Goal: Task Accomplishment & Management: Manage account settings

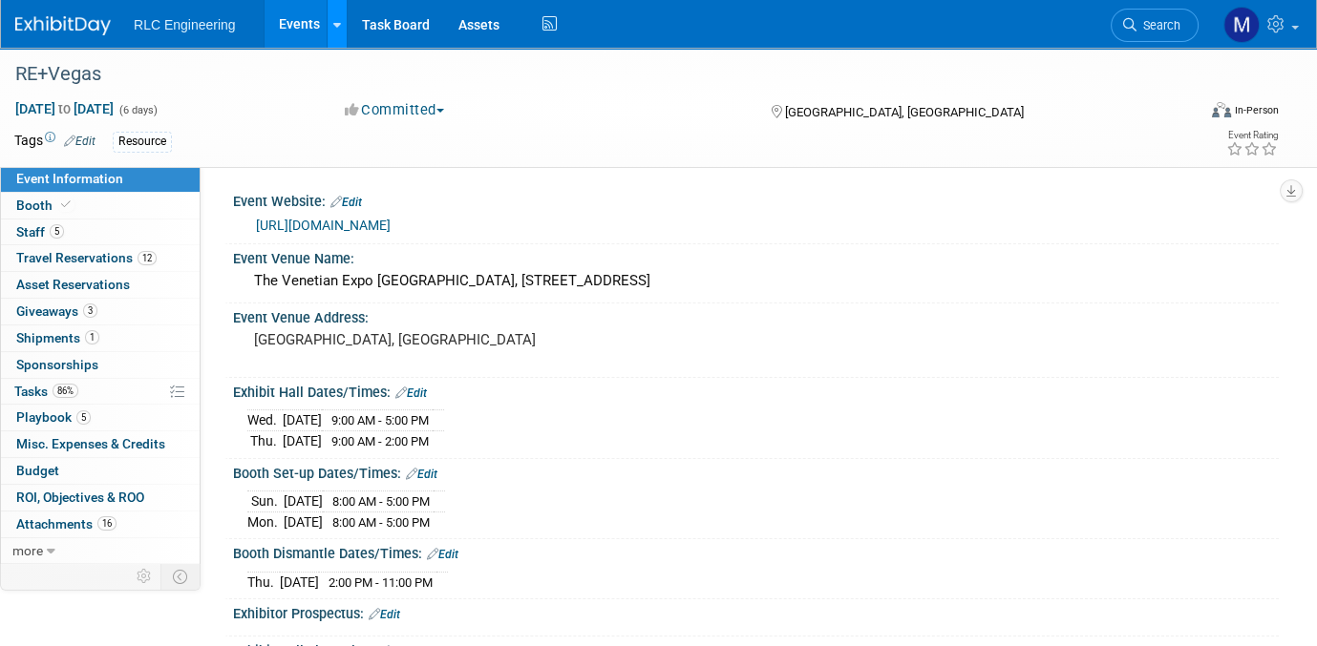
click at [334, 25] on icon at bounding box center [337, 25] width 8 height 12
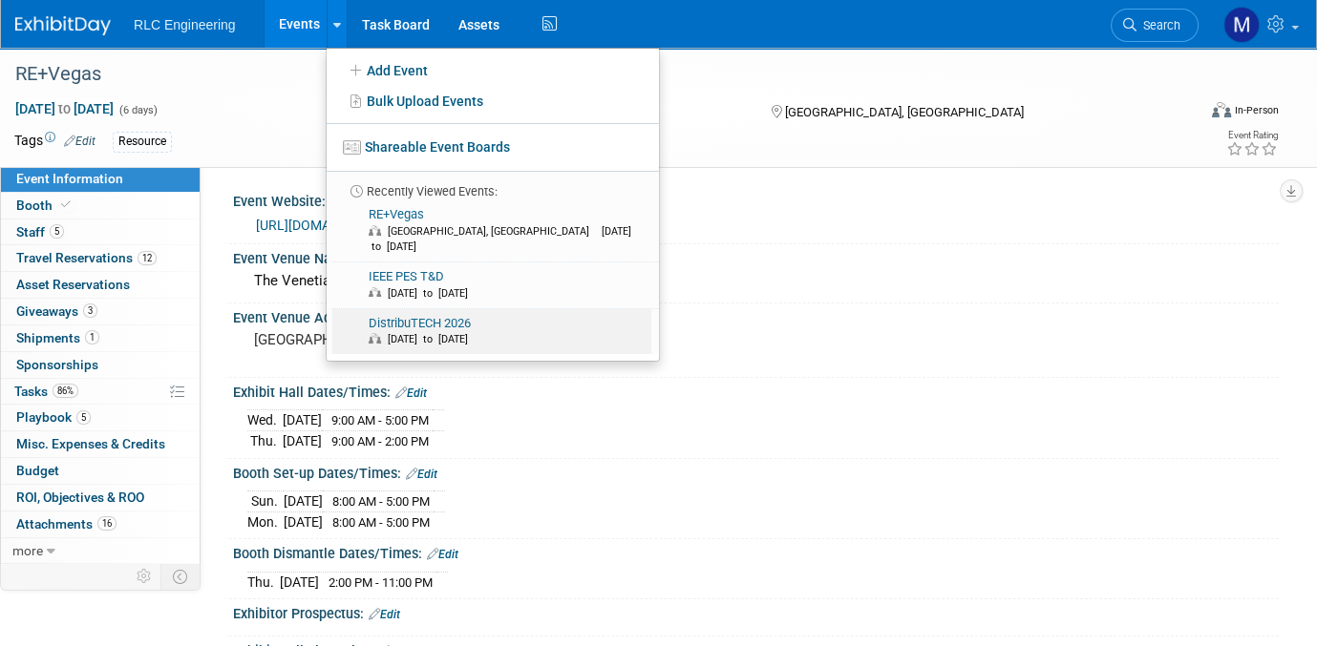
click at [412, 309] on link "DistribuTECH 2026 Feb 2, 2026 to Feb 6, 2026" at bounding box center [491, 332] width 319 height 46
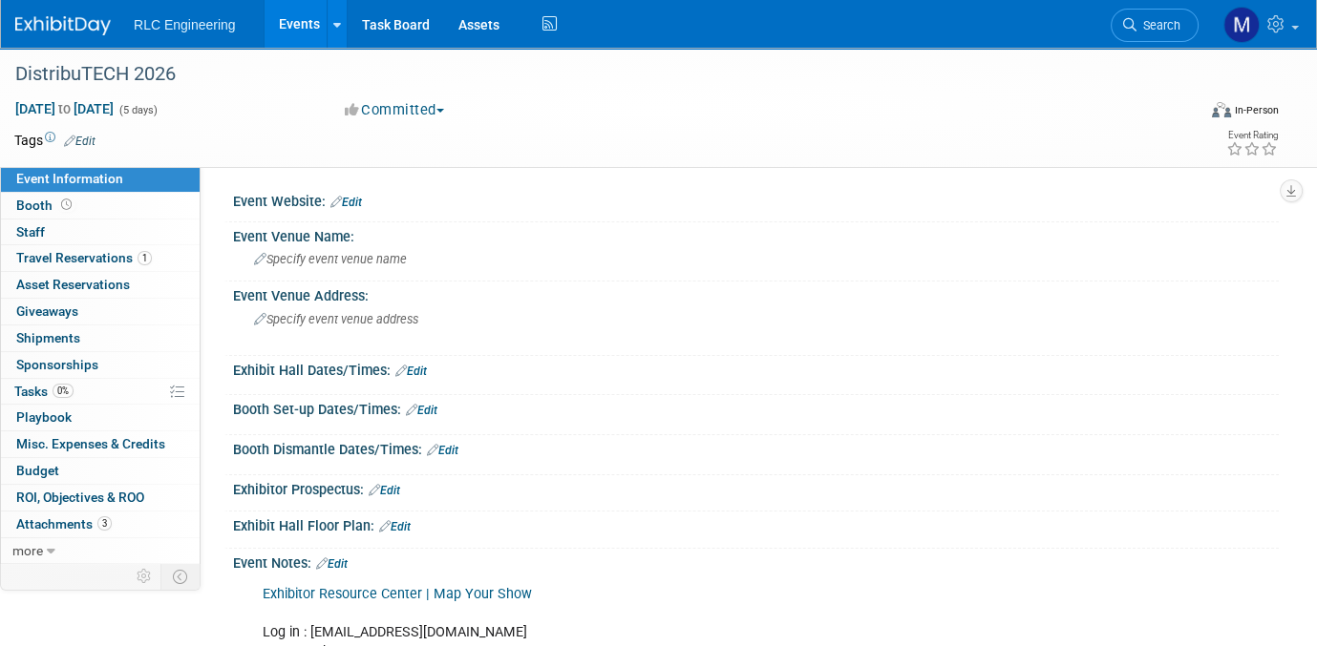
click at [358, 204] on link "Edit" at bounding box center [346, 202] width 32 height 13
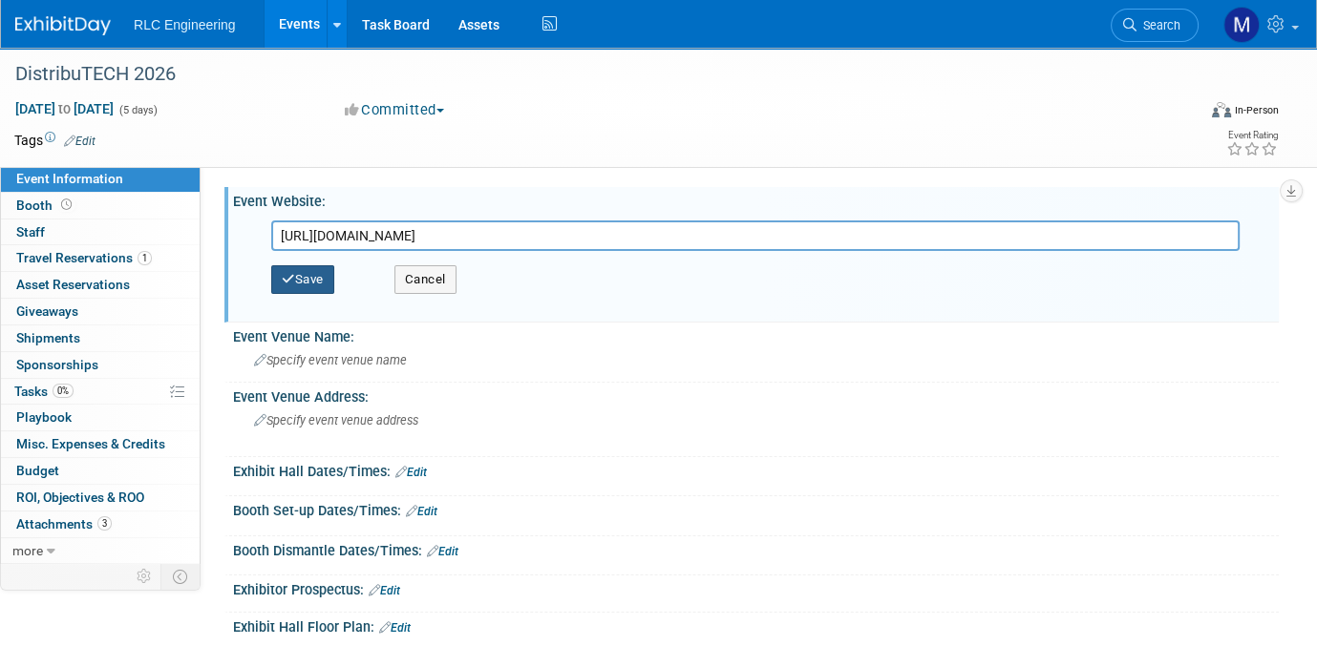
type input "https://www.distributech.com/"
click at [316, 282] on button "Save" at bounding box center [302, 279] width 63 height 29
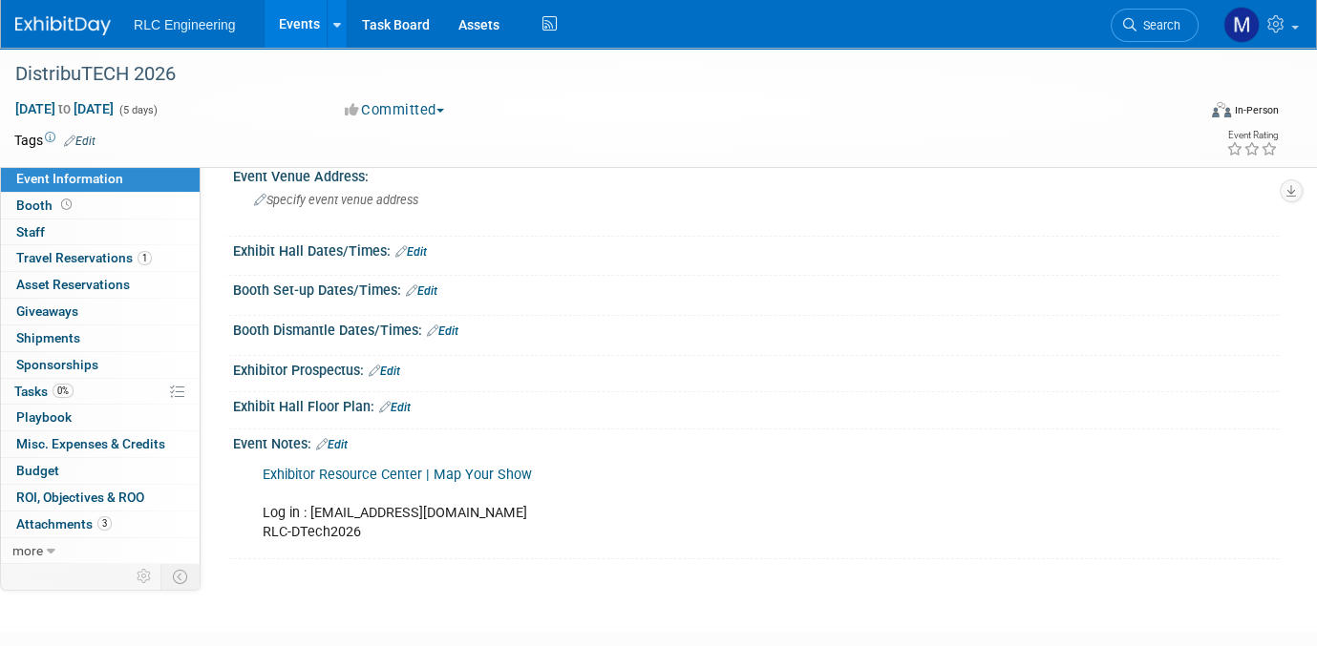
scroll to position [66, 0]
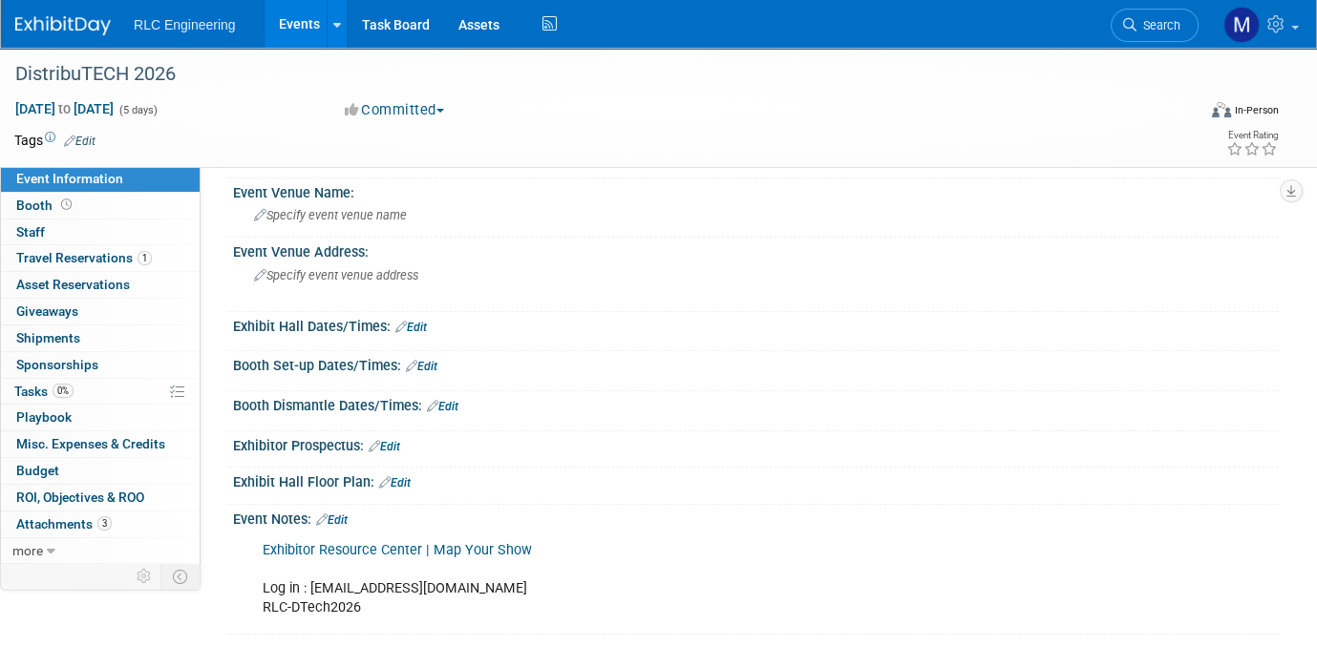
click at [341, 515] on link "Edit" at bounding box center [332, 520] width 32 height 13
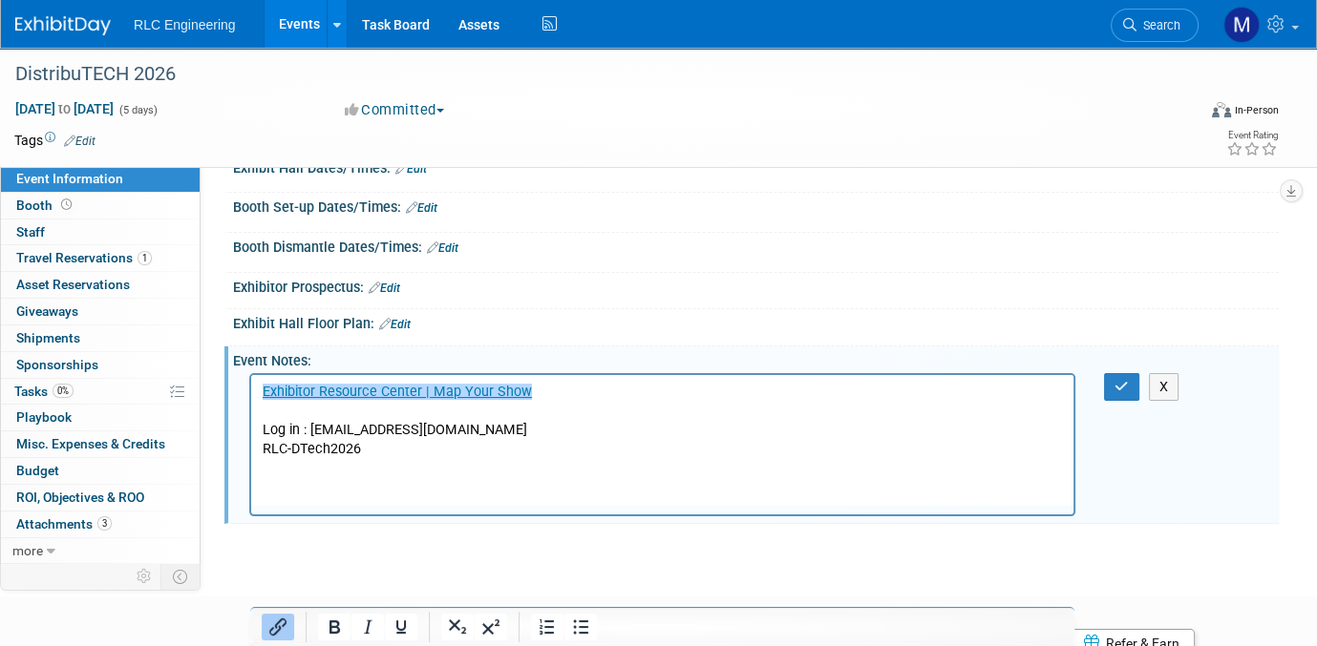
scroll to position [257, 0]
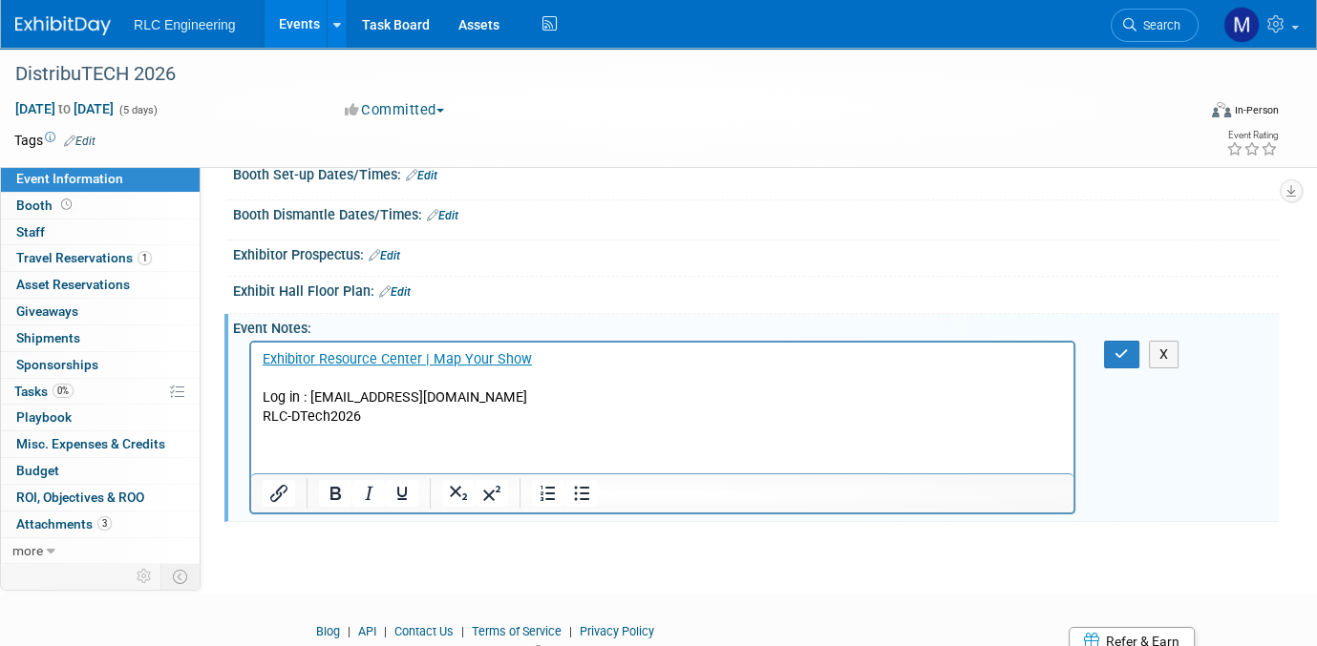
click at [372, 419] on p "Exhibitor Resource Center | Map Your Show Log in : michelled@rlc-eng.com RLC-DT…" at bounding box center [663, 388] width 800 height 76
click at [368, 418] on p "Exhibitor Resource Center | Map Your Show Log in : michelled@rlc-eng.com RLC-DT…" at bounding box center [663, 388] width 800 height 76
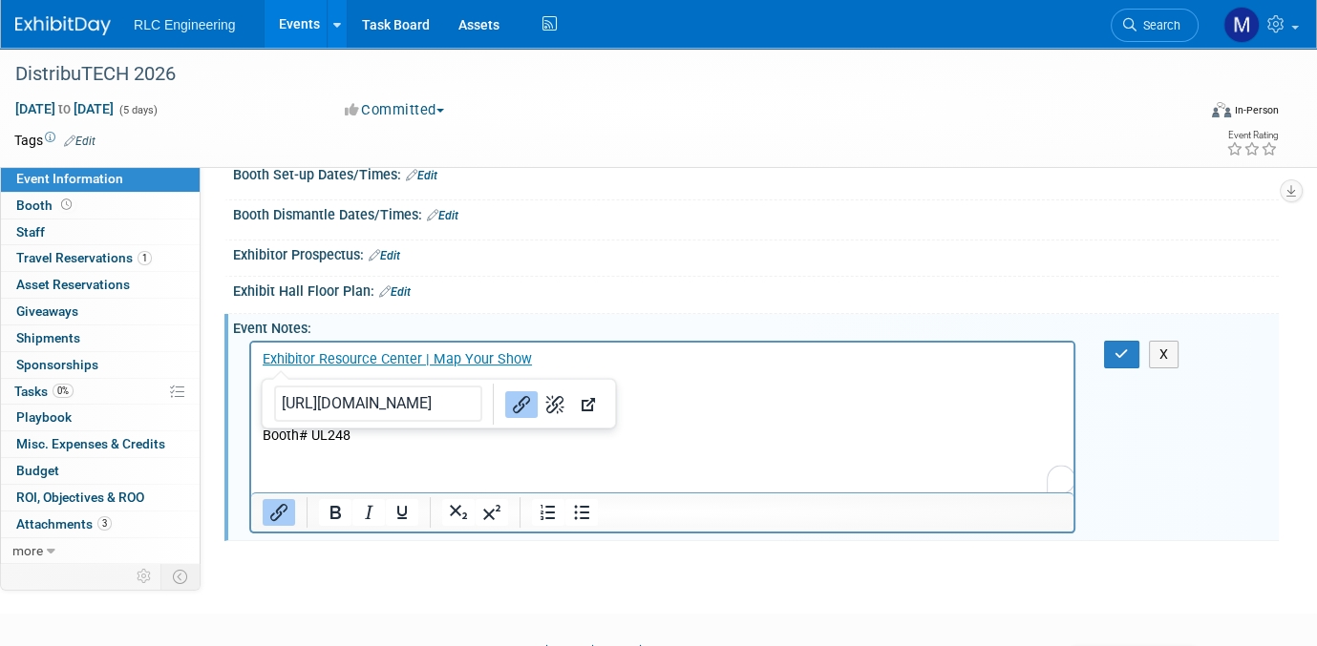
click at [398, 446] on html "Exhibitor Resource Center | Map Your Show Log in : michelled@rlc-eng.com RLC-DT…" at bounding box center [662, 394] width 822 height 103
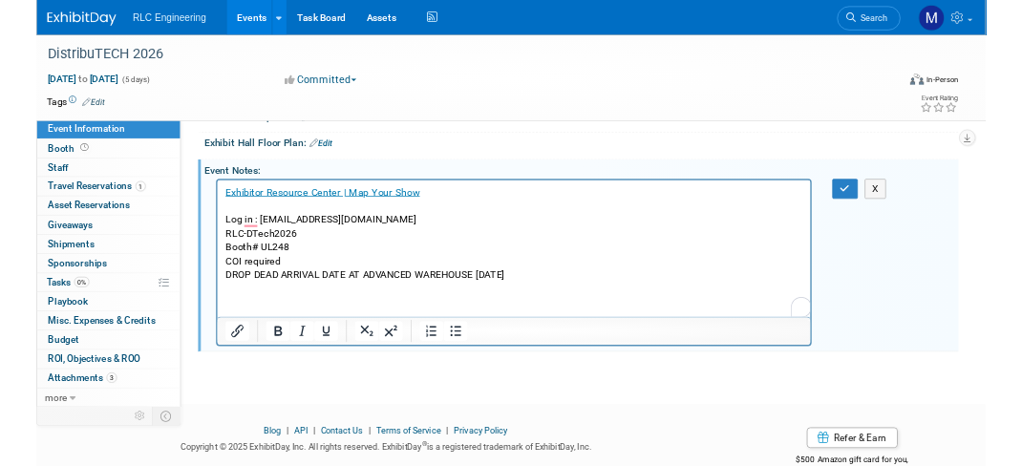
scroll to position [352, 0]
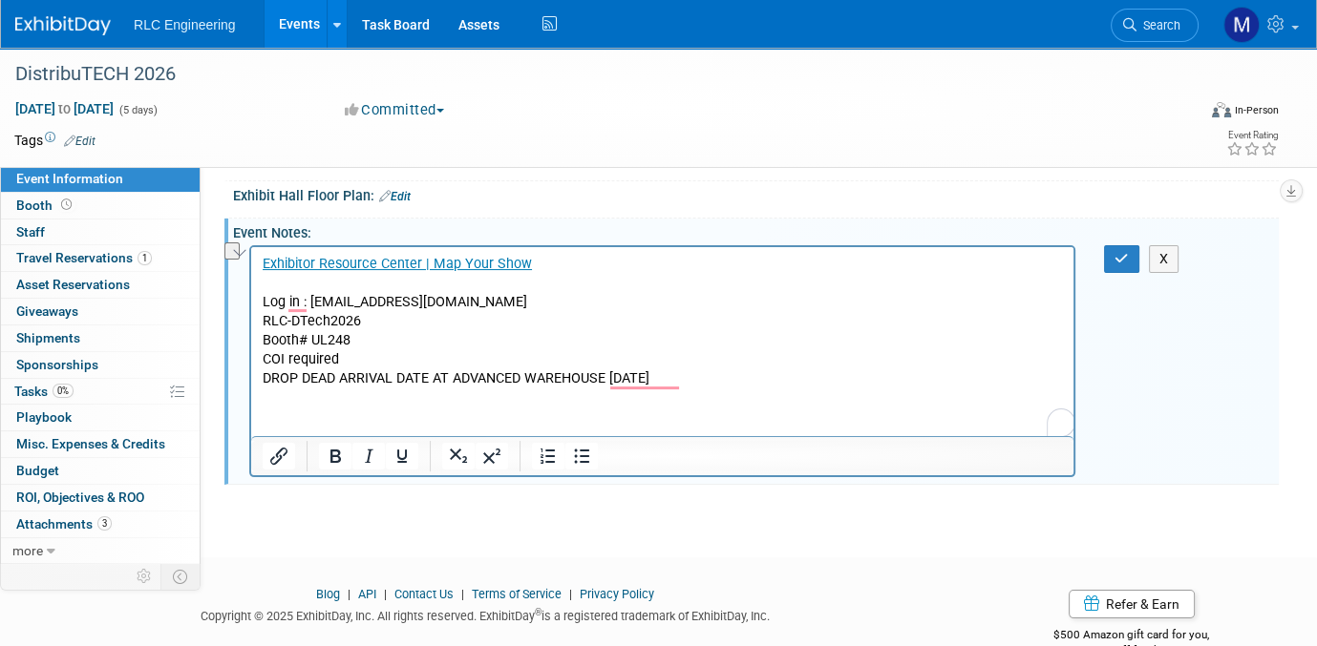
drag, startPoint x: 742, startPoint y: 379, endPoint x: 265, endPoint y: 388, distance: 477.5
click at [265, 388] on p "DROP DEAD ARRIVAL DATE AT ADVANCED WAREHOUSE THURSDAY JAN 22" at bounding box center [663, 379] width 800 height 19
click at [327, 452] on icon "Bold" at bounding box center [335, 456] width 23 height 23
click at [398, 451] on icon "Underline" at bounding box center [402, 456] width 23 height 23
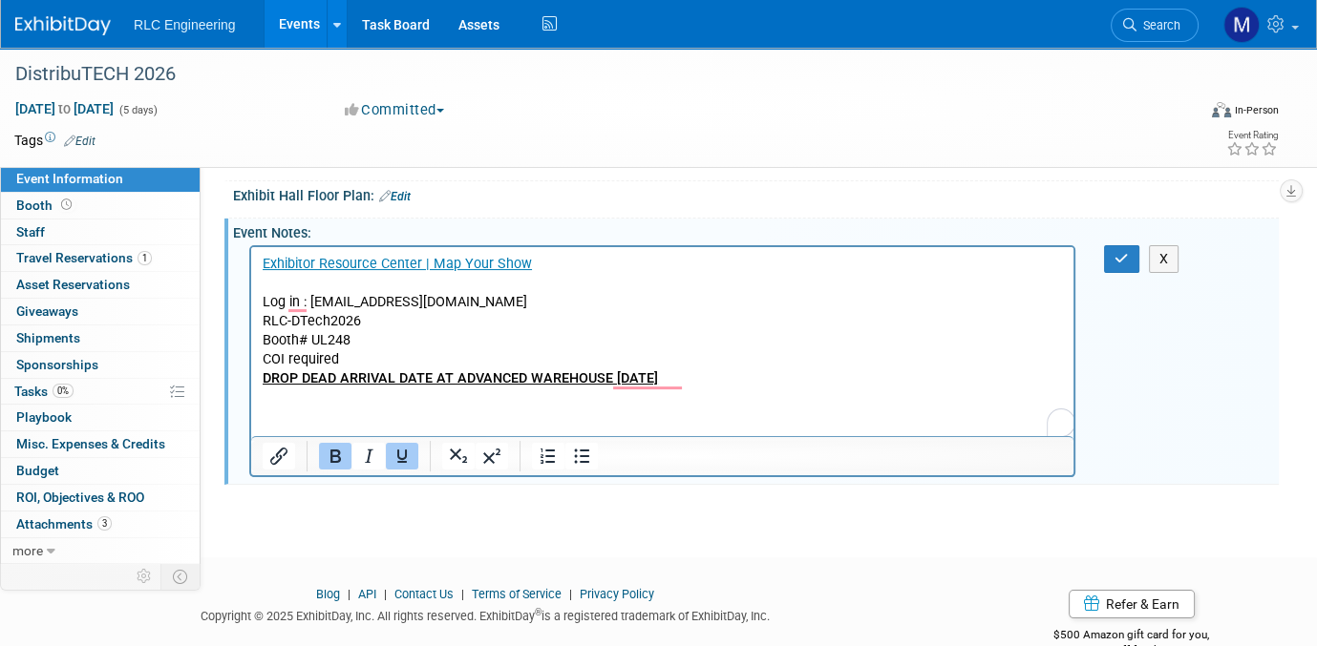
click at [814, 335] on p "Booth# UL248" at bounding box center [663, 340] width 800 height 19
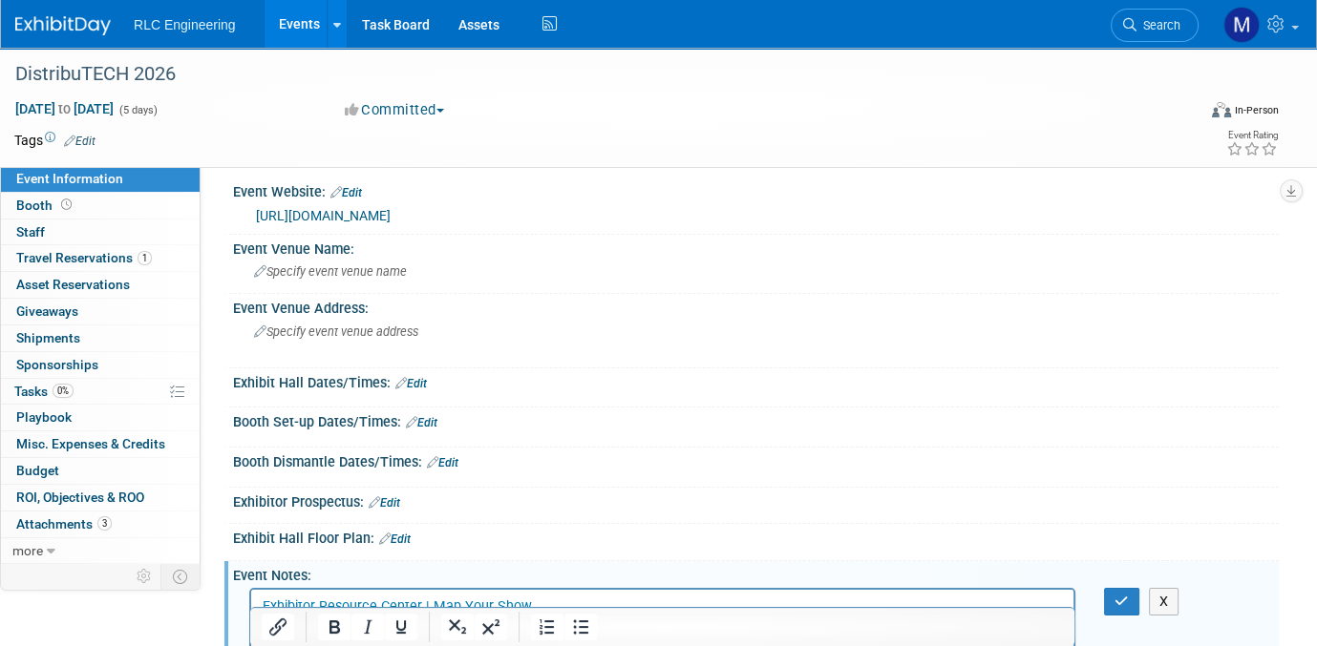
scroll to position [0, 0]
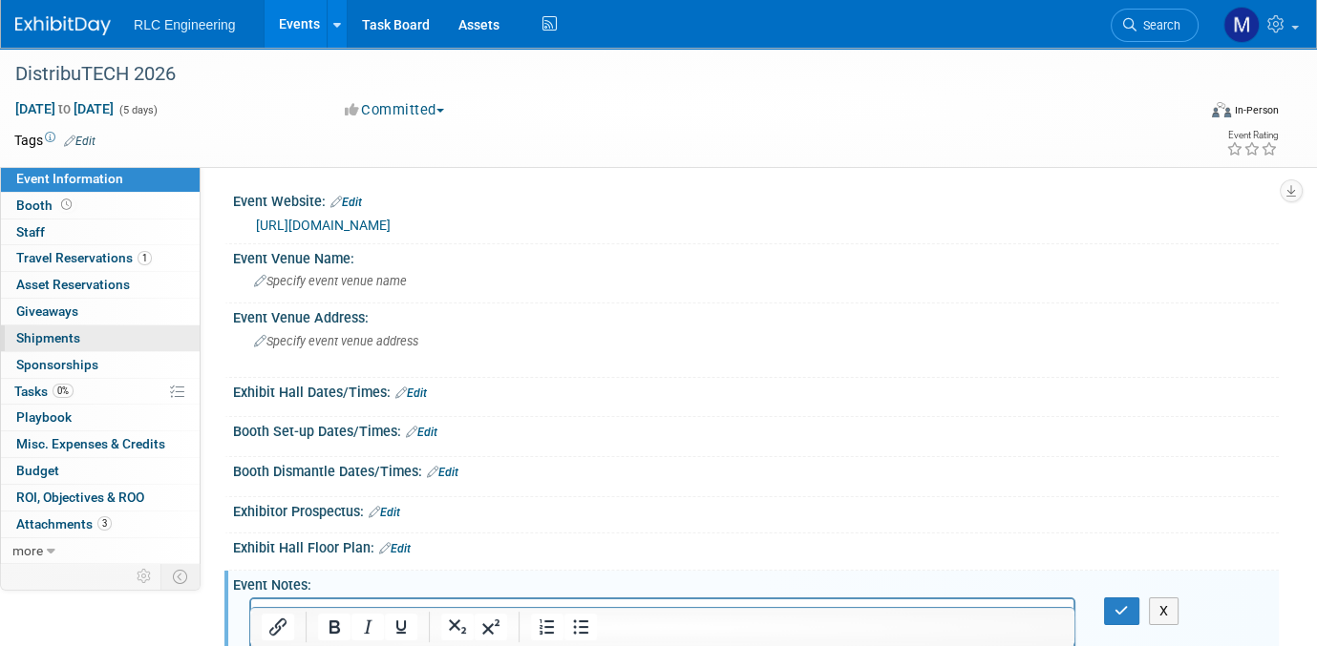
click at [82, 332] on link "0 Shipments 0" at bounding box center [100, 339] width 199 height 26
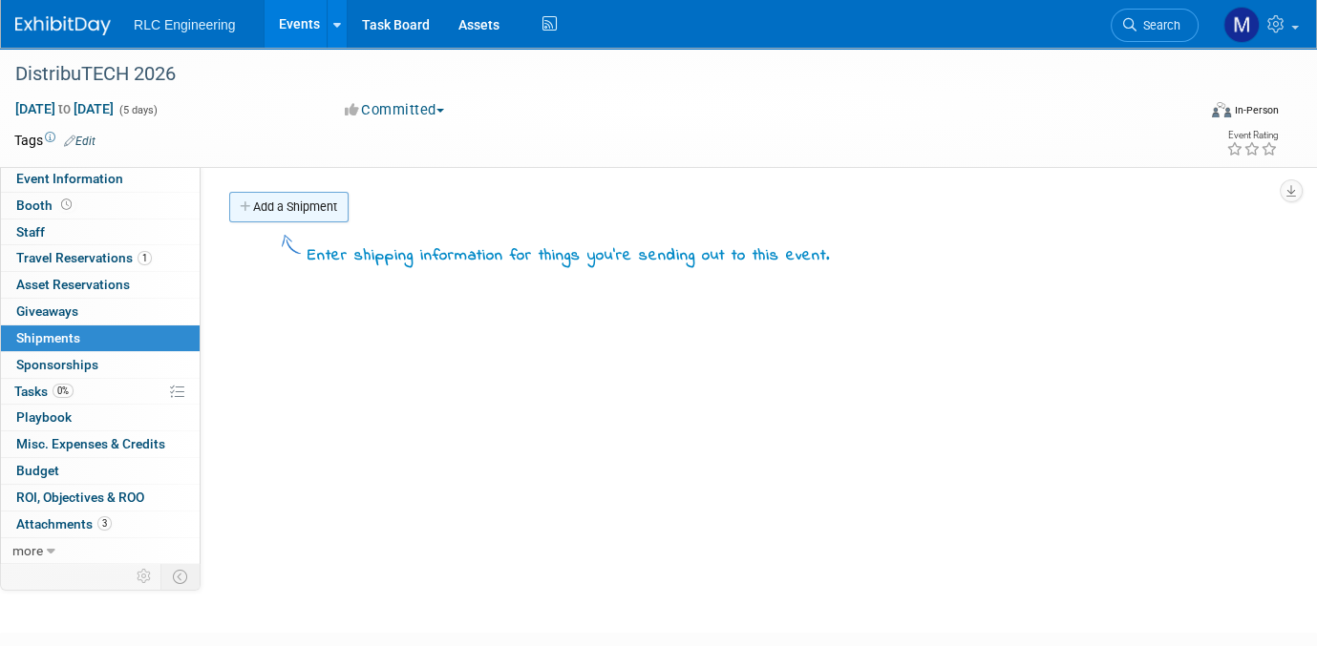
click at [242, 205] on icon at bounding box center [246, 207] width 13 height 12
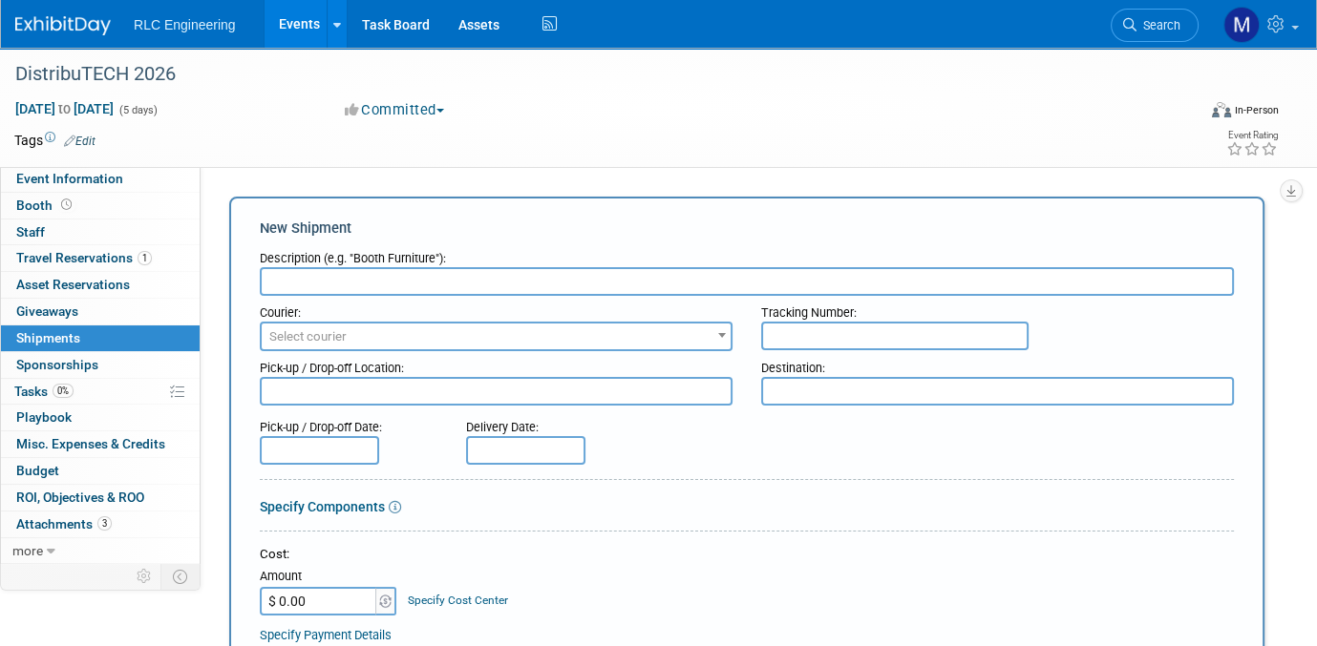
click at [313, 273] on input "text" at bounding box center [747, 281] width 974 height 29
type input "b"
type input "BOOTH"
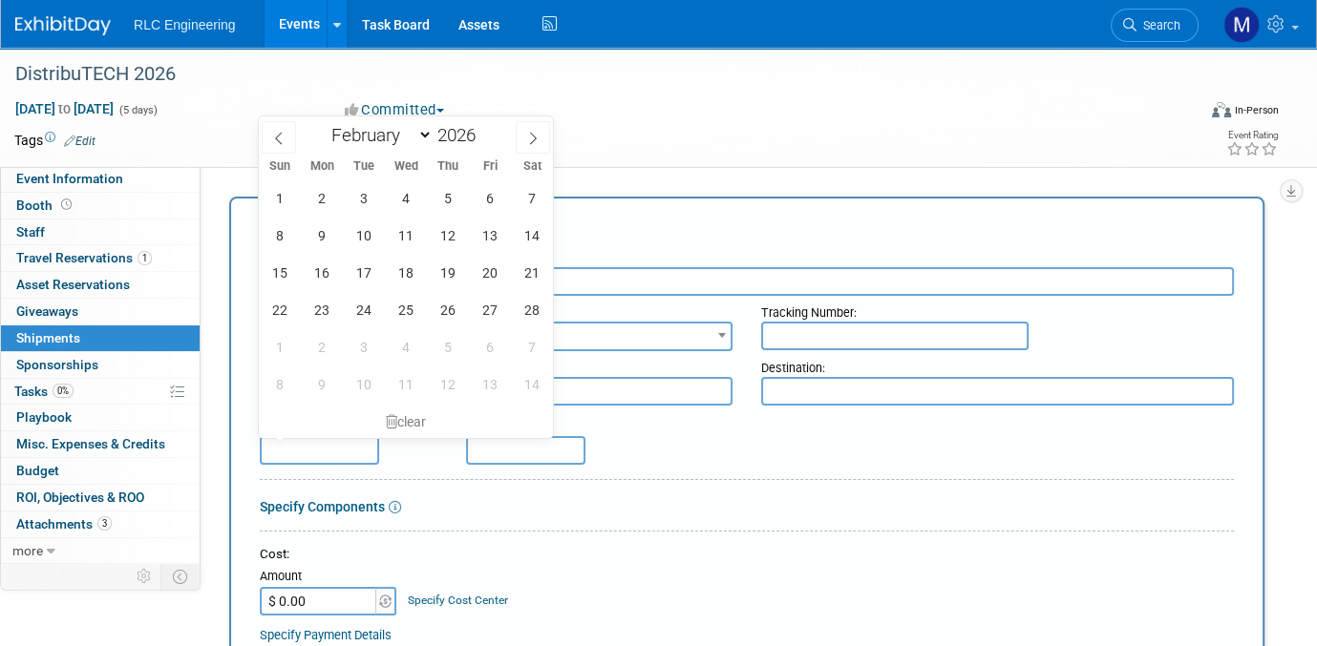
click at [282, 440] on input "text" at bounding box center [319, 450] width 119 height 29
click at [277, 135] on icon at bounding box center [278, 138] width 13 height 13
select select "0"
click at [318, 267] on span "12" at bounding box center [322, 272] width 37 height 37
type input "Jan 12, 2026"
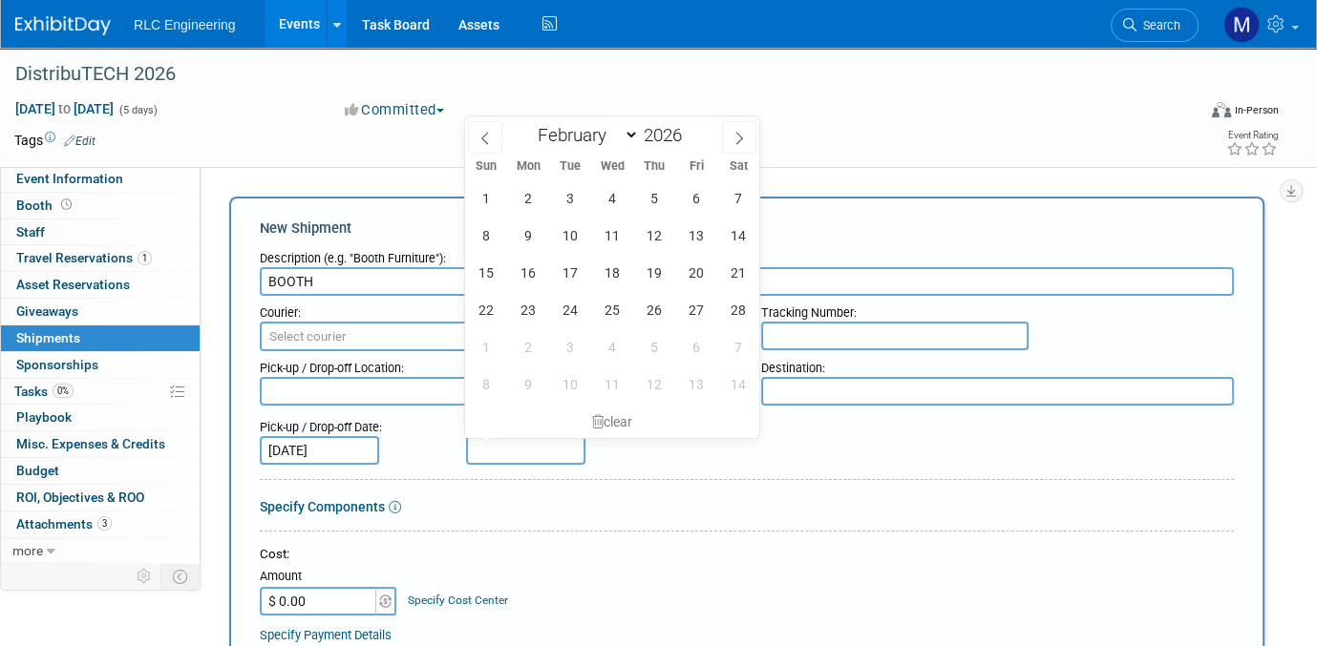
click at [492, 440] on input "text" at bounding box center [525, 450] width 119 height 29
click at [487, 141] on icon at bounding box center [484, 138] width 13 height 13
select select "0"
click at [615, 307] on span "21" at bounding box center [612, 309] width 37 height 37
type input "Jan 21, 2026"
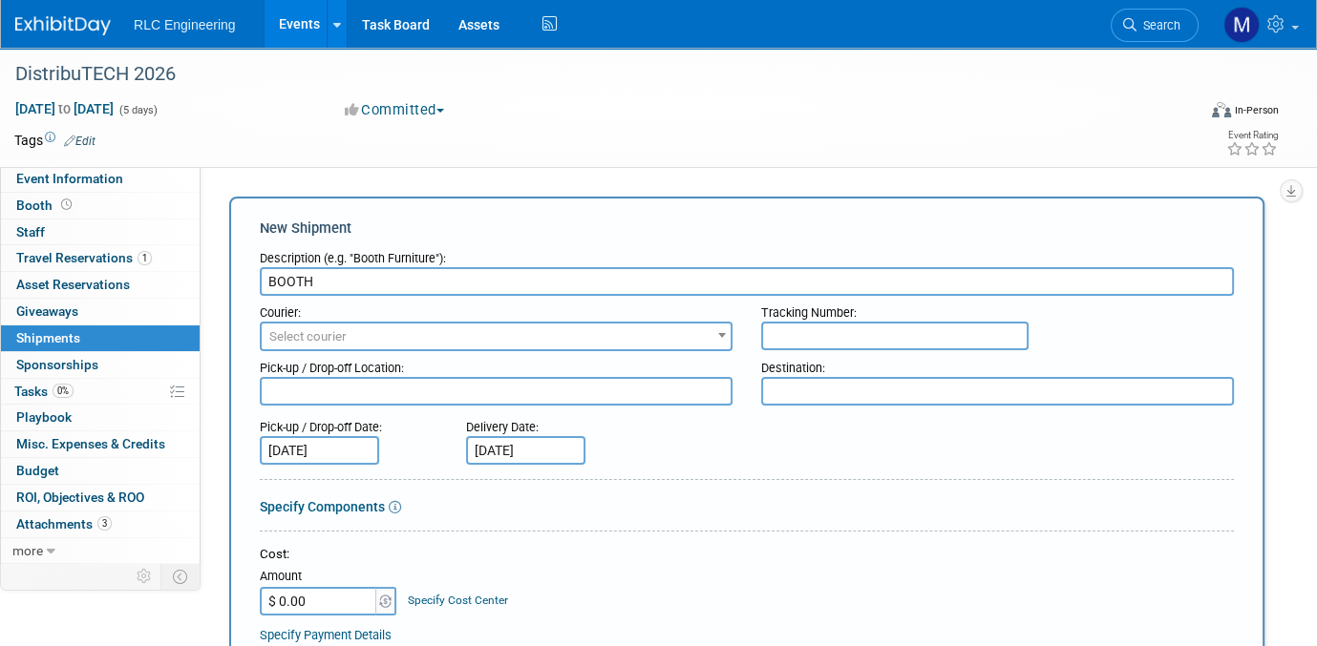
click at [304, 384] on textarea at bounding box center [496, 391] width 473 height 29
click at [305, 392] on textarea "tbd/" at bounding box center [496, 391] width 473 height 28
paste textarea "San Diego Convention Center"
drag, startPoint x: 286, startPoint y: 388, endPoint x: 257, endPoint y: 389, distance: 28.7
click at [257, 389] on div "Pick-up / Drop-off Location: tbd/San Diego Convention Center" at bounding box center [495, 377] width 501 height 53
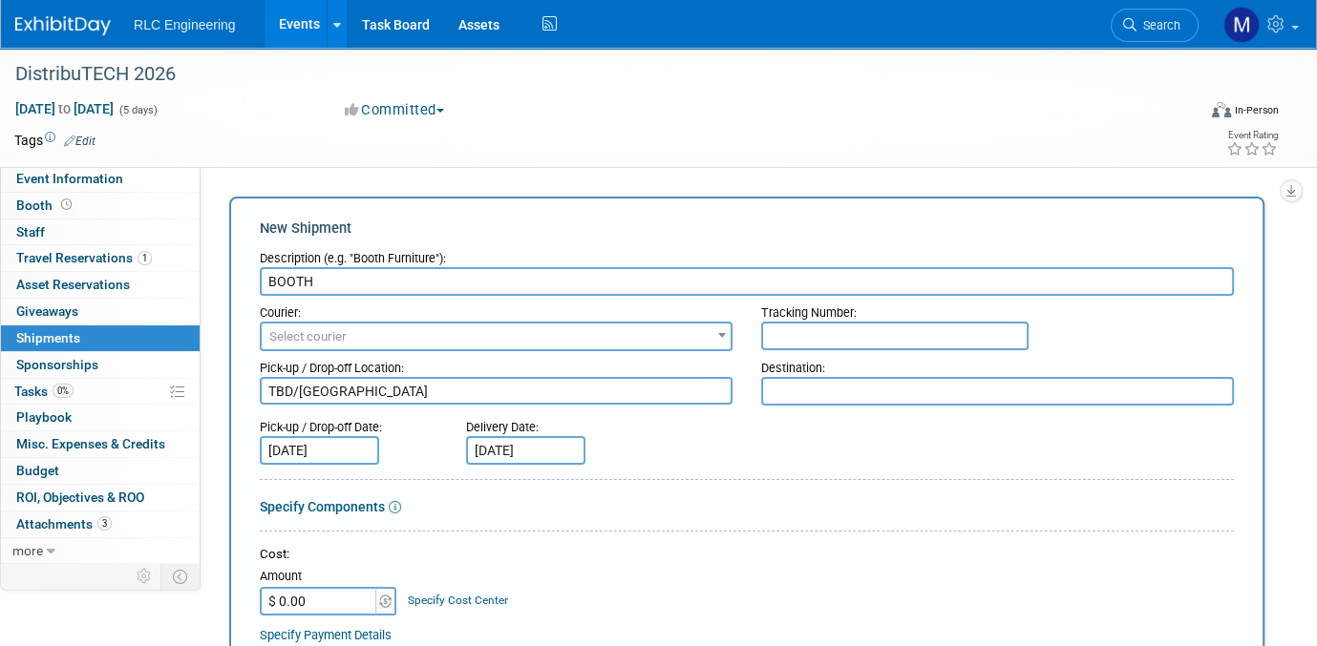
type textarea "TBD/San Diego Convention Center"
click at [786, 392] on textarea at bounding box center [997, 391] width 473 height 29
paste textarea "San Diego Convention Center"
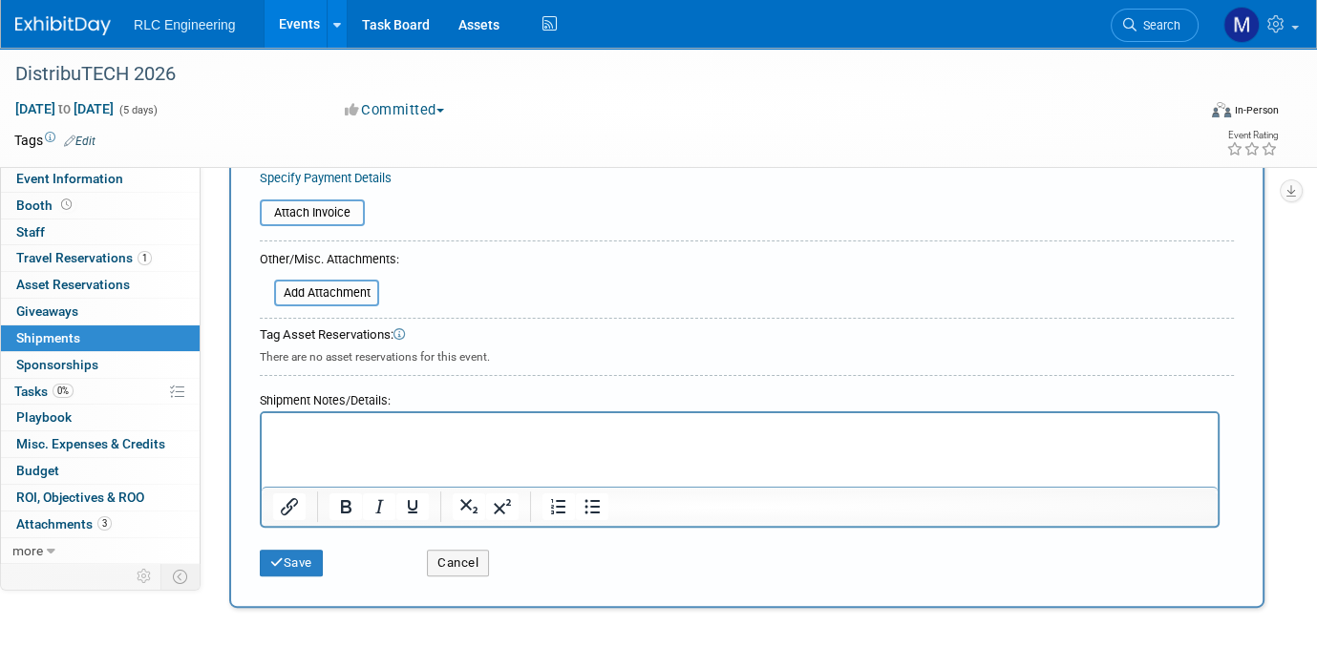
scroll to position [477, 0]
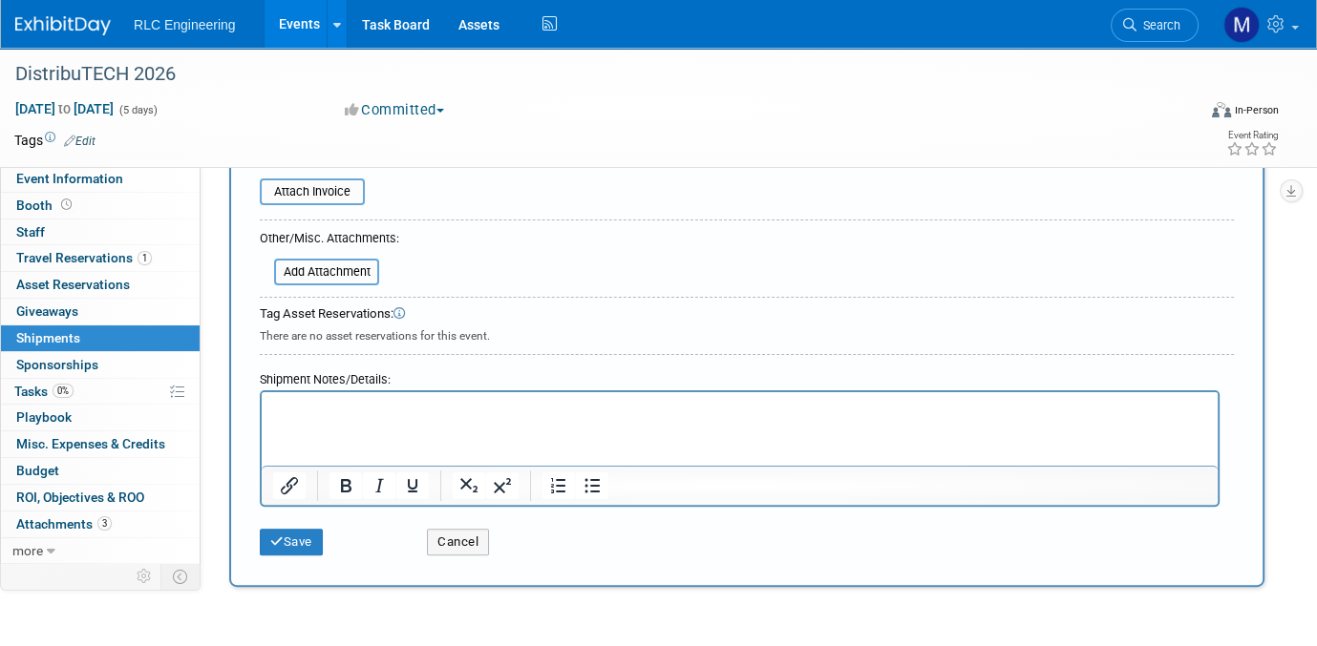
type textarea "San Diego Convention Center"
click at [313, 407] on p "Rich Text Area. Press ALT-0 for help." at bounding box center [740, 409] width 934 height 19
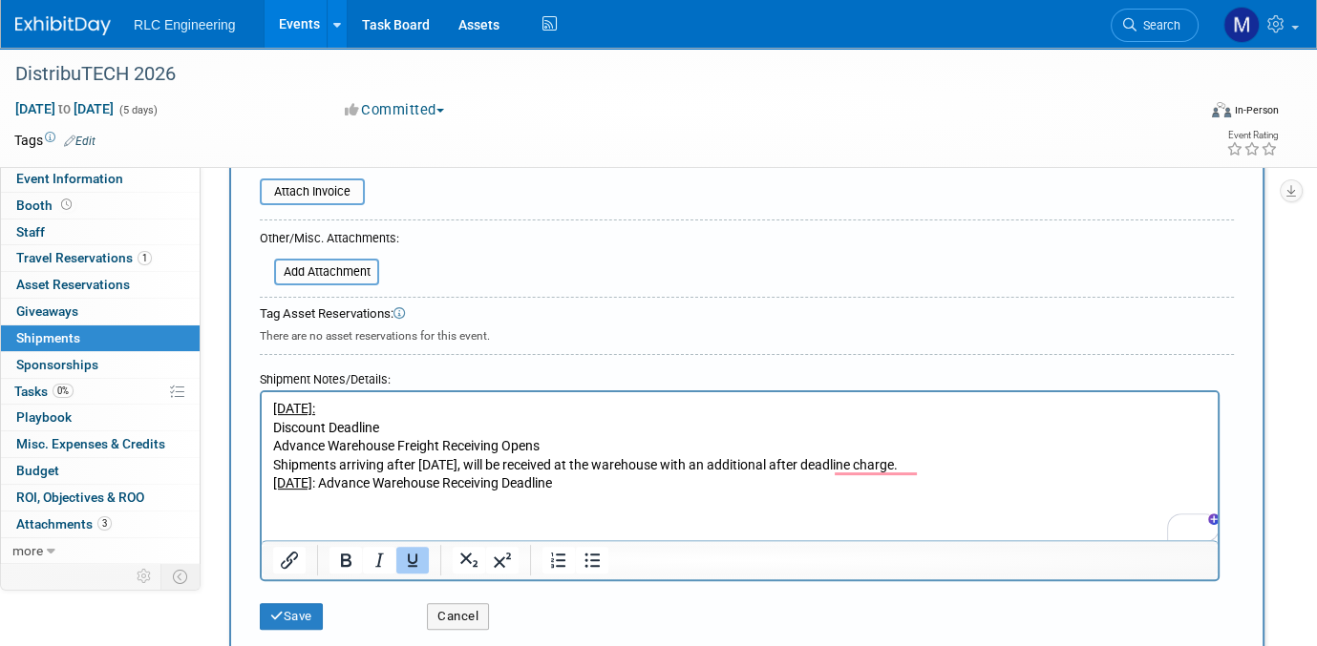
click at [284, 494] on html "Monday, December 29, 2025: Discount Deadline Advance Warehouse Freight Receivin…" at bounding box center [740, 442] width 956 height 101
click at [704, 483] on p "Thursday, January 22, 2026 : Advance Warehouse Receiving Deadline" at bounding box center [740, 484] width 934 height 19
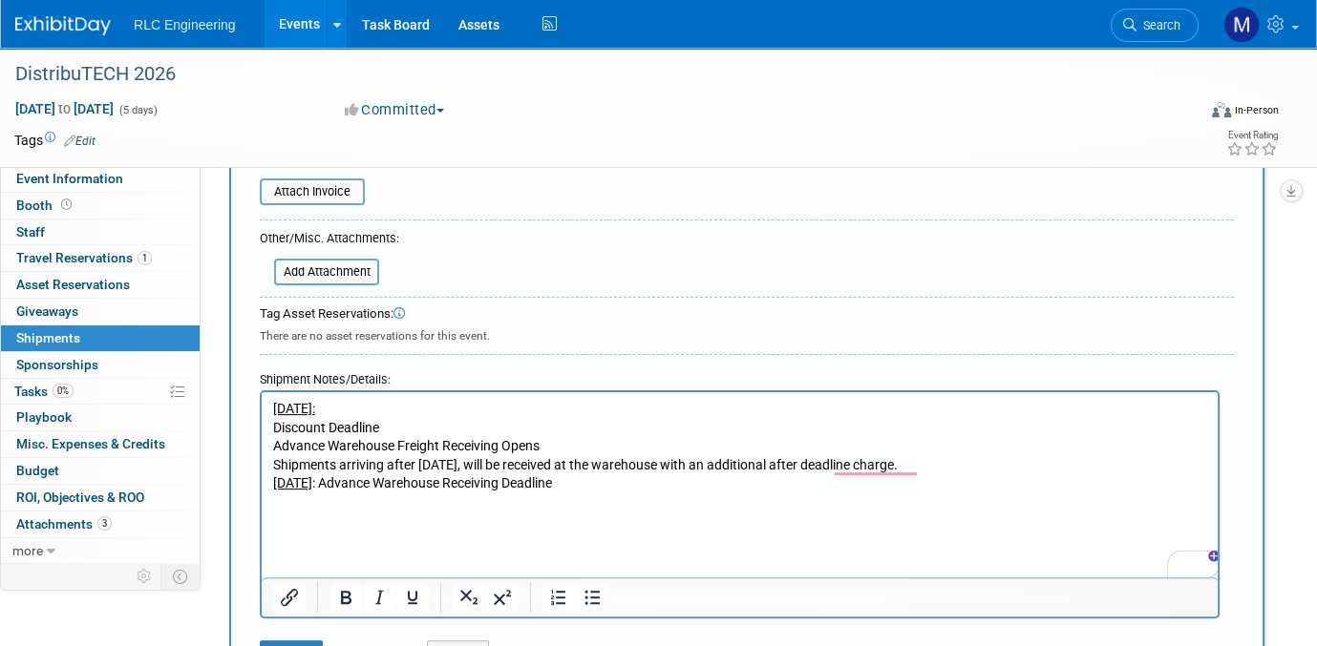
paste body "To enrich screen reader interactions, please activate Accessibility in Grammarl…"
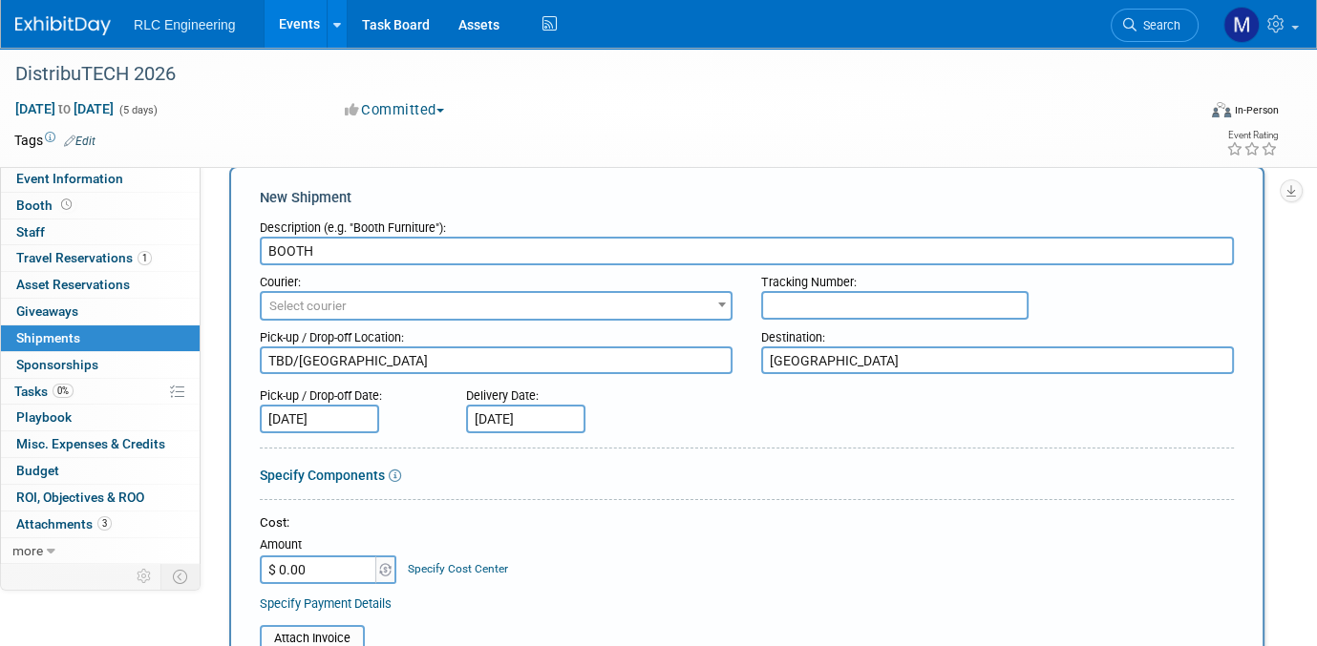
scroll to position [0, 0]
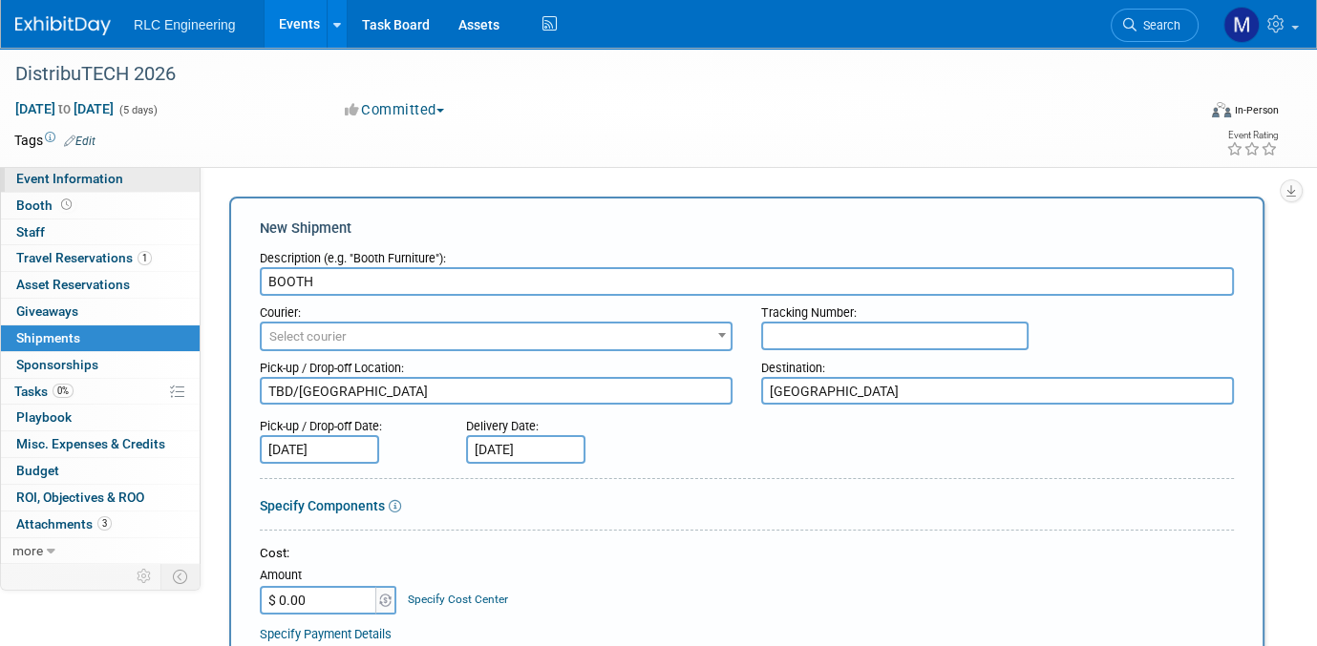
click at [122, 176] on link "Event Information" at bounding box center [100, 179] width 199 height 26
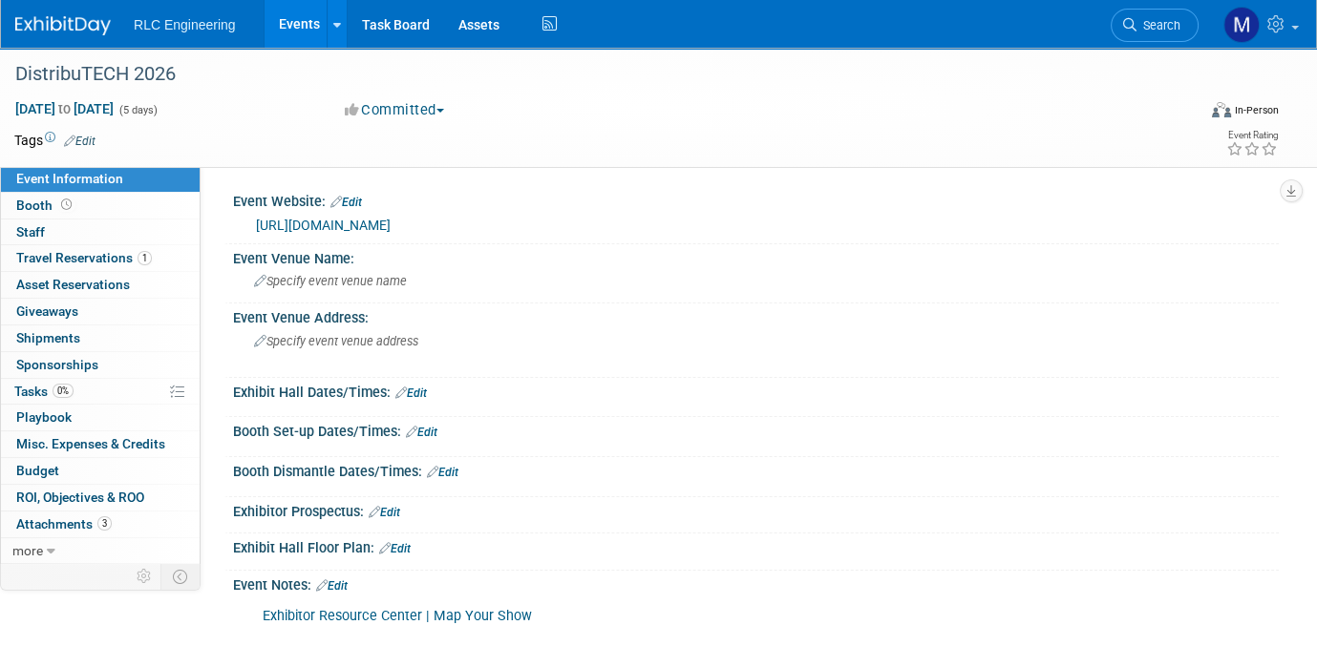
click at [432, 391] on div "Exhibit Hall Dates/Times: Edit" at bounding box center [756, 390] width 1046 height 25
click at [419, 390] on link "Edit" at bounding box center [411, 393] width 32 height 13
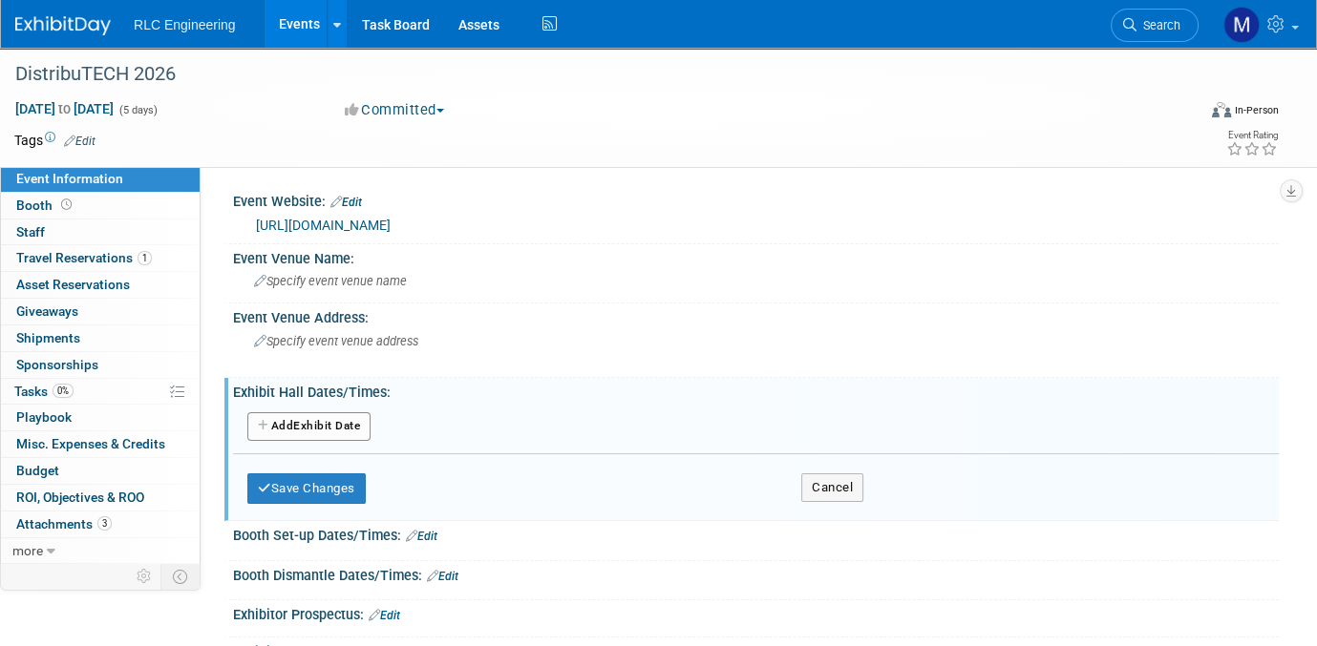
click at [263, 424] on icon "button" at bounding box center [264, 425] width 13 height 11
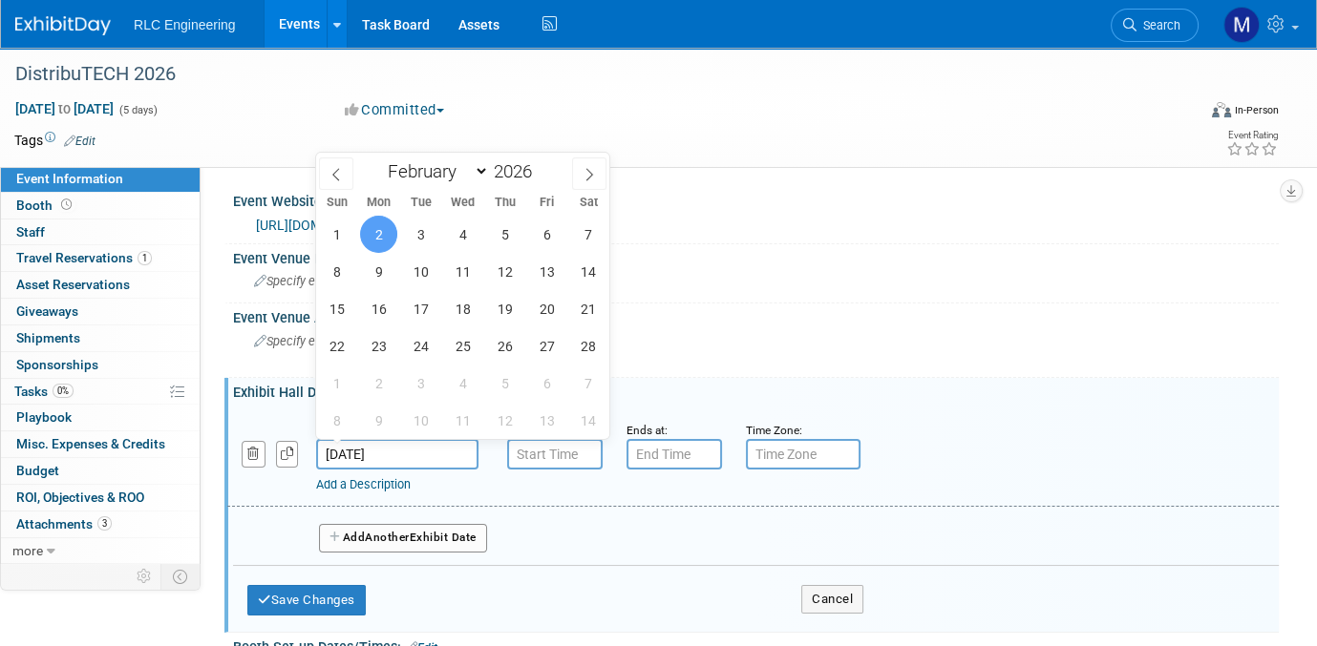
click at [407, 448] on input "Feb 2, 2026" at bounding box center [397, 454] width 162 height 31
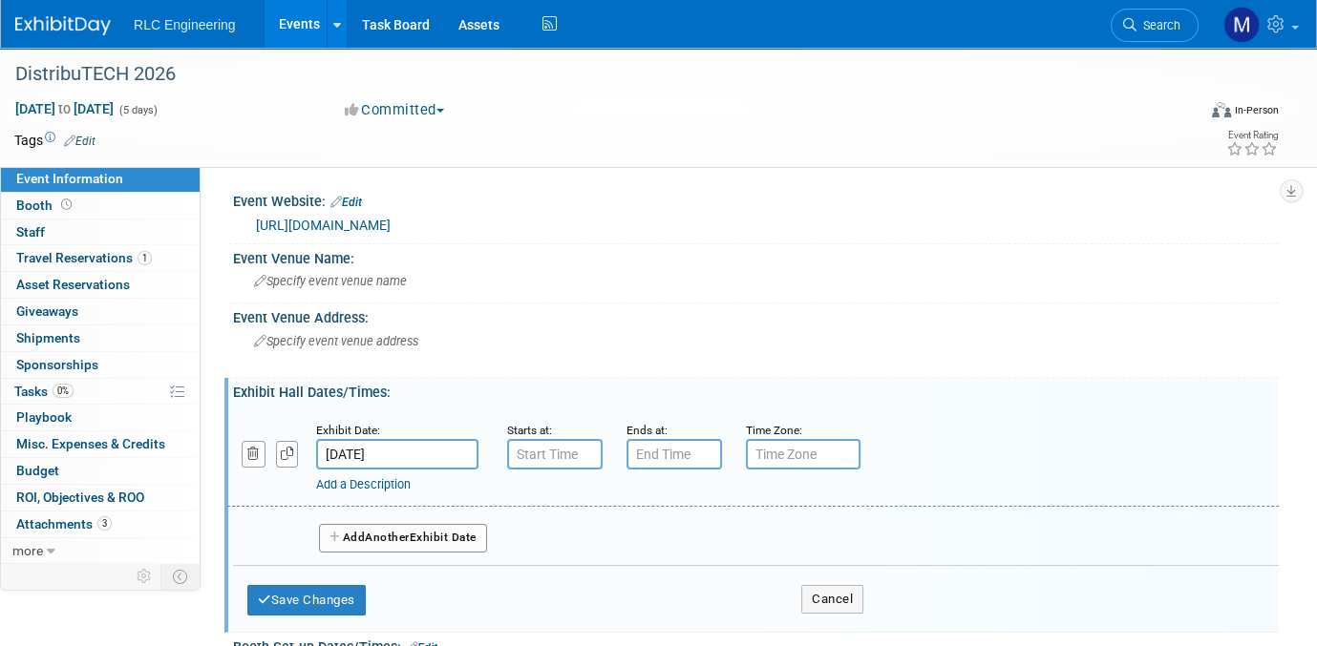
click at [561, 122] on div "Feb 2, 2026 to Feb 6, 2026 (5 days) Feb 2, 2026 to Feb 6, 2026 Committed Commit…" at bounding box center [646, 113] width 1293 height 29
click at [402, 278] on span "Specify event venue name" at bounding box center [330, 281] width 153 height 14
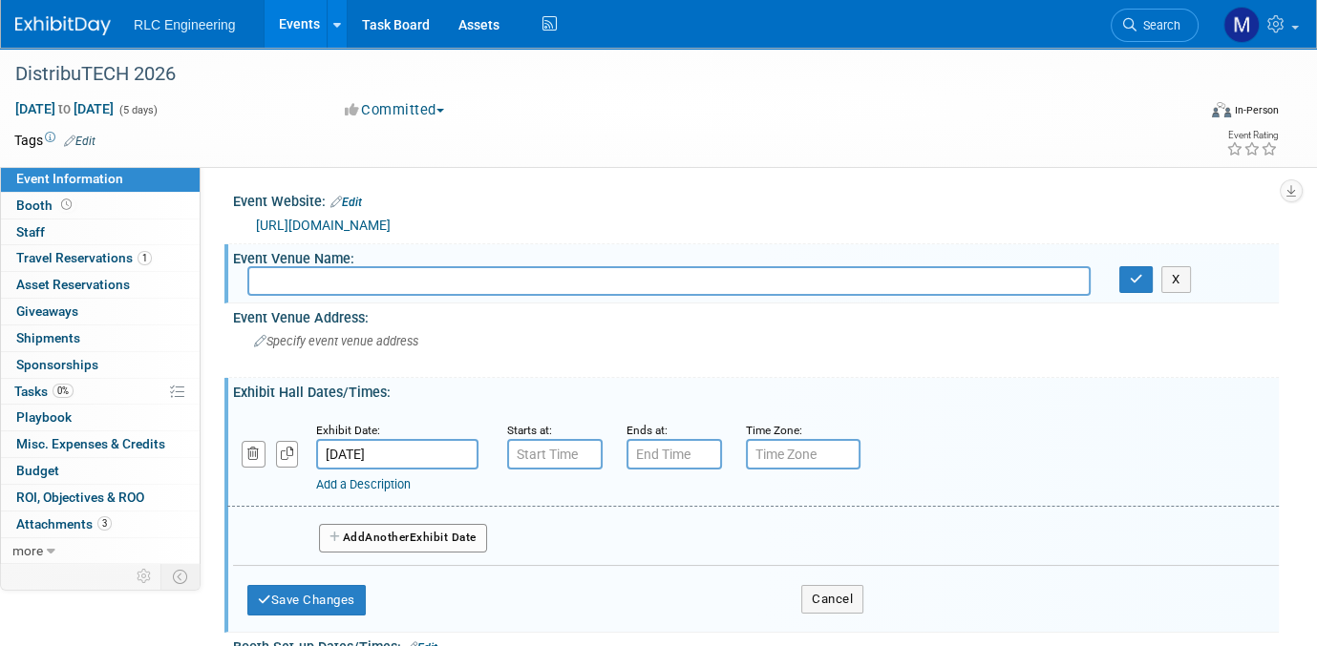
drag, startPoint x: 324, startPoint y: 277, endPoint x: 288, endPoint y: 279, distance: 35.4
click at [288, 279] on input "text" at bounding box center [668, 281] width 843 height 30
click at [277, 272] on input "text" at bounding box center [668, 281] width 843 height 30
paste input "San Diego Convention Center"
type input "San Diego Convention Center"
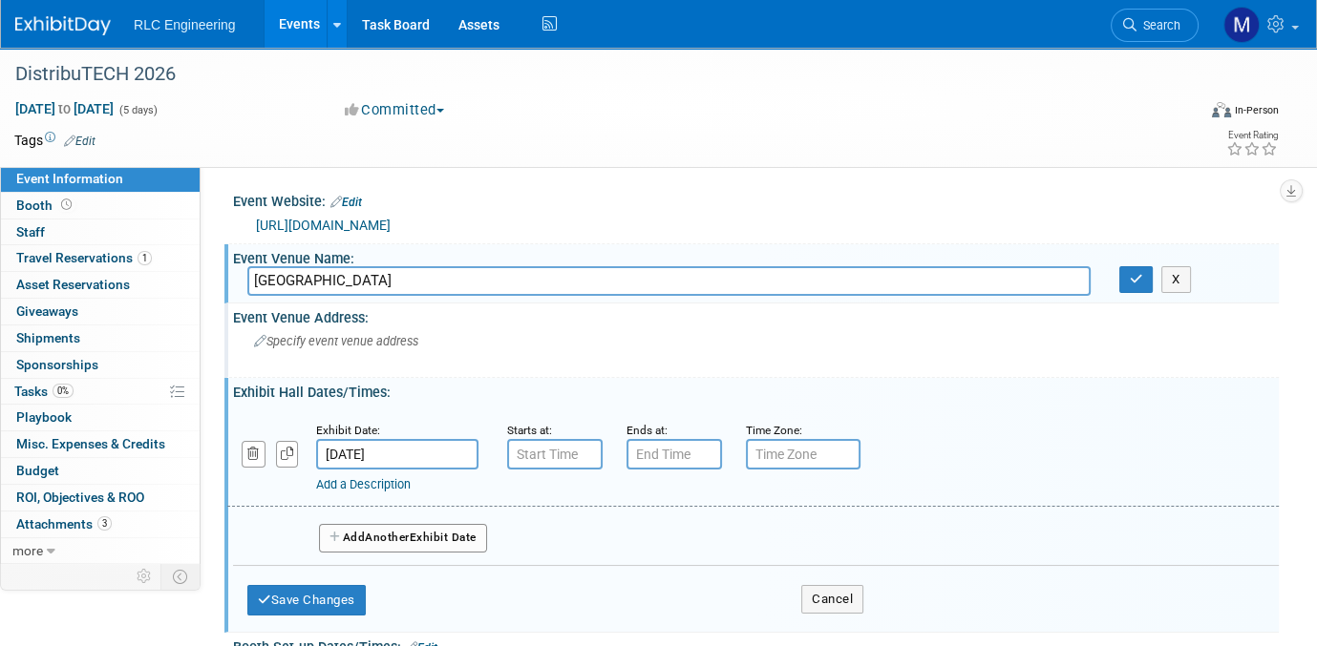
click at [345, 337] on span "Specify event venue address" at bounding box center [336, 341] width 164 height 14
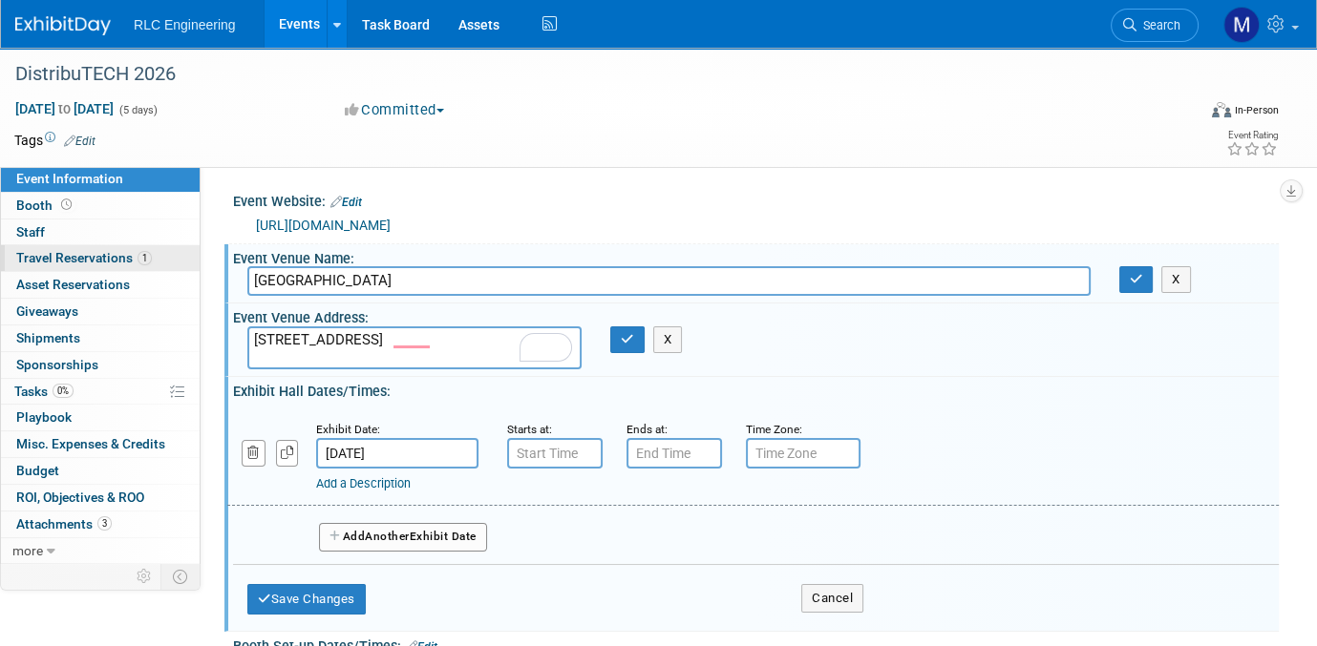
type textarea "111 W Harbor Dr. San Diego CA 92101"
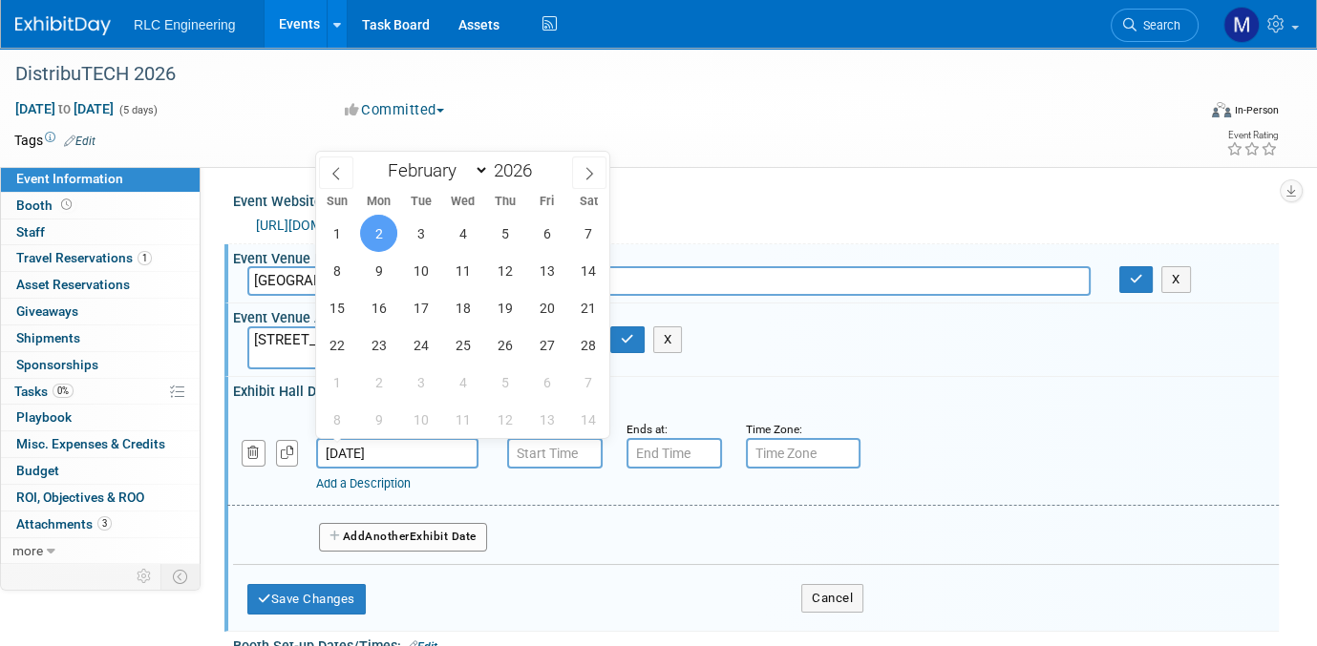
click at [424, 454] on input "Feb 2, 2026" at bounding box center [397, 453] width 162 height 31
click at [419, 232] on span "3" at bounding box center [420, 233] width 37 height 37
type input "Feb 3, 2026"
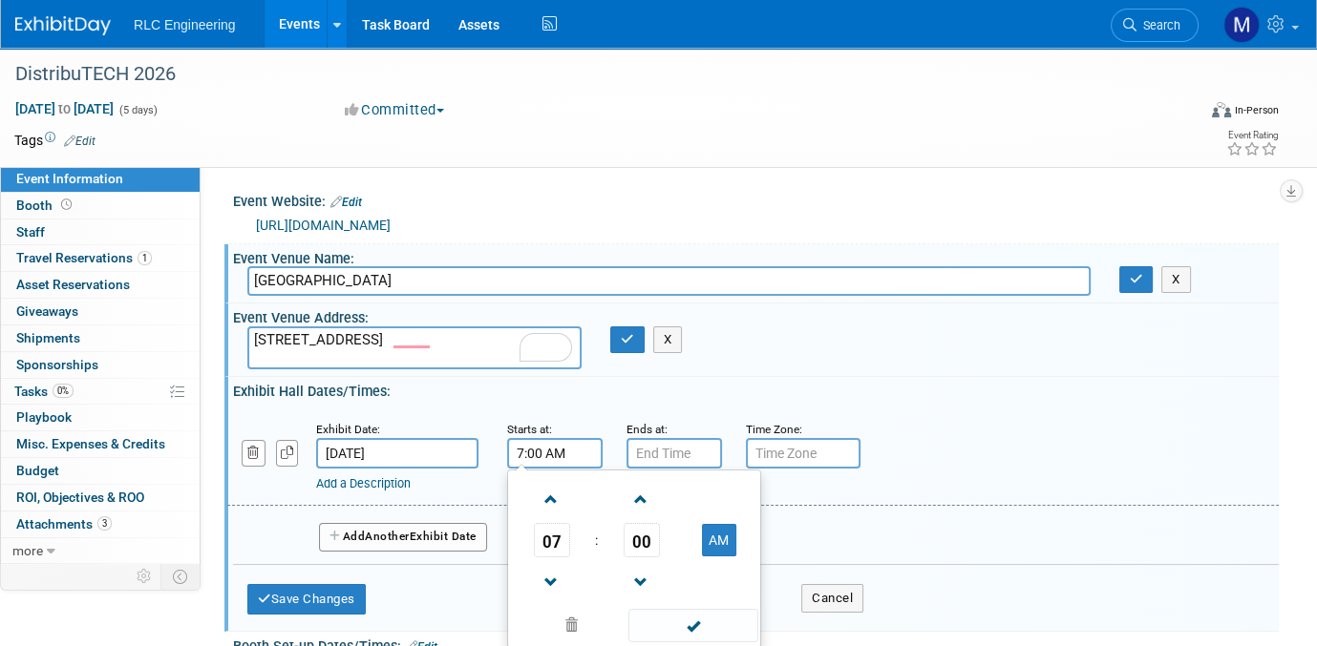
click at [569, 450] on input "7:00 AM" at bounding box center [554, 453] width 95 height 31
click at [551, 497] on span at bounding box center [551, 499] width 33 height 33
type input "10:00 AM"
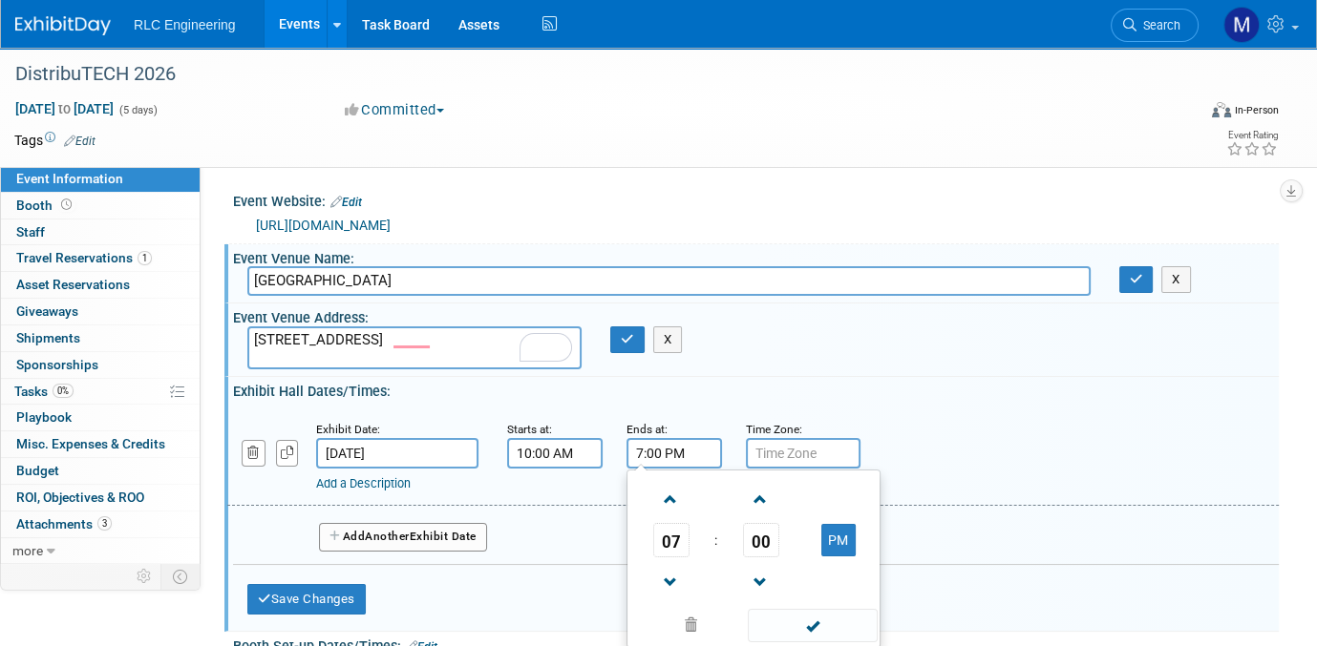
click at [683, 450] on input "7:00 PM" at bounding box center [673, 453] width 95 height 31
click at [672, 493] on span at bounding box center [670, 499] width 33 height 33
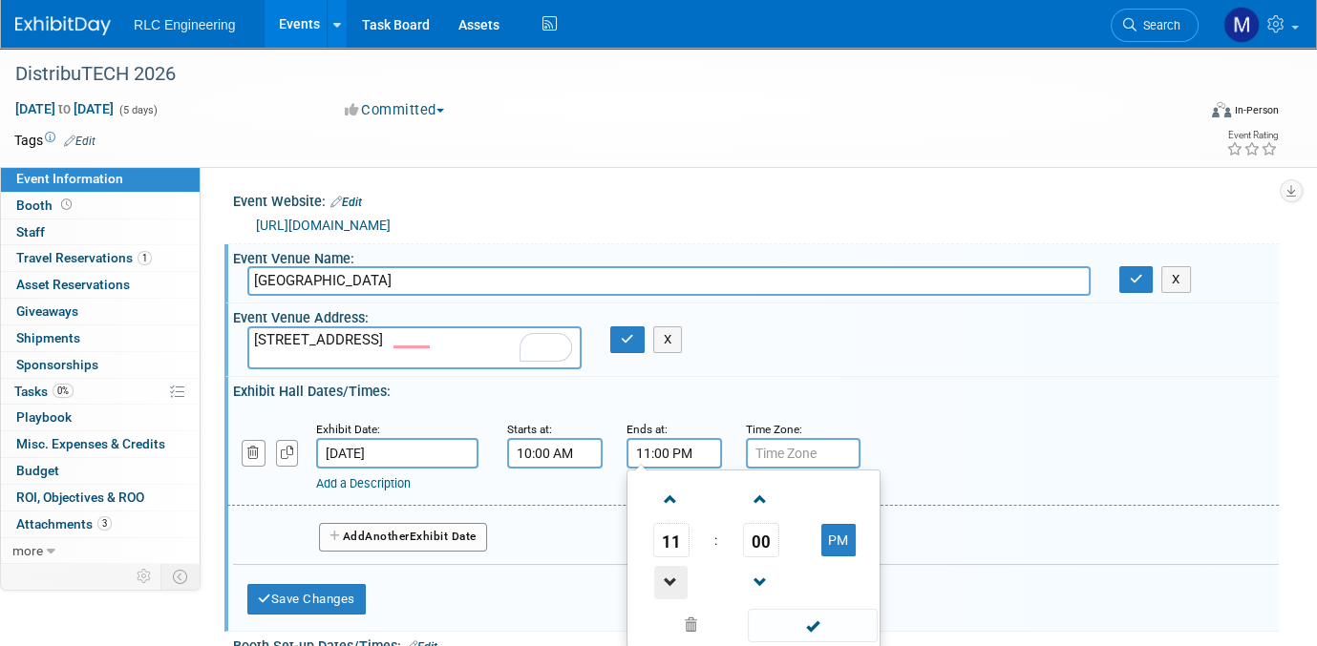
click at [665, 571] on span at bounding box center [670, 582] width 33 height 33
click at [669, 582] on span at bounding box center [670, 582] width 33 height 33
click at [668, 581] on span at bounding box center [670, 582] width 33 height 33
click at [667, 580] on span at bounding box center [670, 582] width 33 height 33
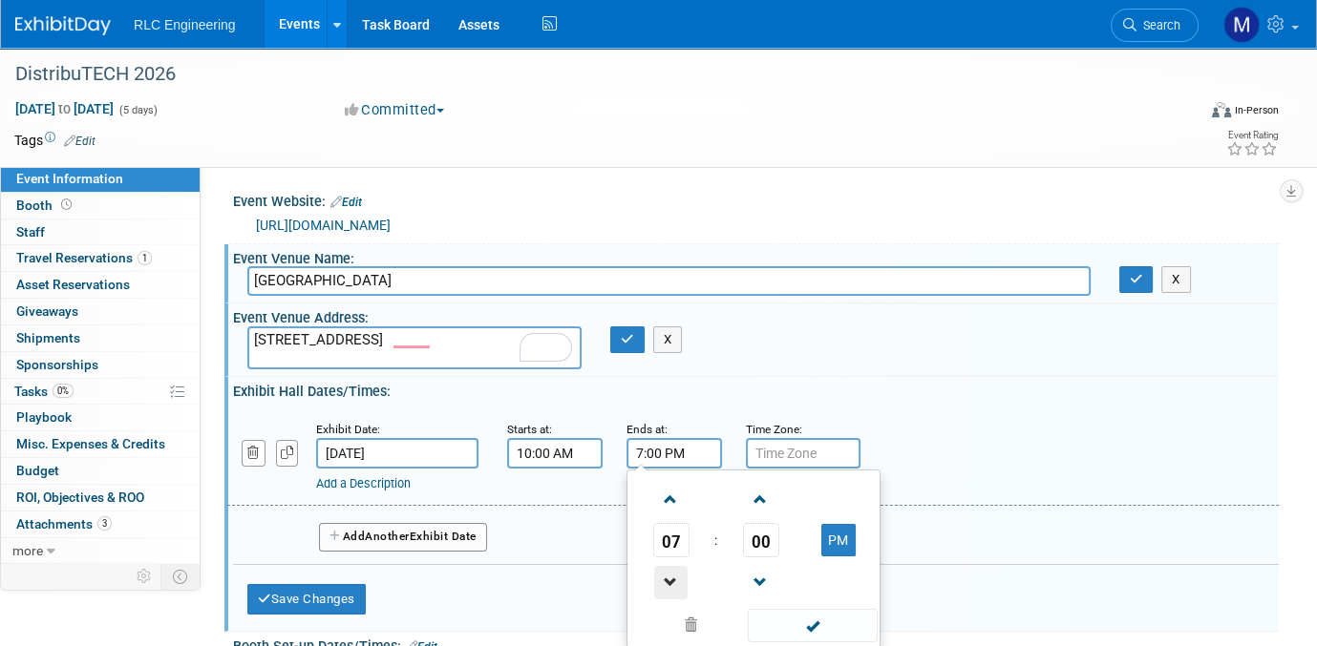
type input "6:00 PM"
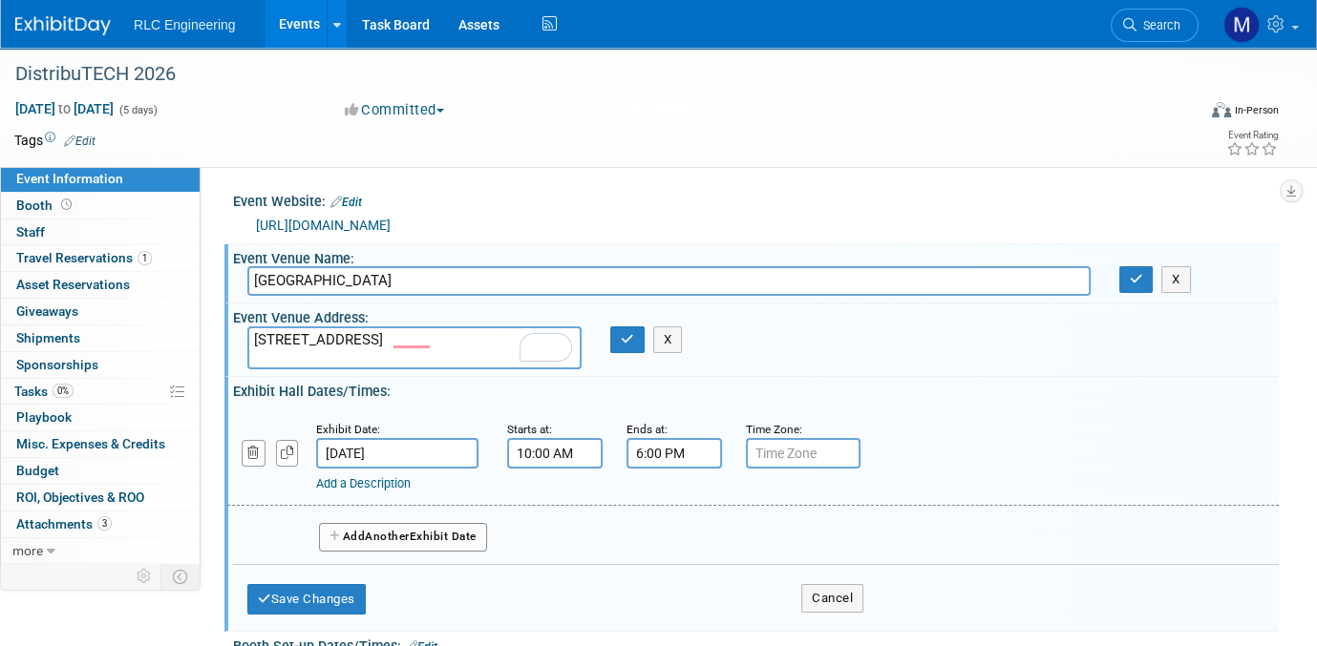
click at [942, 414] on div "Exhibit Date: Feb 3, 2026 Starts at: 10:00 AM Ends at: 6:00 PM Time Zone: Apply…" at bounding box center [752, 457] width 1051 height 97
click at [817, 448] on input "text" at bounding box center [803, 453] width 115 height 31
click at [790, 449] on input "text" at bounding box center [803, 453] width 115 height 31
click at [333, 532] on icon "button" at bounding box center [335, 536] width 13 height 11
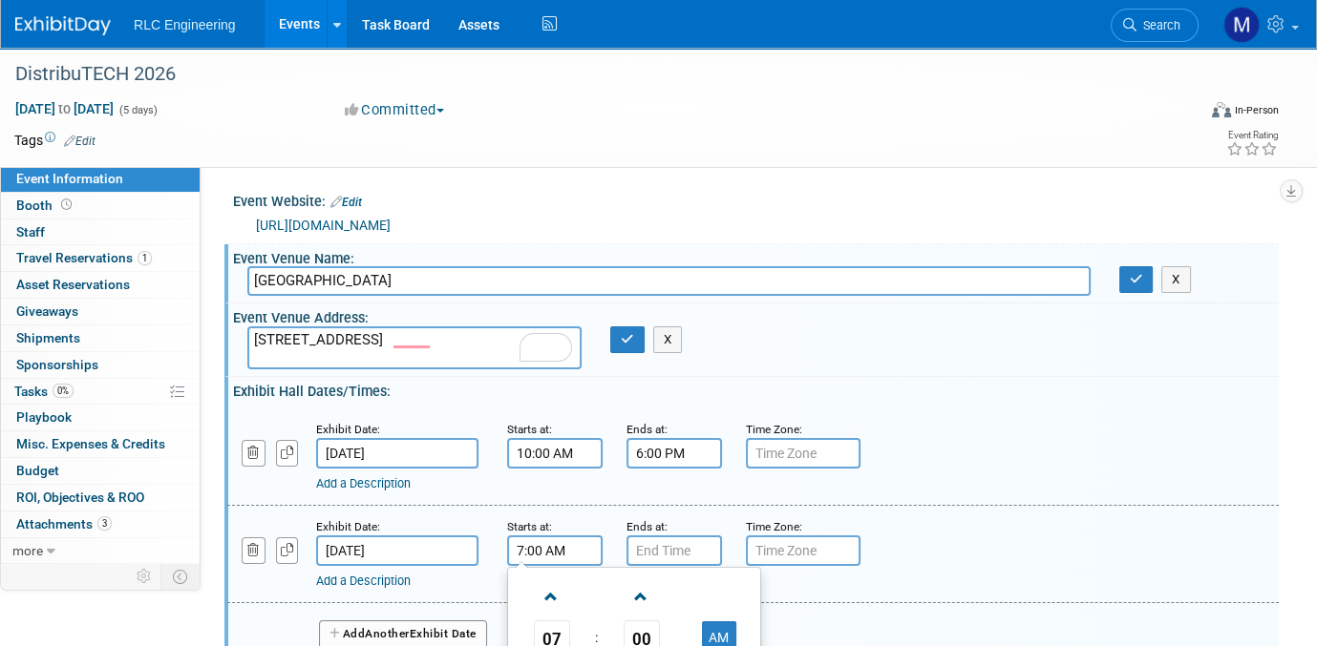
click at [547, 544] on input "7:00 AM" at bounding box center [554, 551] width 95 height 31
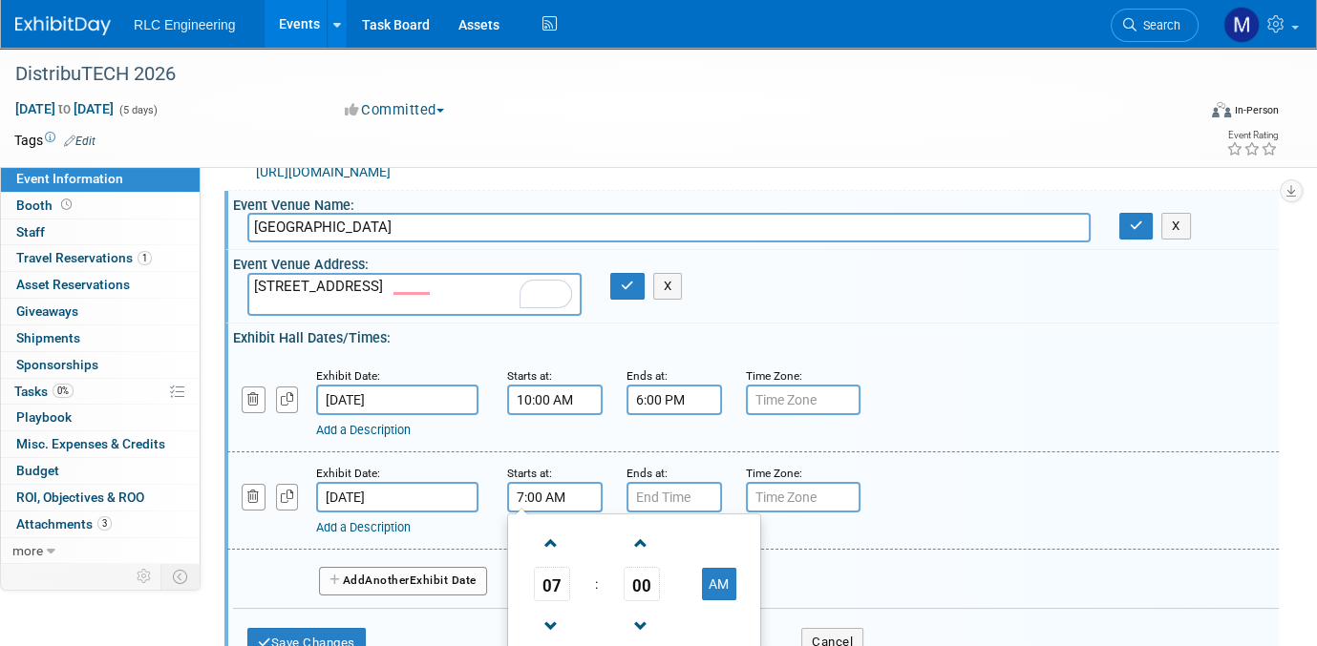
scroll to position [95, 0]
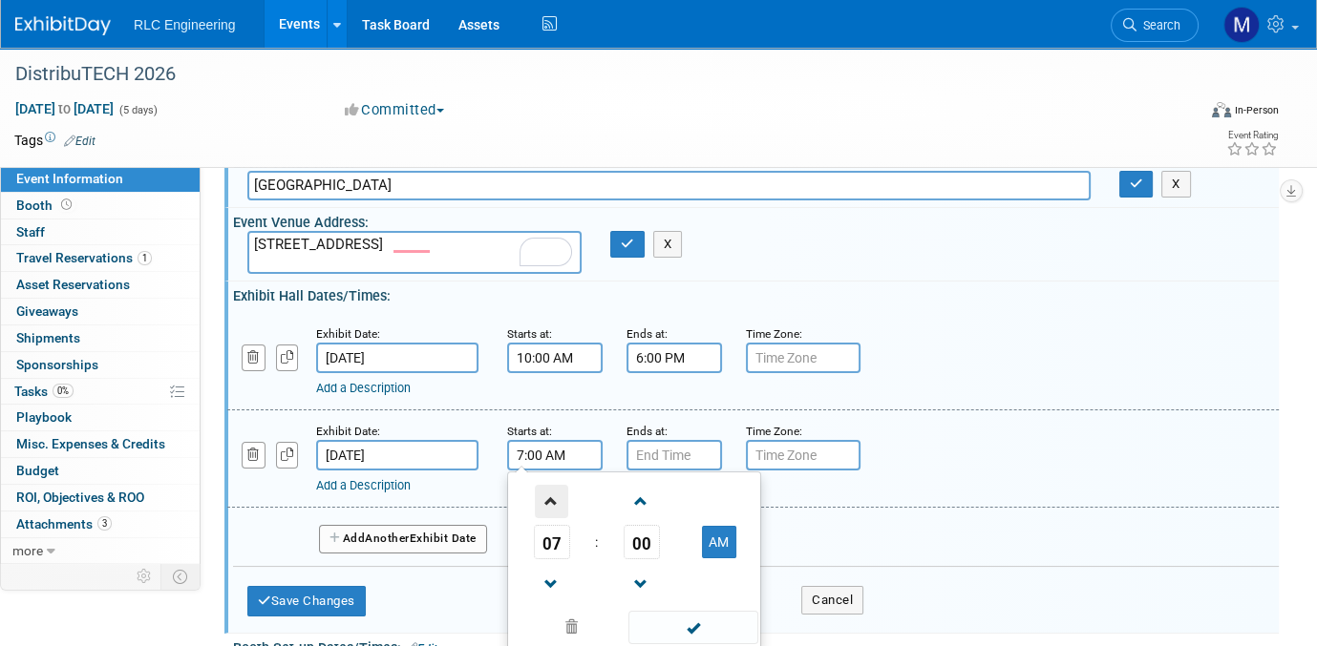
click at [547, 501] on span at bounding box center [551, 501] width 33 height 33
type input "10:00 AM"
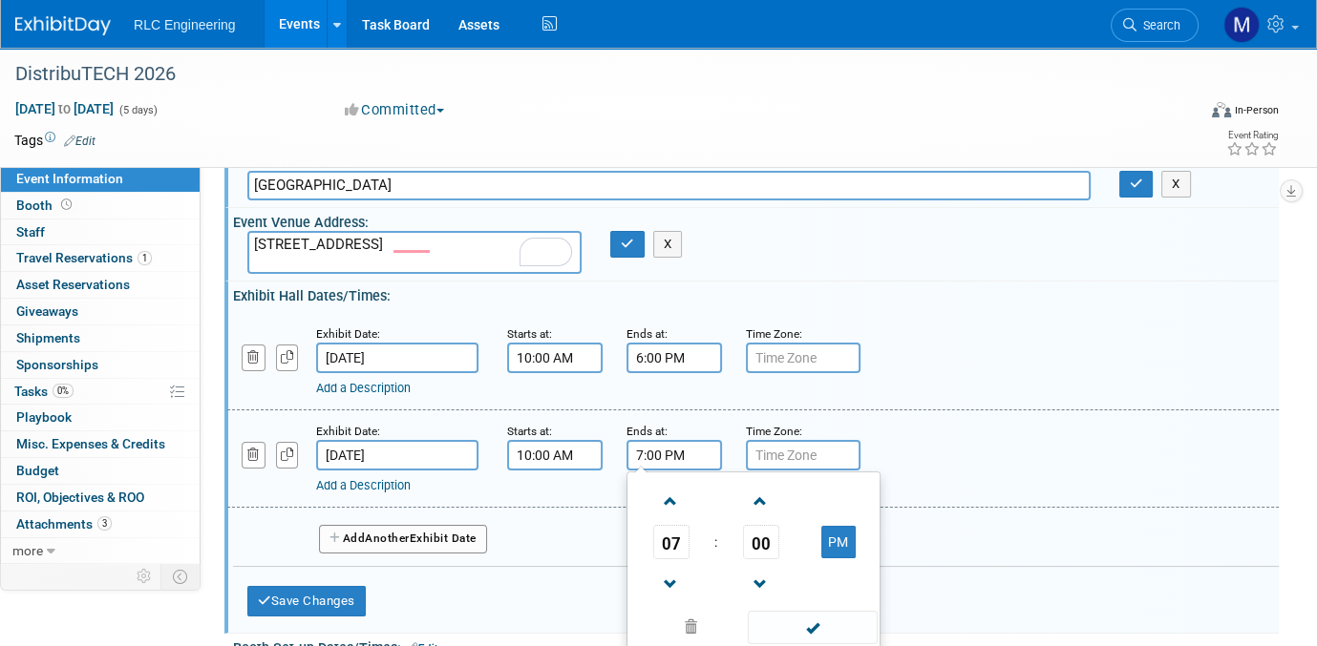
click at [662, 452] on input "7:00 PM" at bounding box center [673, 455] width 95 height 31
click at [666, 580] on span at bounding box center [670, 584] width 33 height 33
type input "6:00 PM"
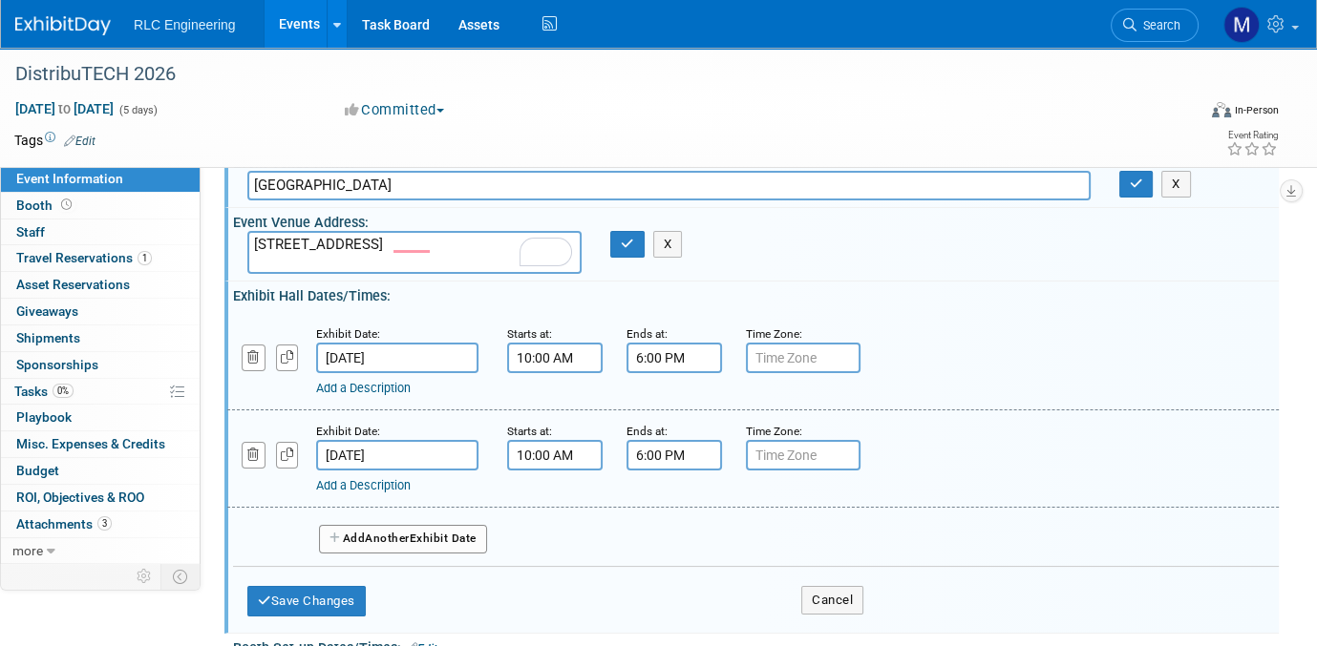
click at [914, 460] on div "Add a Description Description:" at bounding box center [753, 458] width 1080 height 74
click at [329, 533] on icon "button" at bounding box center [335, 538] width 13 height 11
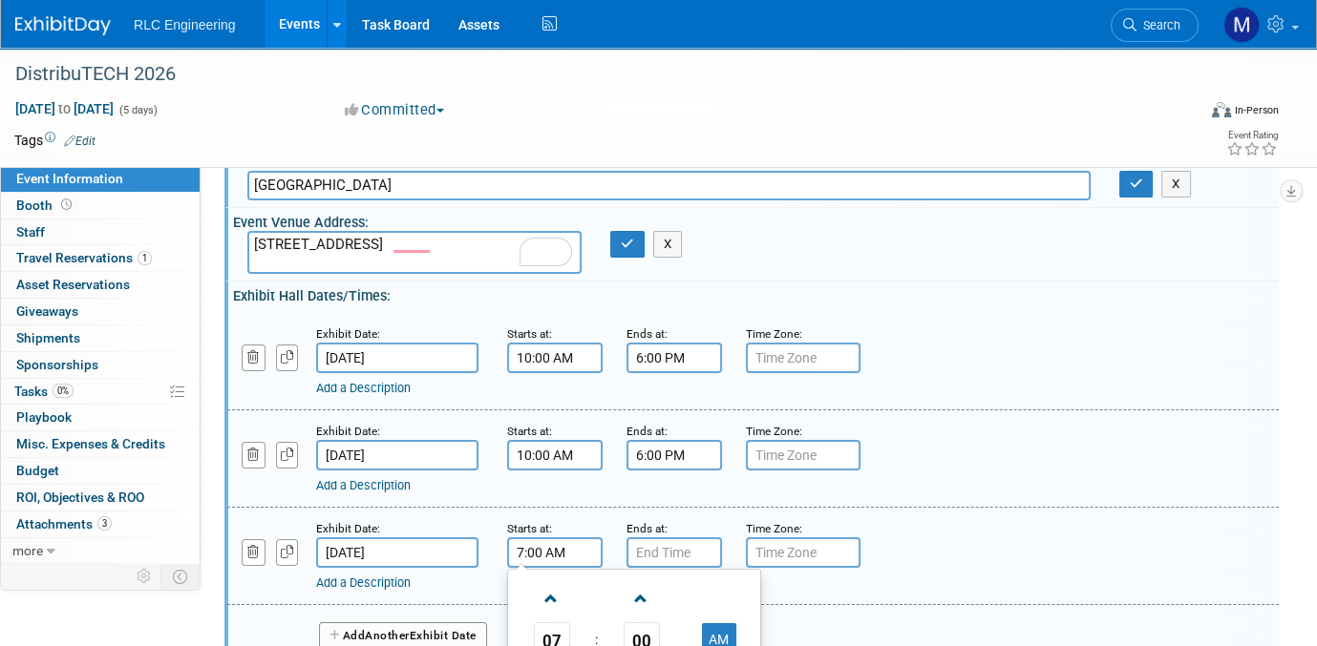
click at [545, 551] on input "7:00 AM" at bounding box center [554, 553] width 95 height 31
click at [550, 589] on span at bounding box center [551, 598] width 33 height 33
type input "10:00 AM"
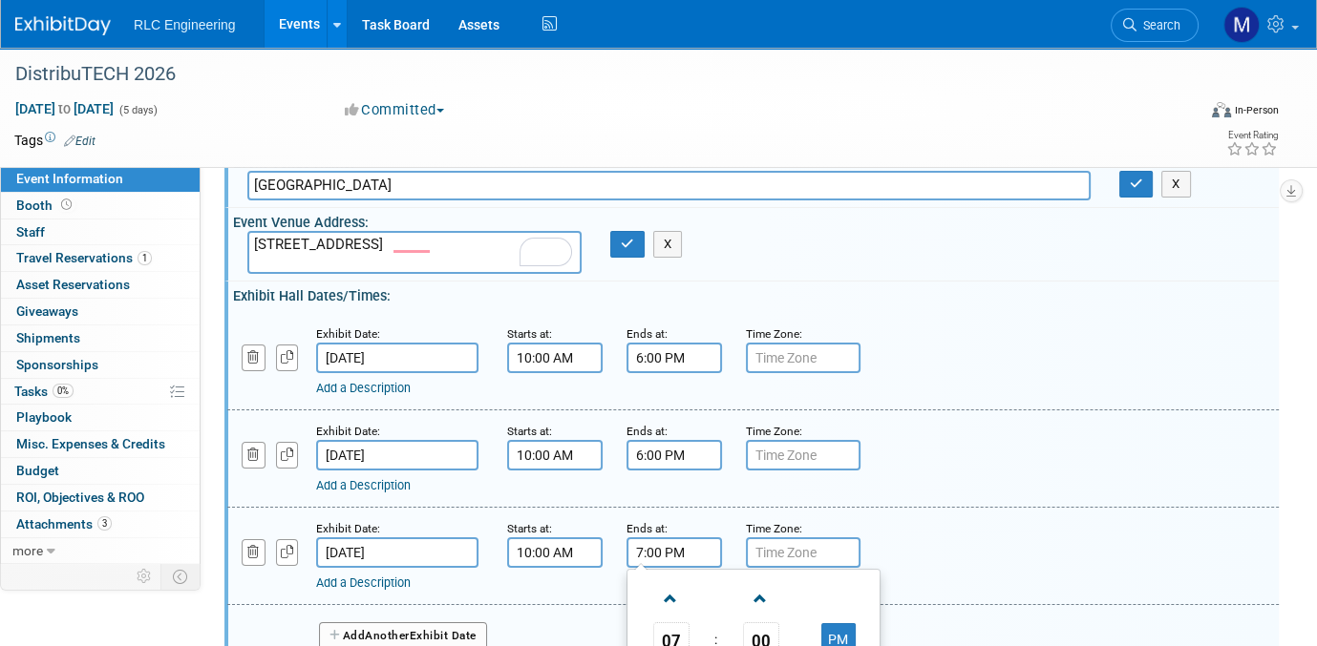
click at [656, 553] on input "7:00 PM" at bounding box center [673, 553] width 95 height 31
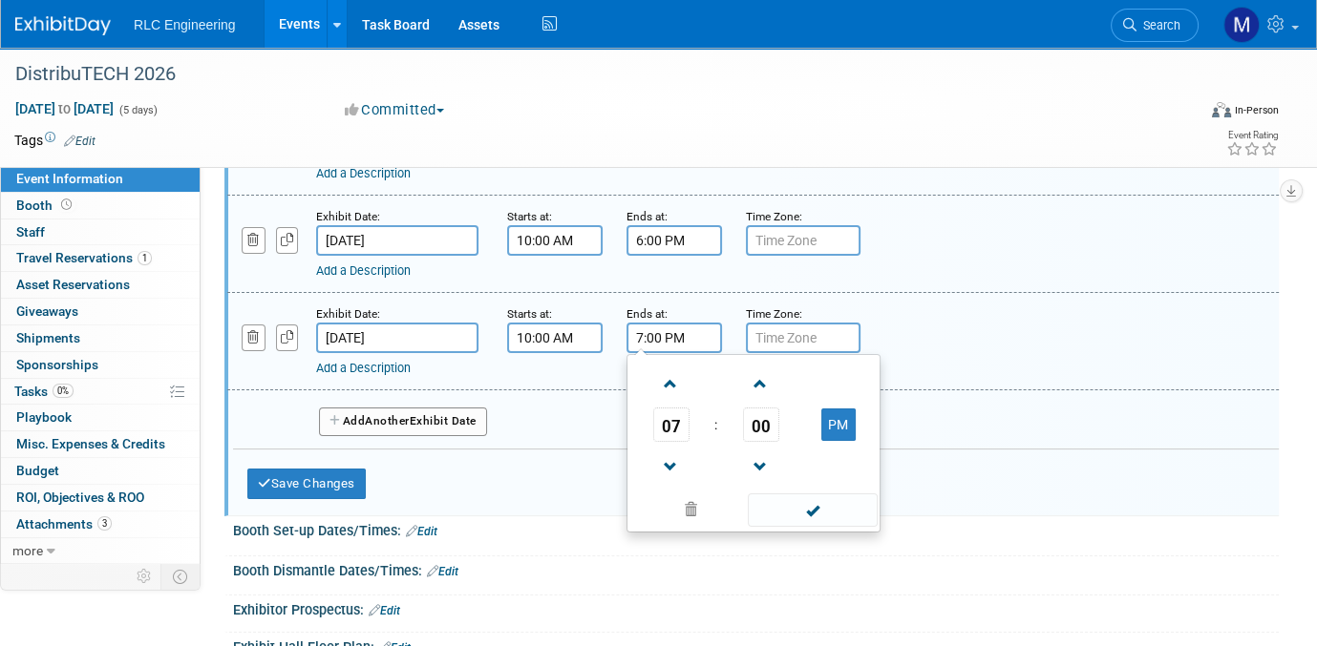
scroll to position [382, 0]
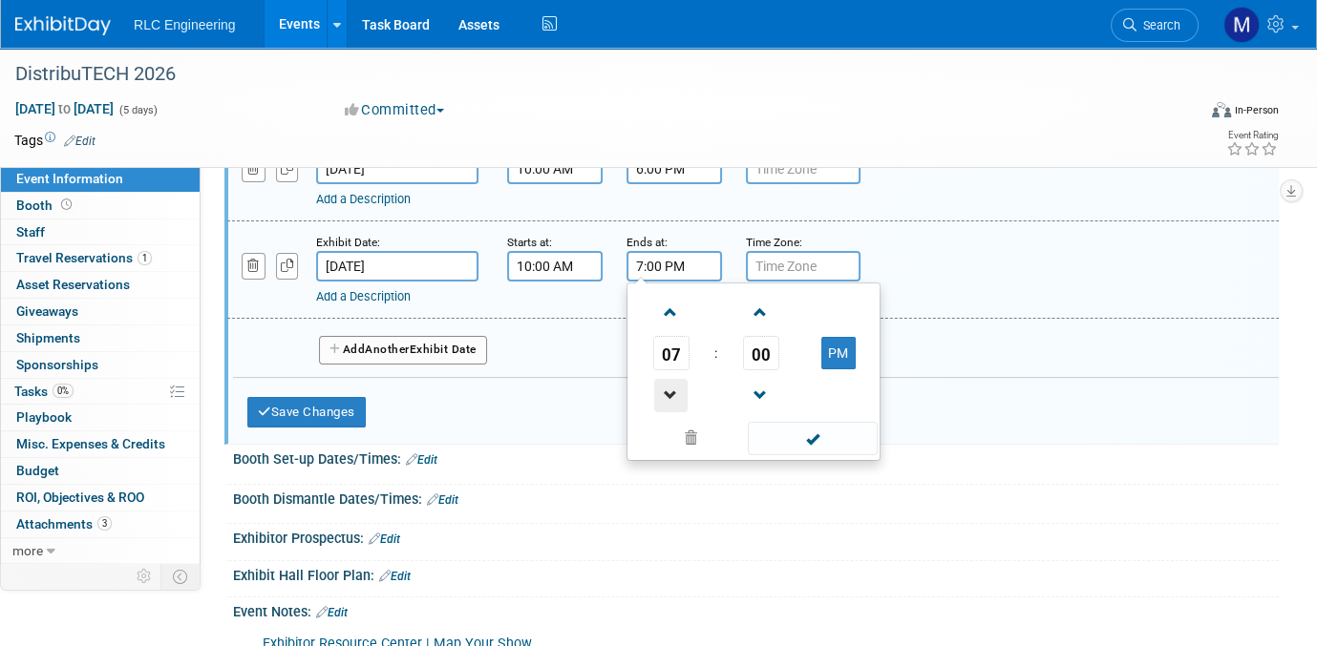
click at [667, 393] on span at bounding box center [670, 395] width 33 height 33
type input "6:00 PM"
click at [540, 397] on div "Save Changes Cancel" at bounding box center [555, 407] width 616 height 59
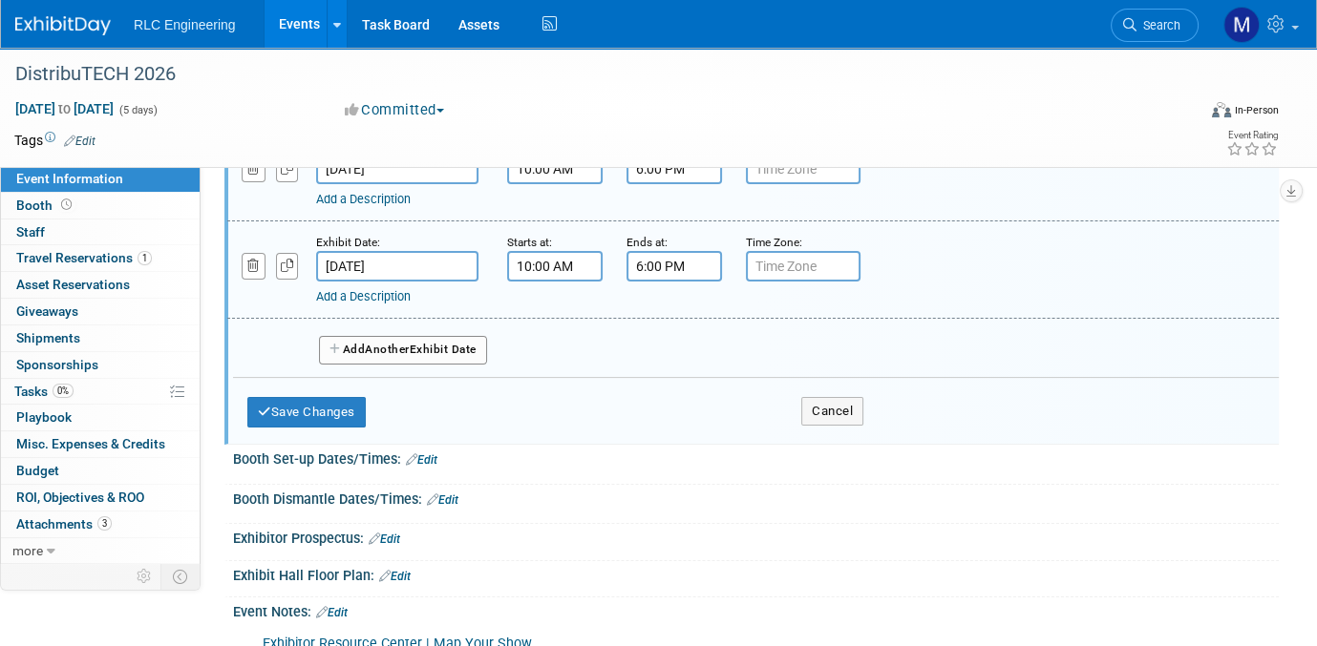
click at [434, 454] on link "Edit" at bounding box center [422, 460] width 32 height 13
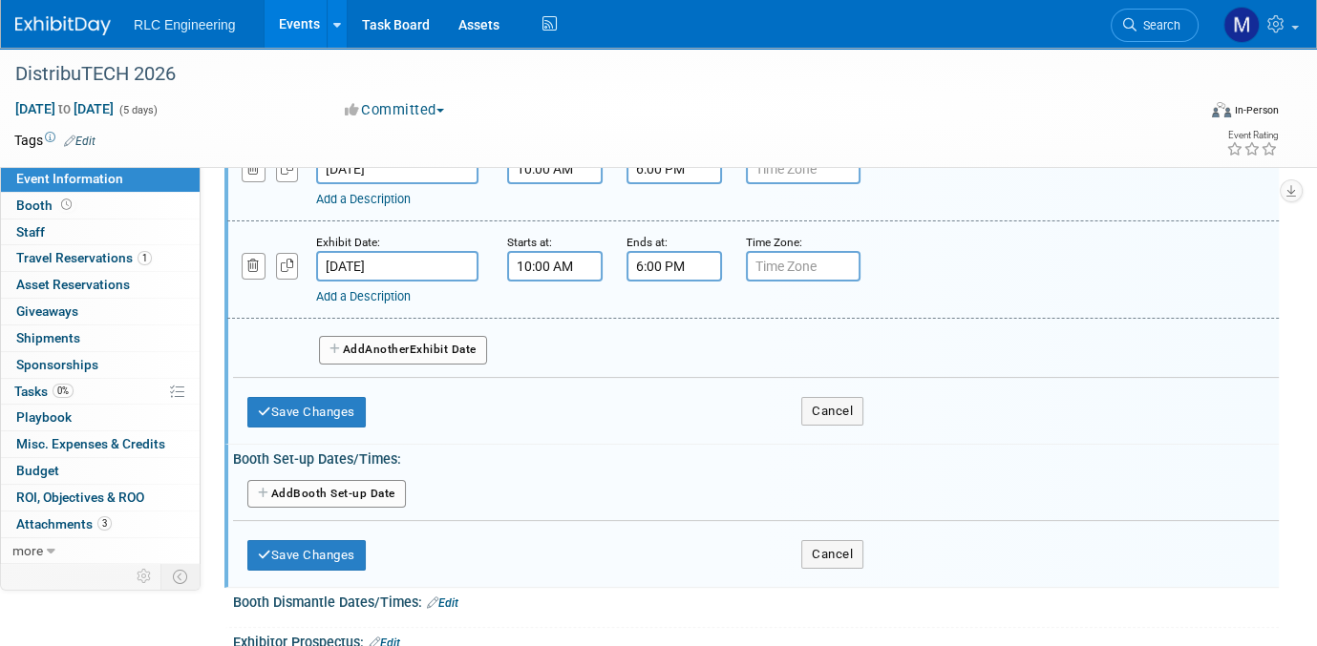
click at [262, 488] on icon "button" at bounding box center [264, 493] width 13 height 11
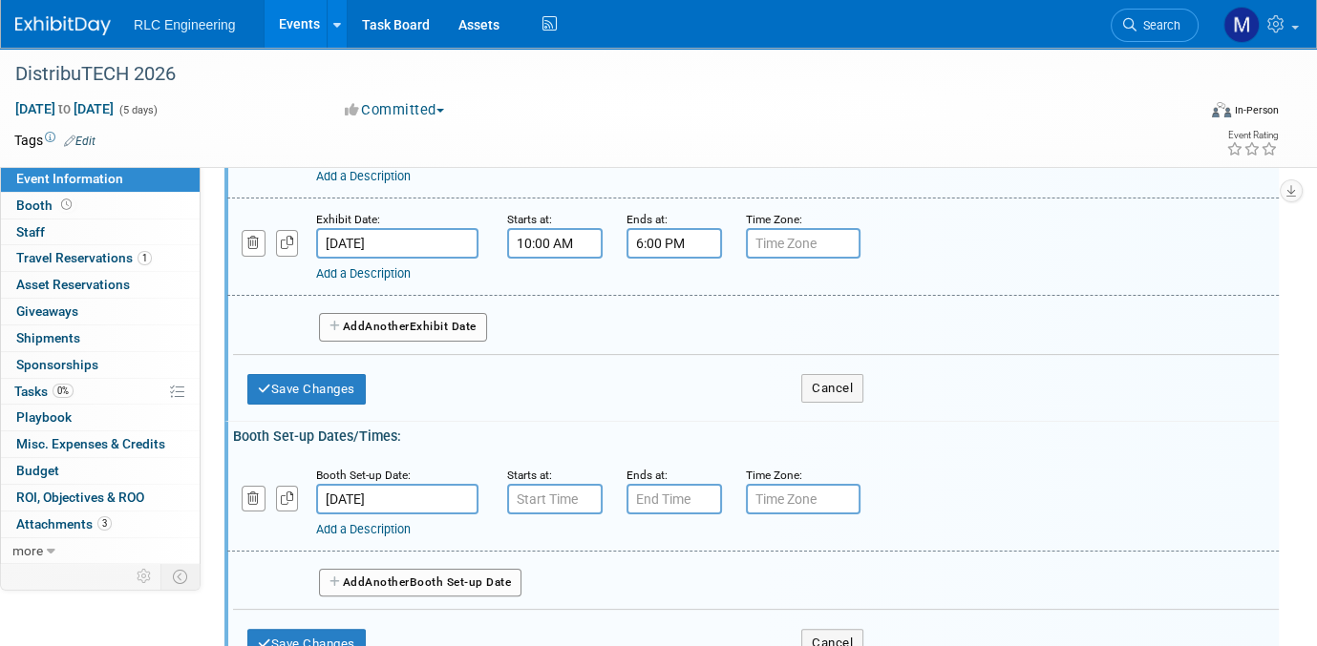
scroll to position [477, 0]
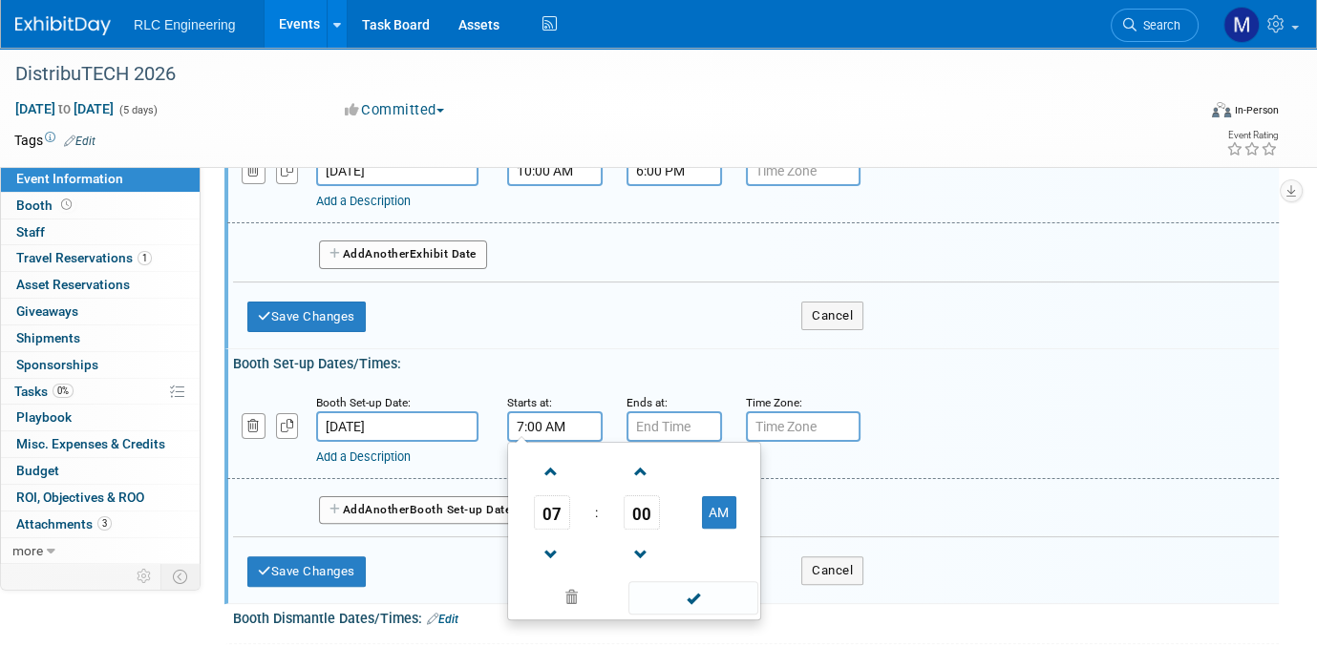
click at [576, 415] on input "7:00 AM" at bounding box center [554, 427] width 95 height 31
click at [553, 466] on span at bounding box center [551, 471] width 33 height 33
type input "8:00 AM"
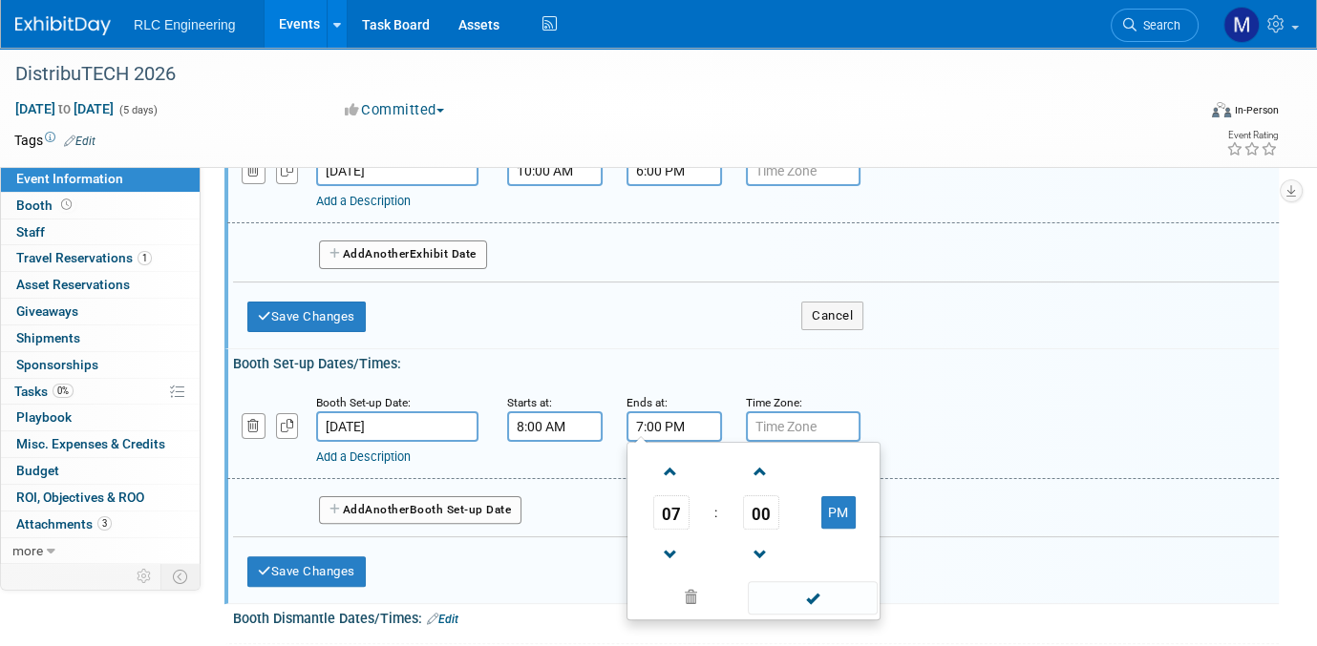
click at [669, 414] on input "7:00 PM" at bounding box center [673, 427] width 95 height 31
click at [667, 543] on span at bounding box center [670, 555] width 33 height 33
type input "5:00 PM"
click at [651, 332] on div "Save Changes Cancel" at bounding box center [555, 312] width 616 height 59
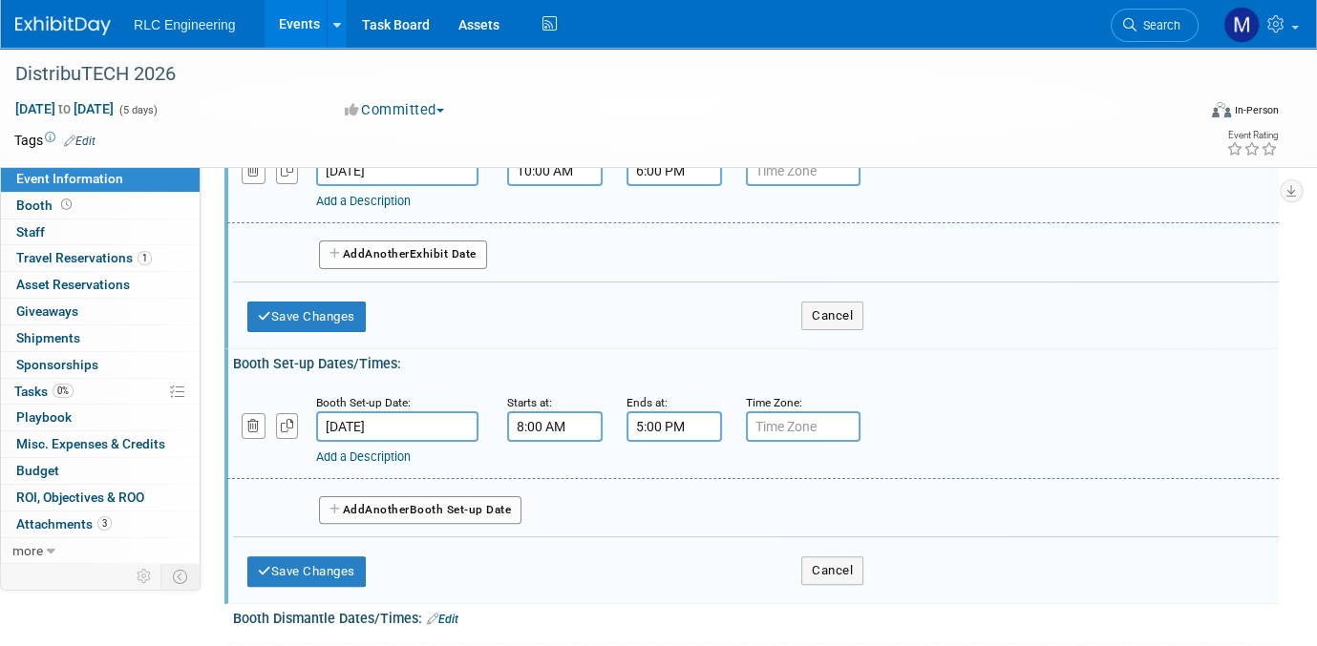
click at [354, 450] on link "Add a Description" at bounding box center [363, 457] width 95 height 14
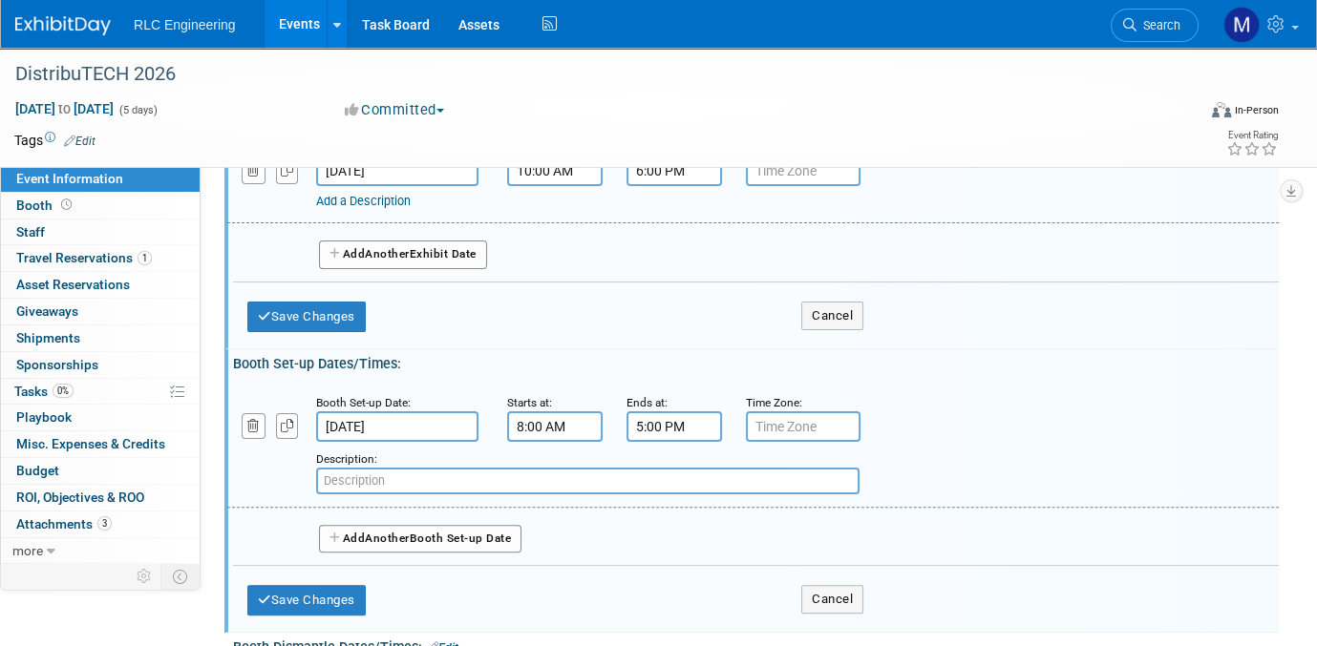
click at [346, 468] on input "text" at bounding box center [587, 481] width 543 height 27
type input "General Move in"
click at [330, 533] on icon "button" at bounding box center [335, 538] width 13 height 11
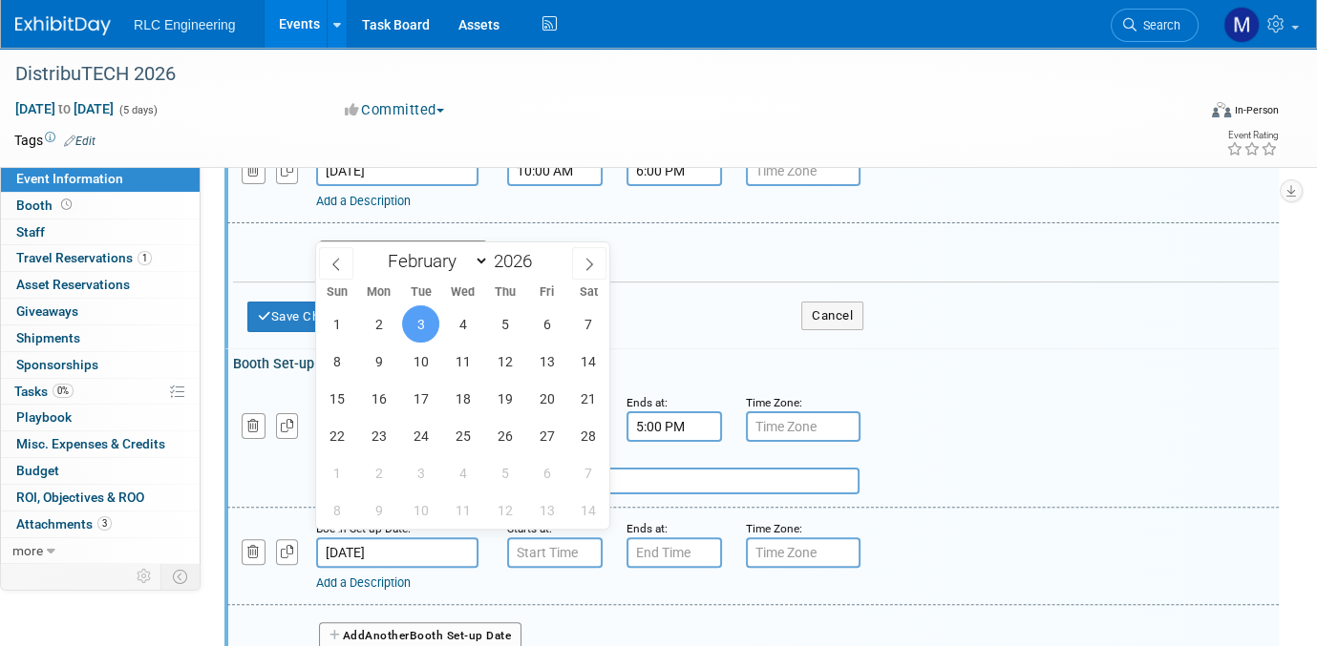
click at [377, 541] on input "Feb 3, 2026" at bounding box center [397, 553] width 162 height 31
click at [334, 327] on span "1" at bounding box center [336, 324] width 37 height 37
type input "Feb 1, 2026"
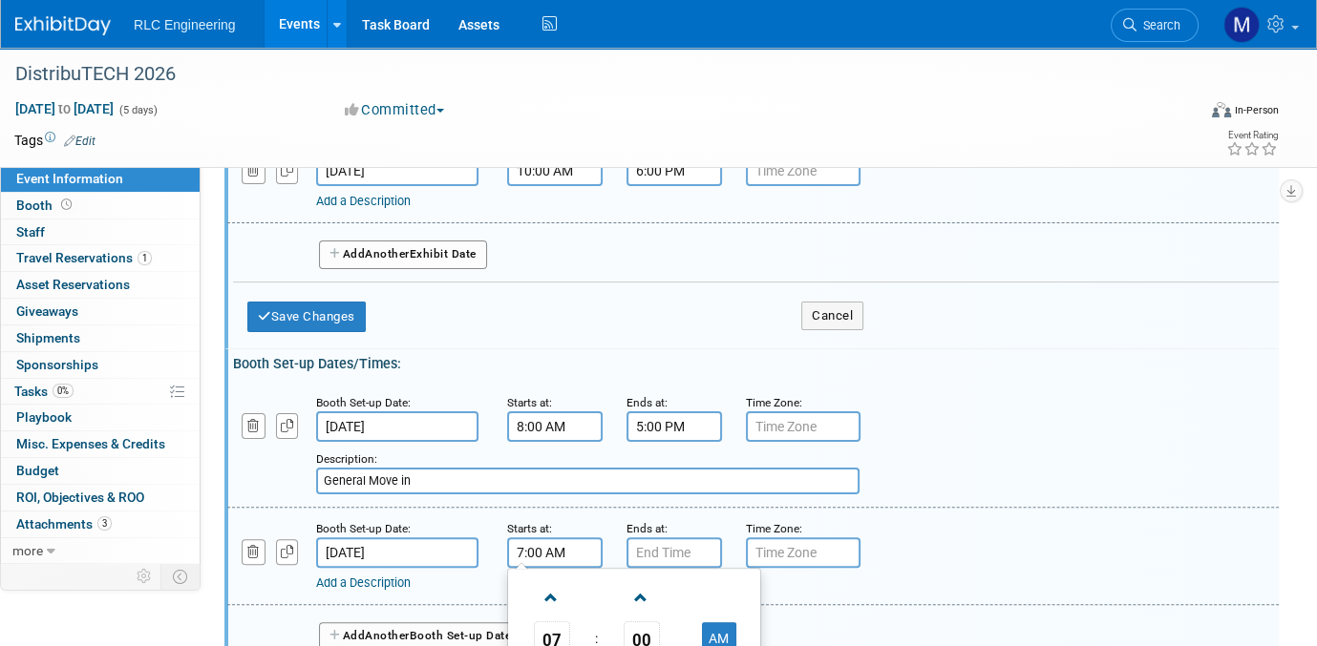
click at [545, 538] on input "7:00 AM" at bounding box center [554, 553] width 95 height 31
click at [549, 582] on span at bounding box center [551, 598] width 33 height 33
type input "8:00 AM"
click at [647, 544] on input "7:00 PM" at bounding box center [673, 553] width 95 height 31
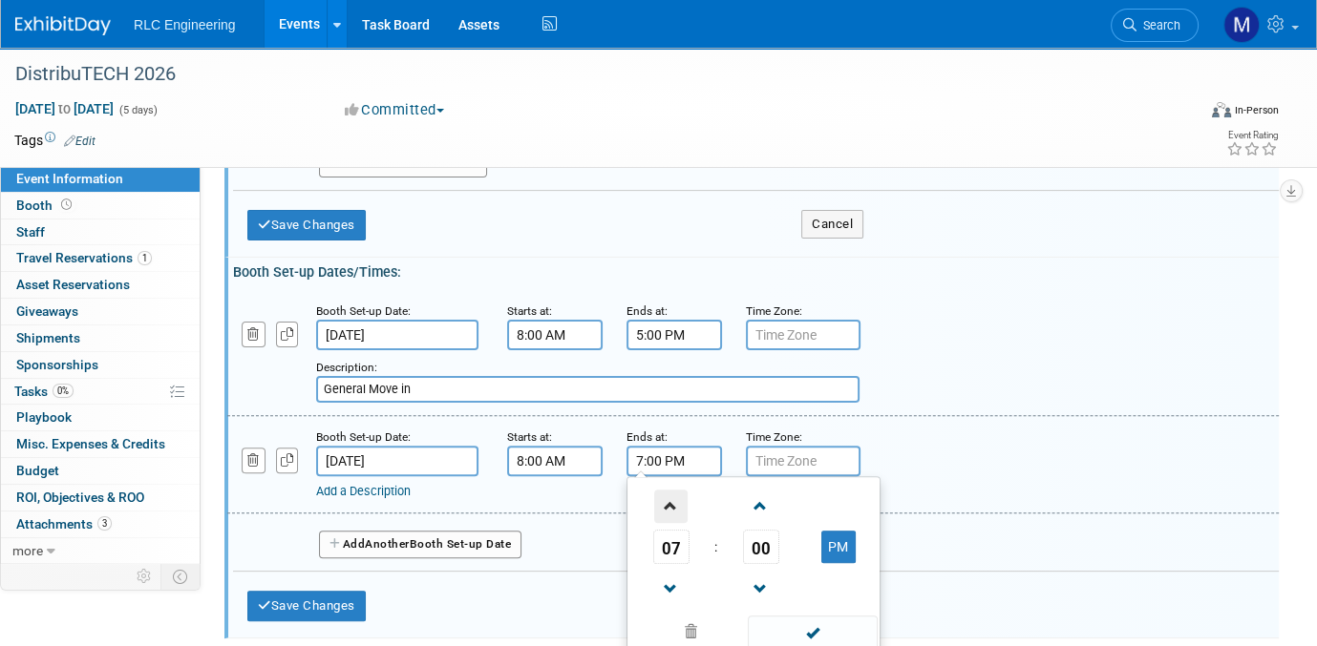
scroll to position [668, 0]
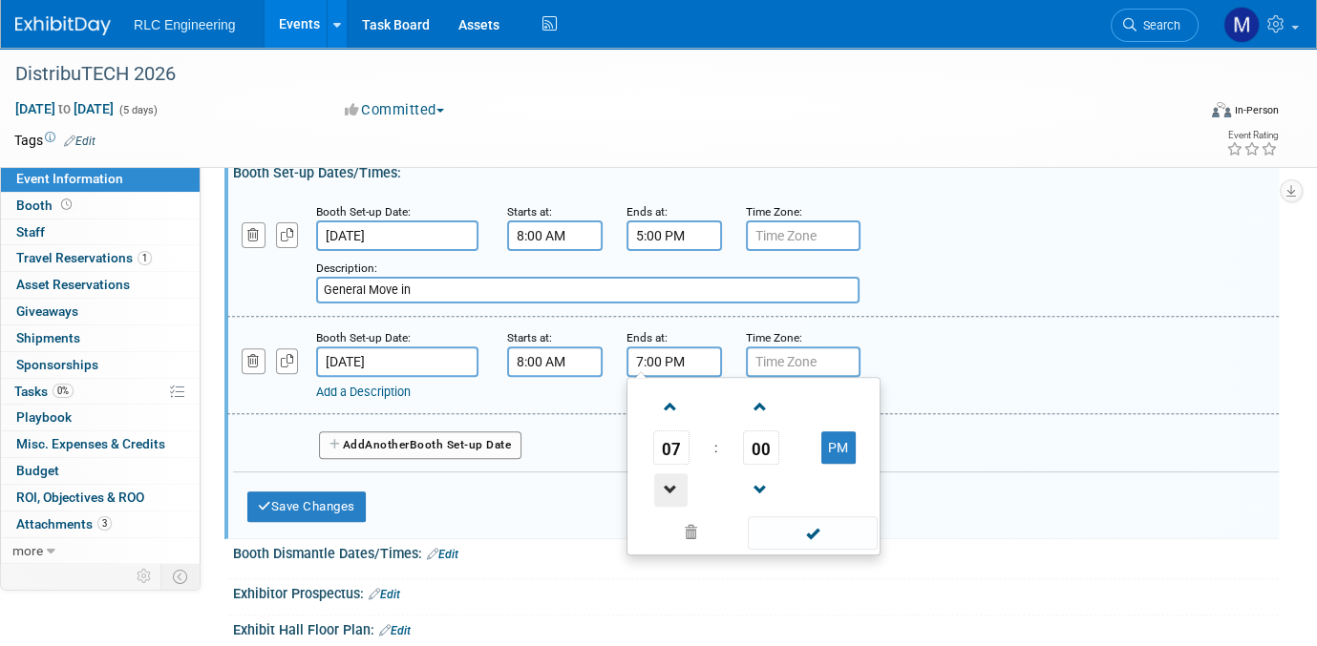
click at [667, 484] on span at bounding box center [670, 490] width 33 height 33
type input "5:00 PM"
click at [1027, 317] on div "Booth Set-up Date: Feb 1, 2026 Starts at: 8:00 AM Ends at: 5:00 PM 05 : 00 PM 1…" at bounding box center [752, 365] width 1051 height 97
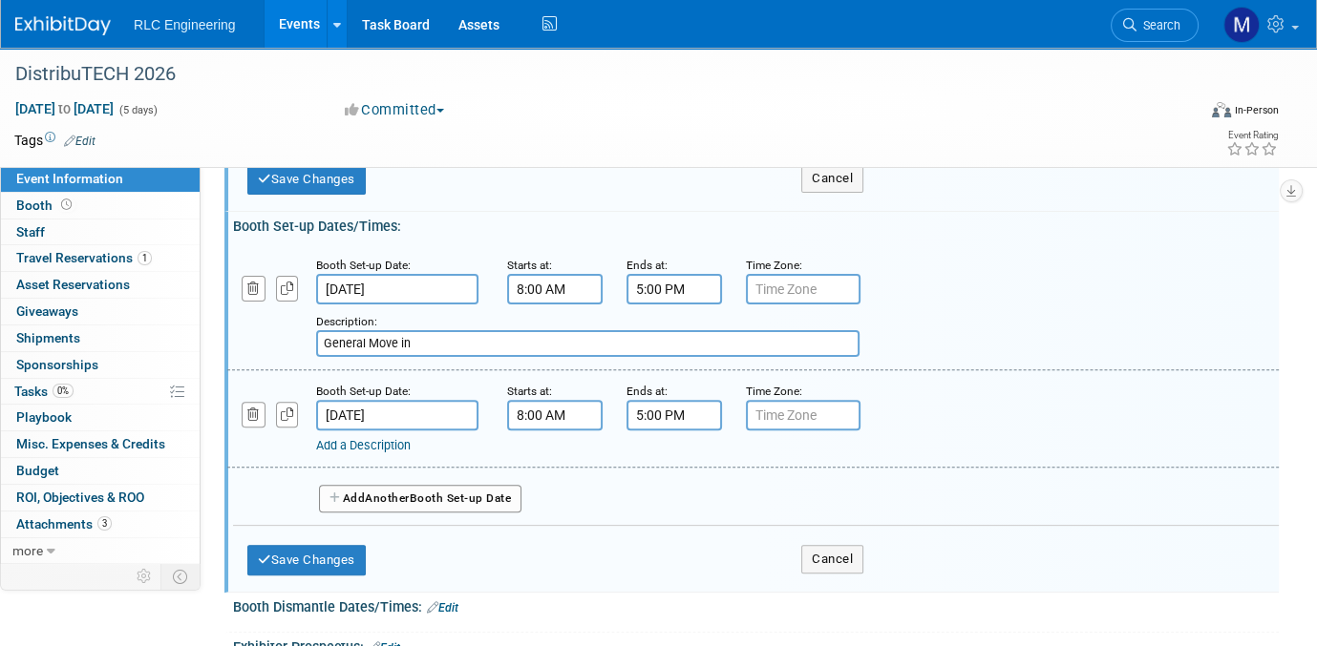
scroll to position [573, 0]
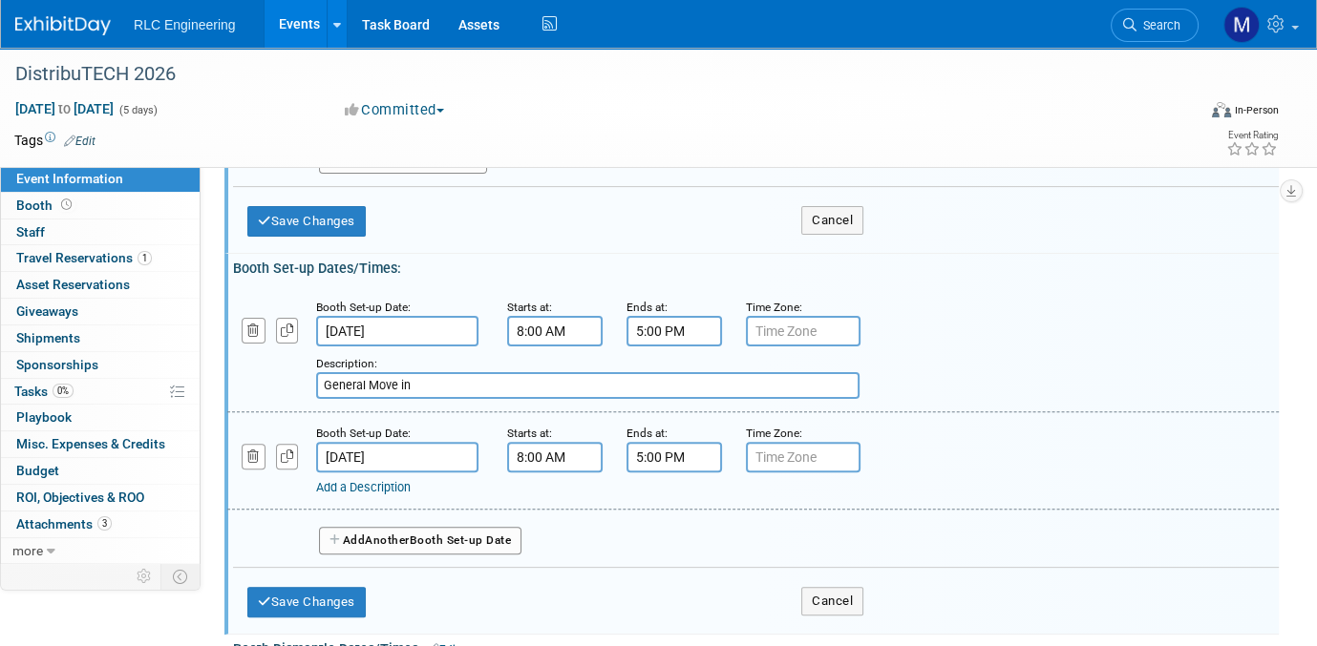
click at [379, 480] on link "Add a Description" at bounding box center [363, 487] width 95 height 14
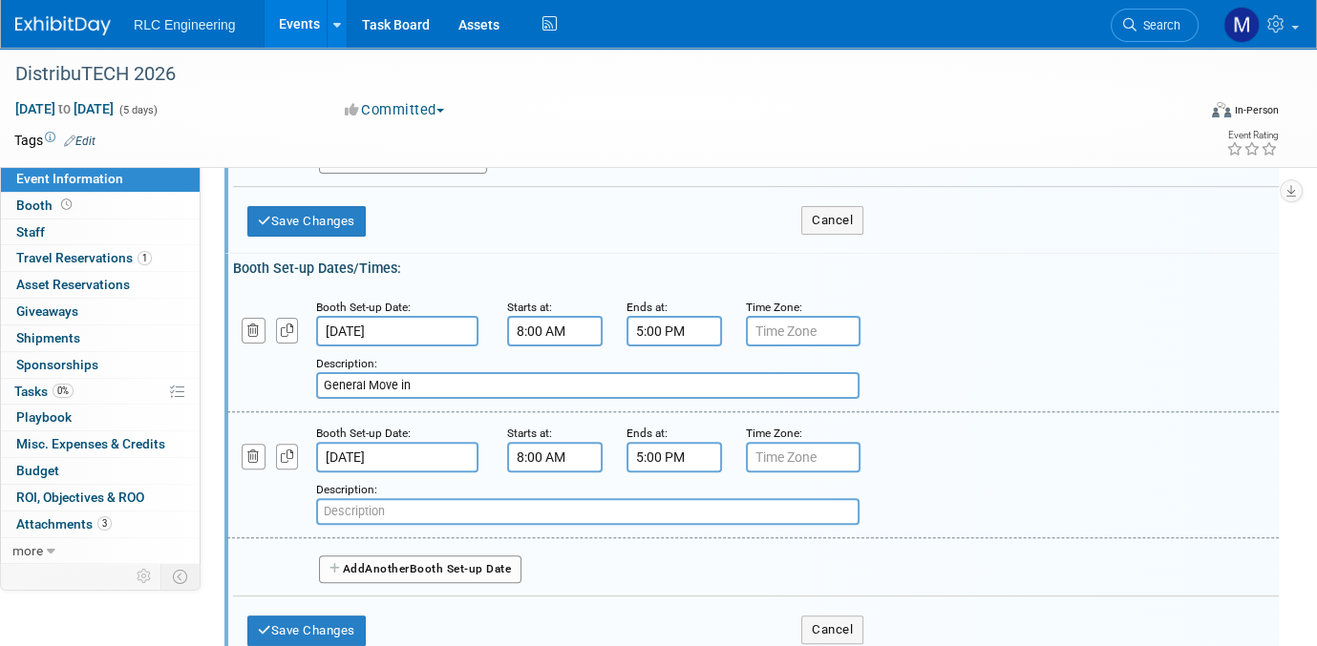
click at [367, 500] on input "text" at bounding box center [587, 511] width 543 height 27
type input "General Move in"
click at [561, 235] on div "Save Changes Cancel" at bounding box center [555, 216] width 616 height 59
click at [275, 216] on button "Save Changes" at bounding box center [306, 221] width 118 height 31
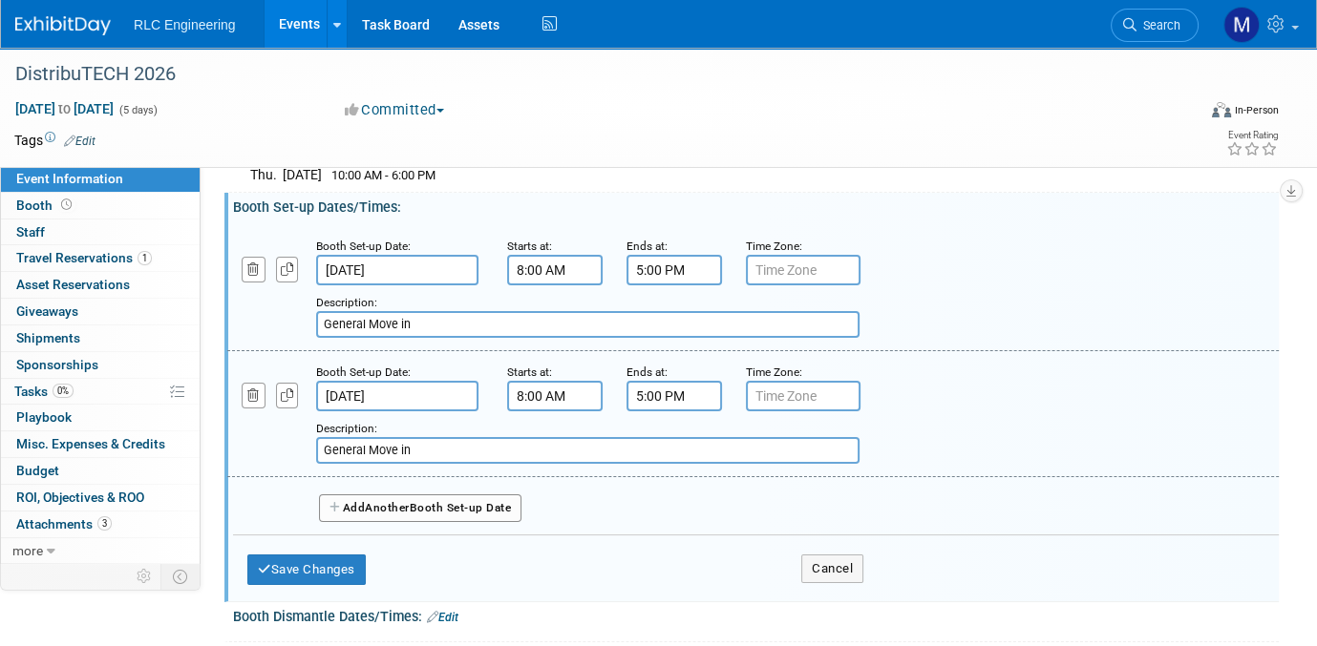
scroll to position [254, 0]
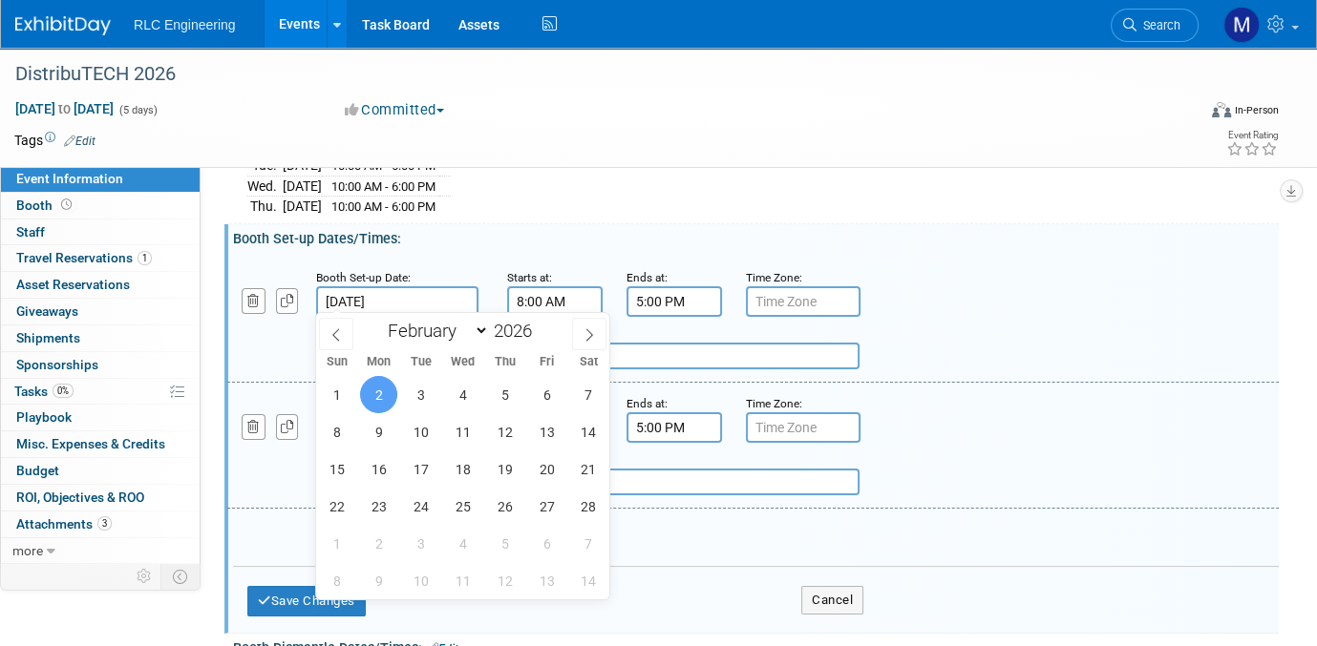
click at [404, 291] on input "Feb 2, 2026" at bounding box center [397, 301] width 162 height 31
click at [336, 396] on span "1" at bounding box center [336, 394] width 37 height 37
type input "Feb 1, 2026"
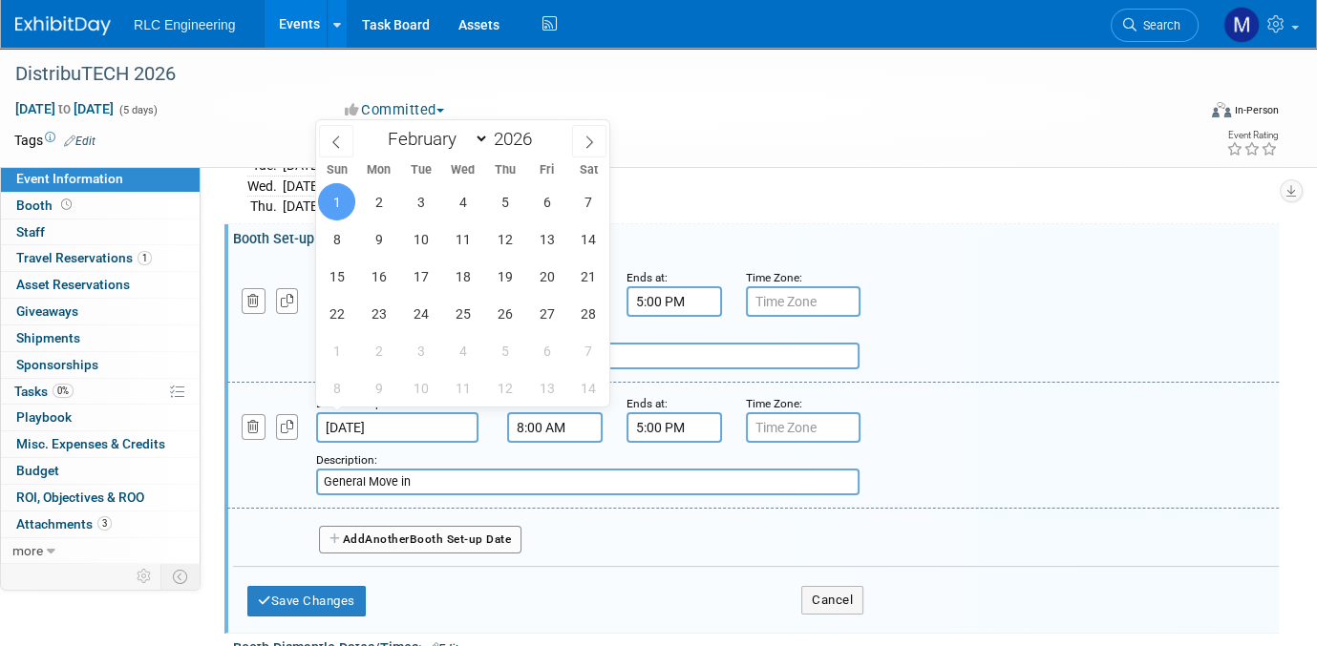
click at [364, 416] on input "Feb 1, 2026" at bounding box center [397, 428] width 162 height 31
click at [376, 206] on span "2" at bounding box center [378, 201] width 37 height 37
type input "[DATE]"
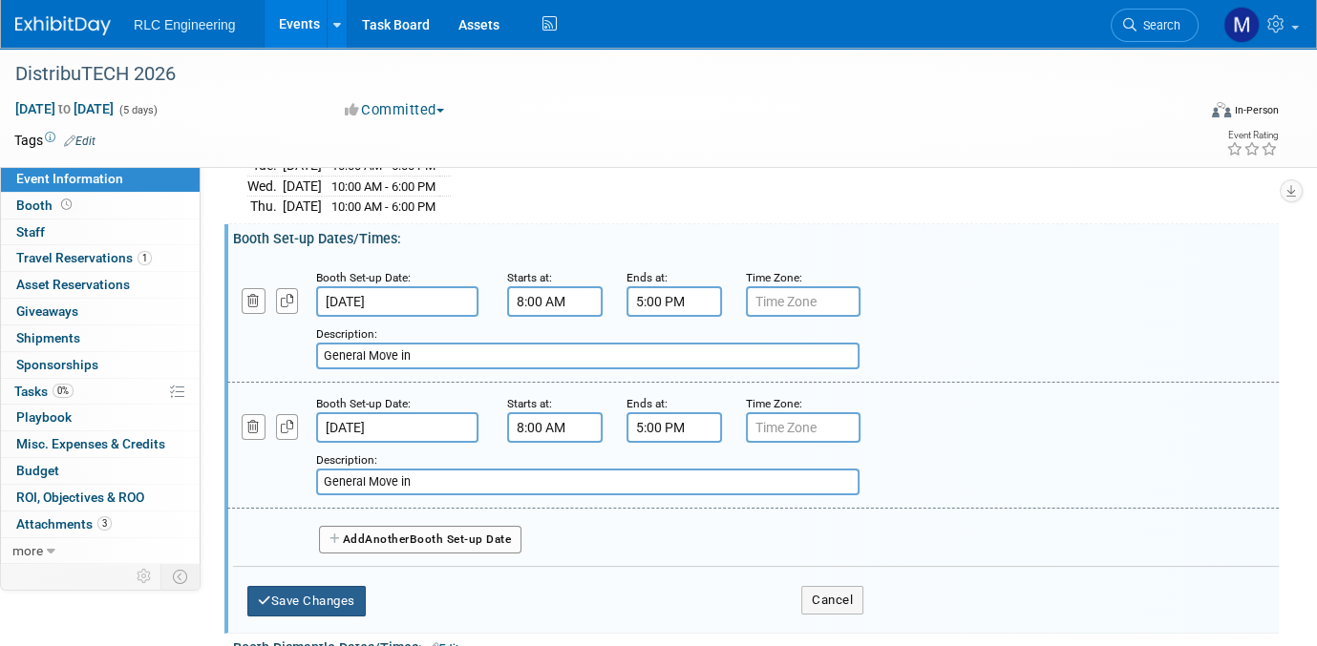
click at [329, 587] on button "Save Changes" at bounding box center [306, 601] width 118 height 31
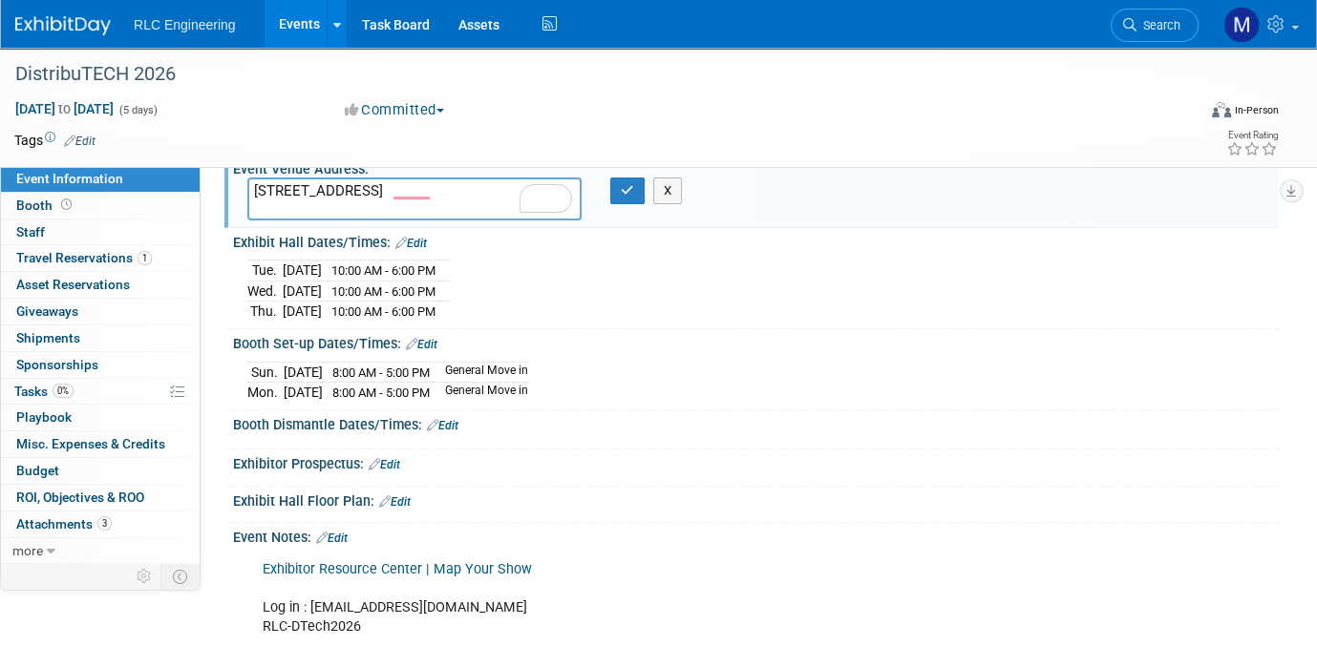
scroll to position [191, 0]
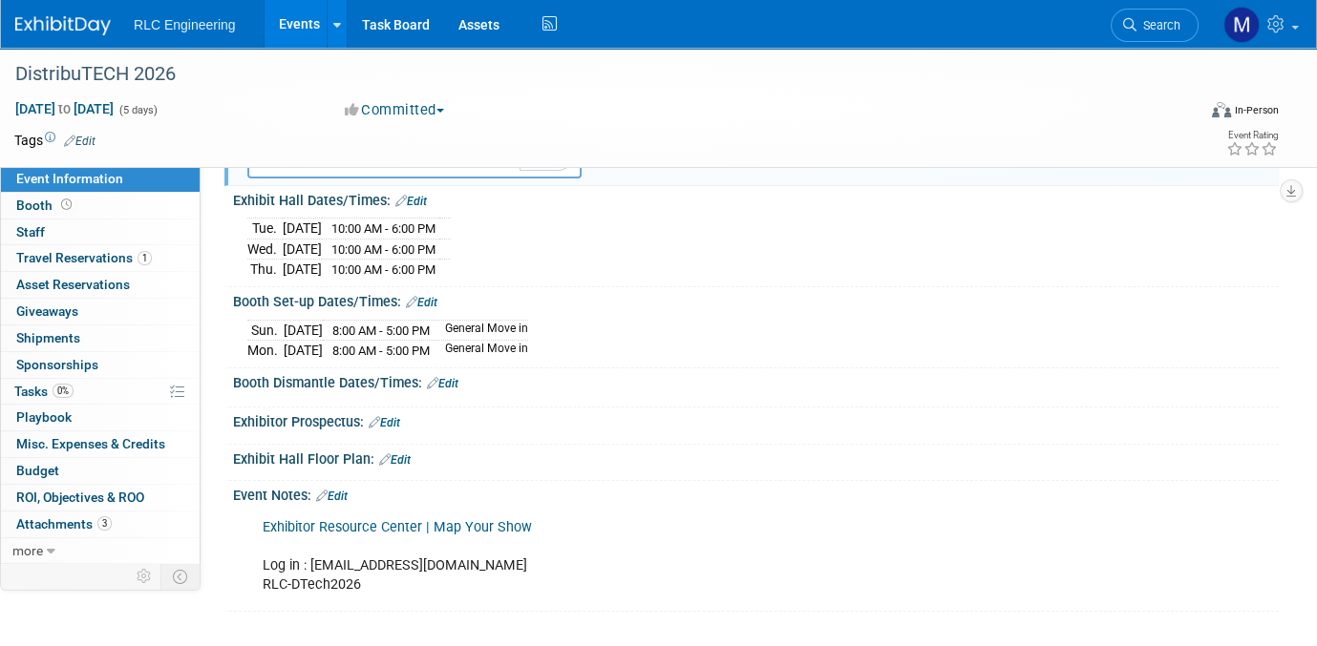
click at [453, 378] on link "Edit" at bounding box center [443, 383] width 32 height 13
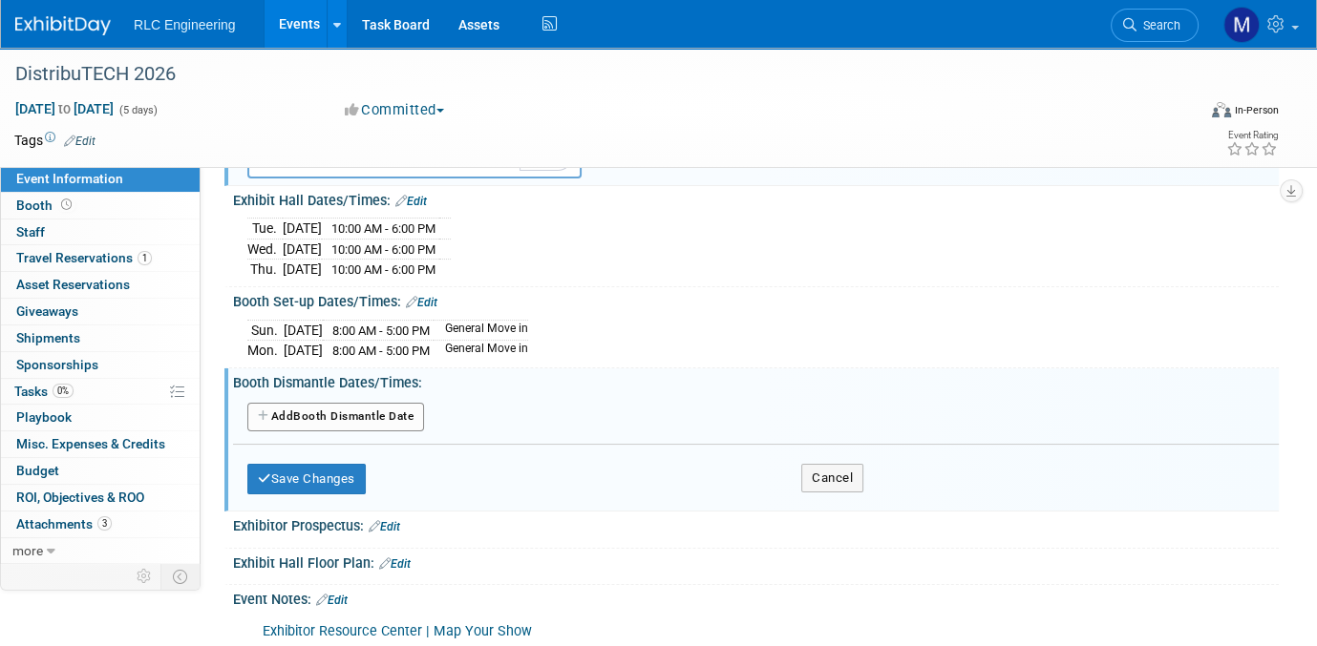
click at [320, 412] on button "Add Another Booth Dismantle Date" at bounding box center [335, 417] width 177 height 29
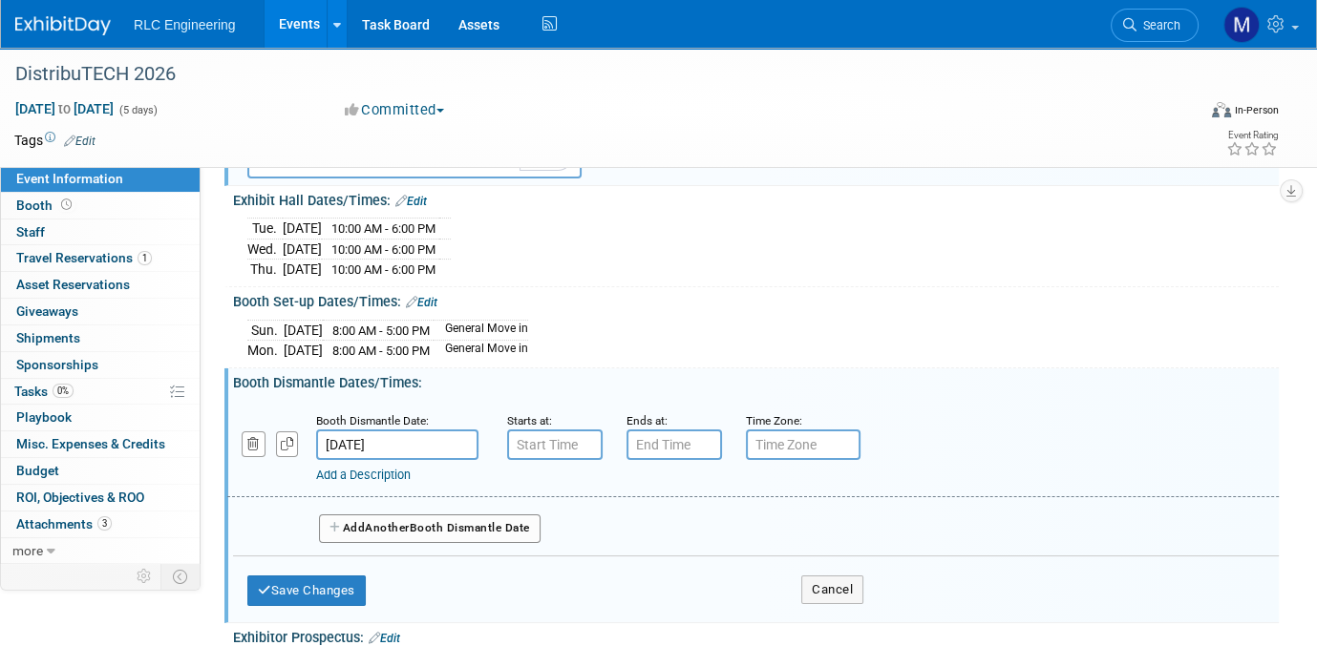
click at [392, 434] on input "[DATE]" at bounding box center [397, 445] width 162 height 31
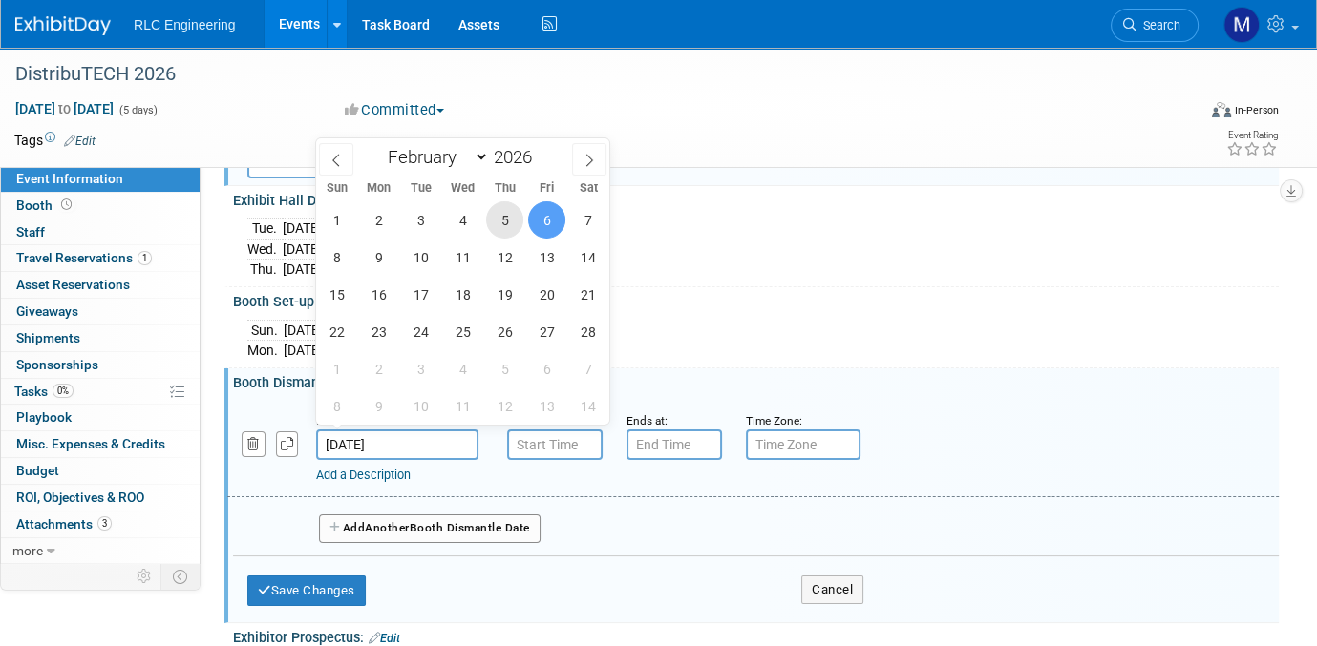
click at [500, 217] on span "5" at bounding box center [504, 219] width 37 height 37
type input "[DATE]"
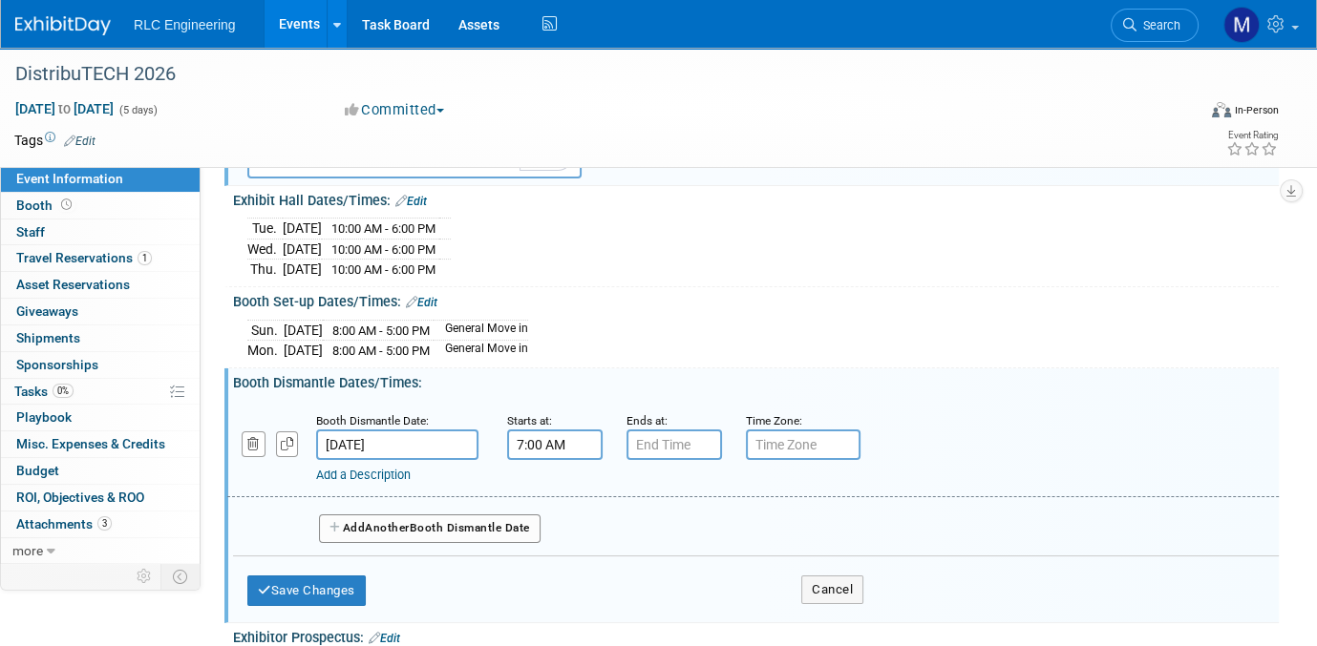
click at [544, 437] on input "7:00 AM" at bounding box center [554, 445] width 95 height 31
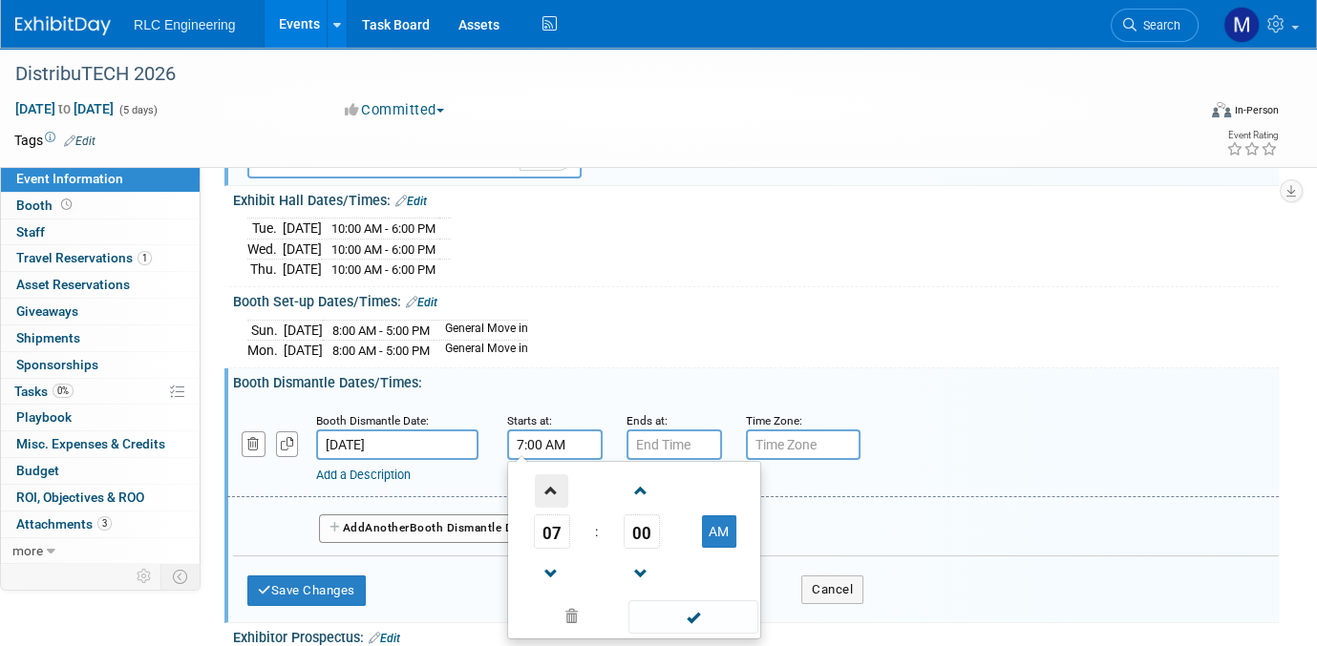
click at [548, 485] on span at bounding box center [551, 491] width 33 height 33
click at [545, 476] on span at bounding box center [551, 491] width 33 height 33
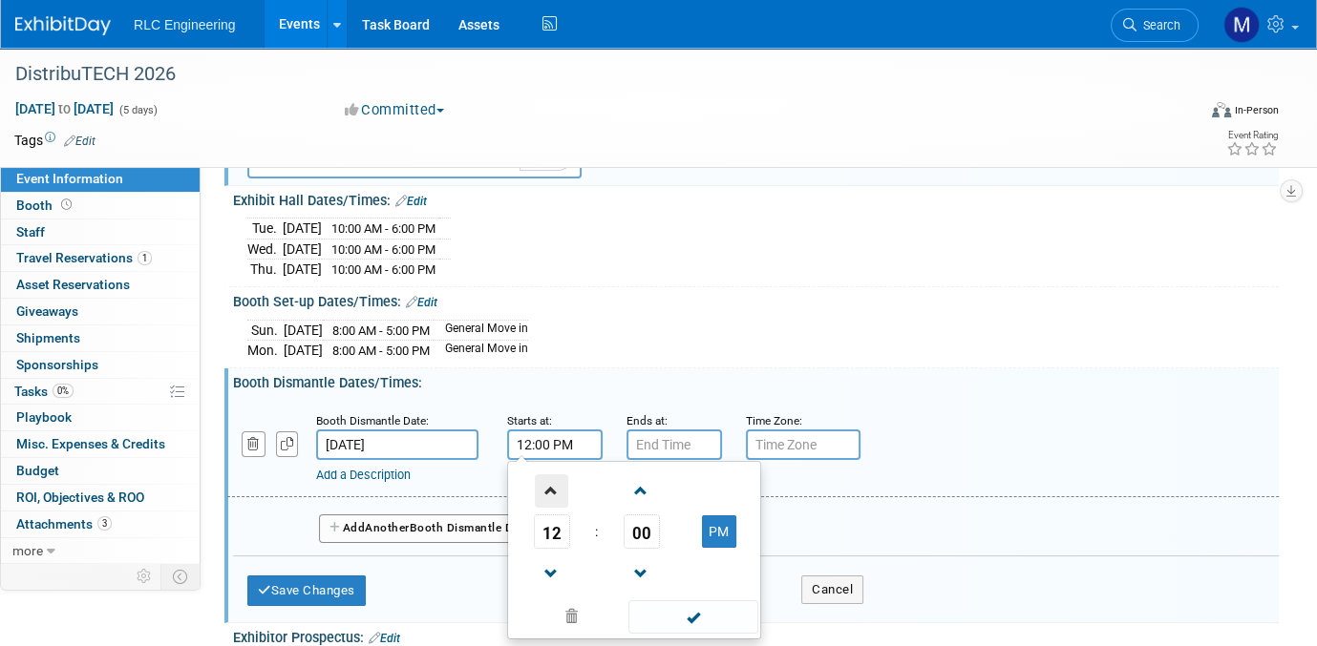
click at [545, 476] on span at bounding box center [551, 491] width 33 height 33
type input "1:00 PM"
click at [658, 438] on input "7:00 PM" at bounding box center [673, 445] width 95 height 31
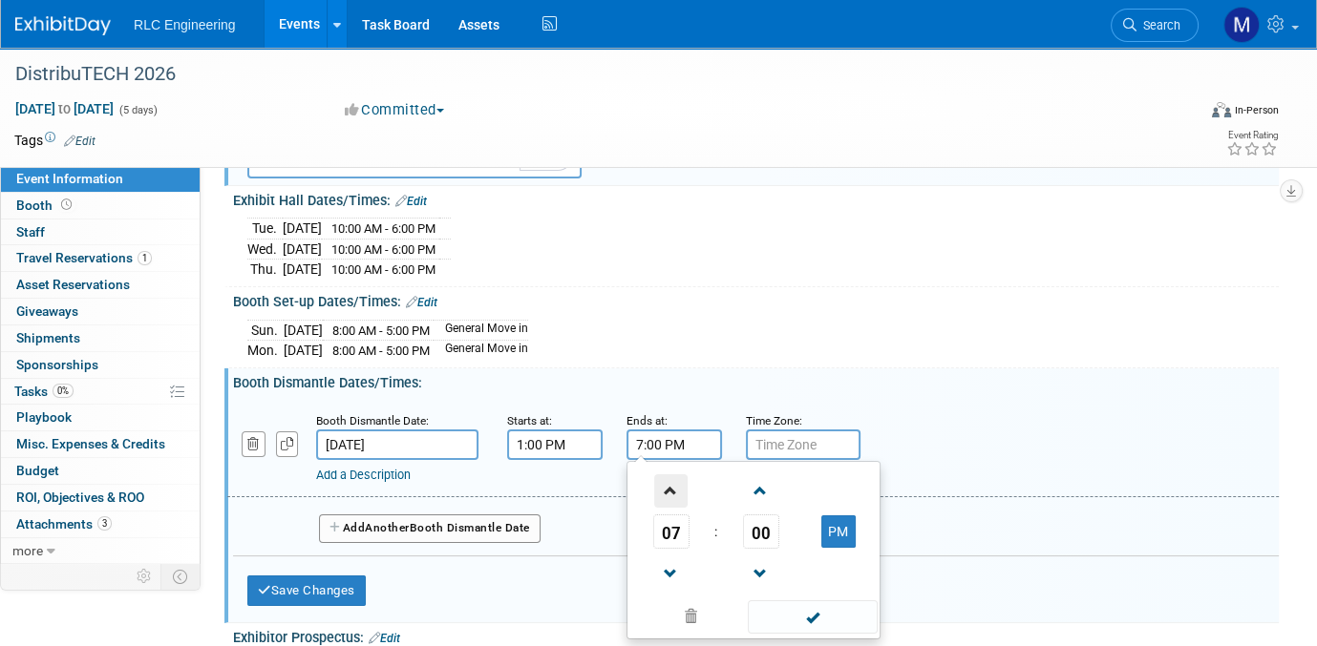
click at [672, 487] on span at bounding box center [670, 491] width 33 height 33
click at [669, 563] on span at bounding box center [670, 574] width 33 height 33
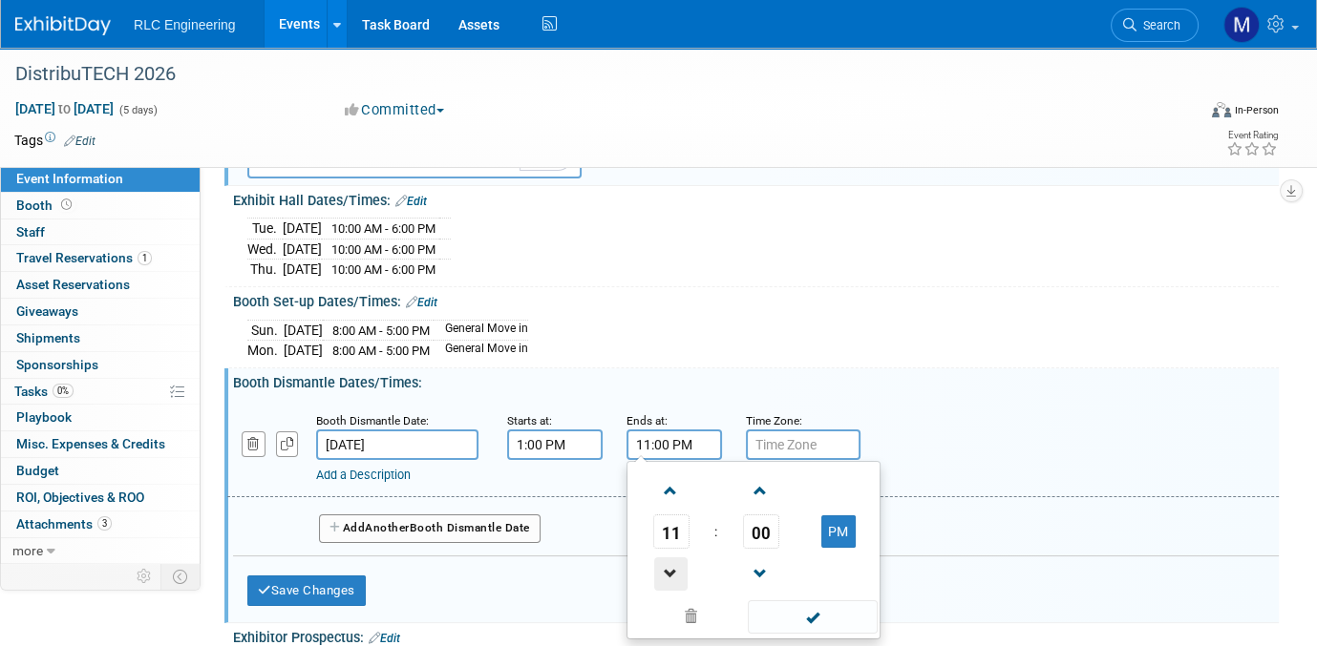
type input "10:00 PM"
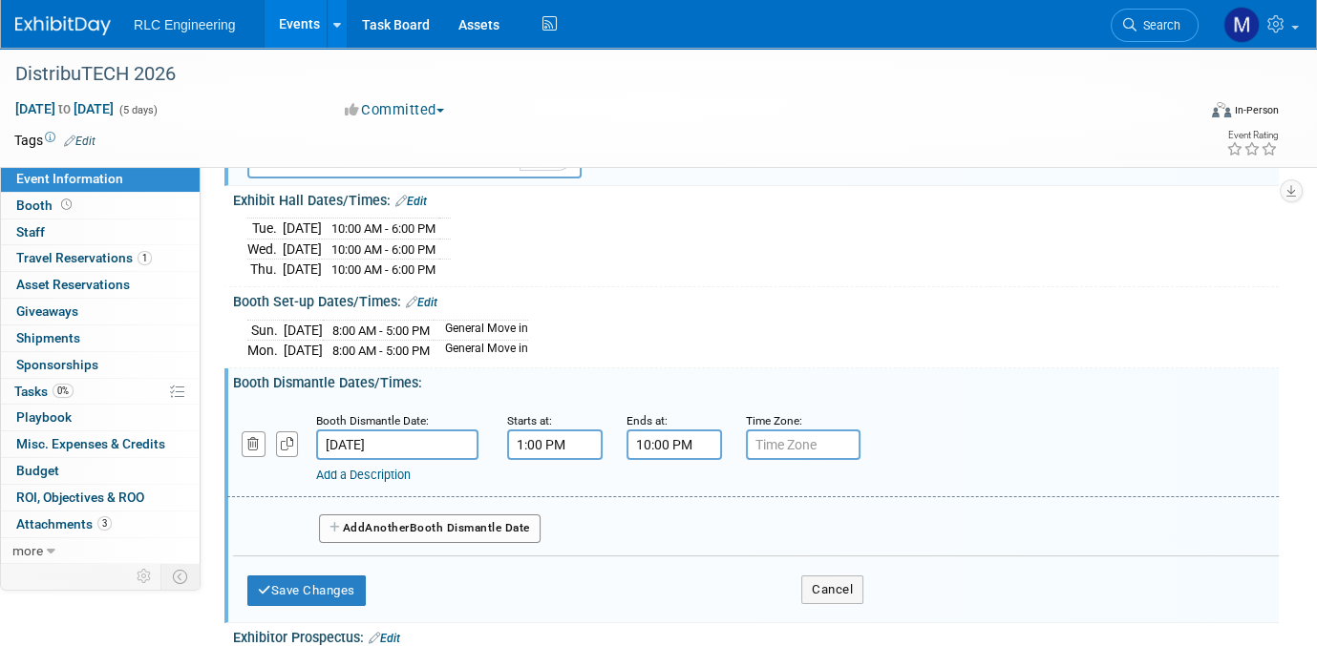
click at [352, 519] on button "Add Another Booth Dismantle Date" at bounding box center [430, 529] width 222 height 29
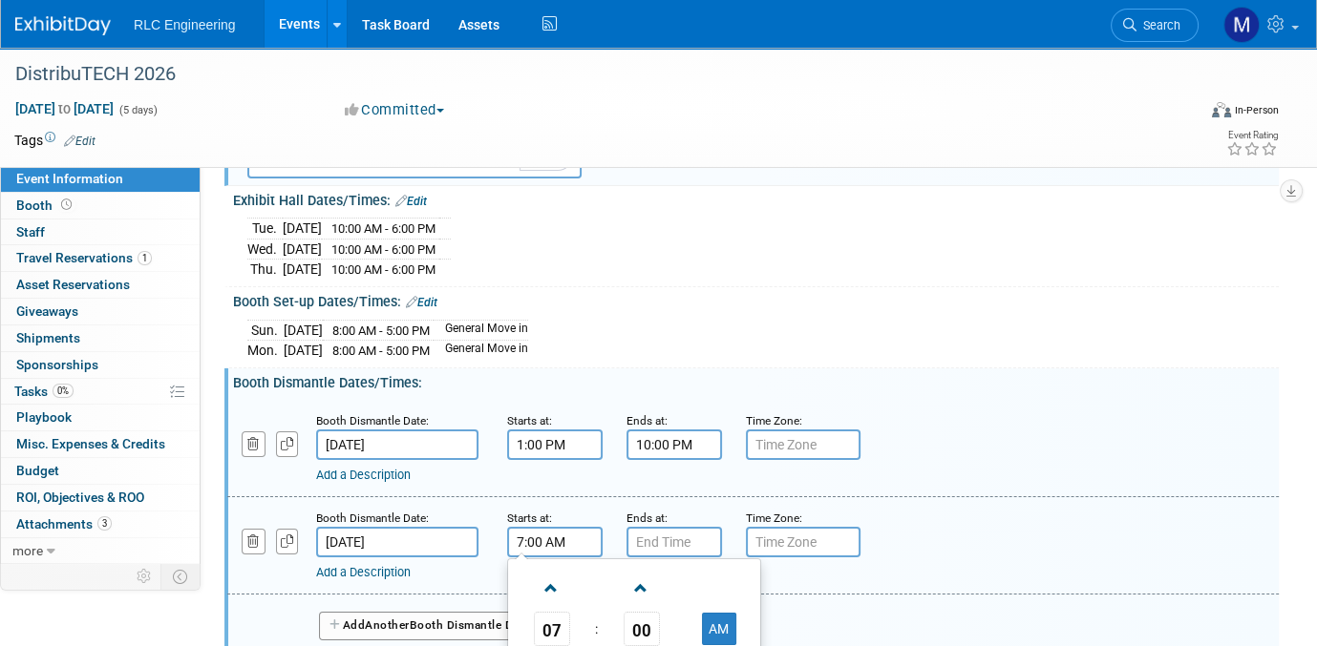
click at [552, 530] on input "7:00 AM" at bounding box center [554, 542] width 95 height 31
click at [550, 578] on span at bounding box center [551, 588] width 33 height 33
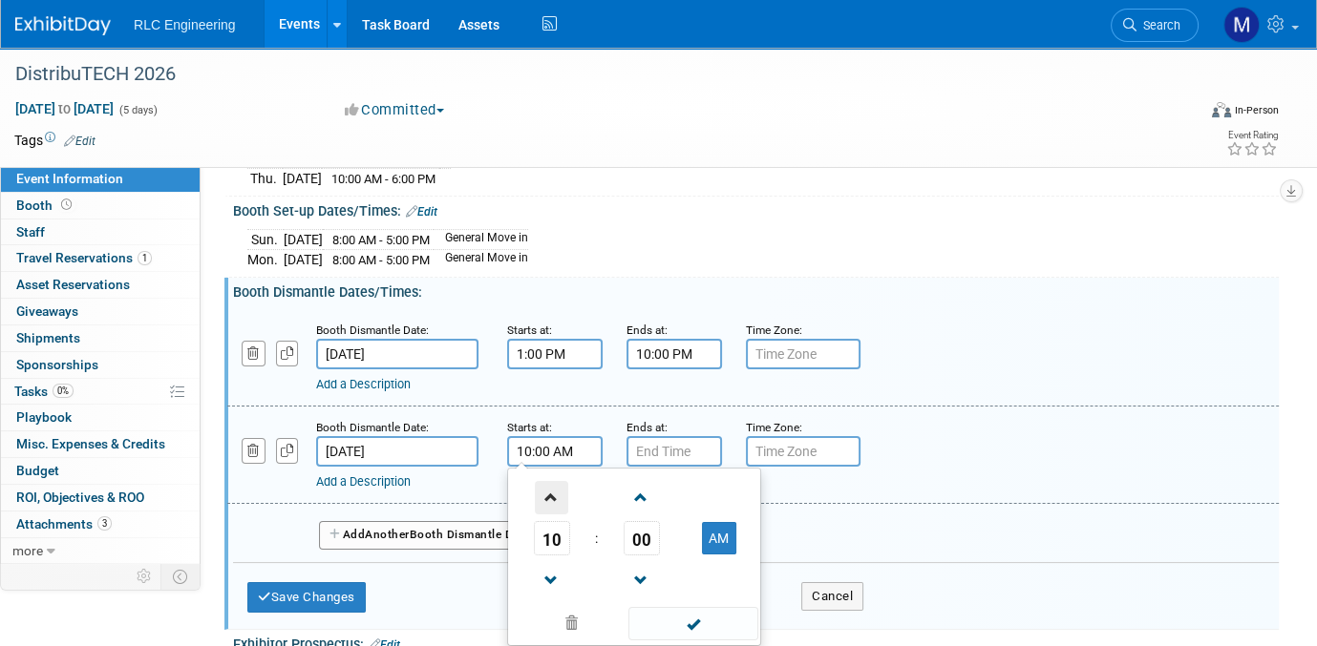
scroll to position [382, 0]
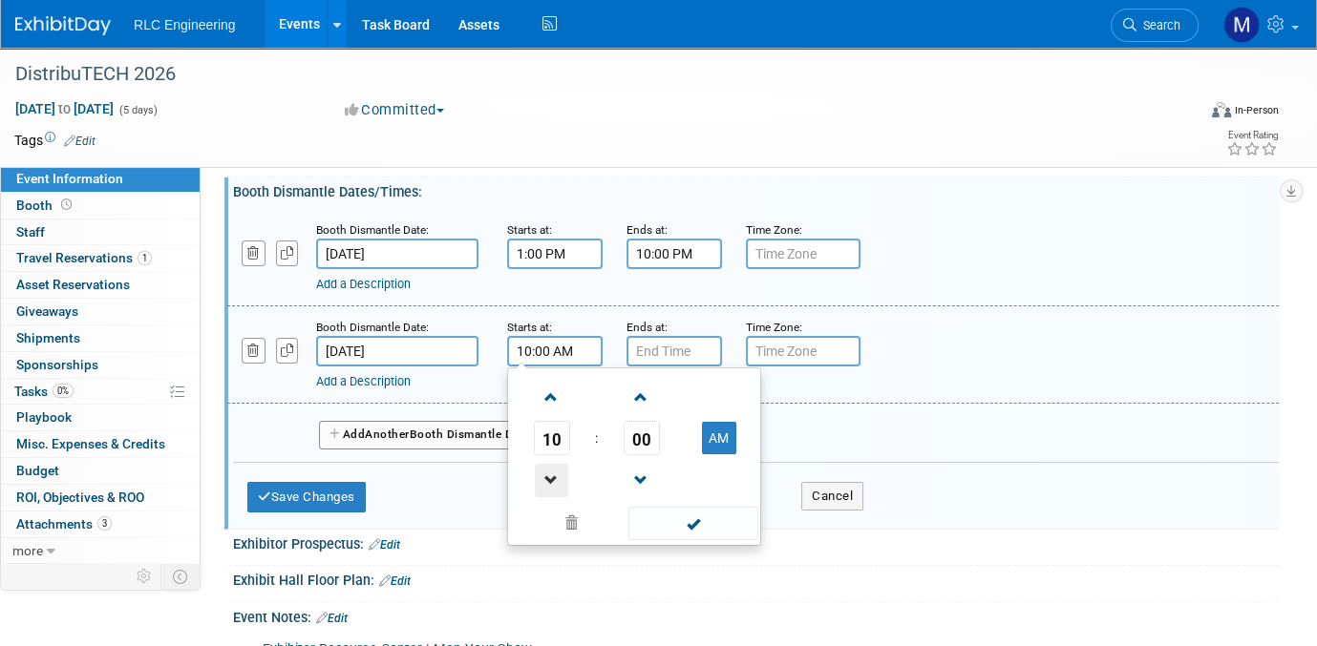
click at [548, 468] on span at bounding box center [551, 480] width 33 height 33
click at [722, 425] on button "AM" at bounding box center [719, 438] width 34 height 32
type input "8:00 PM"
click at [668, 339] on input "7:00 PM" at bounding box center [673, 351] width 95 height 31
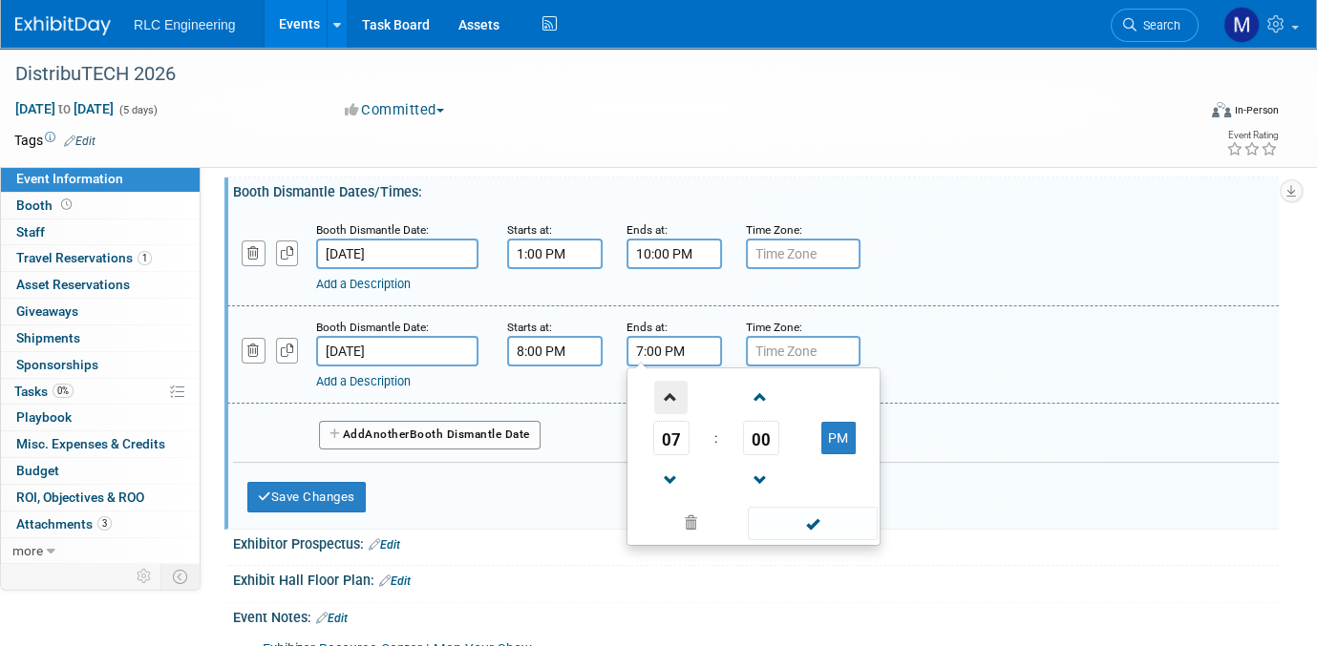
click at [672, 387] on span at bounding box center [670, 397] width 33 height 33
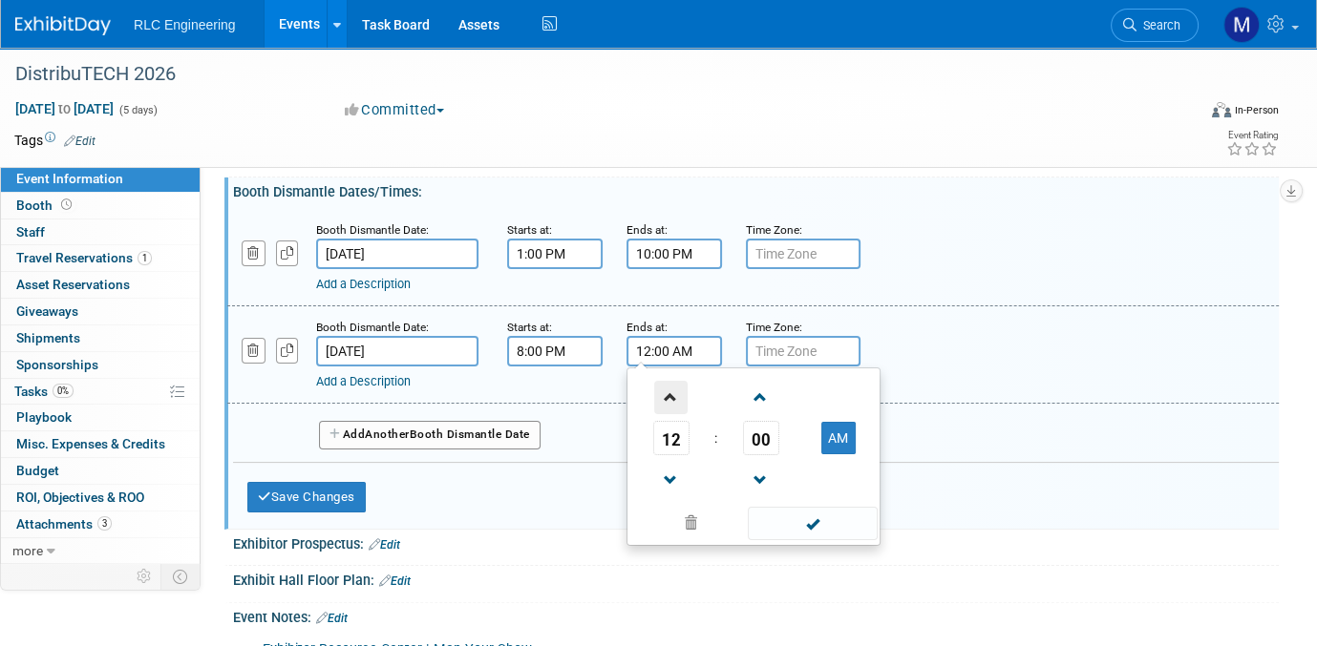
click at [672, 387] on span at bounding box center [670, 397] width 33 height 33
type input "4:00 AM"
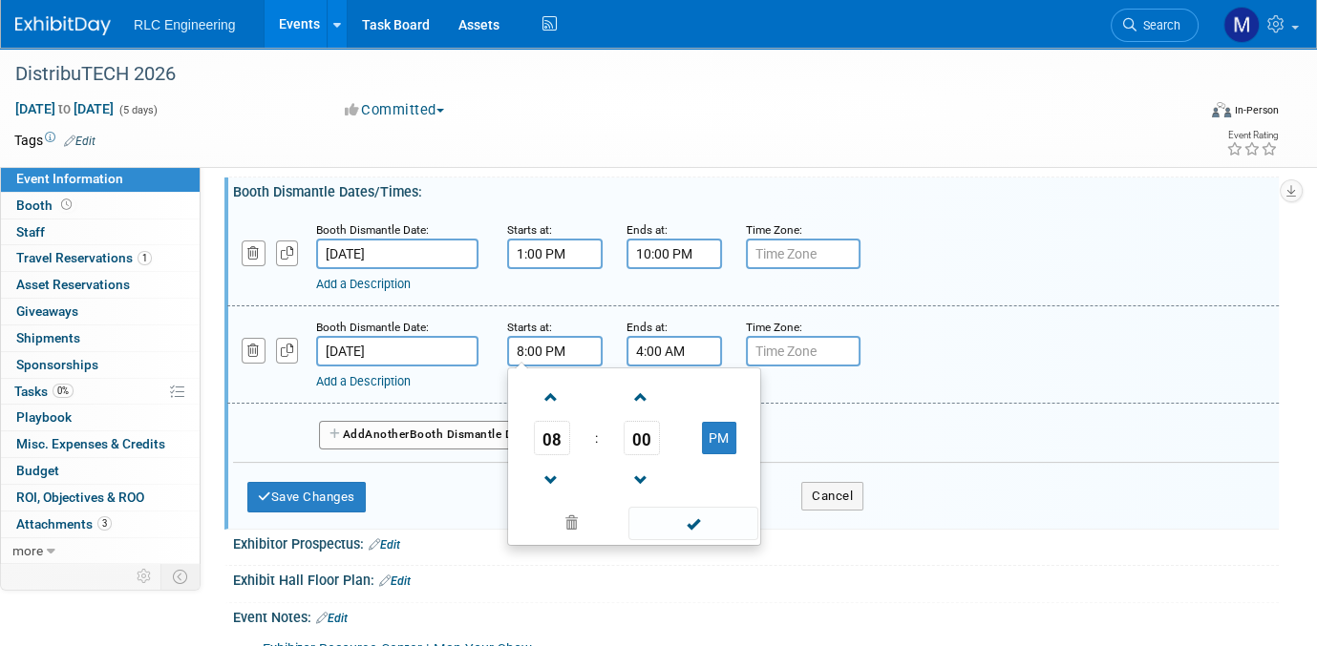
click at [567, 354] on input "8:00 PM" at bounding box center [554, 351] width 95 height 31
click at [718, 430] on button "PM" at bounding box center [719, 438] width 34 height 32
type input "8:00 AM"
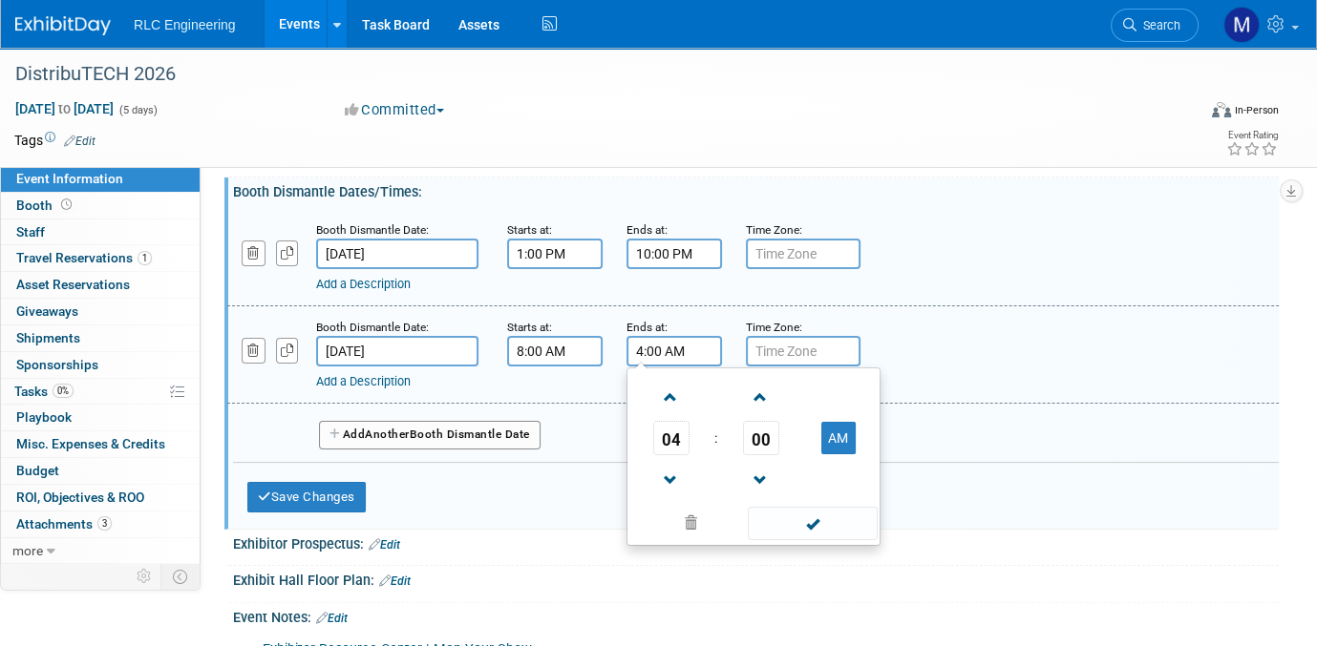
click at [674, 343] on input "4:00 AM" at bounding box center [673, 351] width 95 height 31
click at [840, 422] on button "AM" at bounding box center [838, 438] width 34 height 32
type input "4:00 PM"
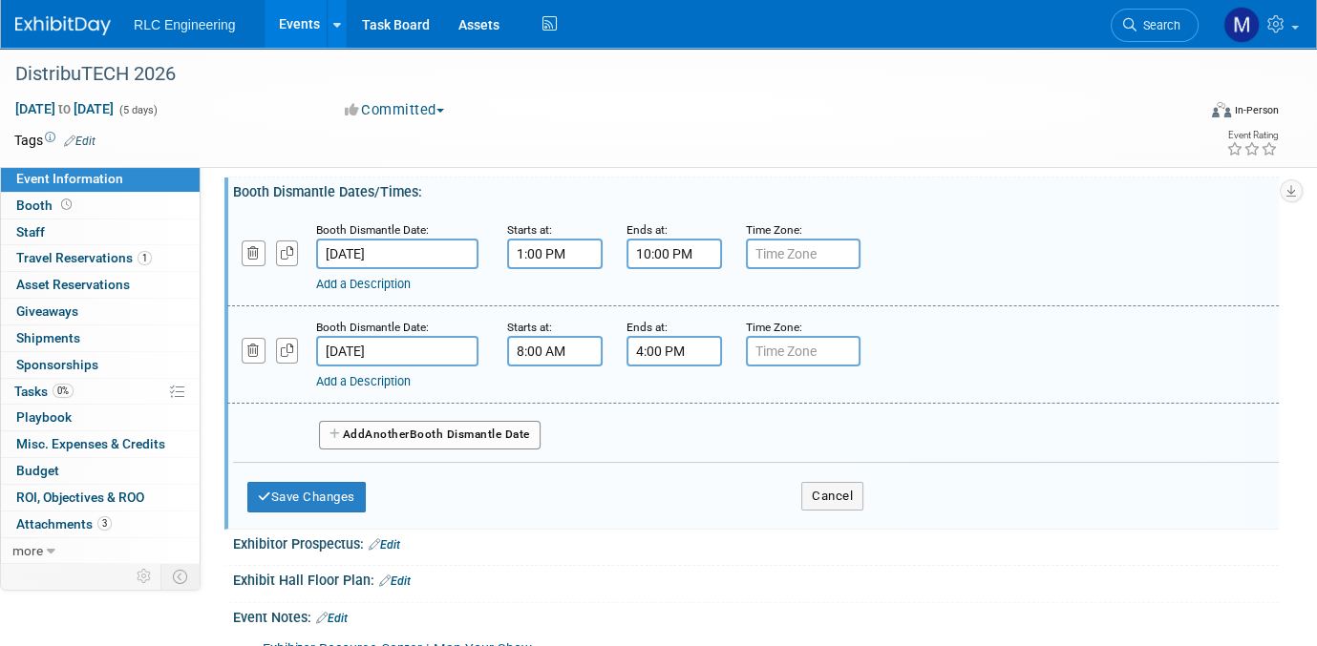
click at [1019, 367] on div "Add a Description Description:" at bounding box center [707, 379] width 783 height 24
click at [365, 277] on link "Add a Description" at bounding box center [363, 284] width 95 height 14
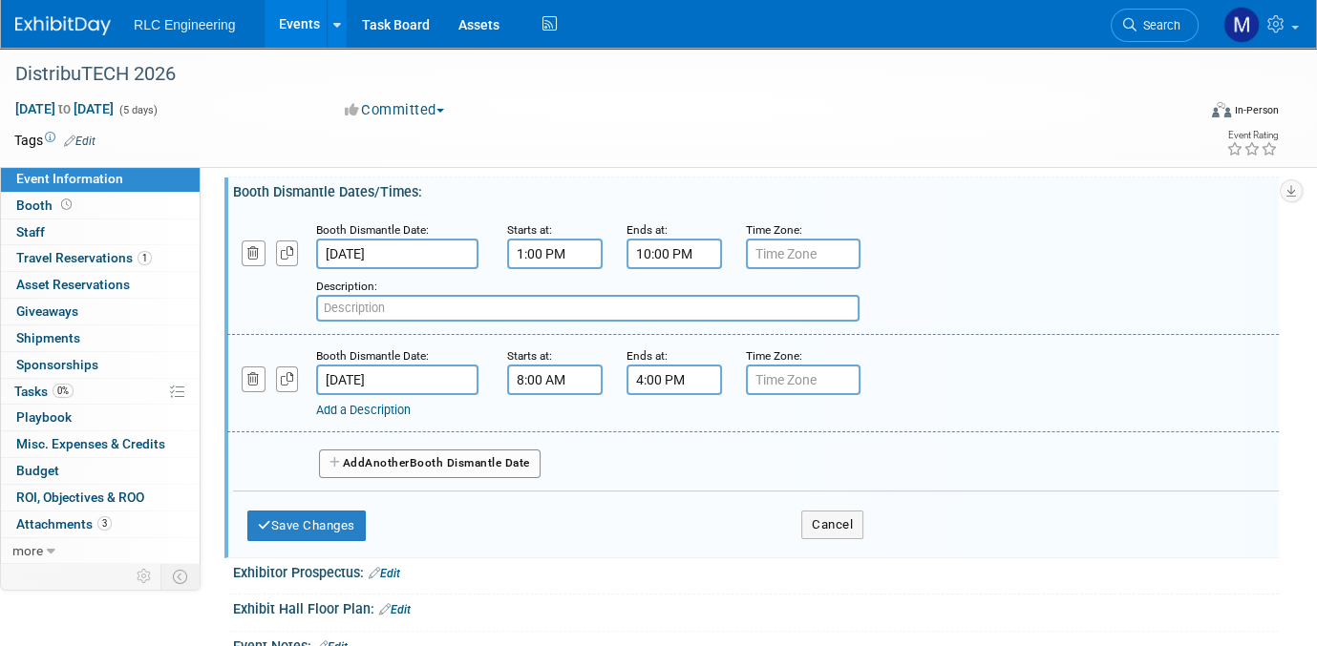
click at [357, 295] on input "text" at bounding box center [587, 308] width 543 height 27
click at [658, 299] on input "NEED TO GET ESTIMATE AS TO WHEN PALLET RETURNED" at bounding box center [587, 308] width 543 height 27
type input "NEED TO GET ESTIMATE AS TO WHEN PALLET RETURNED!!!!"
click at [304, 514] on button "Save Changes" at bounding box center [306, 526] width 118 height 31
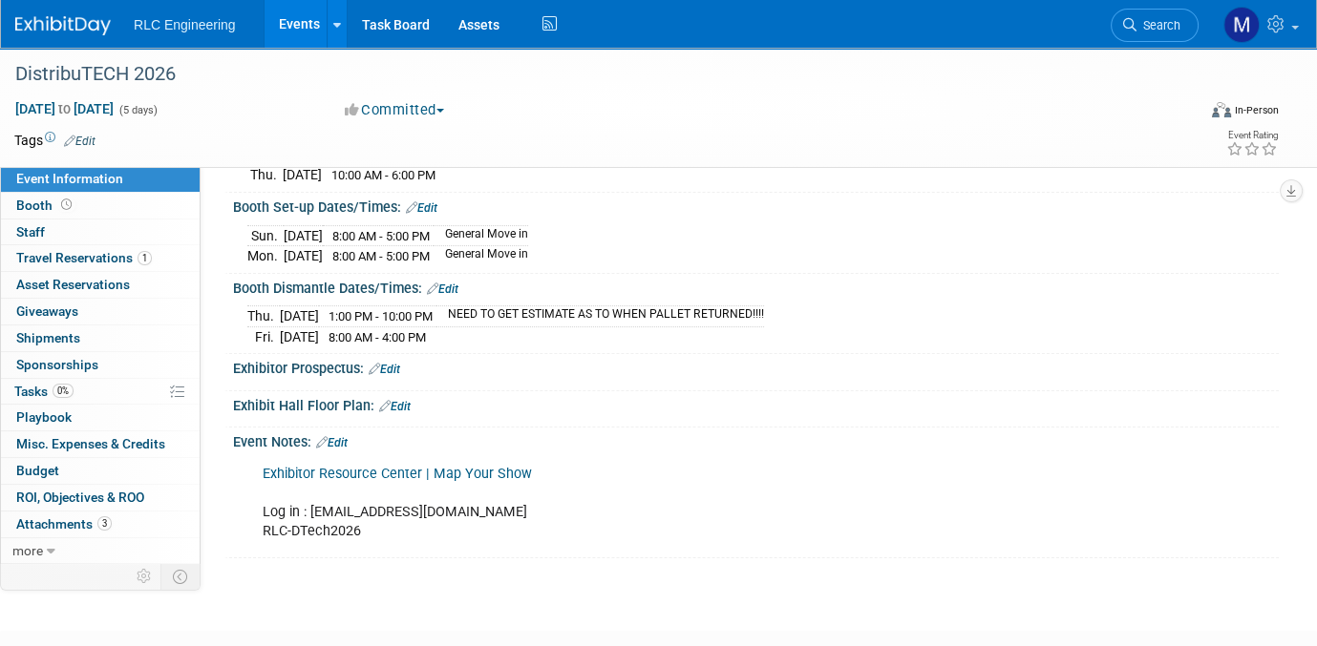
scroll to position [286, 0]
click at [398, 399] on link "Edit" at bounding box center [395, 405] width 32 height 13
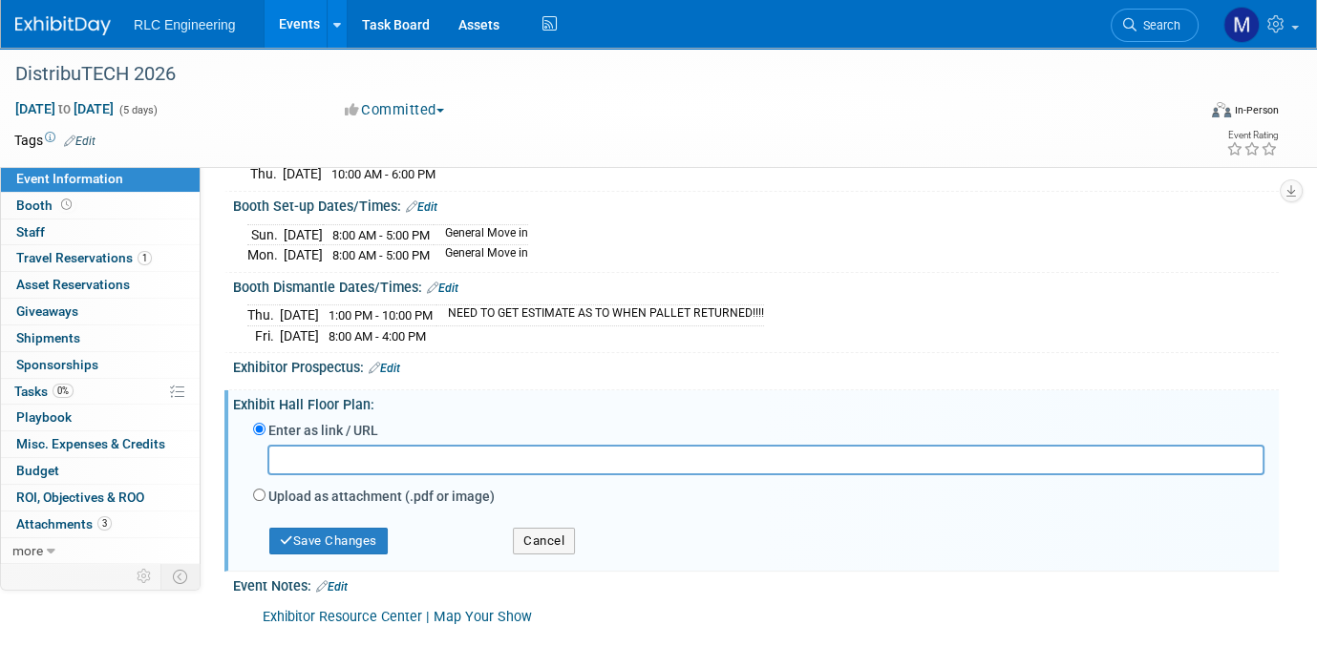
click at [331, 451] on input "text" at bounding box center [765, 460] width 997 height 30
paste input "https://dt2026.mapyourshow.com/8_0/floorplan/index.cfm?hallID=U"
type input "https://dt2026.mapyourshow.com/8_0/floorplan/index.cfm?hallID=U"
click at [360, 530] on button "Save Changes" at bounding box center [328, 541] width 118 height 27
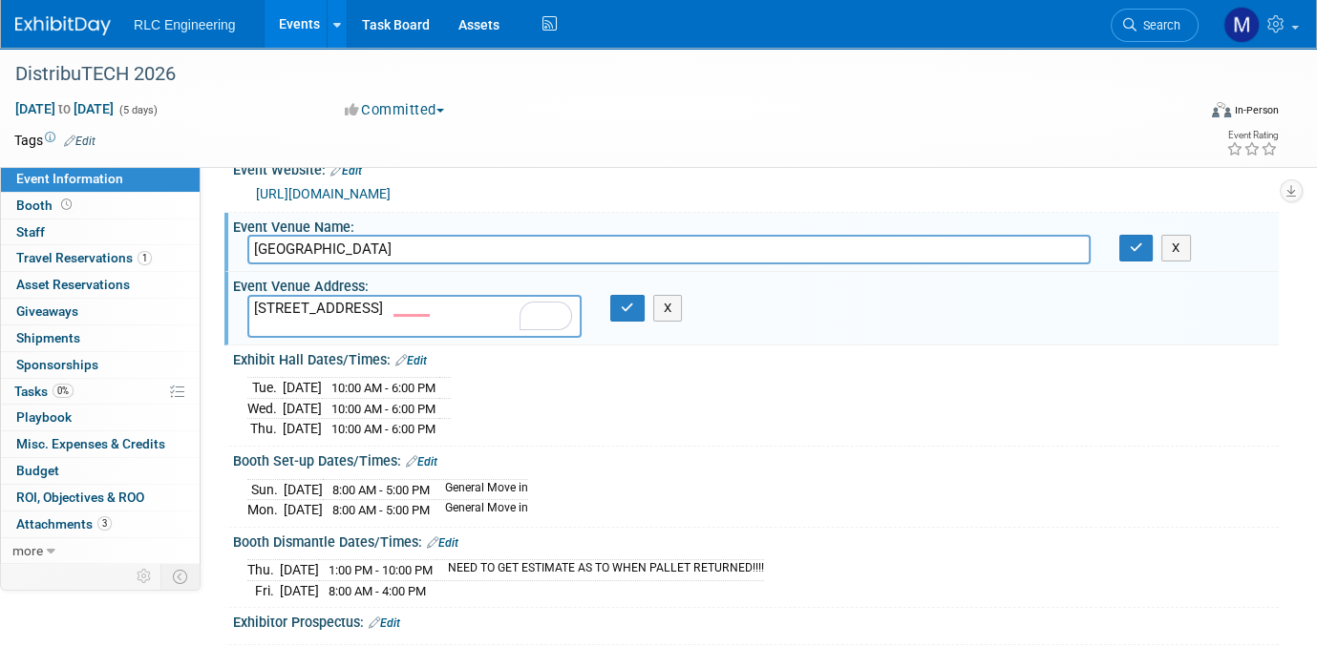
scroll to position [0, 0]
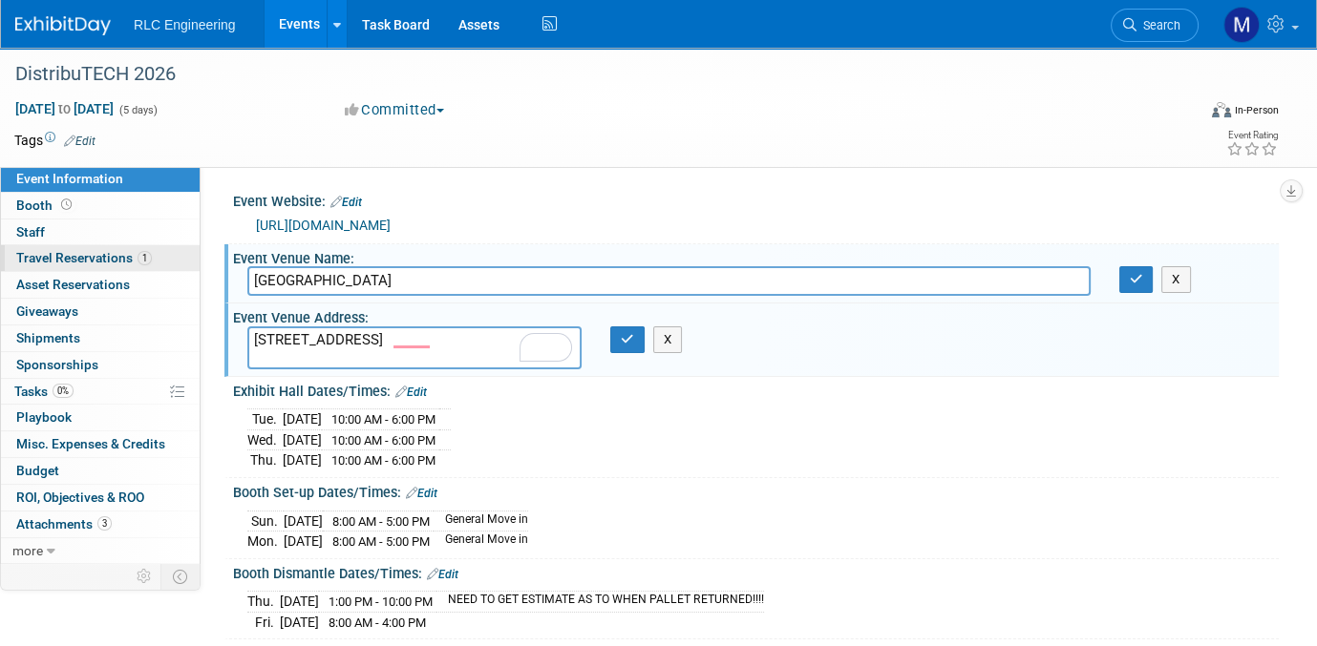
click at [102, 255] on span "Travel Reservations 1" at bounding box center [84, 257] width 136 height 15
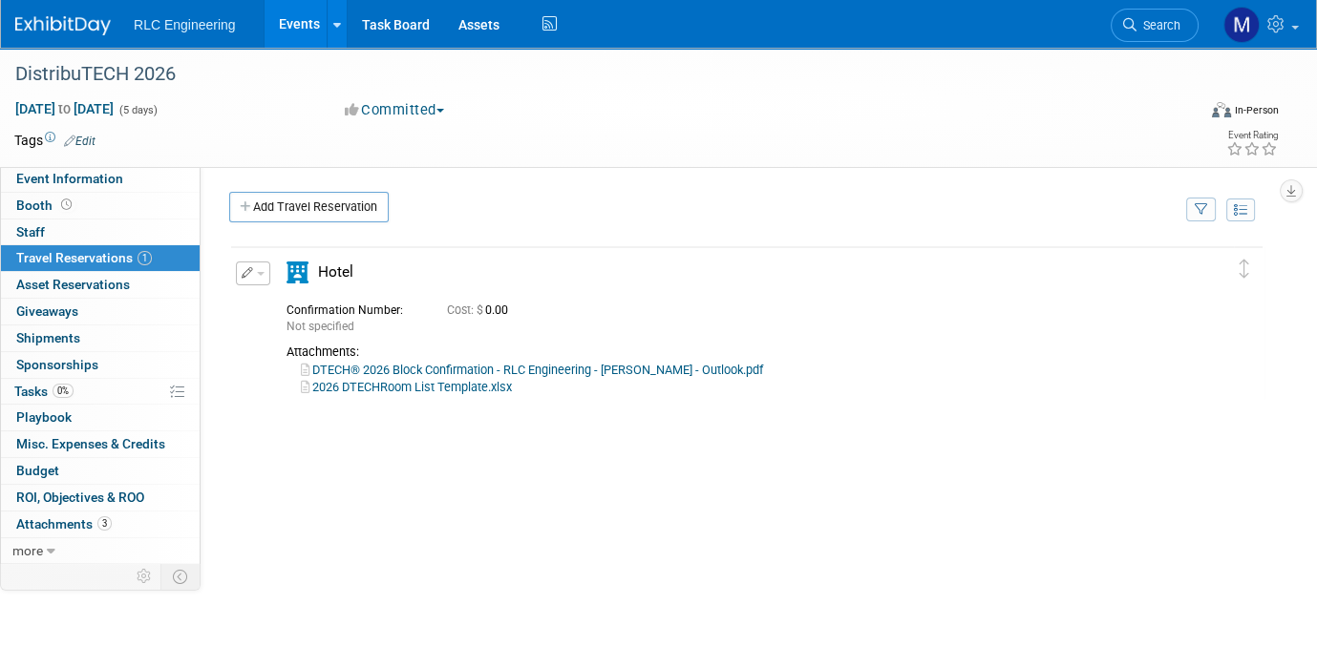
click at [259, 272] on span "button" at bounding box center [261, 274] width 8 height 4
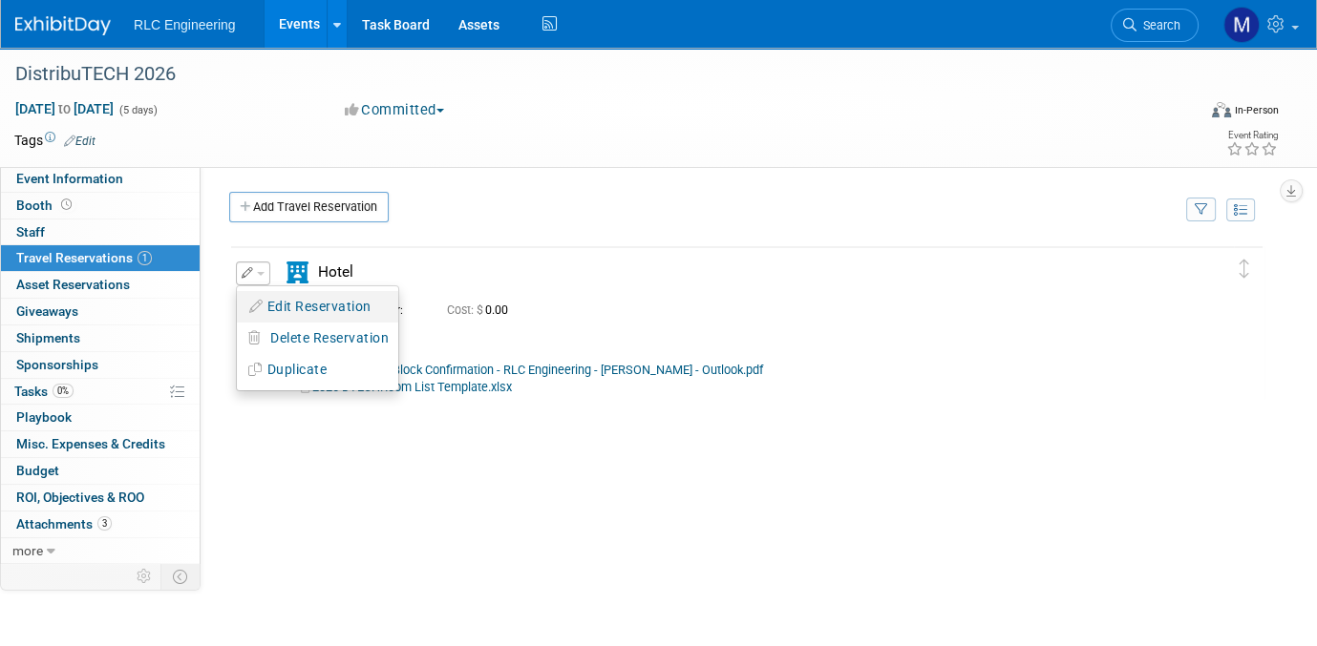
click at [323, 299] on button "Edit Reservation" at bounding box center [317, 307] width 161 height 28
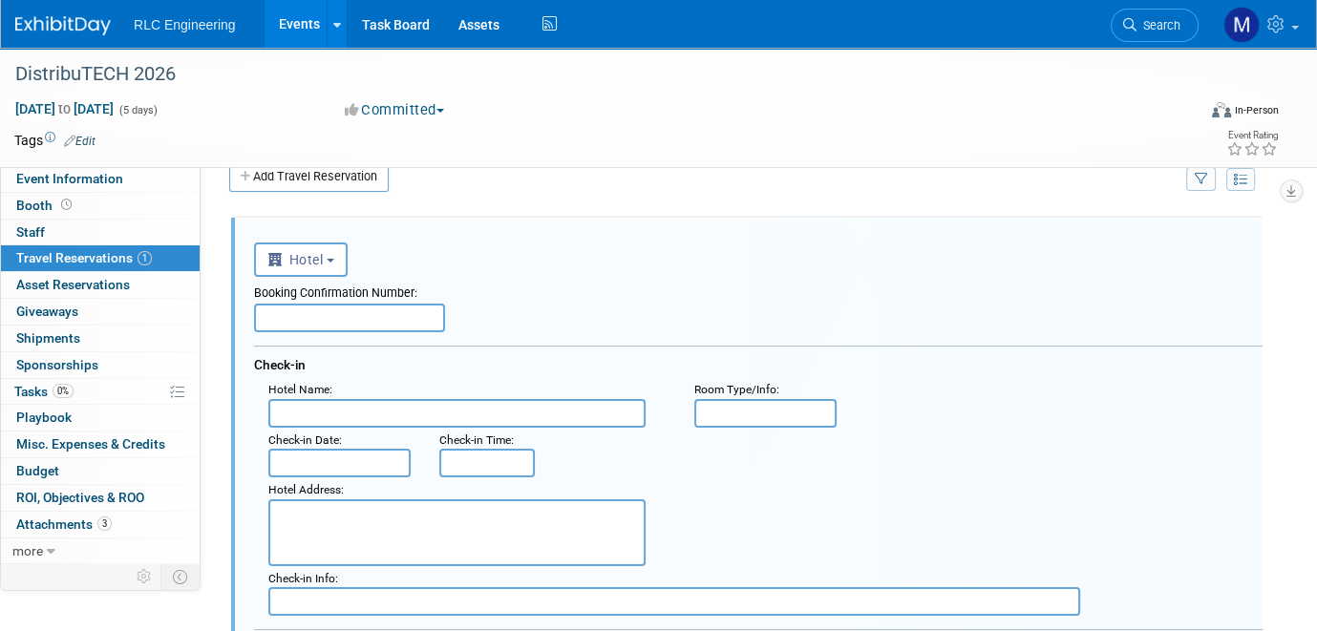
click at [298, 404] on input "text" at bounding box center [456, 413] width 377 height 29
type input "a"
type input "Alma San Diego Downtown"
click at [751, 403] on input "text" at bounding box center [765, 413] width 142 height 29
click at [730, 404] on input "text" at bounding box center [765, 413] width 142 height 29
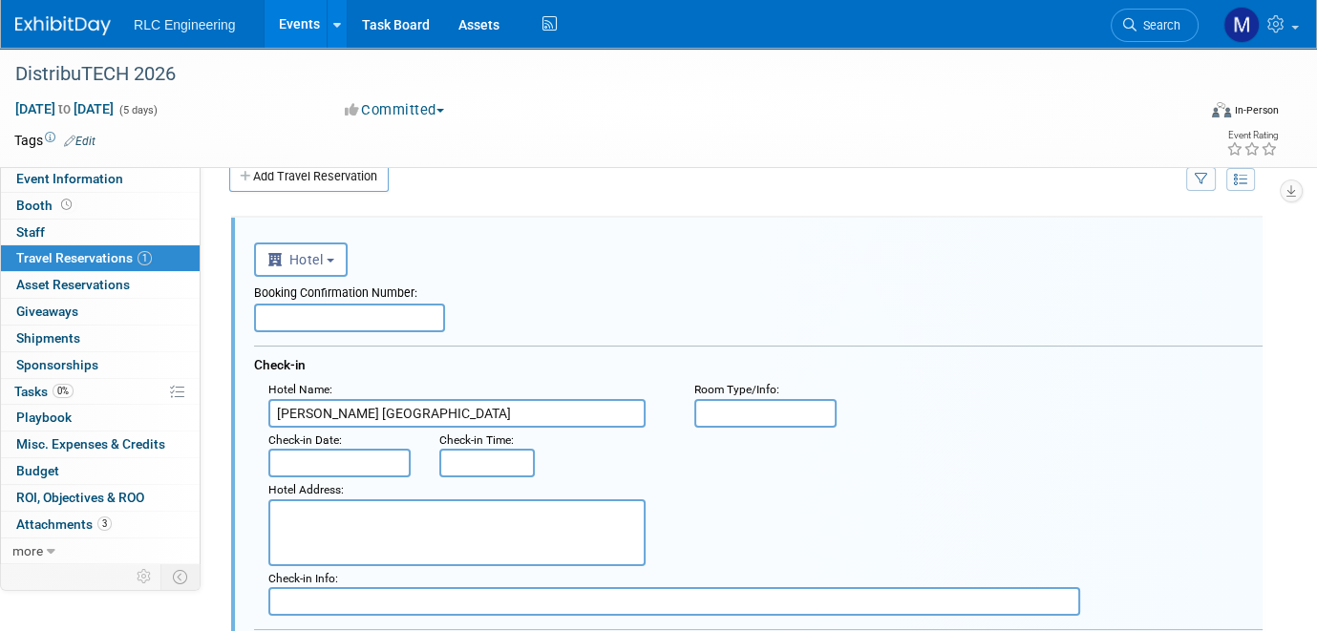
click at [730, 412] on input "text" at bounding box center [765, 413] width 142 height 29
type input "n"
type input "N/S King"
click at [280, 312] on input "text" at bounding box center [349, 318] width 191 height 29
click at [350, 306] on input "Invoice #" at bounding box center [349, 318] width 191 height 29
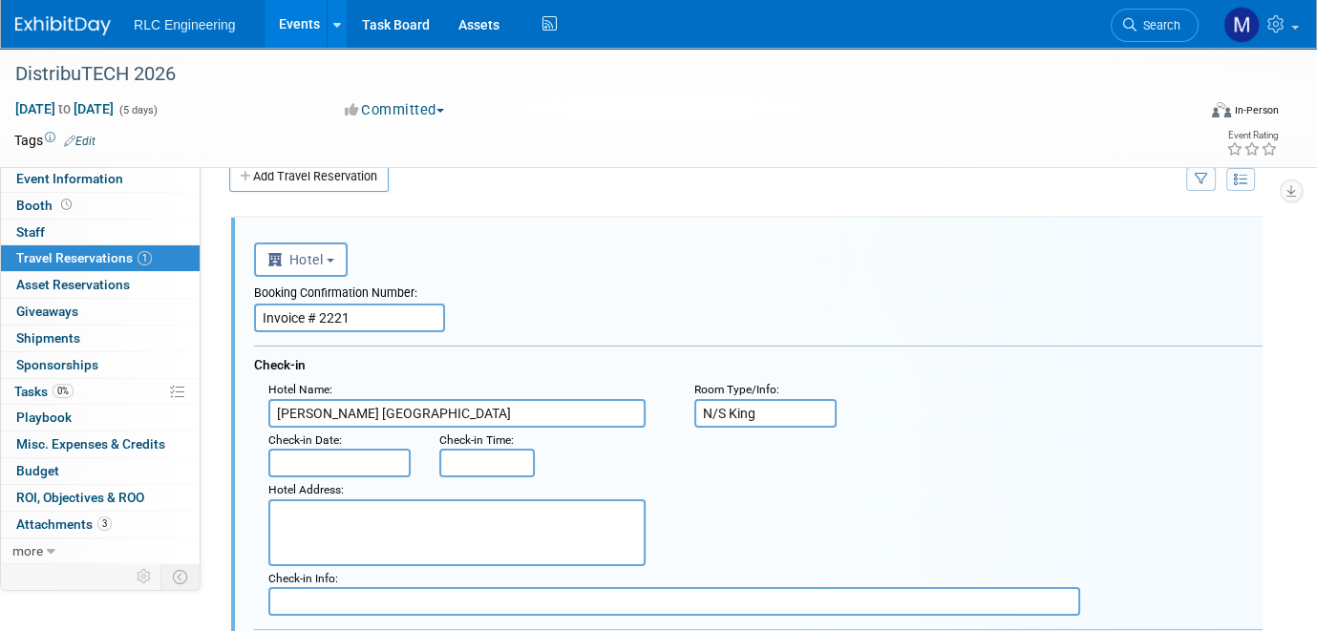
type input "Invoice # 2221"
click at [305, 454] on input "text" at bounding box center [339, 463] width 142 height 29
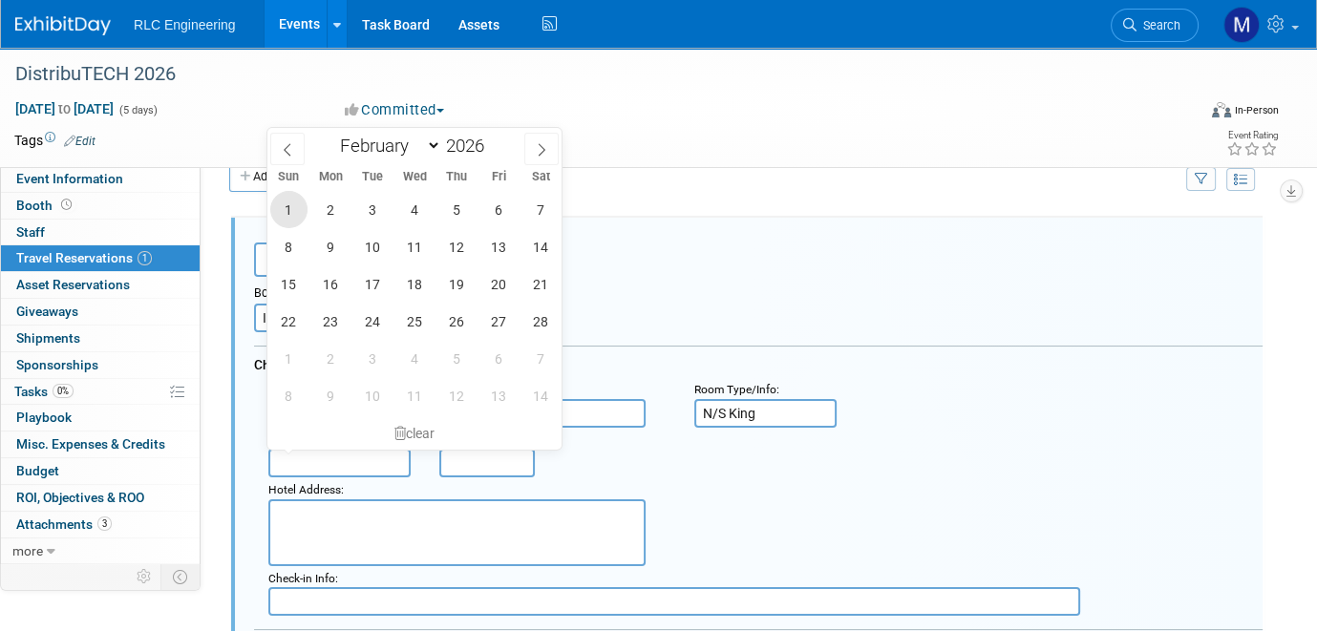
click at [281, 209] on span "1" at bounding box center [288, 209] width 37 height 37
type input "Feb 1, 2026"
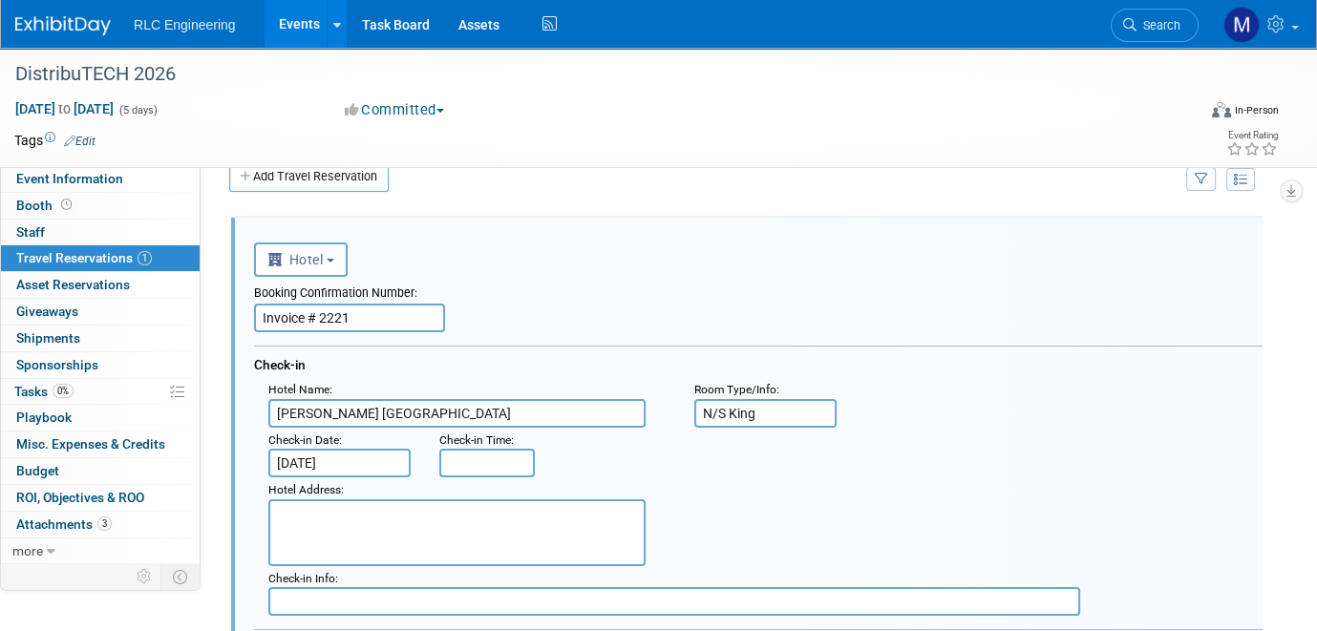
click at [844, 263] on div "<i class="fas fa-plane" style="padding: 6px 4px 6px 1px;"></i> Flight <i class=…" at bounding box center [758, 257] width 1008 height 39
click at [297, 508] on textarea "To enrich screen reader interactions, please activate Accessibility in Grammarl…" at bounding box center [456, 532] width 377 height 67
type textarea "1047 5th Ave San Diego CA"
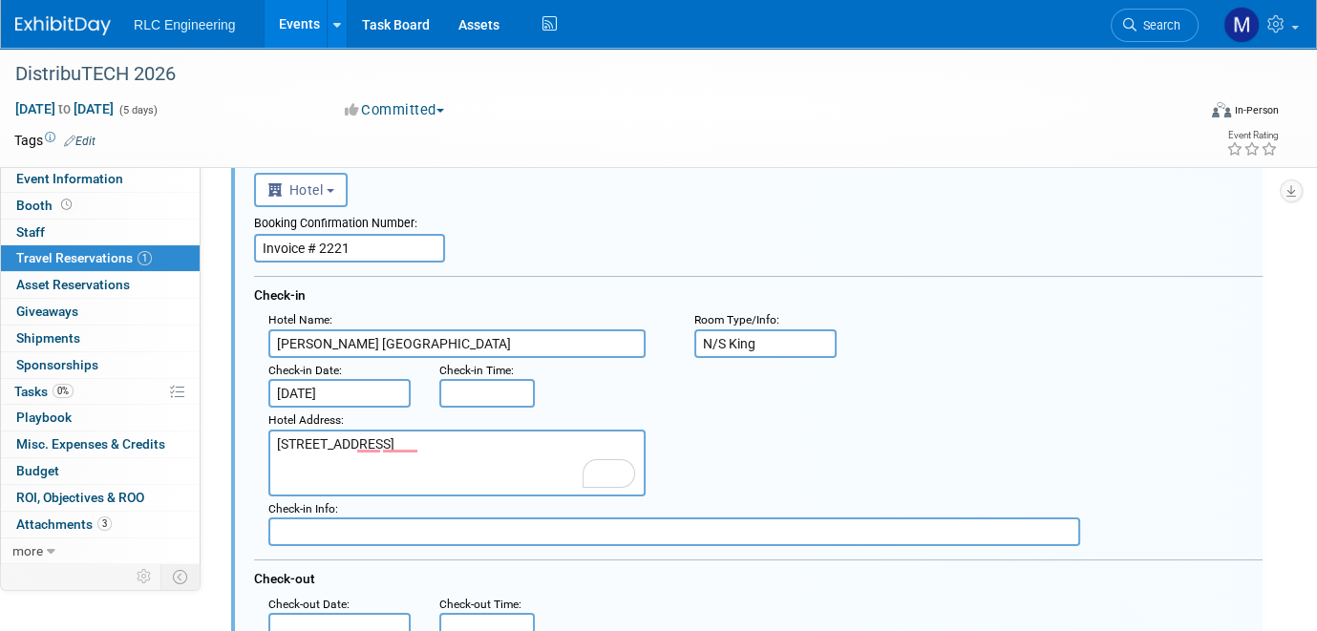
scroll to position [126, 0]
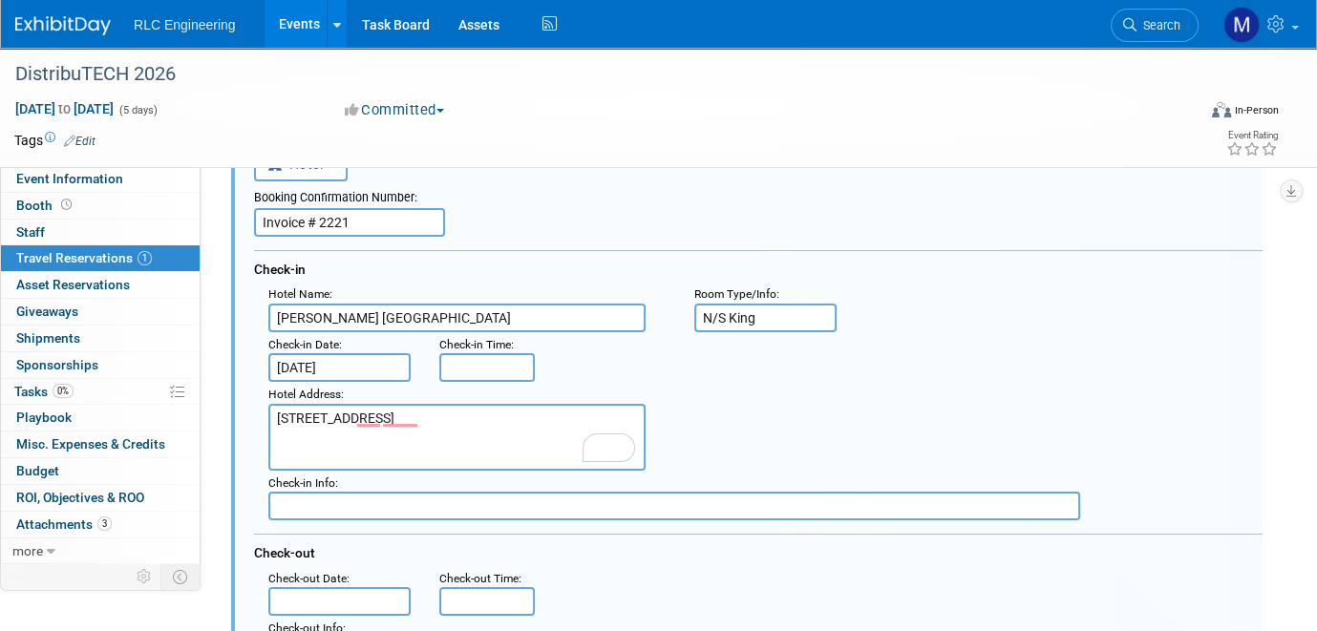
click at [324, 495] on input "text" at bounding box center [674, 506] width 812 height 29
type input "J"
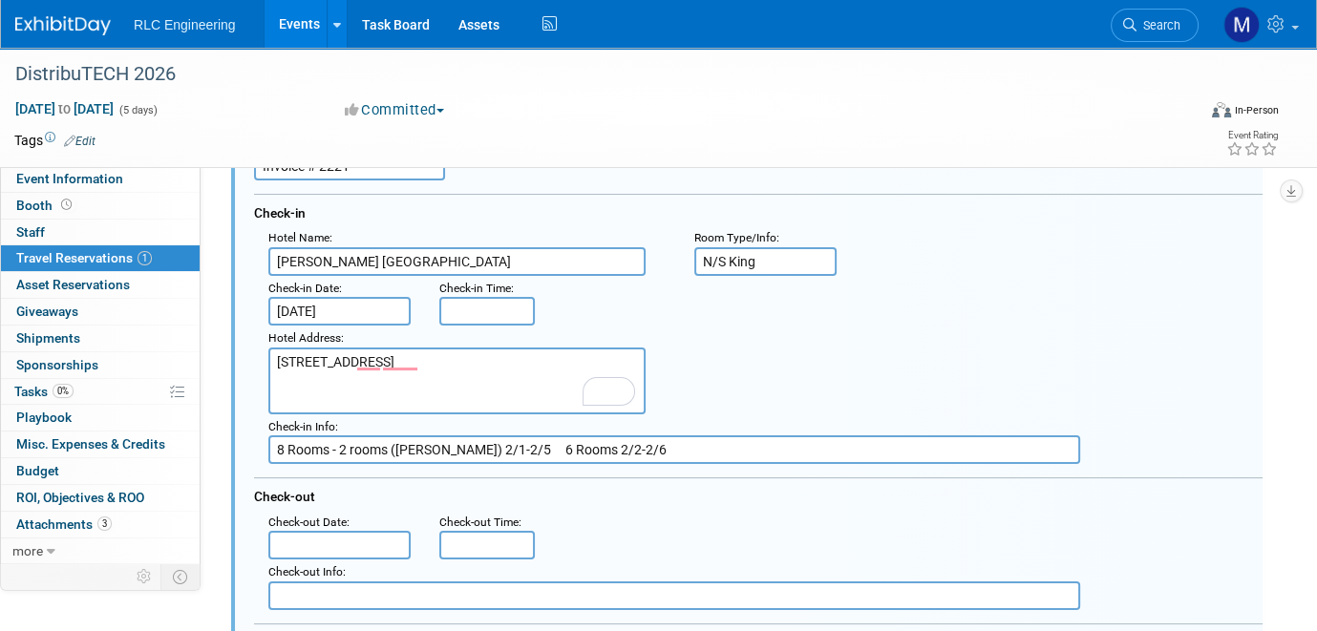
scroll to position [317, 0]
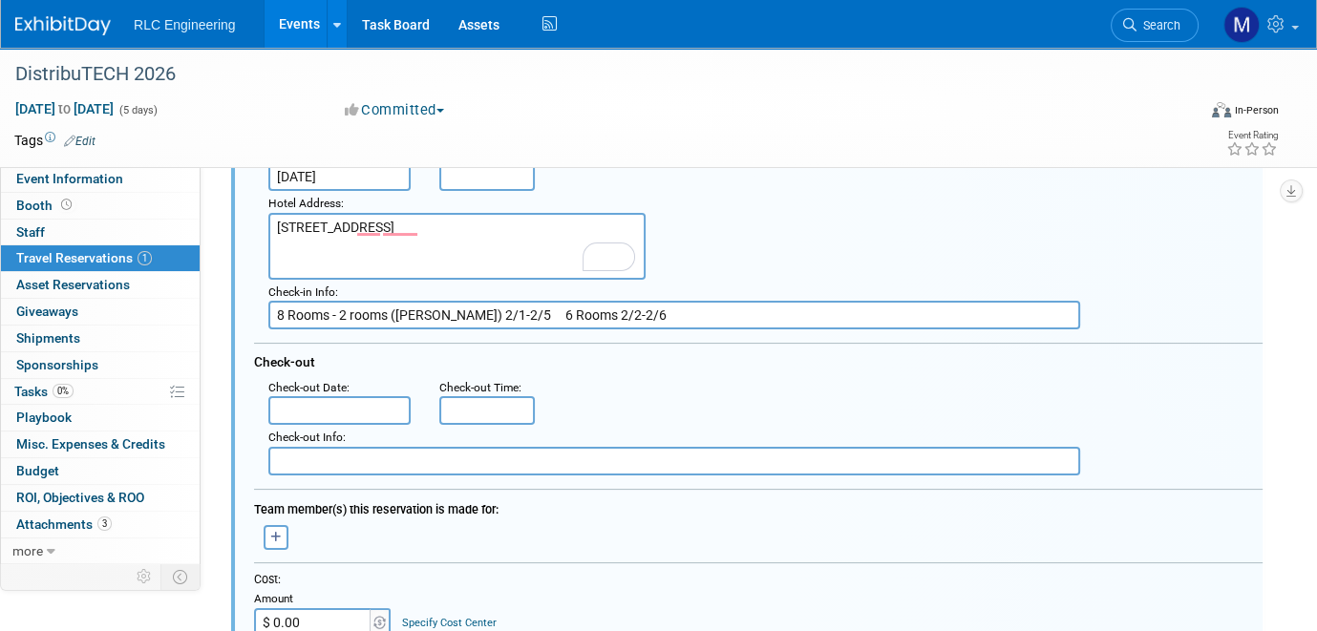
type input "8 Rooms - 2 rooms (Justin) 2/1-2/5 6 Rooms 2/2-2/6"
click at [309, 400] on input "text" at bounding box center [339, 410] width 142 height 29
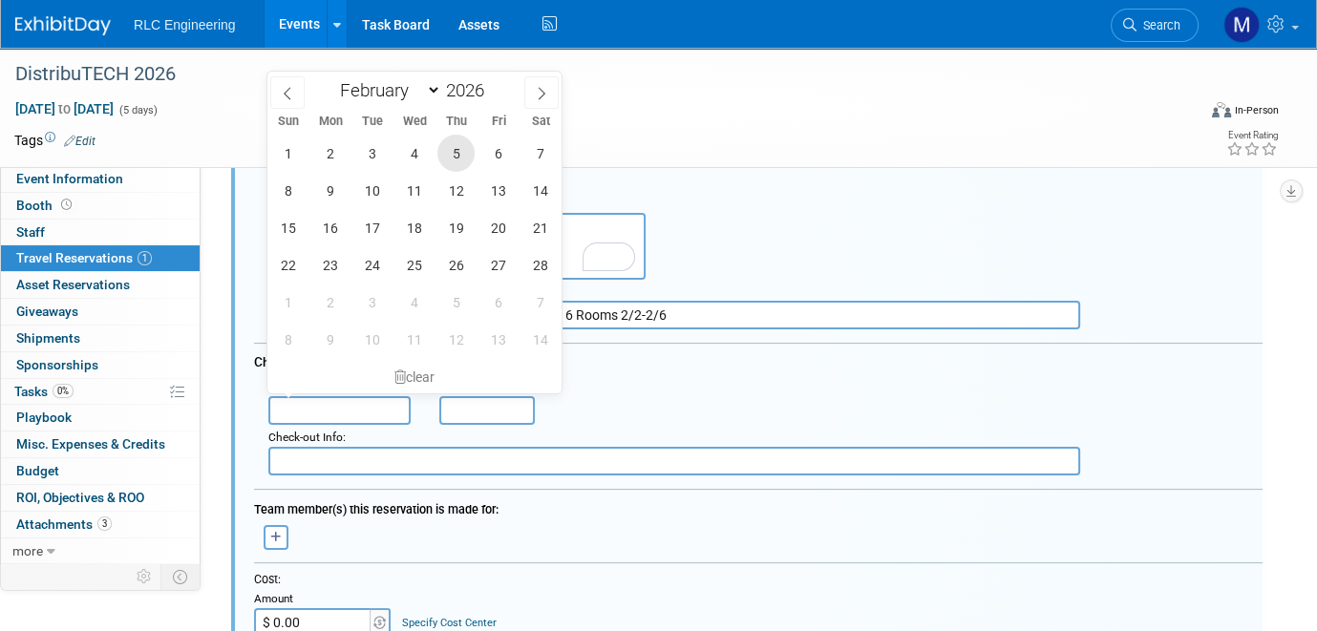
click at [457, 152] on span "5" at bounding box center [455, 153] width 37 height 37
type input "Feb 5, 2026"
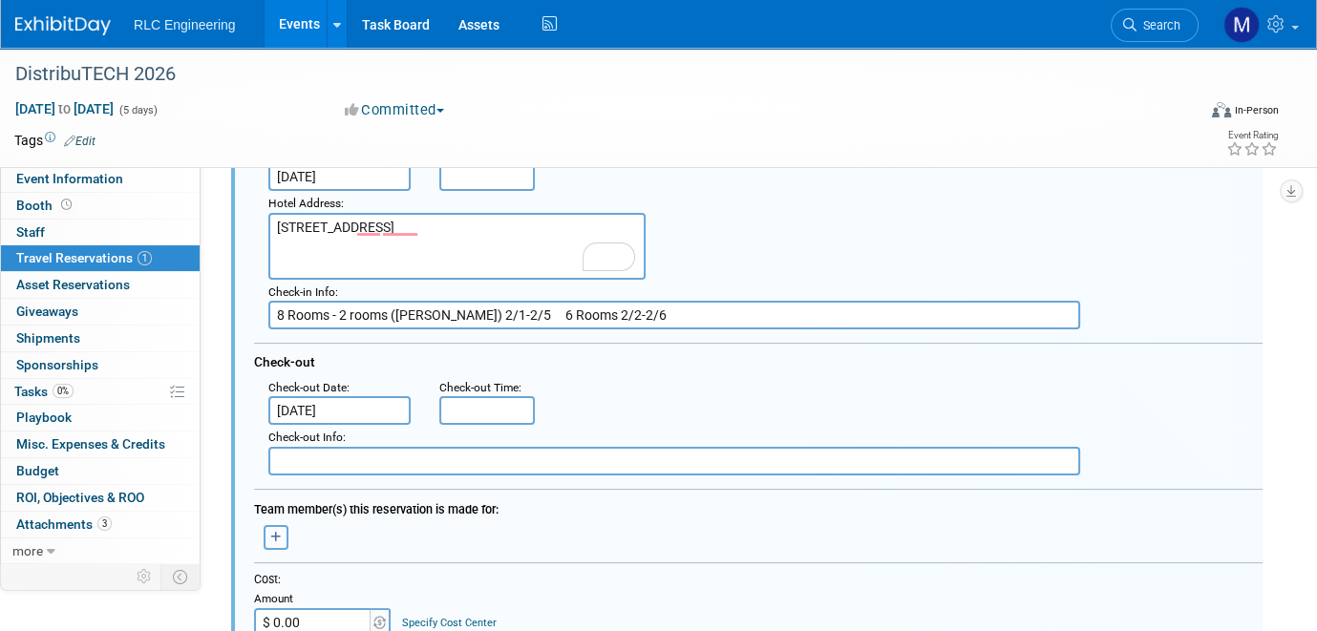
click at [274, 532] on icon "button" at bounding box center [275, 537] width 11 height 11
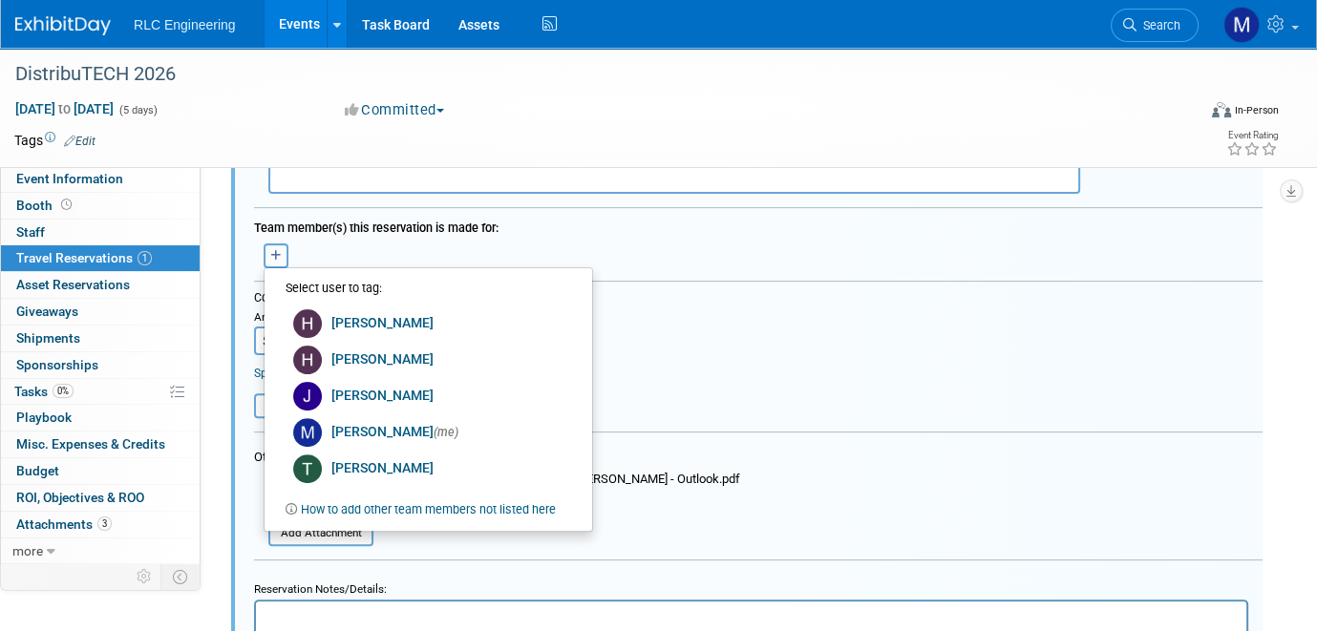
scroll to position [603, 0]
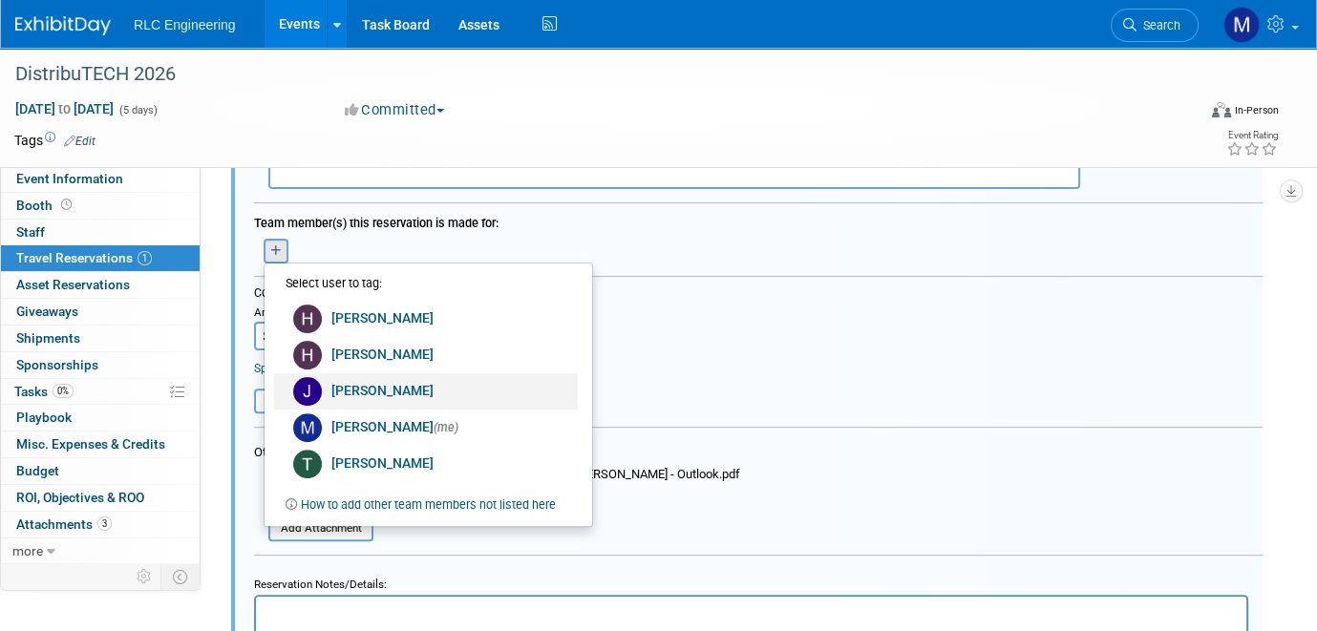
click at [342, 381] on link "Justin Dodd" at bounding box center [426, 391] width 304 height 36
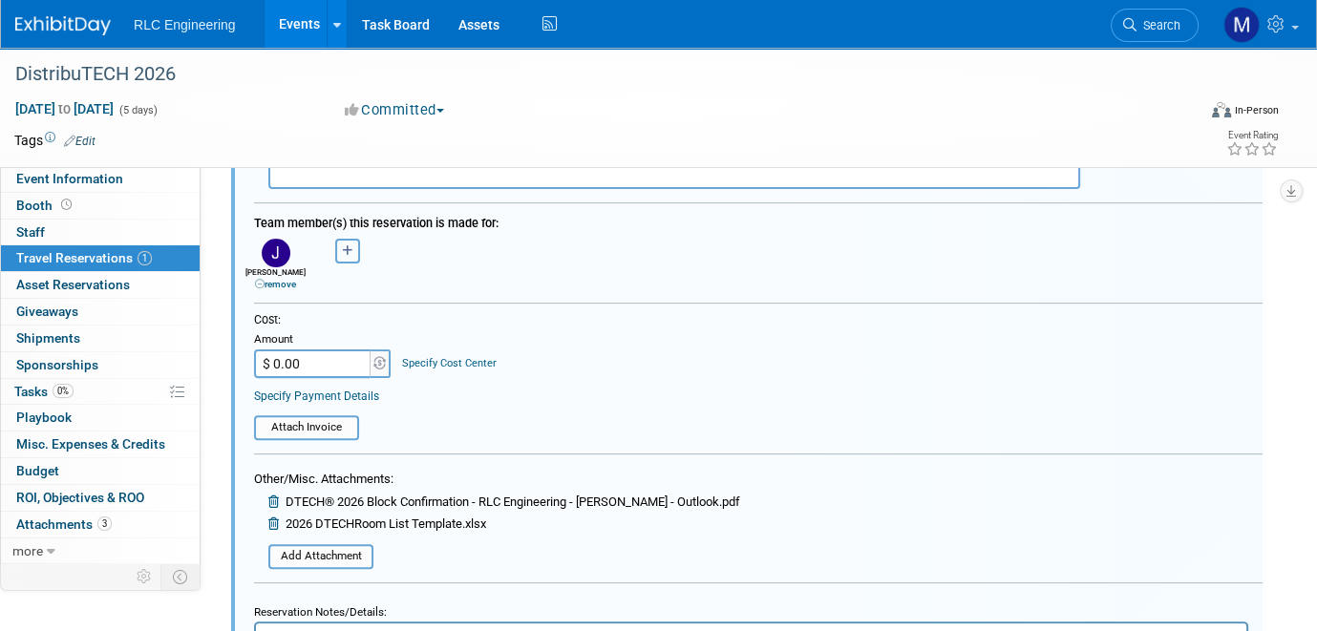
click at [346, 245] on icon "button" at bounding box center [347, 250] width 11 height 11
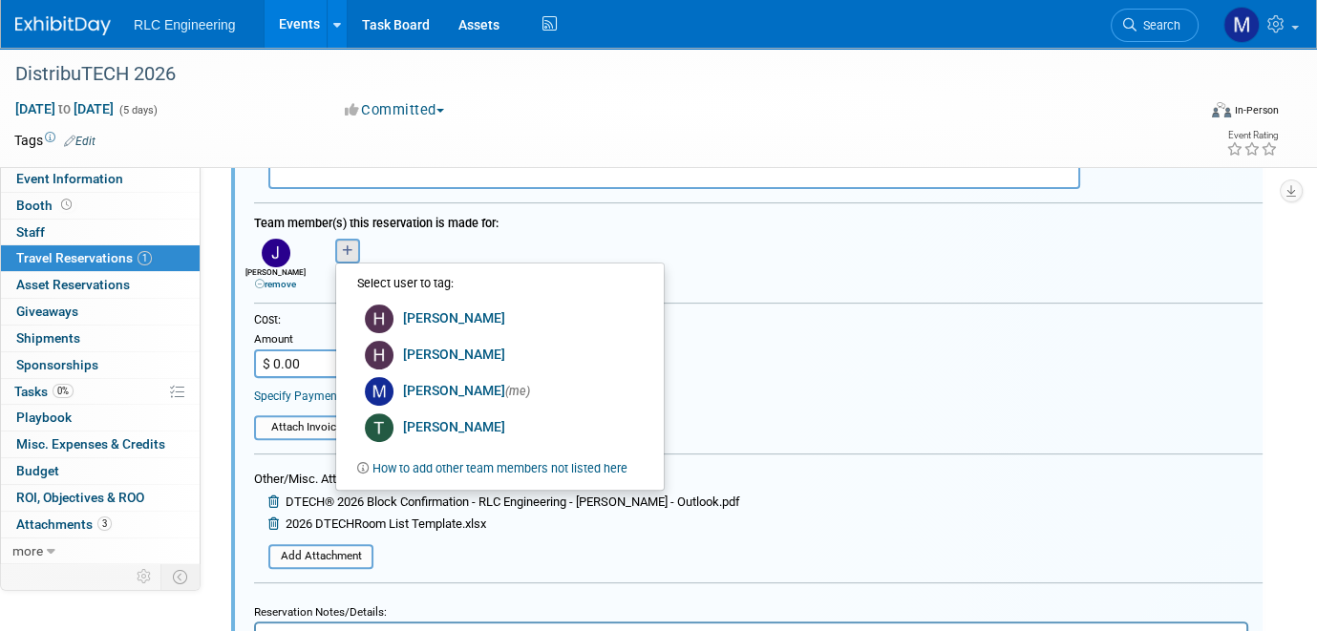
click at [416, 456] on link "How to add other team members not listed here" at bounding box center [499, 468] width 255 height 24
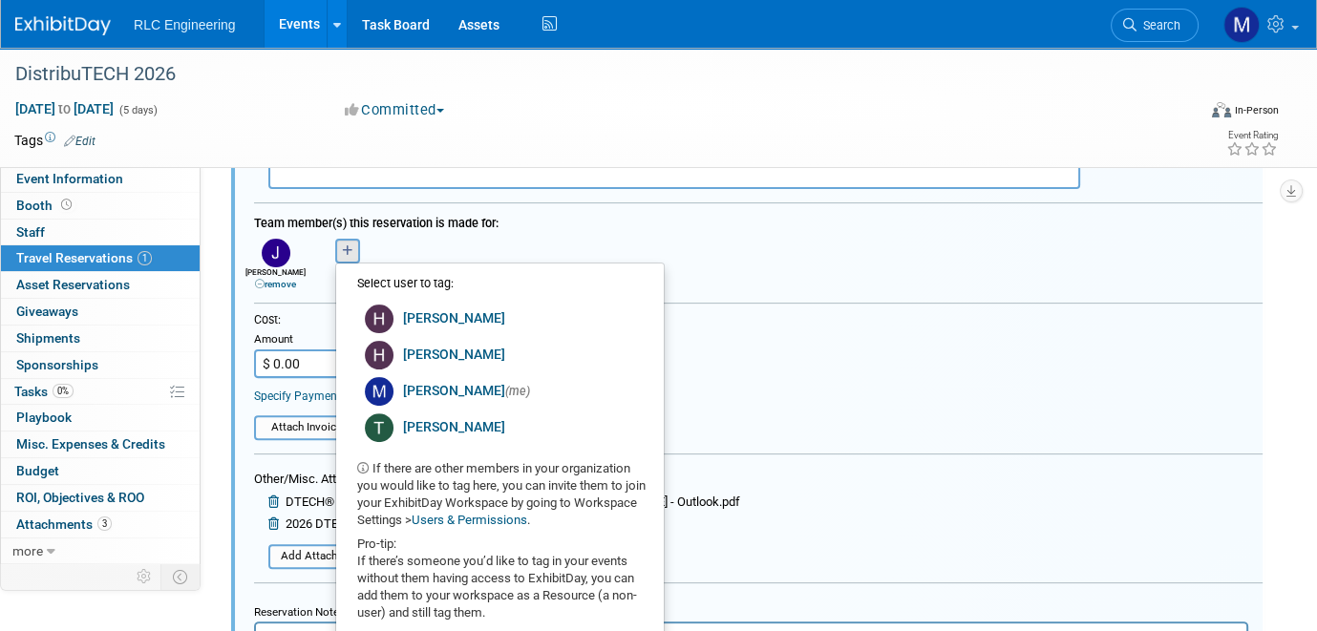
click at [691, 236] on div "Haley remove Holly remove Justin remove" at bounding box center [758, 262] width 1037 height 56
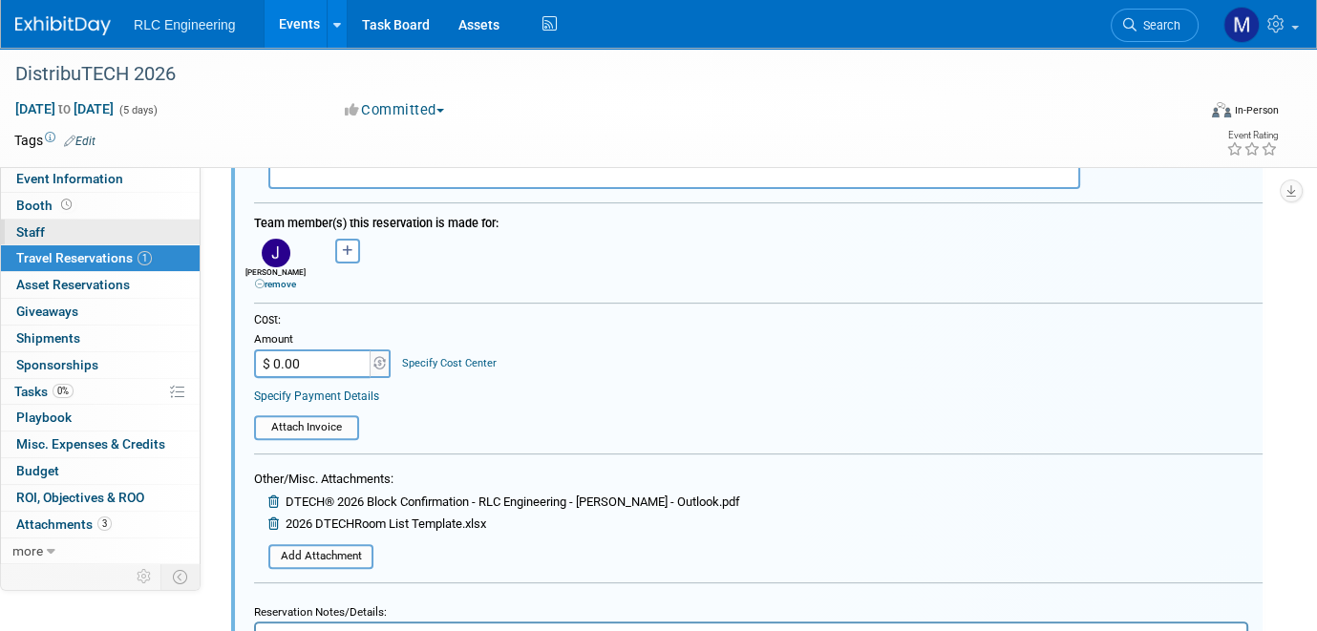
click at [69, 236] on link "0 Staff 0" at bounding box center [100, 233] width 199 height 26
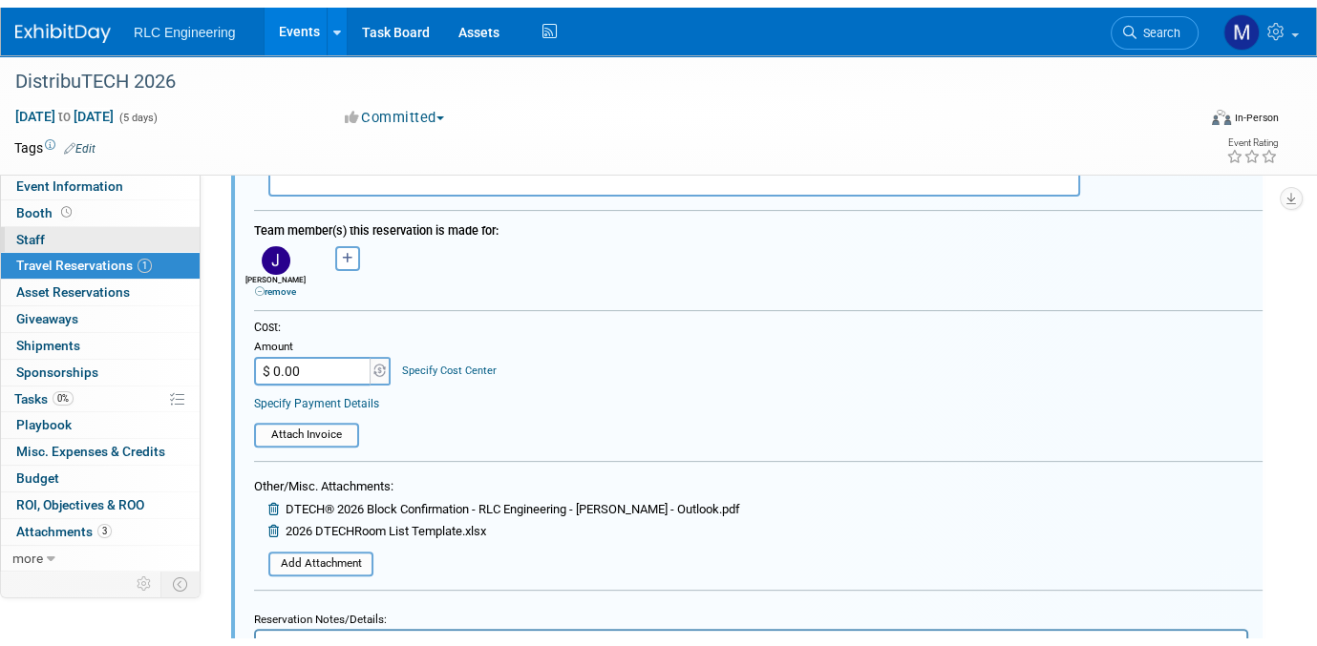
scroll to position [0, 0]
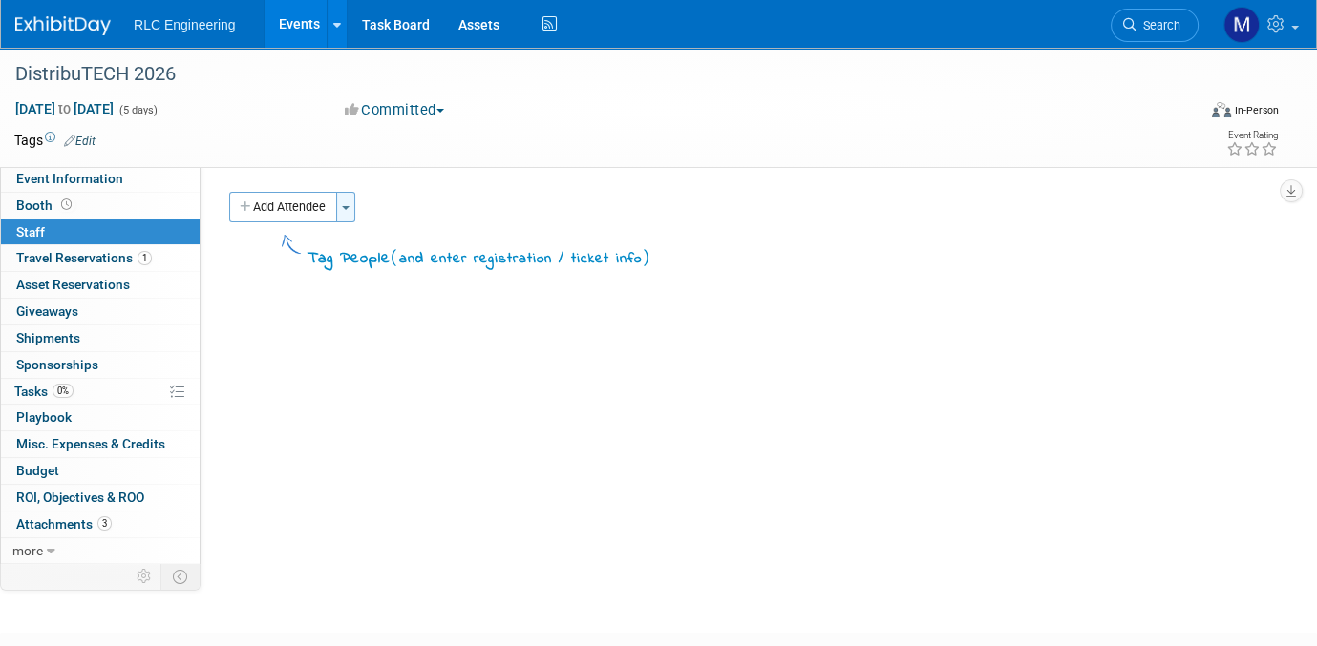
click at [343, 208] on button "Toggle Dropdown" at bounding box center [345, 207] width 19 height 31
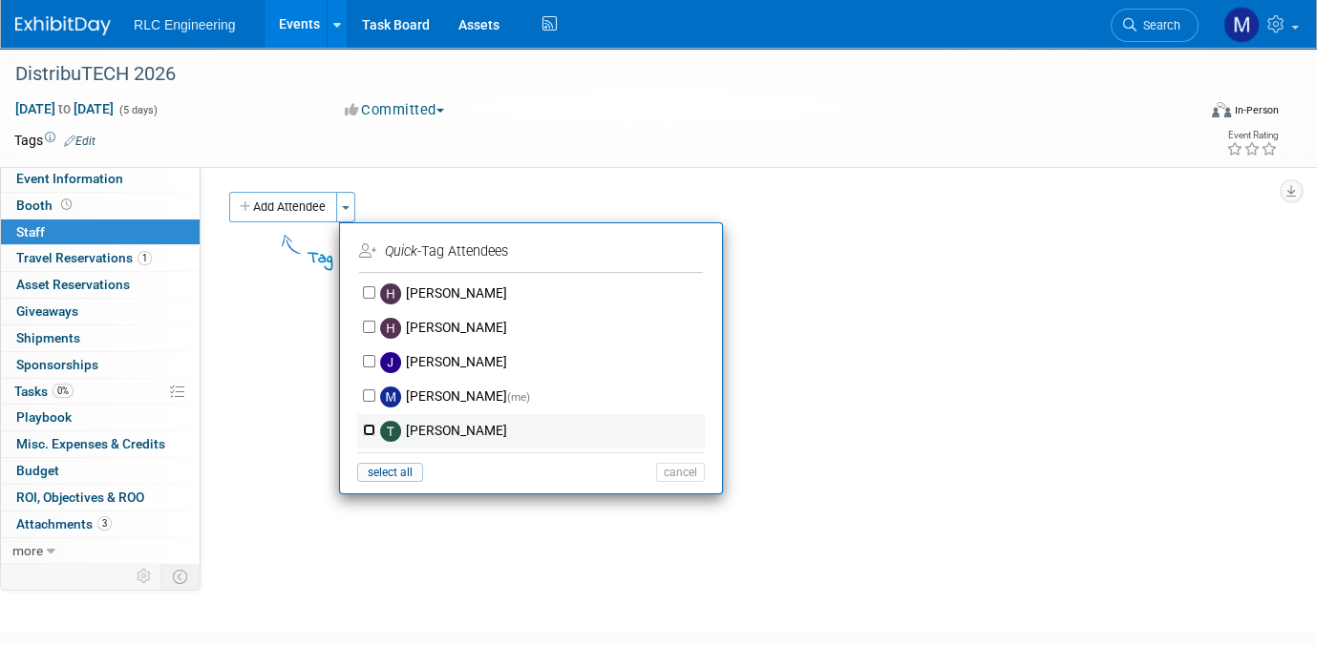
click at [363, 426] on input "Tad Kane" at bounding box center [369, 430] width 12 height 12
checkbox input "false"
click at [450, 135] on td at bounding box center [578, 140] width 967 height 19
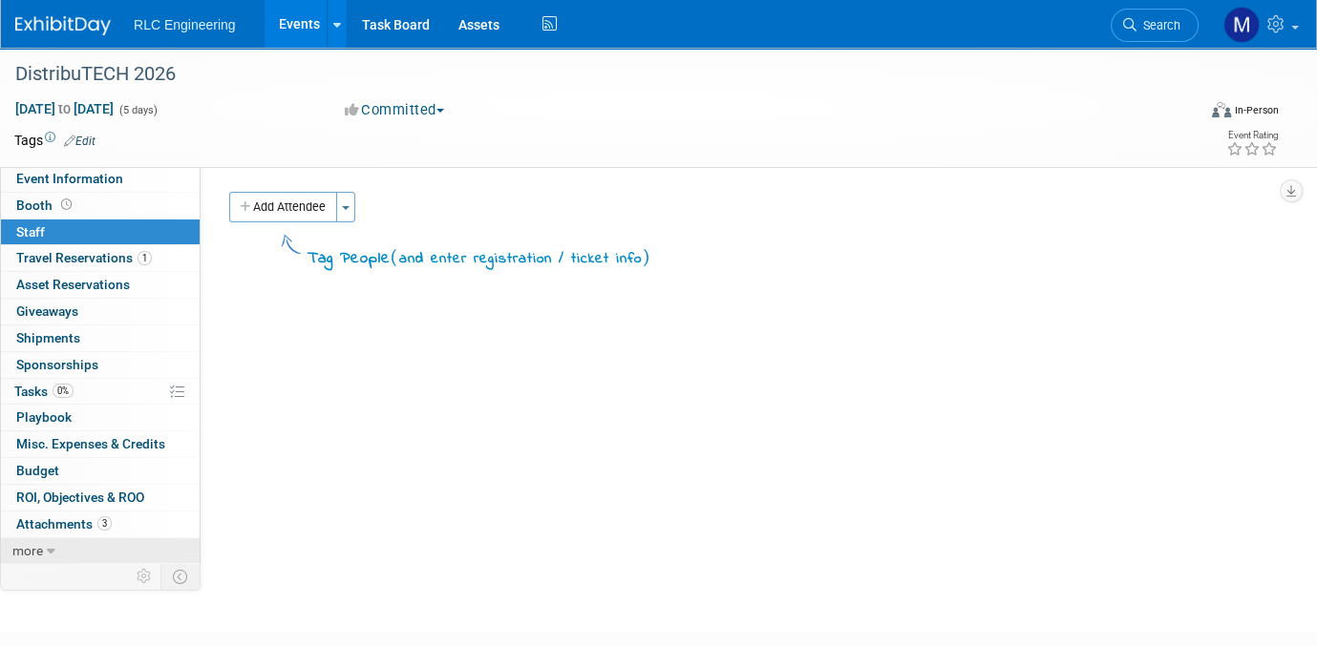
click at [47, 548] on icon at bounding box center [51, 551] width 9 height 13
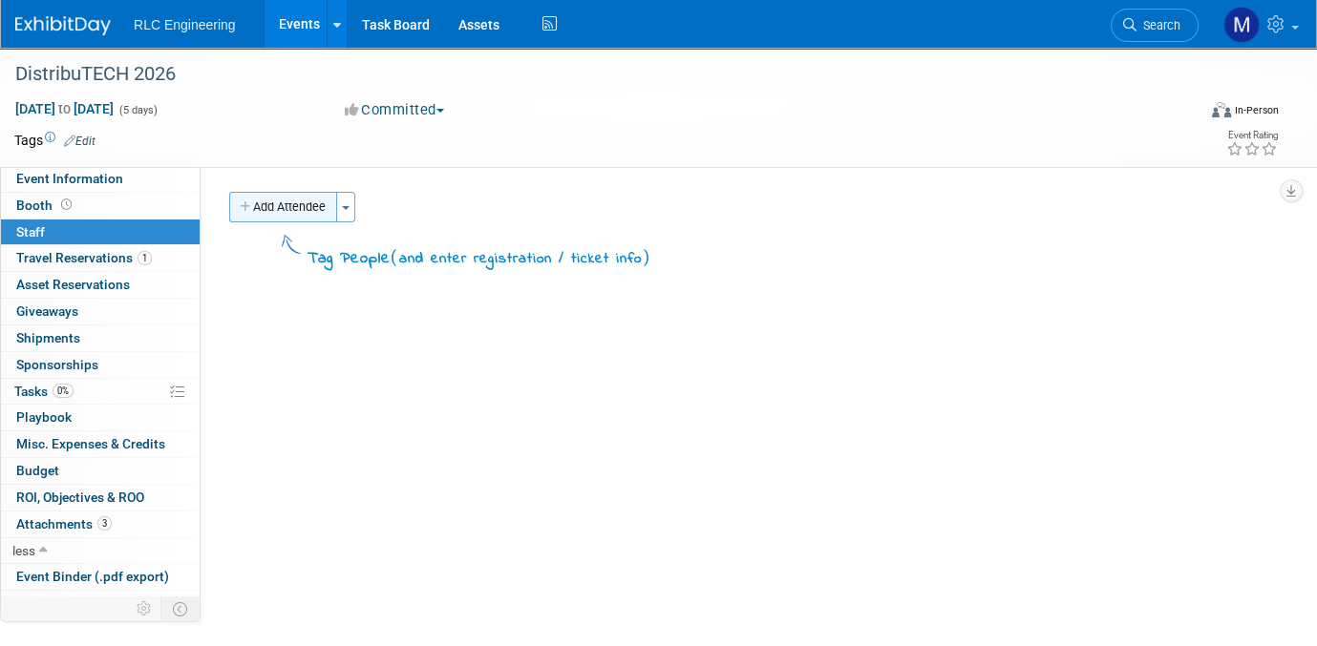
click at [269, 202] on button "Add Attendee" at bounding box center [283, 207] width 108 height 31
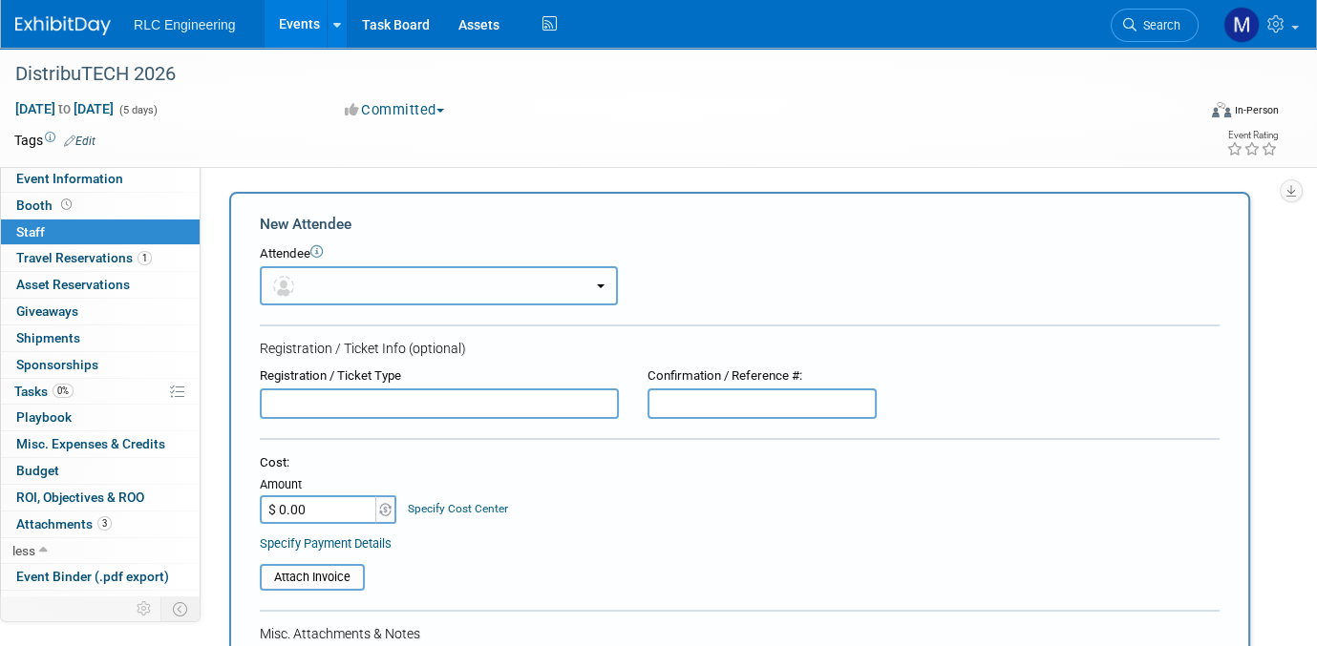
click at [311, 277] on button "button" at bounding box center [439, 285] width 358 height 39
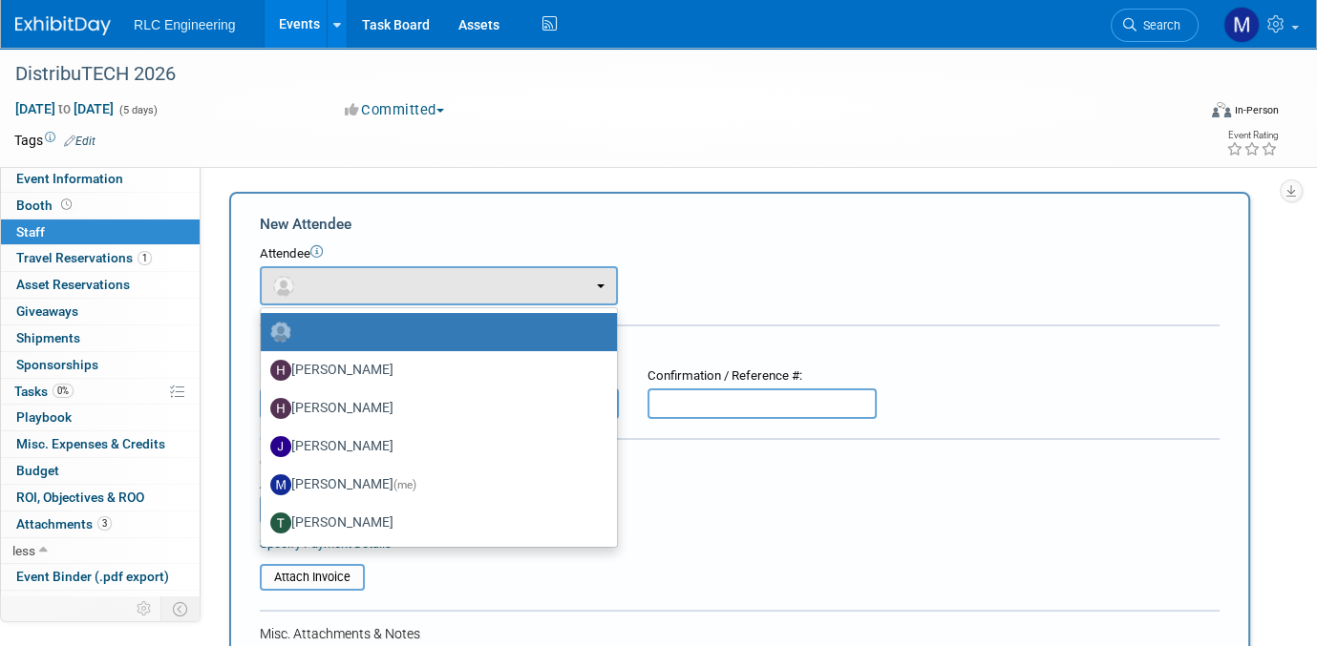
click at [550, 112] on div "Committed Committed Considering Not Going" at bounding box center [539, 110] width 402 height 21
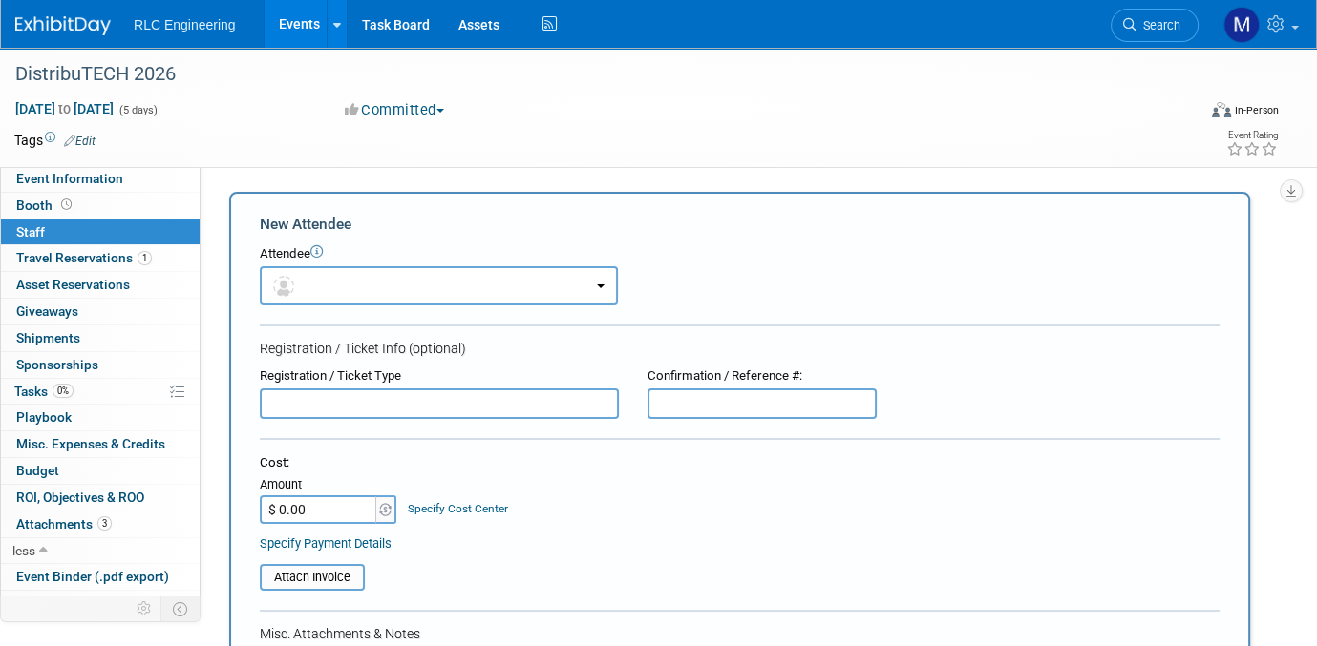
click at [87, 138] on link "Edit" at bounding box center [80, 141] width 32 height 13
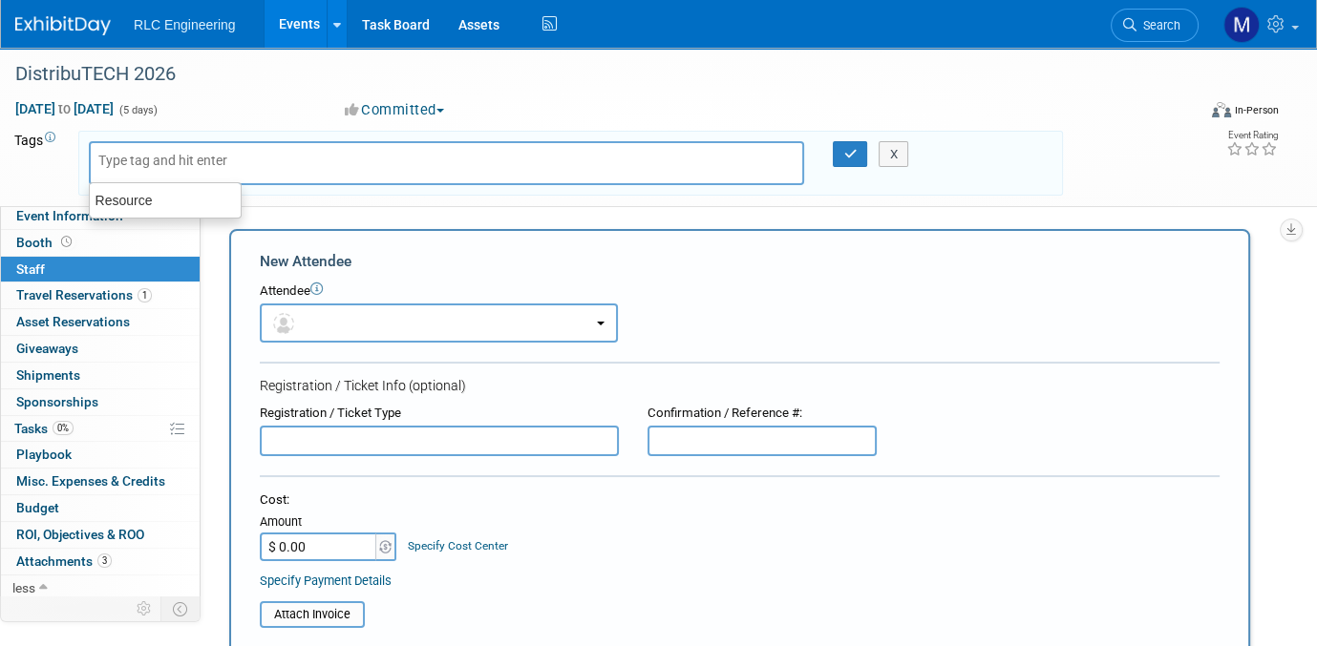
click at [195, 159] on input "text" at bounding box center [174, 160] width 153 height 19
type input "t"
type input "TBD"
click at [171, 167] on div "TBD" at bounding box center [446, 163] width 715 height 44
click at [848, 152] on icon "button" at bounding box center [849, 154] width 13 height 12
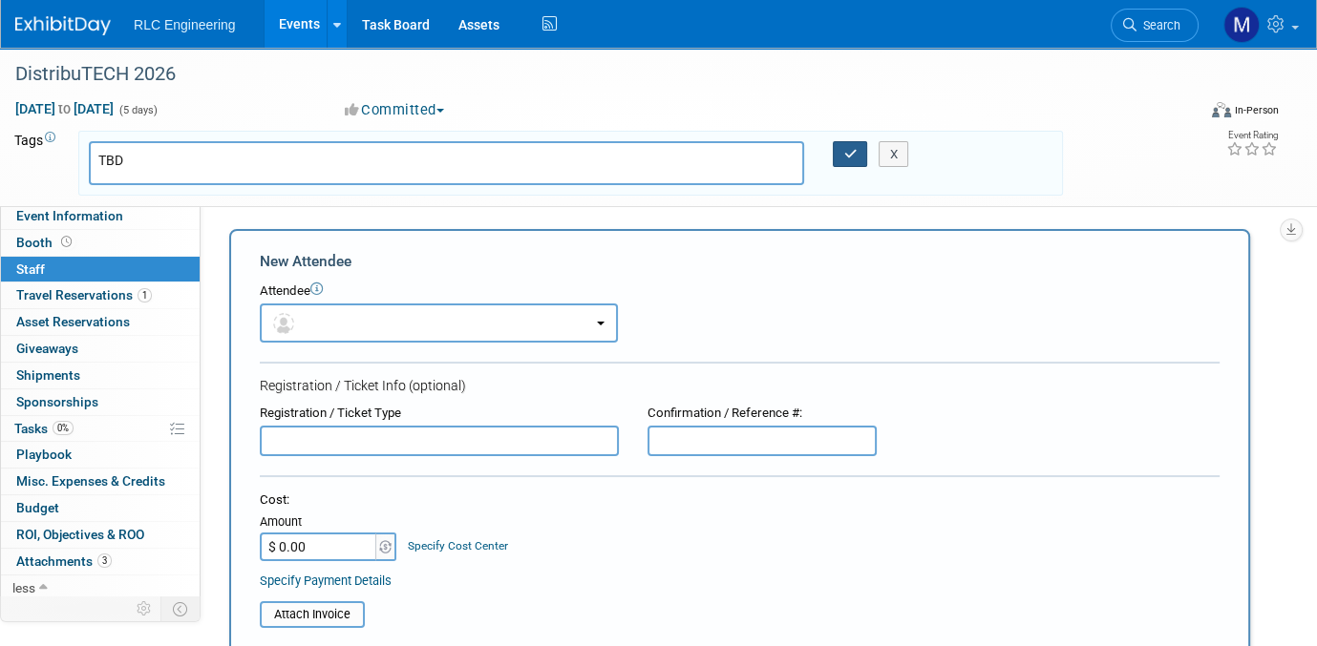
type input "TBD"
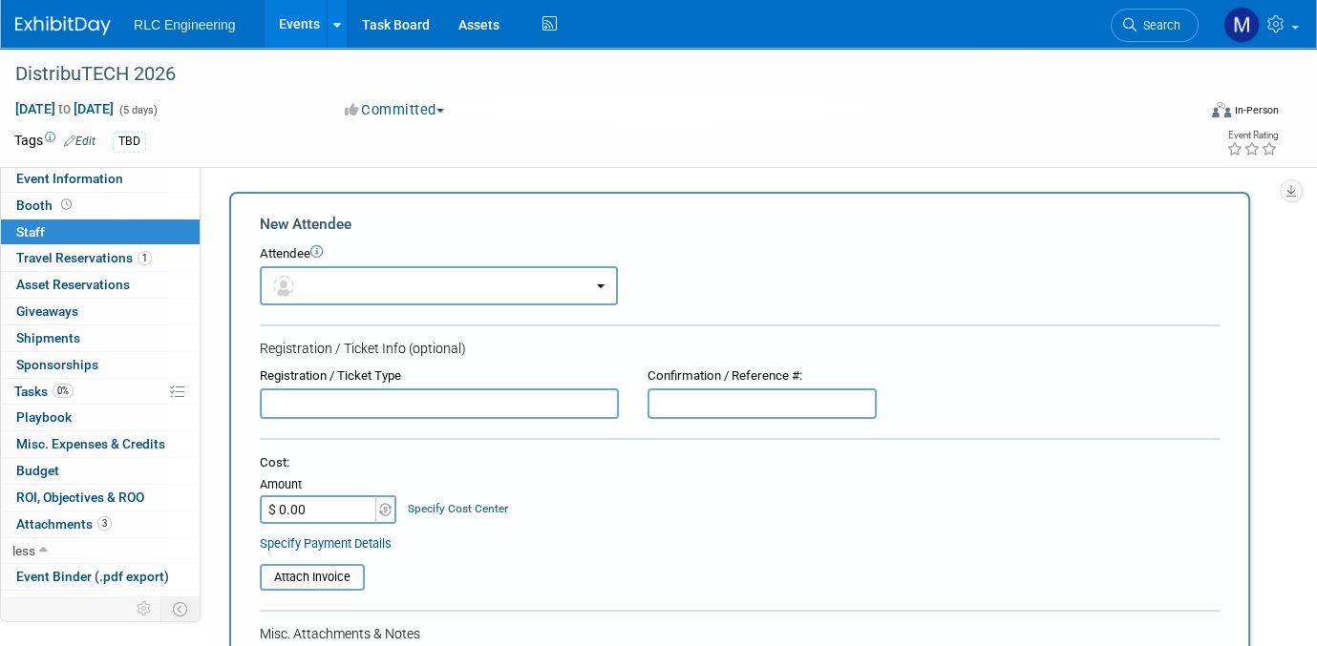
click at [50, 134] on icon at bounding box center [50, 138] width 11 height 11
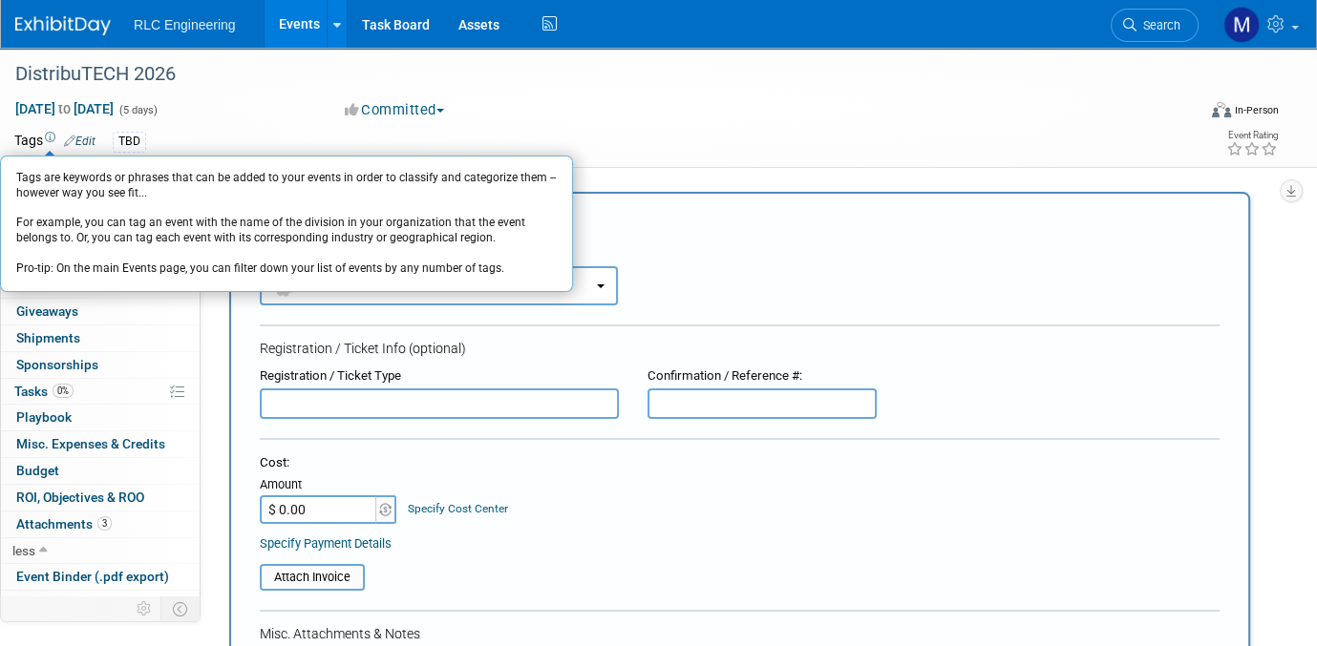
click at [83, 139] on link "Edit" at bounding box center [80, 141] width 32 height 13
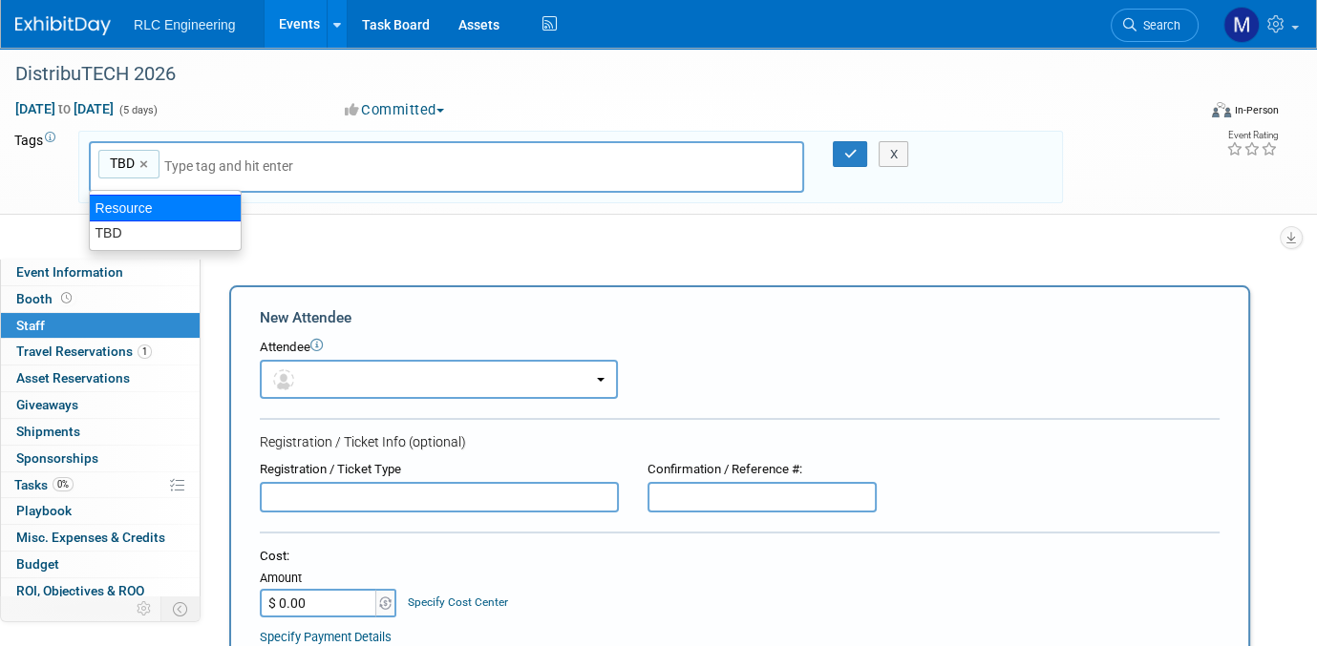
click at [115, 206] on div "Resource" at bounding box center [165, 208] width 153 height 27
type input "TBD, Resource"
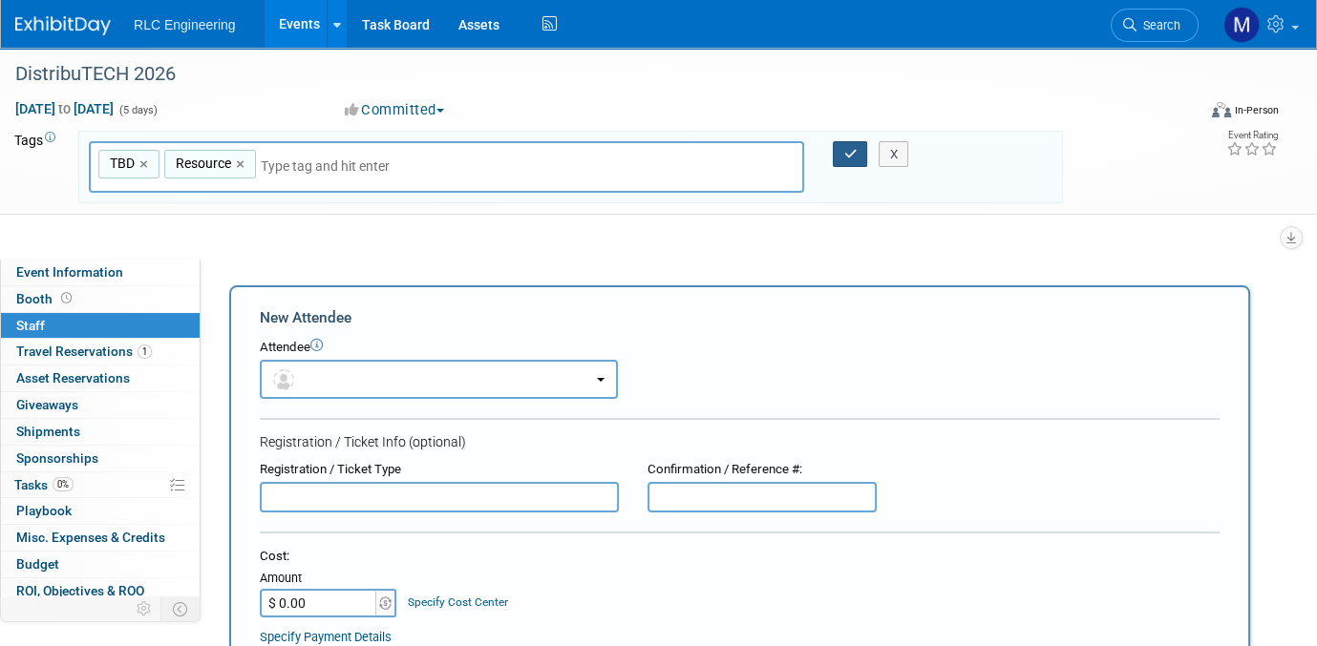
click at [845, 159] on button "button" at bounding box center [850, 154] width 34 height 27
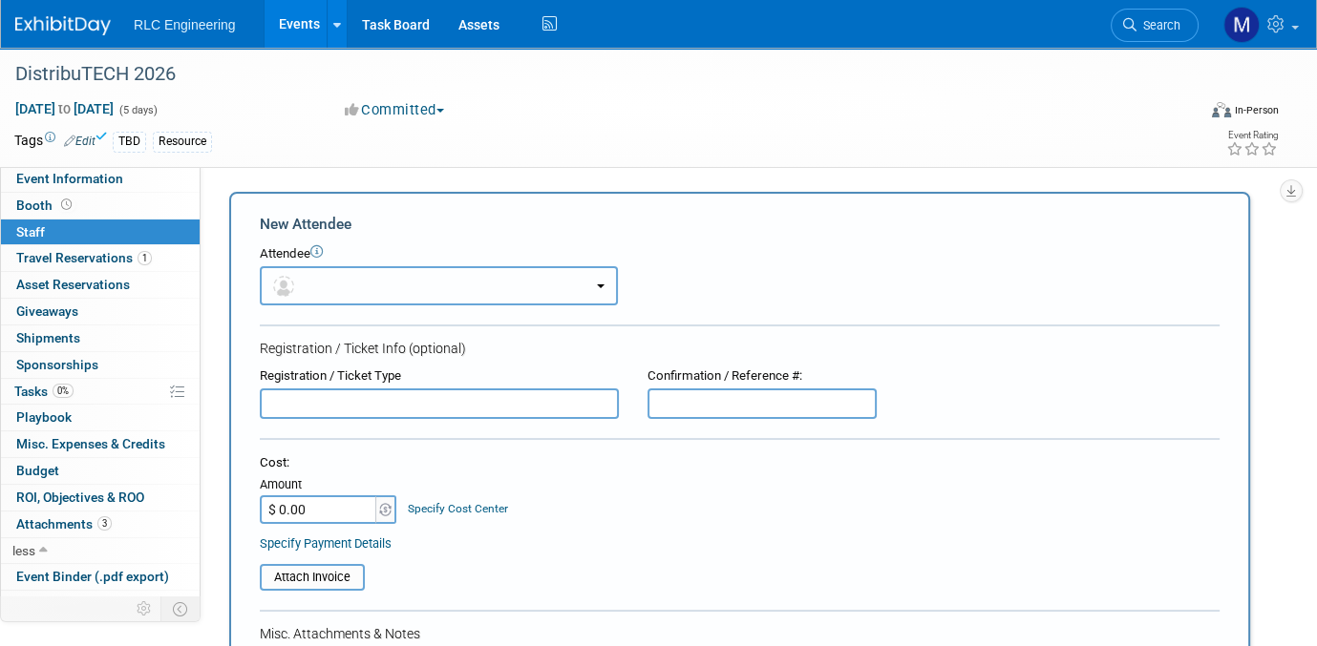
click at [410, 277] on button "button" at bounding box center [439, 285] width 358 height 39
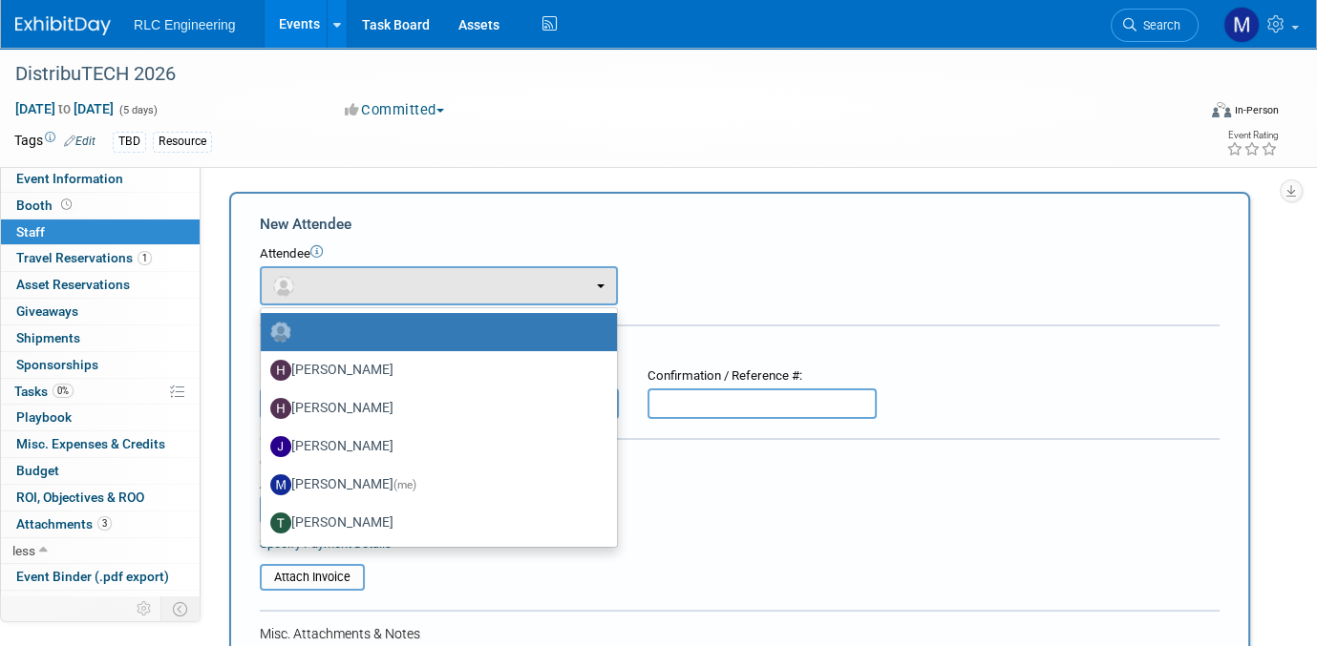
click at [318, 250] on icon at bounding box center [316, 251] width 12 height 12
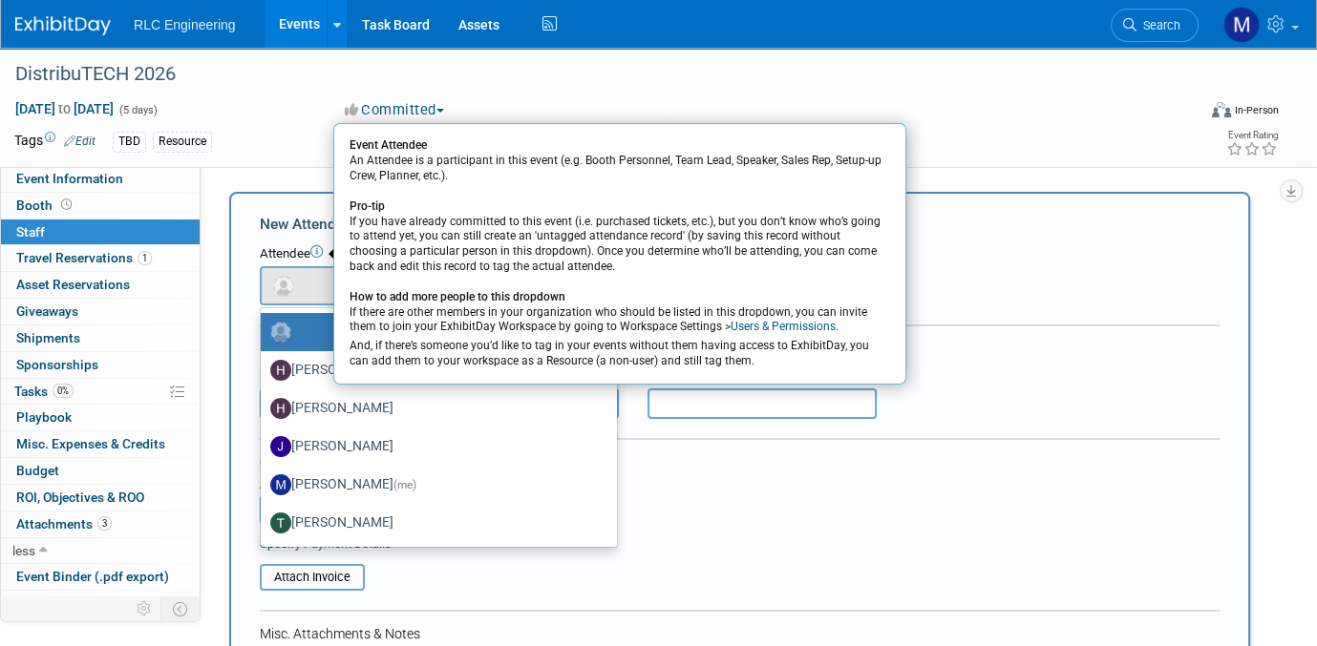
click at [318, 250] on icon at bounding box center [316, 251] width 12 height 12
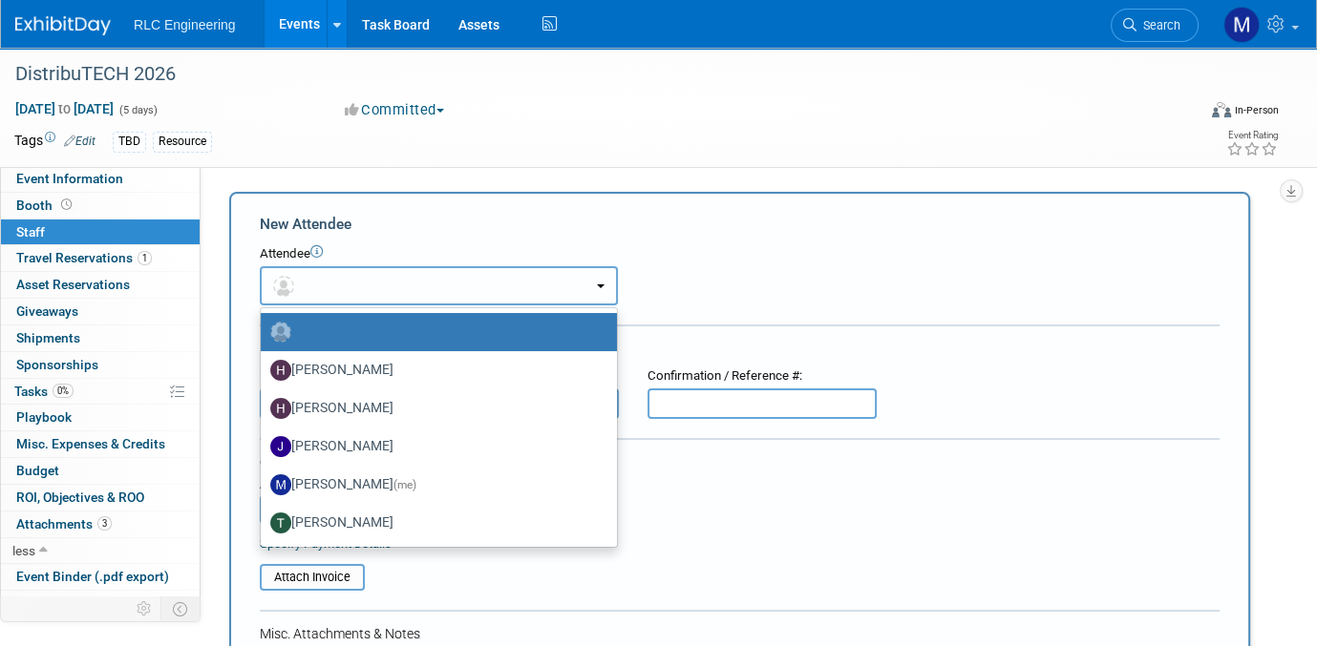
click at [596, 285] on button "button" at bounding box center [439, 285] width 358 height 39
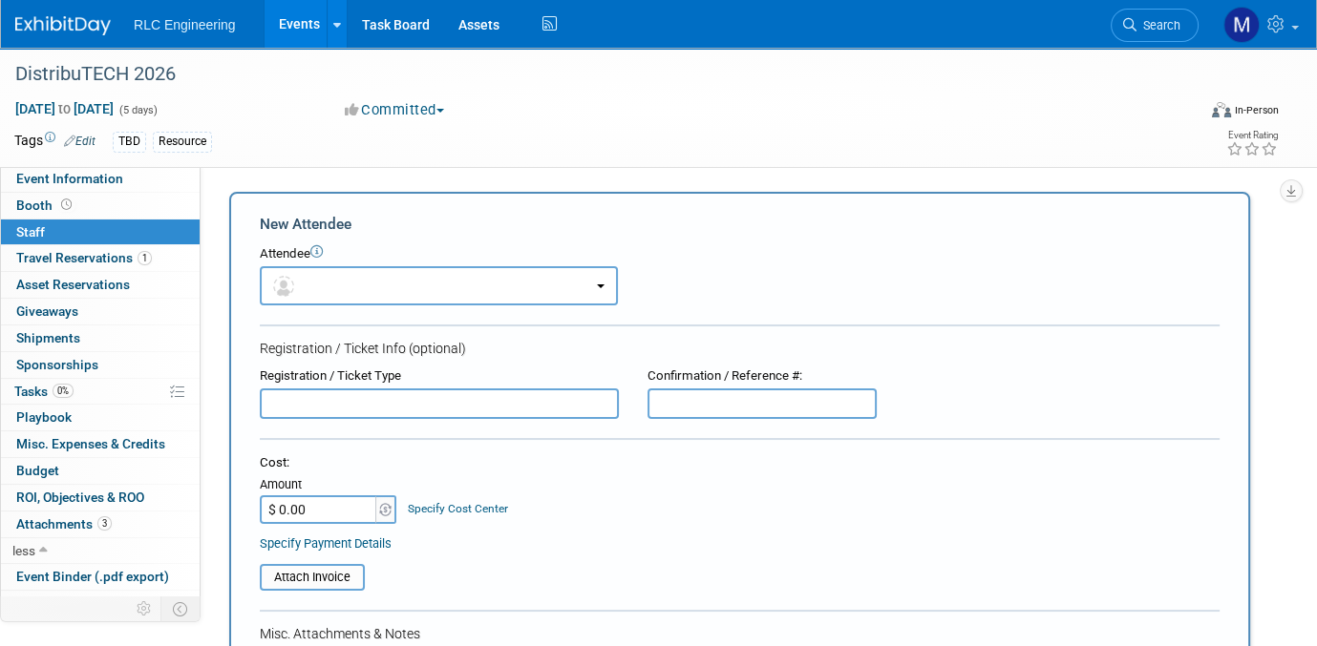
click at [180, 147] on div "Resource" at bounding box center [182, 142] width 59 height 20
click at [596, 283] on button "button" at bounding box center [439, 285] width 358 height 39
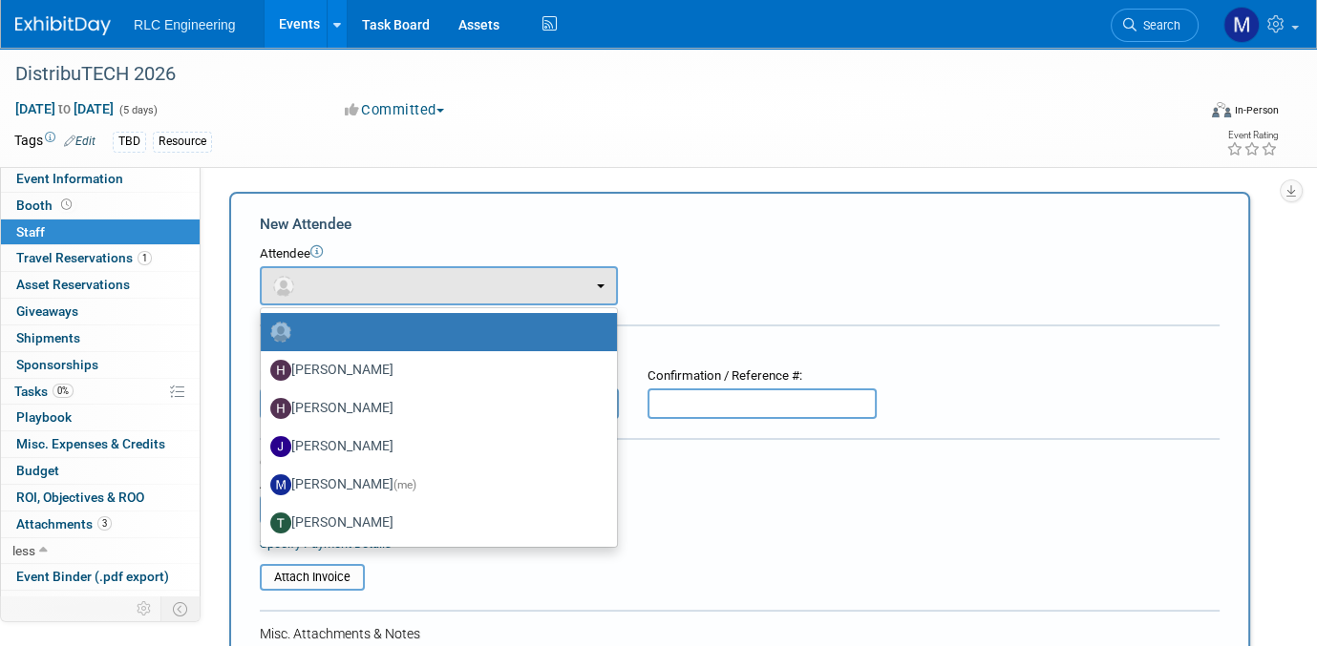
click at [677, 271] on div "Attendee <img src="https://www.exhibitday.com/Images/Unassigned-User-Icon.png" …" at bounding box center [740, 275] width 960 height 60
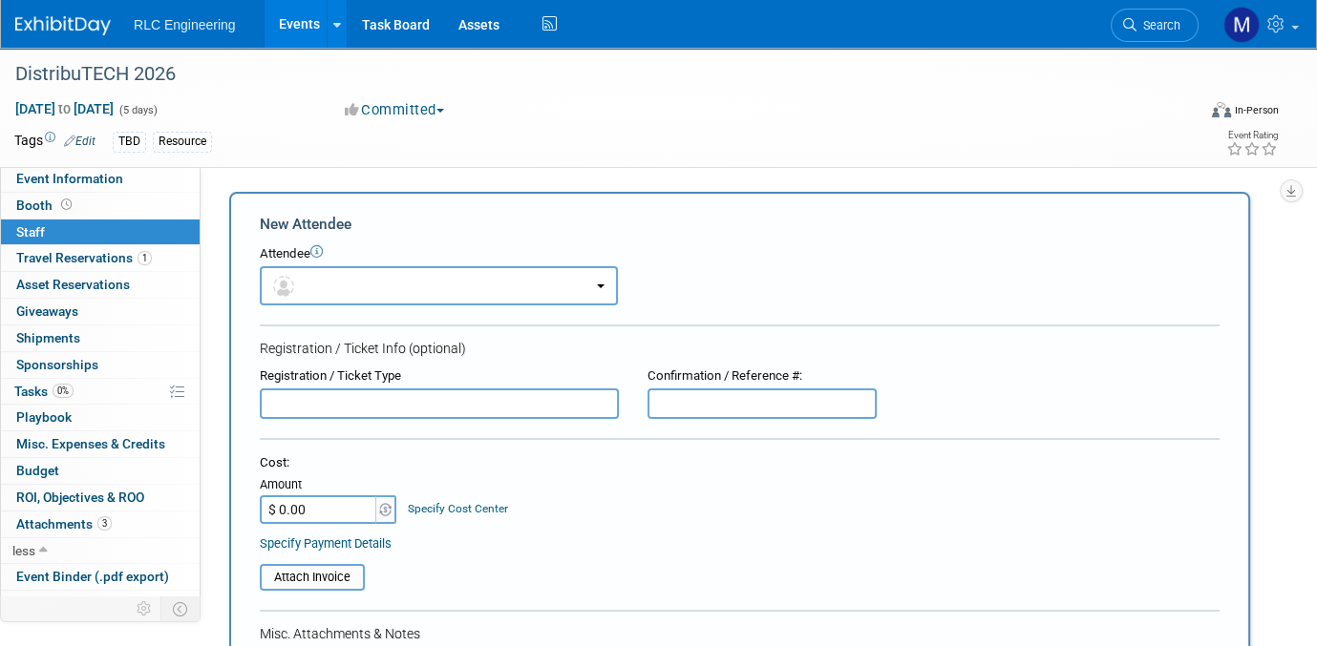
click at [56, 228] on link "0 Staff 0" at bounding box center [100, 233] width 199 height 26
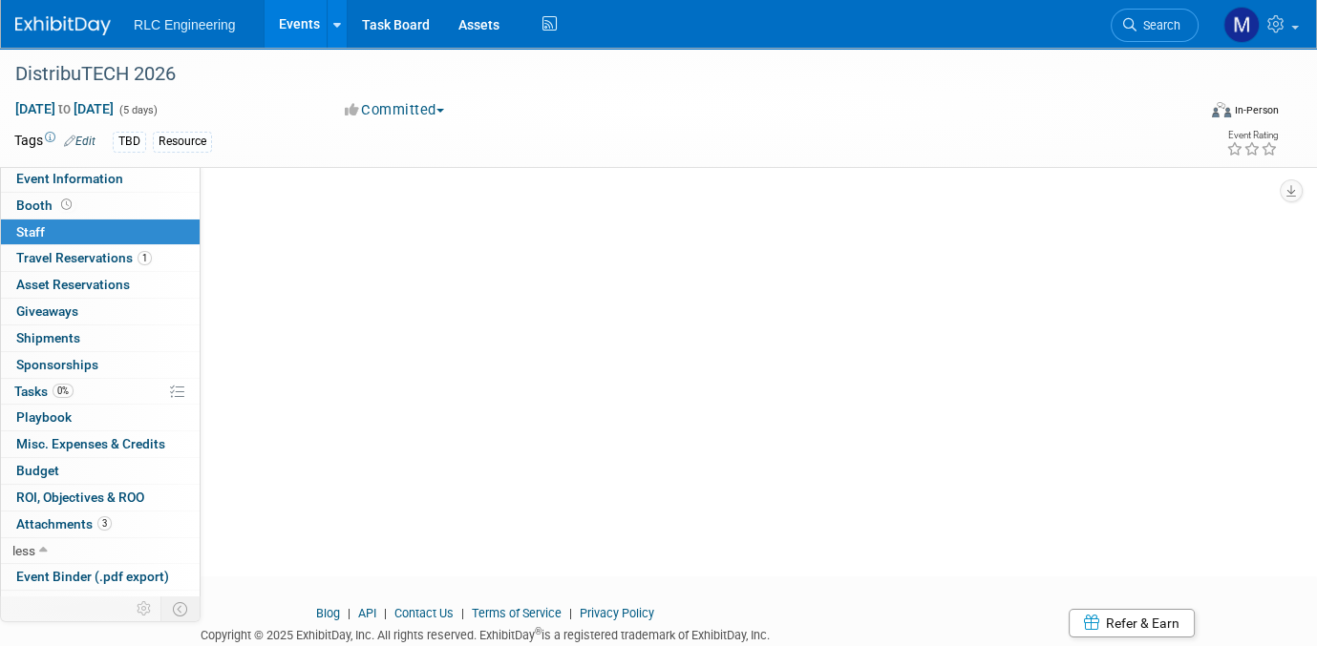
scroll to position [157, 0]
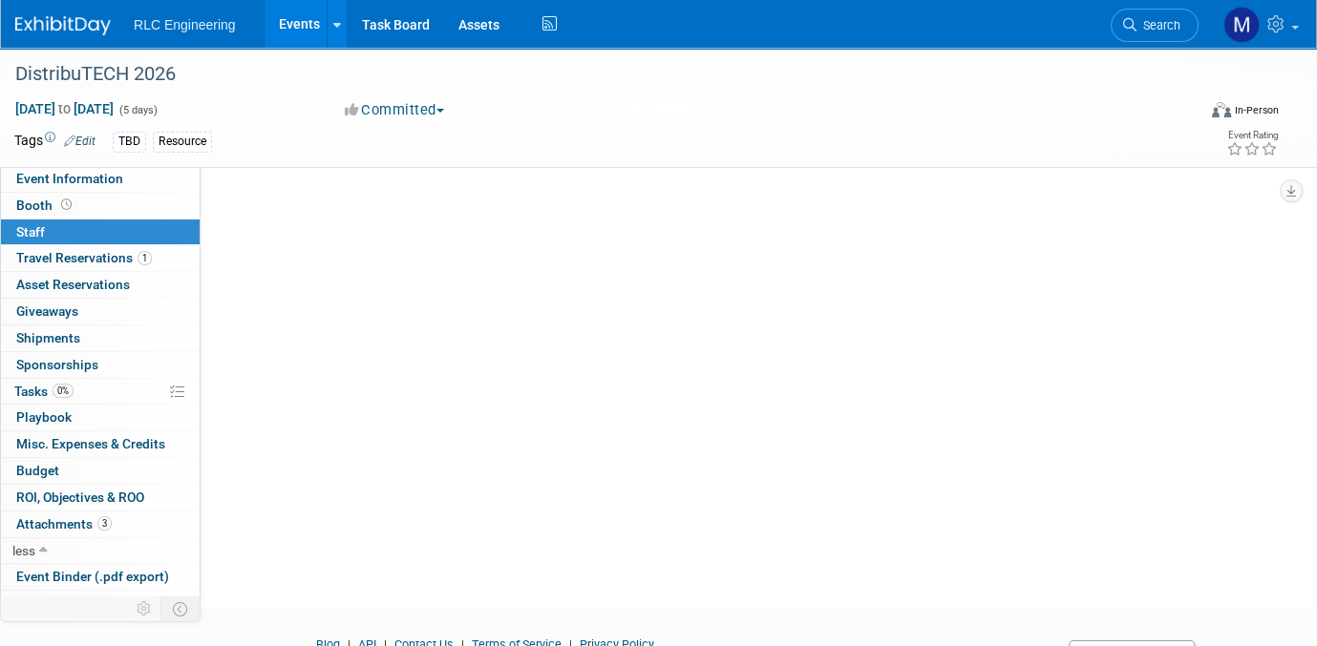
click at [442, 107] on button "Committed" at bounding box center [395, 110] width 114 height 20
click at [1252, 106] on div "In-Person" at bounding box center [1256, 110] width 45 height 14
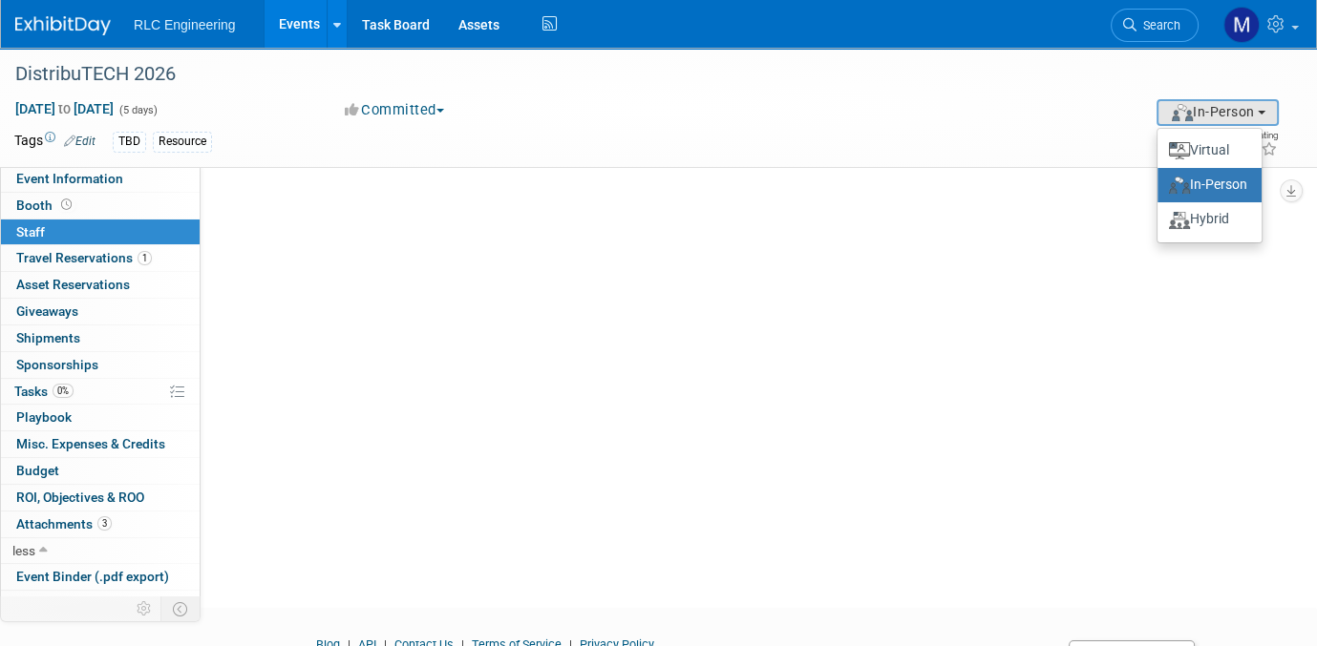
drag, startPoint x: 657, startPoint y: 103, endPoint x: 641, endPoint y: 109, distance: 17.2
click at [653, 105] on div "Committed Committed Considering Not Going" at bounding box center [539, 110] width 402 height 21
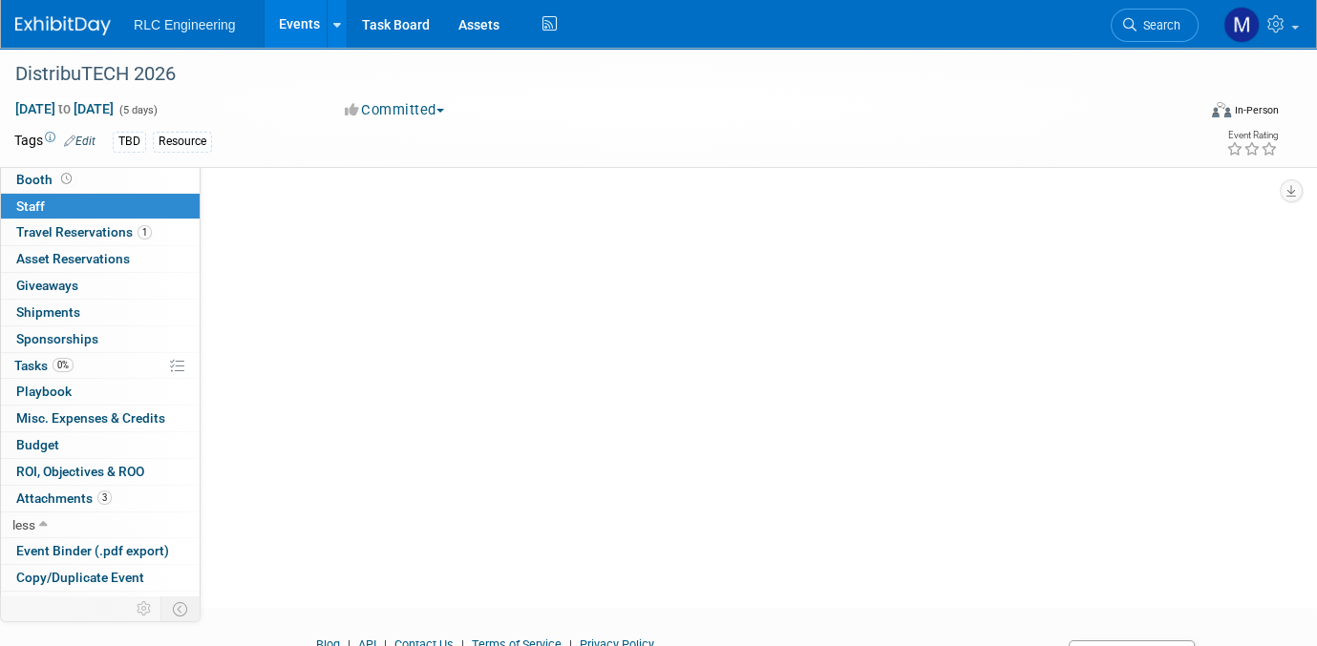
scroll to position [0, 0]
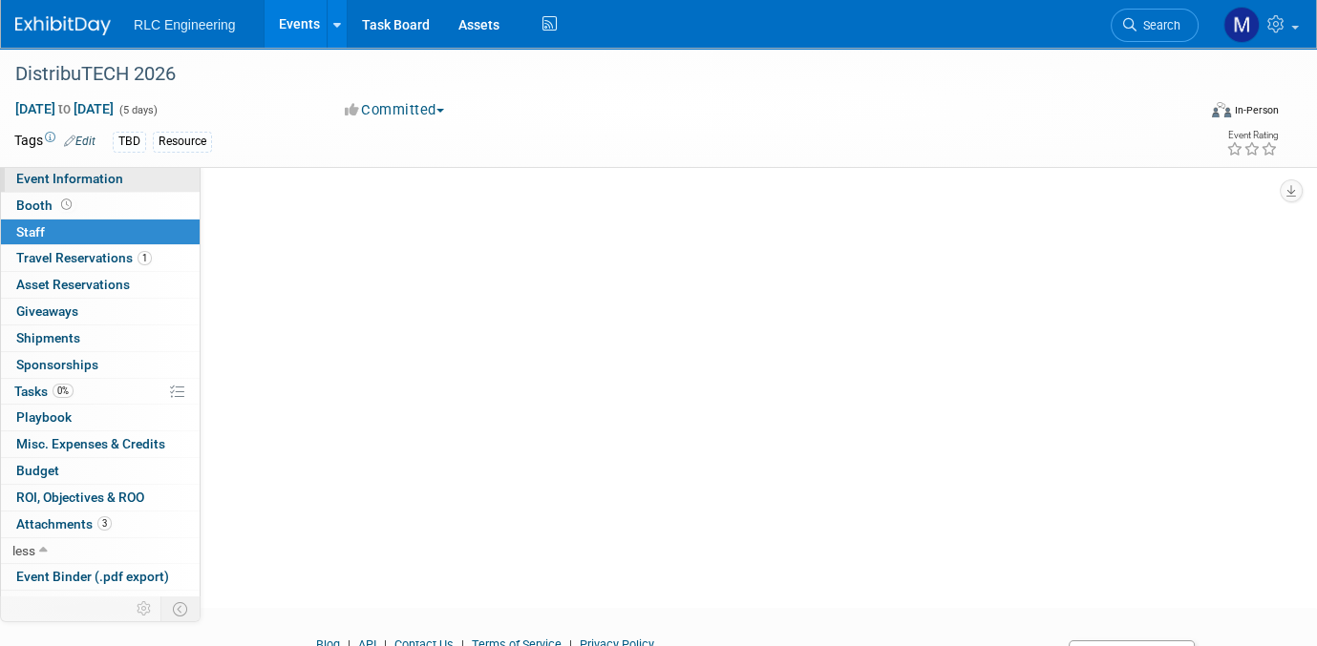
click at [117, 178] on span "Event Information" at bounding box center [69, 178] width 107 height 15
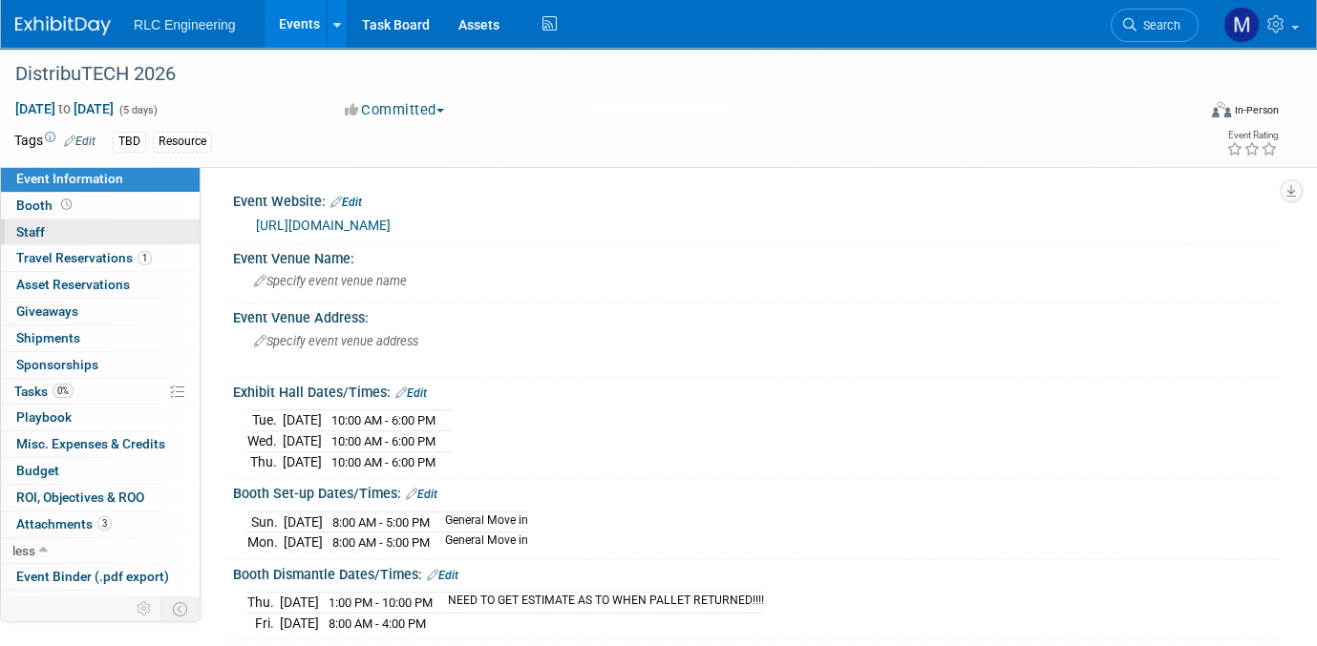
click at [112, 232] on link "0 Staff 0" at bounding box center [100, 233] width 199 height 26
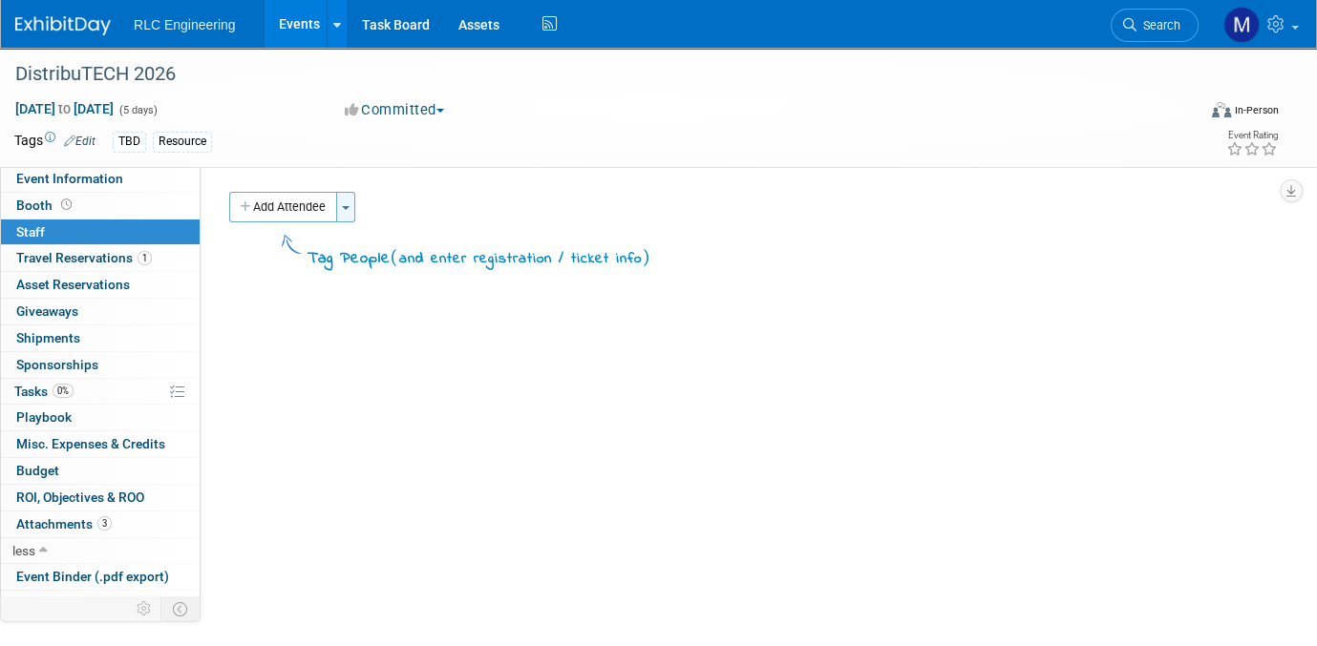
click at [342, 212] on button "Toggle Dropdown" at bounding box center [345, 207] width 19 height 31
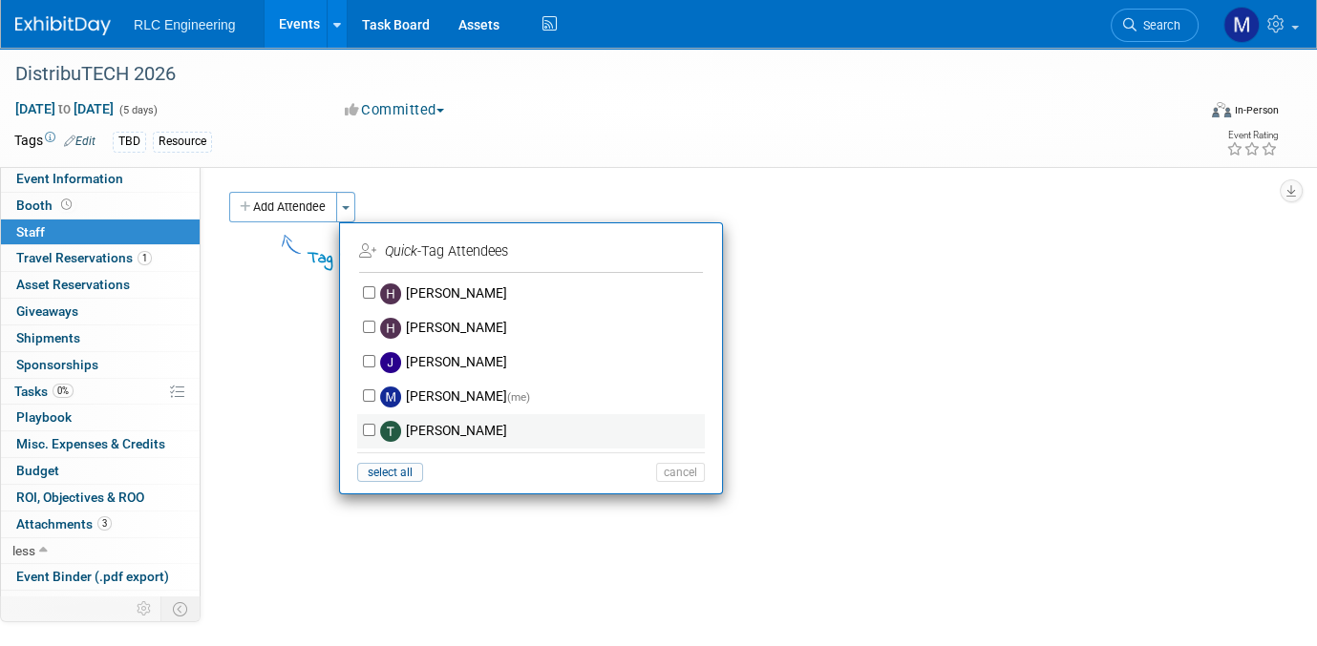
click at [424, 428] on label "Tad Kane" at bounding box center [543, 431] width 336 height 34
click at [375, 428] on input "Tad Kane" at bounding box center [369, 430] width 12 height 12
click at [368, 424] on input "Tad Kane" at bounding box center [369, 430] width 12 height 12
checkbox input "false"
click at [370, 358] on input "[PERSON_NAME]" at bounding box center [369, 361] width 12 height 12
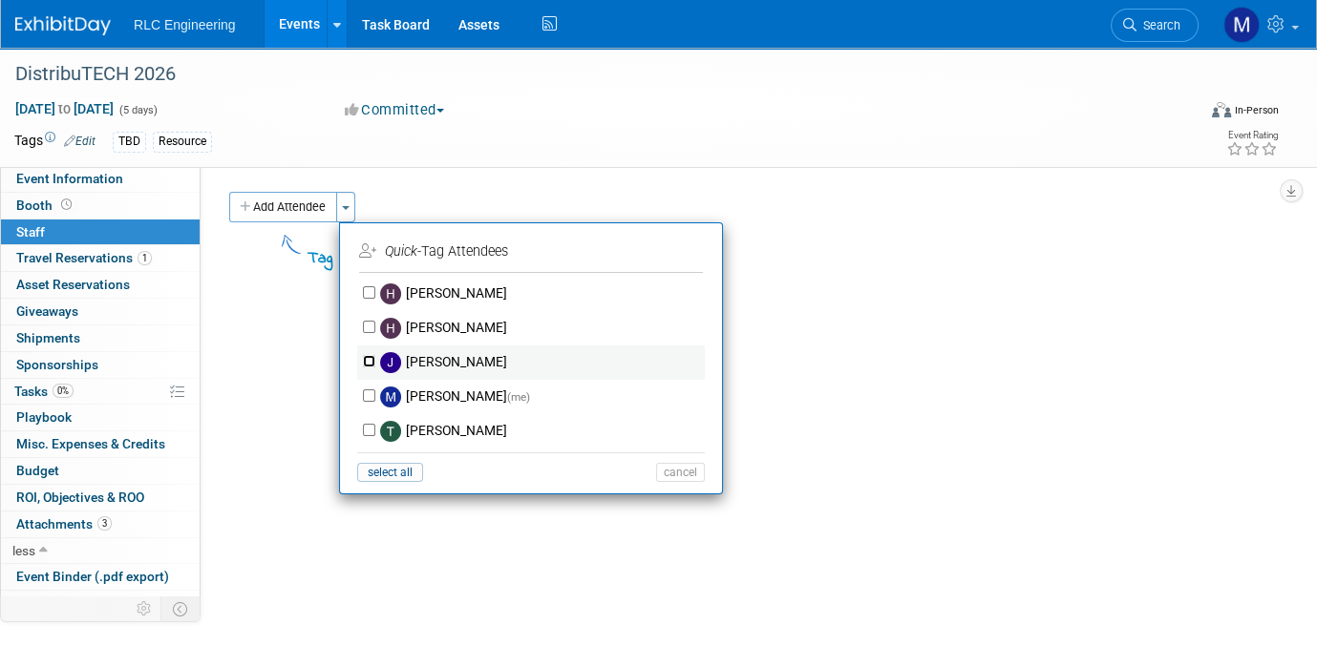
checkbox input "true"
click at [672, 251] on button "Apply" at bounding box center [674, 252] width 58 height 28
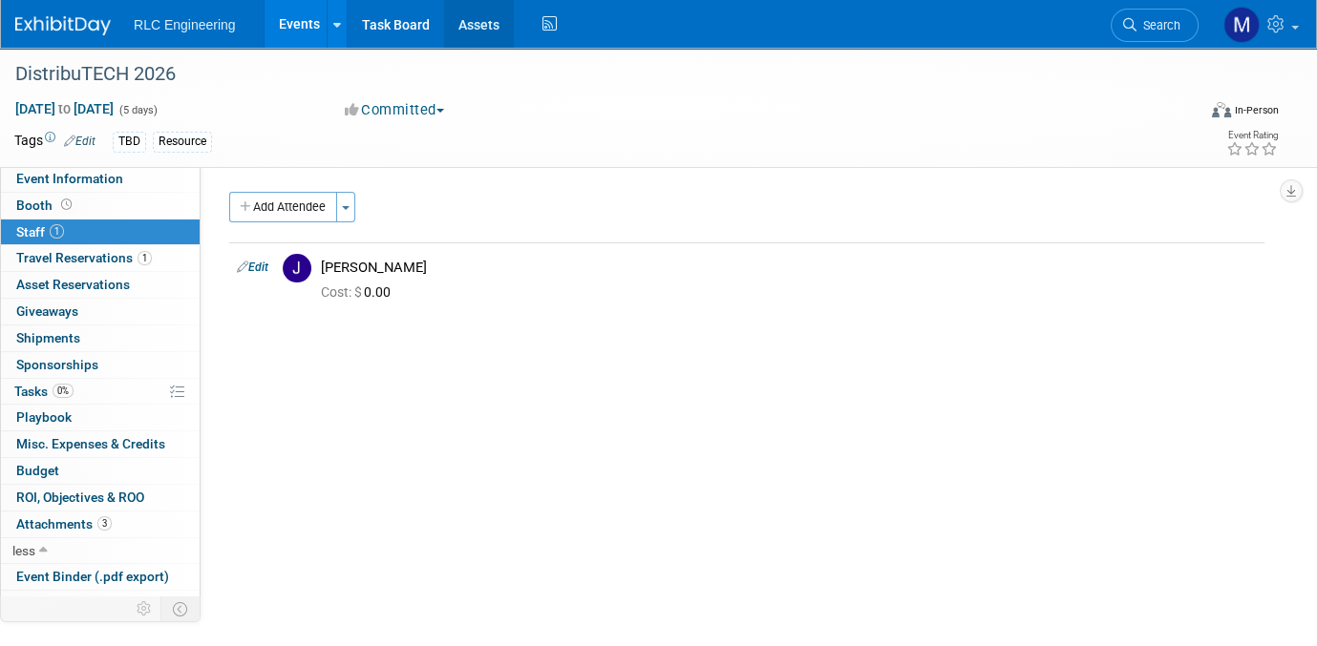
click at [470, 25] on link "Assets" at bounding box center [479, 24] width 70 height 48
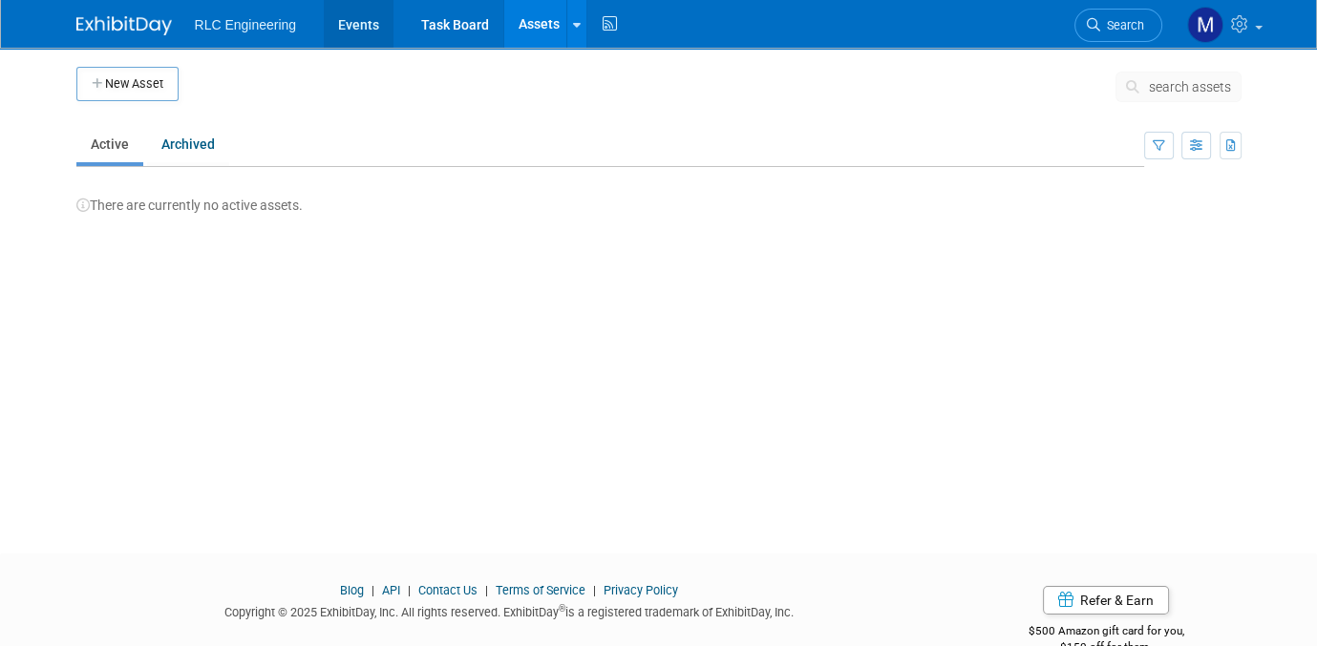
click at [362, 27] on link "Events" at bounding box center [359, 24] width 70 height 48
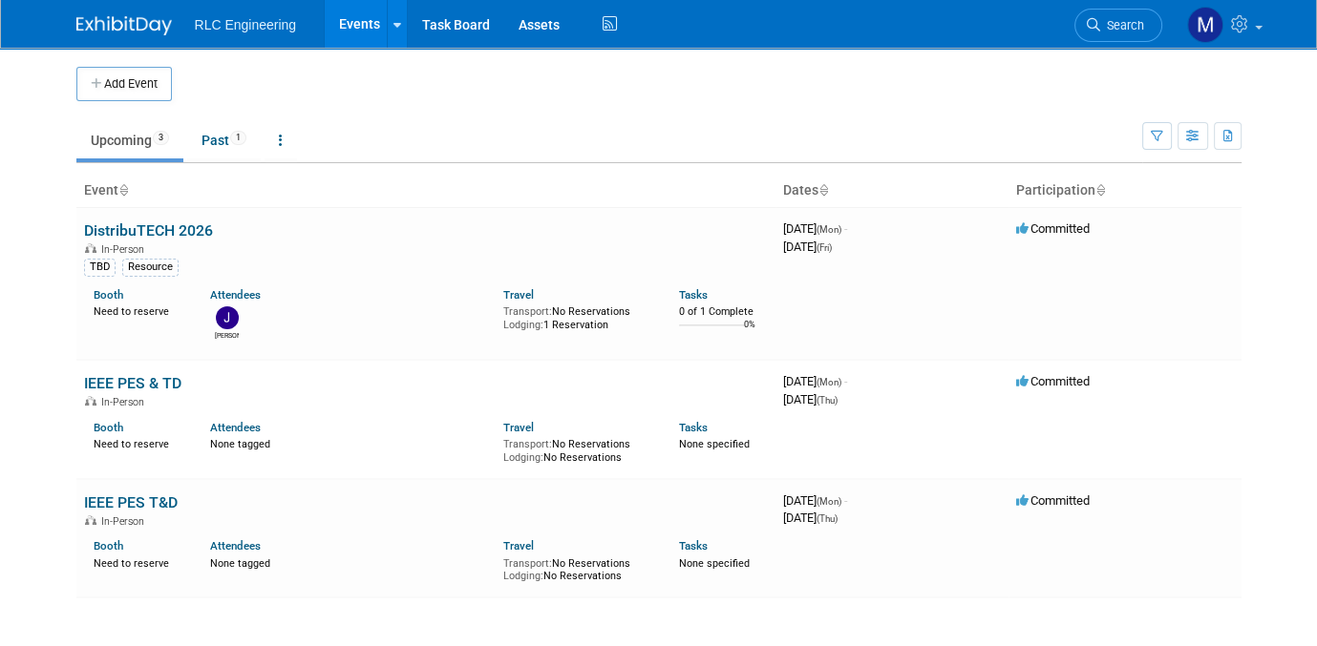
click at [234, 27] on span "RLC Engineering" at bounding box center [246, 24] width 102 height 15
click at [145, 498] on link "IEEE PES T&D" at bounding box center [131, 503] width 94 height 18
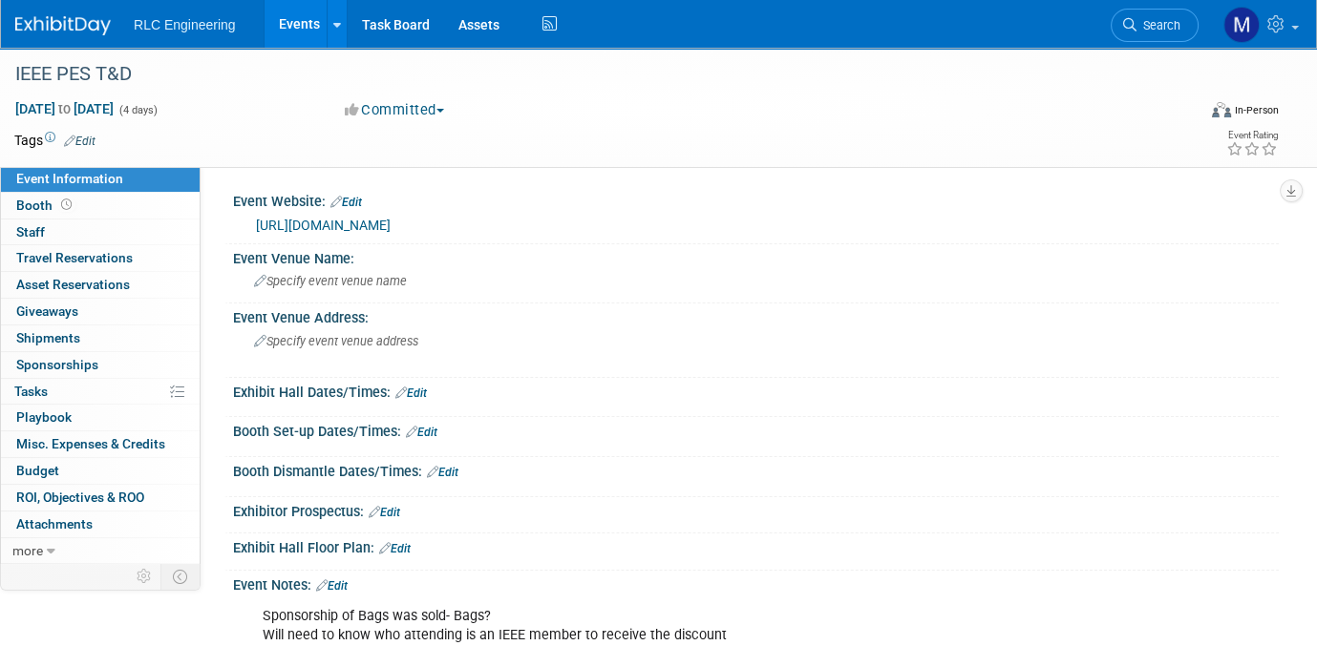
click at [301, 22] on link "Events" at bounding box center [300, 24] width 70 height 48
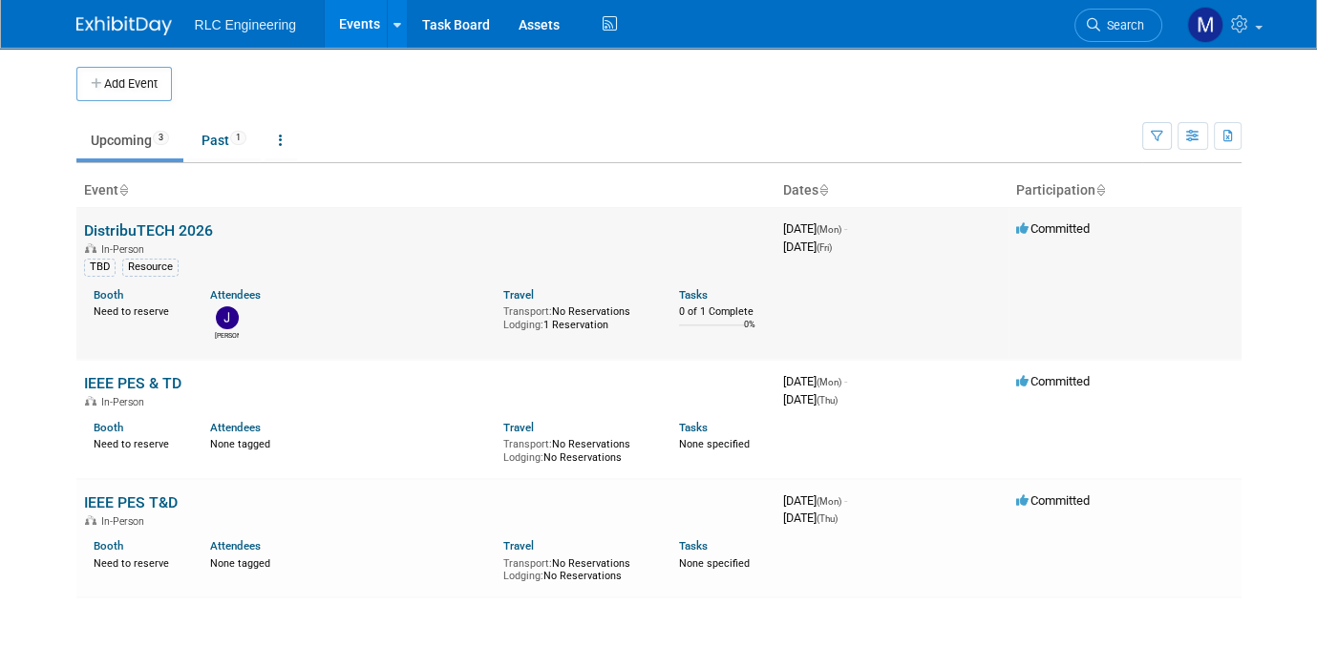
click at [153, 225] on link "DistribuTECH 2026" at bounding box center [148, 231] width 129 height 18
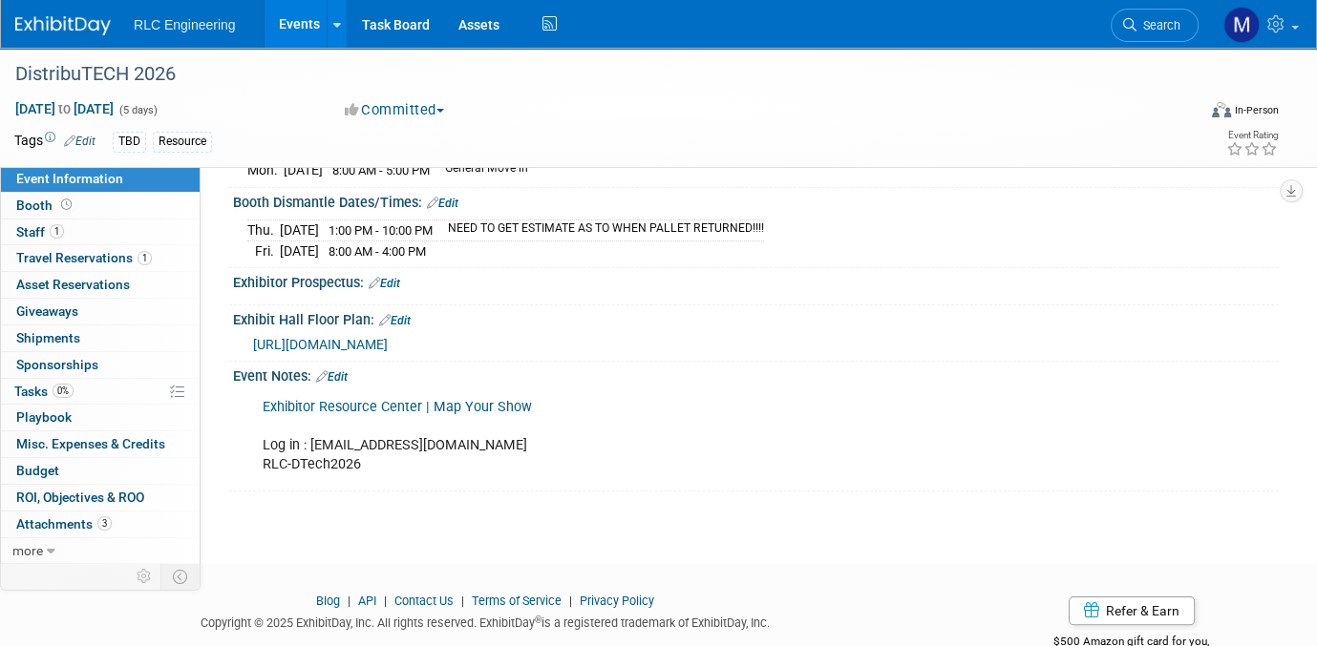
scroll to position [382, 0]
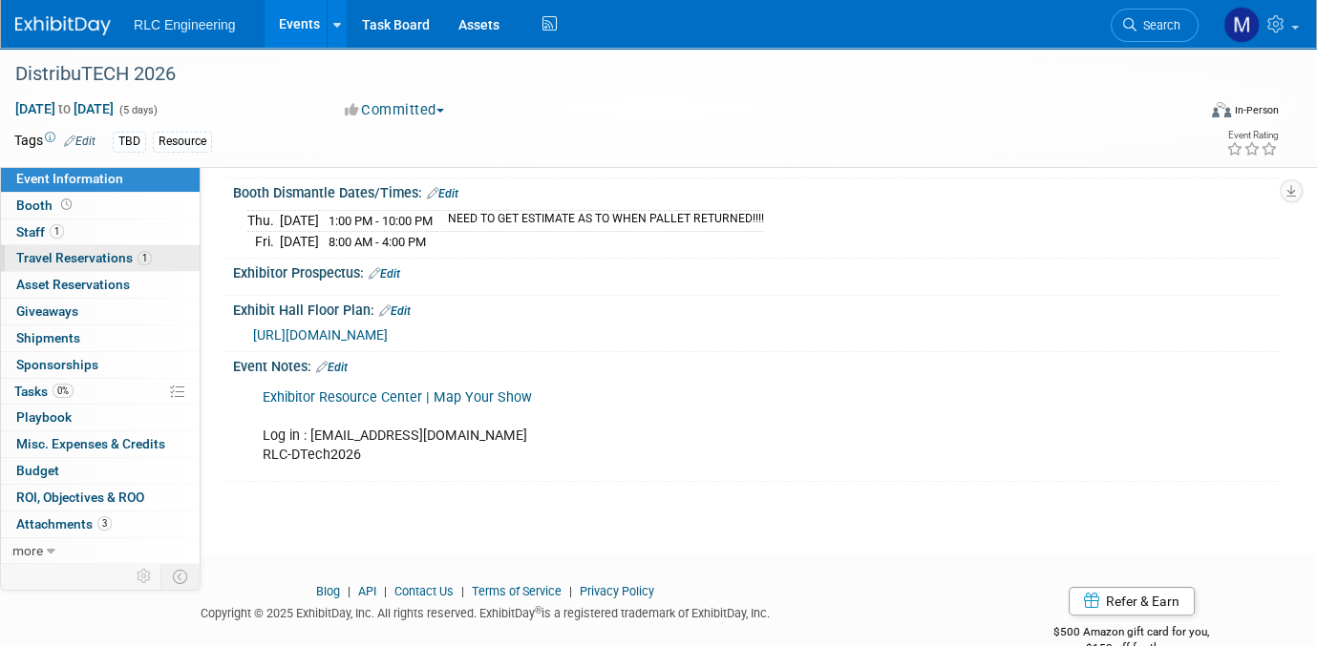
click at [151, 259] on link "1 Travel Reservations 1" at bounding box center [100, 258] width 199 height 26
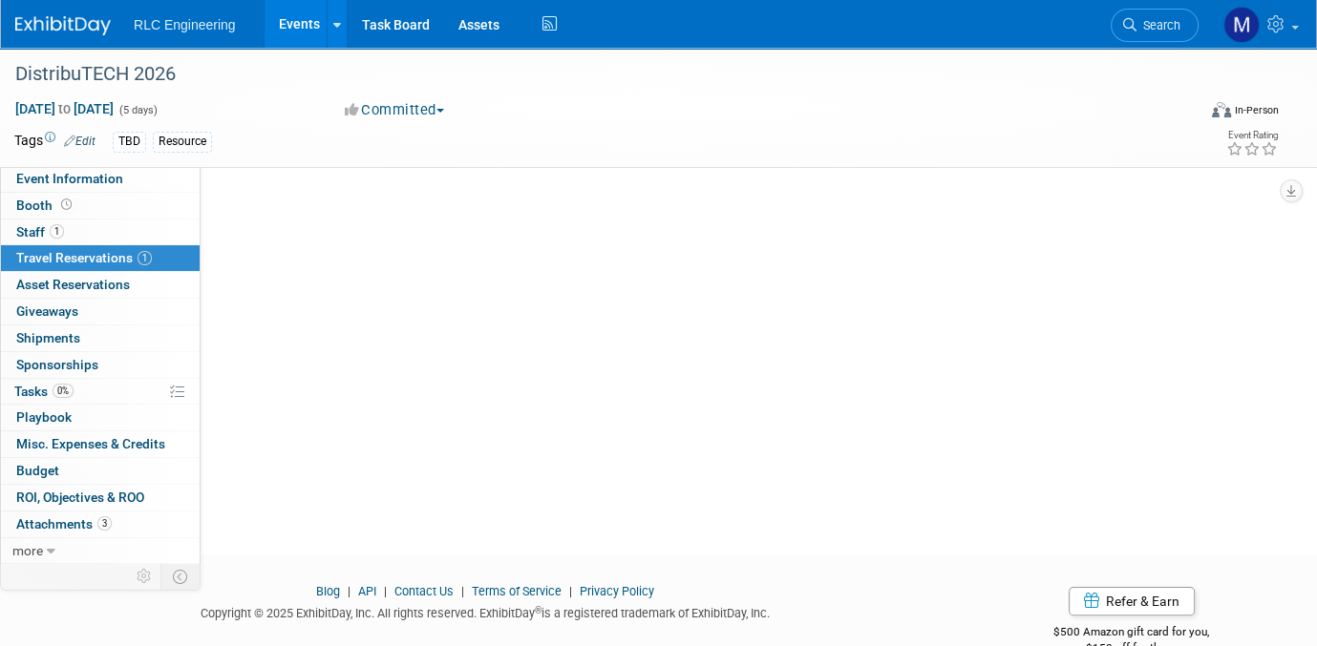
scroll to position [0, 0]
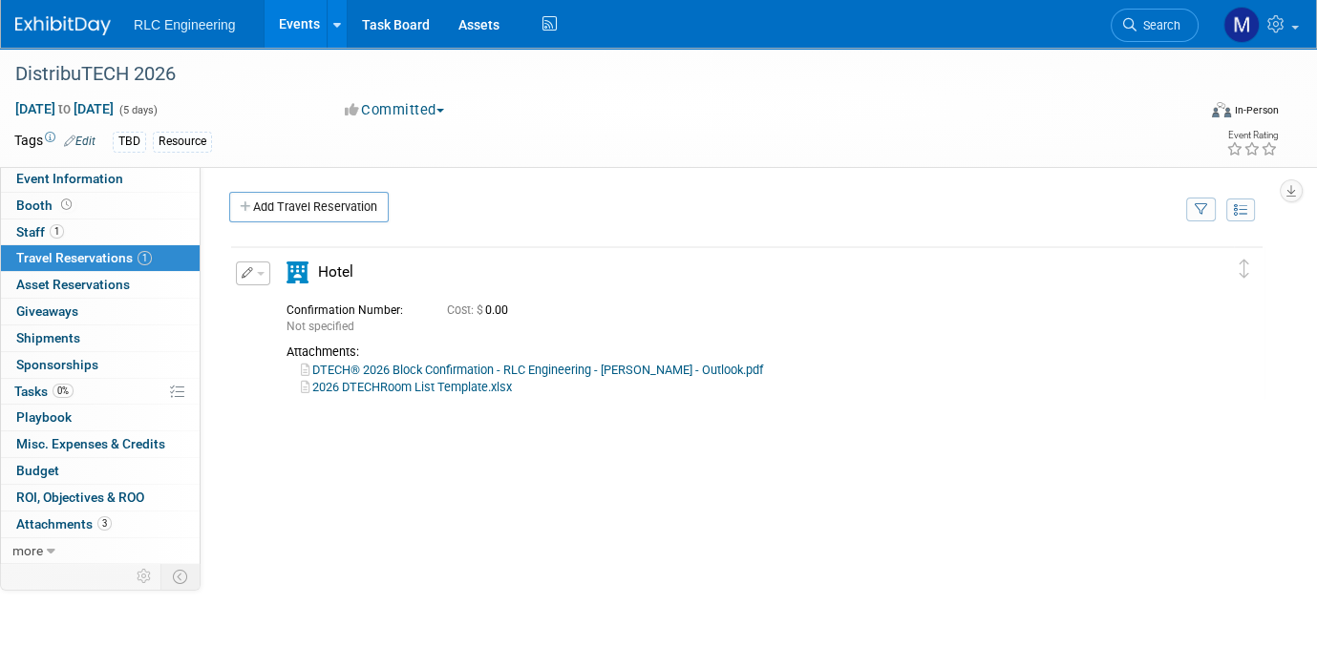
click at [257, 272] on span "button" at bounding box center [261, 274] width 8 height 4
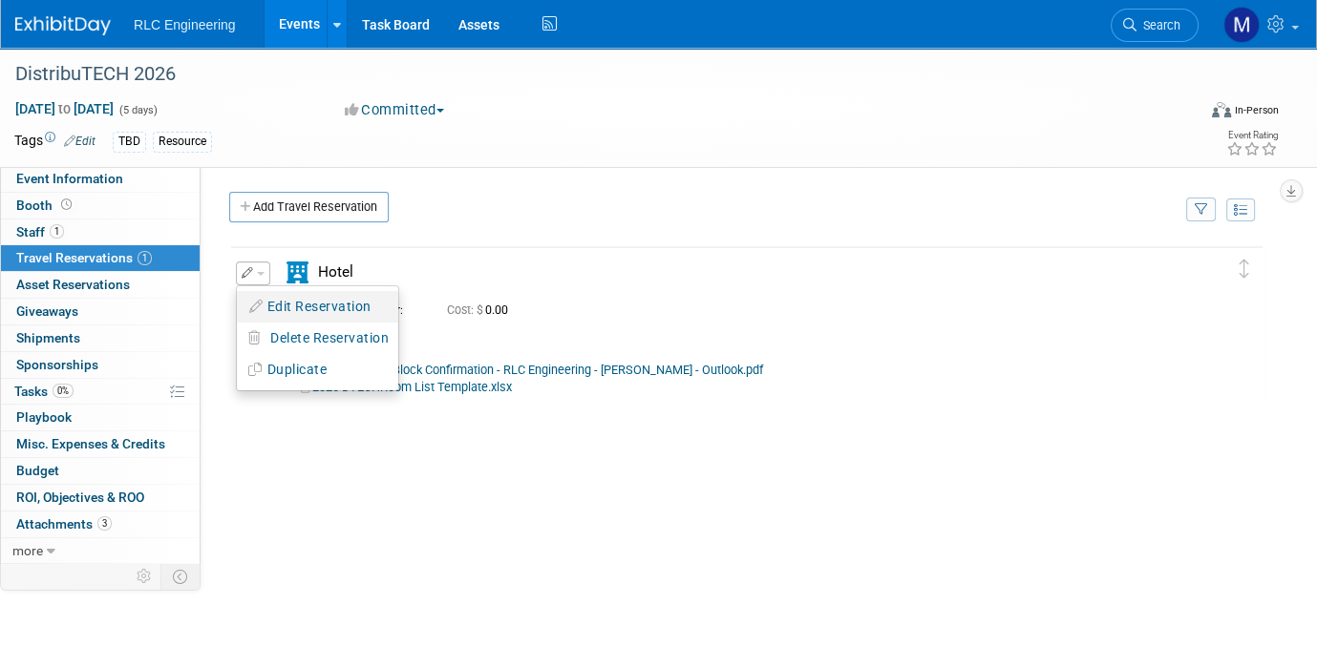
click at [310, 300] on button "Edit Reservation" at bounding box center [317, 307] width 161 height 28
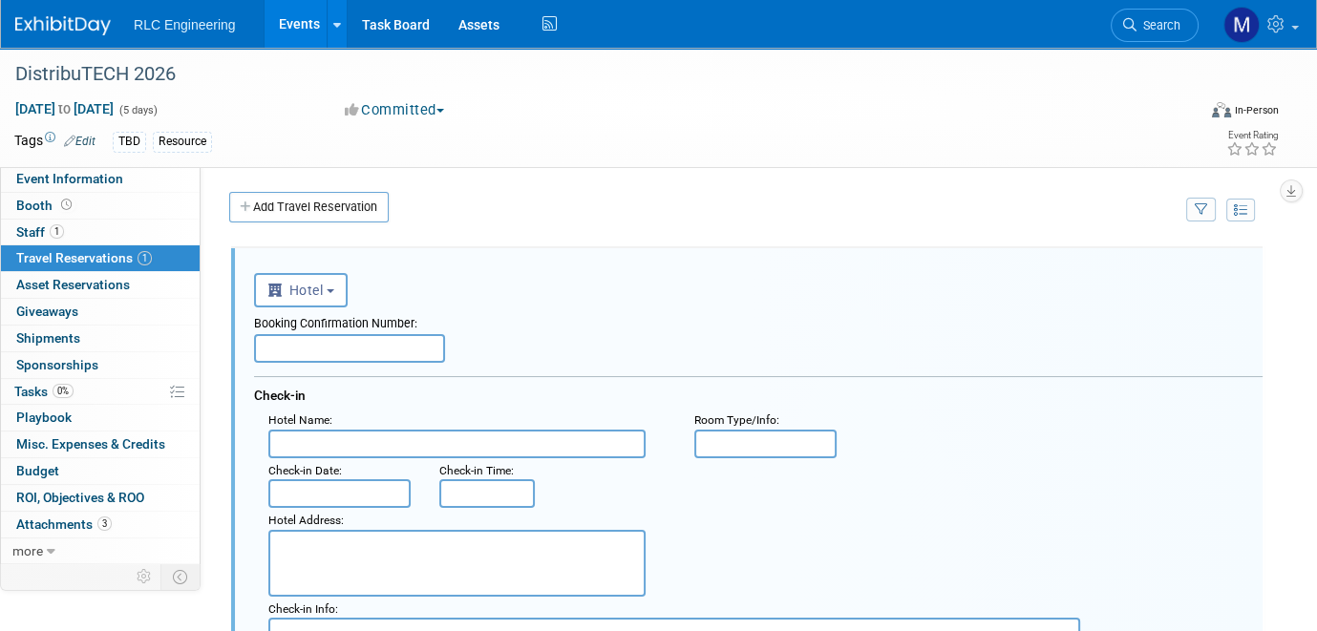
click at [160, 255] on link "1 Travel Reservations 1" at bounding box center [100, 258] width 199 height 26
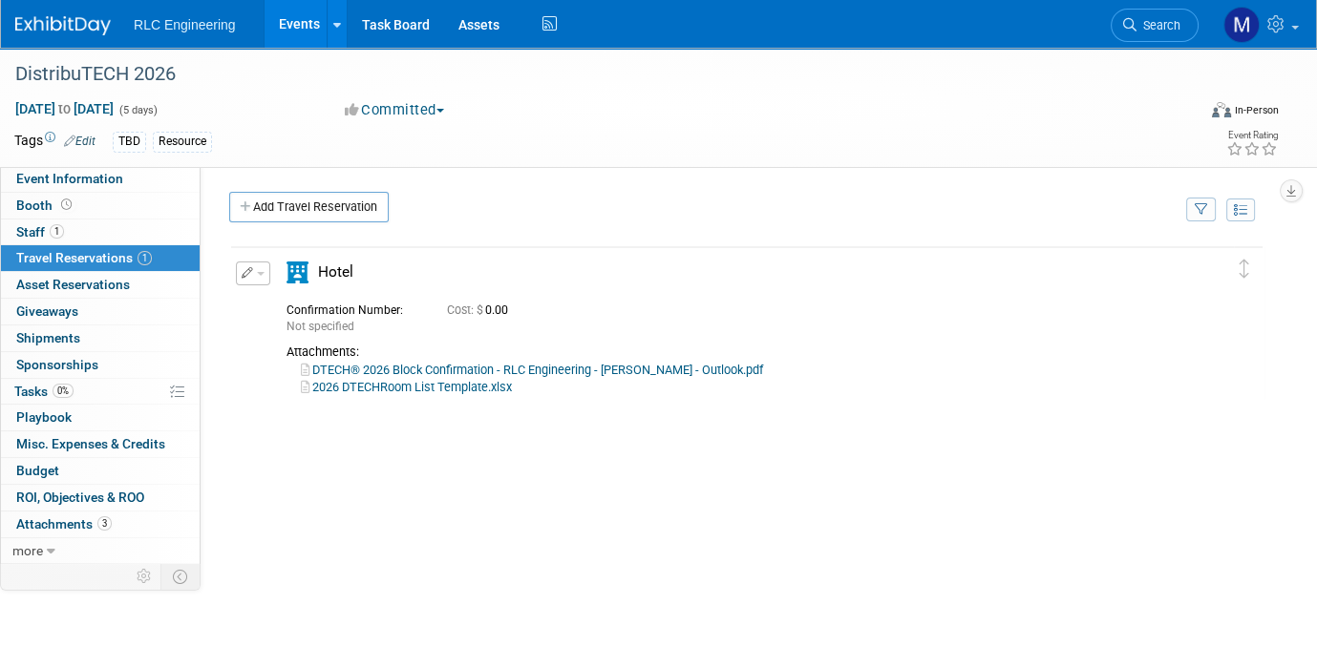
click at [257, 272] on span "button" at bounding box center [261, 274] width 8 height 4
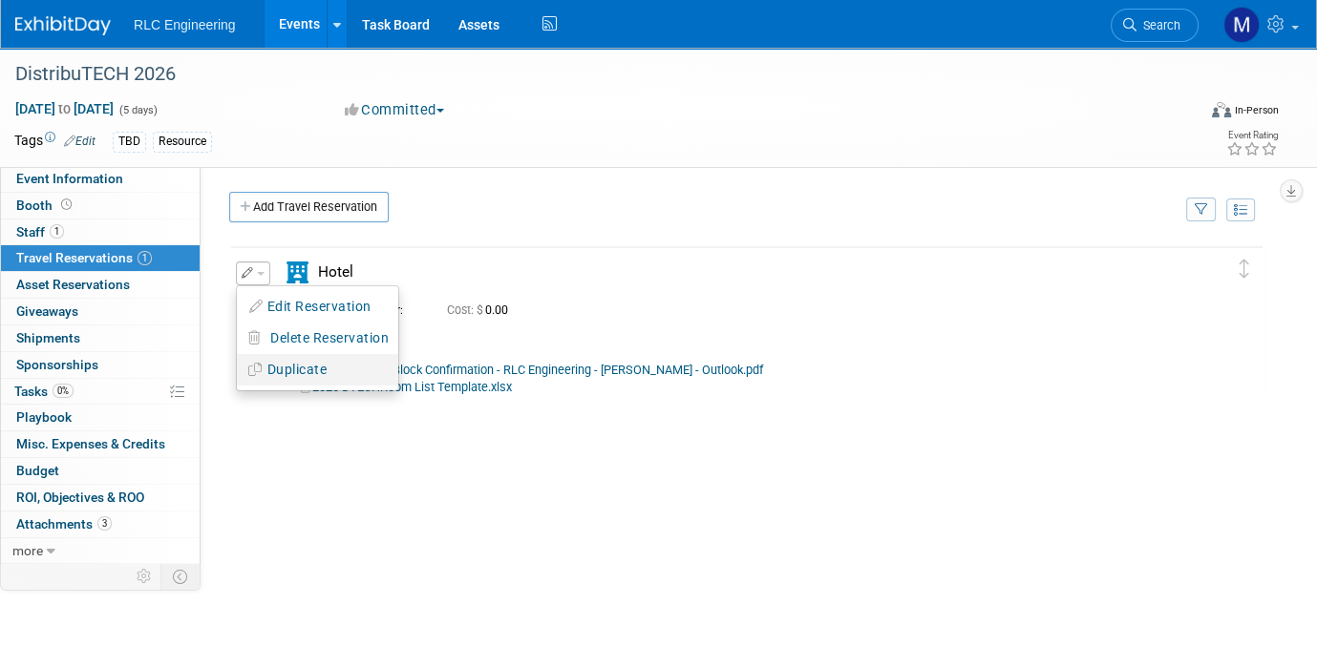
click at [287, 369] on button "Duplicate" at bounding box center [317, 370] width 161 height 28
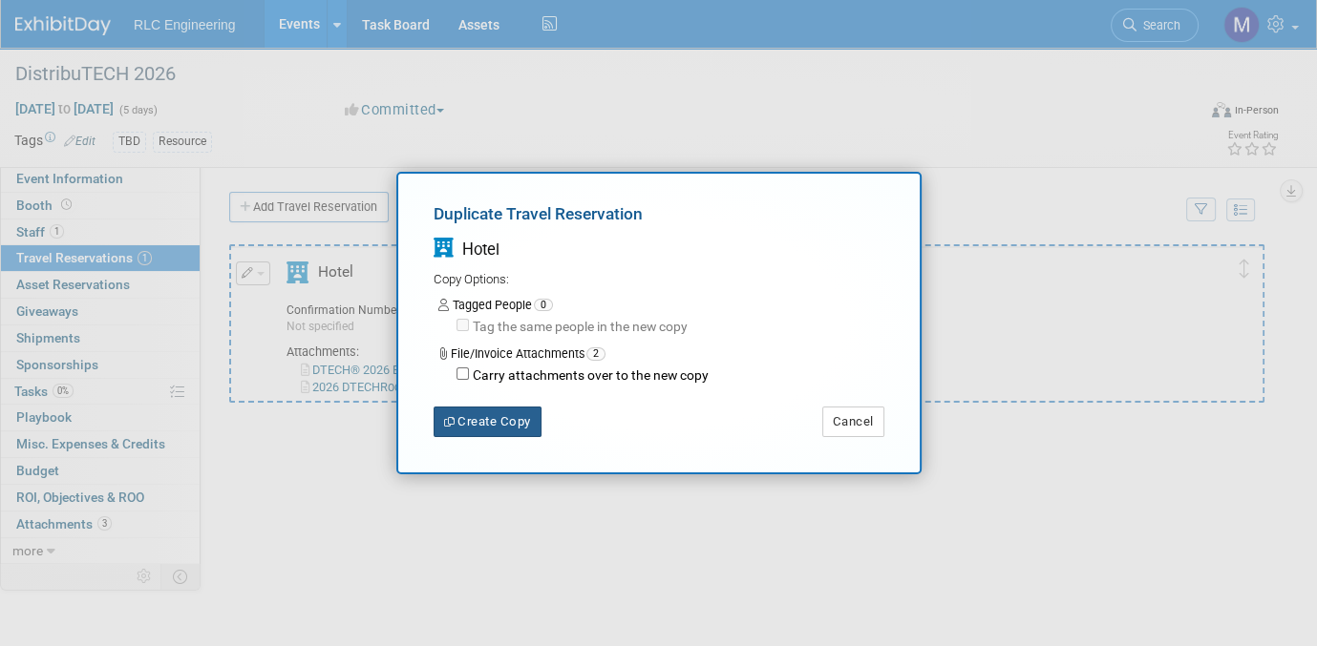
click at [489, 419] on button "Create Copy" at bounding box center [488, 422] width 108 height 31
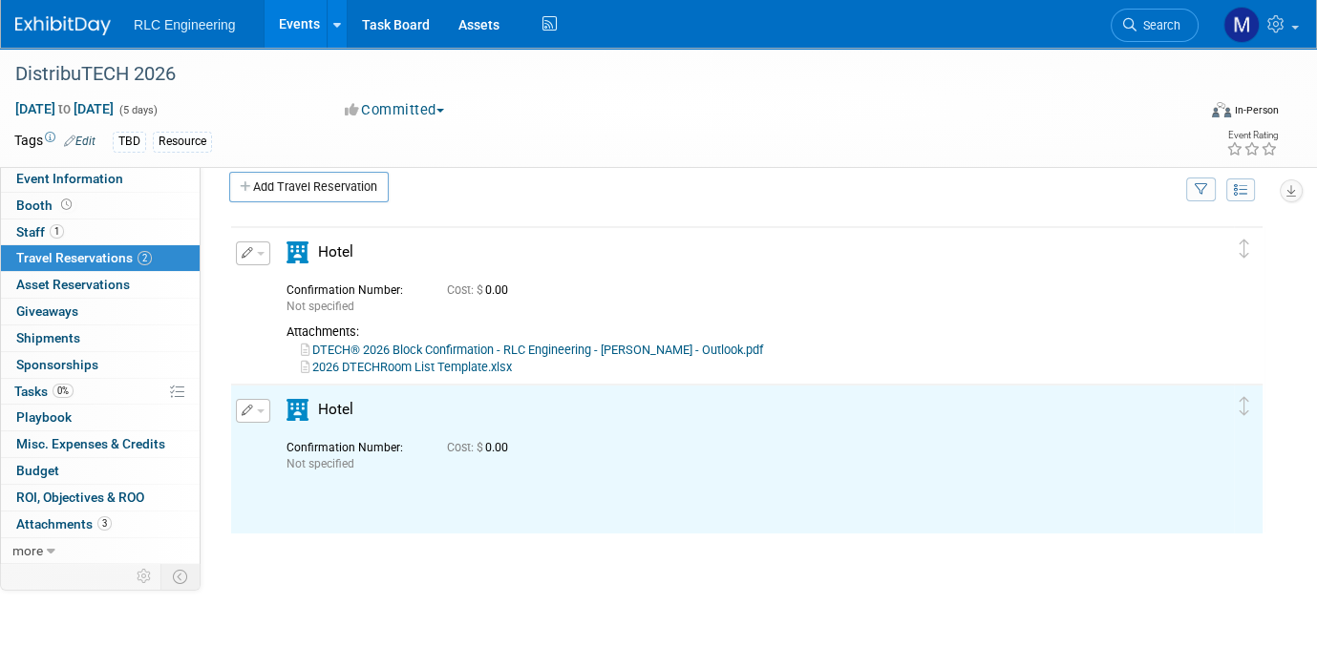
scroll to position [35, 0]
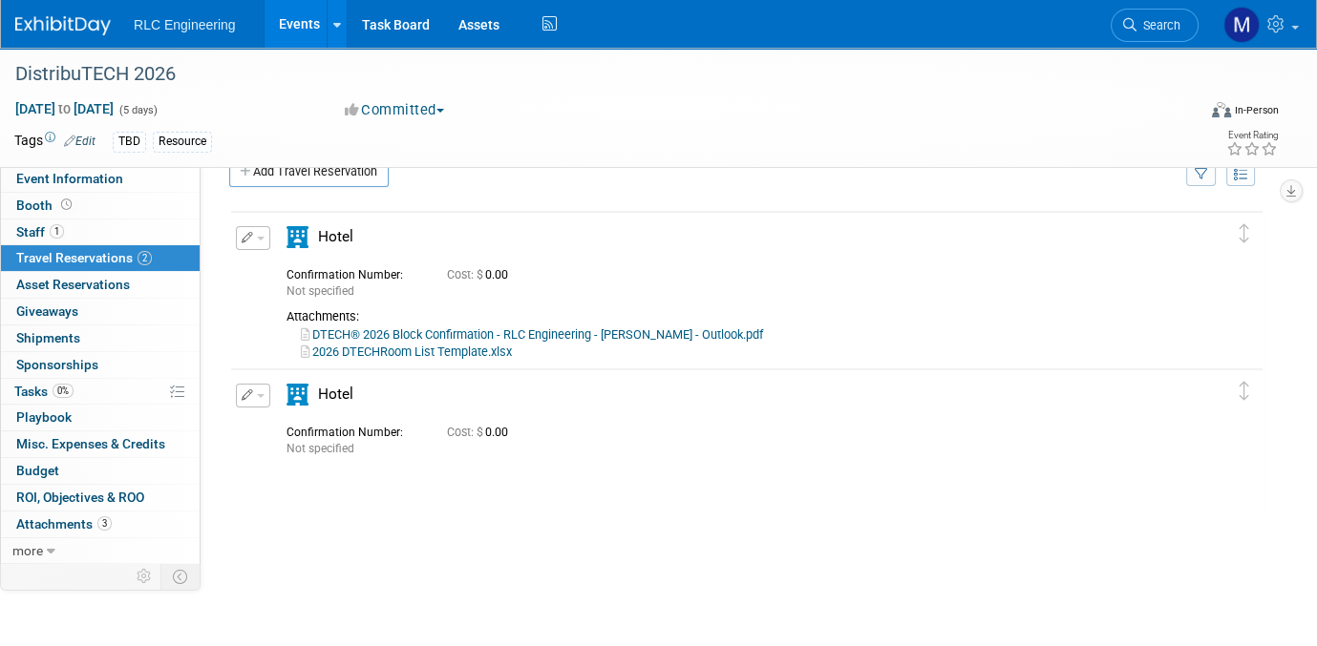
click at [257, 394] on span "button" at bounding box center [261, 396] width 8 height 4
click at [307, 425] on button "Edit Reservation" at bounding box center [317, 429] width 161 height 28
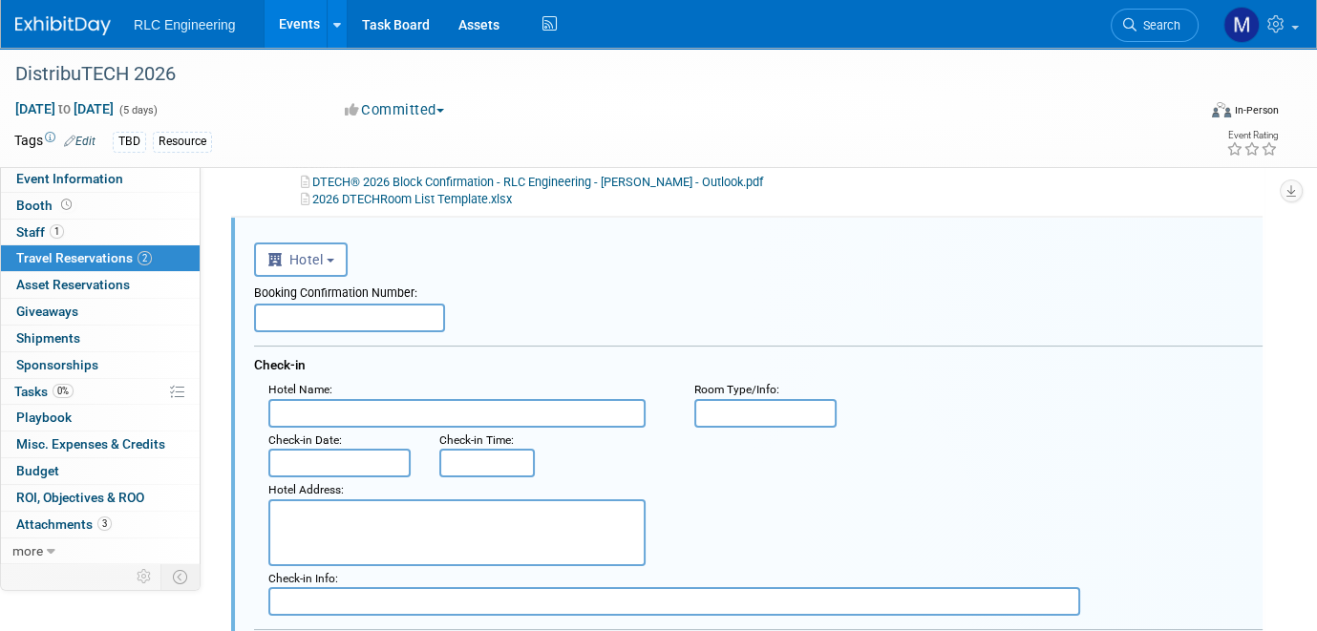
scroll to position [0, 0]
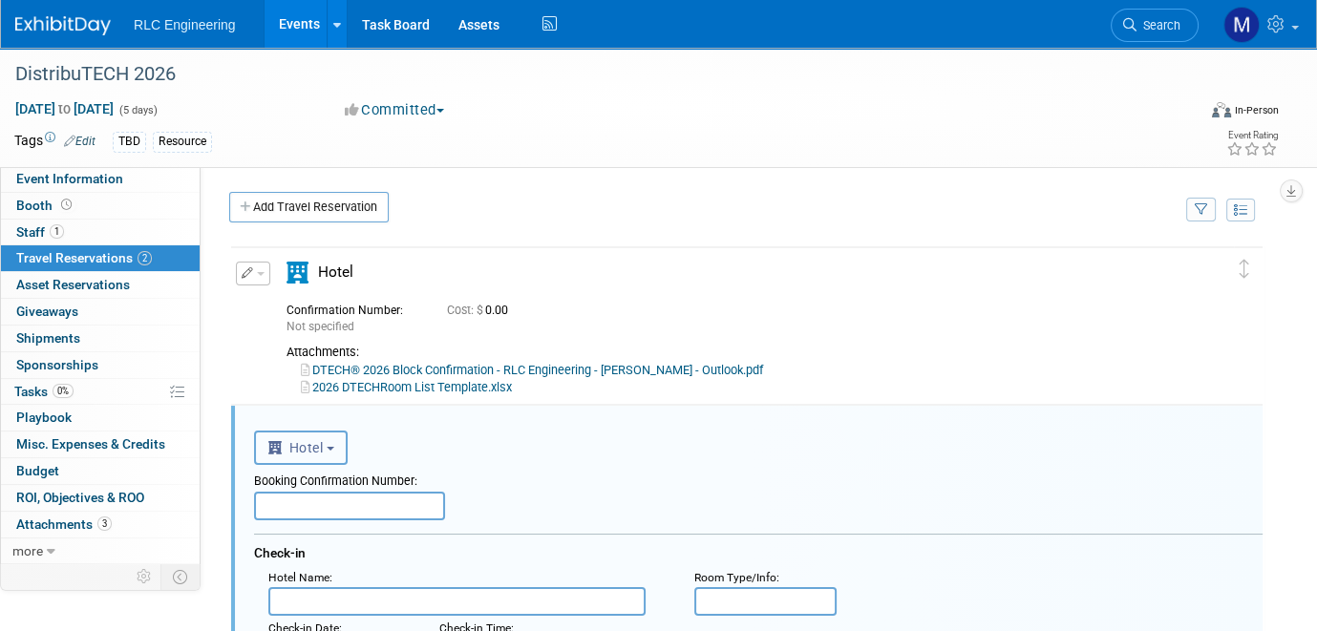
click at [331, 448] on b "button" at bounding box center [331, 449] width 8 height 4
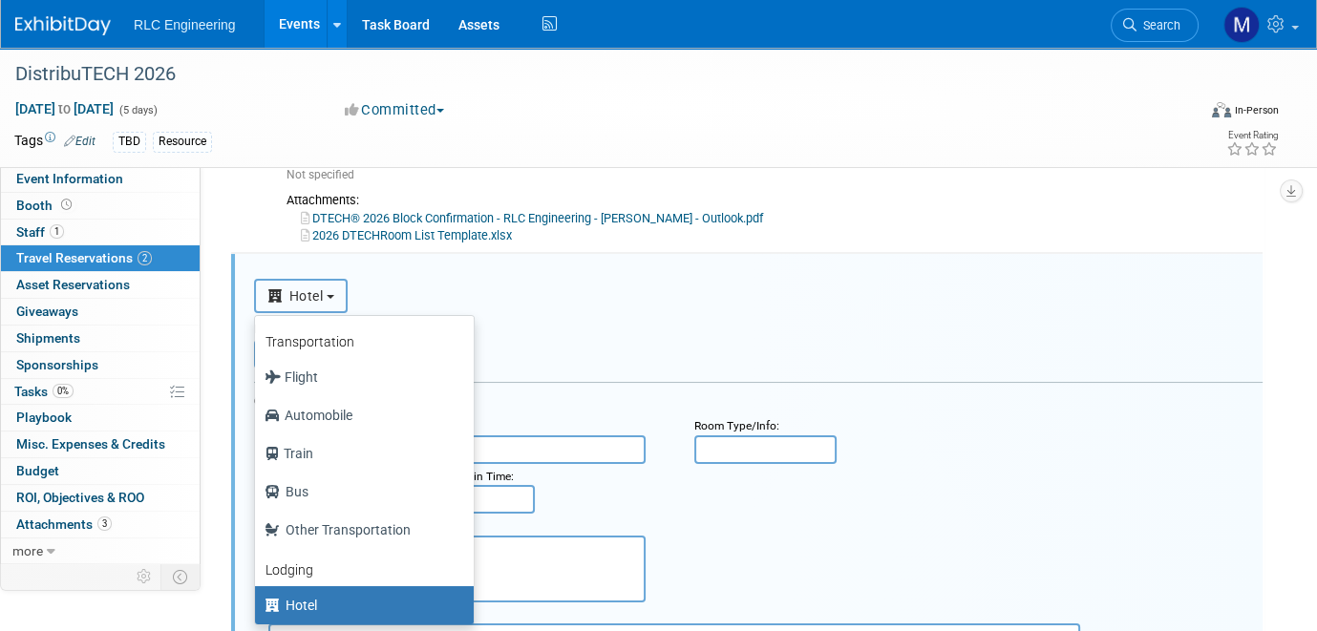
scroll to position [191, 0]
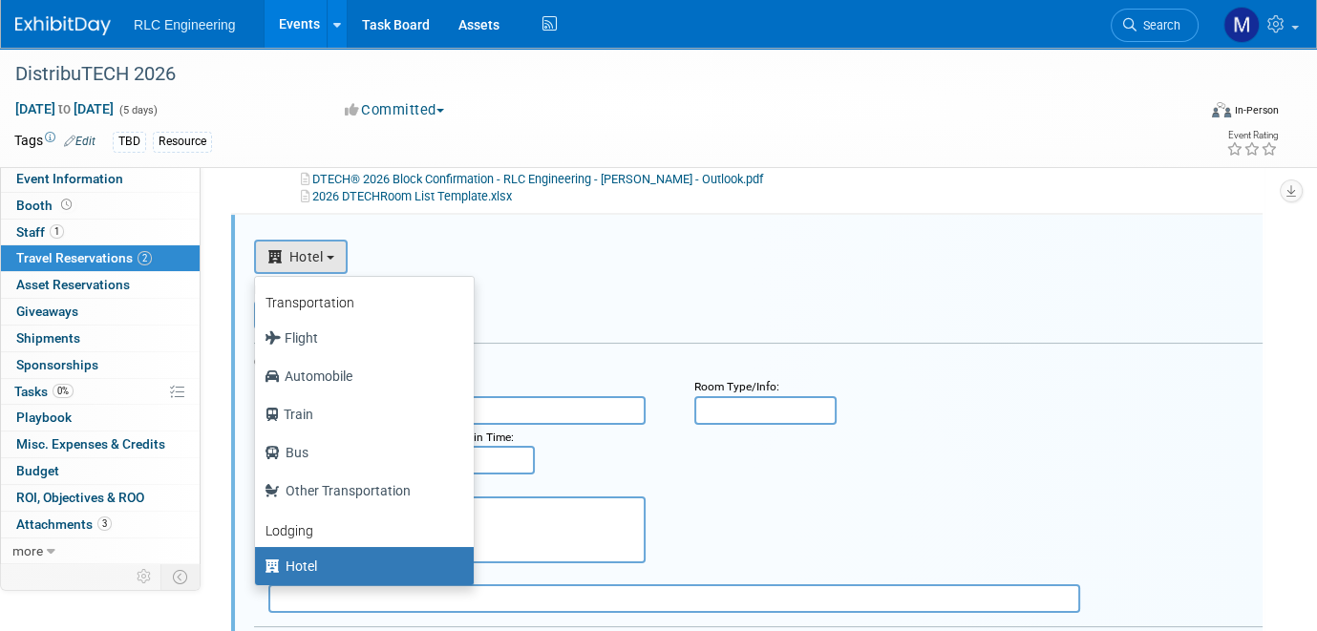
click at [936, 440] on div ": Check-in Date : Check-in Time :" at bounding box center [765, 450] width 1023 height 51
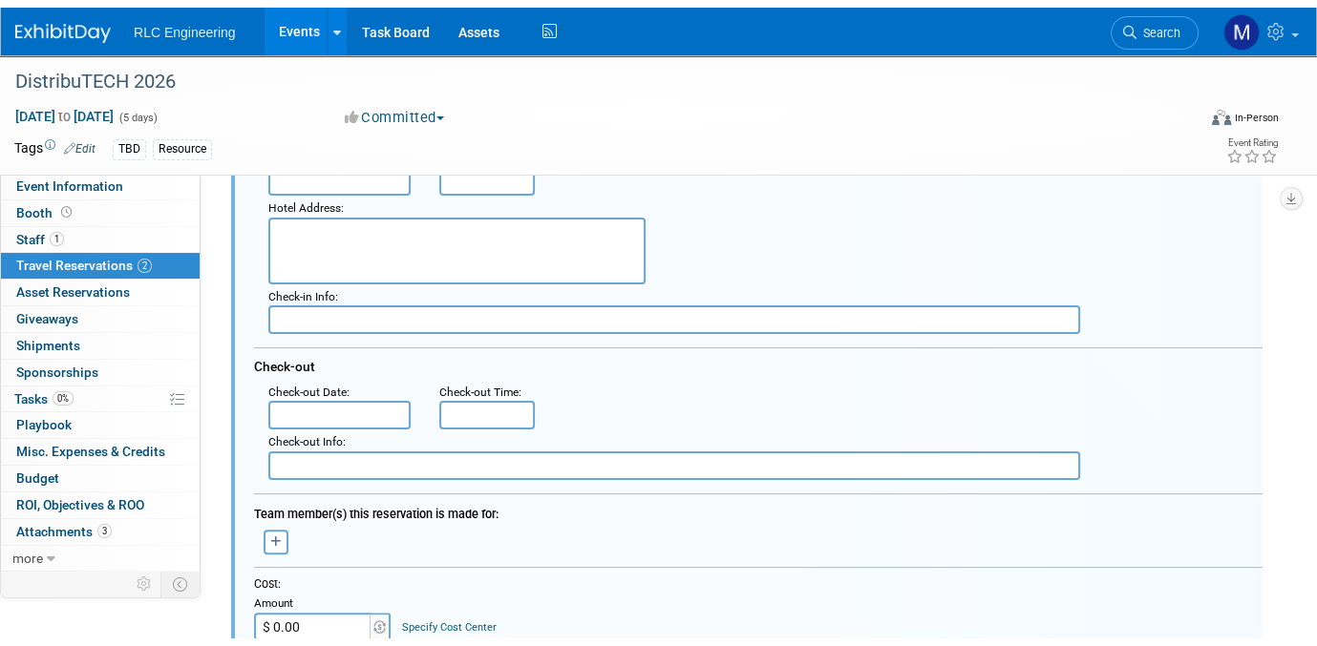
scroll to position [859, 0]
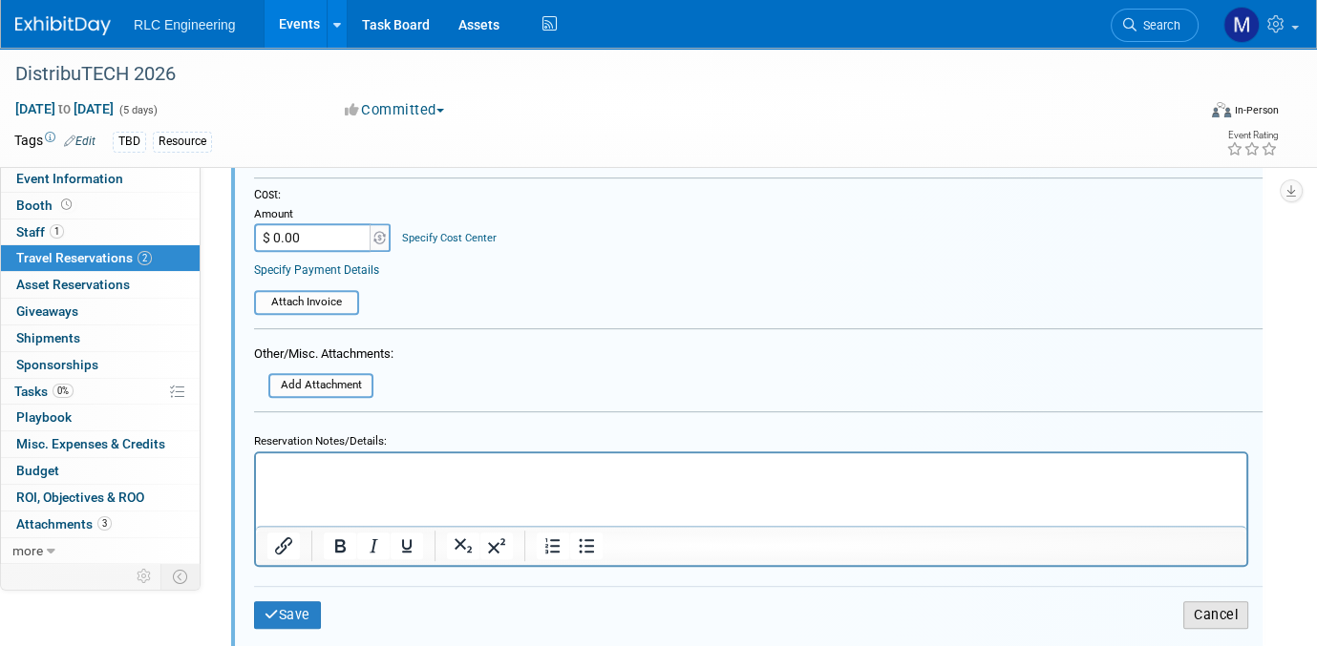
click at [1219, 603] on button "Cancel" at bounding box center [1215, 616] width 65 height 28
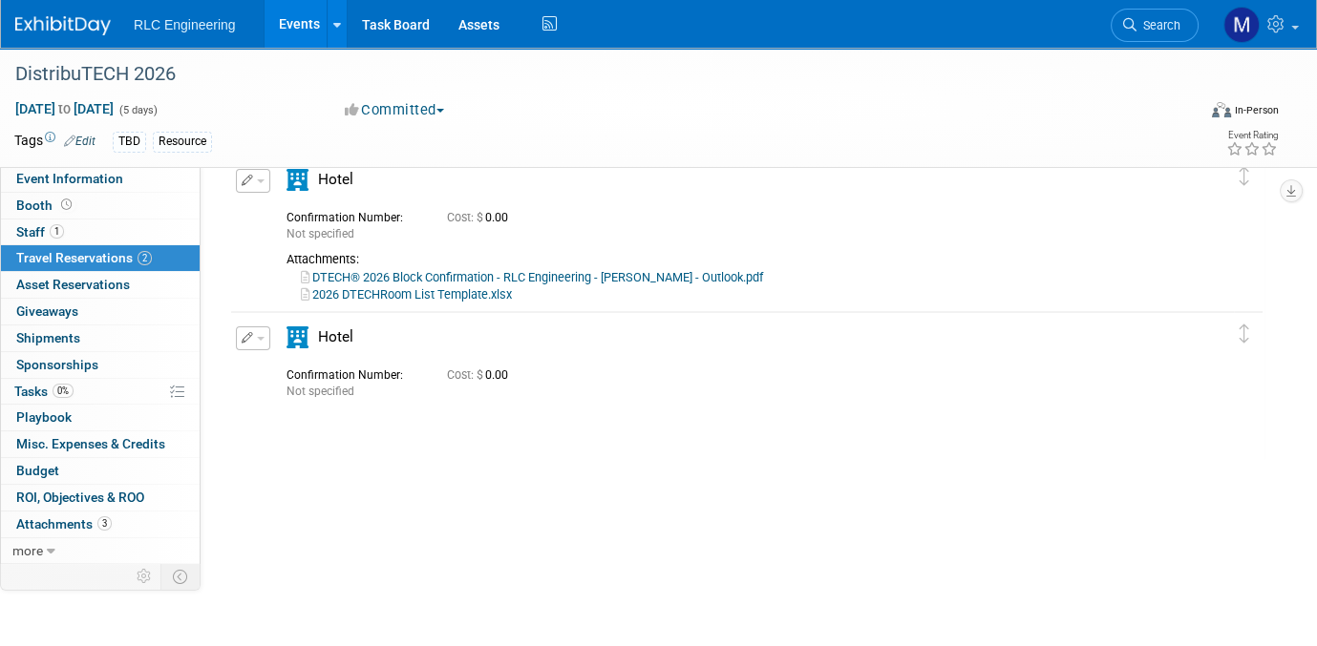
scroll to position [0, 0]
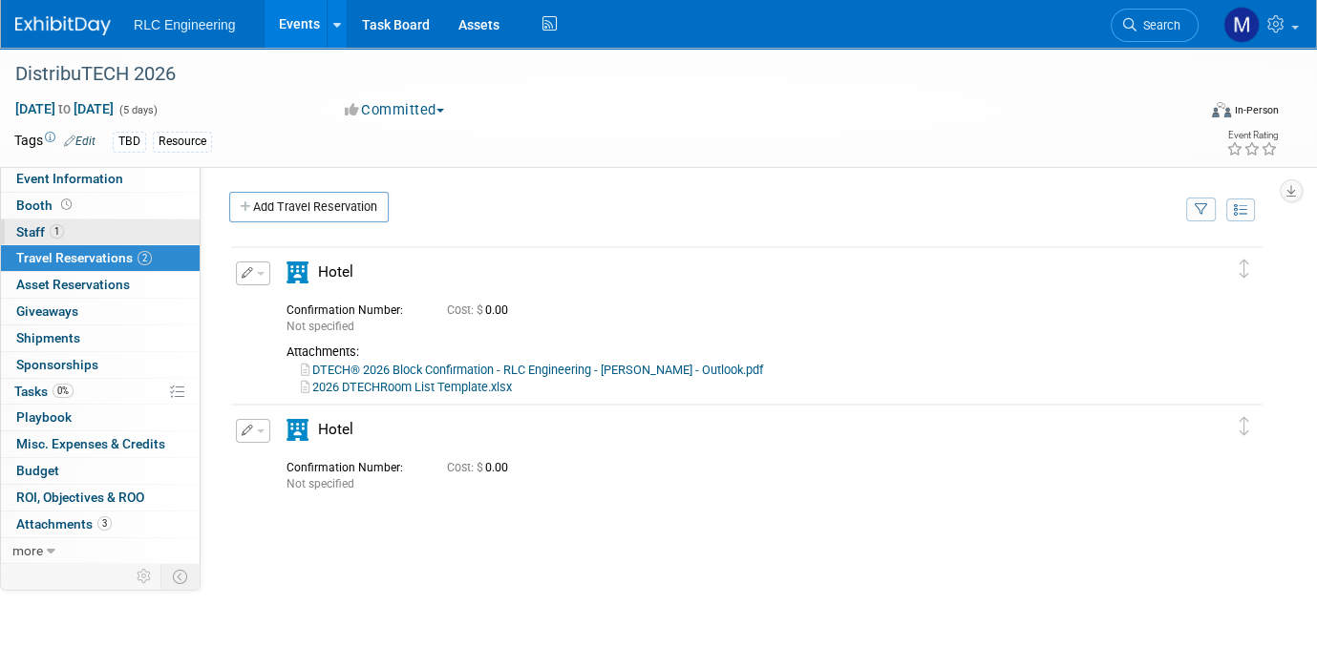
click at [95, 229] on link "1 Staff 1" at bounding box center [100, 233] width 199 height 26
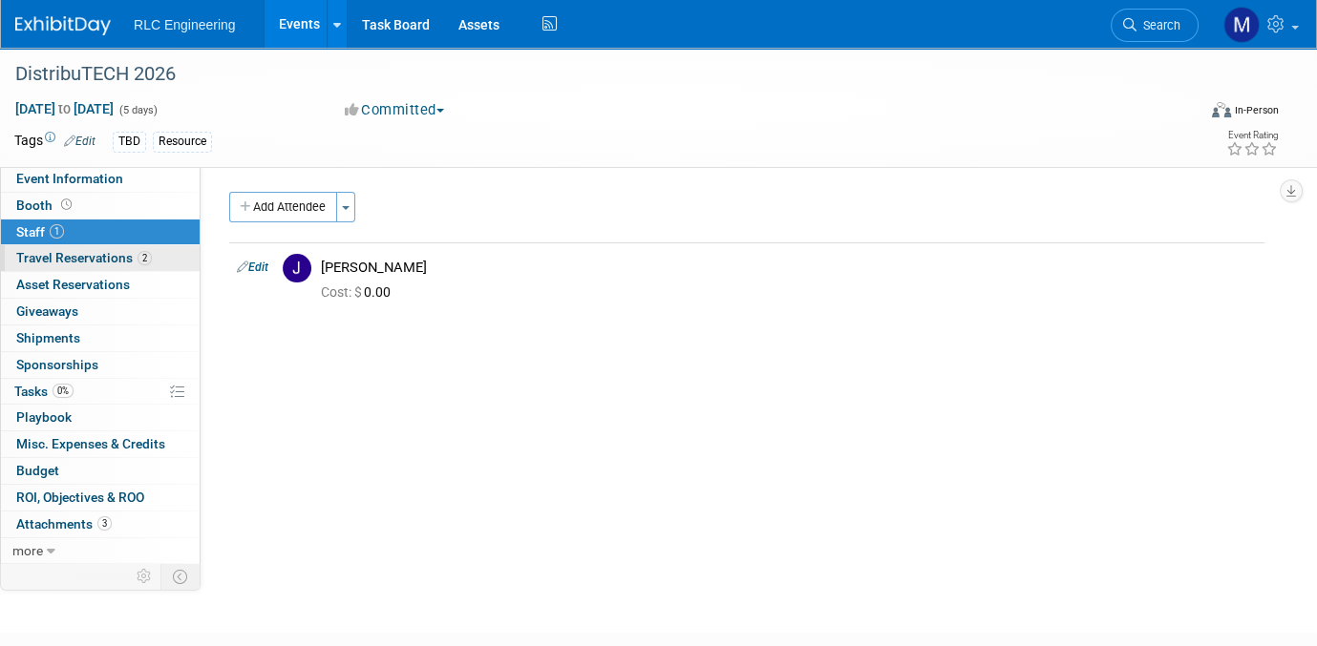
click at [66, 250] on span "Travel Reservations 2" at bounding box center [84, 257] width 136 height 15
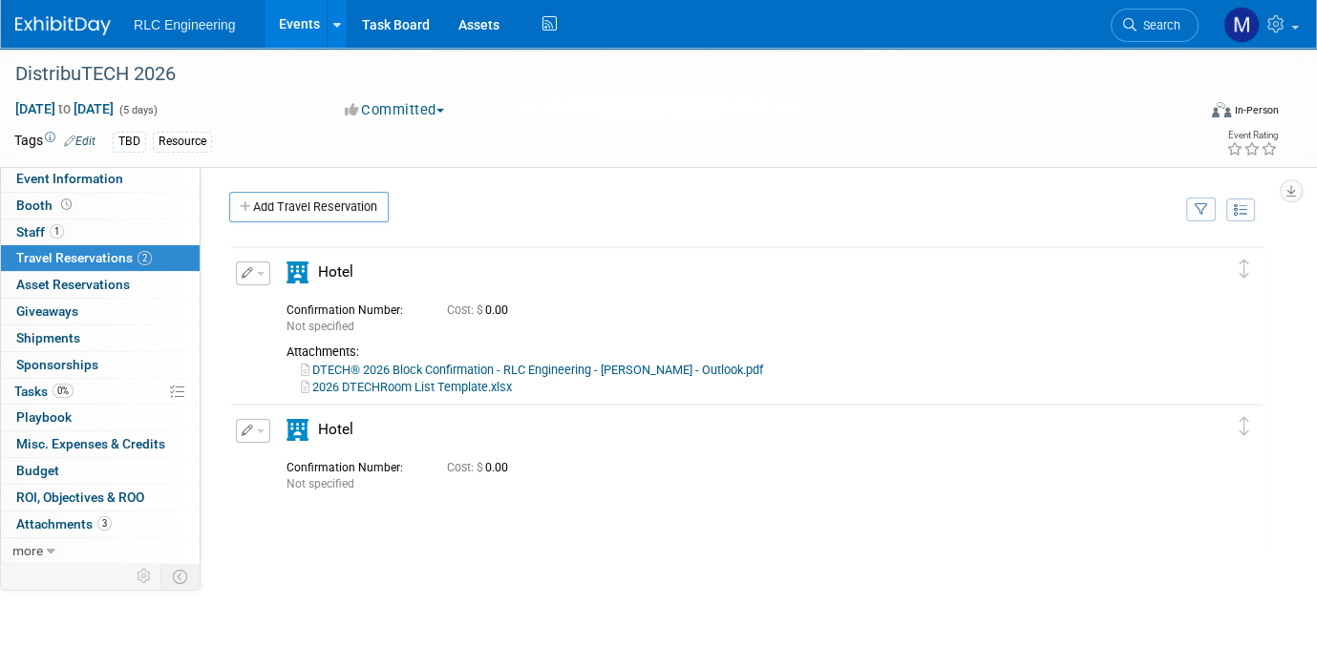
click at [302, 270] on icon at bounding box center [297, 273] width 22 height 22
click at [131, 180] on link "Event Information" at bounding box center [100, 179] width 199 height 26
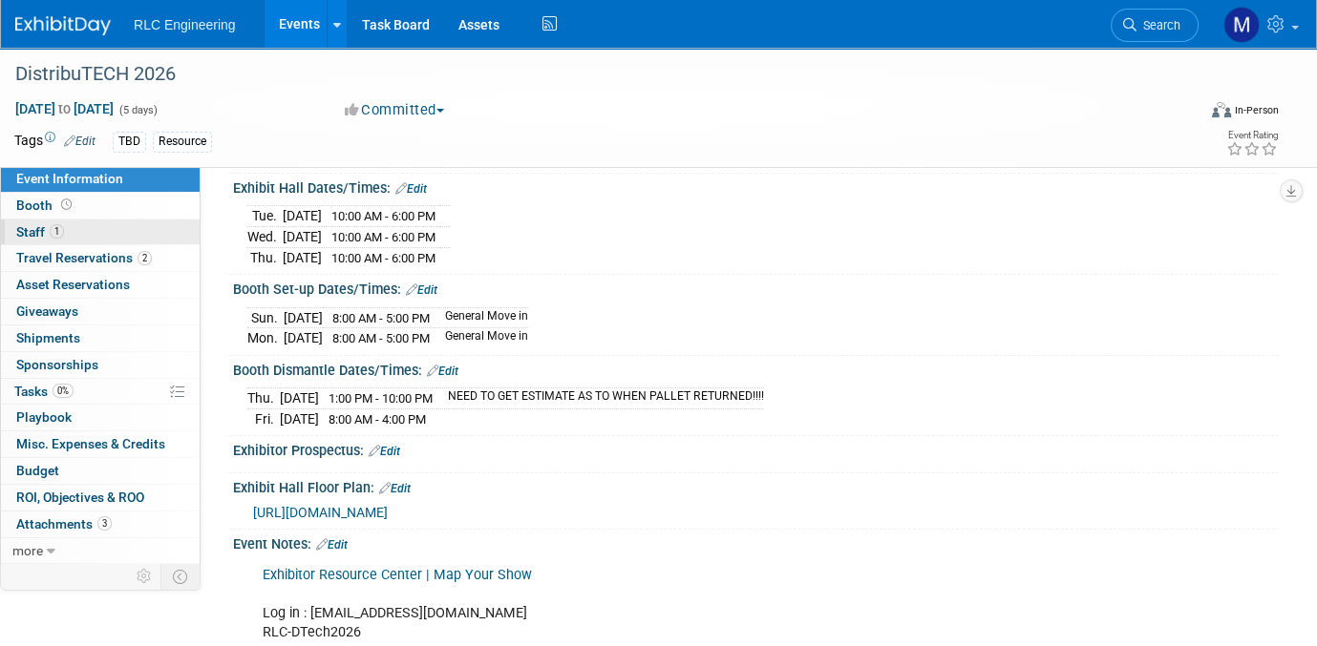
scroll to position [95, 0]
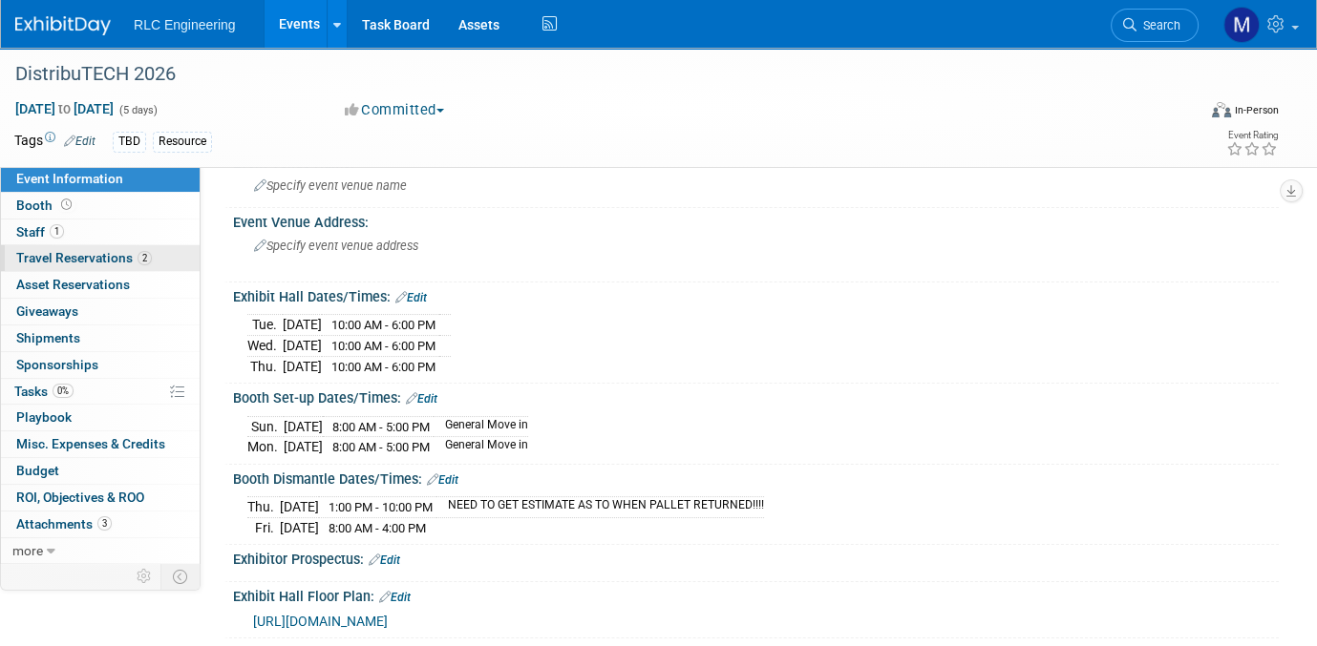
click at [171, 259] on link "2 Travel Reservations 2" at bounding box center [100, 258] width 199 height 26
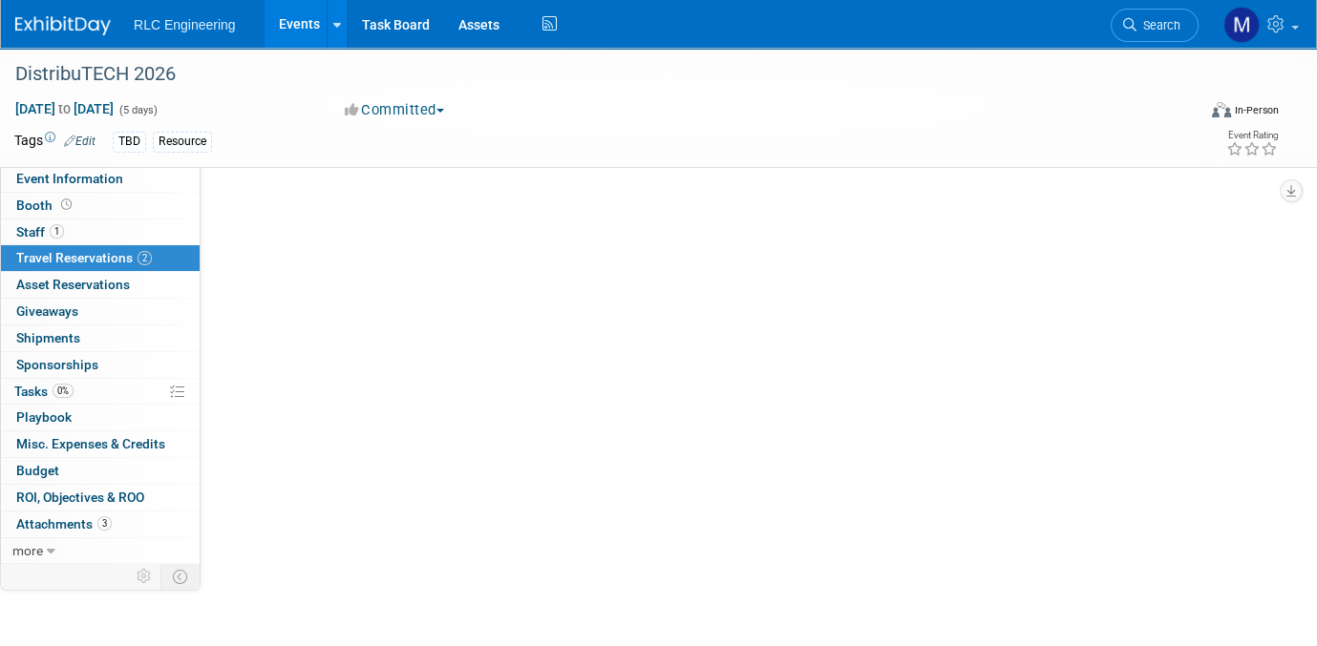
scroll to position [0, 0]
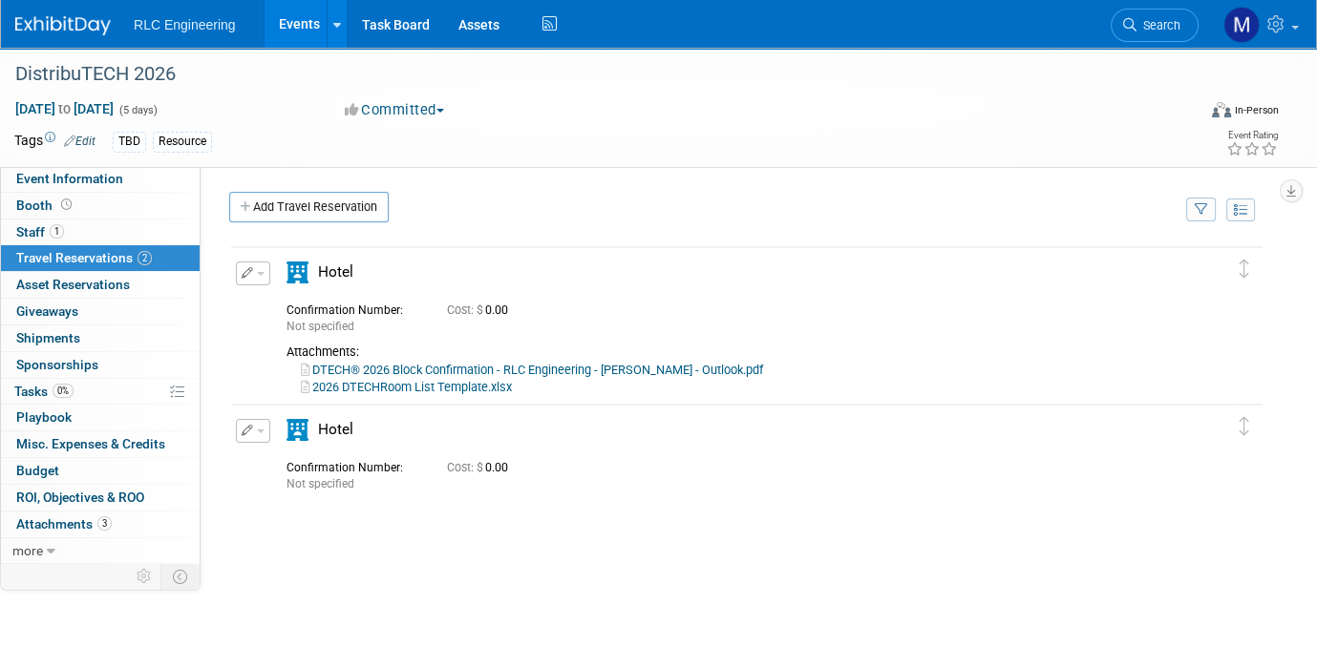
click at [295, 267] on icon at bounding box center [297, 273] width 22 height 22
click at [256, 268] on button "button" at bounding box center [253, 274] width 34 height 24
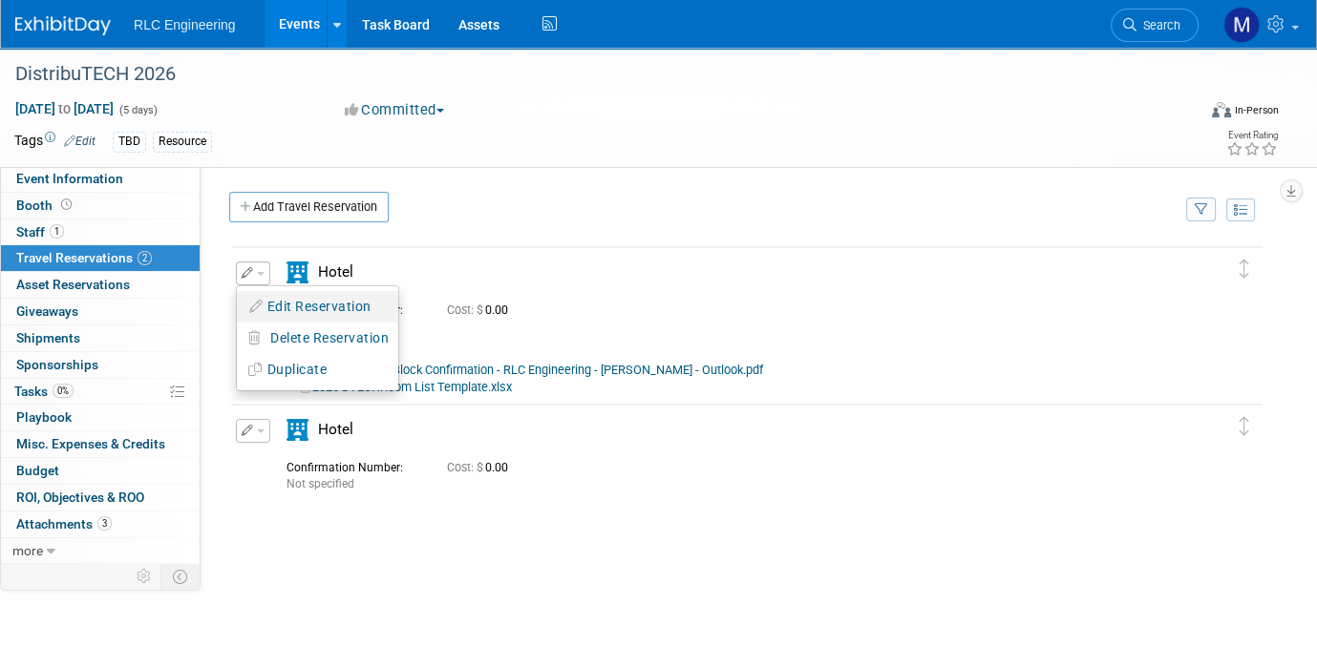
click at [292, 301] on button "Edit Reservation" at bounding box center [317, 307] width 161 height 28
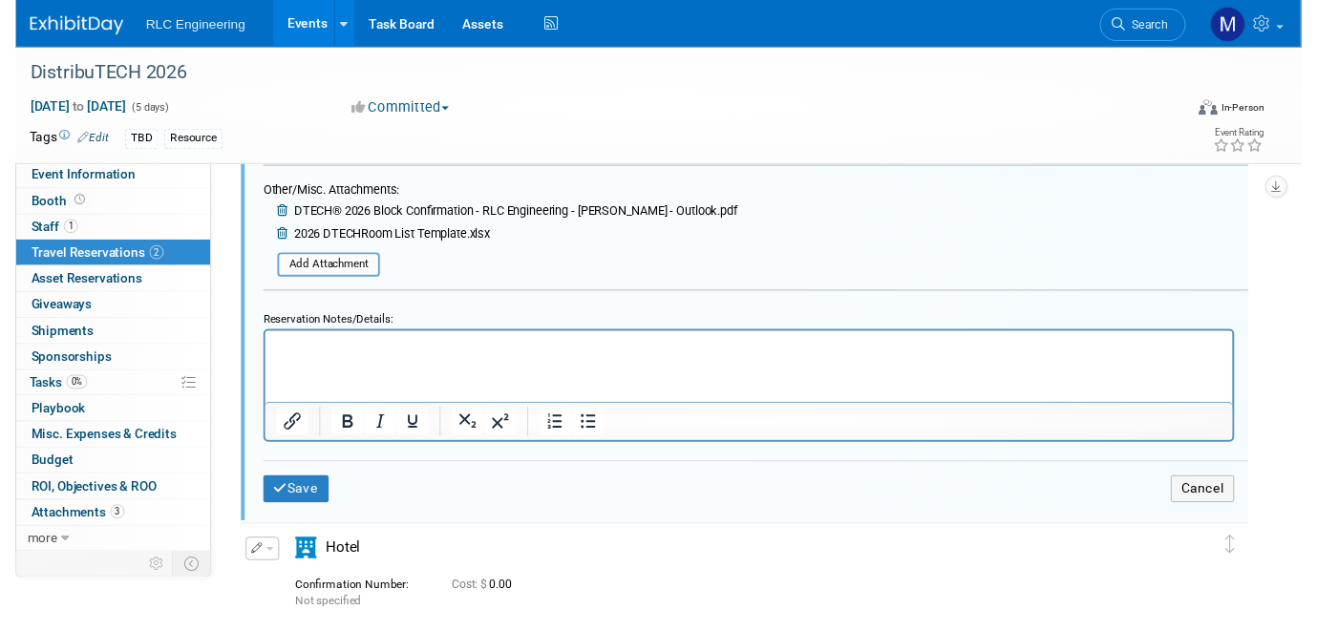
scroll to position [631, 0]
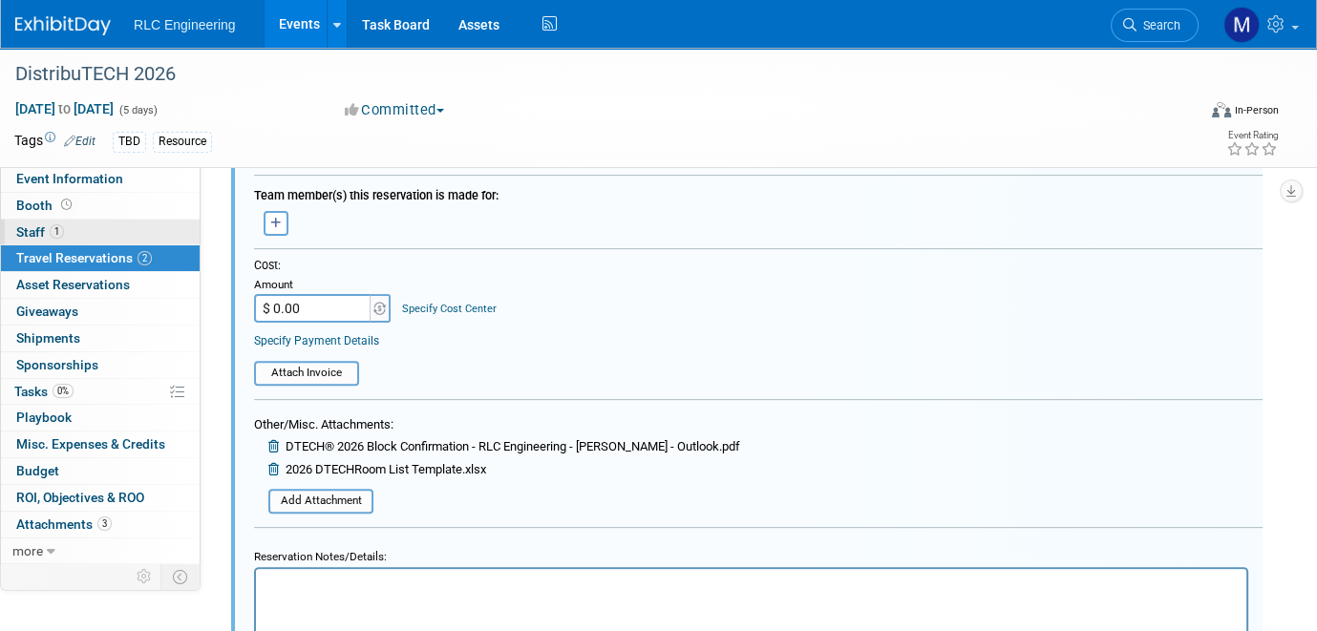
click at [86, 232] on link "1 Staff 1" at bounding box center [100, 233] width 199 height 26
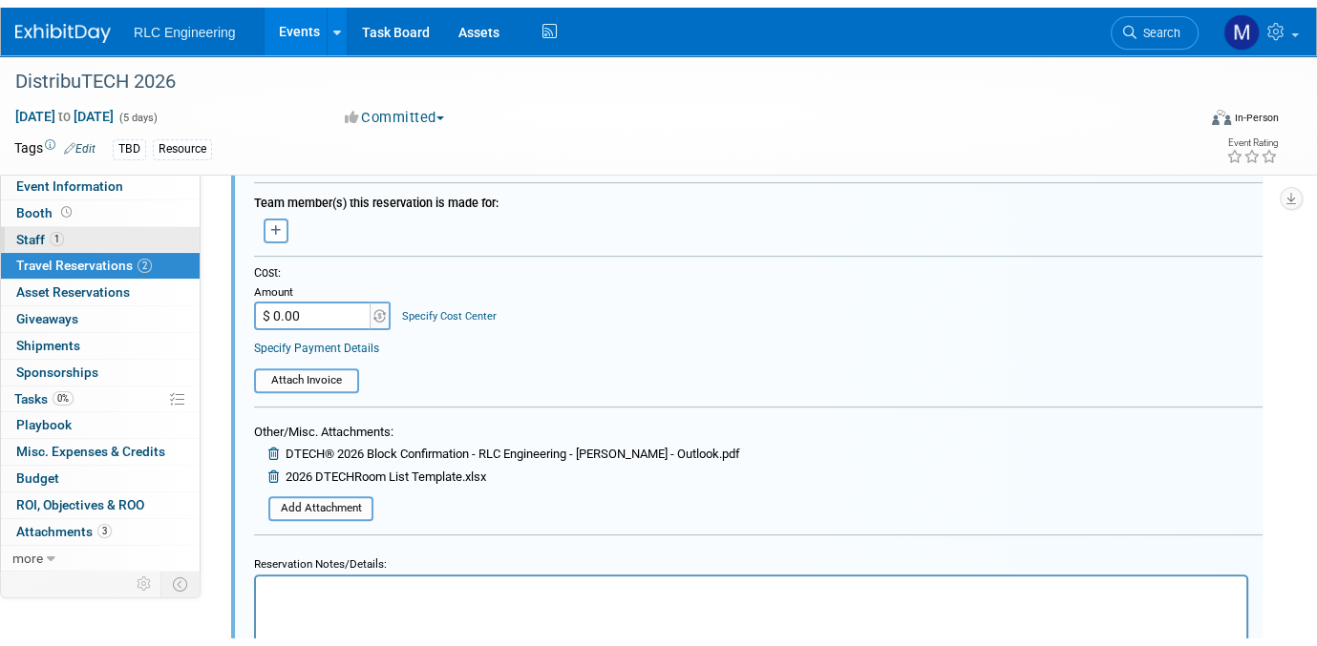
scroll to position [0, 0]
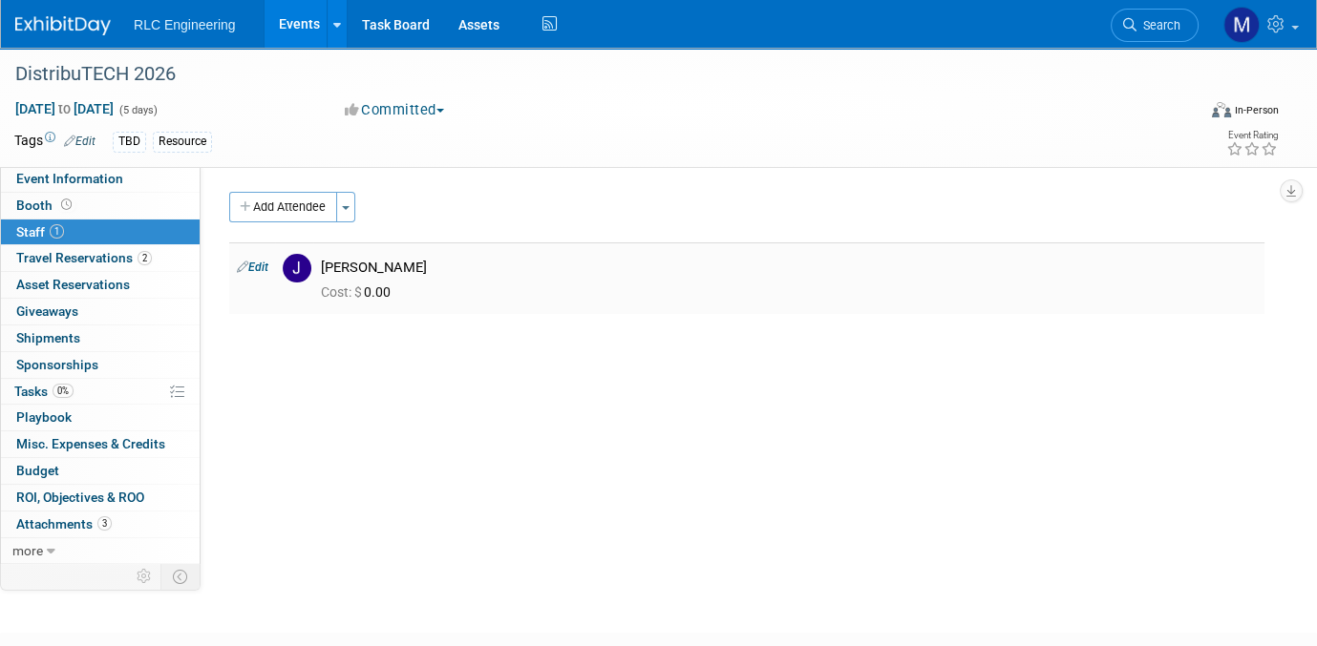
click at [328, 268] on div "Justin Dodd" at bounding box center [789, 268] width 936 height 18
click at [256, 266] on link "Edit" at bounding box center [253, 267] width 32 height 13
select select "08f0bf34-df08-4322-9b47-f9c5f9e96b1b"
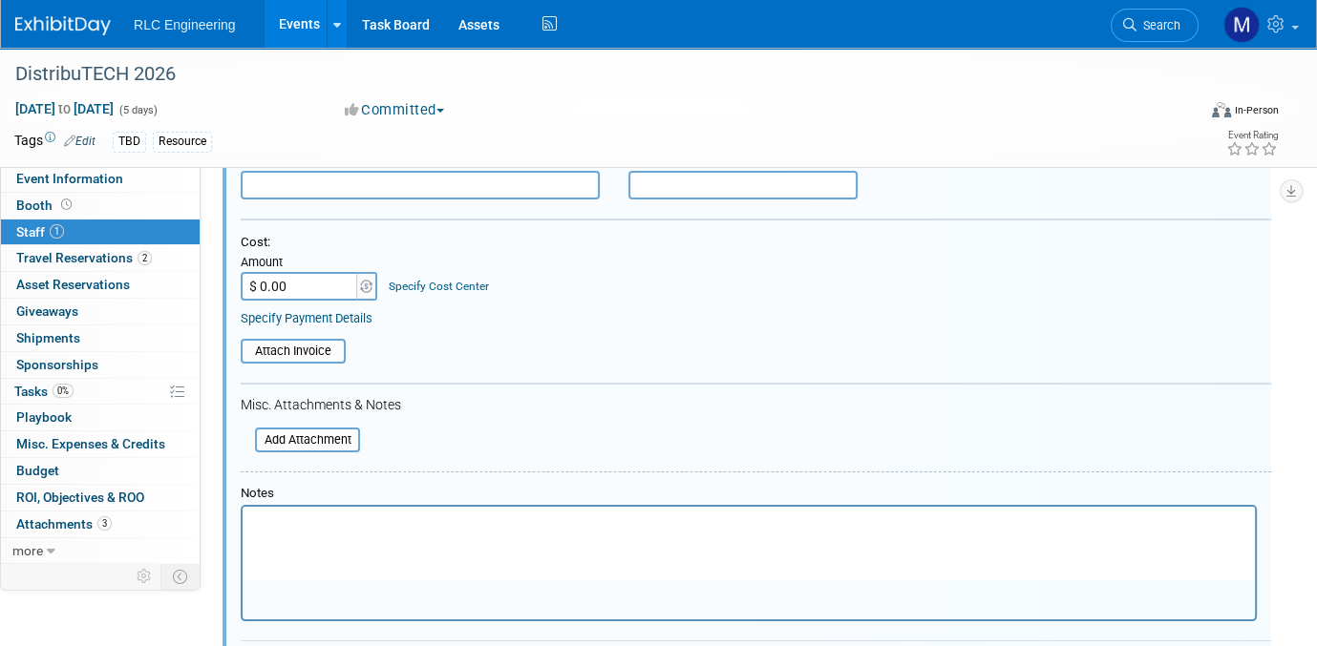
scroll to position [61, 0]
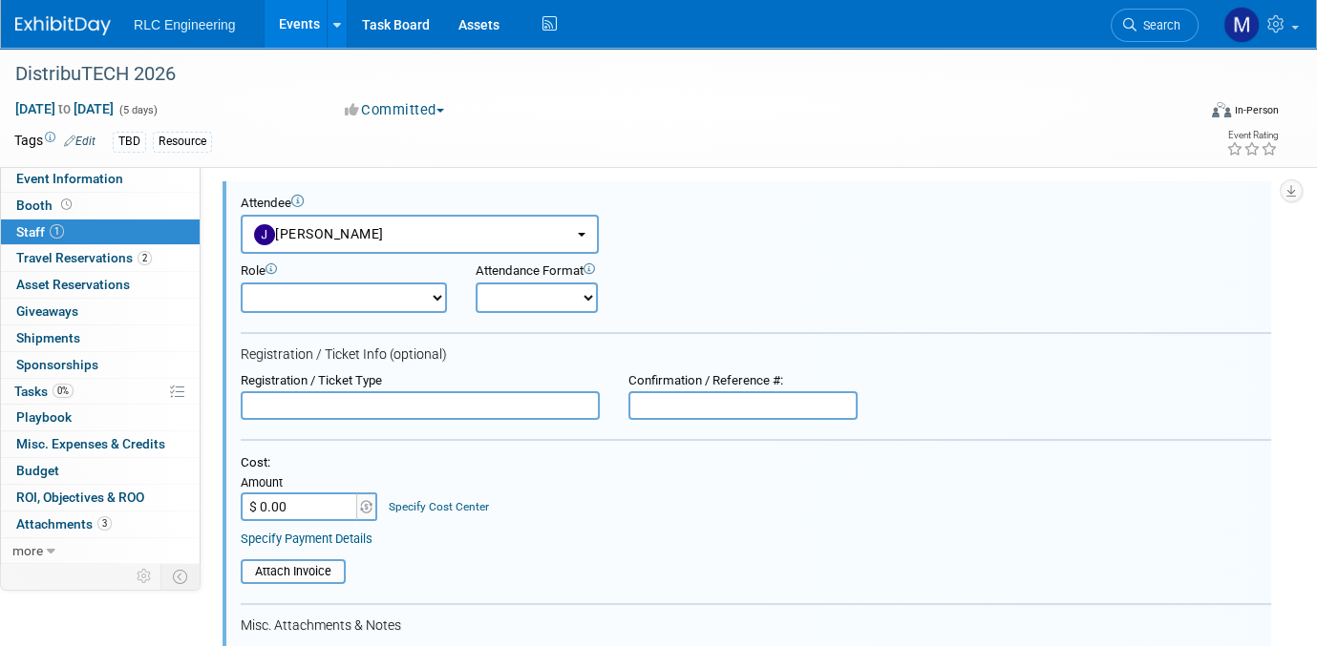
click at [434, 293] on select "Demonstrator Host Planner Presenter Sales Representative Set-up/Dismantle Crew …" at bounding box center [344, 298] width 206 height 31
select select "7"
click at [241, 283] on select "Demonstrator Host Planner Presenter Sales Representative Set-up/Dismantle Crew …" at bounding box center [344, 298] width 206 height 31
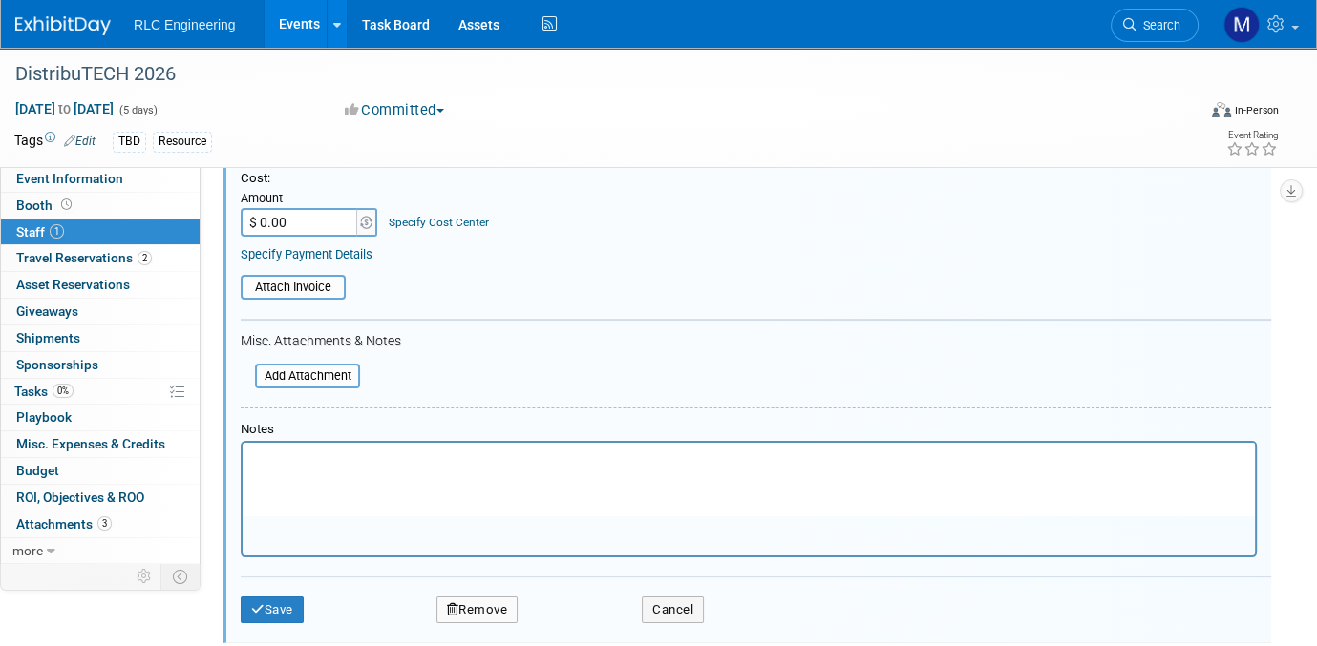
scroll to position [348, 0]
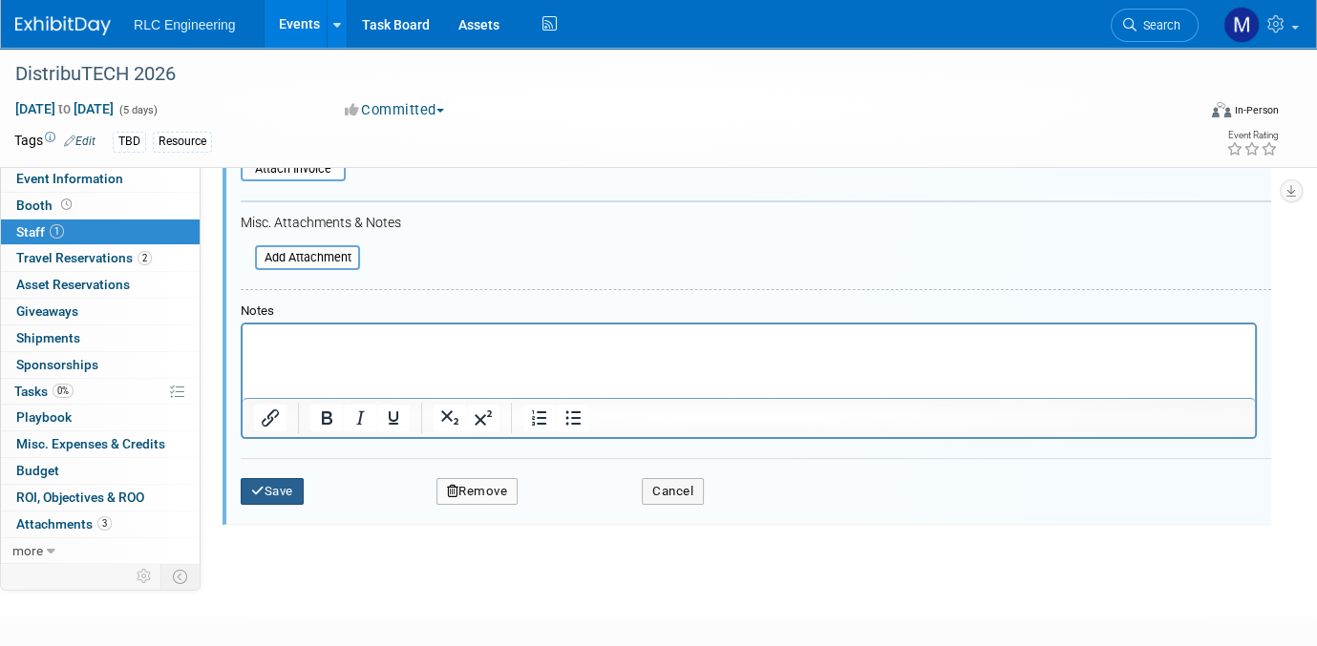
click at [288, 486] on button "Save" at bounding box center [272, 491] width 63 height 27
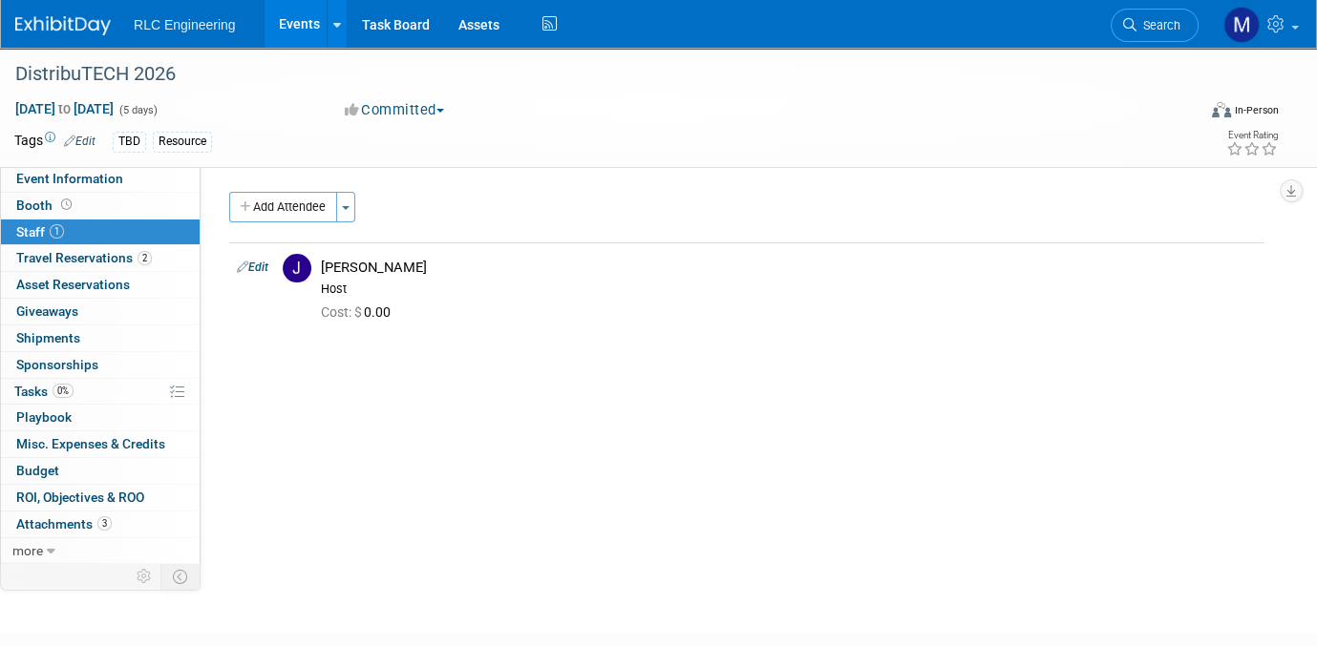
scroll to position [0, 0]
click at [265, 264] on link "Edit" at bounding box center [253, 267] width 32 height 13
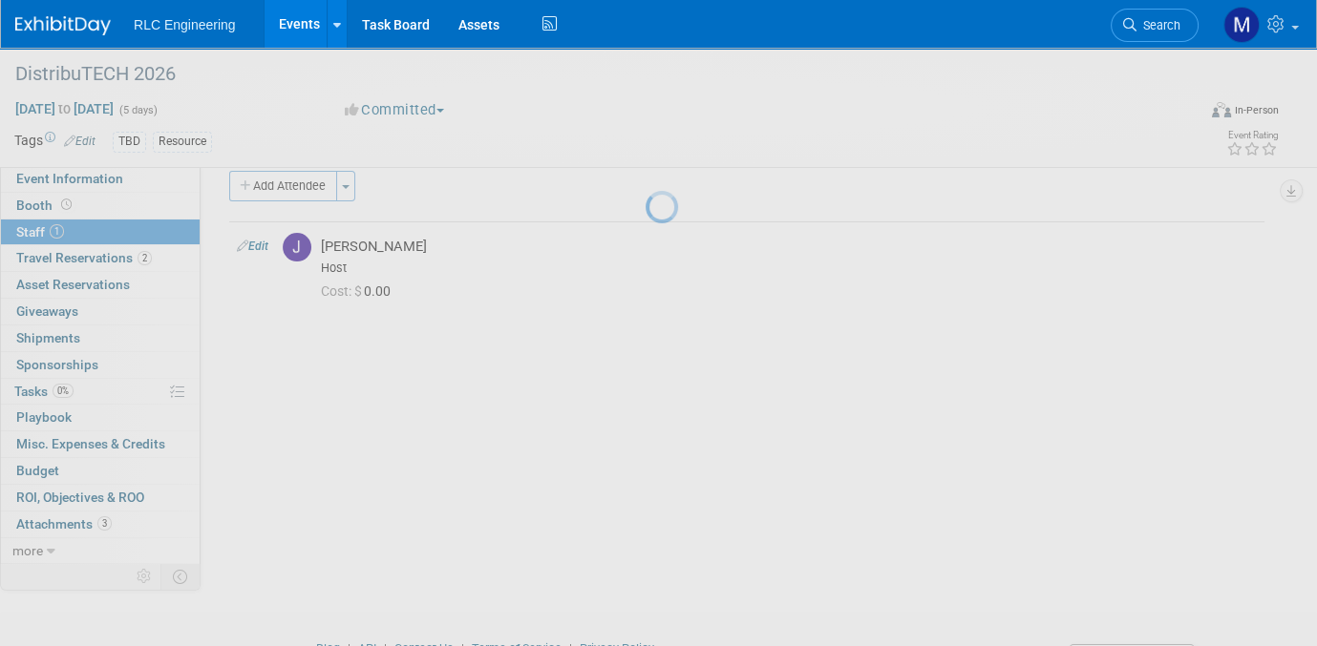
select select "08f0bf34-df08-4322-9b47-f9c5f9e96b1b"
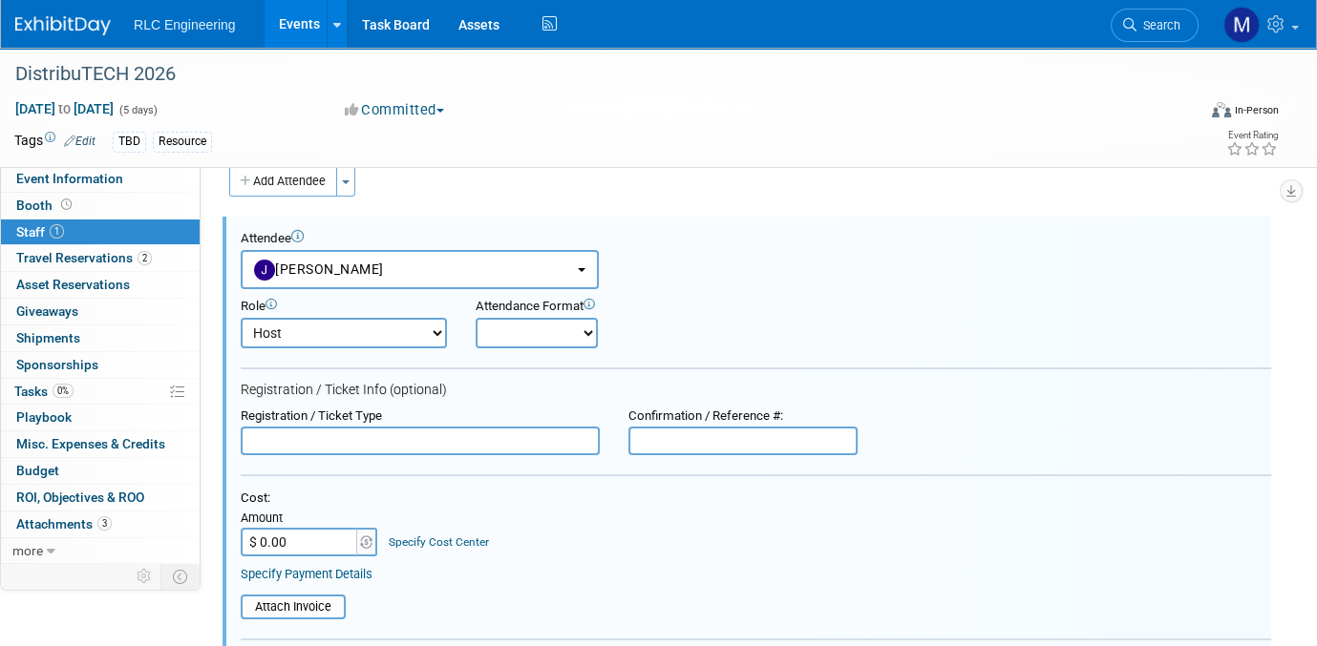
click at [334, 333] on select "Demonstrator Host Planner Presenter Sales Representative Set-up/Dismantle Crew …" at bounding box center [344, 333] width 206 height 31
select select "2"
click at [241, 318] on select "Demonstrator Host Planner Presenter Sales Representative Set-up/Dismantle Crew …" at bounding box center [344, 333] width 206 height 31
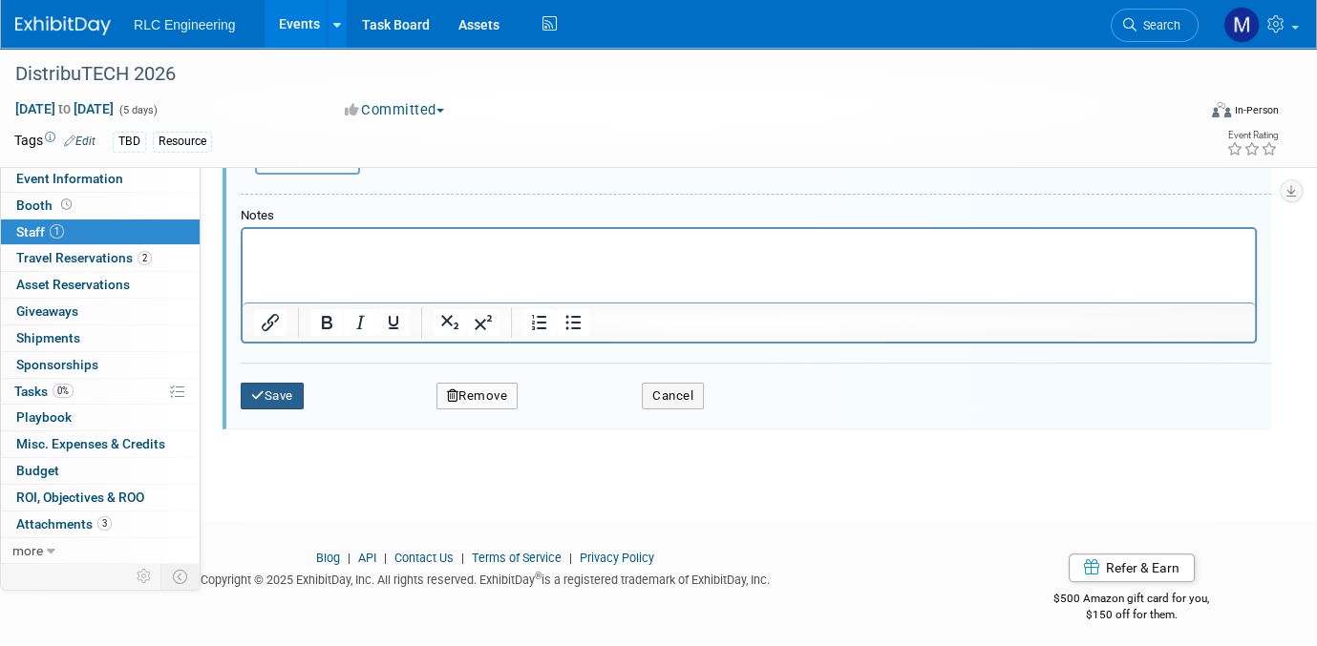
click at [271, 398] on button "Save" at bounding box center [272, 396] width 63 height 27
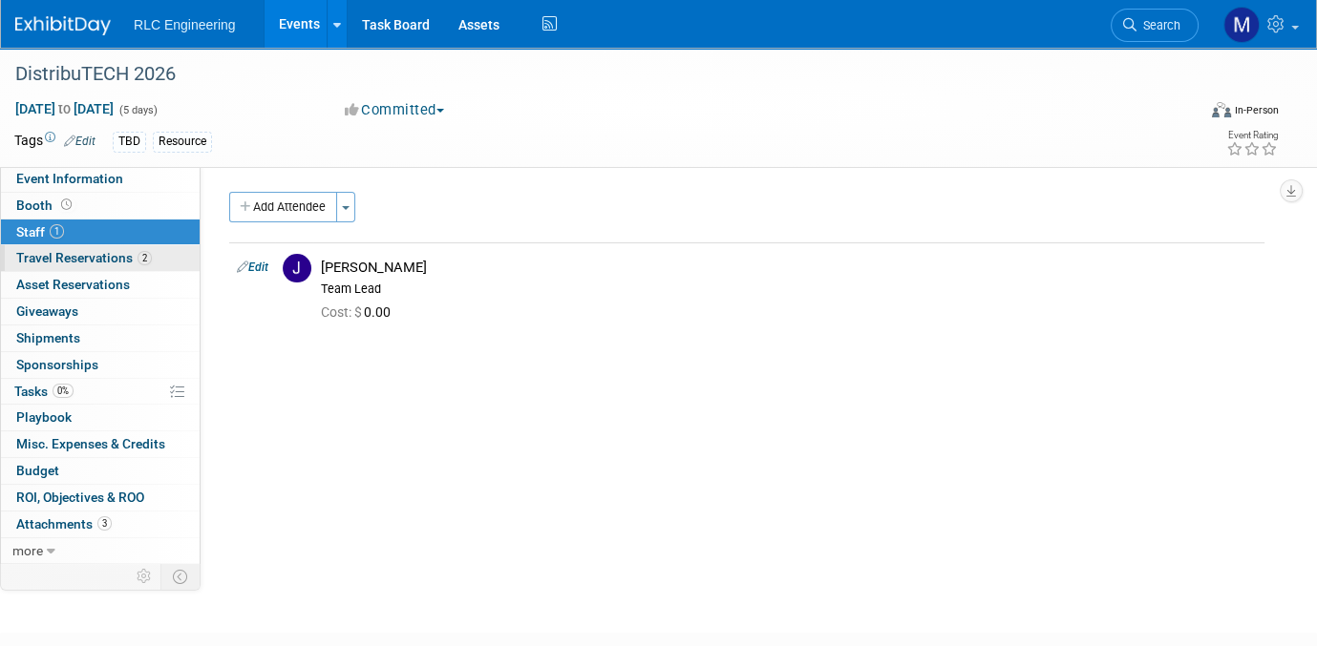
click at [169, 256] on link "2 Travel Reservations 2" at bounding box center [100, 258] width 199 height 26
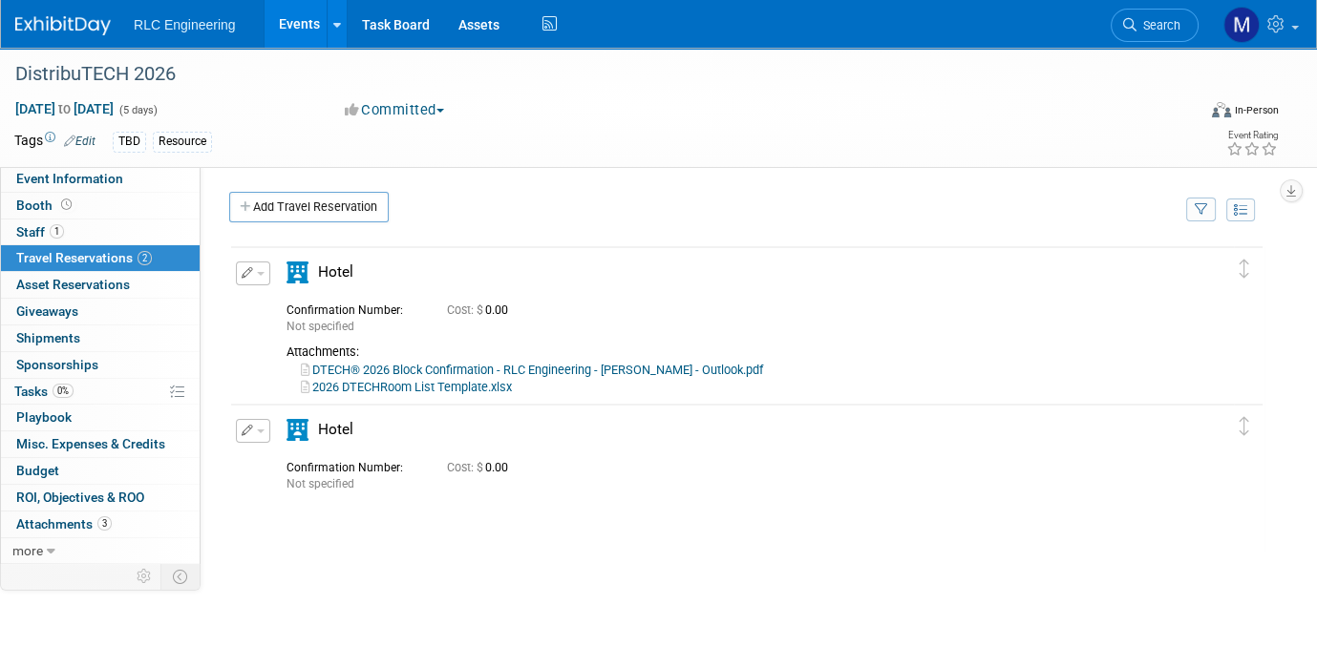
click at [296, 277] on icon at bounding box center [297, 273] width 22 height 22
click at [89, 174] on span "Event Information" at bounding box center [69, 178] width 107 height 15
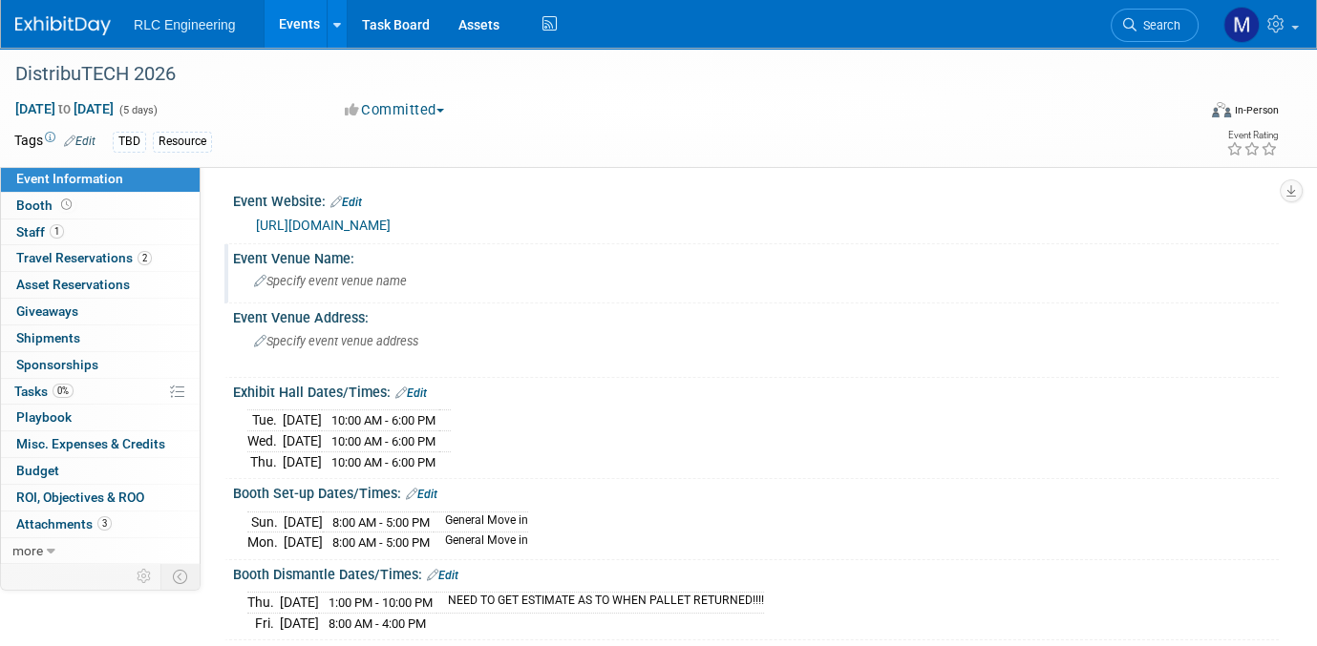
click at [331, 258] on div "Event Venue Name:" at bounding box center [756, 256] width 1046 height 24
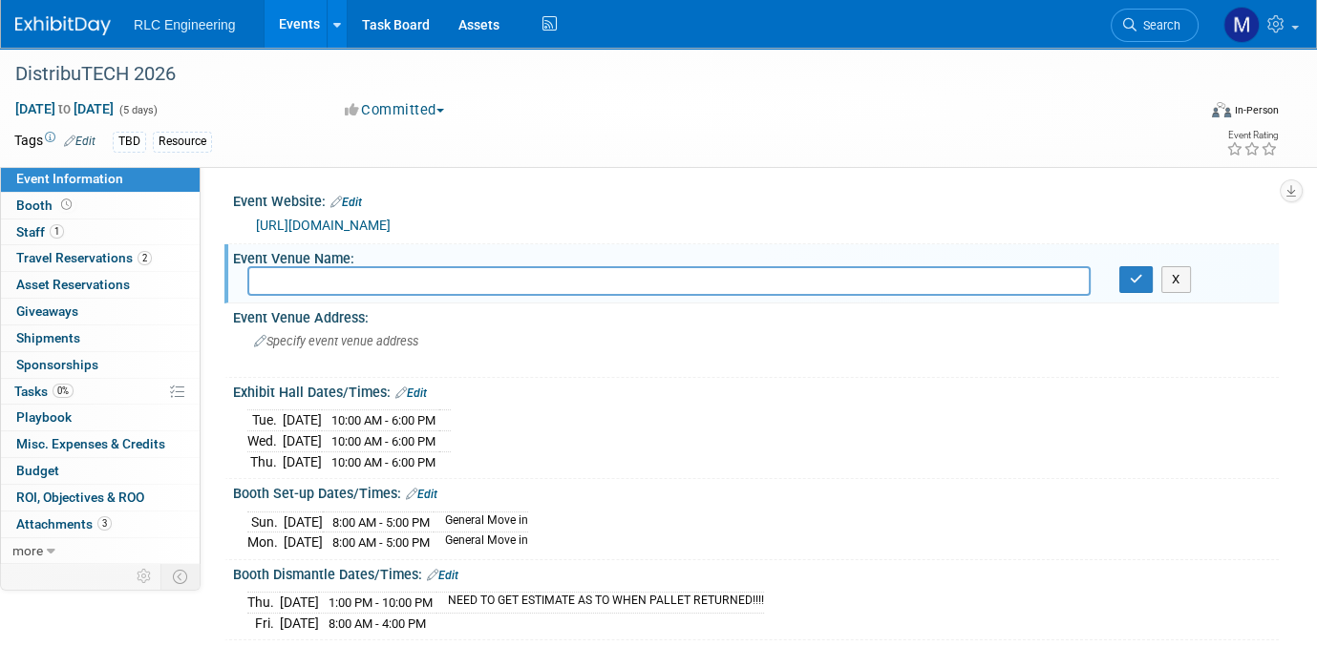
click at [336, 272] on input "text" at bounding box center [668, 281] width 843 height 30
click at [281, 283] on input "text" at bounding box center [668, 281] width 843 height 30
type input "D"
type input "s"
type input "San Diego Convention Center"
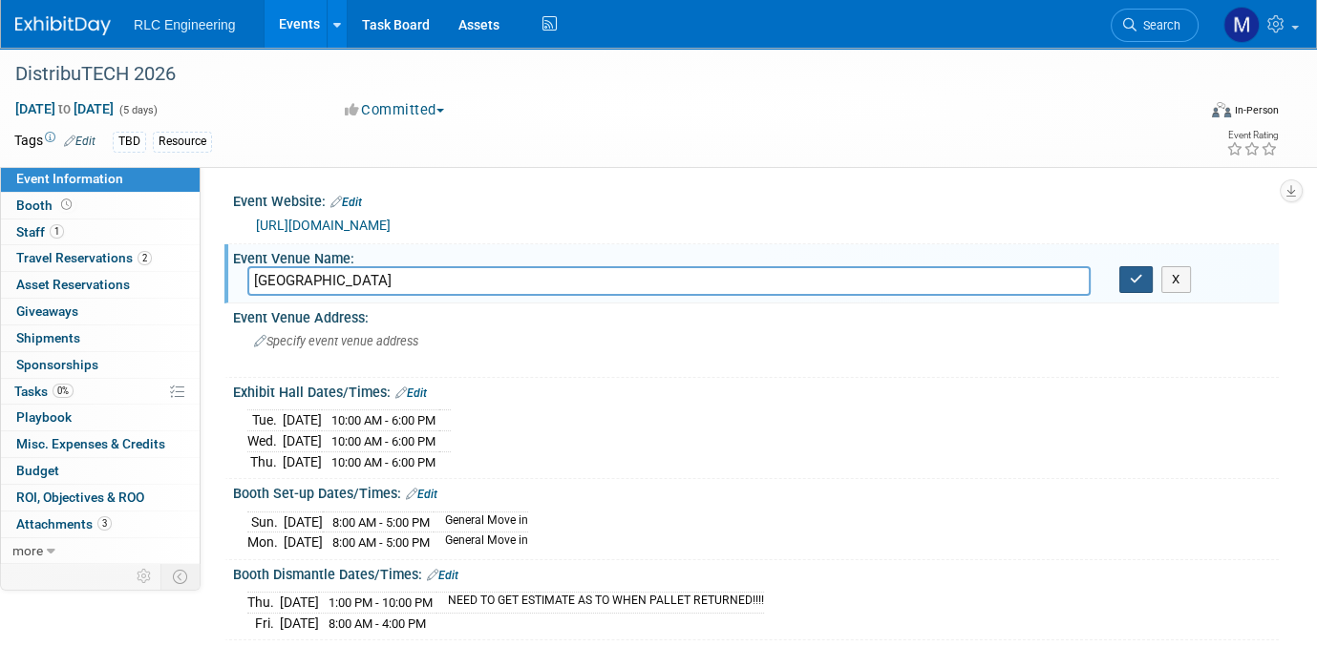
click at [1135, 280] on icon "button" at bounding box center [1136, 279] width 13 height 12
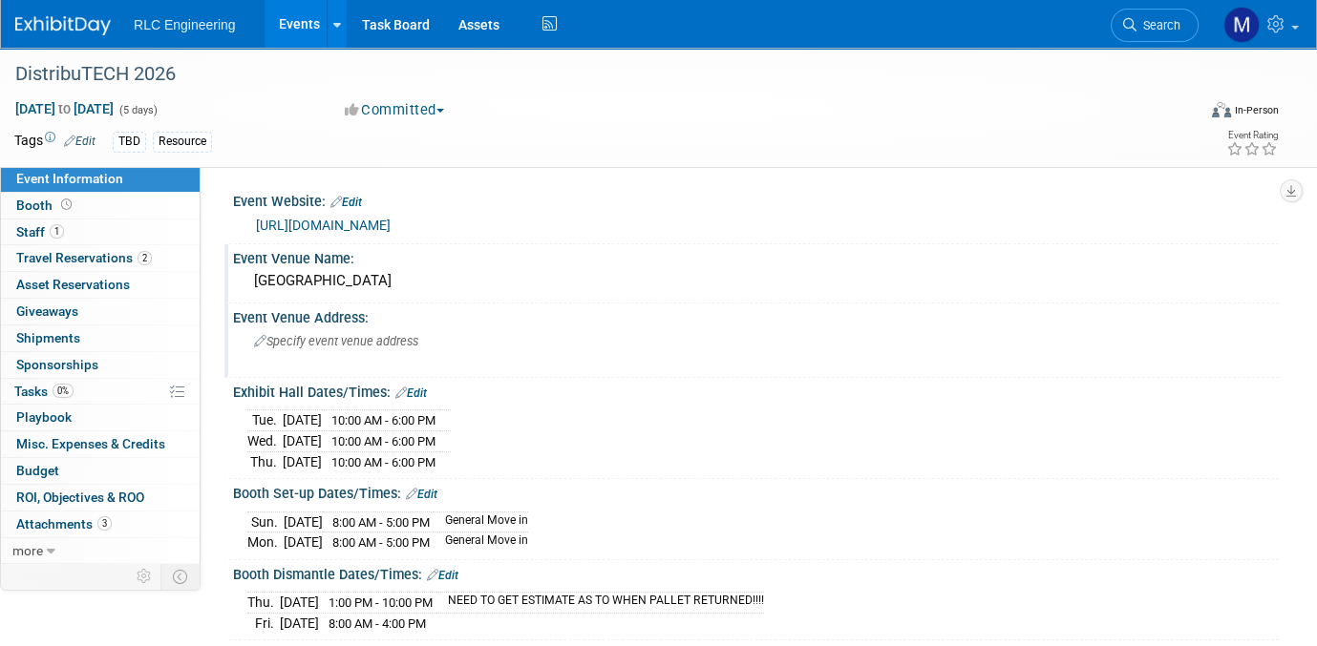
click at [266, 340] on span "Specify event venue address" at bounding box center [336, 341] width 164 height 14
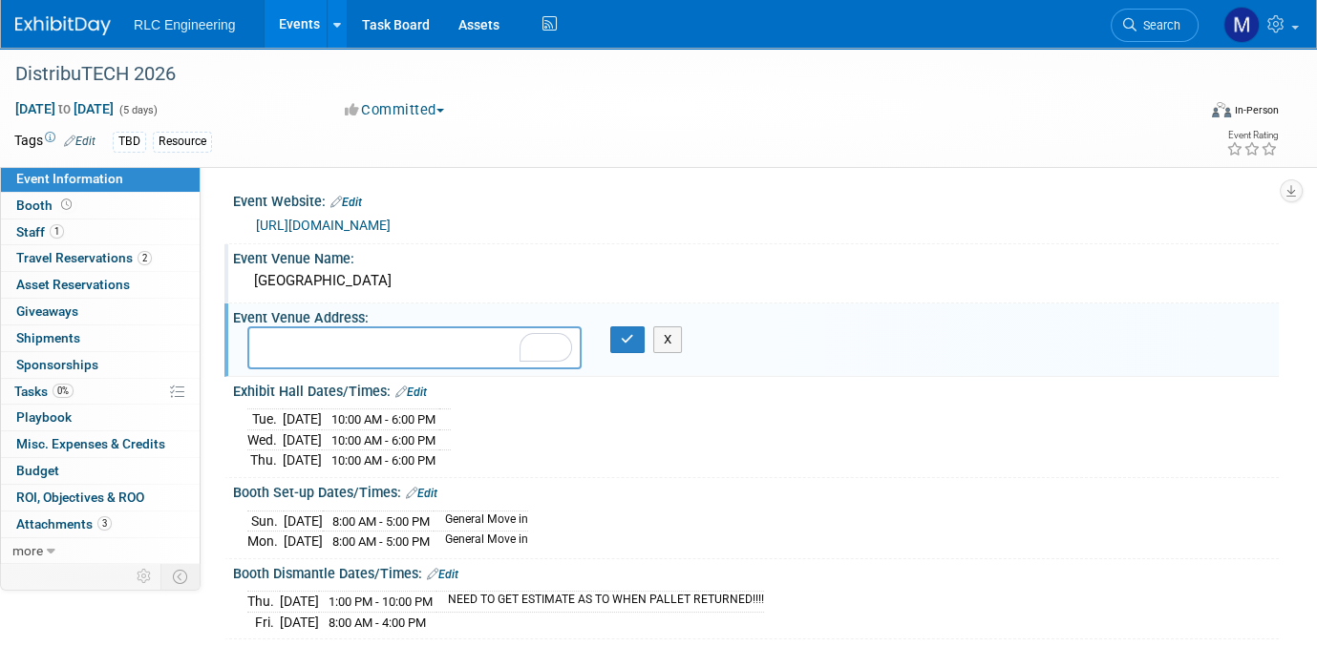
click at [277, 340] on textarea "To enrich screen reader interactions, please activate Accessibility in Grammarl…" at bounding box center [414, 348] width 334 height 43
type textarea "111 W Harbor Drive, San Diego CA 92101"
click at [626, 342] on icon "button" at bounding box center [627, 339] width 13 height 12
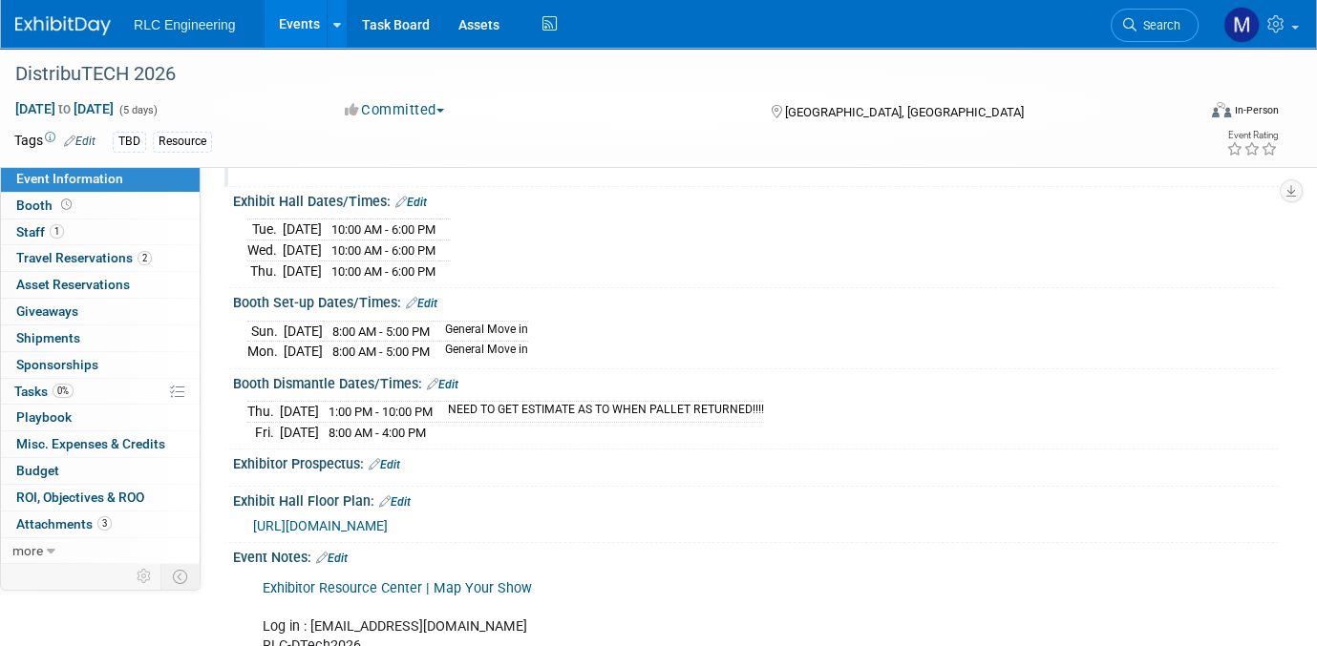
scroll to position [286, 0]
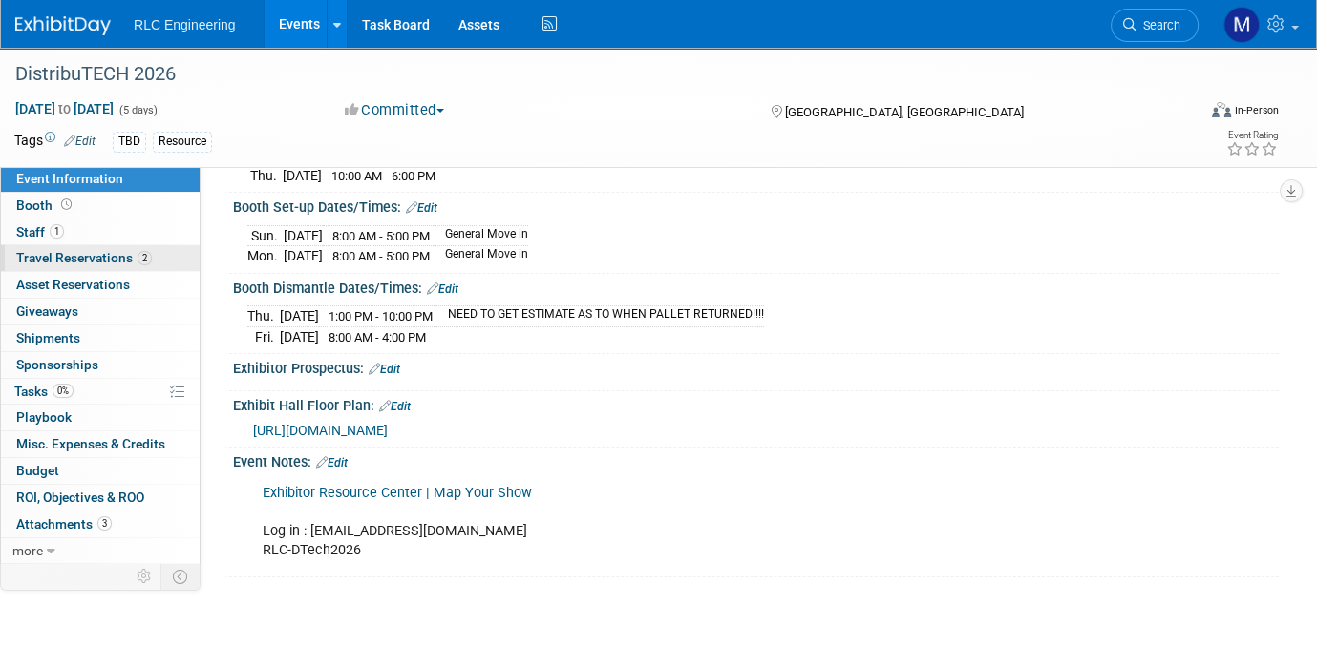
click at [96, 259] on span "Travel Reservations 2" at bounding box center [84, 257] width 136 height 15
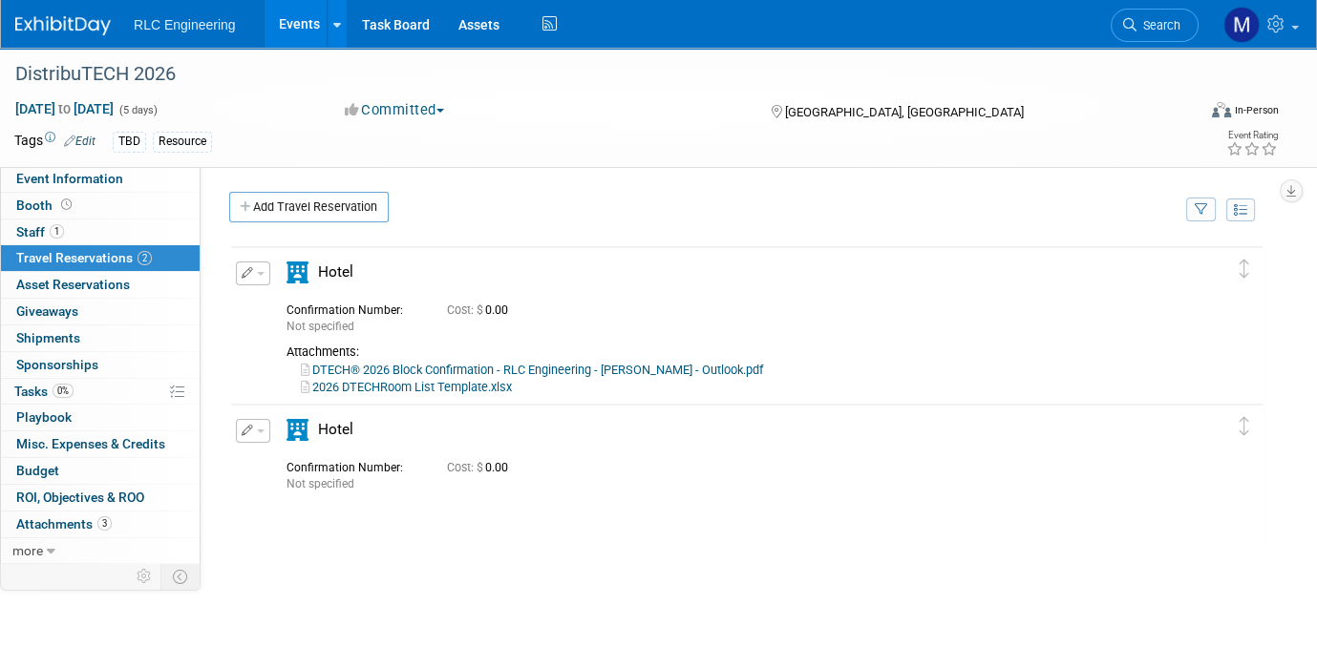
click at [257, 272] on span "button" at bounding box center [261, 274] width 8 height 4
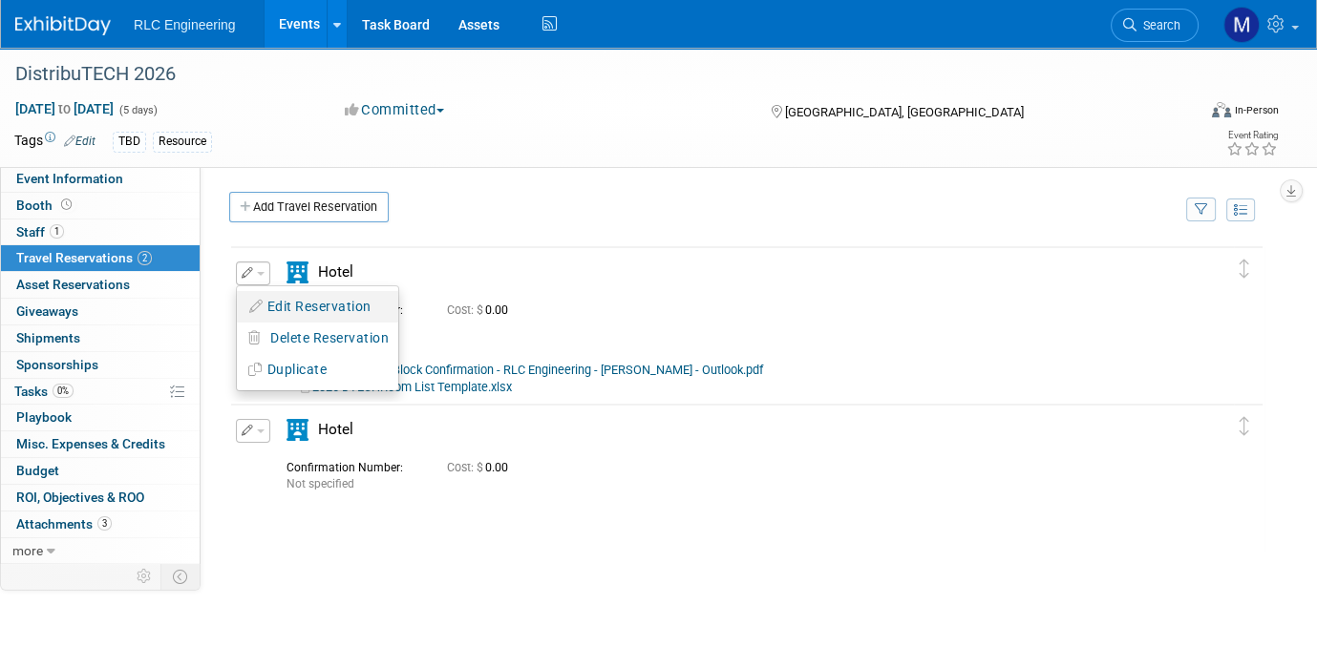
click at [329, 304] on button "Edit Reservation" at bounding box center [317, 307] width 161 height 28
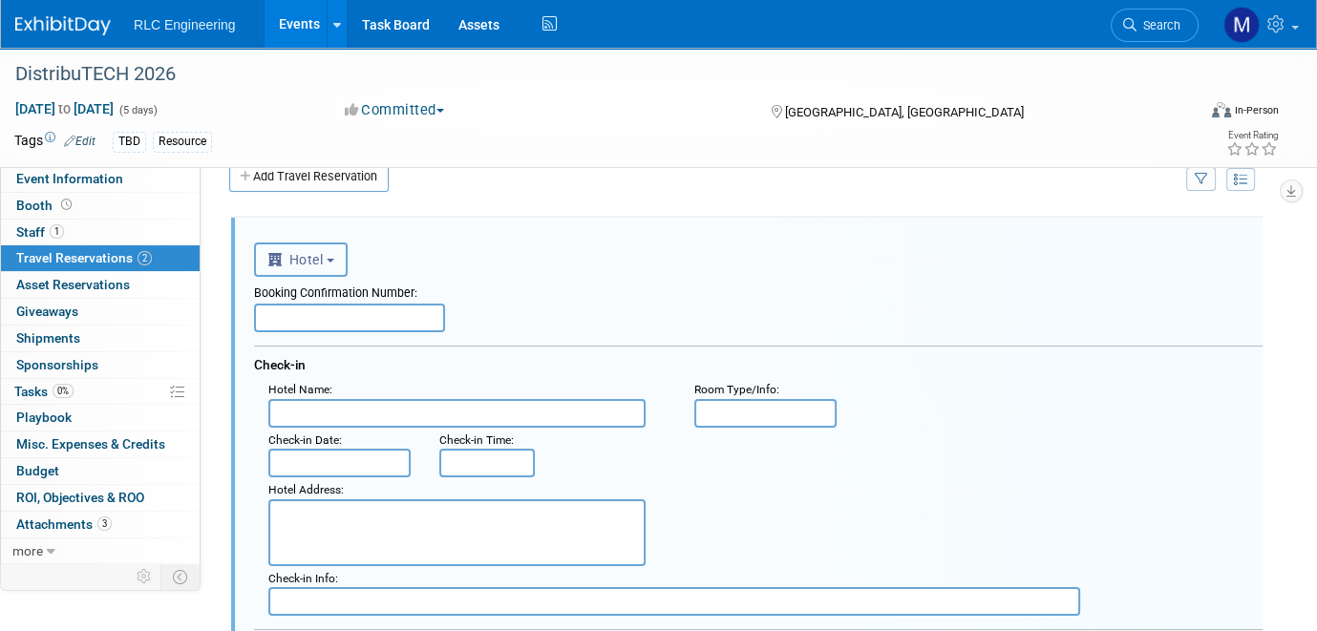
click at [328, 258] on button "Hotel" at bounding box center [301, 260] width 94 height 34
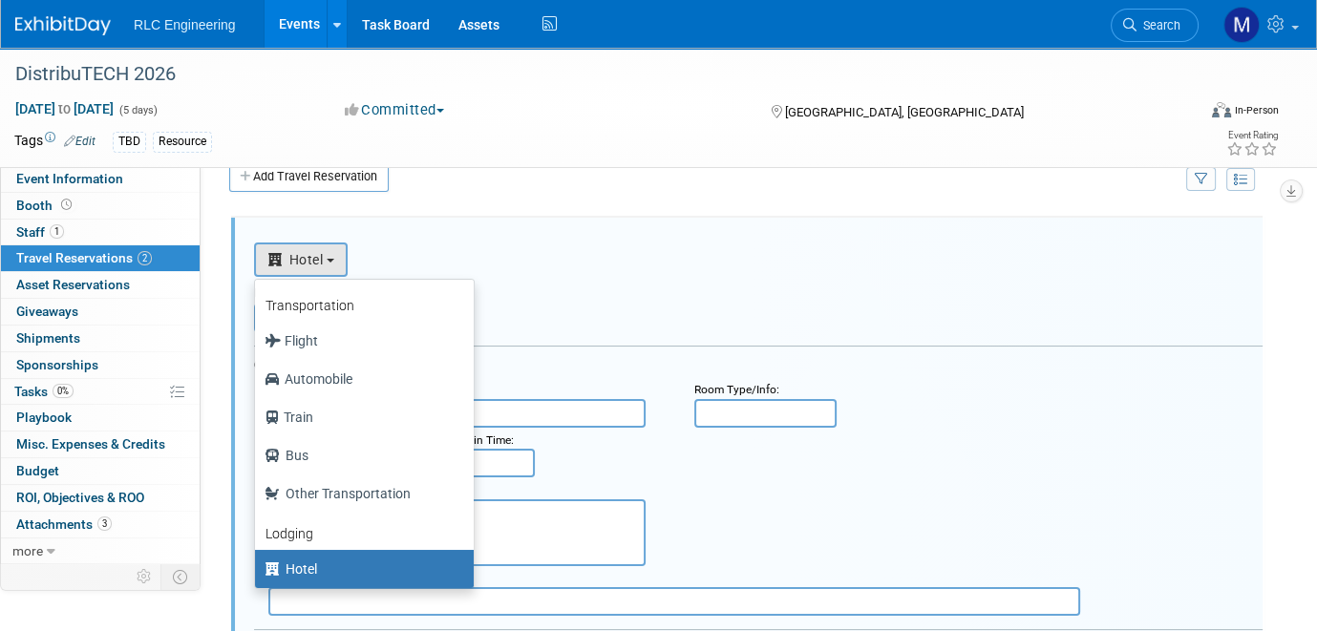
click at [320, 563] on label "Hotel" at bounding box center [360, 569] width 190 height 31
click at [258, 563] on input "Hotel" at bounding box center [251, 567] width 12 height 12
click at [593, 255] on div "<i class="fas fa-plane" style="padding: 6px 4px 6px 1px;"></i> Flight <i class=…" at bounding box center [758, 257] width 1008 height 39
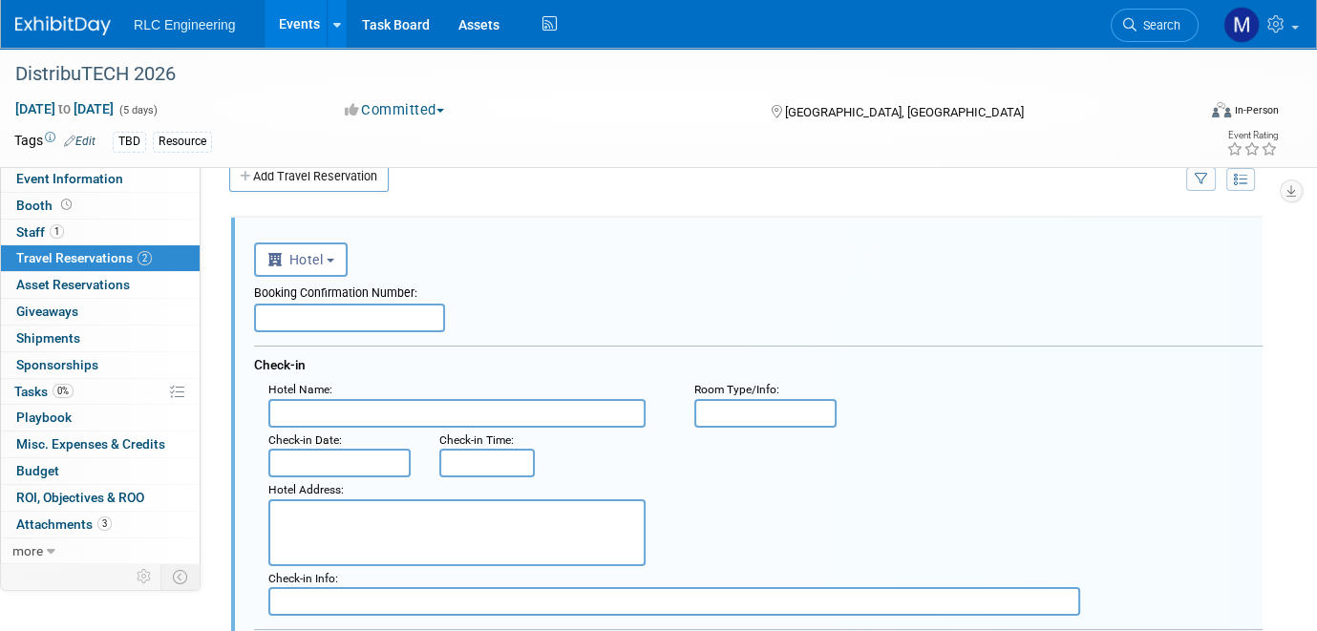
click at [349, 317] on input "text" at bounding box center [349, 318] width 191 height 29
click at [324, 313] on input "text" at bounding box center [349, 318] width 191 height 29
type input "Invoice 2221"
click at [309, 409] on input "text" at bounding box center [456, 413] width 377 height 29
click at [286, 416] on input "text" at bounding box center [456, 413] width 377 height 29
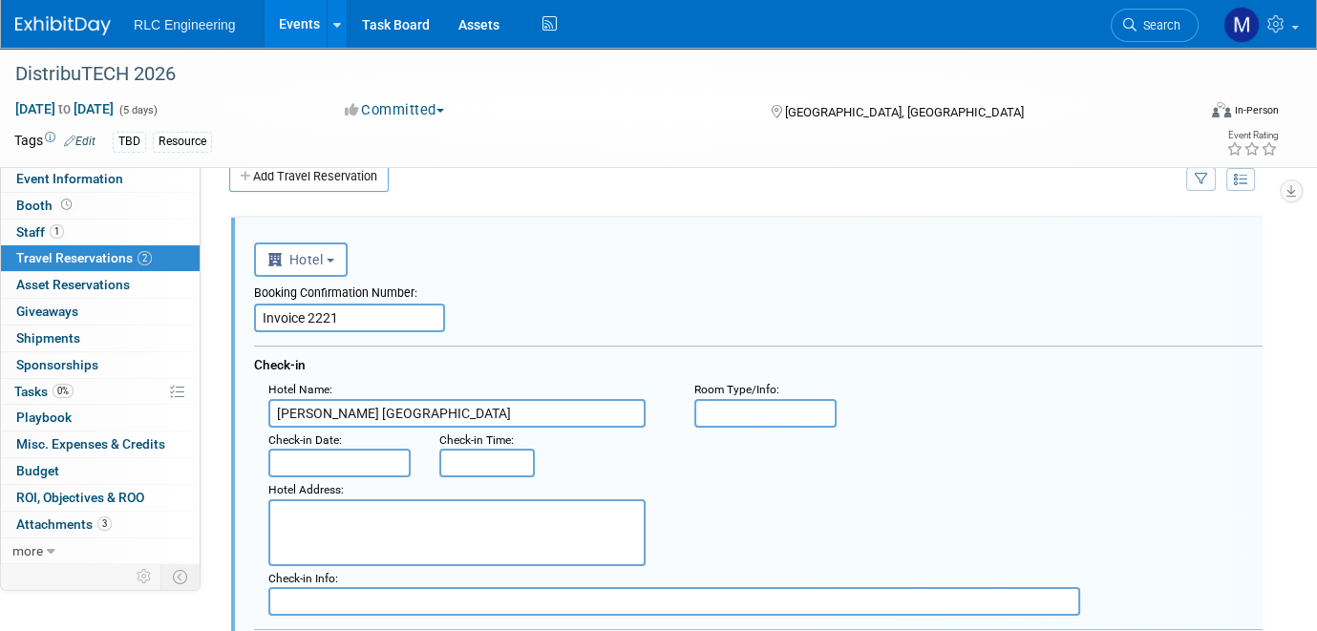
type input "Alma San Diego Downtown"
click at [713, 409] on input "text" at bounding box center [765, 413] width 142 height 29
type input "N/S King"
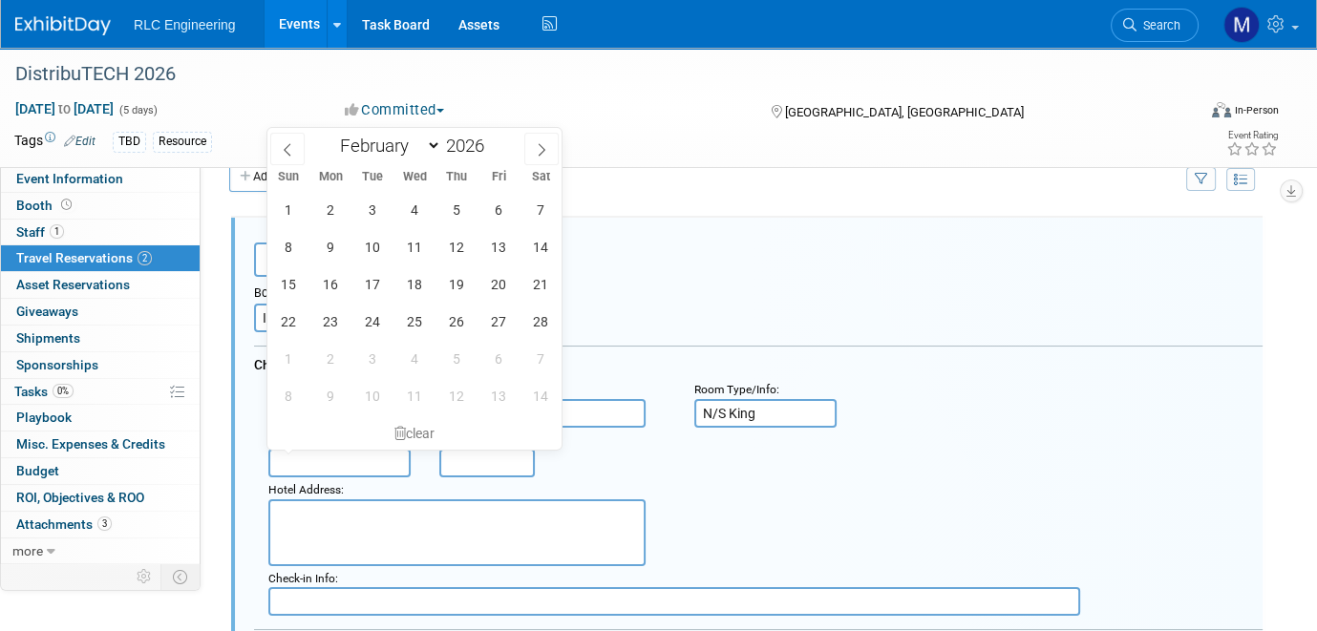
click at [348, 453] on input "text" at bounding box center [339, 463] width 142 height 29
click at [282, 211] on span "1" at bounding box center [288, 209] width 37 height 37
type input "Feb 1, 2026"
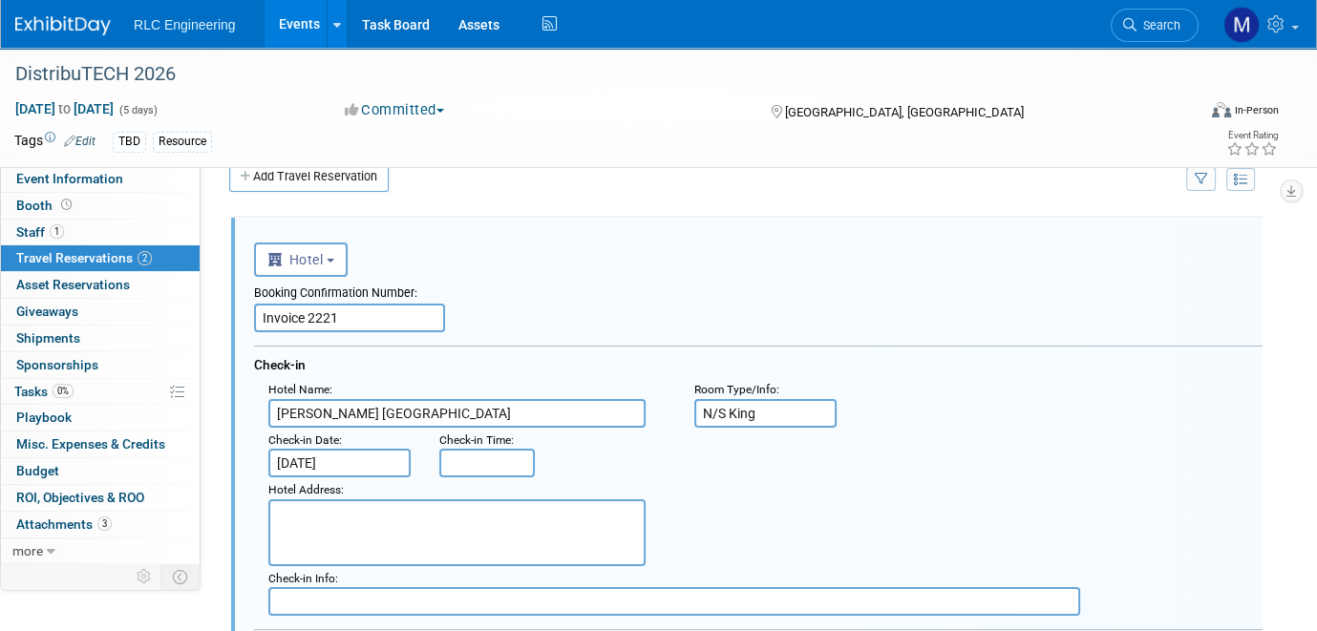
type input "8:00 AM"
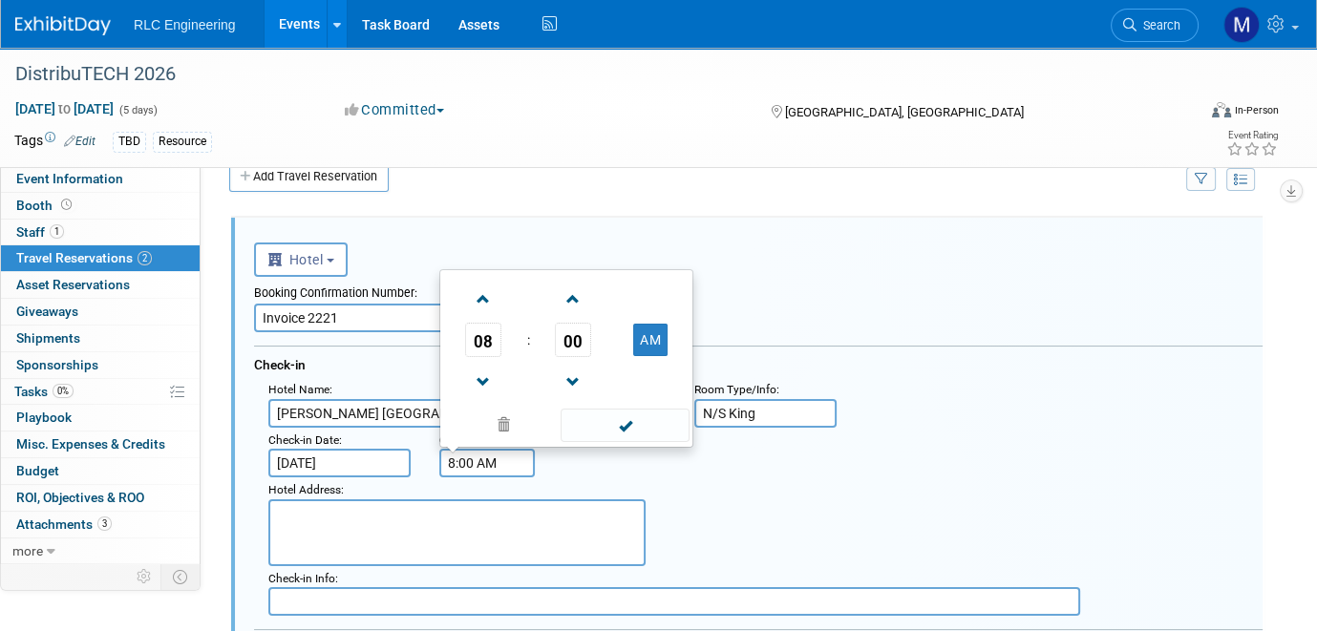
click at [471, 463] on input "8:00 AM" at bounding box center [486, 463] width 95 height 29
click at [542, 460] on div "Check-in Time : 8:00 AM 08 : 00 AM 12 01 02 03 04 05 06 07 08 09 10 11 00 05 10…" at bounding box center [484, 453] width 119 height 51
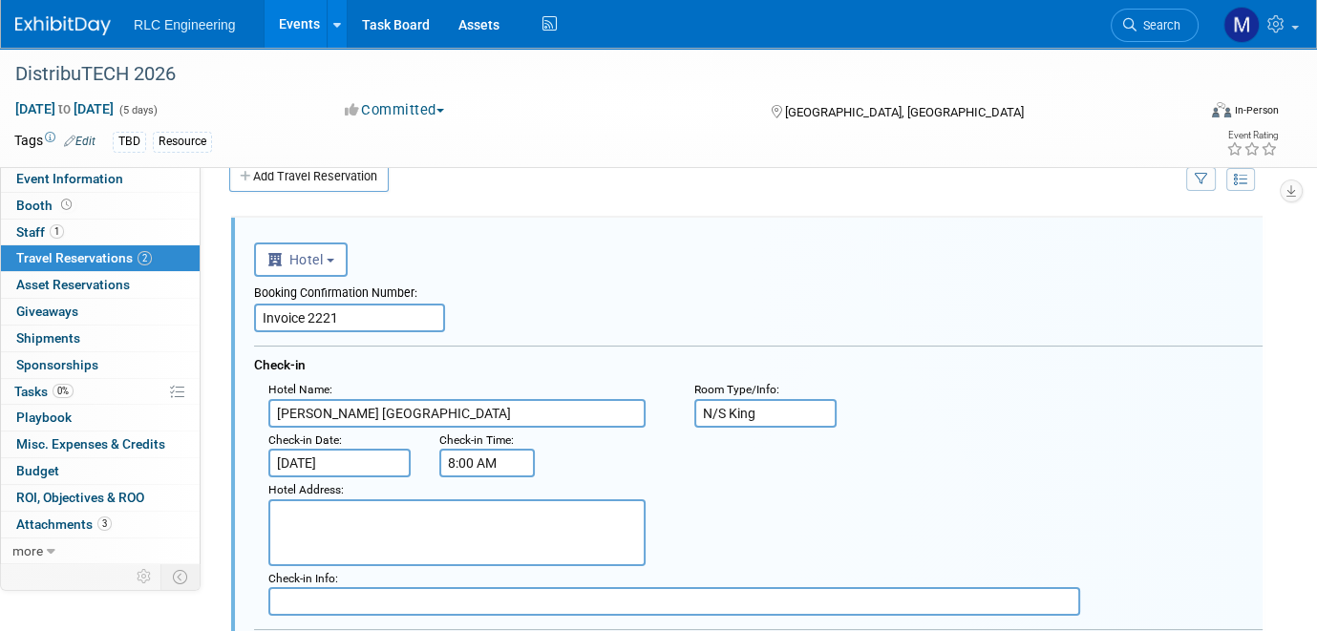
click at [362, 522] on textarea at bounding box center [456, 532] width 377 height 67
click at [299, 511] on textarea "To enrich screen reader interactions, please activate Accessibility in Grammarl…" at bounding box center [456, 532] width 377 height 67
paste textarea "1047 5th AveSan DiegoCaliforniaUnited States92101"
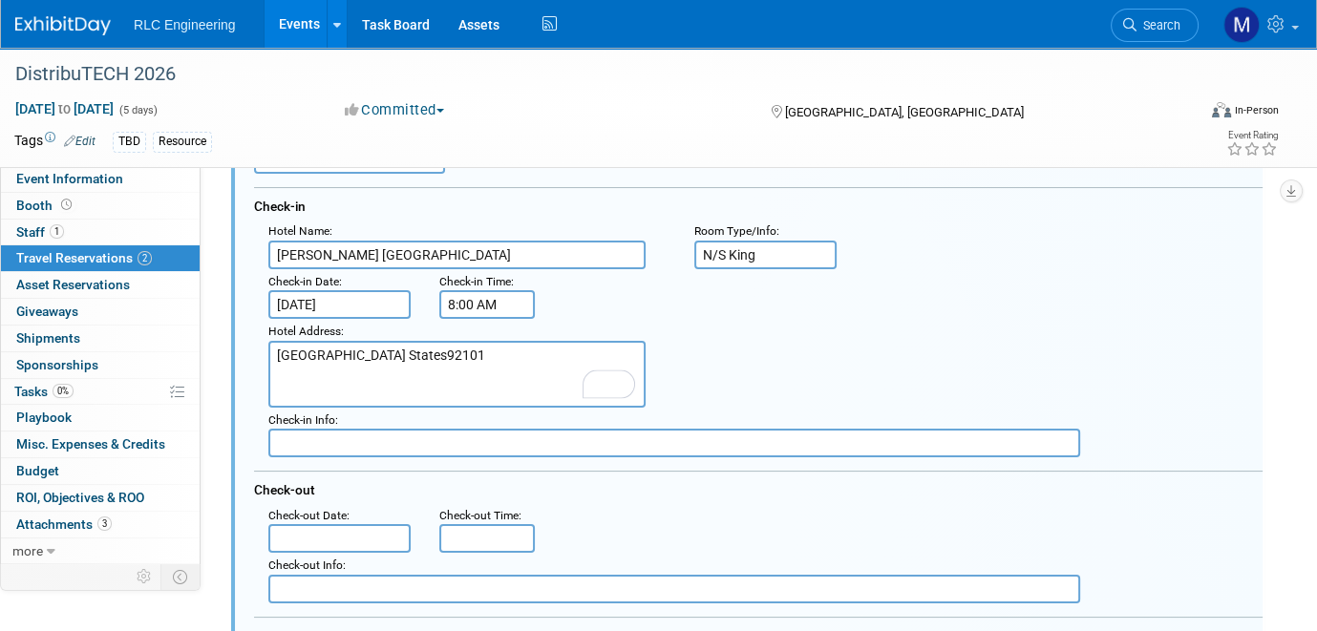
scroll to position [222, 0]
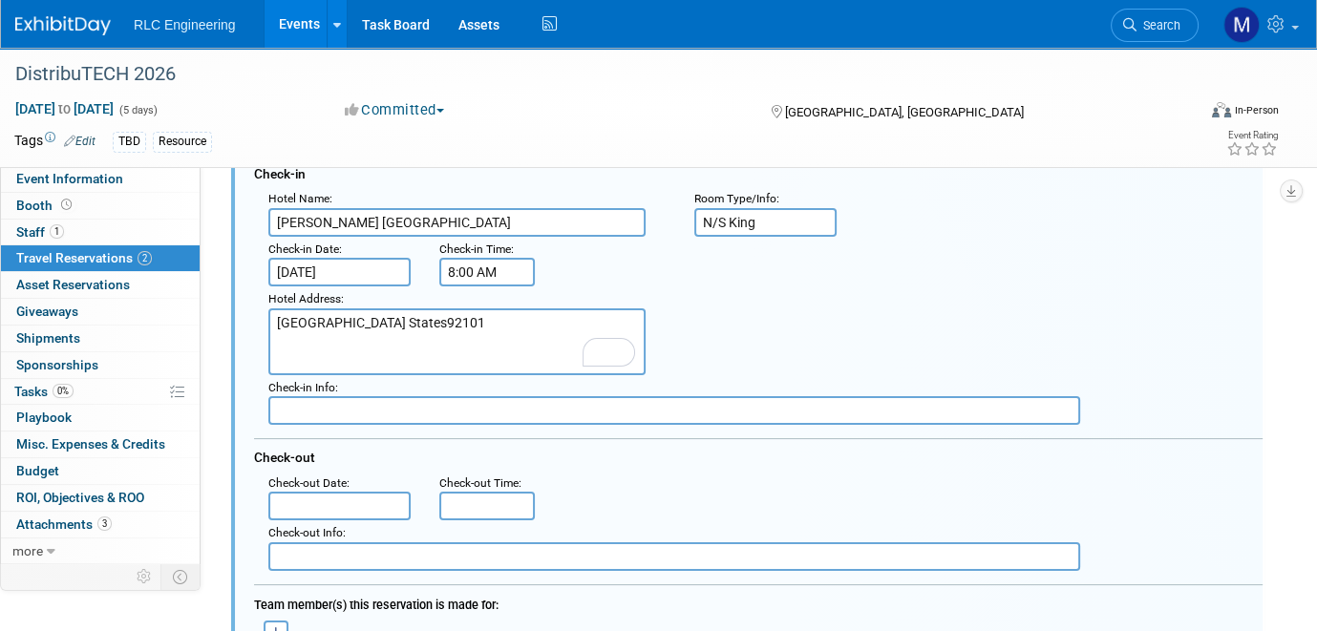
type textarea "1047 5th AveSan DiegoCaliforniaUnited States92101"
click at [306, 398] on input "text" at bounding box center [674, 410] width 812 height 29
click at [449, 401] on input "Justin & 1 other 2/1-2/5" at bounding box center [674, 410] width 812 height 29
type input "Justin & 1 other 2/1-2/5 - 6 others 2/2- 2/6"
click at [561, 313] on textarea "1047 5th AveSan Diego California. United States92101" at bounding box center [456, 341] width 377 height 67
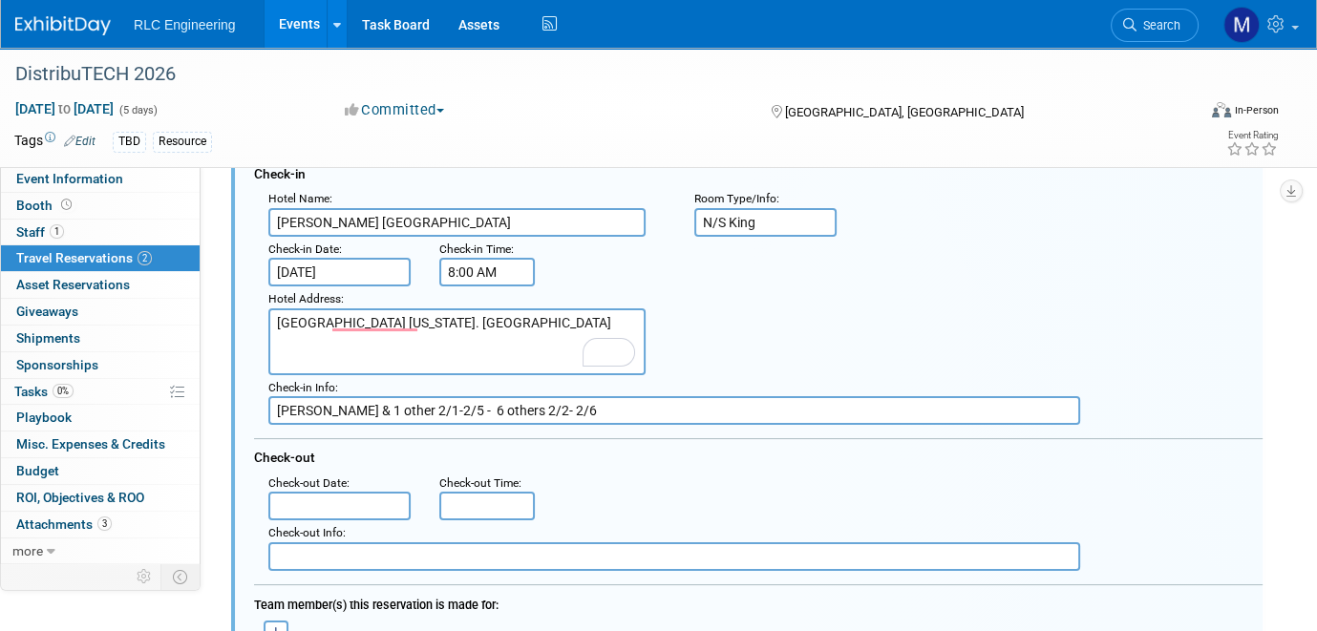
type textarea "1047 5th AveSan Diego California. United States, 92101"
click at [338, 492] on input "text" at bounding box center [339, 506] width 142 height 29
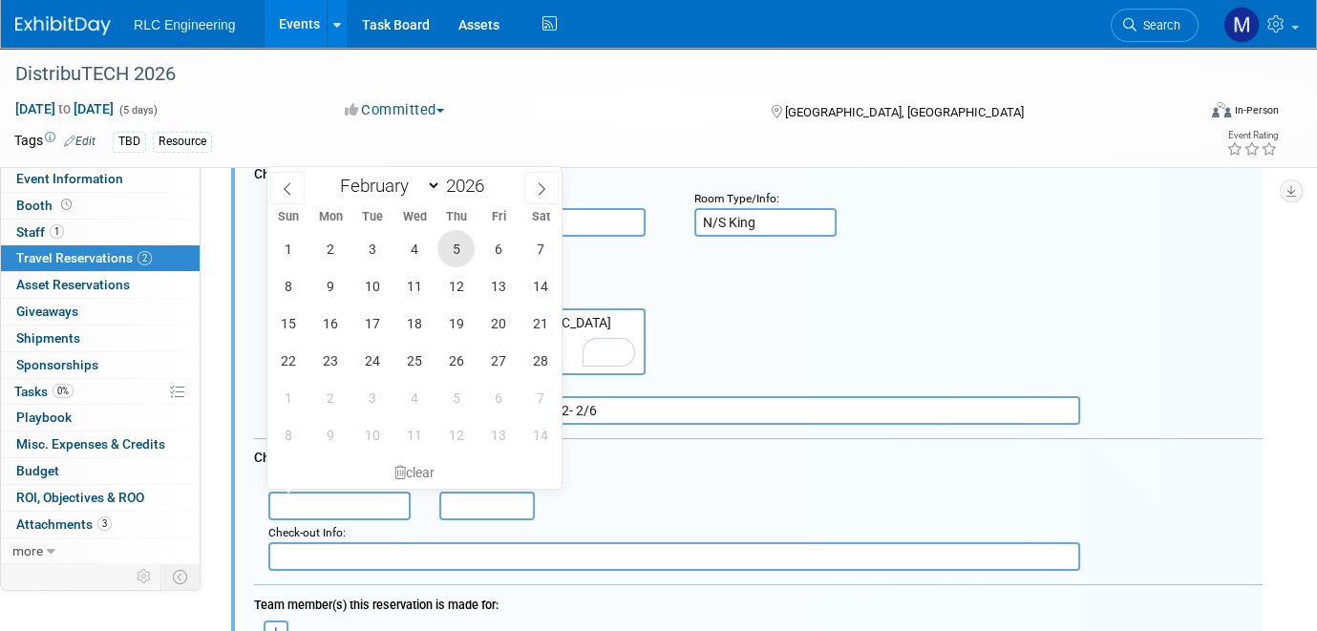
click at [467, 243] on span "5" at bounding box center [455, 248] width 37 height 37
type input "Feb 5, 2026"
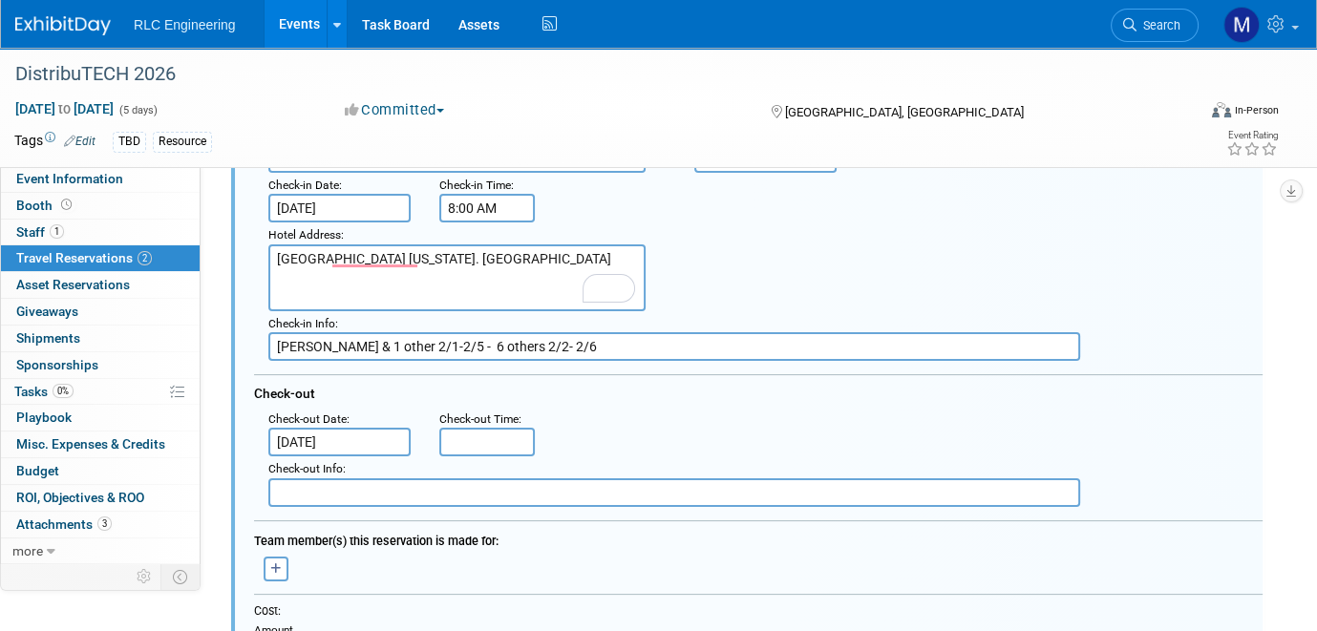
scroll to position [317, 0]
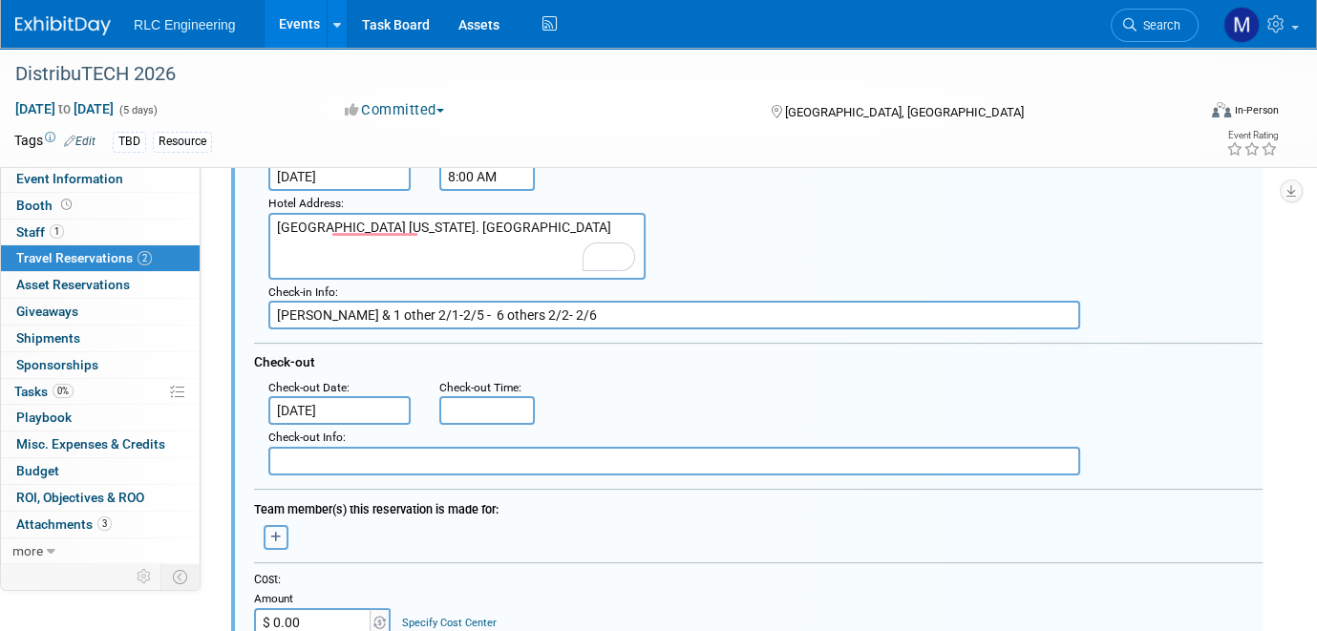
click at [274, 532] on icon "button" at bounding box center [275, 537] width 11 height 11
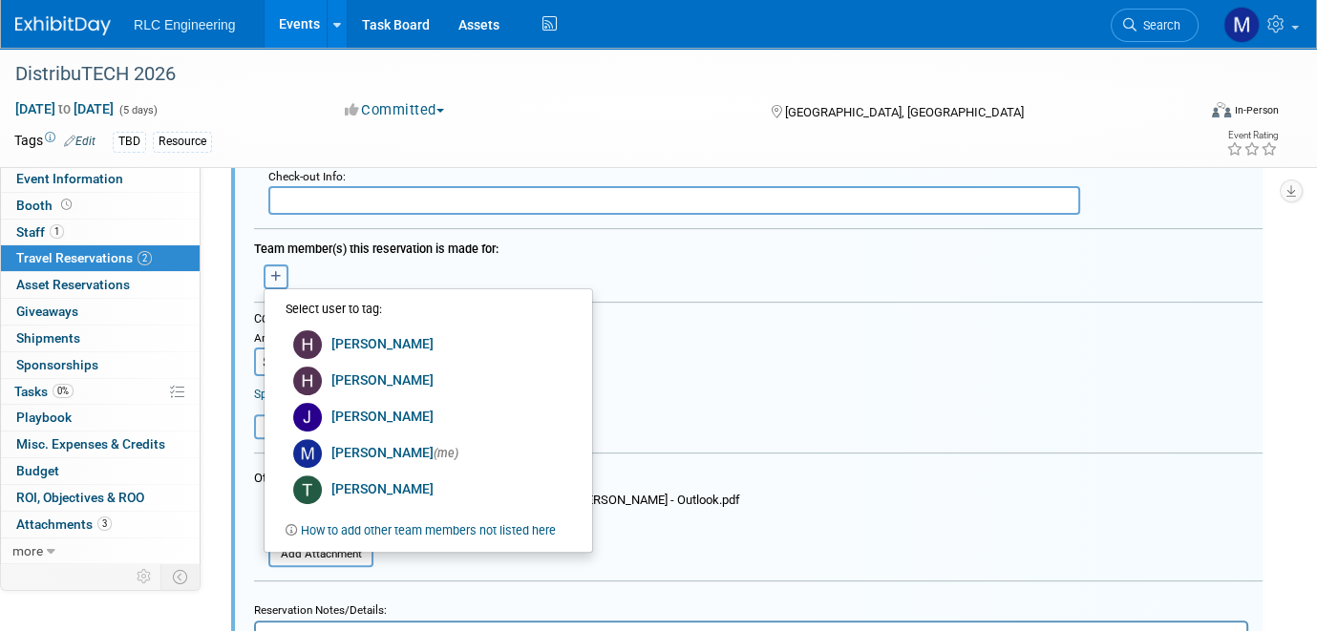
scroll to position [603, 0]
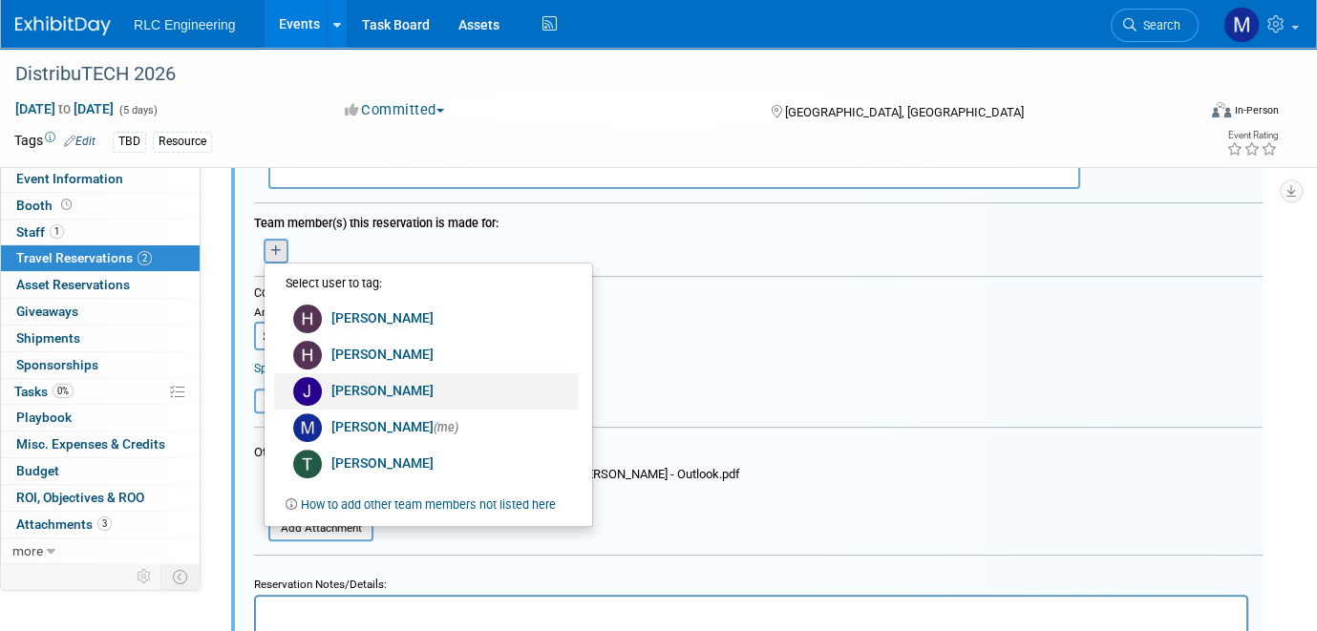
click at [367, 383] on link "Justin Dodd" at bounding box center [426, 391] width 304 height 36
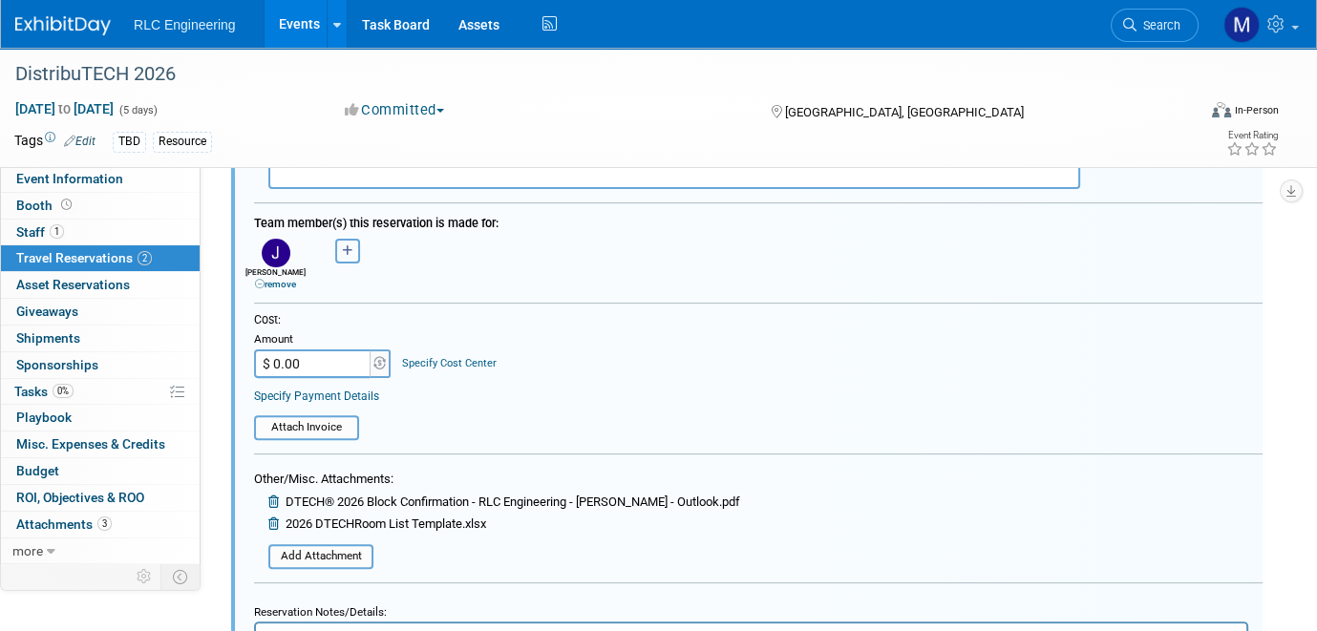
click at [347, 245] on icon "button" at bounding box center [347, 250] width 11 height 11
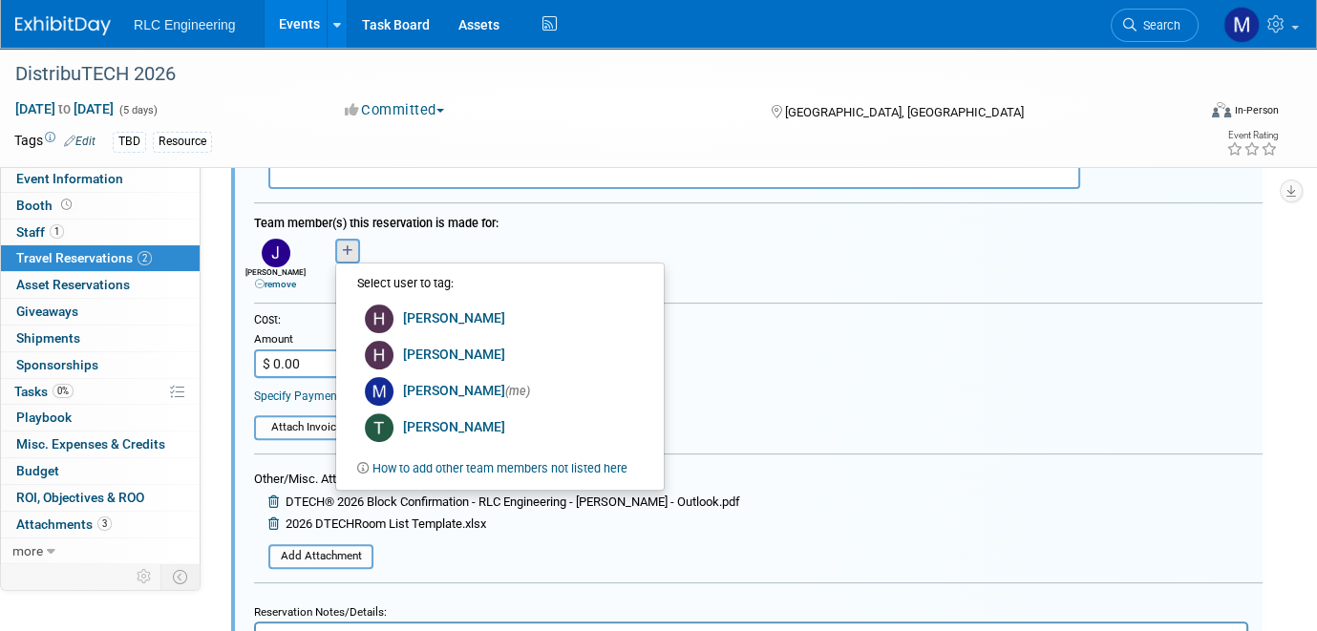
click at [401, 456] on link "How to add other team members not listed here" at bounding box center [499, 468] width 255 height 24
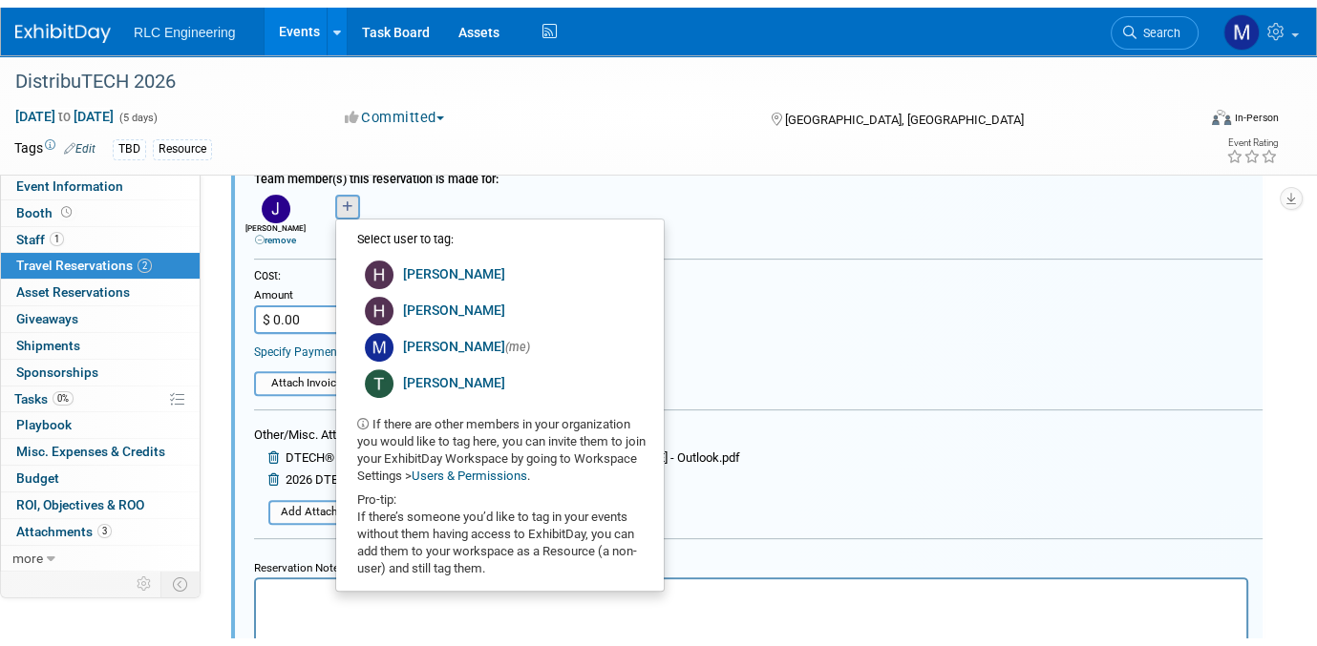
scroll to position [699, 0]
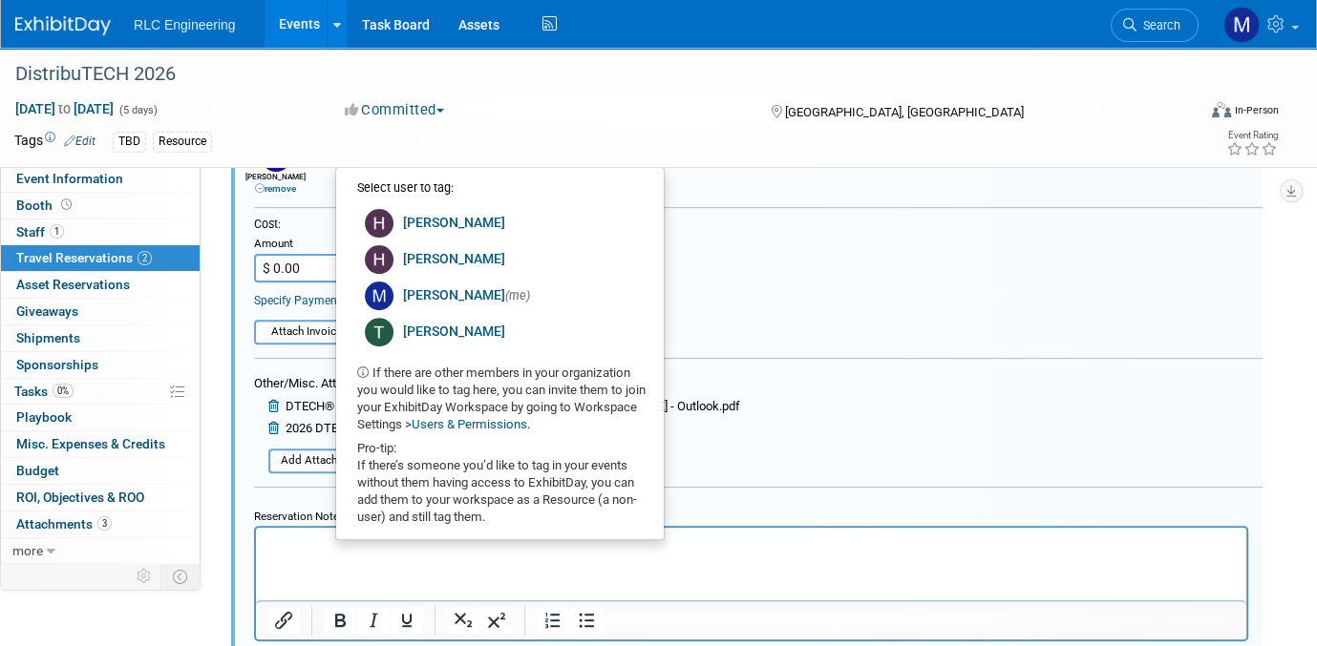
click at [187, 140] on div "Resource" at bounding box center [182, 142] width 59 height 20
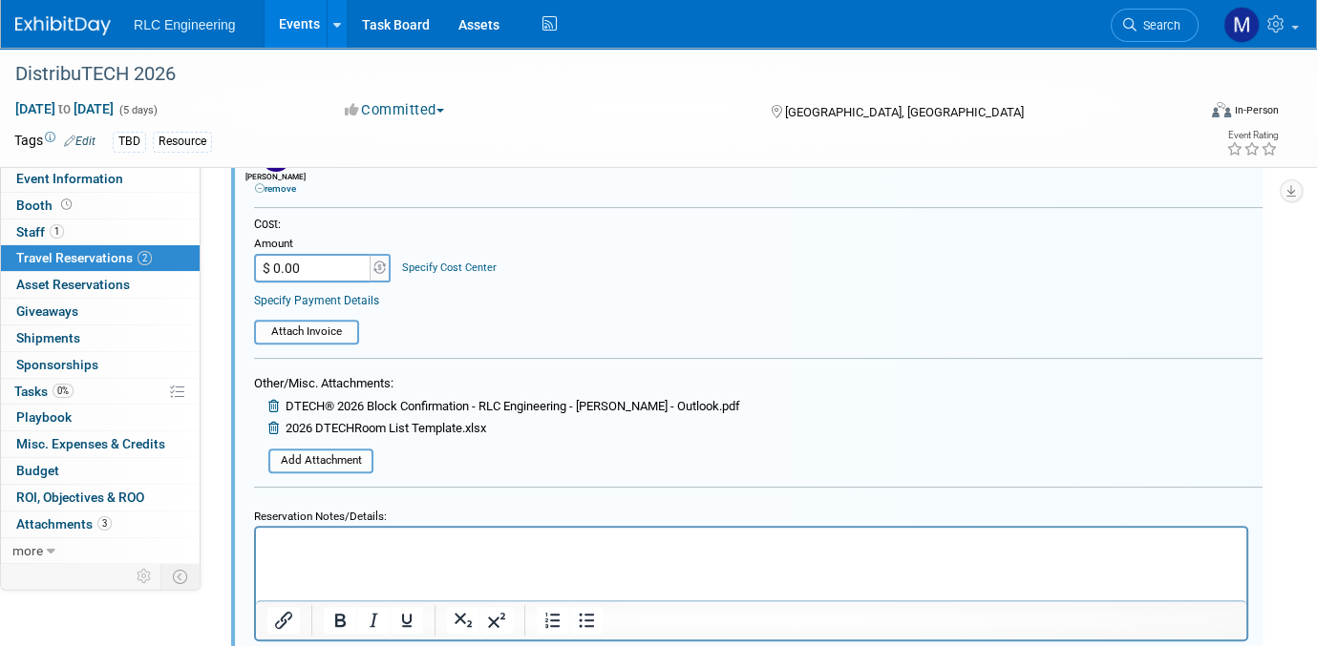
click at [94, 138] on link "Edit" at bounding box center [80, 141] width 32 height 13
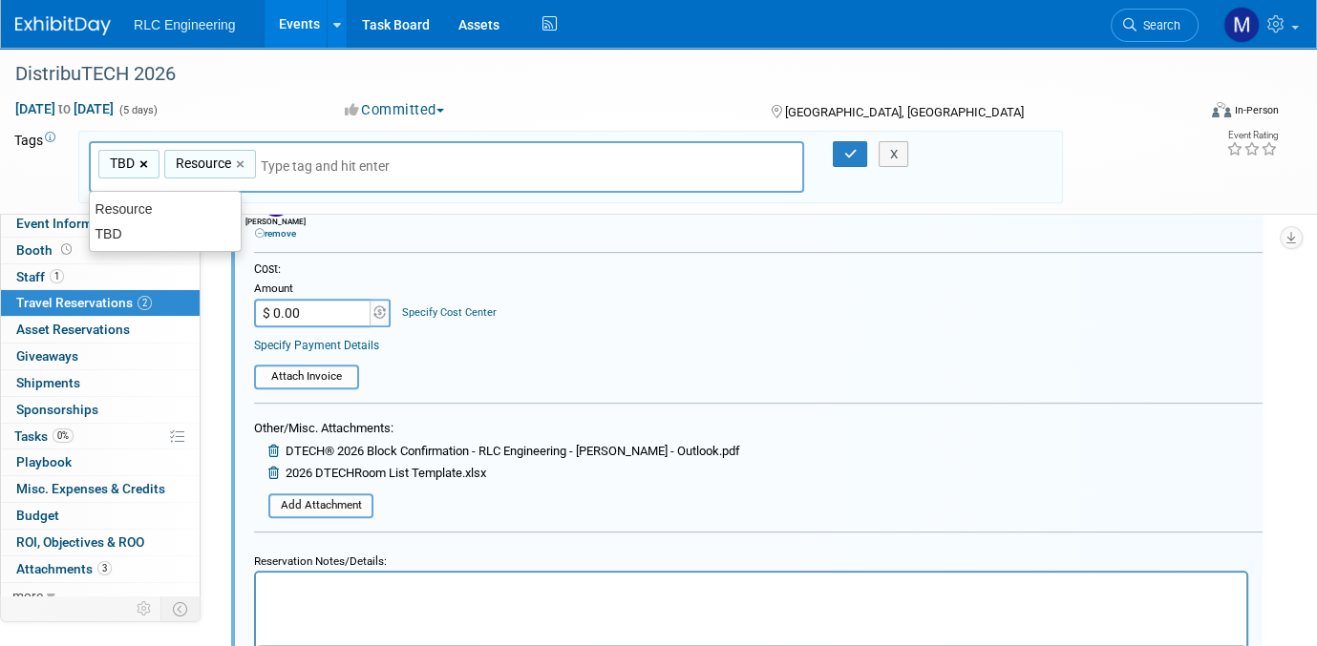
click at [143, 159] on link "×" at bounding box center [145, 165] width 12 height 22
type input "Resource"
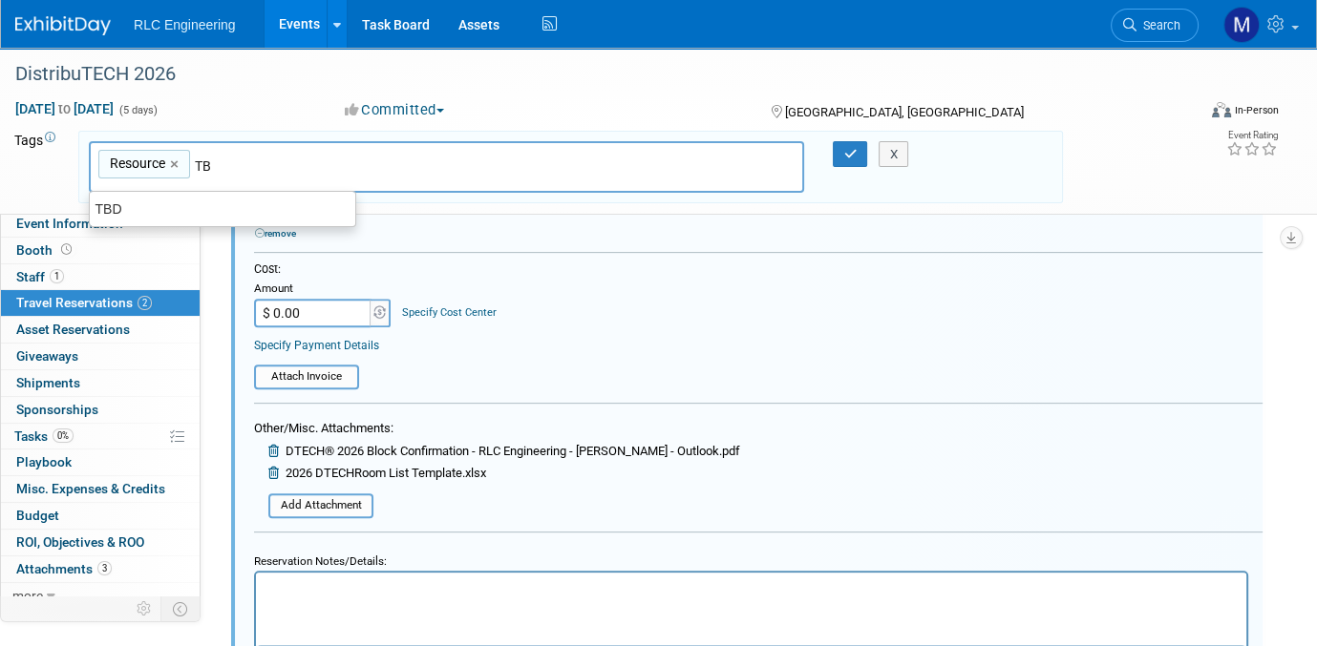
type input "TBD"
type input "Resource, TBD"
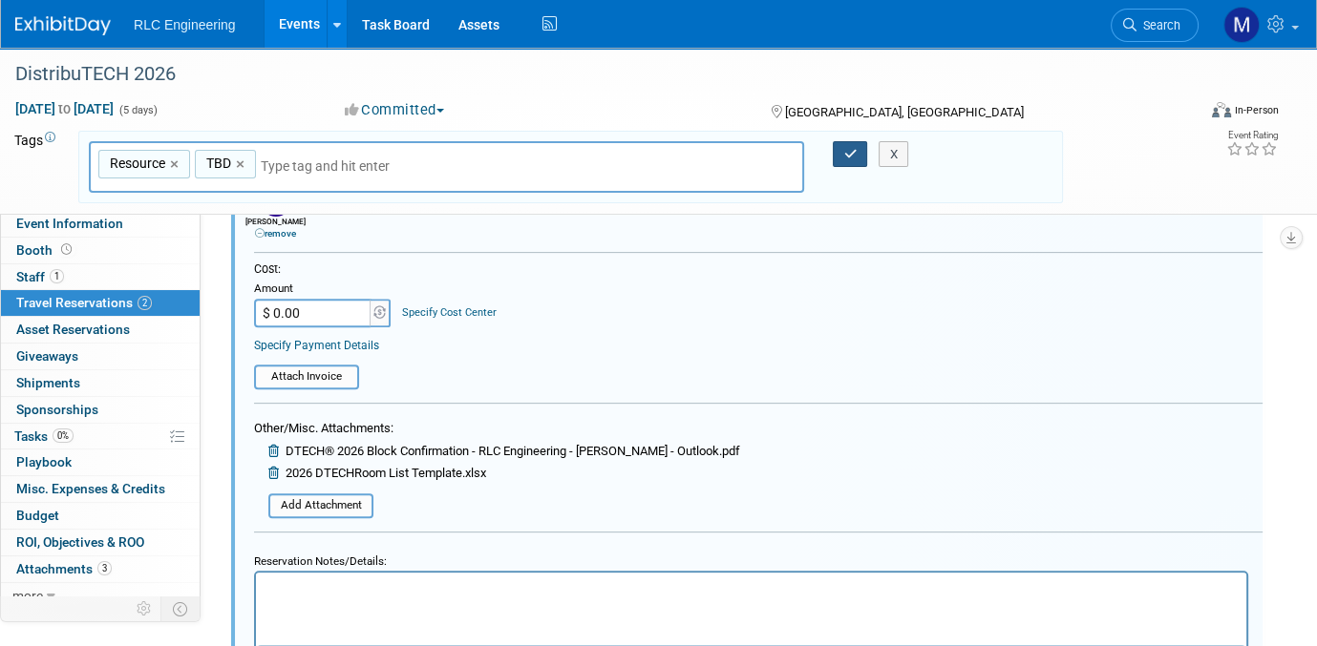
click at [843, 148] on icon "button" at bounding box center [849, 154] width 13 height 12
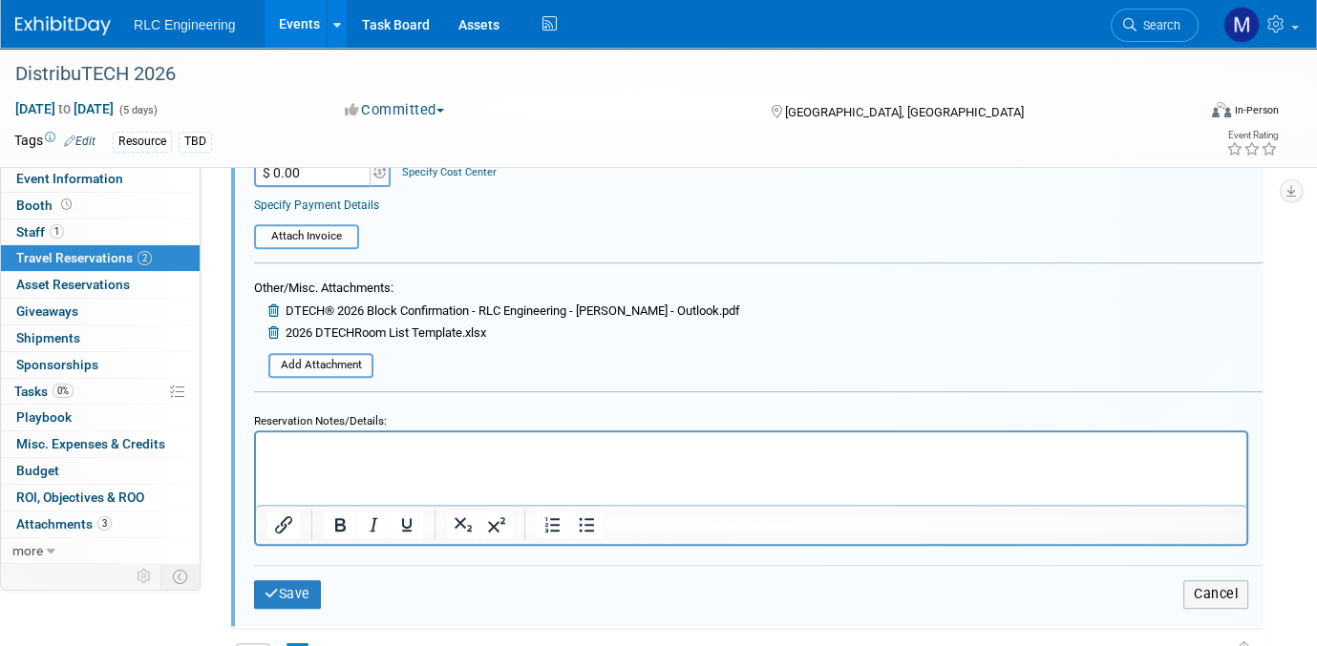
scroll to position [985, 0]
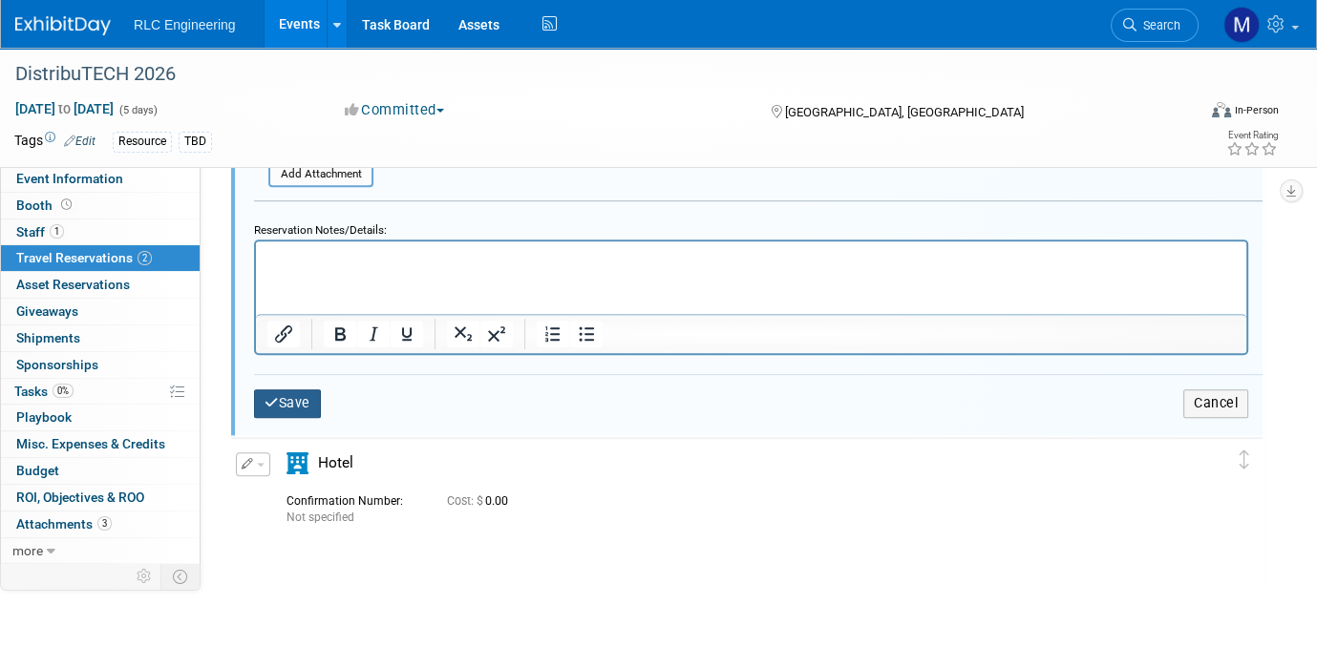
click at [277, 390] on button "Save" at bounding box center [287, 404] width 67 height 28
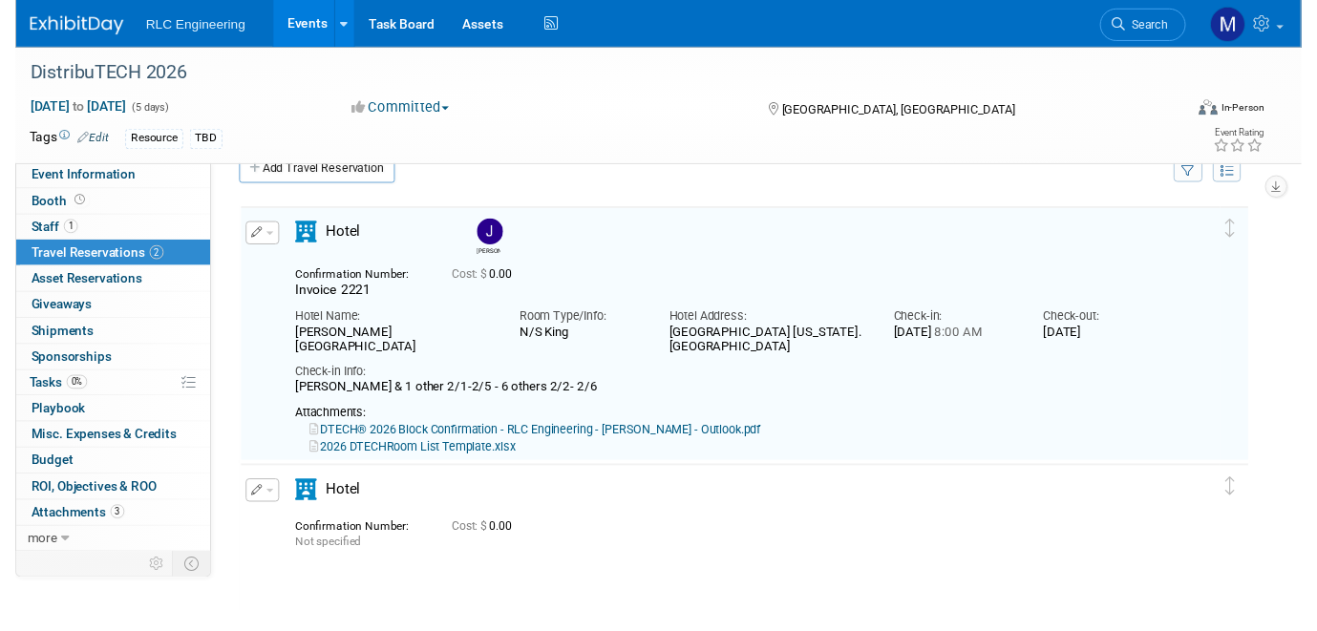
scroll to position [31, 0]
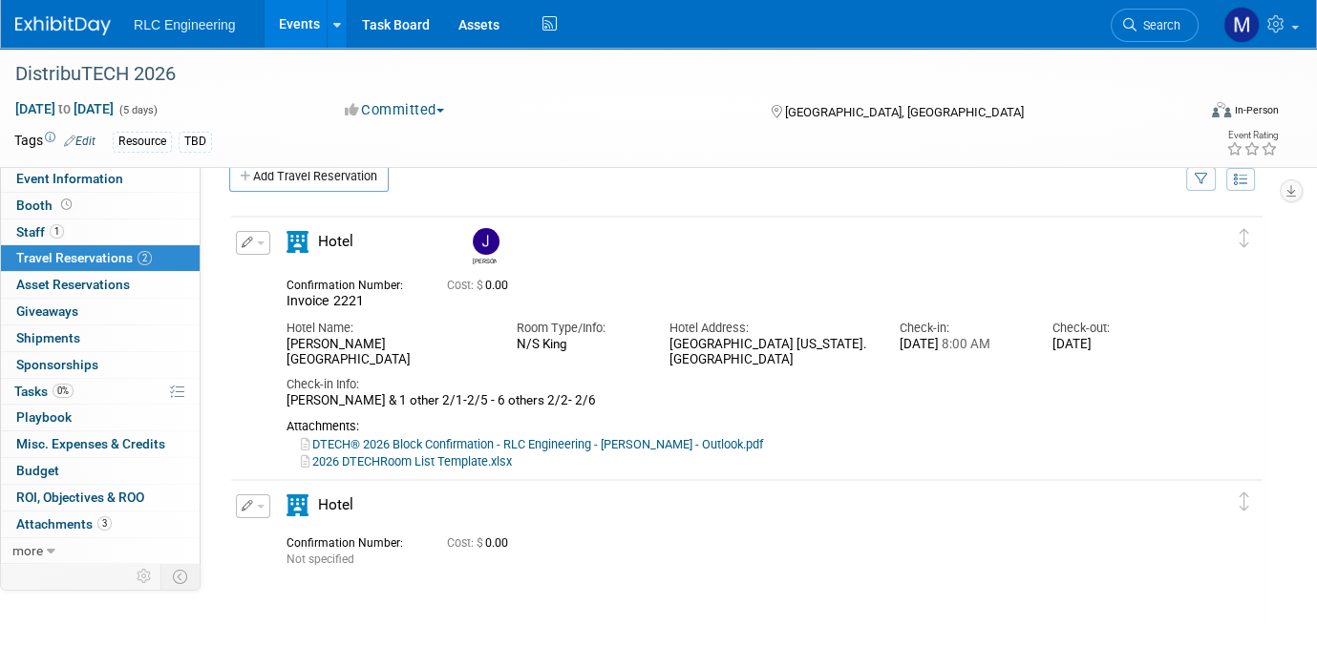
click at [254, 241] on button "button" at bounding box center [253, 243] width 34 height 24
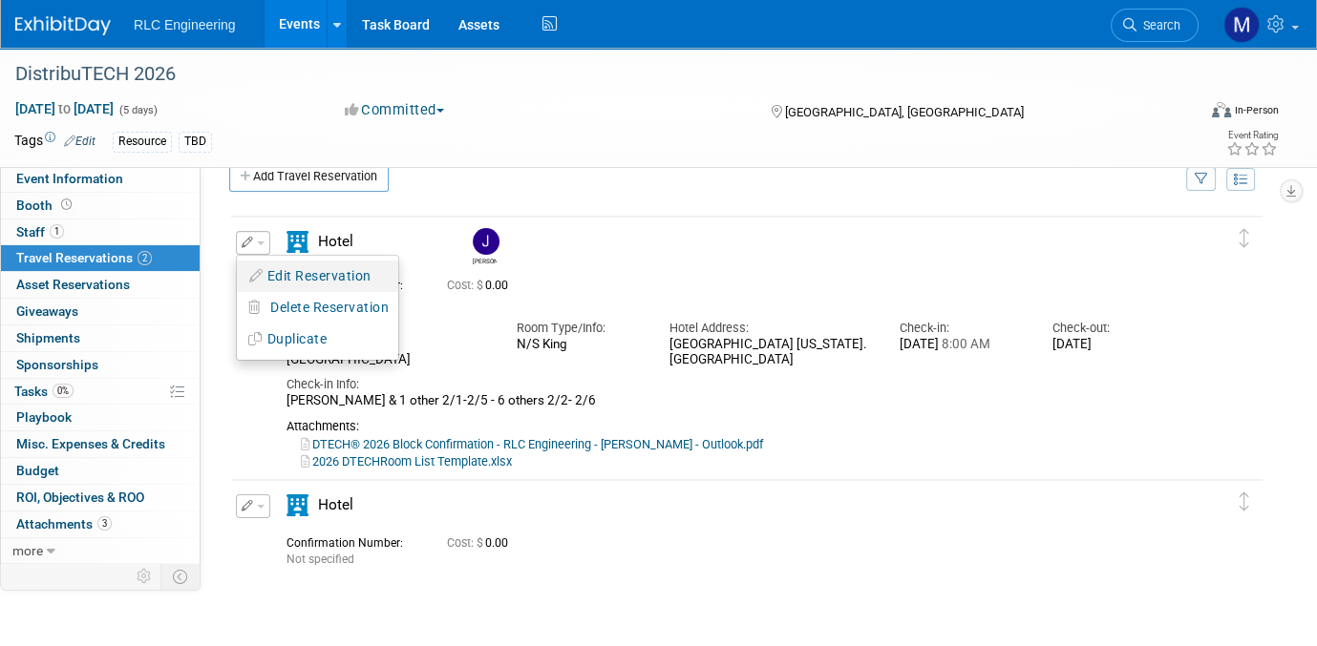
click at [312, 267] on button "Edit Reservation" at bounding box center [317, 277] width 161 height 28
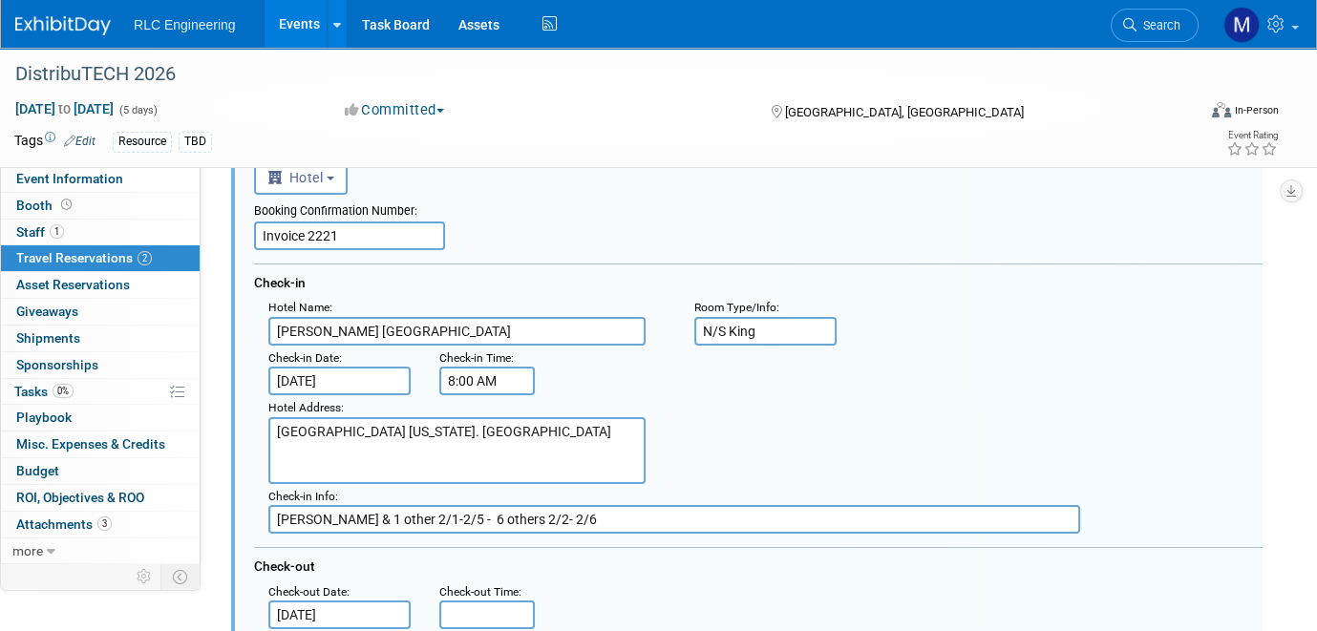
scroll to position [317, 0]
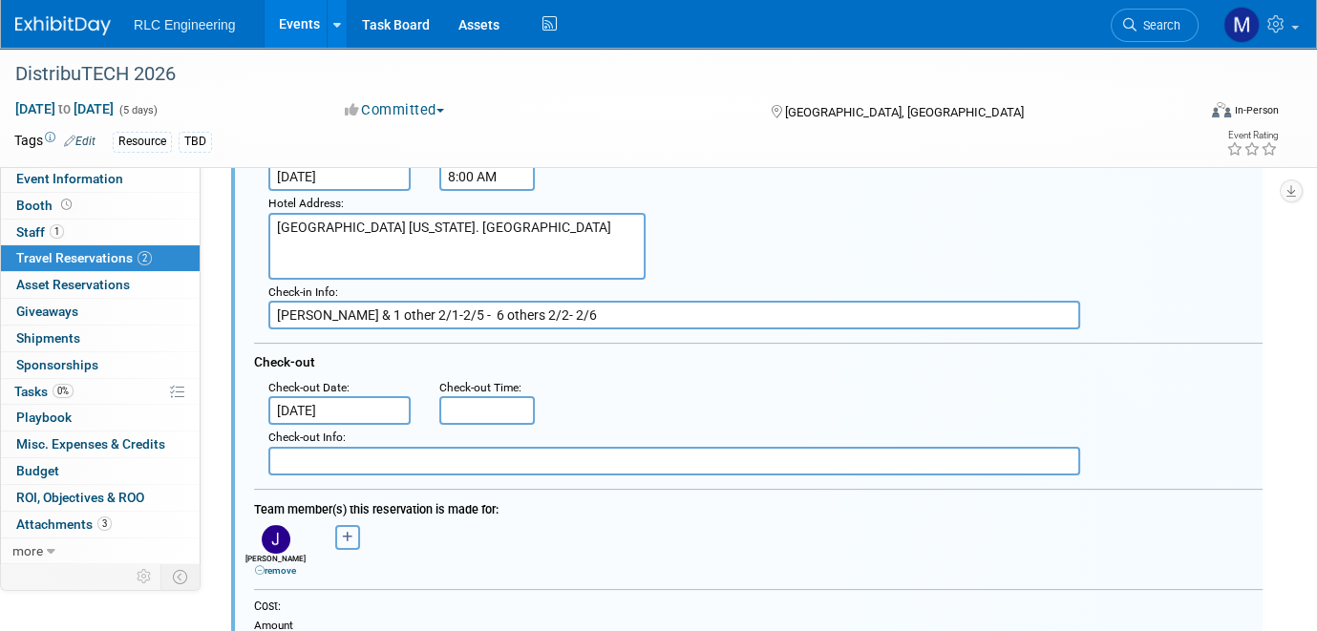
click at [351, 525] on button "button" at bounding box center [347, 537] width 25 height 25
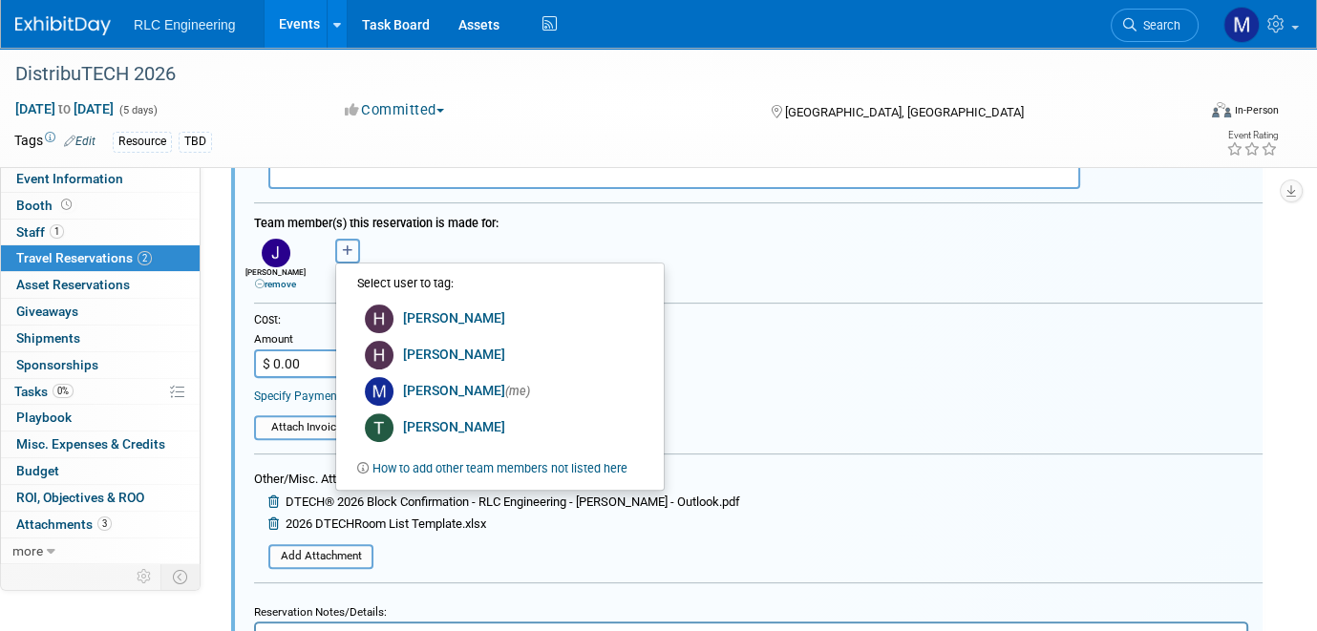
scroll to position [508, 0]
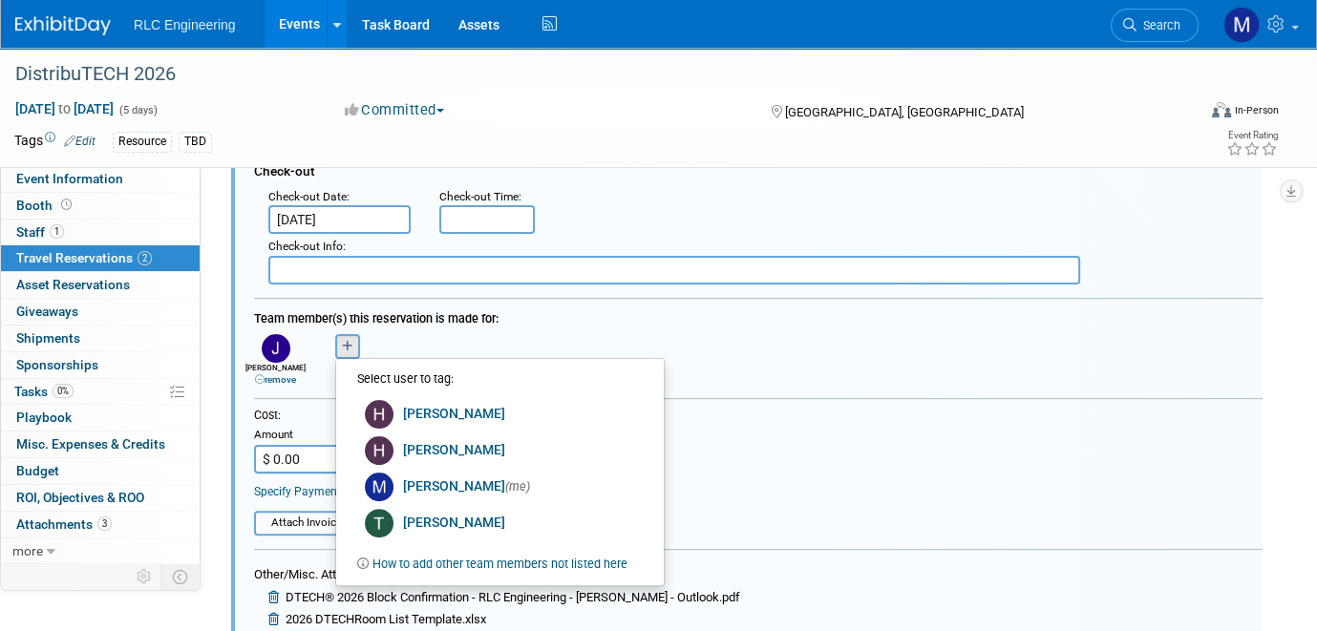
click at [53, 136] on icon at bounding box center [50, 138] width 11 height 11
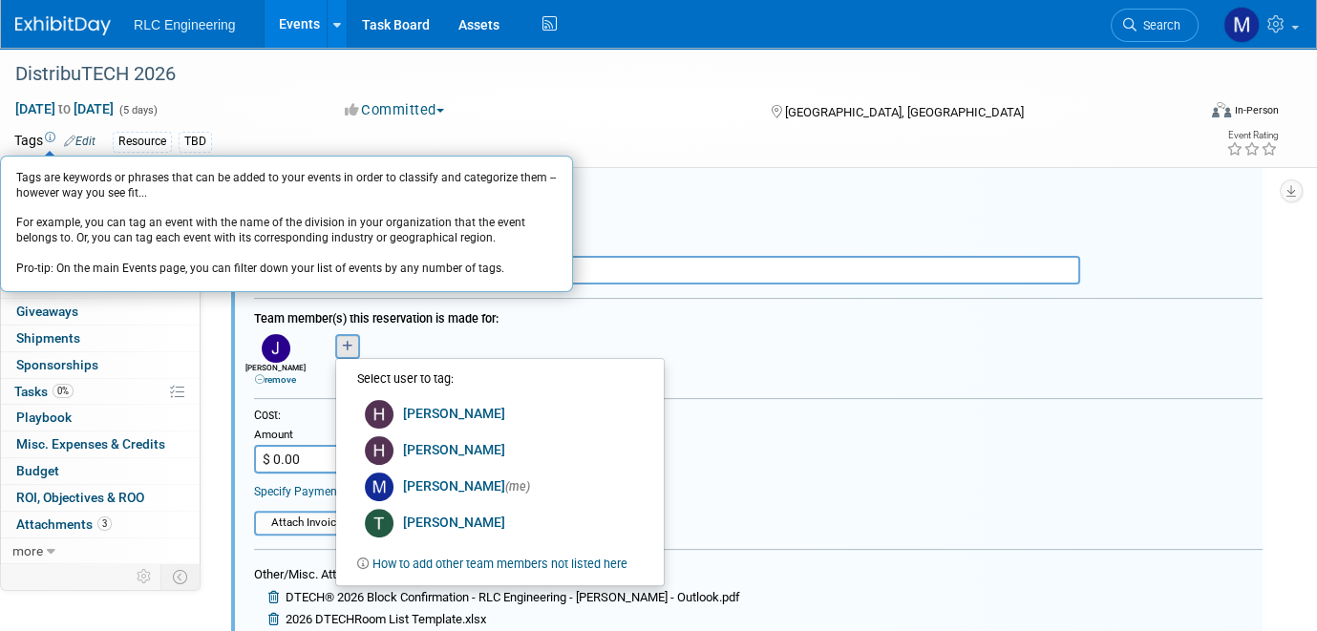
click at [1024, 136] on div "Resource TBD" at bounding box center [588, 142] width 950 height 21
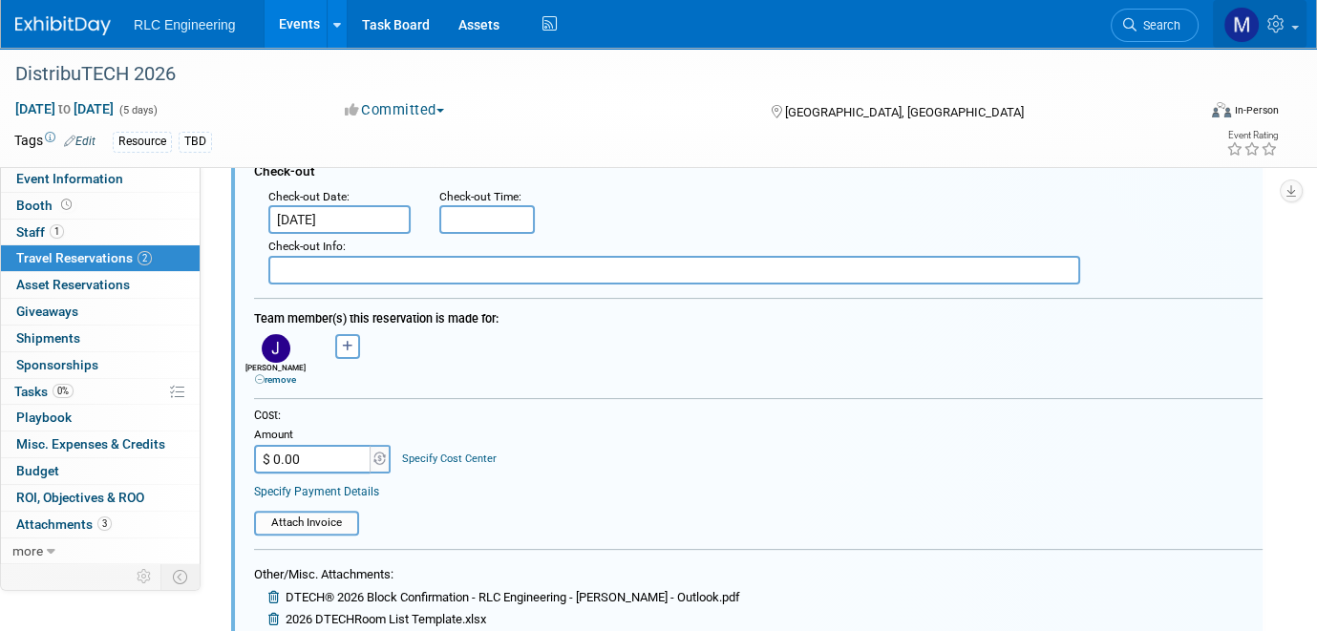
click at [1279, 23] on icon at bounding box center [1278, 23] width 22 height 17
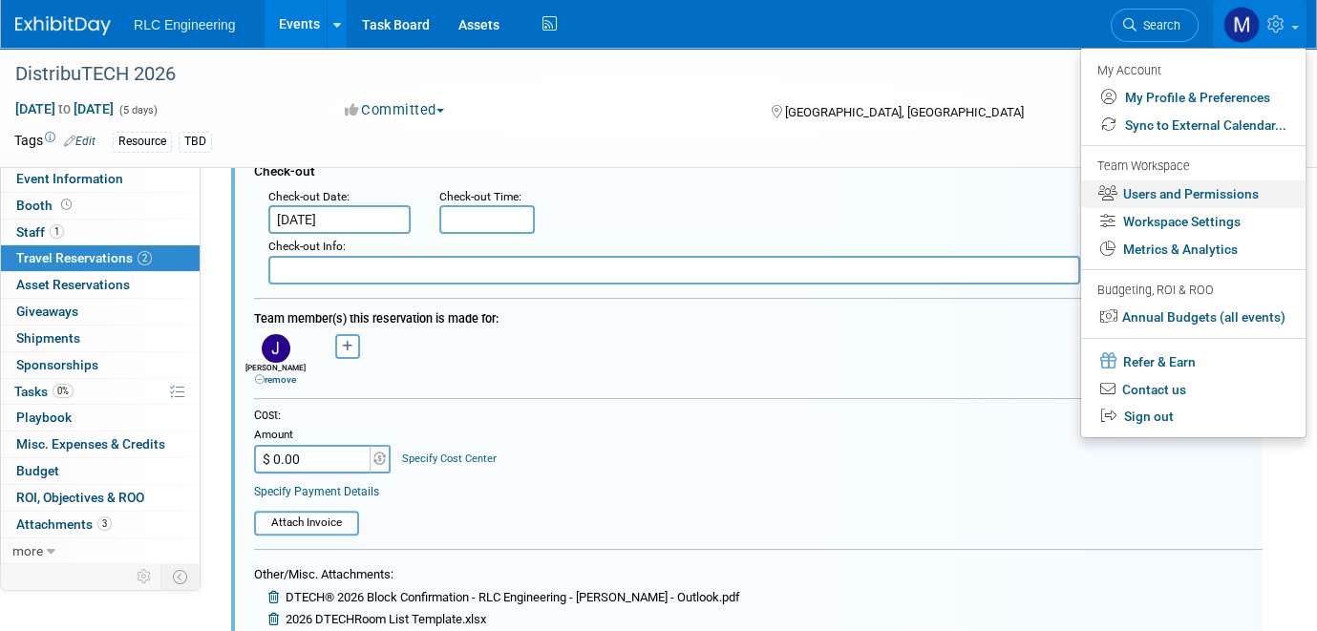
click at [1217, 195] on link "Users and Permissions" at bounding box center [1193, 194] width 224 height 28
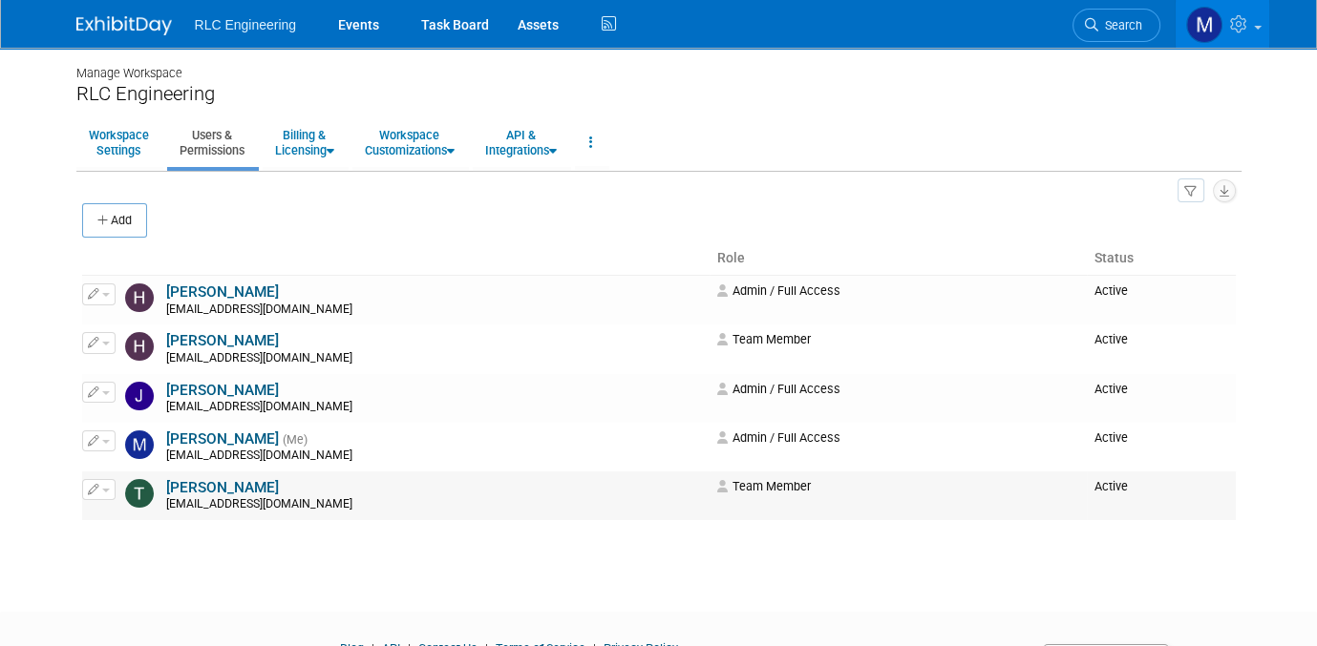
click at [105, 489] on span "button" at bounding box center [106, 491] width 8 height 4
click at [127, 518] on link "Edit" at bounding box center [158, 520] width 151 height 27
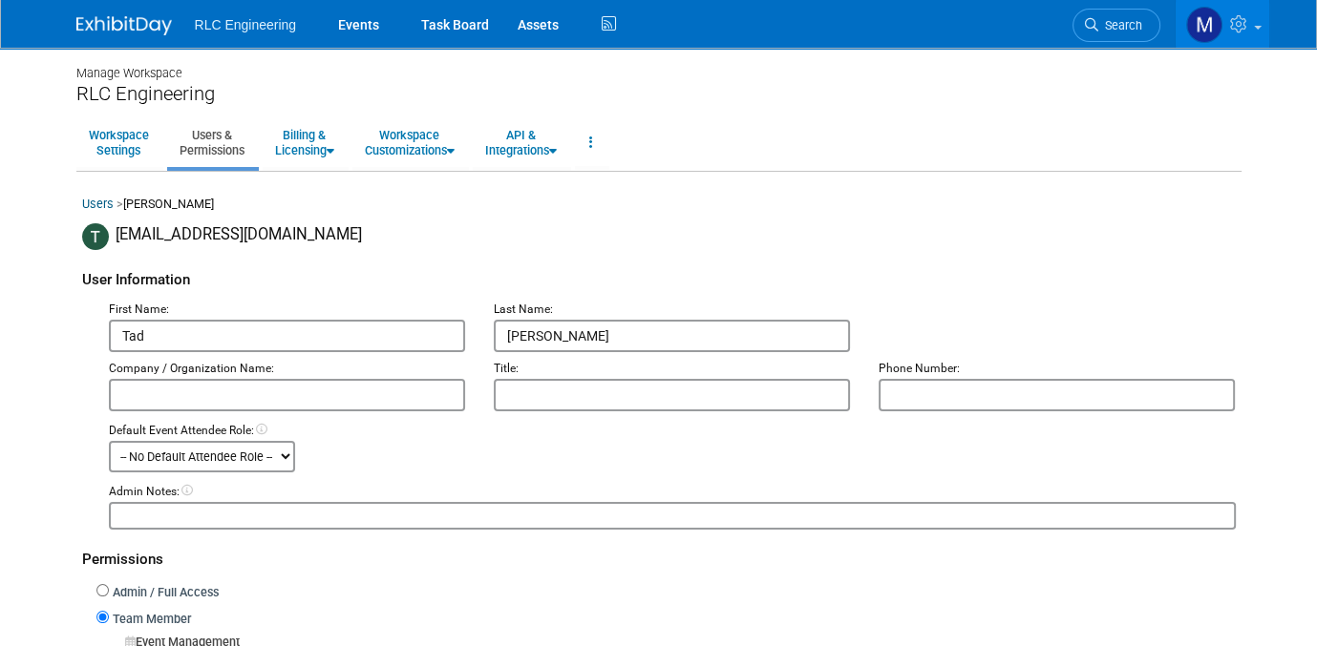
click at [102, 238] on img at bounding box center [95, 236] width 27 height 27
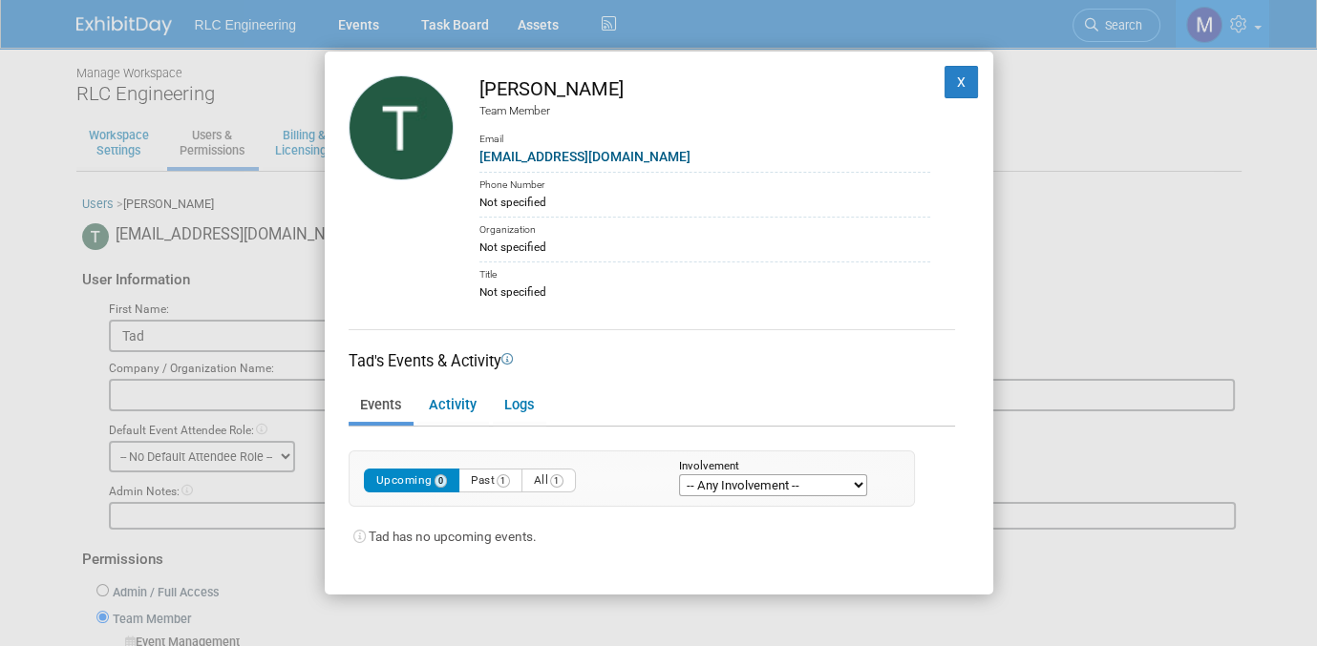
click at [859, 482] on select "-- Any Involvement -- Created the event Tagged as Attendee Tagged in Travel Res…" at bounding box center [773, 486] width 188 height 22
click at [419, 123] on img at bounding box center [401, 127] width 105 height 105
click at [945, 78] on button "X" at bounding box center [961, 82] width 34 height 32
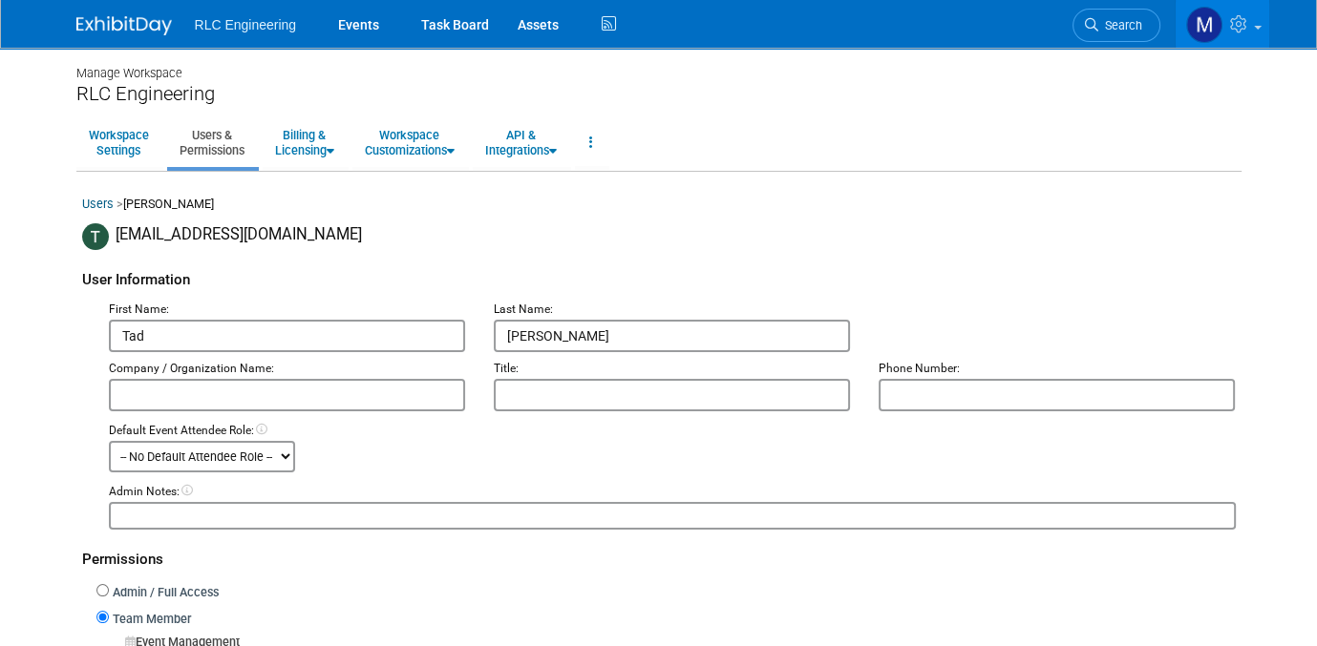
click at [104, 203] on link "Users" at bounding box center [98, 204] width 32 height 14
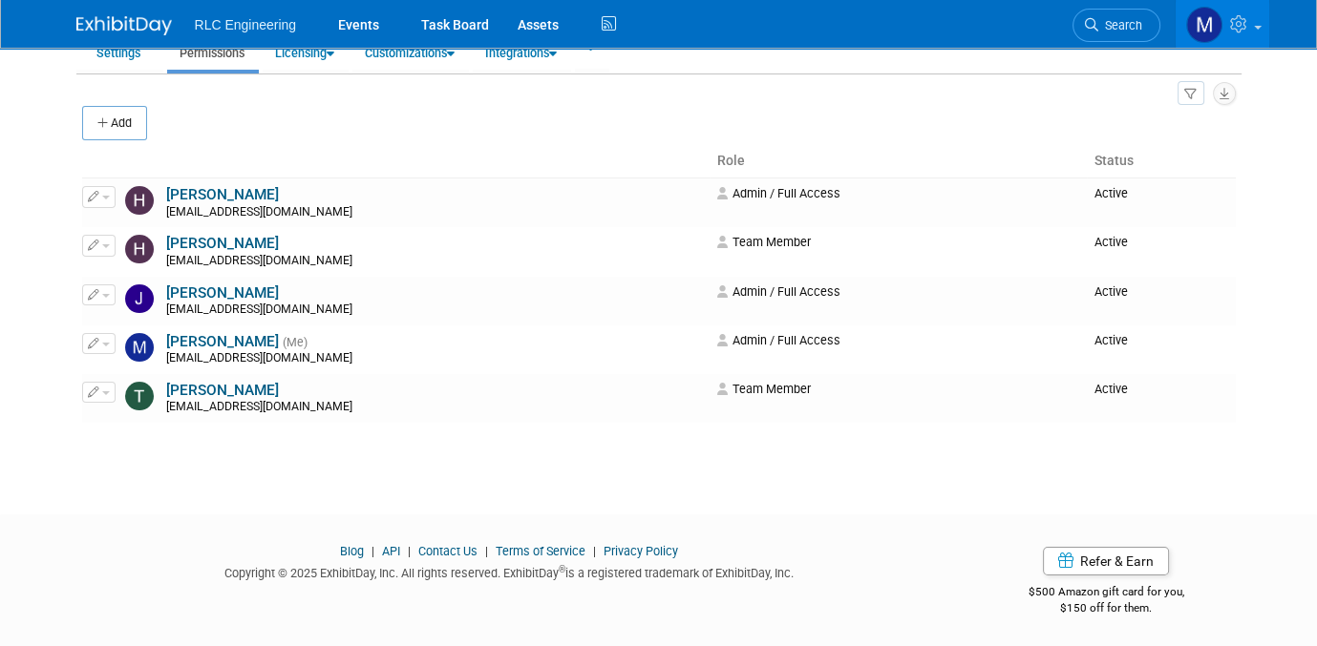
scroll to position [97, 0]
click at [107, 392] on span "button" at bounding box center [106, 394] width 8 height 4
click at [119, 416] on link "Edit" at bounding box center [158, 423] width 151 height 27
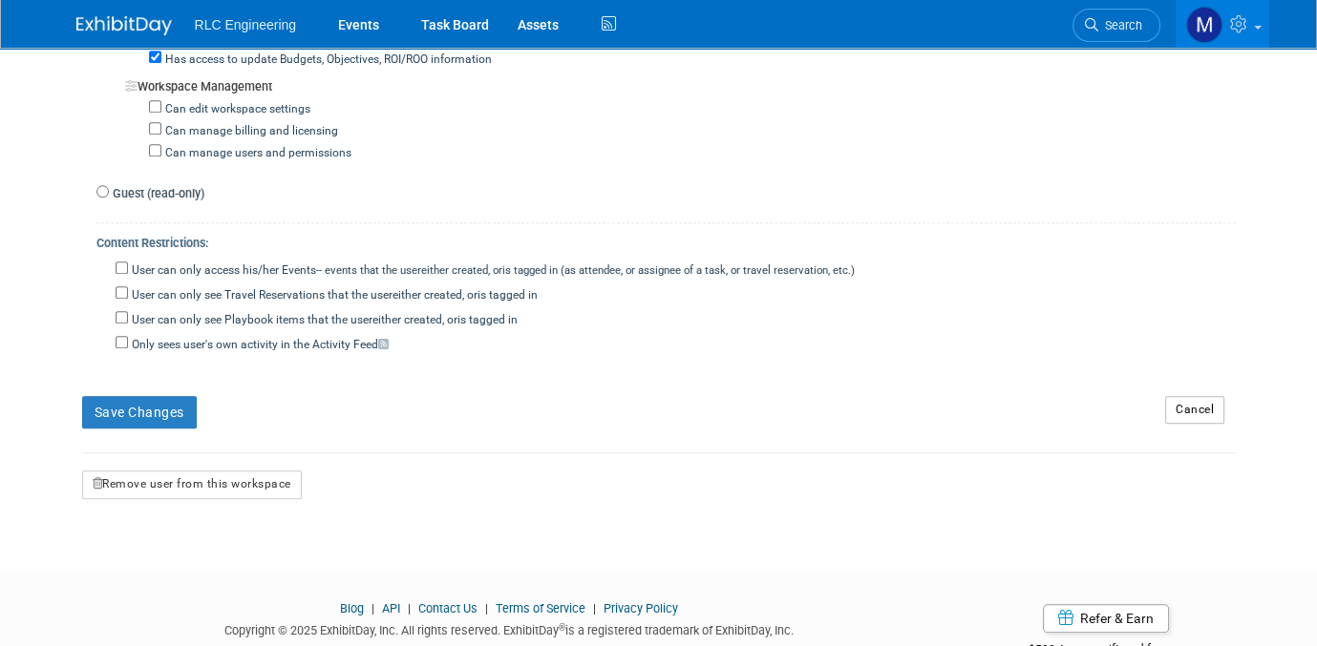
scroll to position [1719, 0]
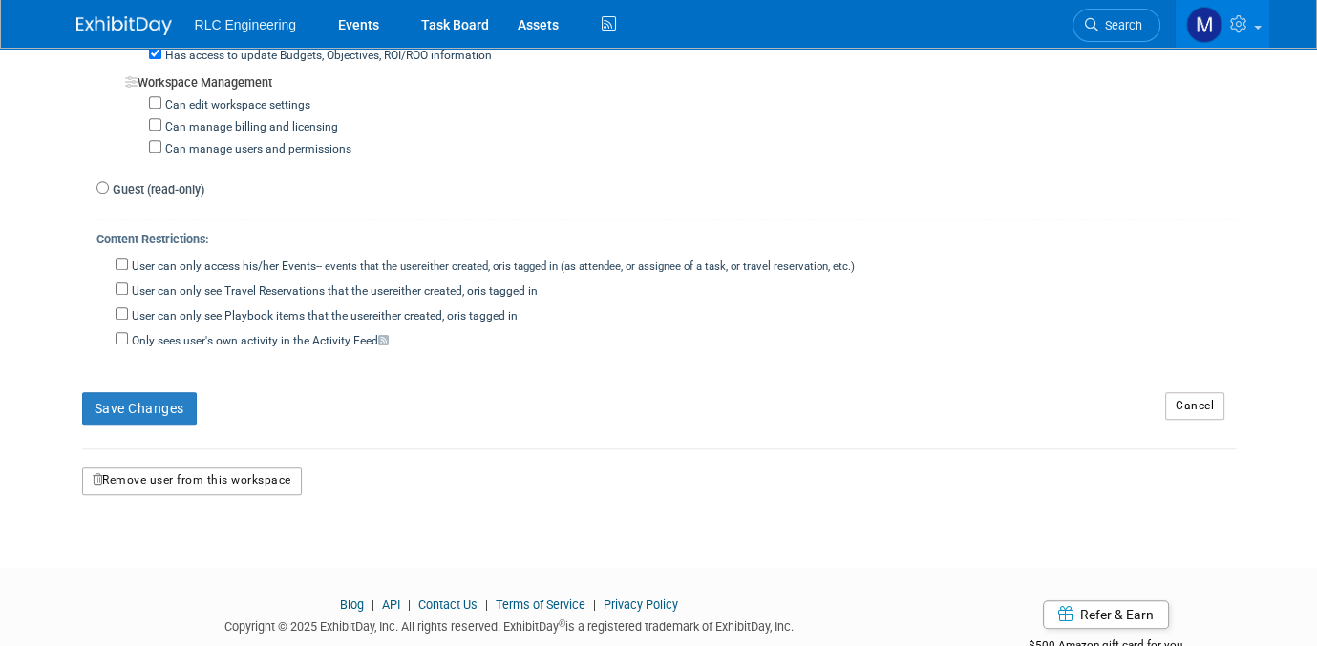
click at [177, 473] on button "Remove user from this workspace" at bounding box center [192, 481] width 220 height 29
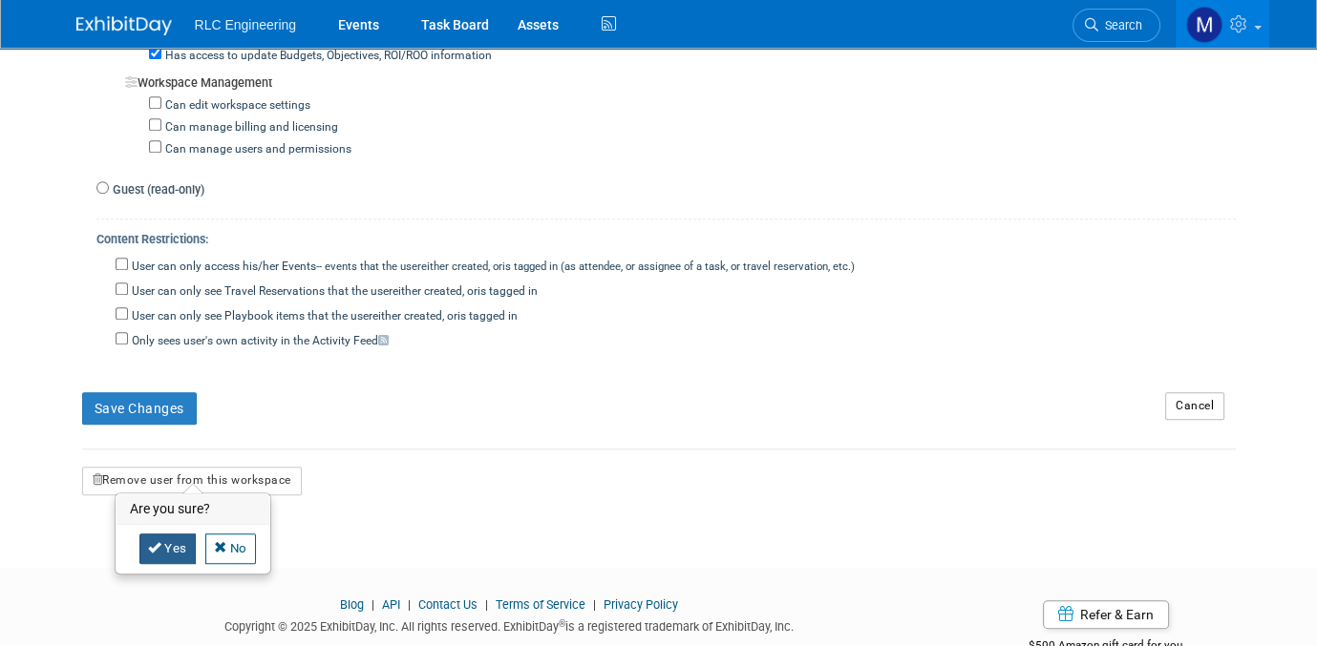
click at [164, 555] on link "Yes" at bounding box center [167, 549] width 56 height 31
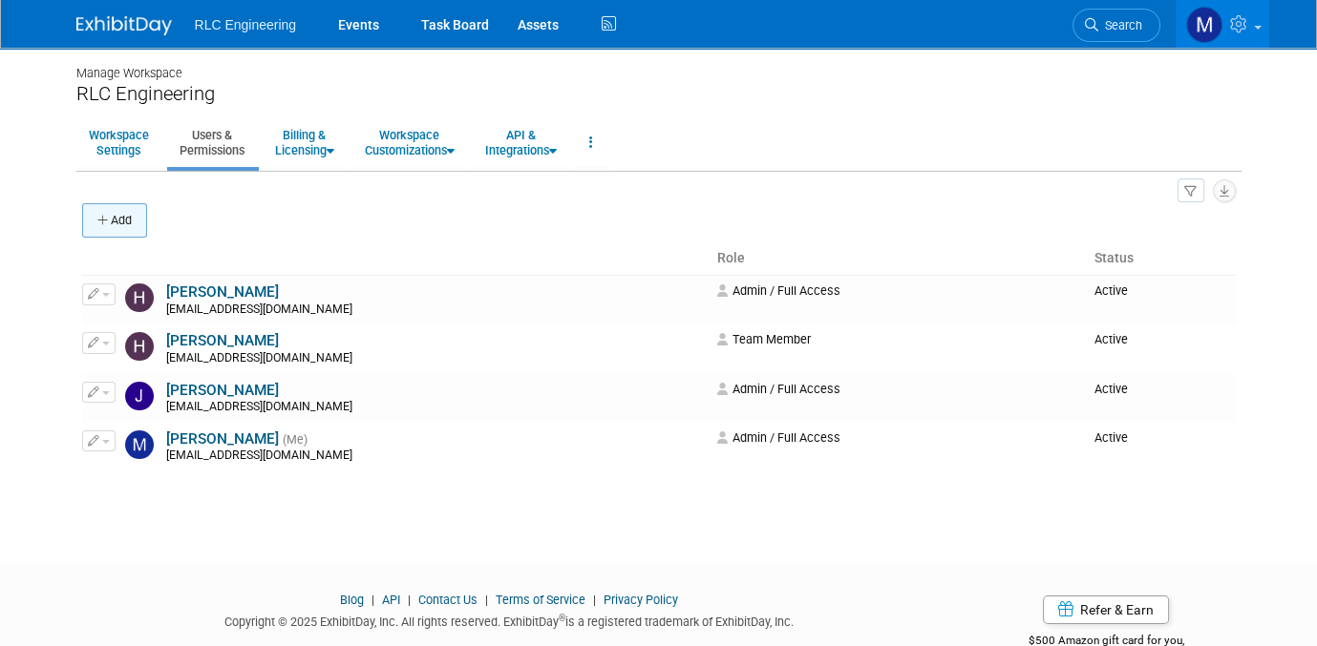
click at [121, 222] on button "Add" at bounding box center [114, 220] width 65 height 34
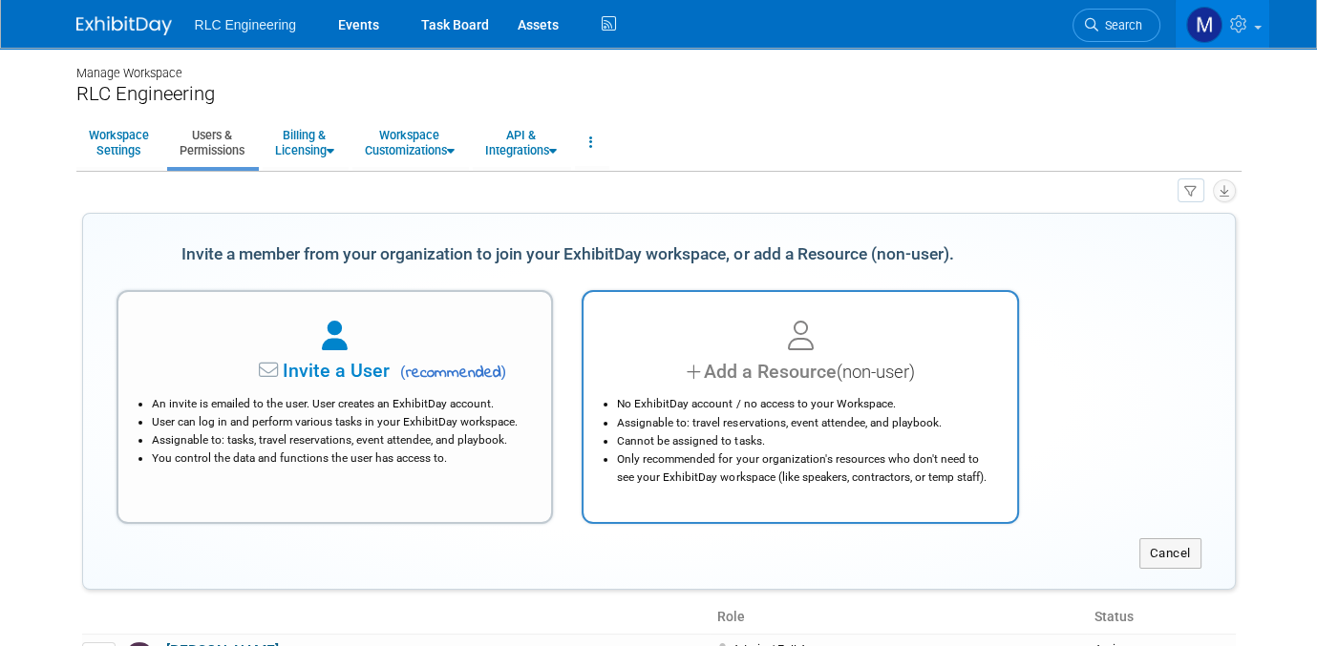
click at [770, 370] on div "Add a Resource (non-user)" at bounding box center [800, 372] width 386 height 28
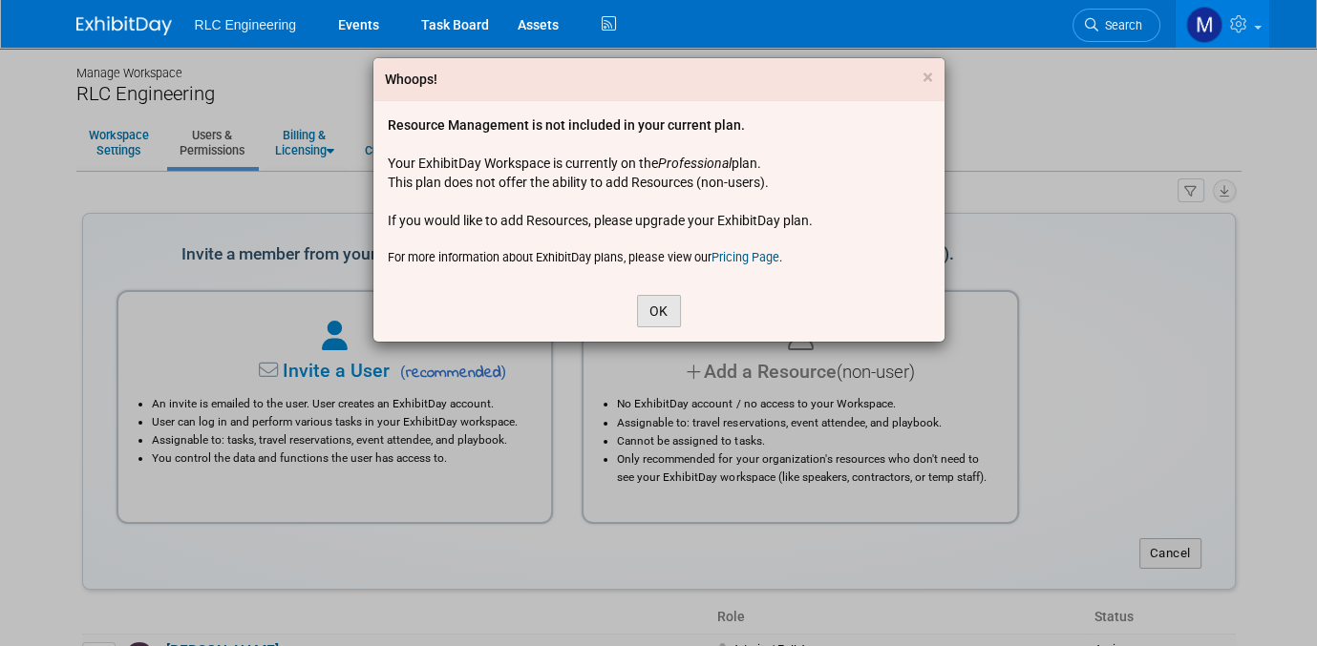
click at [662, 300] on button "OK" at bounding box center [659, 311] width 44 height 32
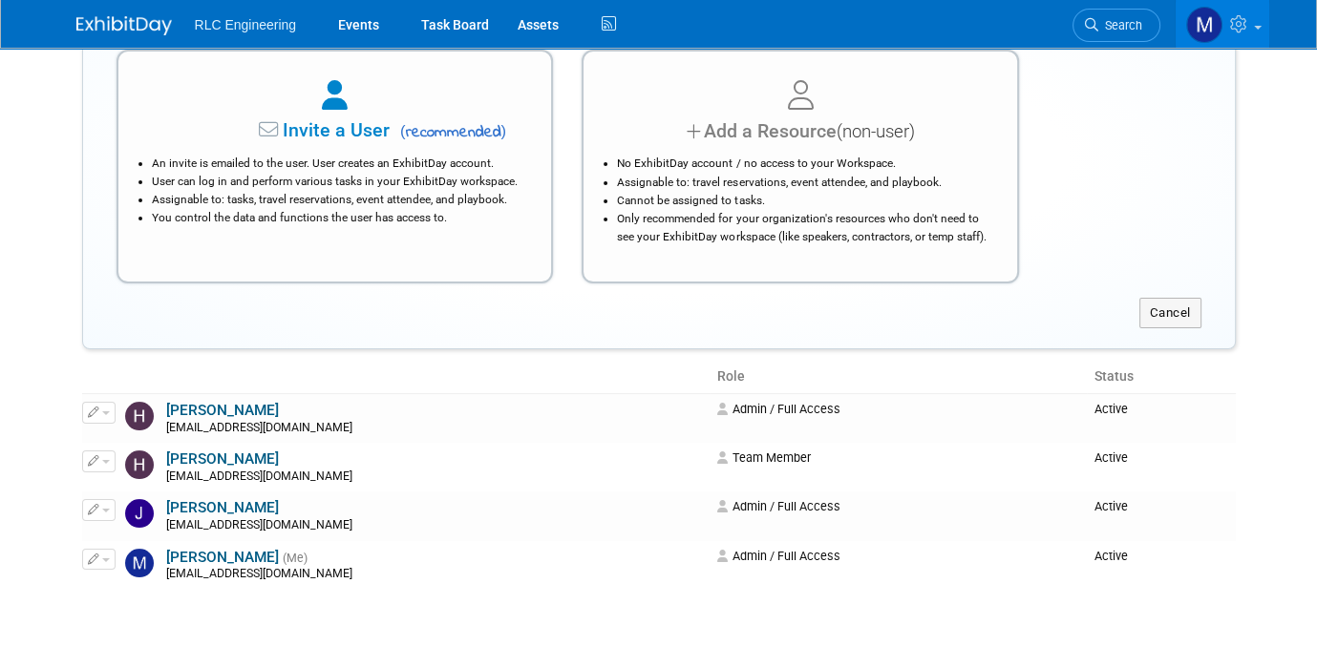
scroll to position [191, 0]
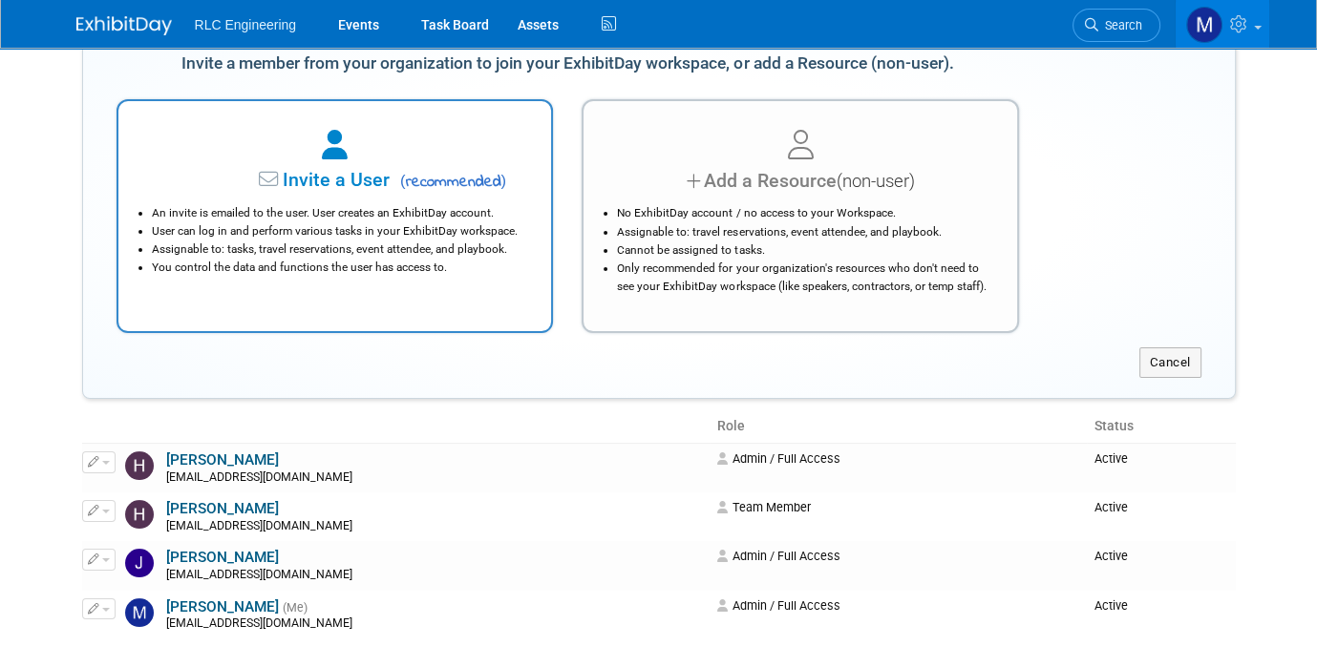
click at [374, 208] on li "An invite is emailed to the user. User creates an ExhibitDay account." at bounding box center [340, 213] width 376 height 18
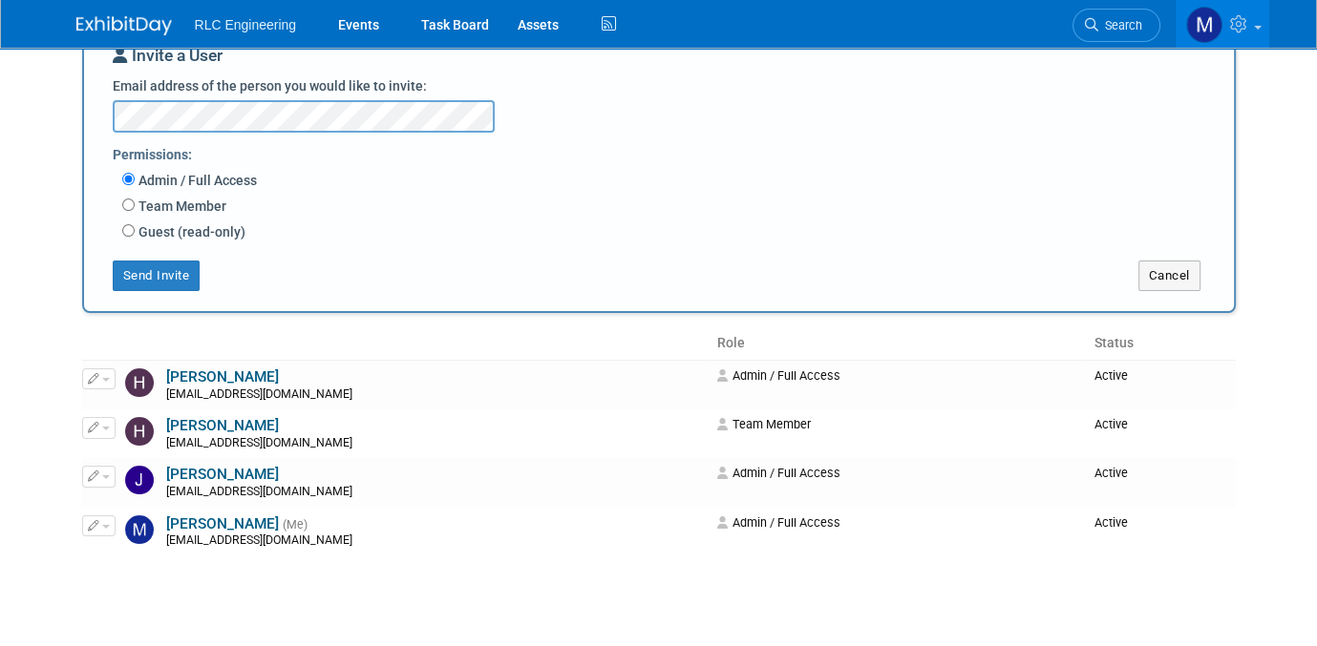
scroll to position [95, 0]
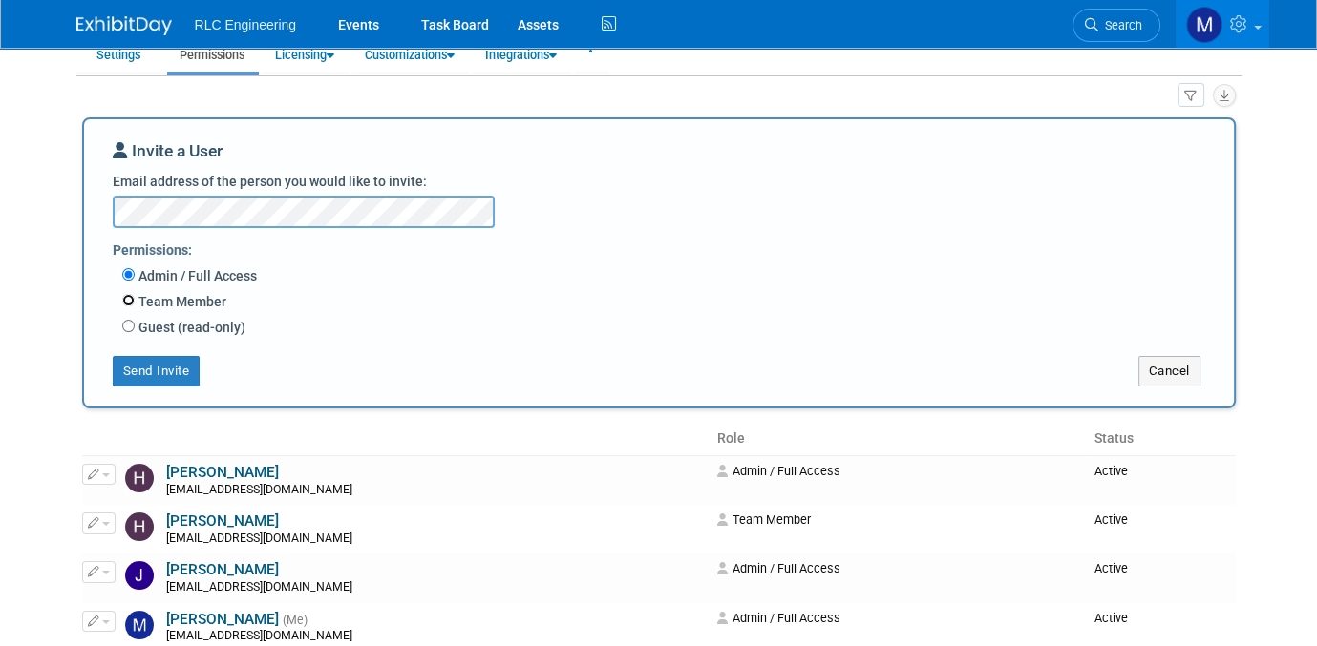
click at [130, 297] on input "Team Member" at bounding box center [128, 300] width 12 height 12
radio input "true"
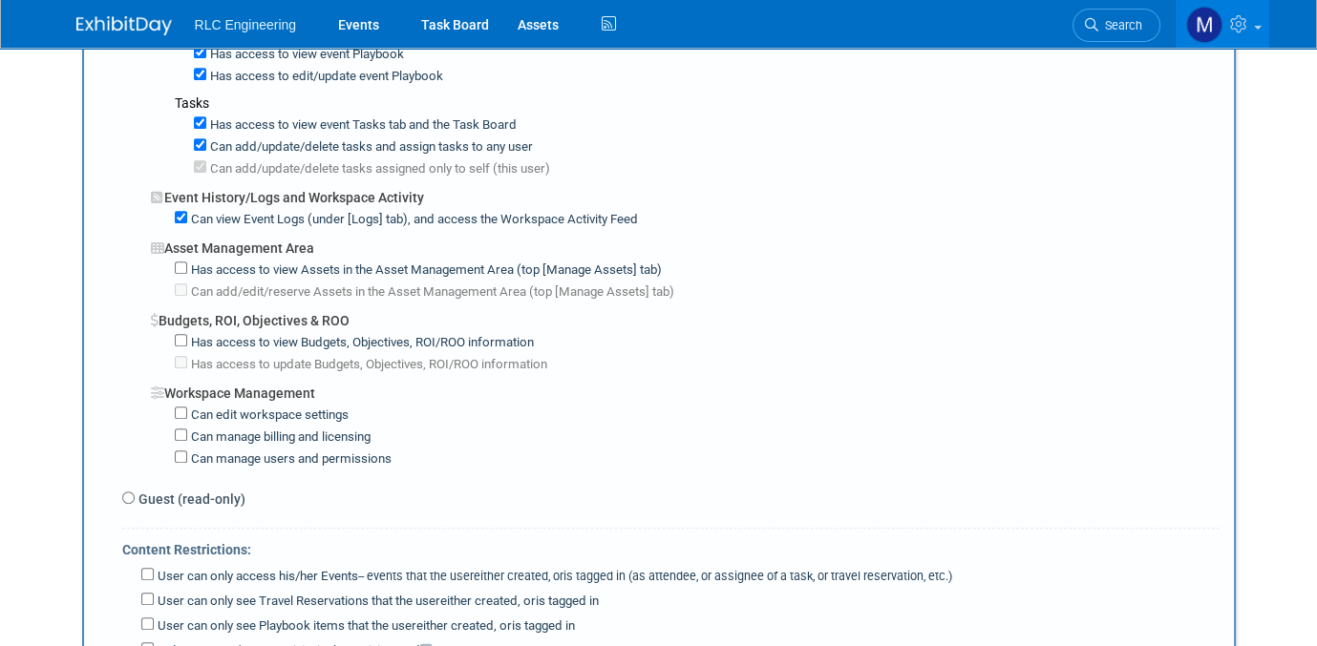
scroll to position [1432, 0]
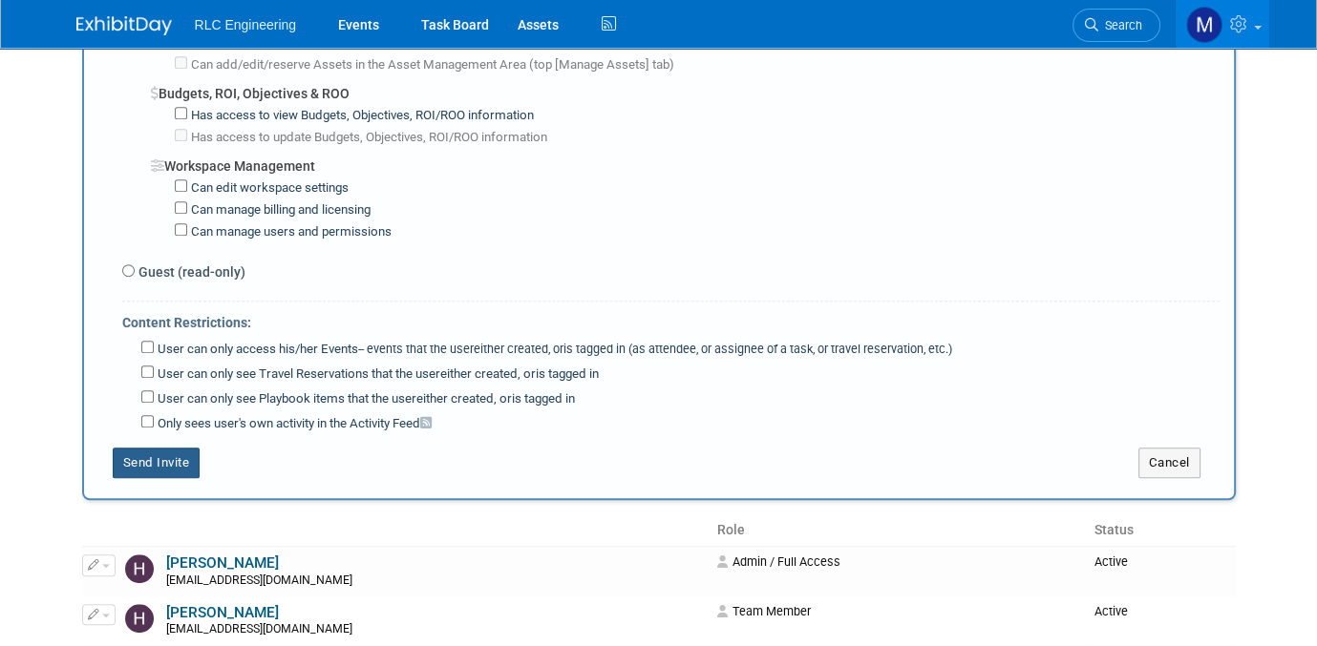
click at [153, 448] on button "Send Invite" at bounding box center [157, 463] width 88 height 31
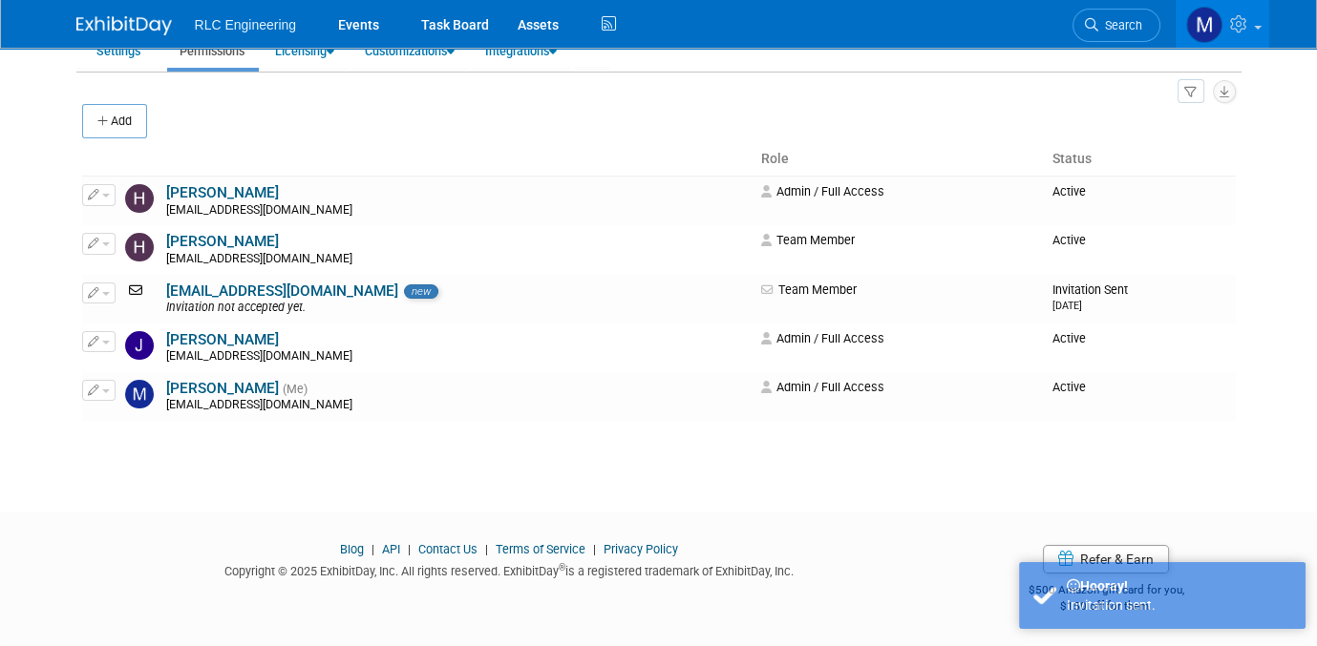
scroll to position [0, 0]
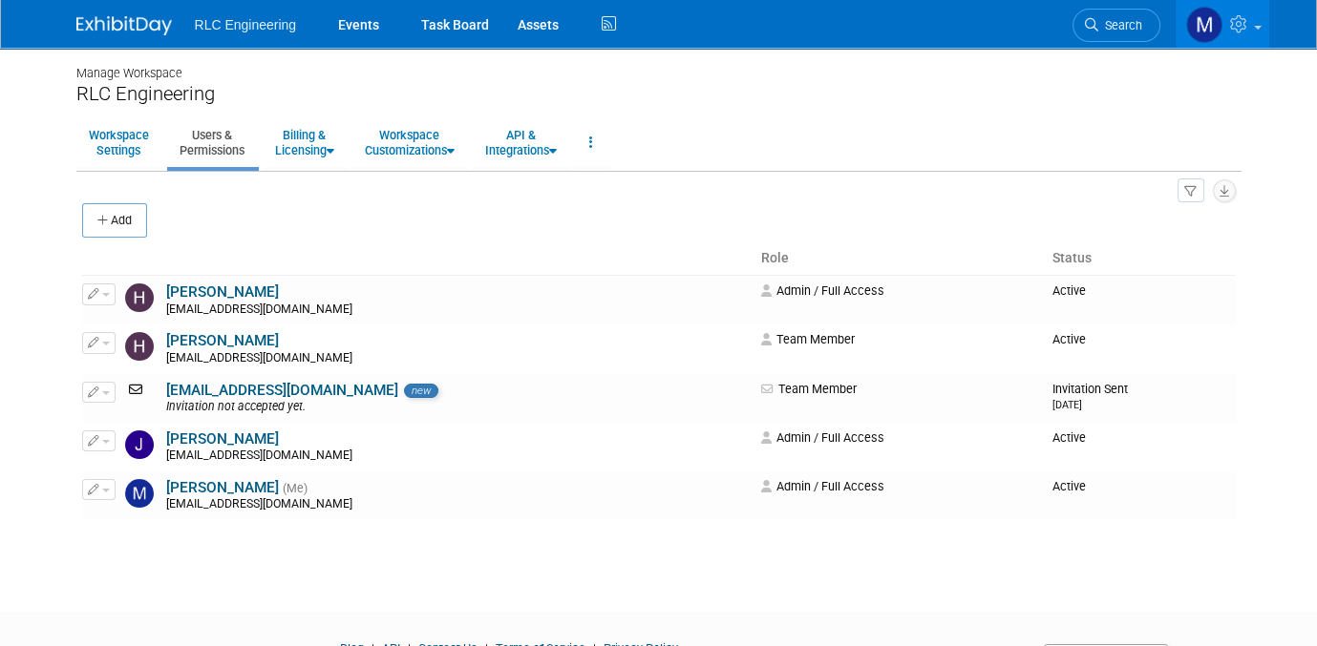
click at [603, 566] on div "Manage Workspace RLC Engineering Workspace Settings Users & Permissions Billing…" at bounding box center [659, 313] width 1194 height 530
click at [133, 140] on link "Workspace Settings" at bounding box center [118, 142] width 85 height 47
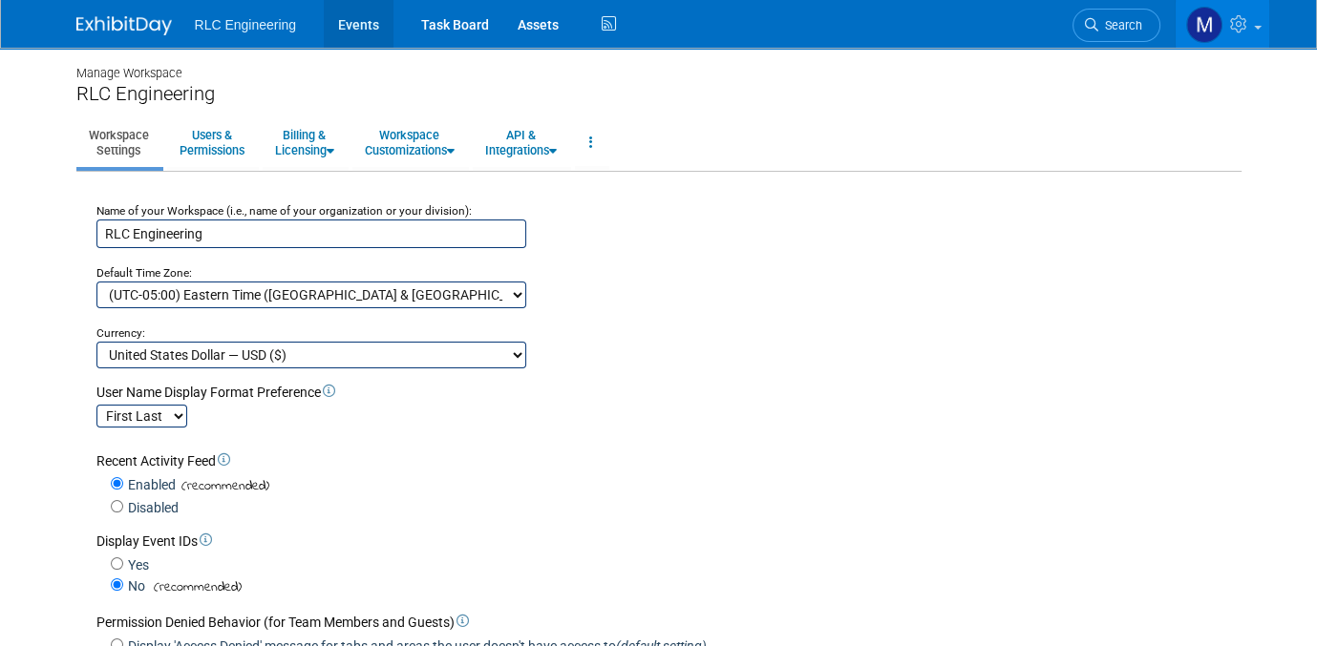
click at [351, 21] on link "Events" at bounding box center [359, 24] width 70 height 48
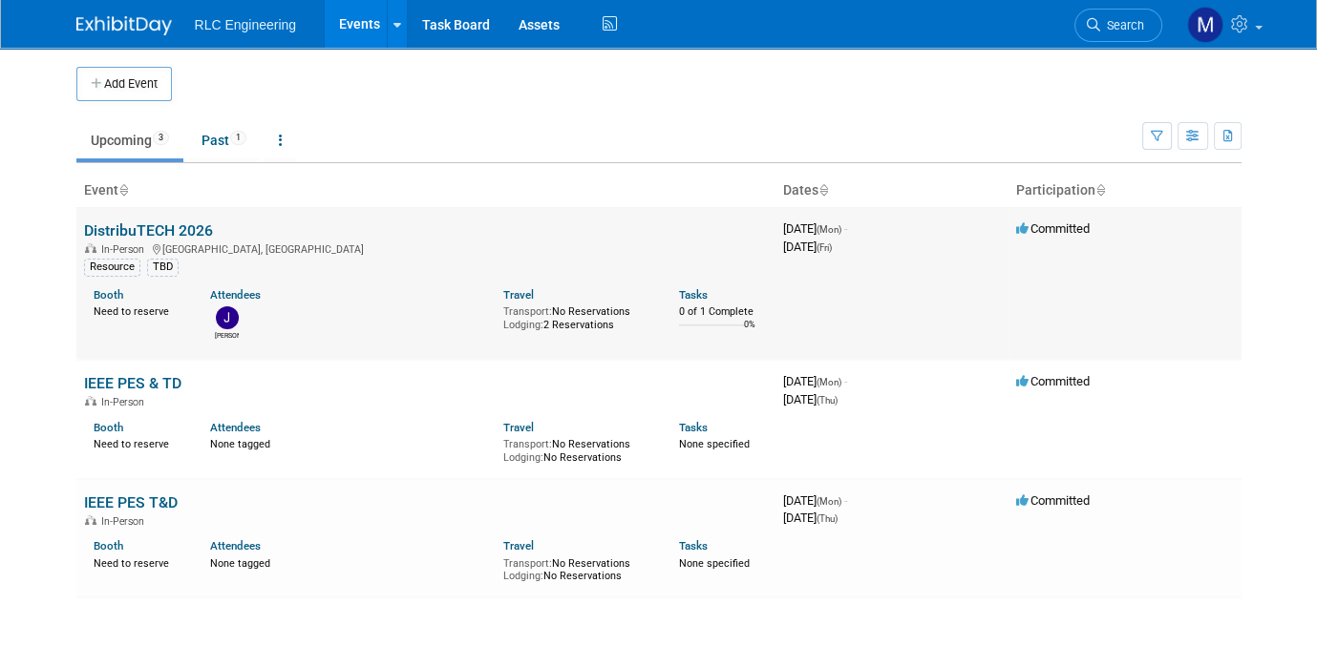
click at [156, 227] on link "DistribuTECH 2026" at bounding box center [148, 231] width 129 height 18
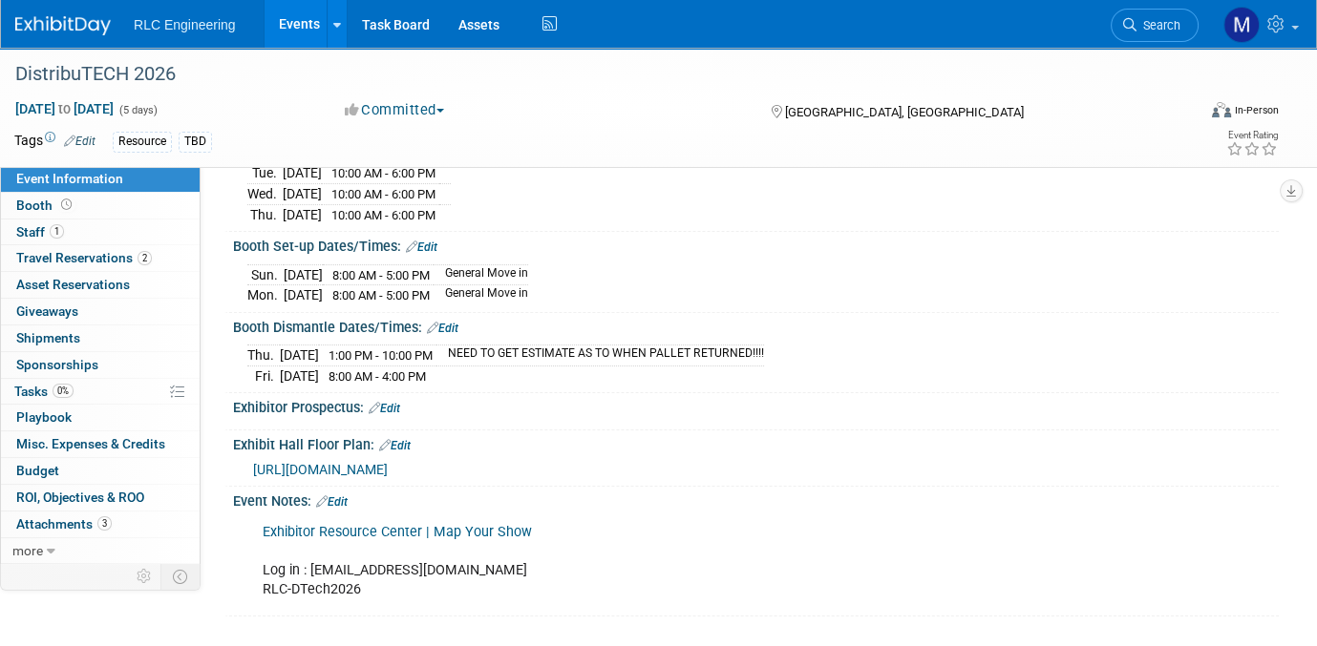
scroll to position [286, 0]
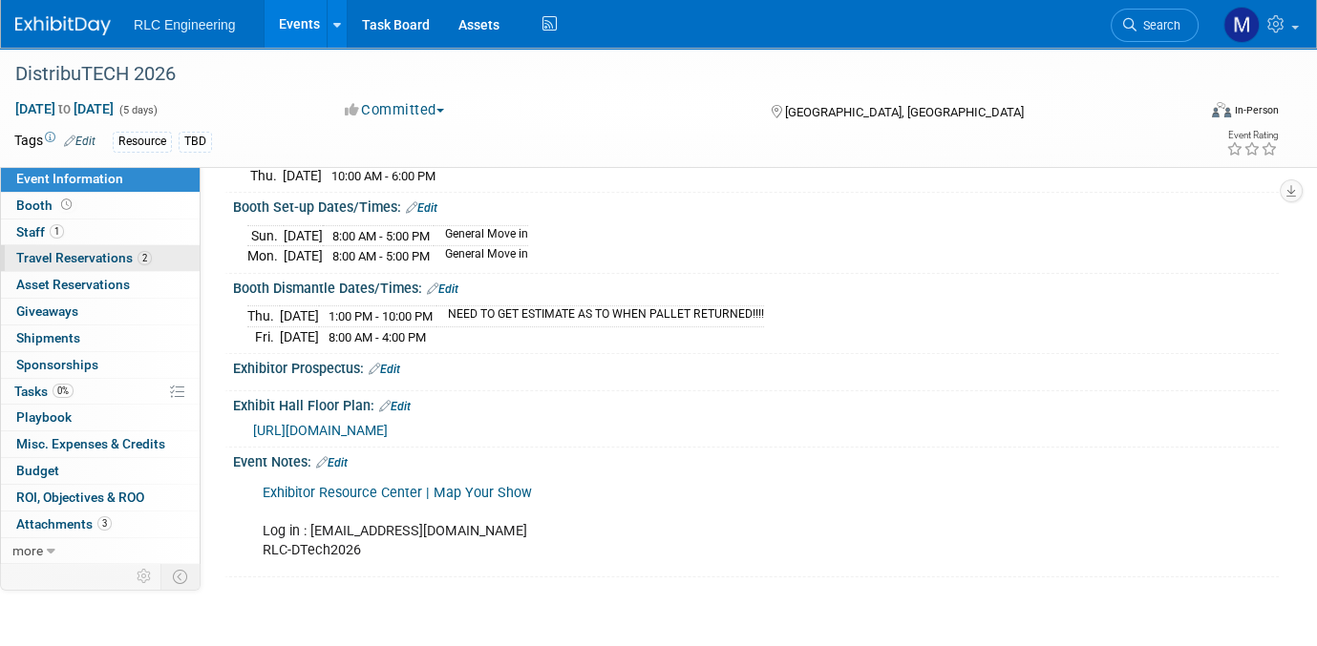
click at [164, 260] on link "2 Travel Reservations 2" at bounding box center [100, 258] width 199 height 26
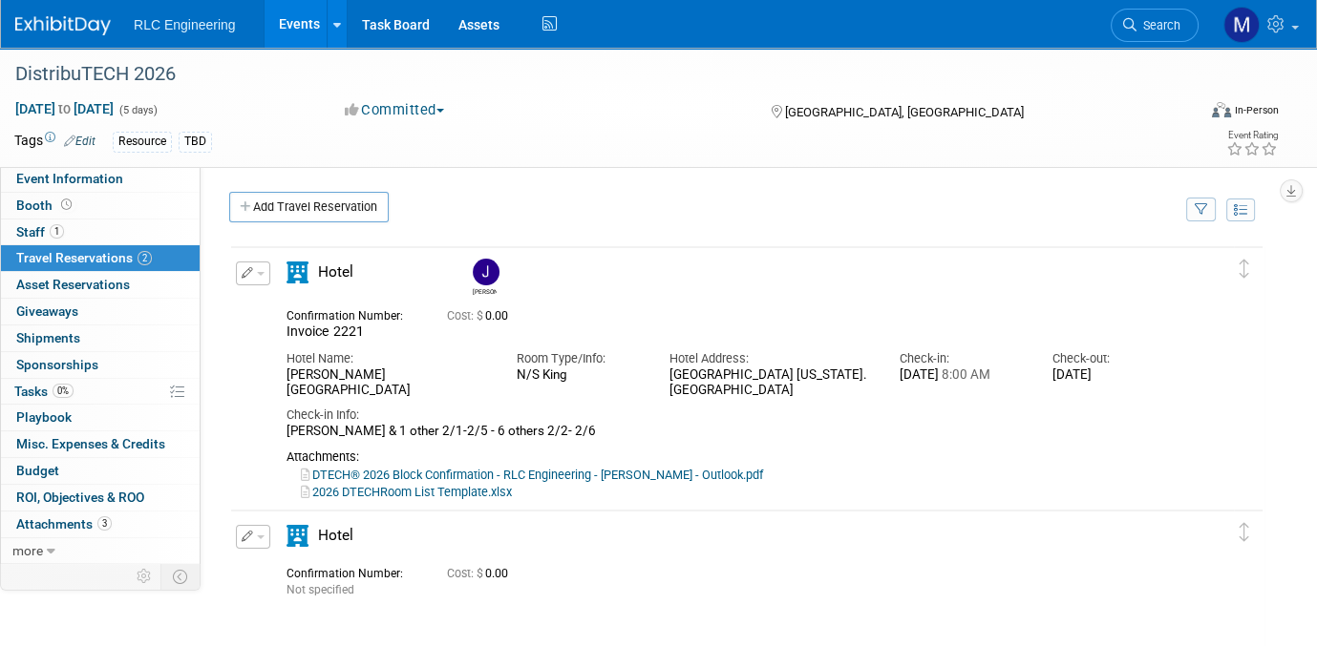
click at [261, 536] on span "button" at bounding box center [261, 538] width 8 height 4
click at [320, 562] on button "Edit Reservation" at bounding box center [317, 571] width 161 height 28
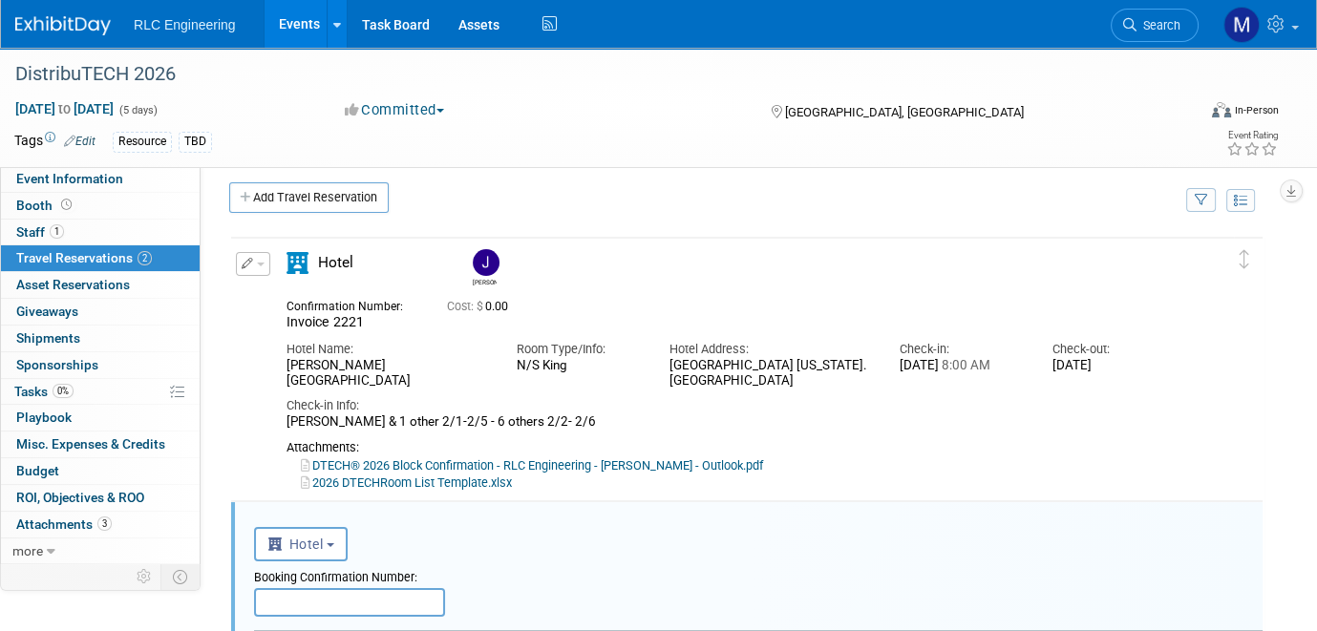
scroll to position [8, 0]
click at [334, 546] on b "button" at bounding box center [331, 547] width 8 height 4
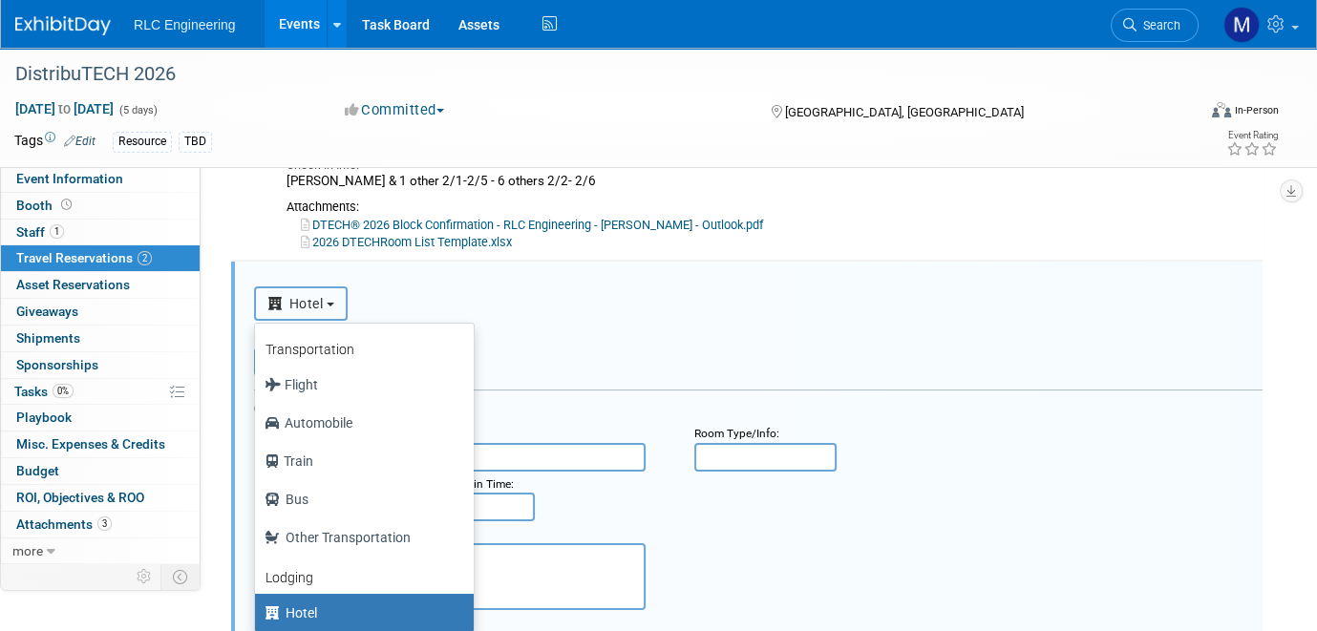
scroll to position [294, 0]
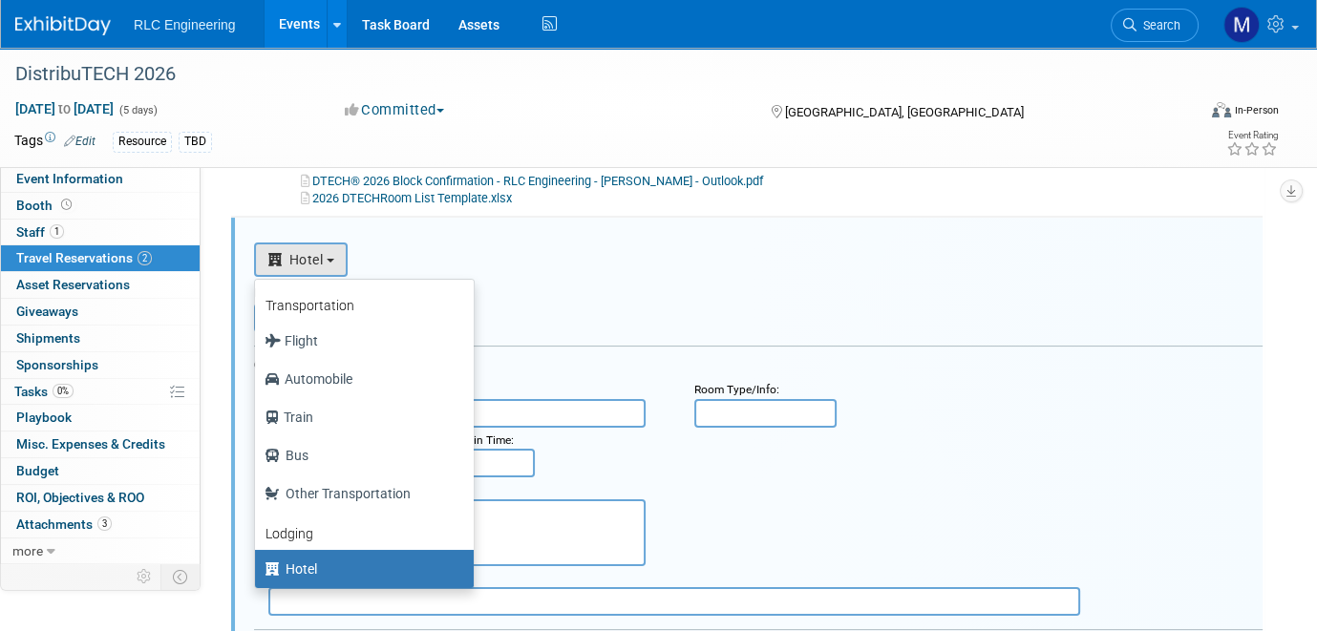
click at [740, 254] on div "<i class="fas fa-plane" style="padding: 6px 4px 6px 1px;"></i> Flight <i class=…" at bounding box center [758, 257] width 1008 height 39
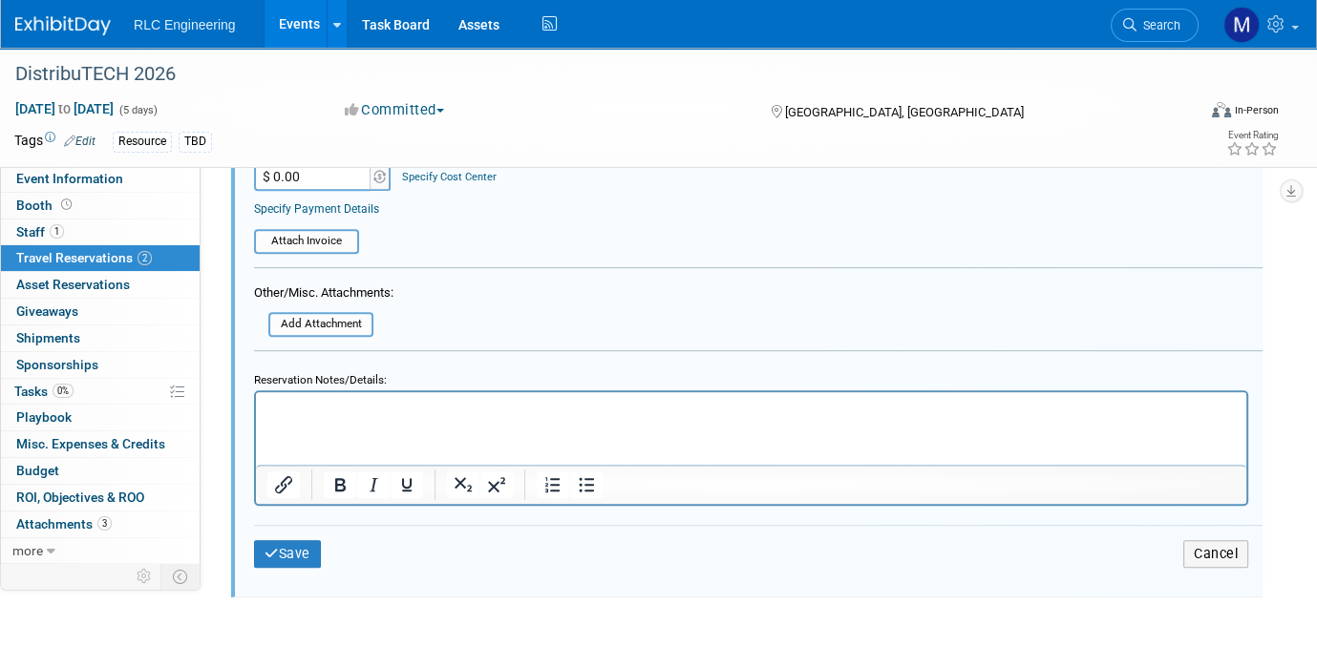
scroll to position [1058, 0]
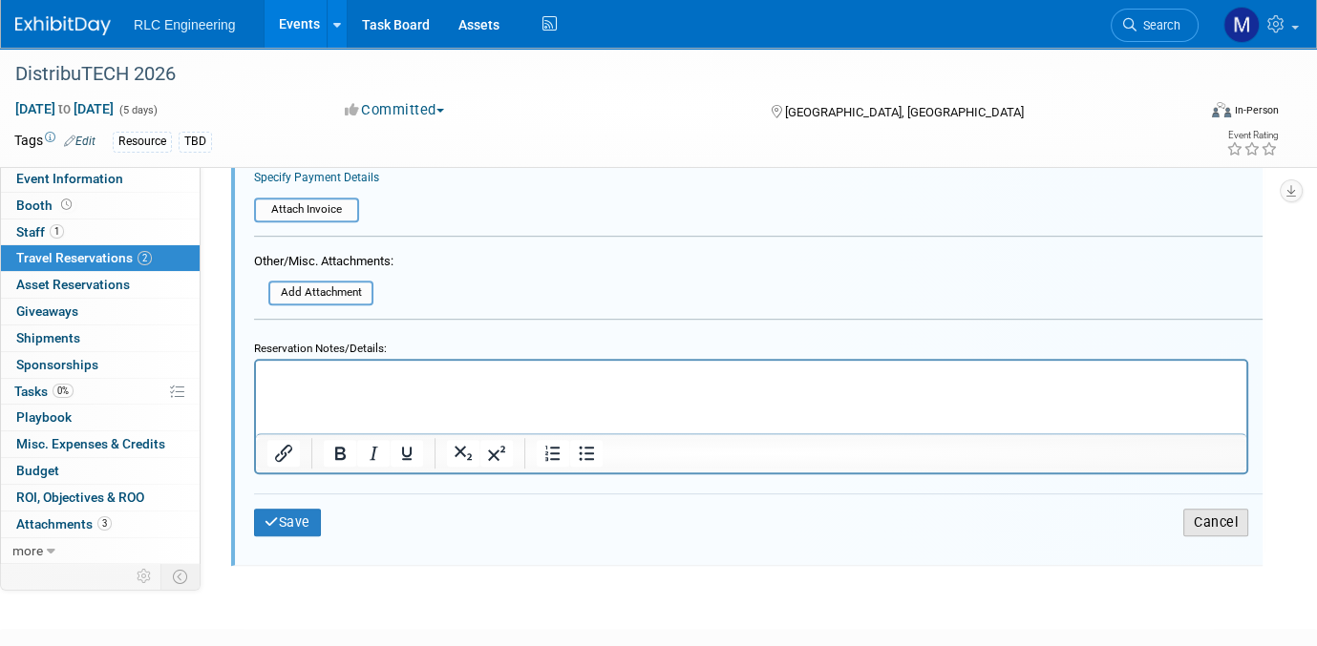
click at [1211, 512] on button "Cancel" at bounding box center [1215, 523] width 65 height 28
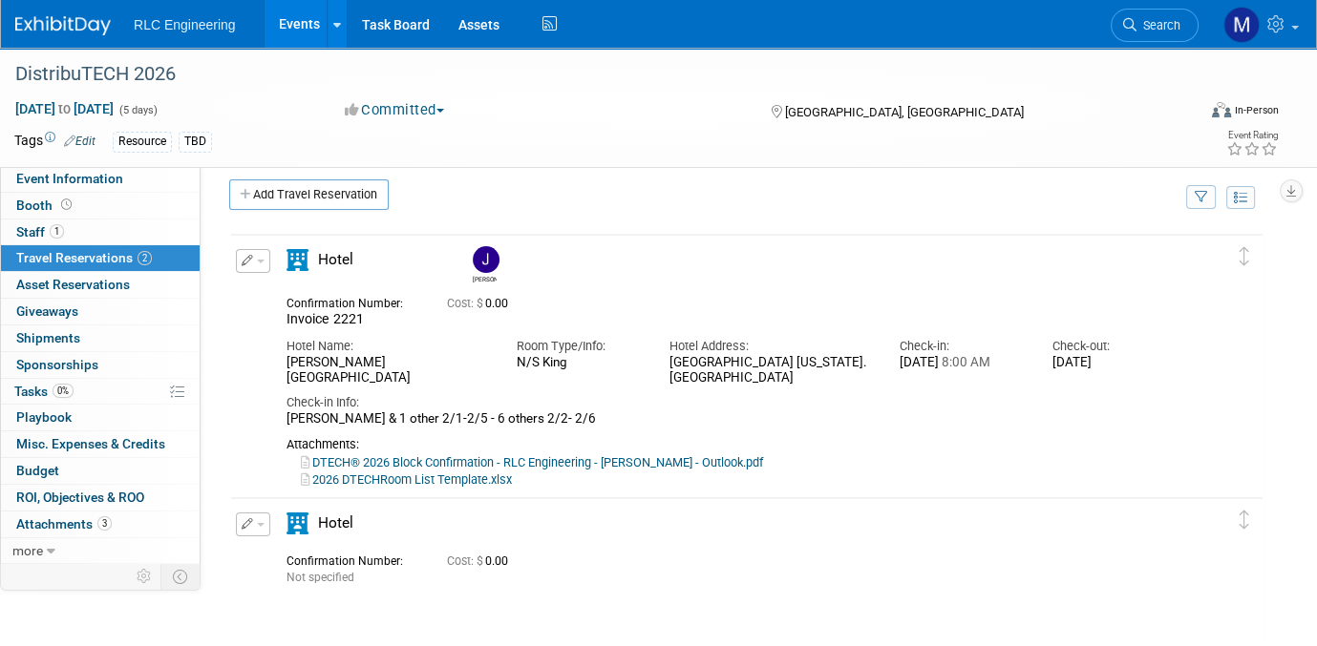
scroll to position [0, 0]
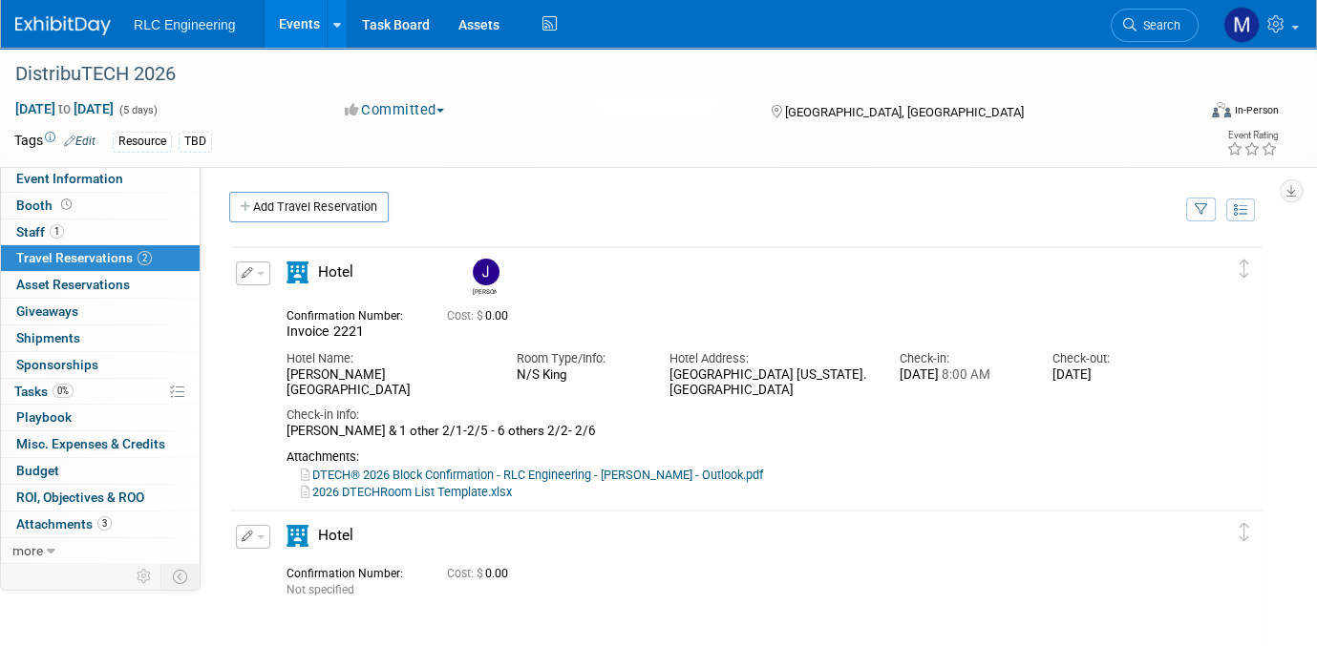
click at [257, 272] on span "button" at bounding box center [261, 274] width 8 height 4
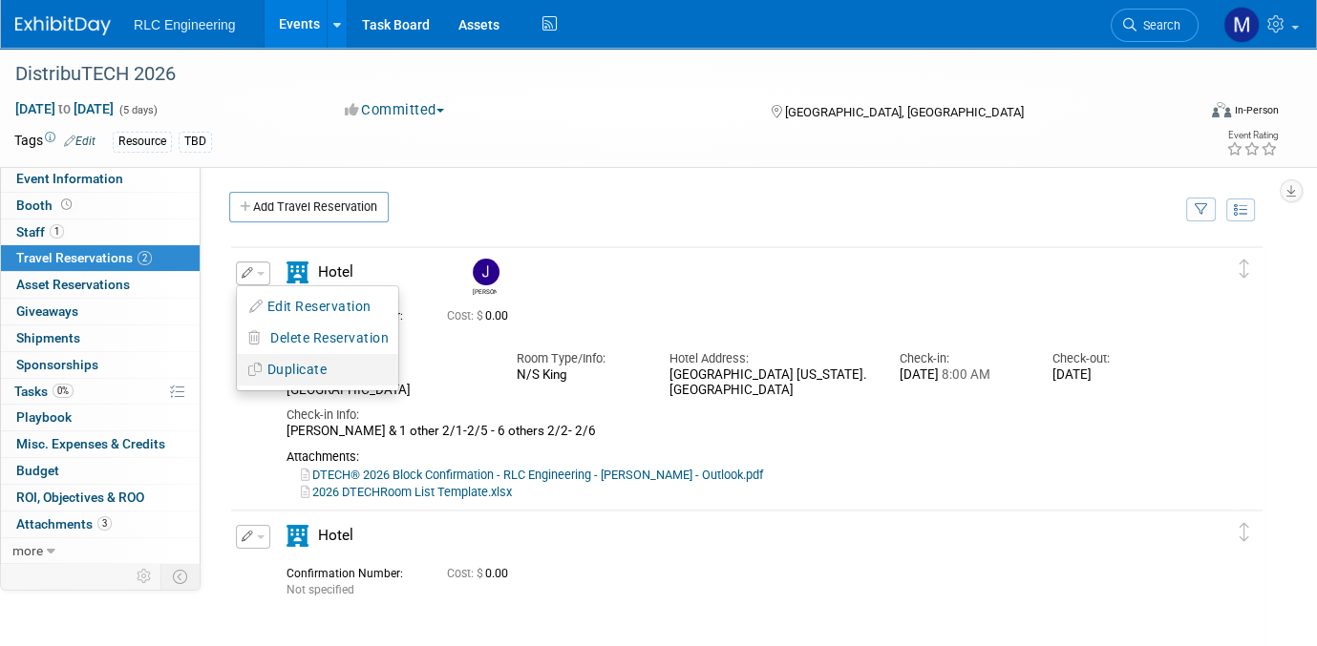
click at [301, 362] on button "Duplicate" at bounding box center [317, 370] width 161 height 28
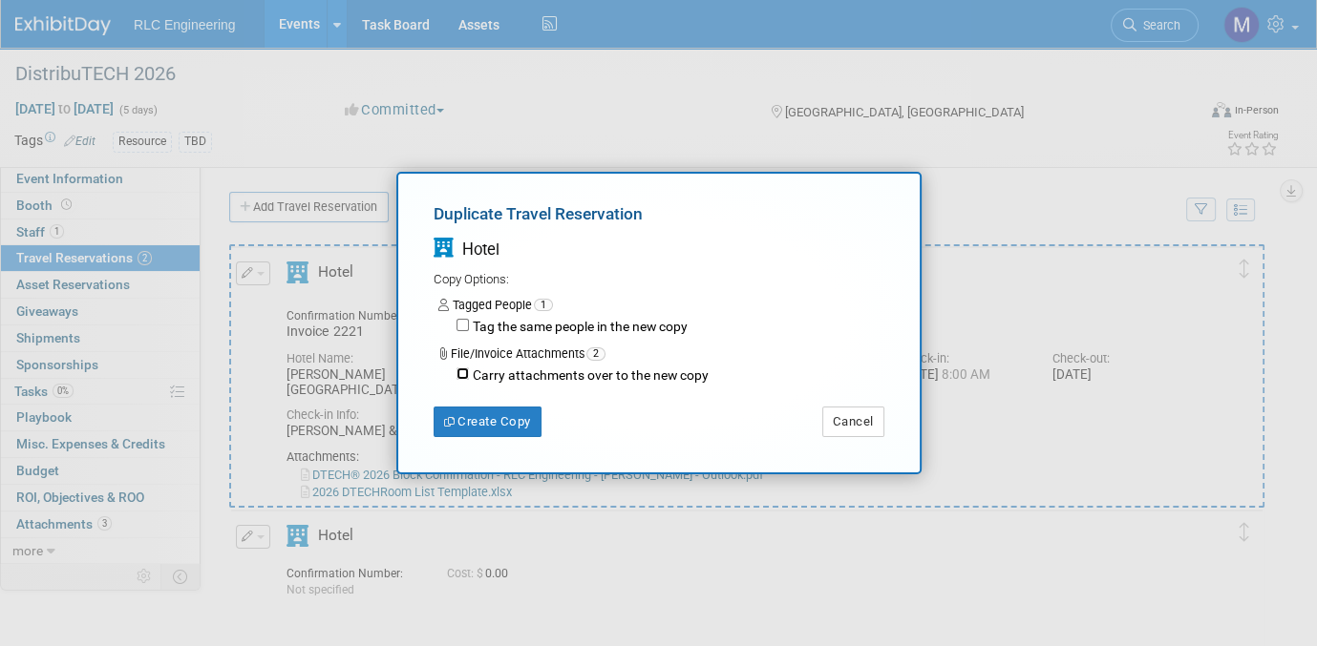
click at [463, 372] on input "Carry attachments over to the new copy" at bounding box center [462, 374] width 12 height 12
checkbox input "true"
click at [486, 422] on button "Create Copy" at bounding box center [488, 422] width 108 height 31
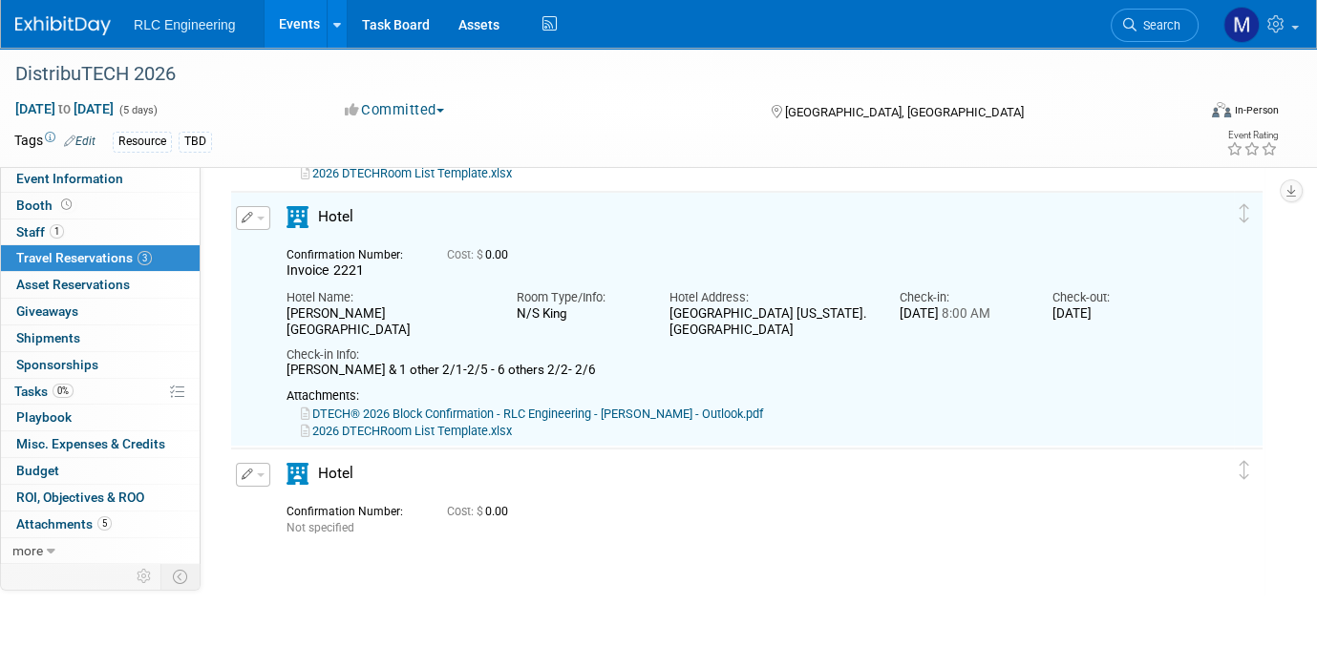
scroll to position [322, 0]
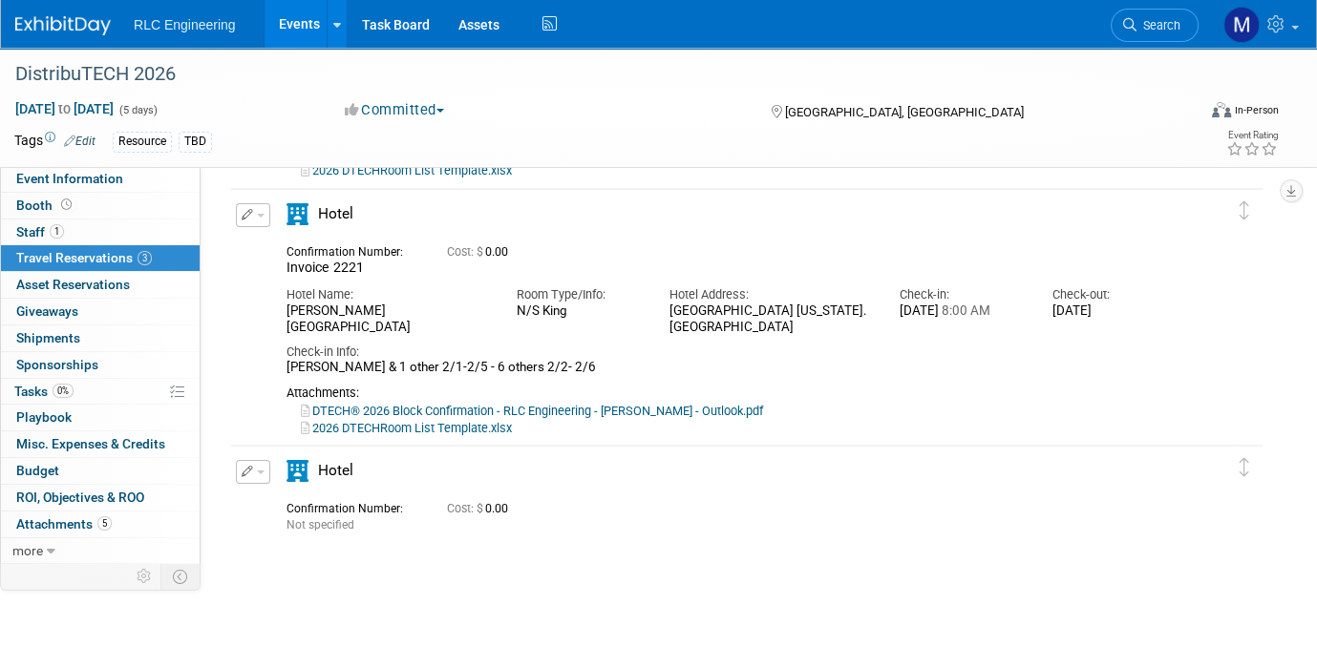
click at [259, 214] on span "button" at bounding box center [261, 216] width 8 height 4
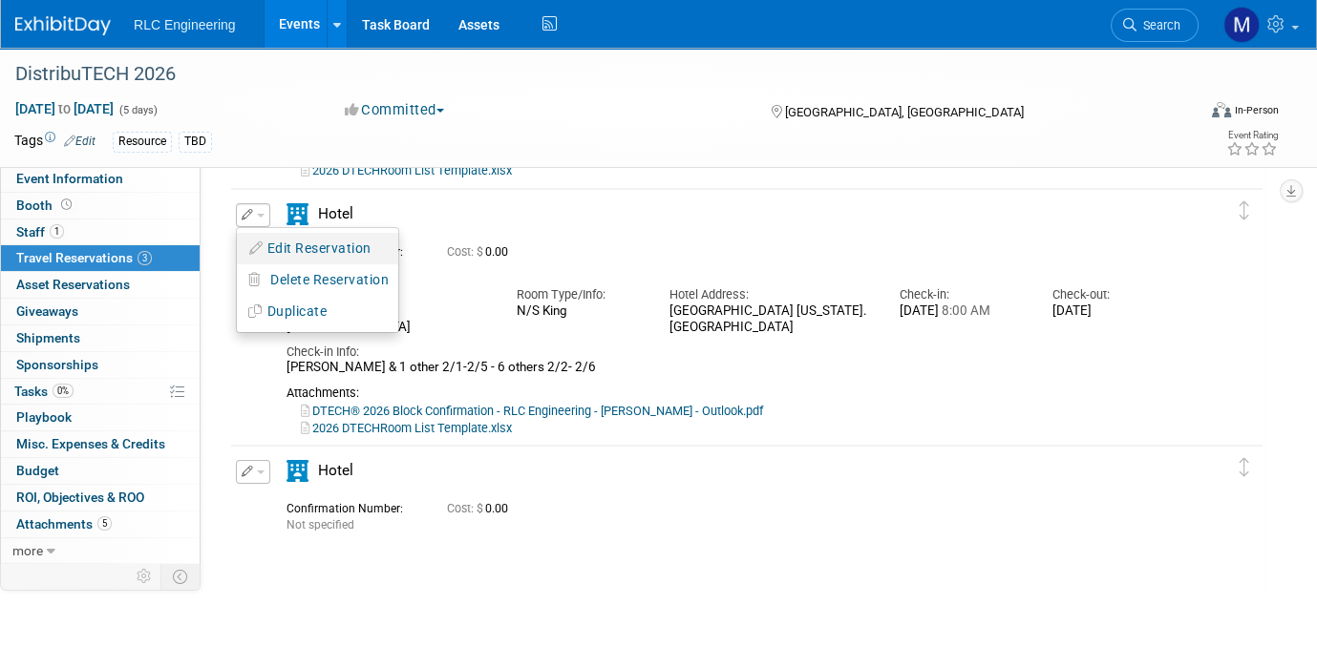
click at [314, 249] on button "Edit Reservation" at bounding box center [317, 249] width 161 height 28
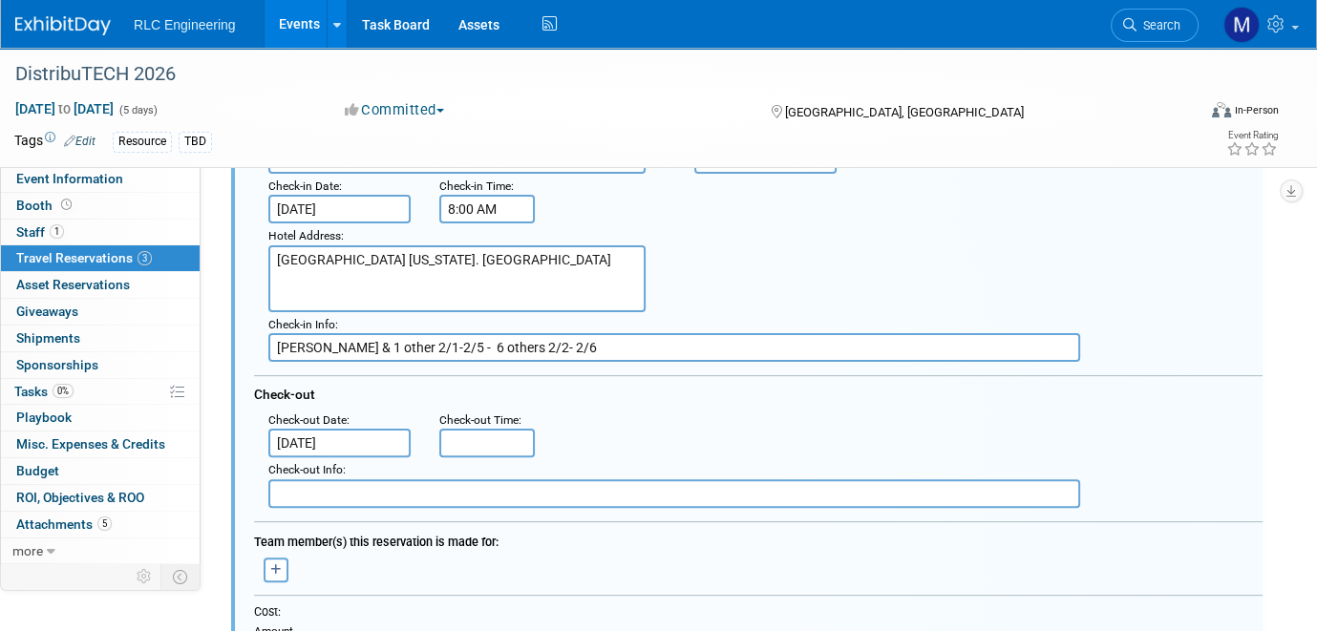
scroll to position [581, 0]
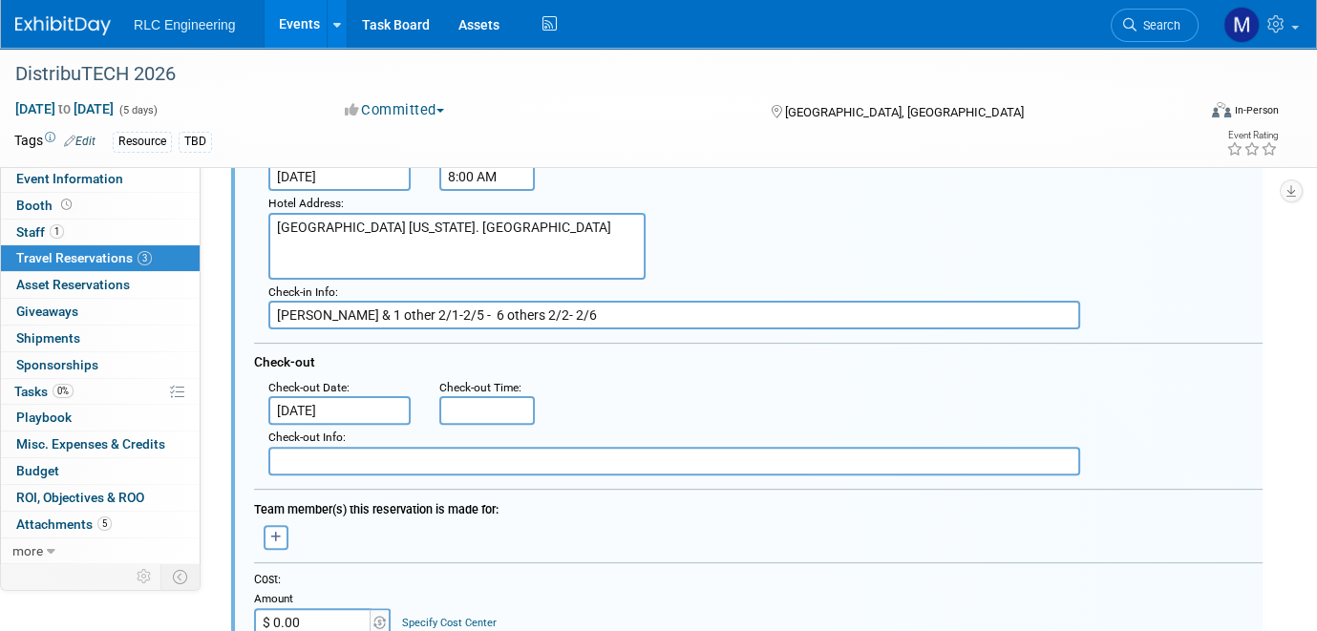
drag, startPoint x: 432, startPoint y: 306, endPoint x: 238, endPoint y: 300, distance: 193.9
click at [238, 300] on div "<i class="fas fa-plane" style="padding: 6px 4px 6px 1px;"></i> Flight <i class=…" at bounding box center [746, 499] width 1031 height 1137
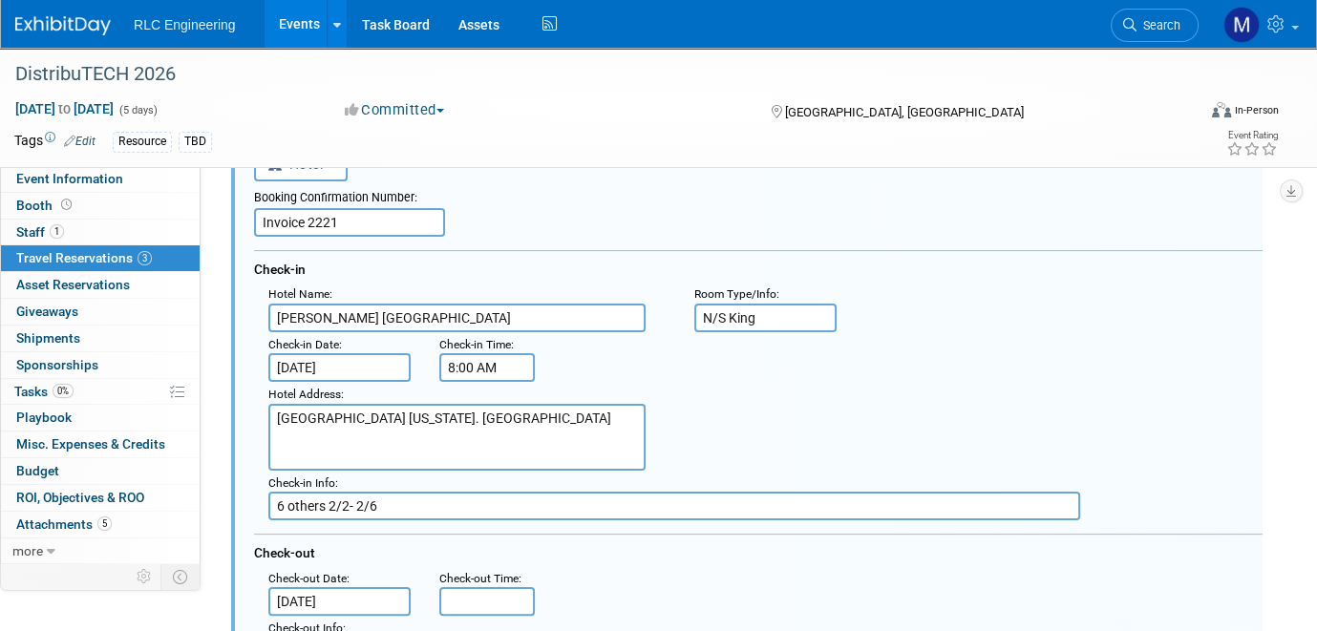
type input "6 others 2/2- 2/6"
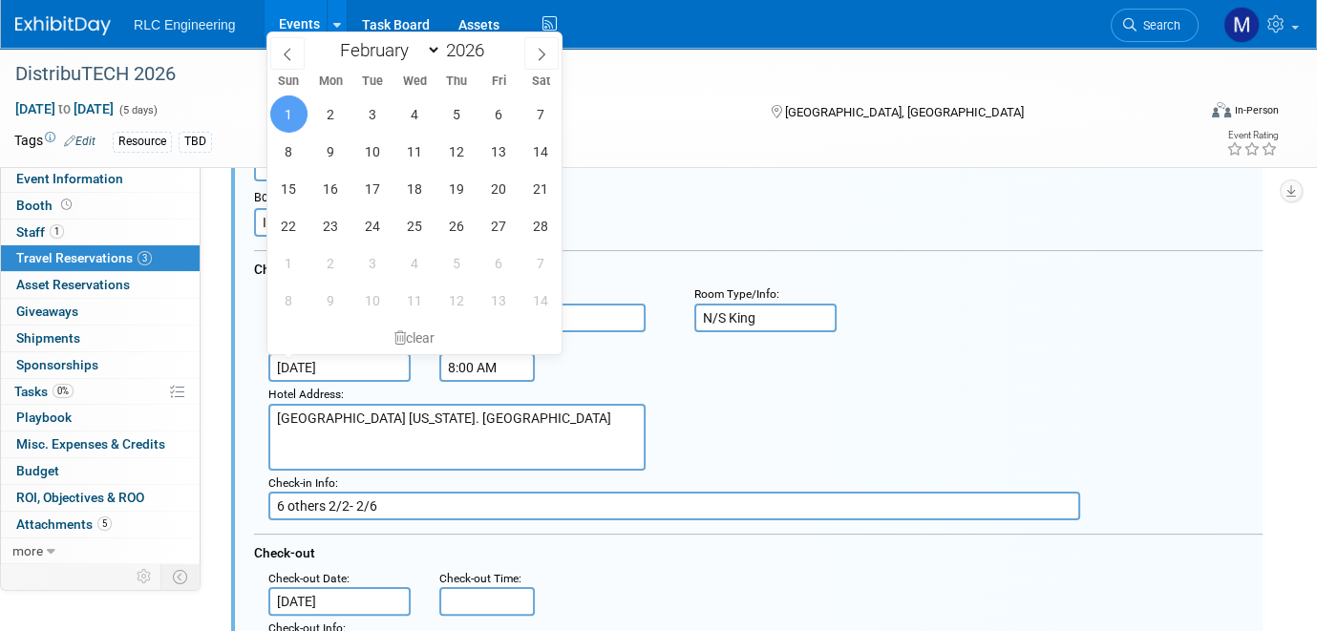
click at [352, 368] on input "Feb 1, 2026" at bounding box center [339, 367] width 142 height 29
click at [328, 112] on span "2" at bounding box center [330, 113] width 37 height 37
type input "Feb 2, 2026"
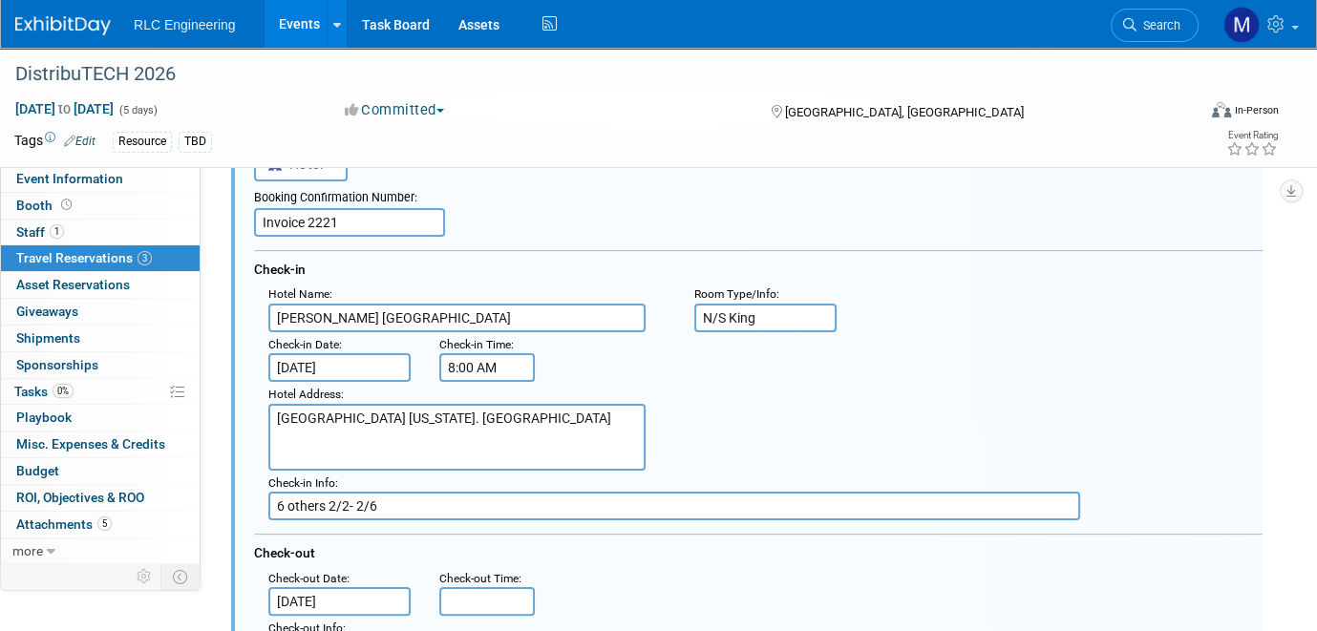
click at [354, 588] on input "Feb 5, 2026" at bounding box center [339, 601] width 142 height 29
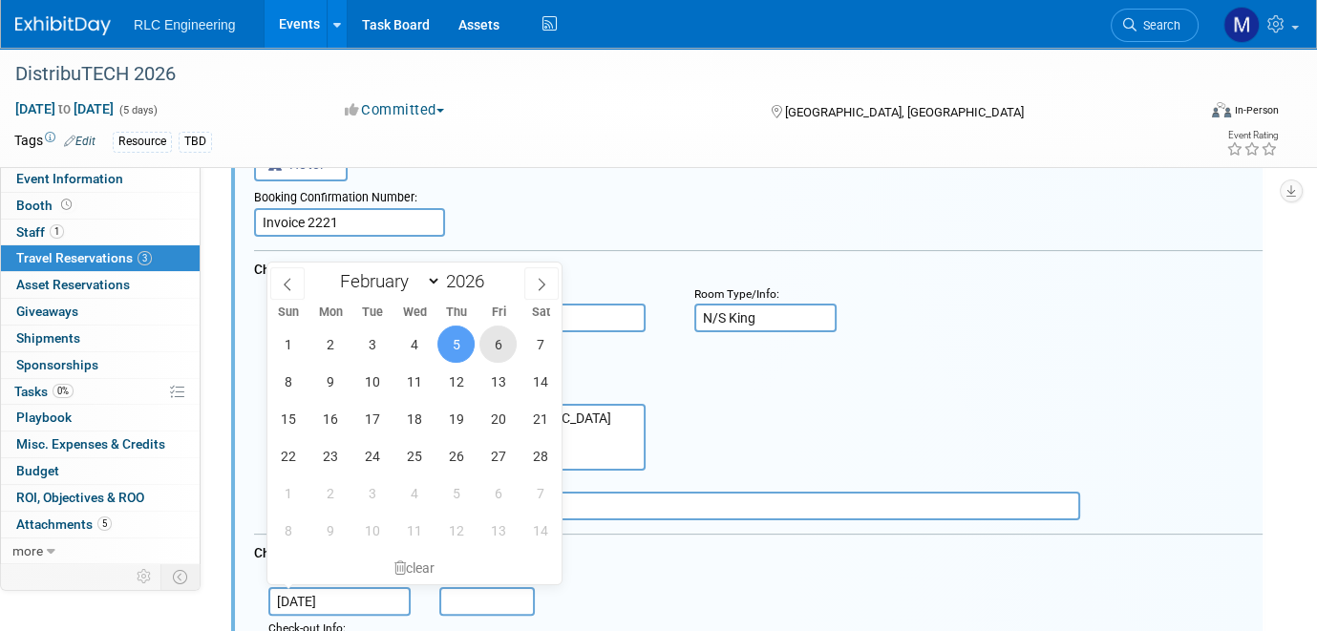
click at [491, 349] on span "6" at bounding box center [497, 344] width 37 height 37
type input "Feb 6, 2026"
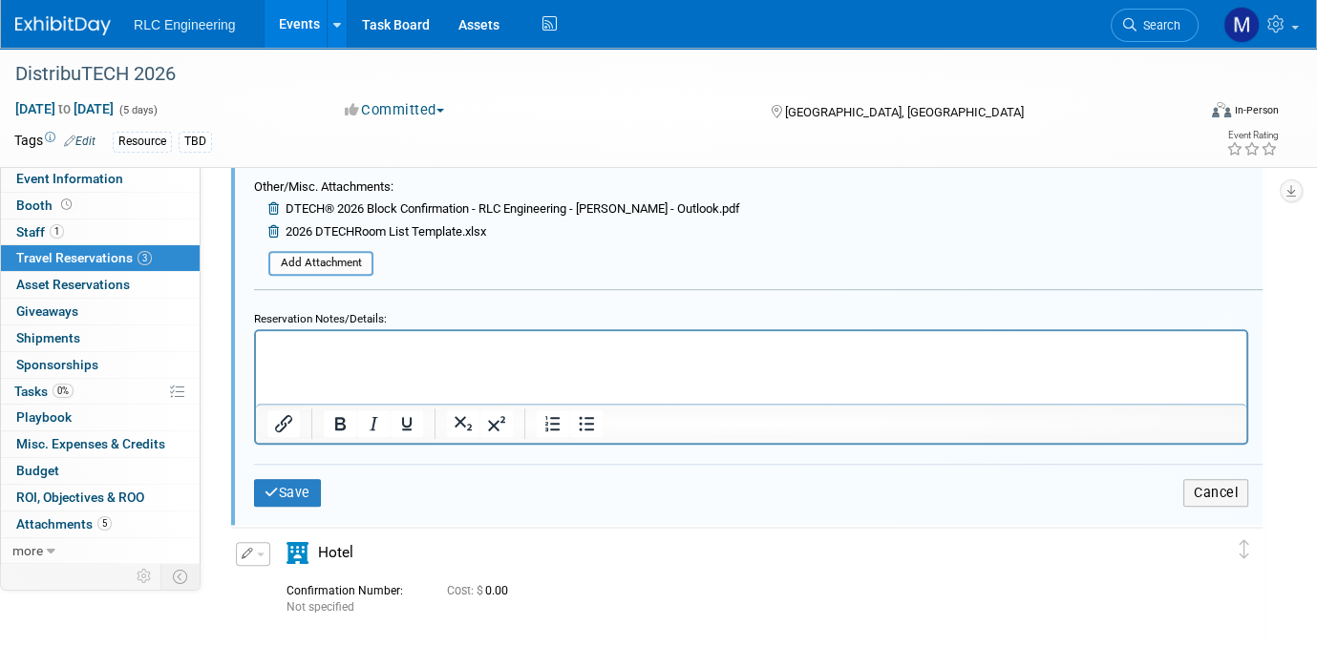
scroll to position [1154, 0]
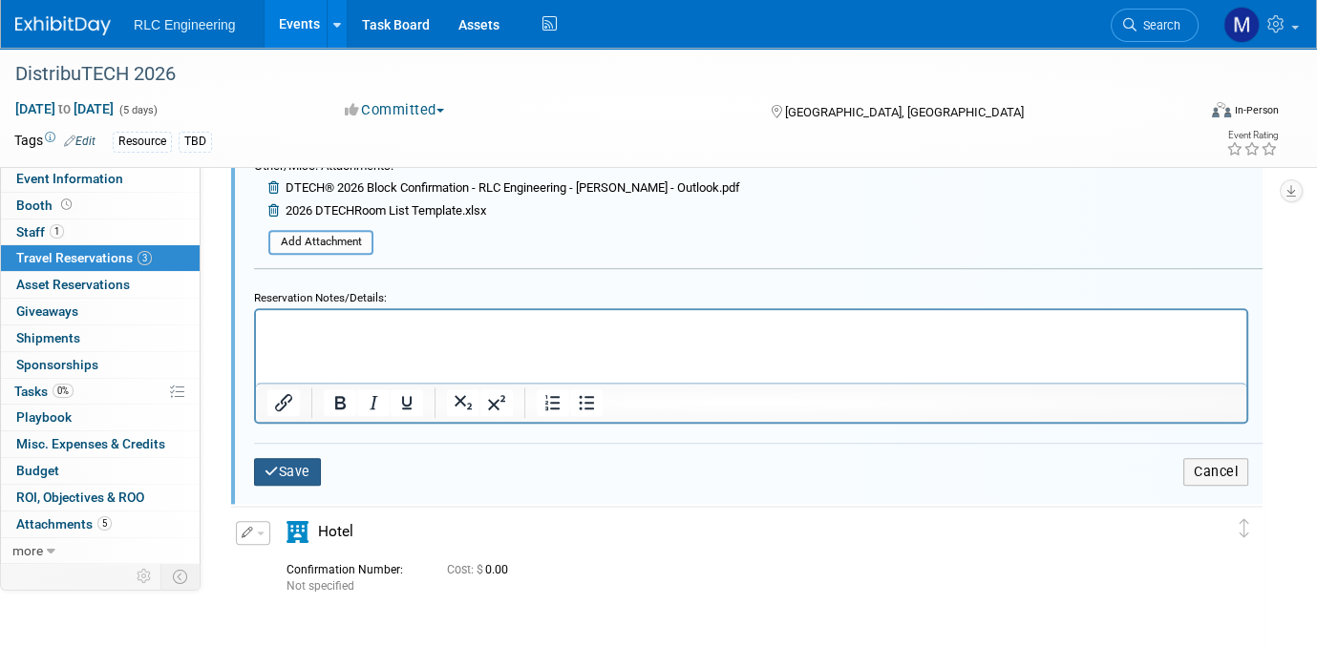
click at [283, 458] on button "Save" at bounding box center [287, 472] width 67 height 28
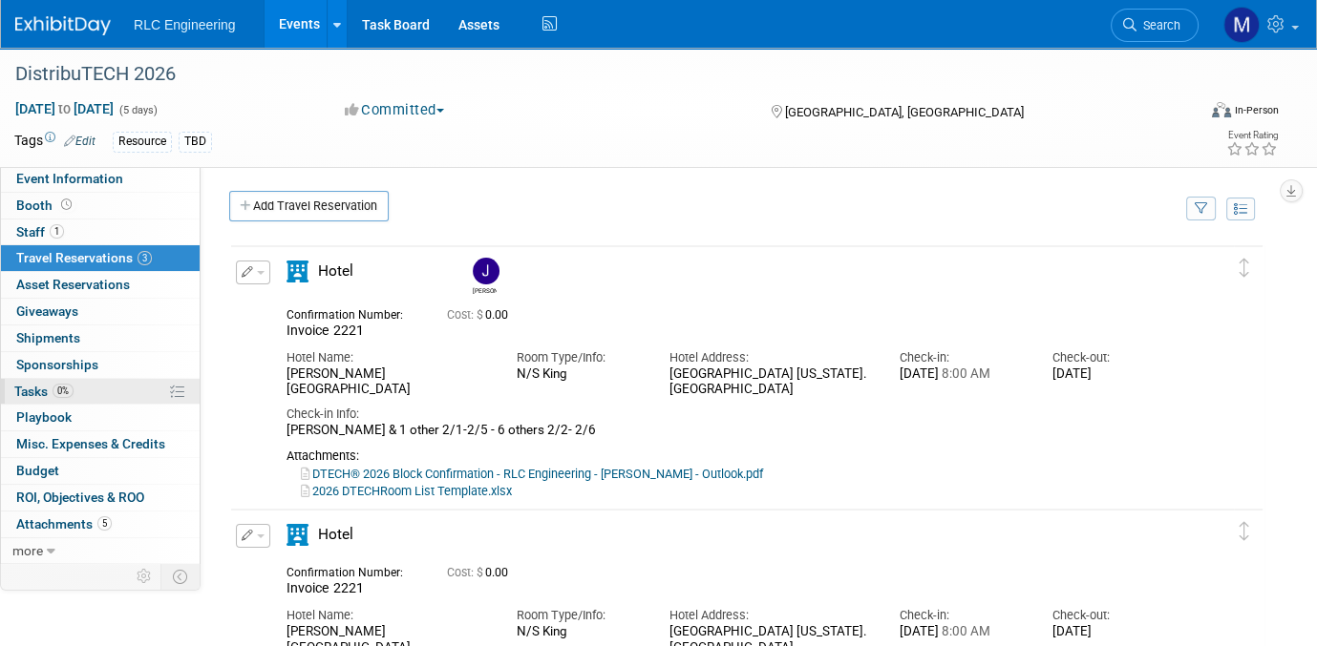
scroll to position [0, 0]
click at [61, 310] on span "Giveaways 0" at bounding box center [47, 311] width 62 height 15
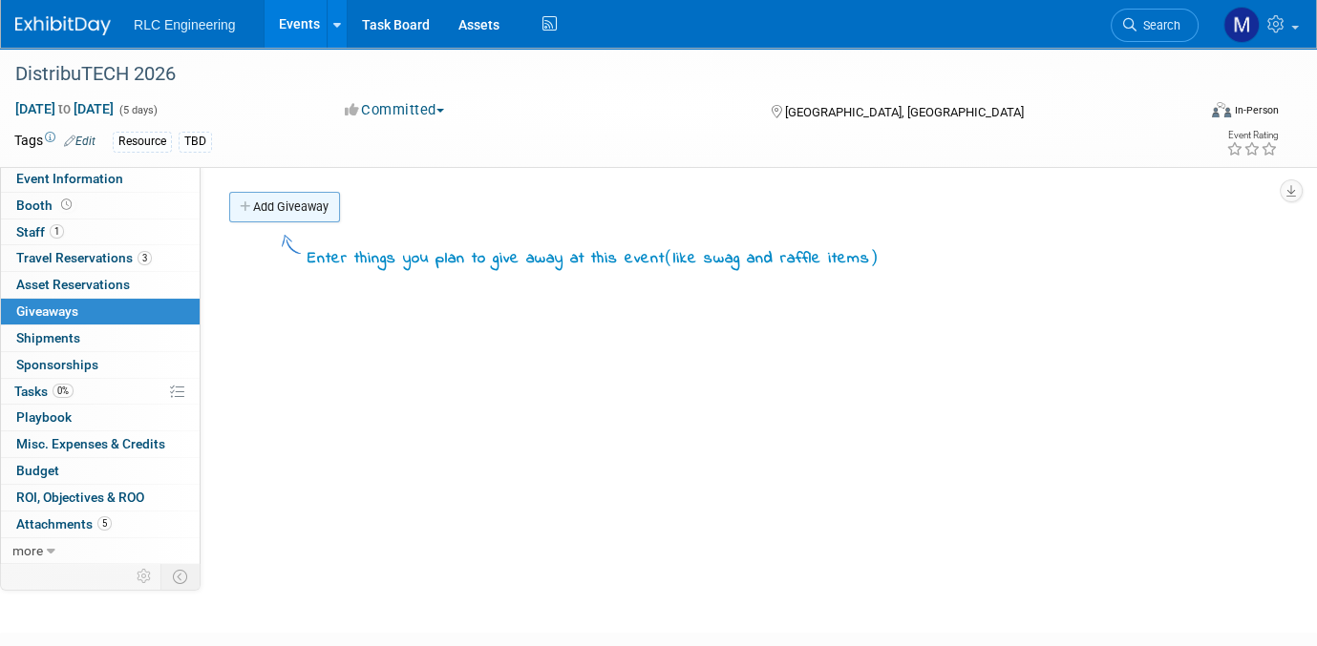
click at [243, 205] on icon at bounding box center [246, 207] width 13 height 12
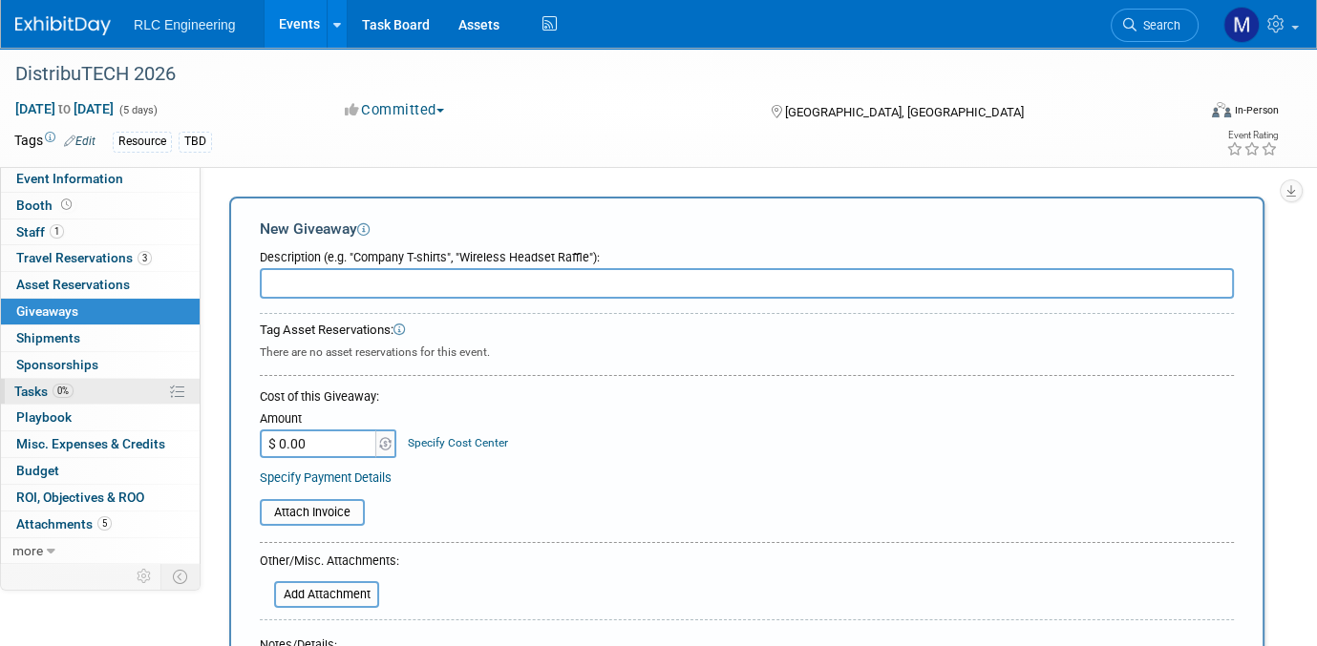
click at [102, 387] on link "0% Tasks 0%" at bounding box center [100, 392] width 199 height 26
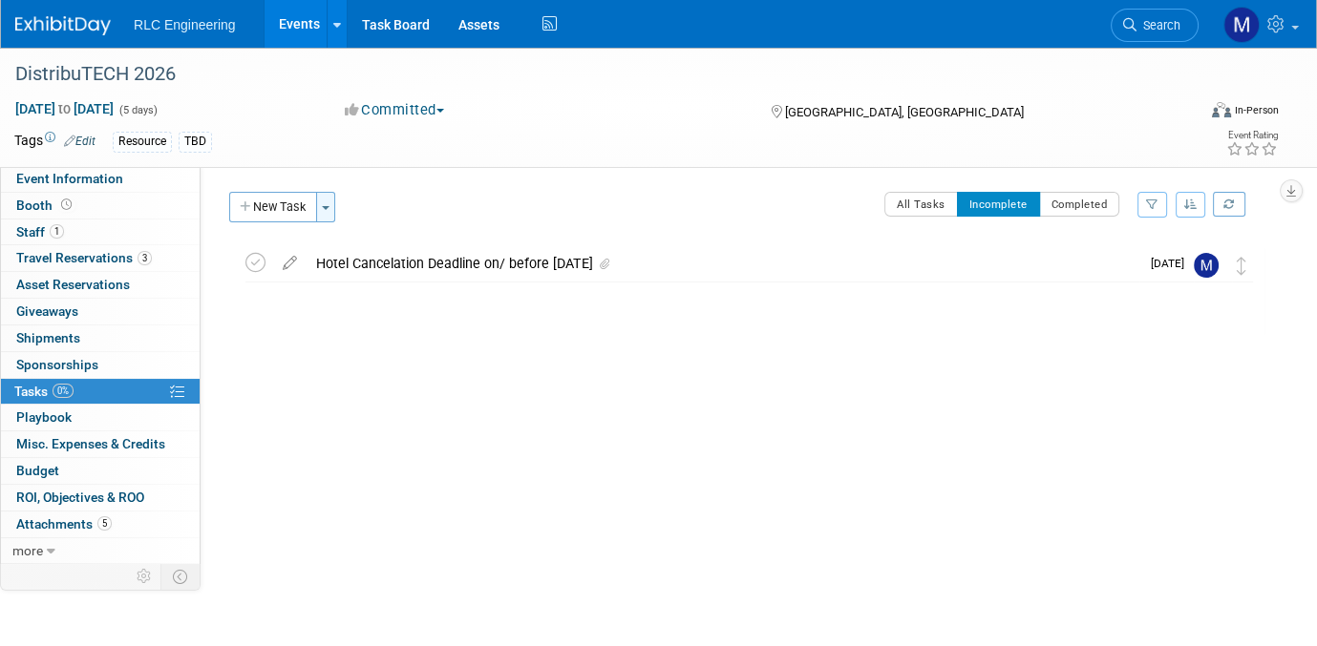
click at [324, 210] on button "Toggle Dropdown" at bounding box center [325, 207] width 19 height 31
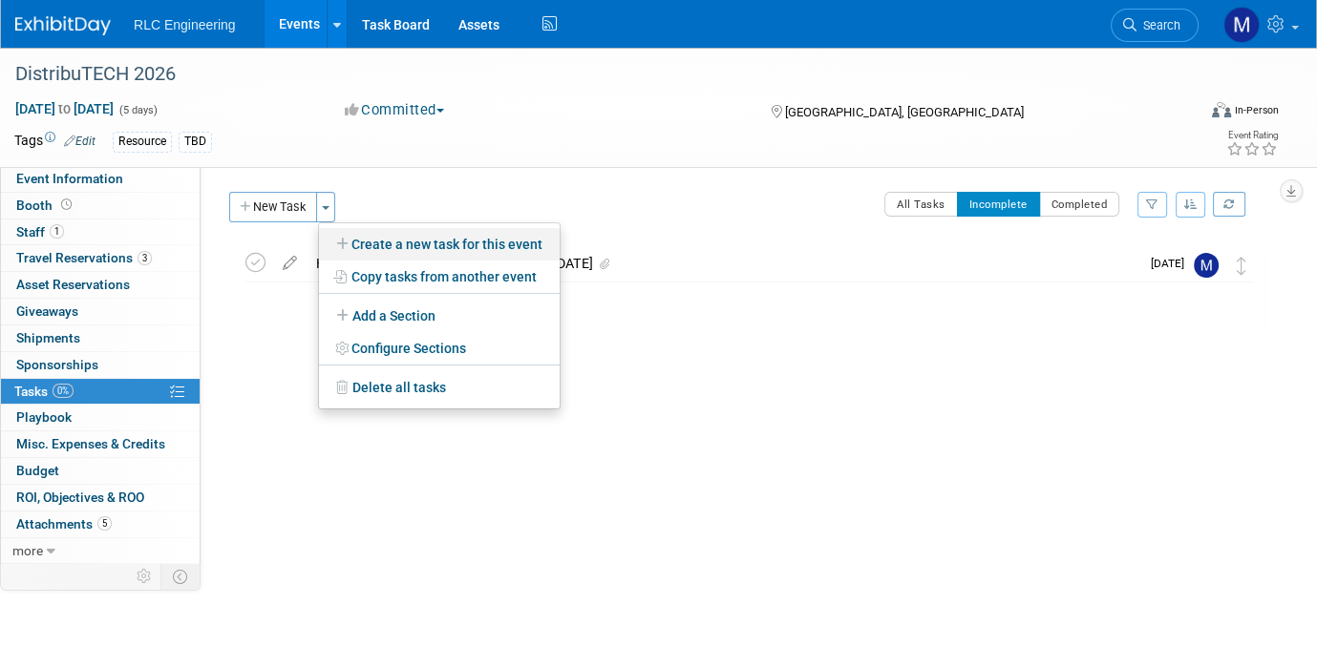
click at [389, 245] on link "Create a new task for this event" at bounding box center [439, 244] width 241 height 32
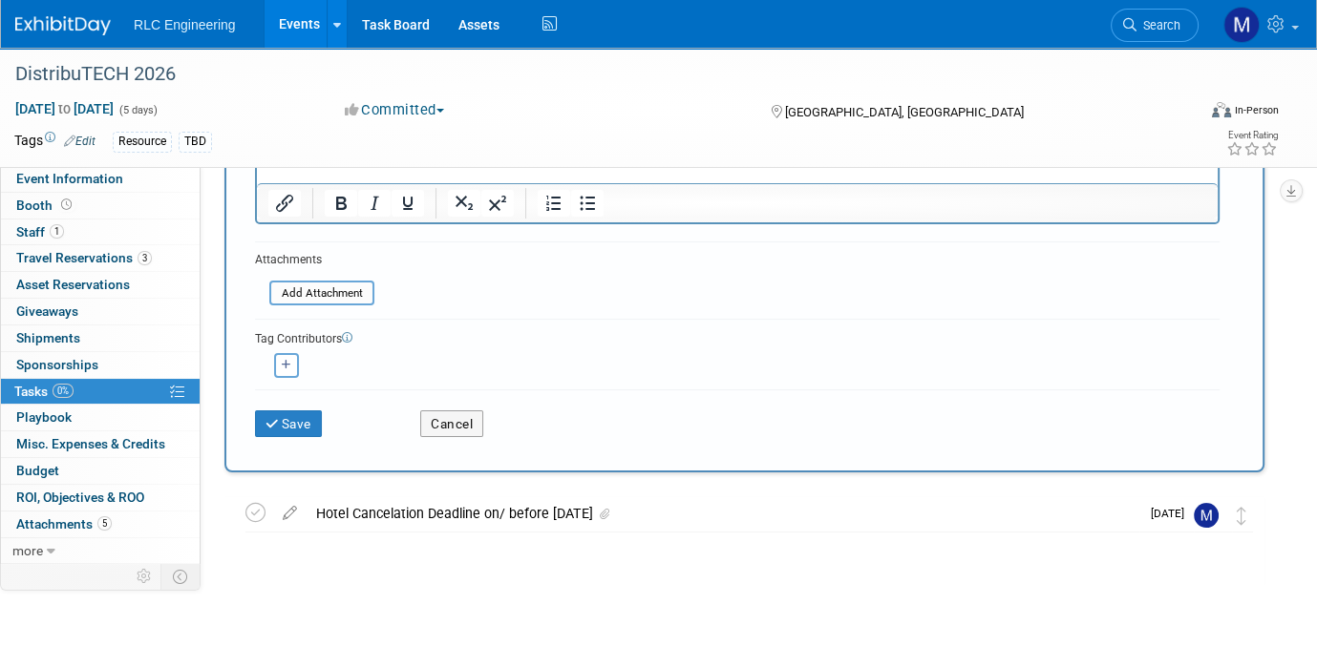
scroll to position [286, 0]
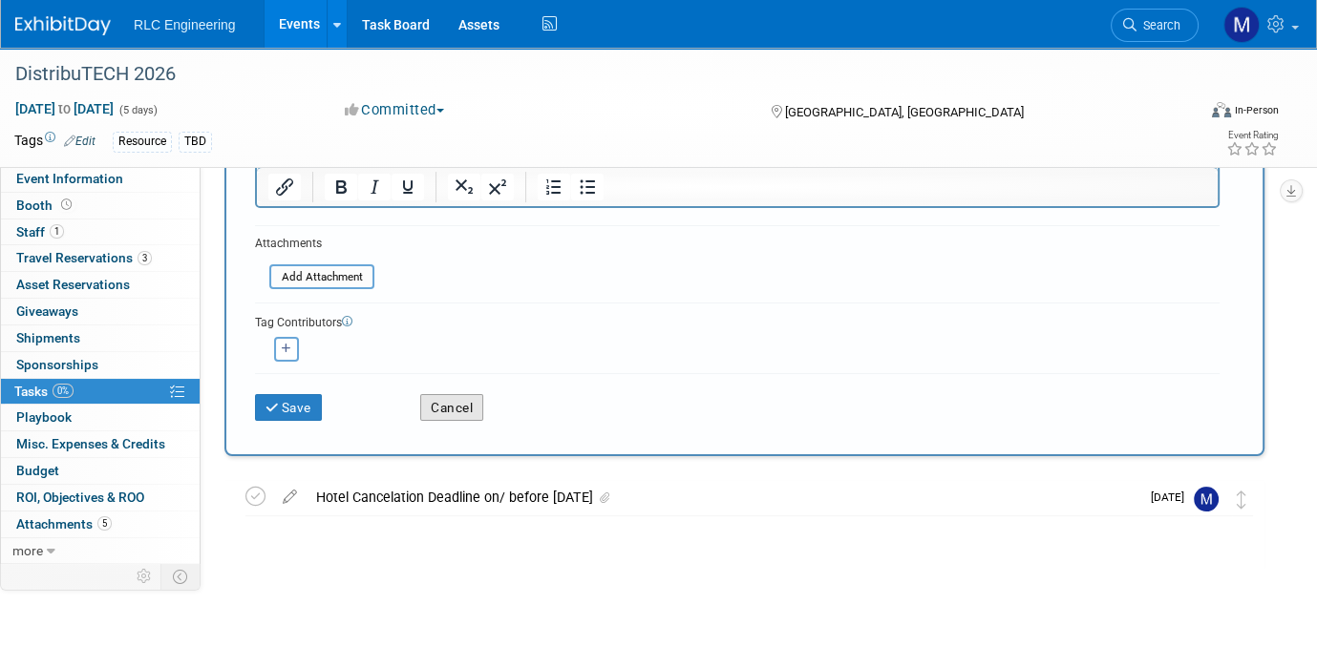
click at [454, 406] on button "Cancel" at bounding box center [451, 407] width 63 height 27
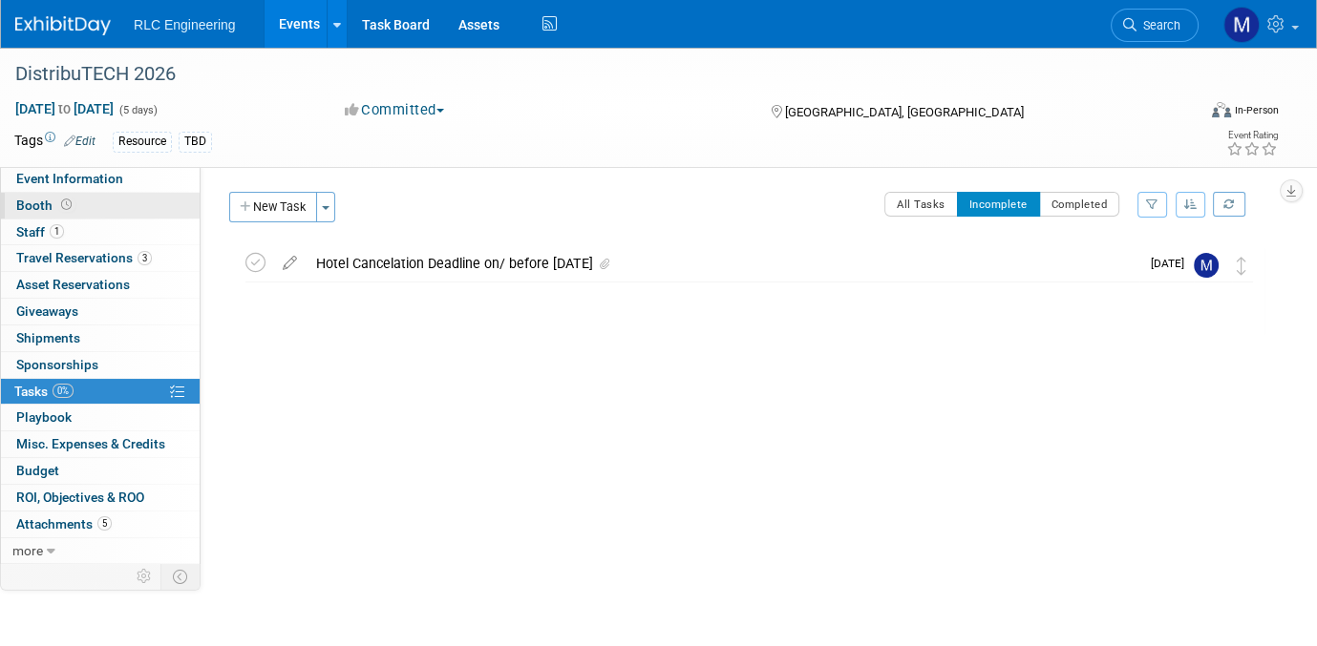
click at [101, 202] on link "Booth" at bounding box center [100, 206] width 199 height 26
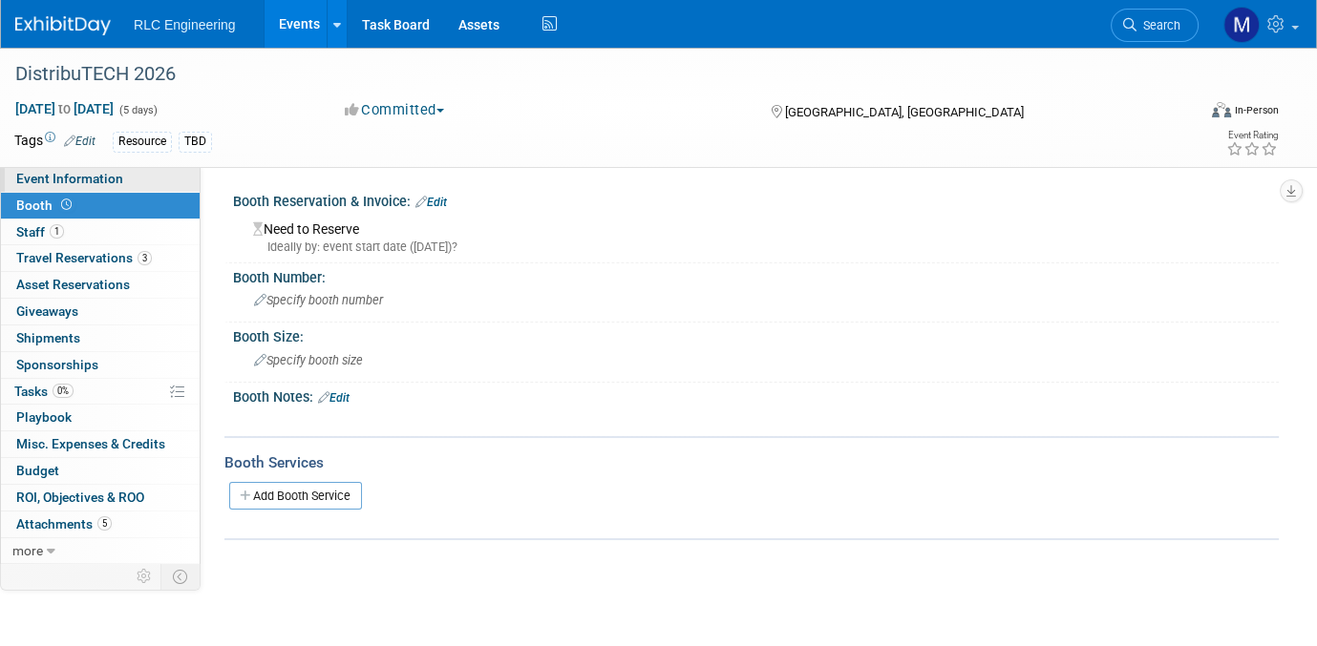
click at [101, 181] on span "Event Information" at bounding box center [69, 178] width 107 height 15
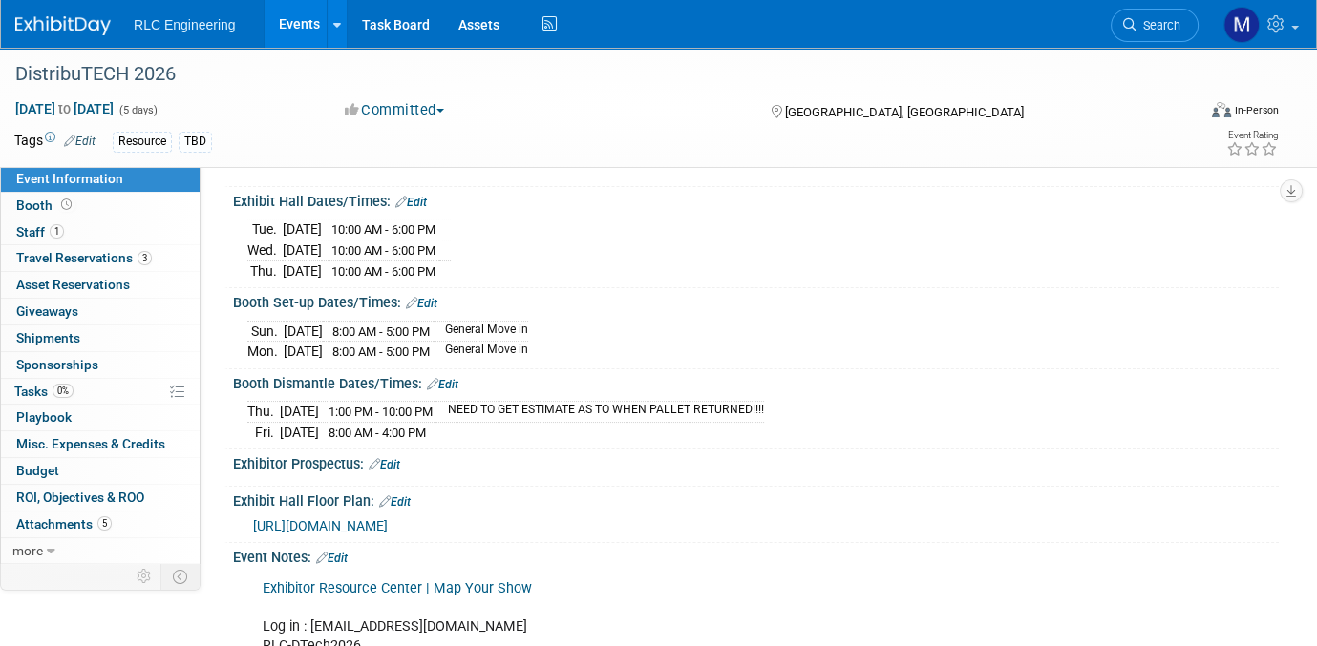
scroll to position [246, 0]
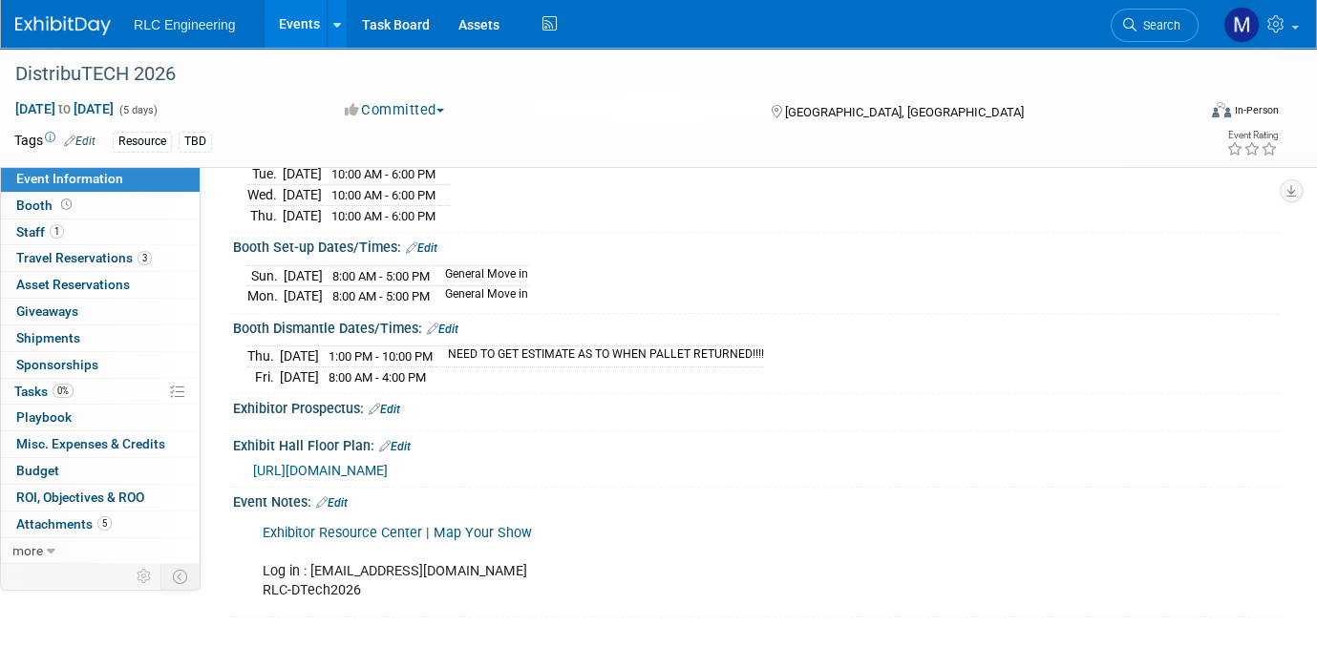
click at [336, 497] on link "Edit" at bounding box center [332, 503] width 32 height 13
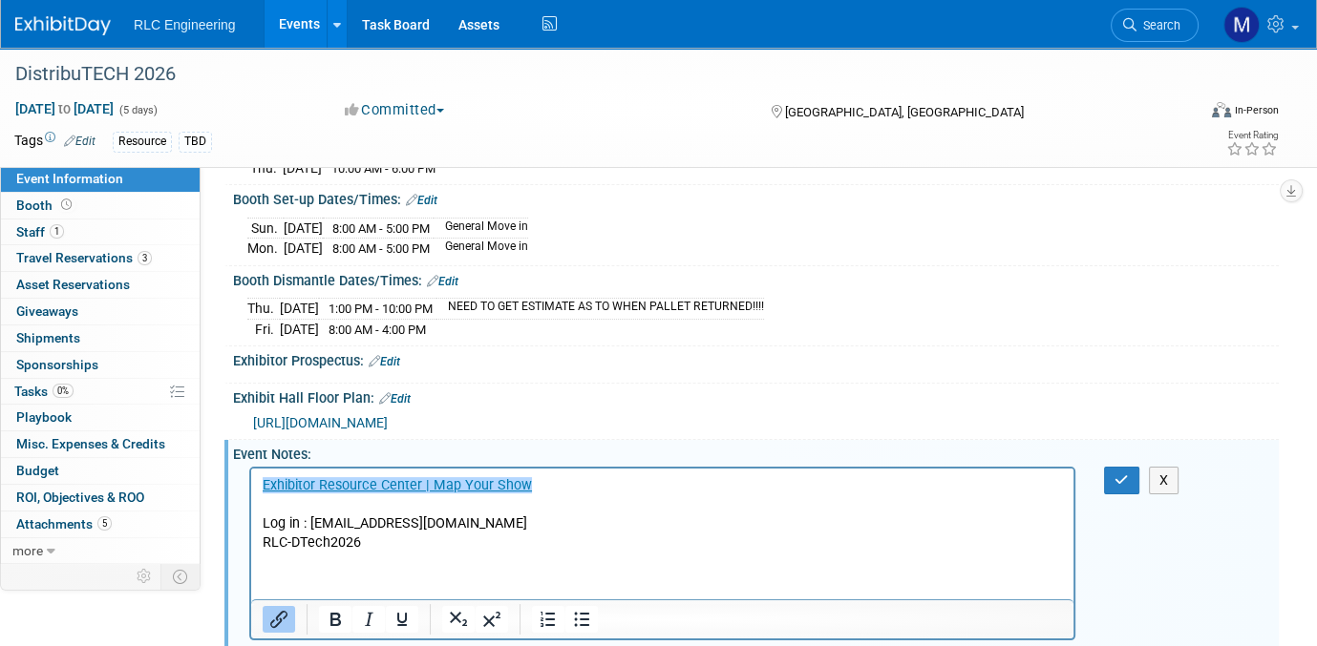
scroll to position [325, 0]
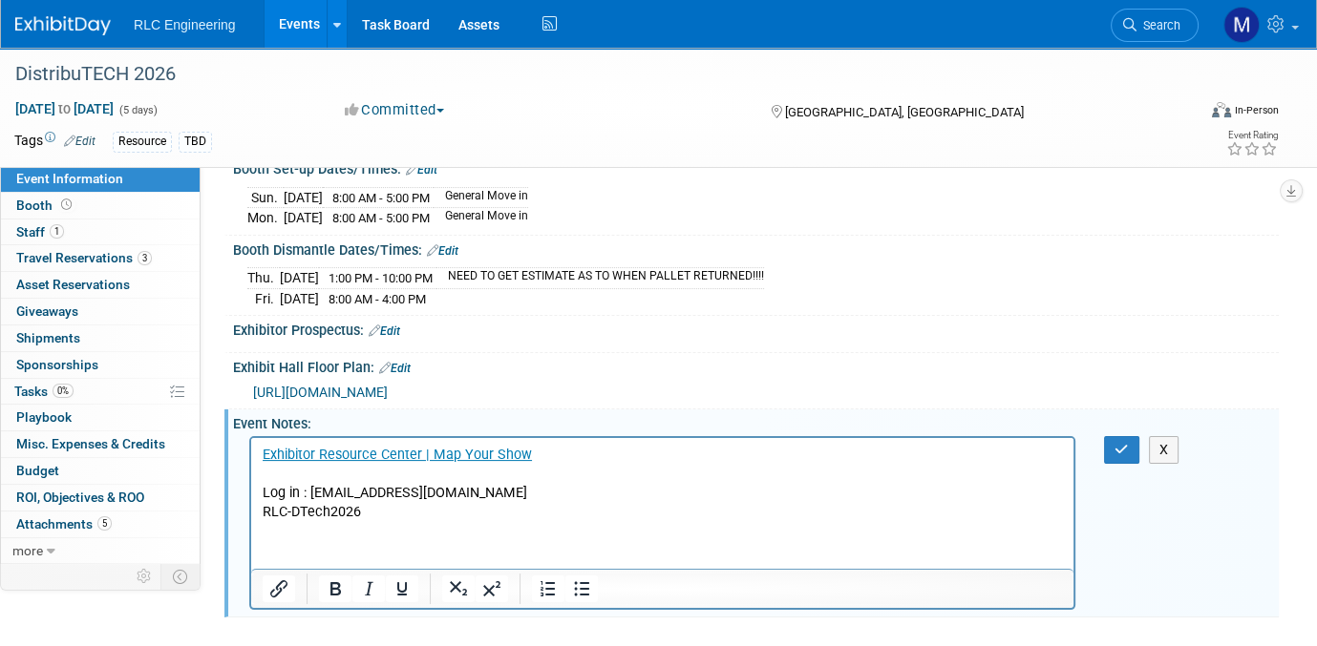
click at [387, 516] on p "Exhibitor Resource Center | Map Your Show Log in : michelled@rlc-eng.com RLC-DT…" at bounding box center [663, 484] width 800 height 76
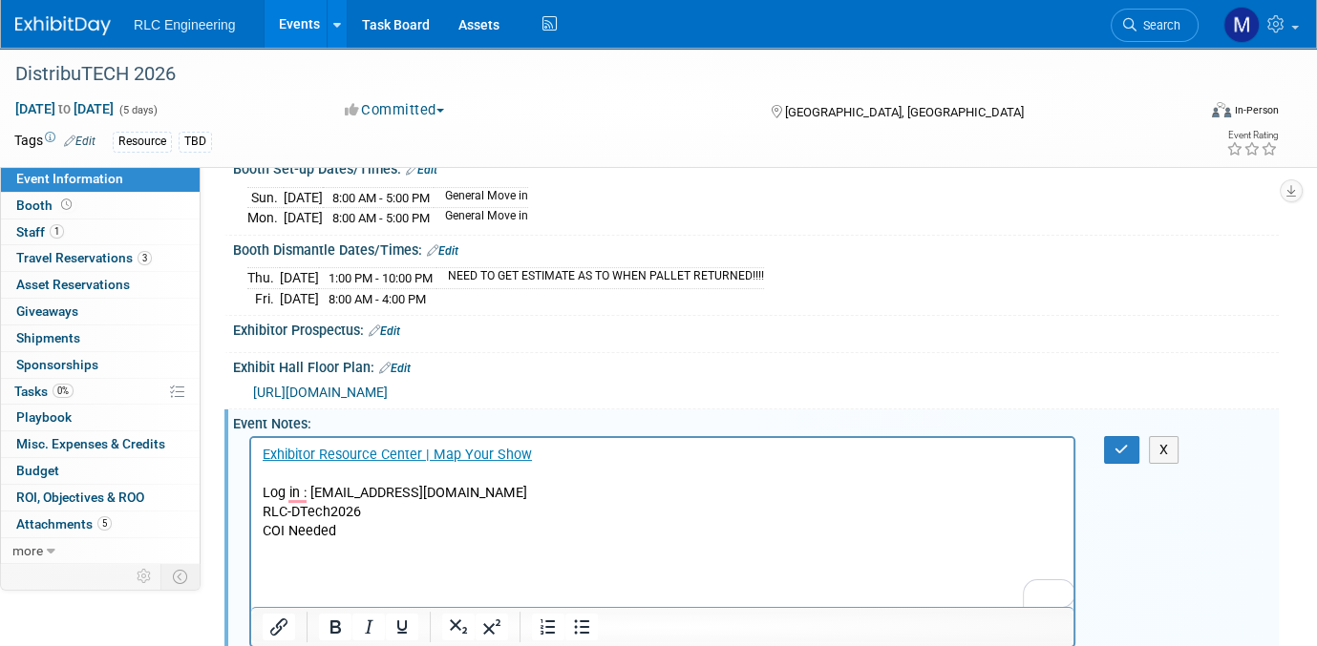
drag, startPoint x: 367, startPoint y: 548, endPoint x: 355, endPoint y: 544, distance: 12.1
click at [362, 548] on p "To enrich screen reader interactions, please activate Accessibility in Grammarl…" at bounding box center [663, 550] width 800 height 19
click at [272, 573] on p "To enrich screen reader interactions, please activate Accessibility in Grammarl…" at bounding box center [663, 570] width 800 height 19
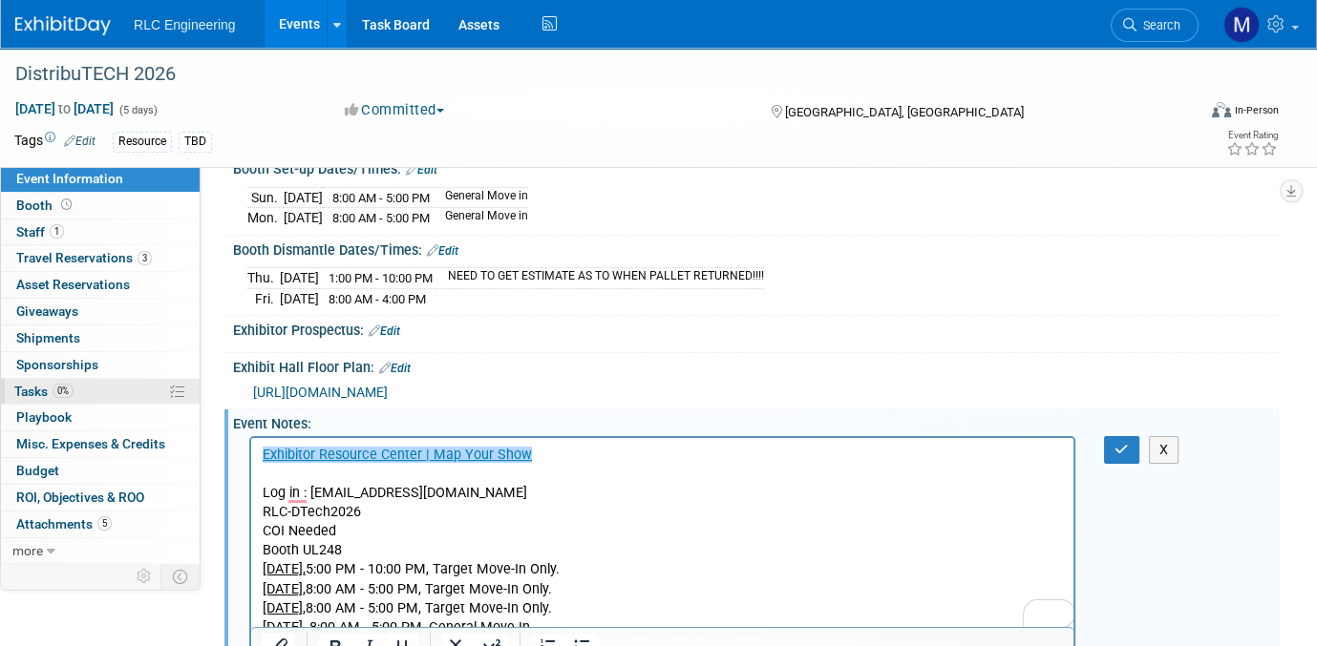
scroll to position [364, 0]
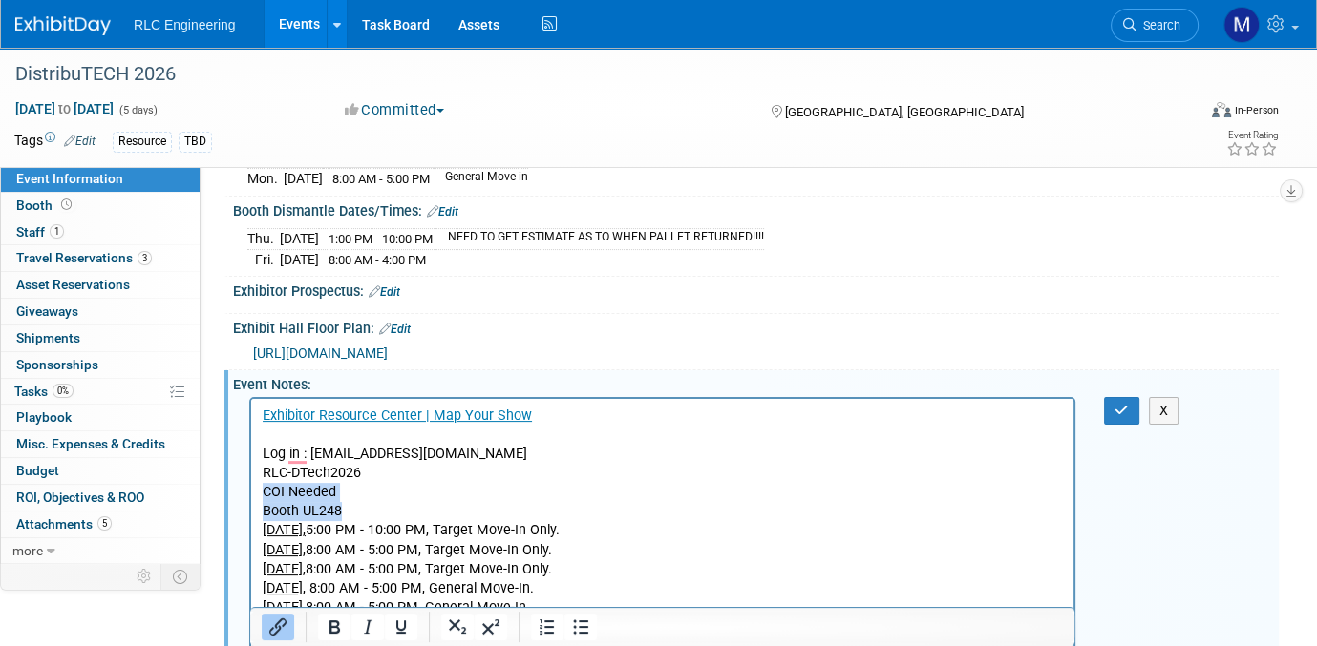
drag, startPoint x: 342, startPoint y: 790, endPoint x: 752, endPoint y: 467, distance: 521.5
click at [752, 467] on body "Exhibitor Resource Center | Map Your Show Log in : michelled@rlc-eng.com RLC-DT…" at bounding box center [663, 512] width 802 height 211
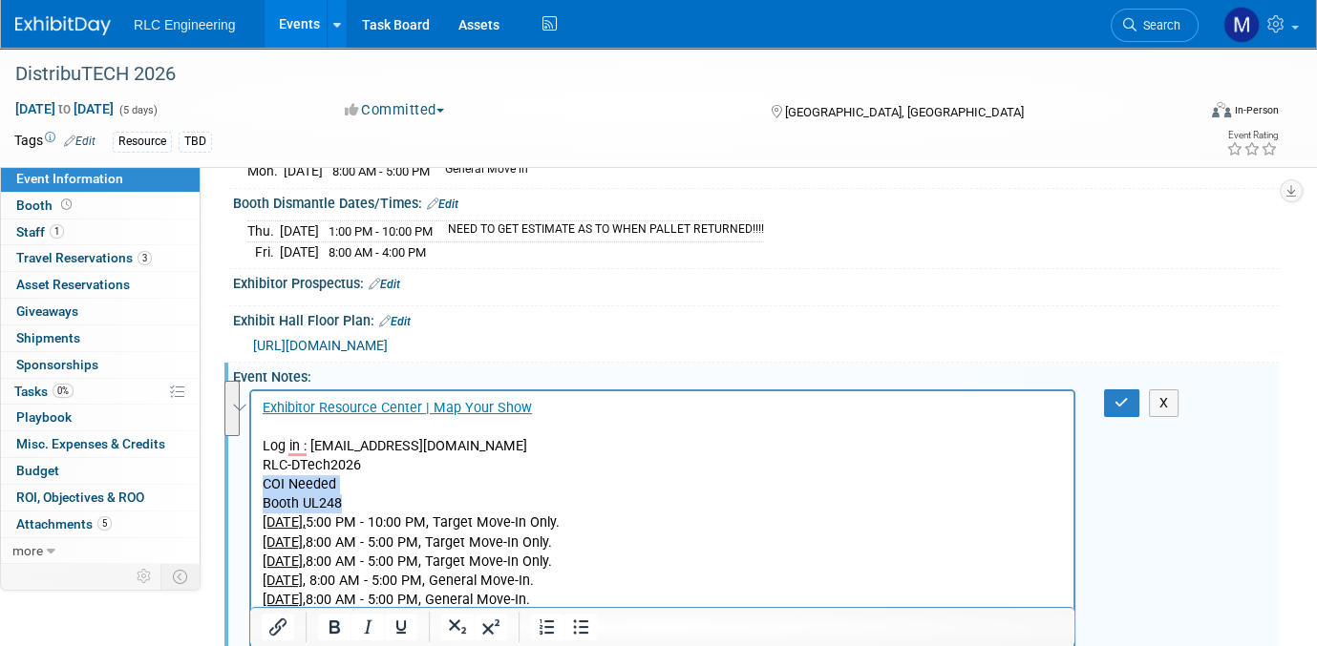
scroll to position [382, 0]
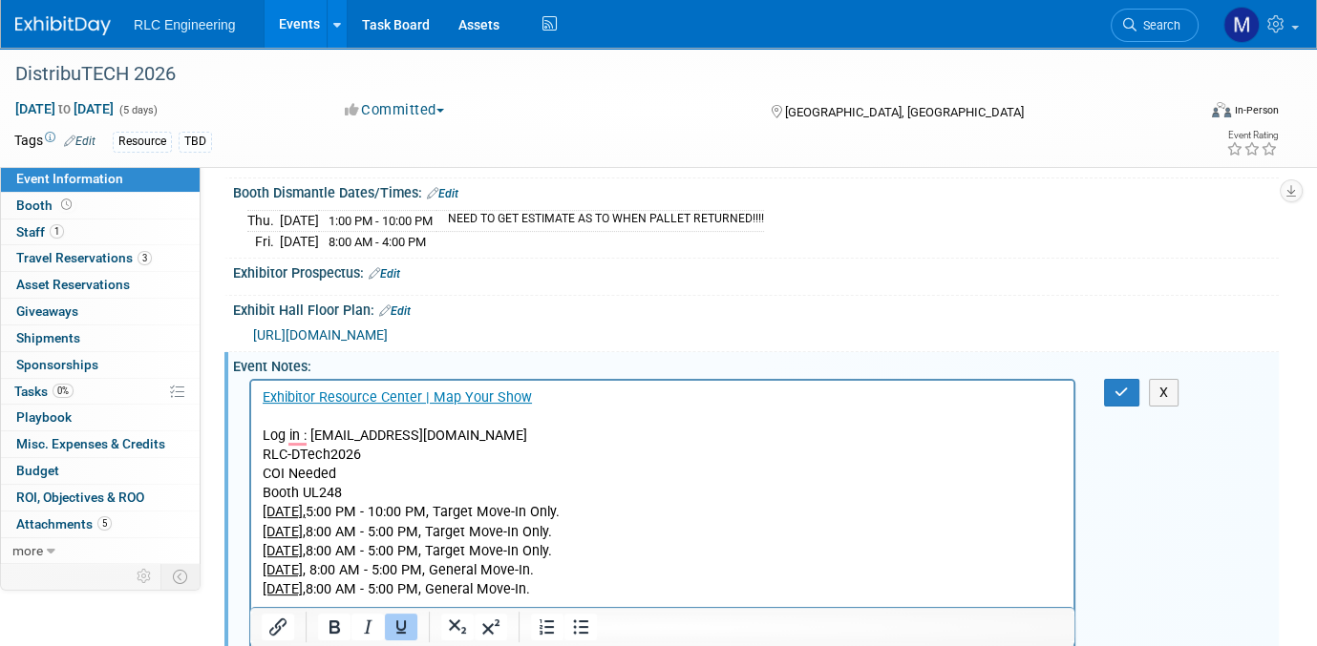
click at [265, 511] on u "Thursday, January 29, 2026," at bounding box center [284, 512] width 43 height 16
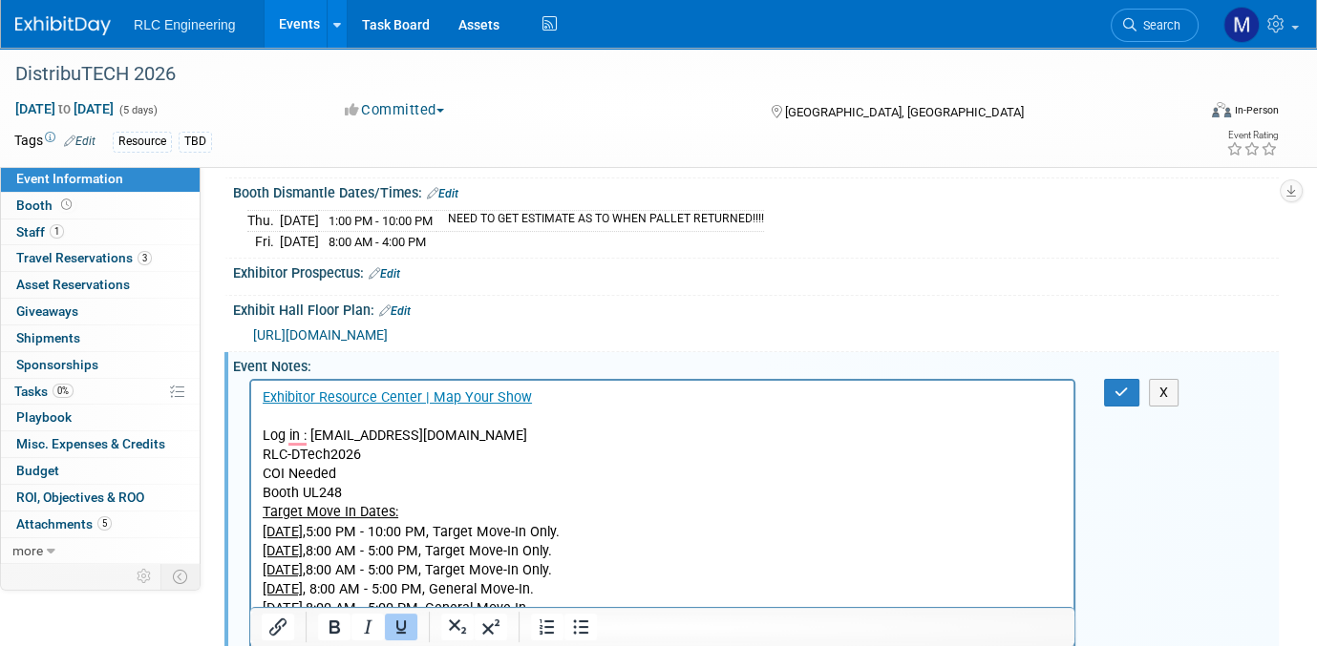
click at [406, 491] on p "Booth UL248" at bounding box center [663, 493] width 800 height 19
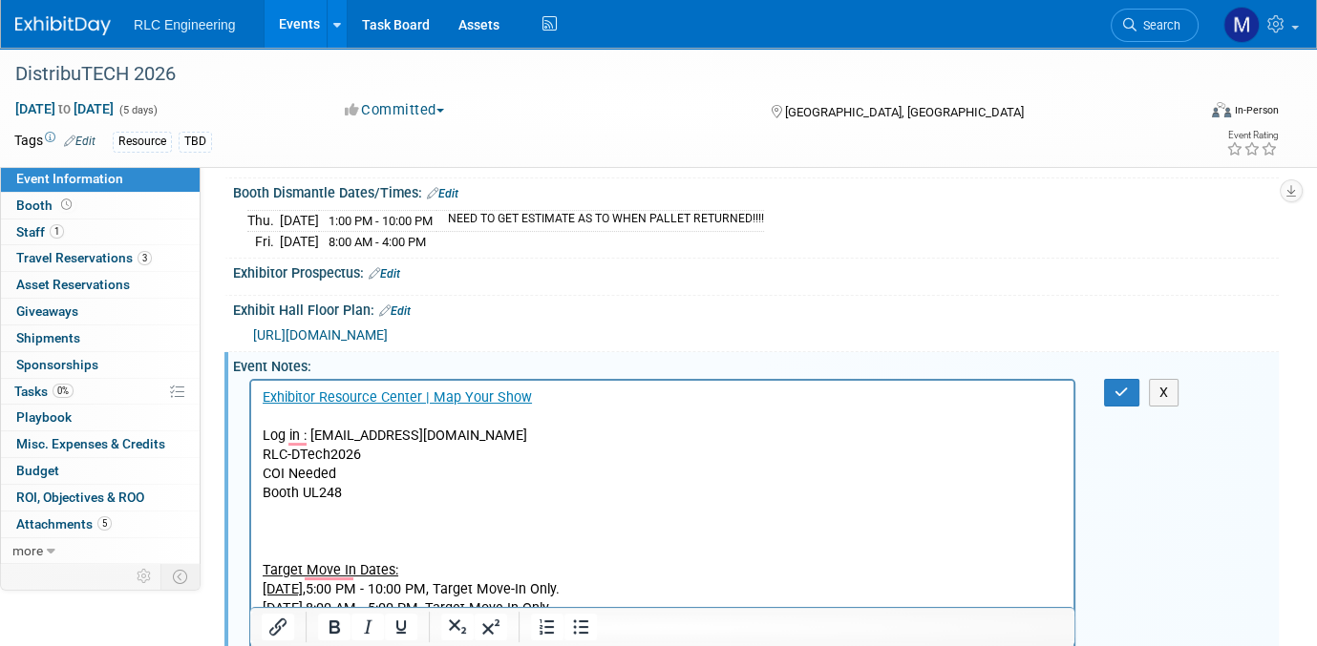
click at [274, 514] on p "To enrich screen reader interactions, please activate Accessibility in Grammarl…" at bounding box center [663, 512] width 800 height 19
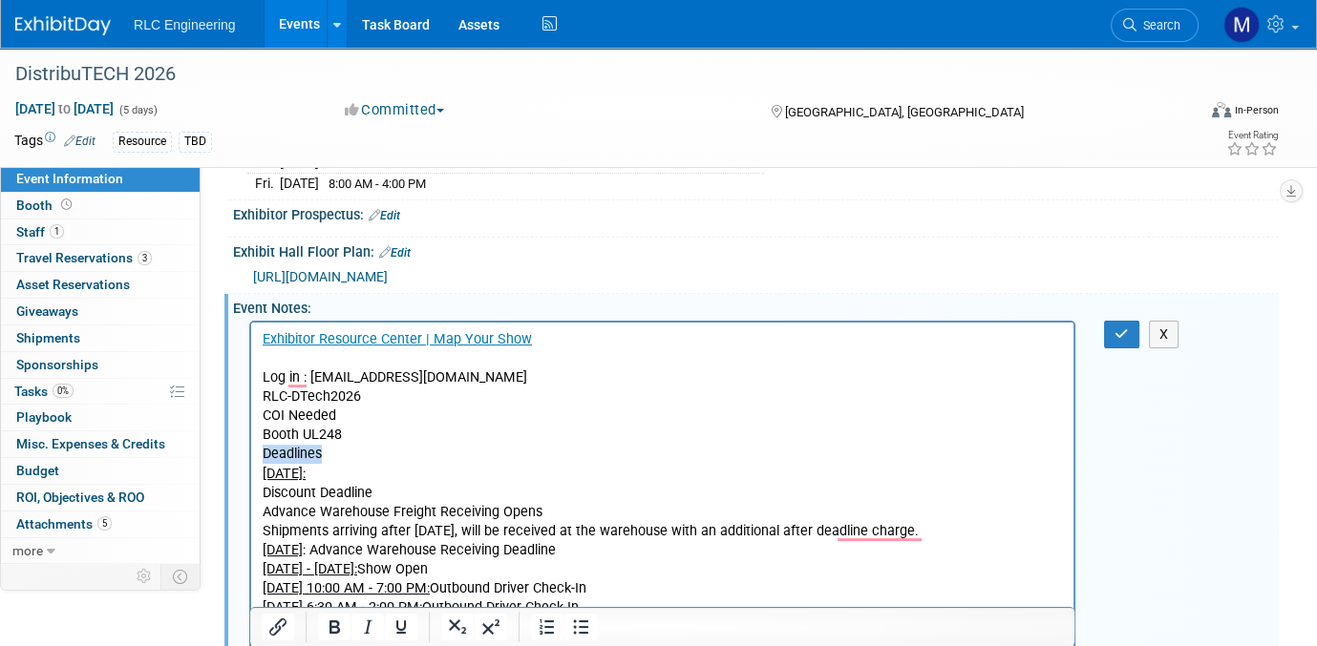
drag, startPoint x: 265, startPoint y: 453, endPoint x: 360, endPoint y: 453, distance: 95.5
click at [360, 453] on p "Deadlines" at bounding box center [663, 454] width 800 height 19
click at [339, 624] on icon "Bold" at bounding box center [333, 627] width 23 height 23
click at [395, 629] on icon "Underline" at bounding box center [400, 627] width 23 height 23
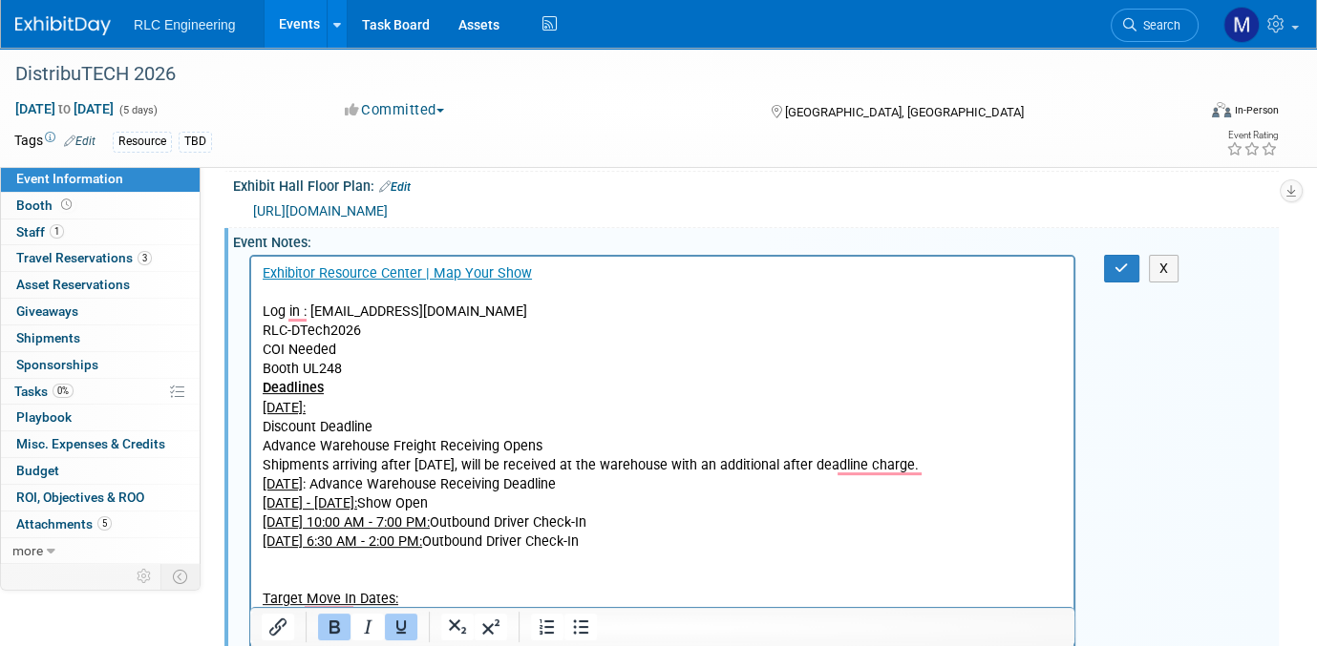
scroll to position [536, 0]
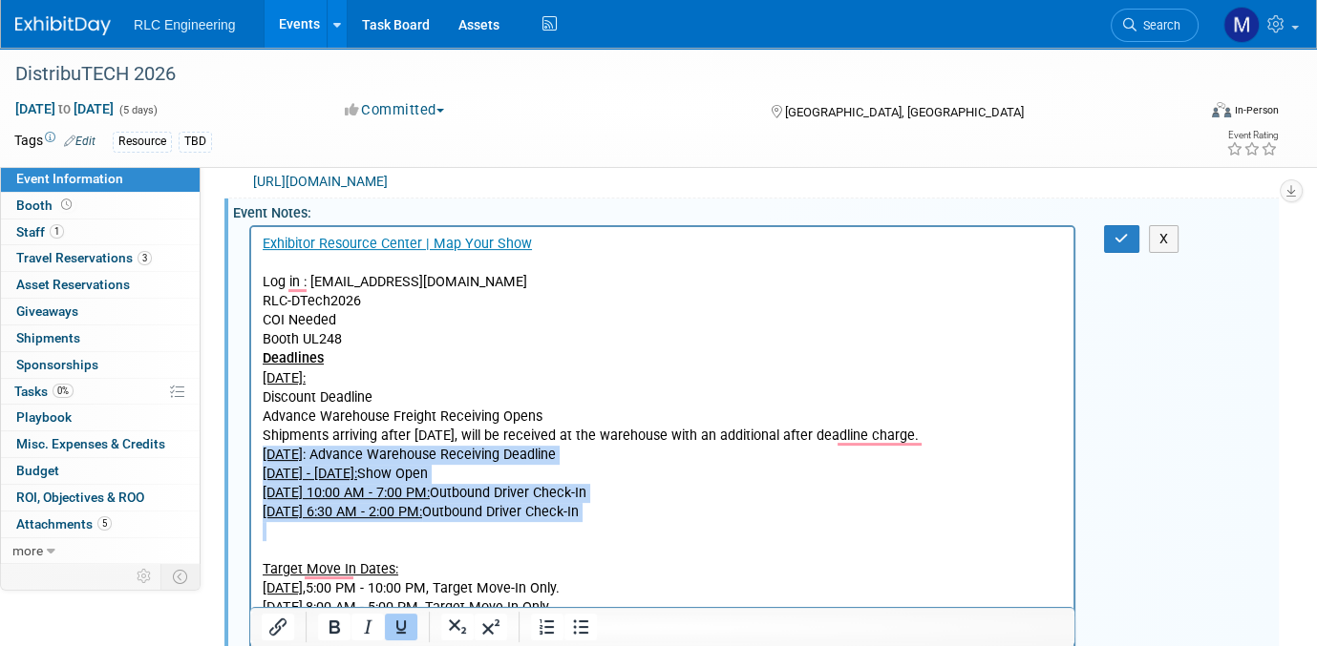
drag, startPoint x: 265, startPoint y: 453, endPoint x: 695, endPoint y: 522, distance: 435.3
click at [695, 522] on body "Exhibitor Resource Center | Map Your Show Log in : michelled@rlc-eng.com RLC-DT…" at bounding box center [663, 455] width 802 height 441
click at [582, 626] on icon "Bullet list" at bounding box center [580, 628] width 15 height 14
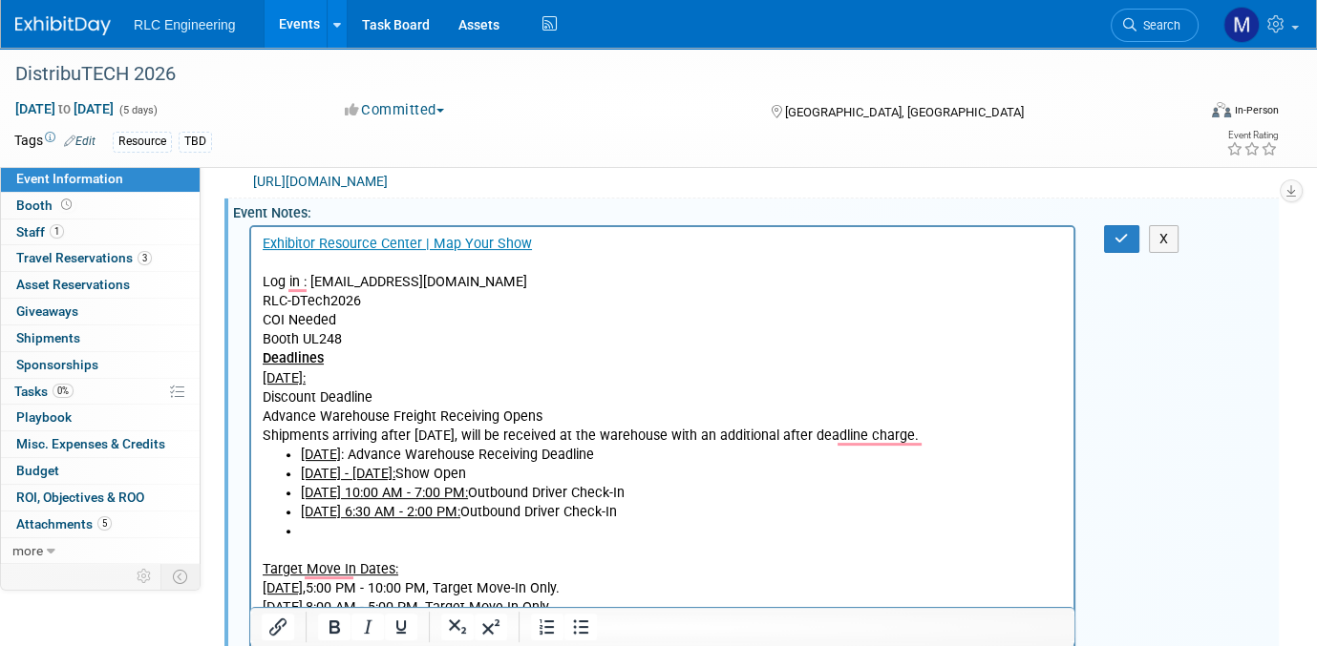
click at [265, 435] on p "Monday, December 29, 2025: Discount Deadline Advance Warehouse Freight Receivin…" at bounding box center [663, 408] width 800 height 76
click at [266, 396] on p "Monday, December 29, 2025: Discount Deadline Advance Warehouse Freight Receivin…" at bounding box center [663, 408] width 800 height 76
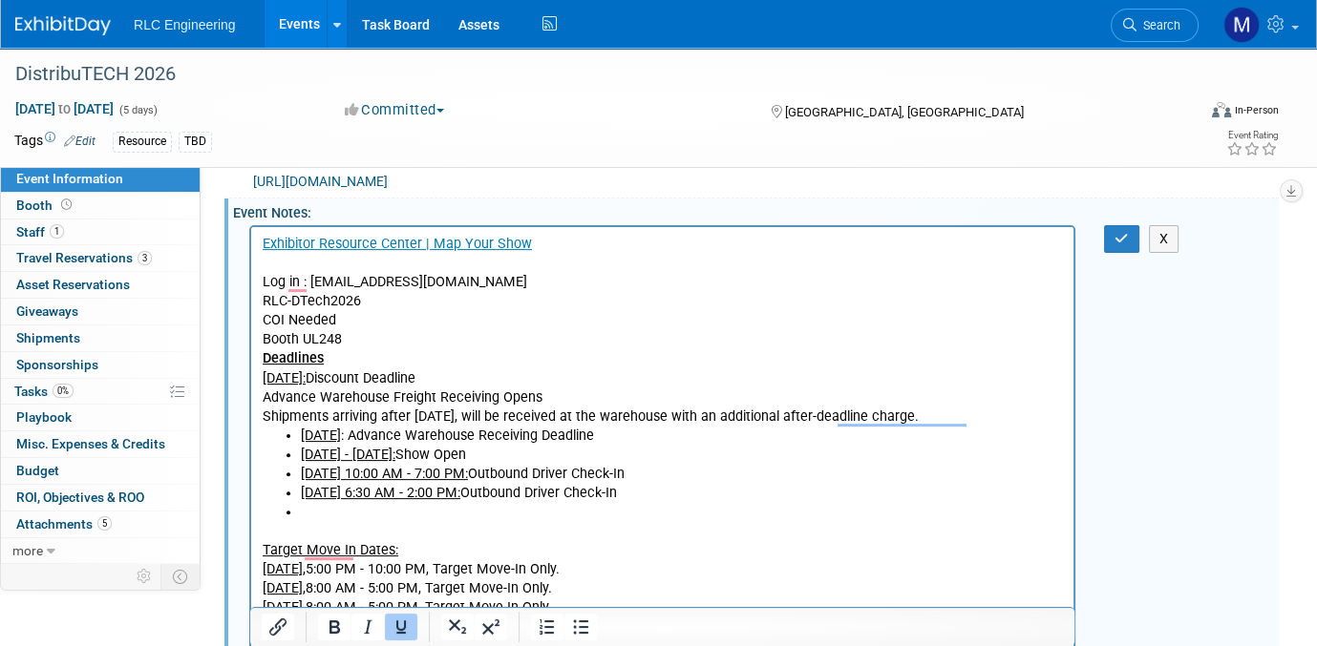
click at [265, 398] on p "Monday, December 29, 2025: Discount Deadline Advance Warehouse Freight Receivin…" at bounding box center [663, 398] width 800 height 57
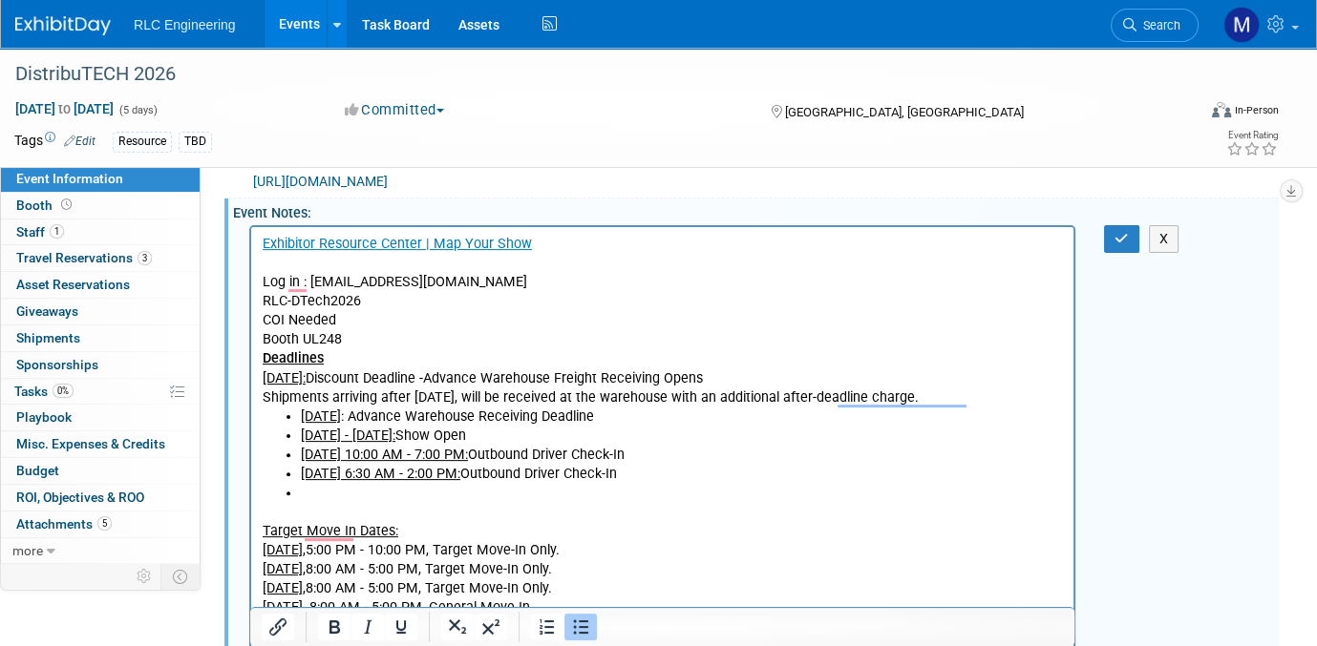
click at [303, 499] on li "To enrich screen reader interactions, please activate Accessibility in Grammarl…" at bounding box center [682, 493] width 762 height 19
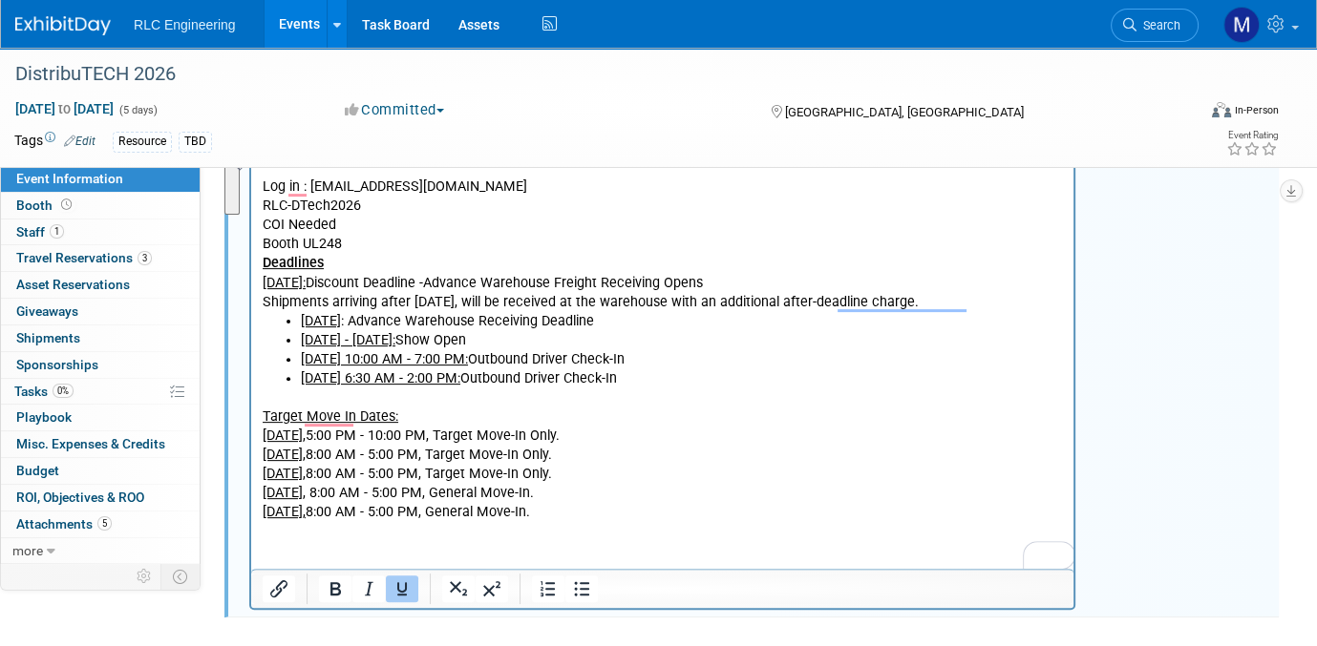
drag, startPoint x: 265, startPoint y: 432, endPoint x: 659, endPoint y: 514, distance: 402.8
click at [659, 514] on body "Exhibitor Resource Center | Map Your Show Log in : michelled@rlc-eng.com RLC-DT…" at bounding box center [663, 331] width 802 height 384
click at [582, 578] on icon "Bullet list" at bounding box center [581, 589] width 23 height 23
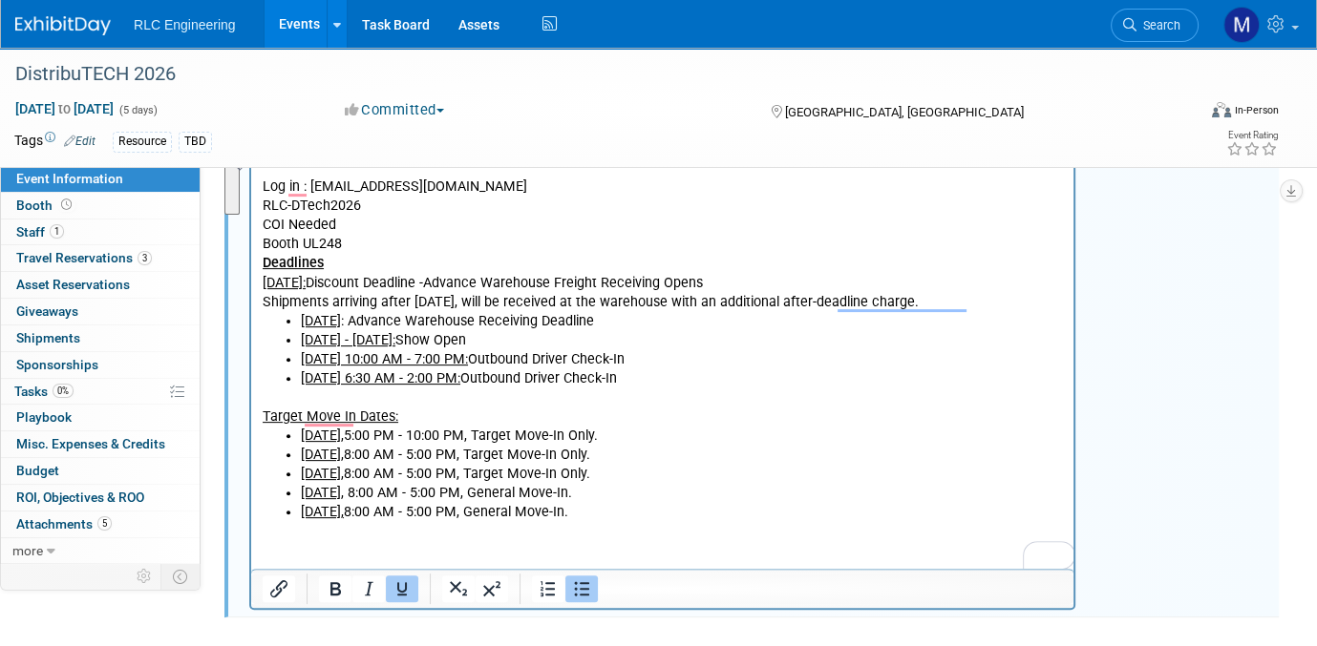
click at [803, 476] on li "Saturday, January 31, 2026, 8:00 AM - 5:00 PM, Target Move-In Only." at bounding box center [682, 474] width 762 height 19
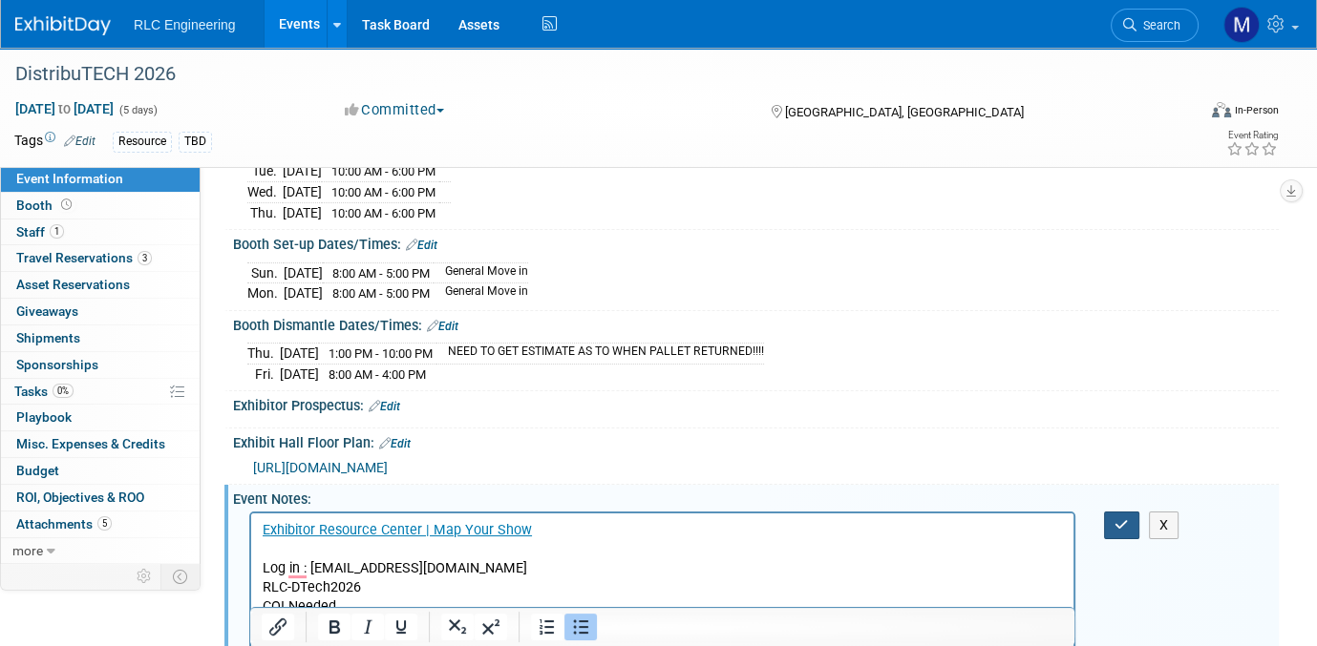
click at [1116, 520] on icon "button" at bounding box center [1121, 525] width 14 height 13
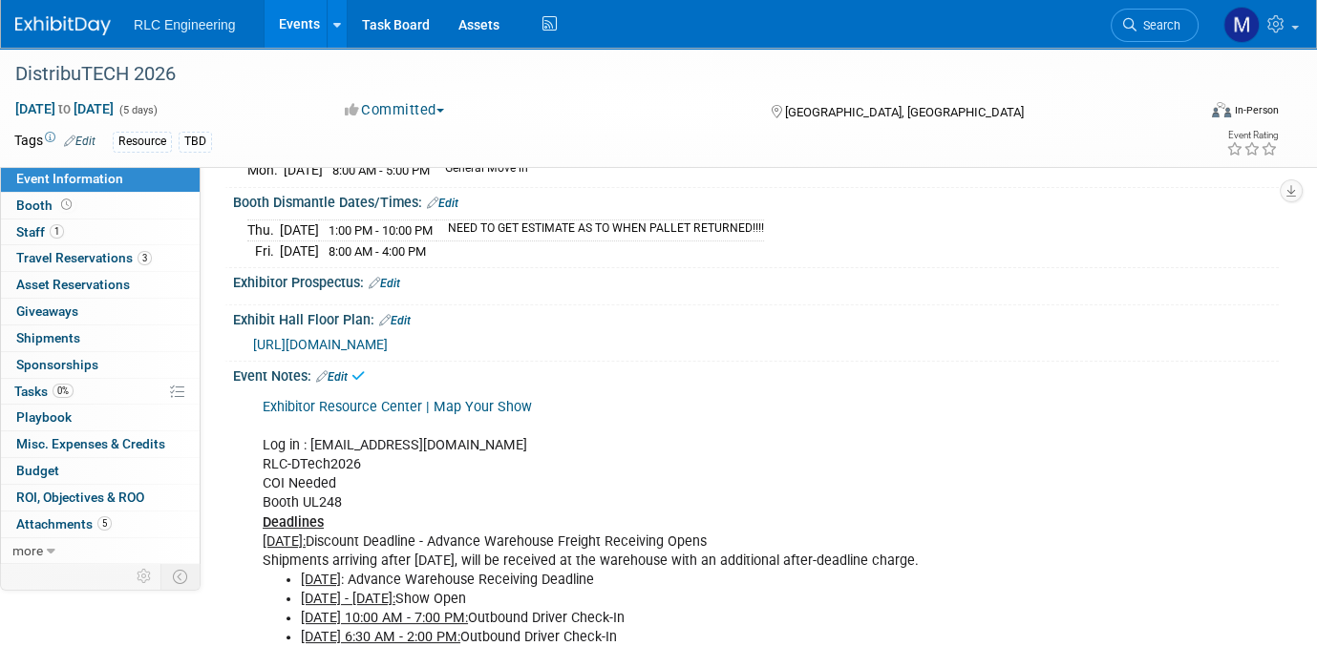
scroll to position [536, 0]
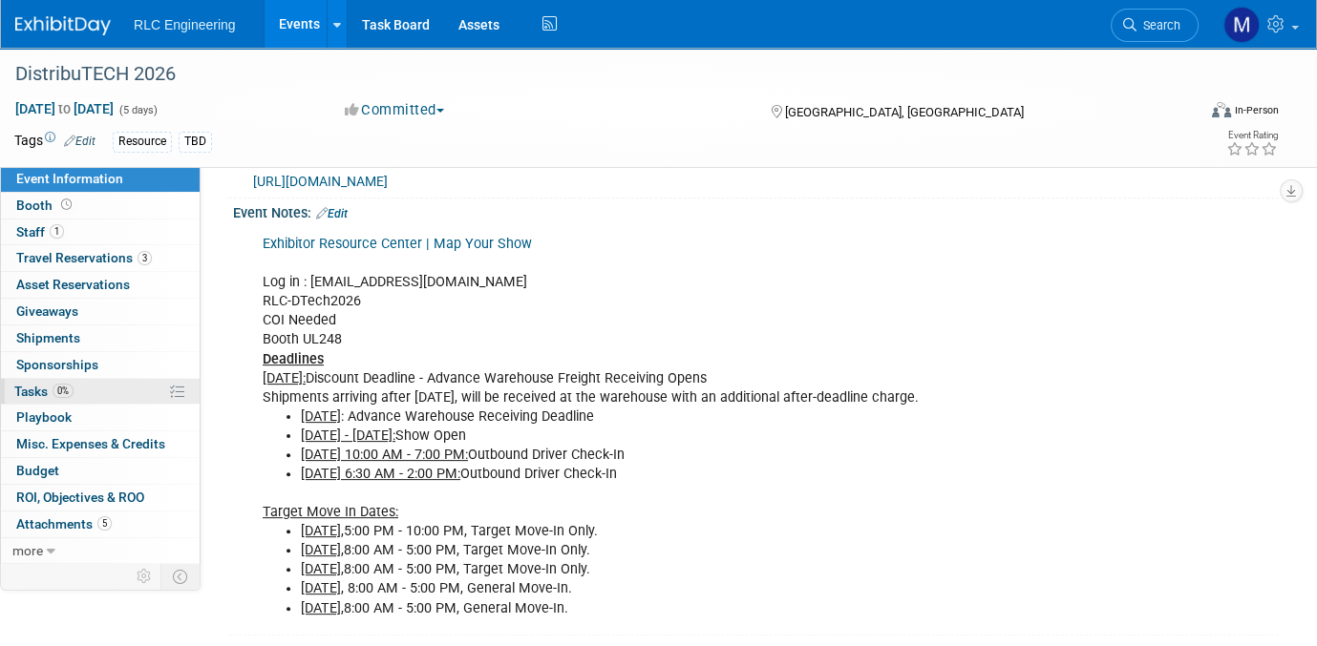
click at [117, 381] on link "0% Tasks 0%" at bounding box center [100, 392] width 199 height 26
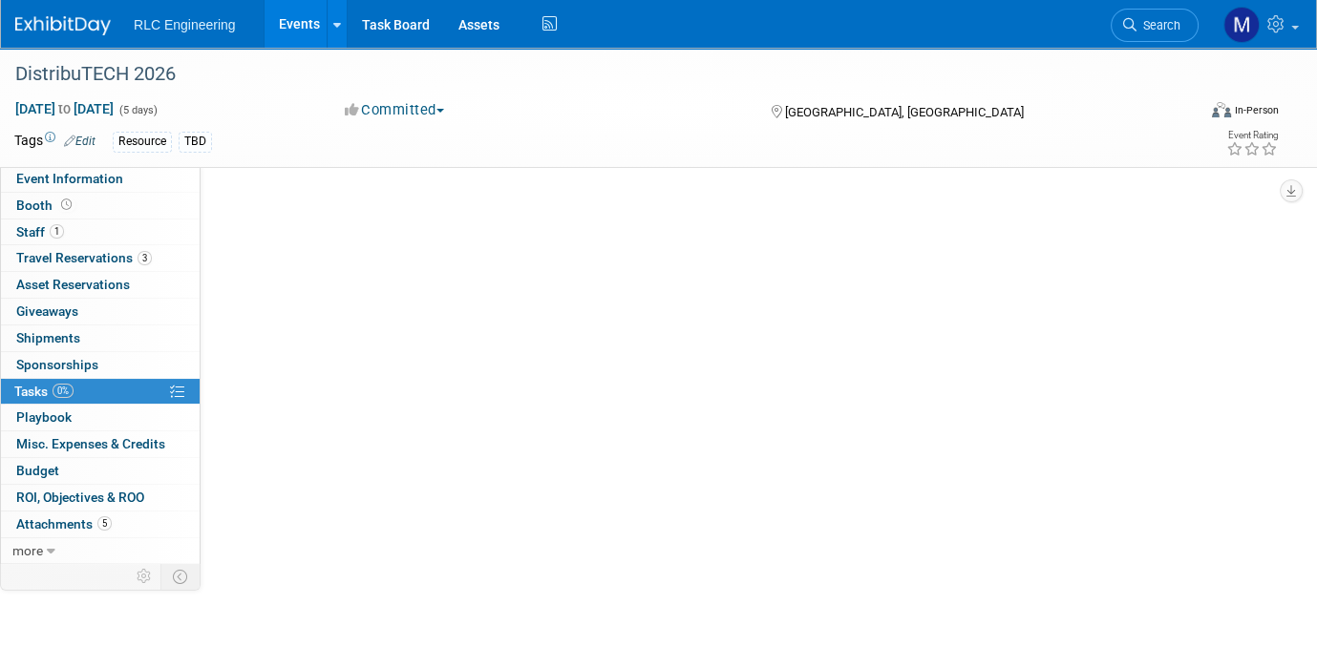
scroll to position [0, 0]
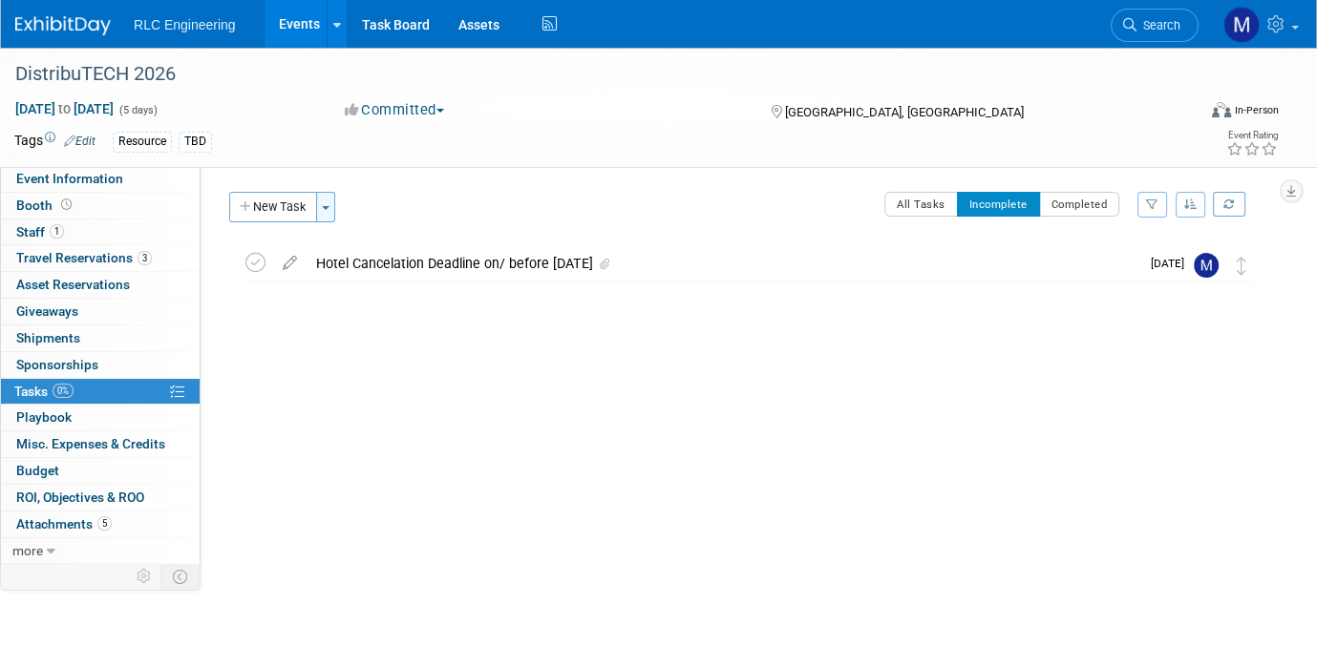
click at [328, 207] on span "button" at bounding box center [326, 208] width 8 height 4
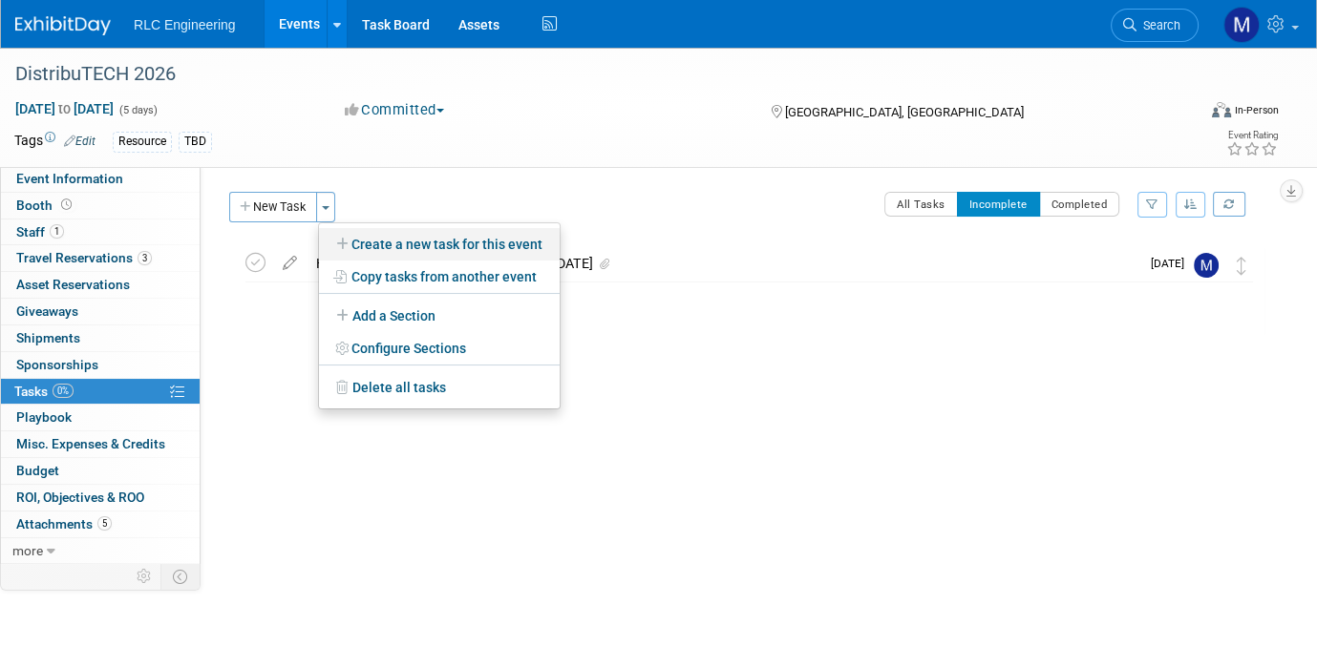
click at [390, 239] on link "Create a new task for this event" at bounding box center [439, 244] width 241 height 32
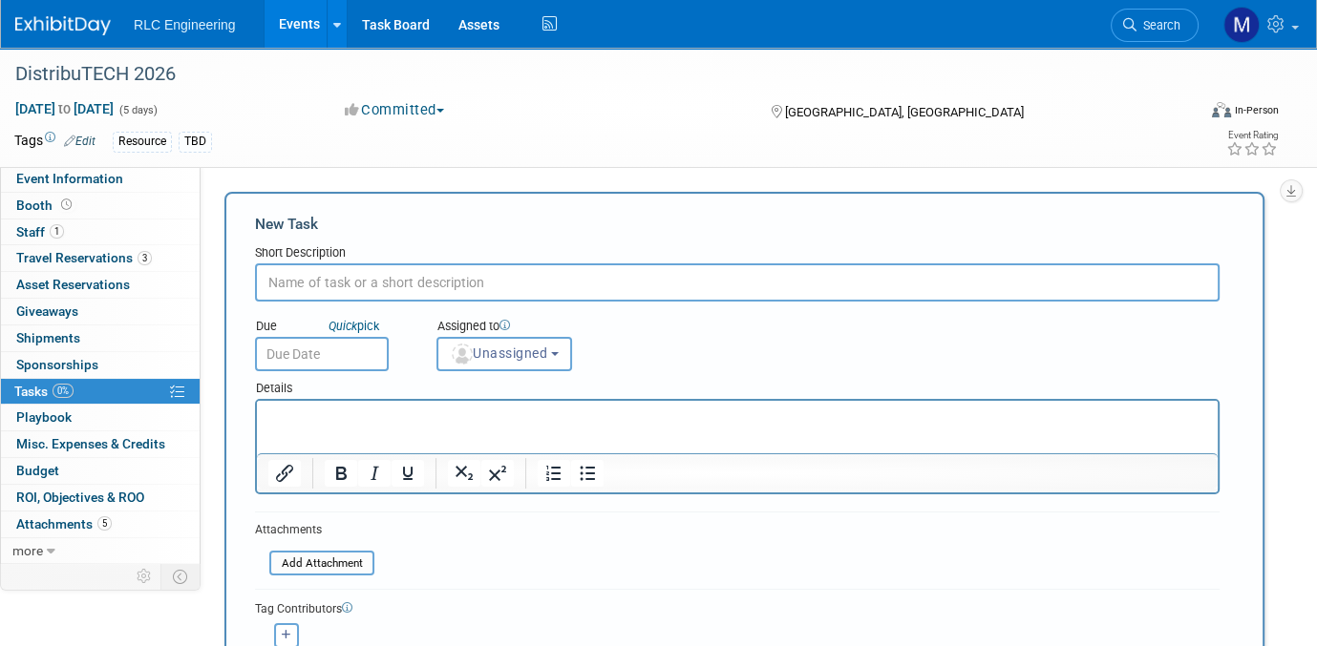
click at [287, 418] on p "Rich Text Area. Press ALT-0 for help." at bounding box center [737, 418] width 939 height 19
click at [288, 278] on input "text" at bounding box center [737, 283] width 964 height 38
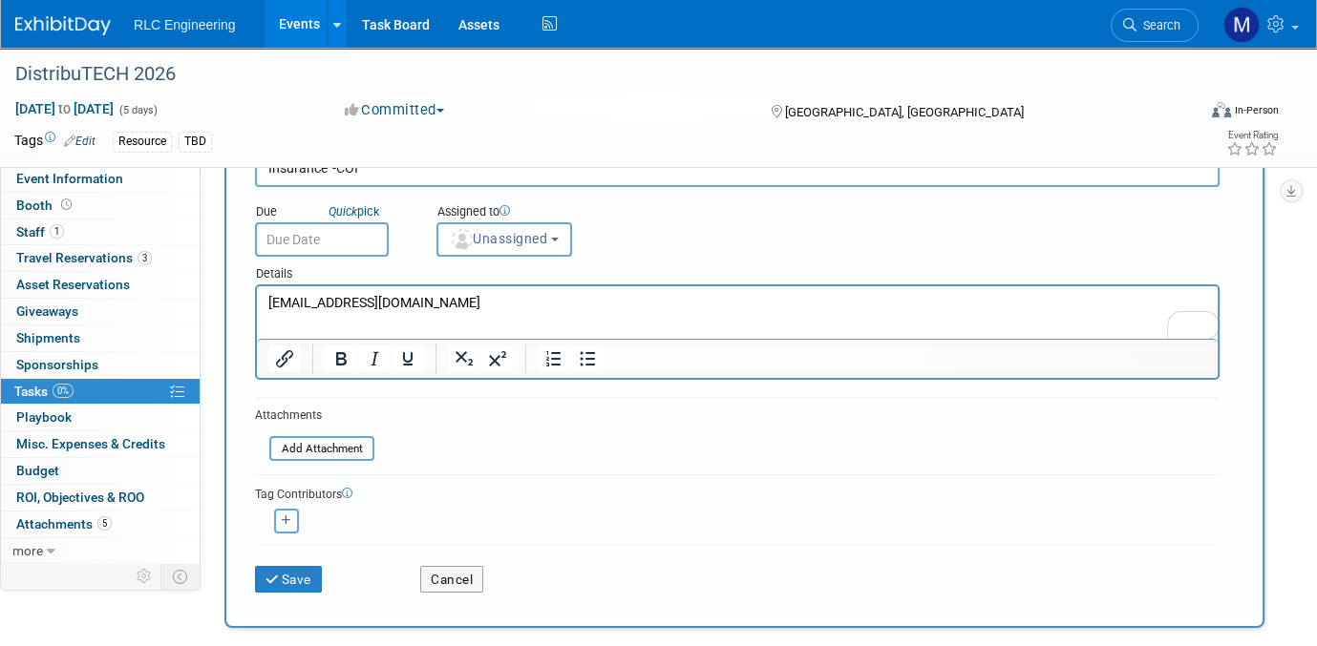
scroll to position [191, 0]
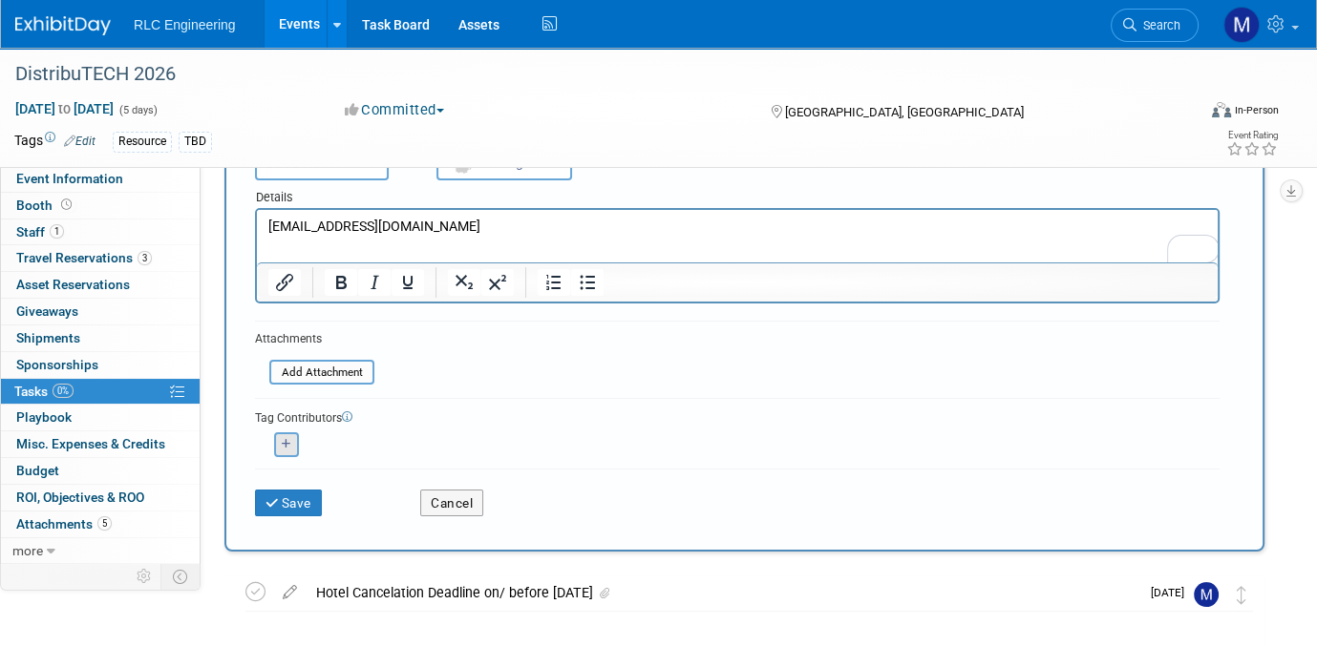
type input "Insurance -COI"
click at [285, 440] on icon "button" at bounding box center [287, 444] width 10 height 11
select select
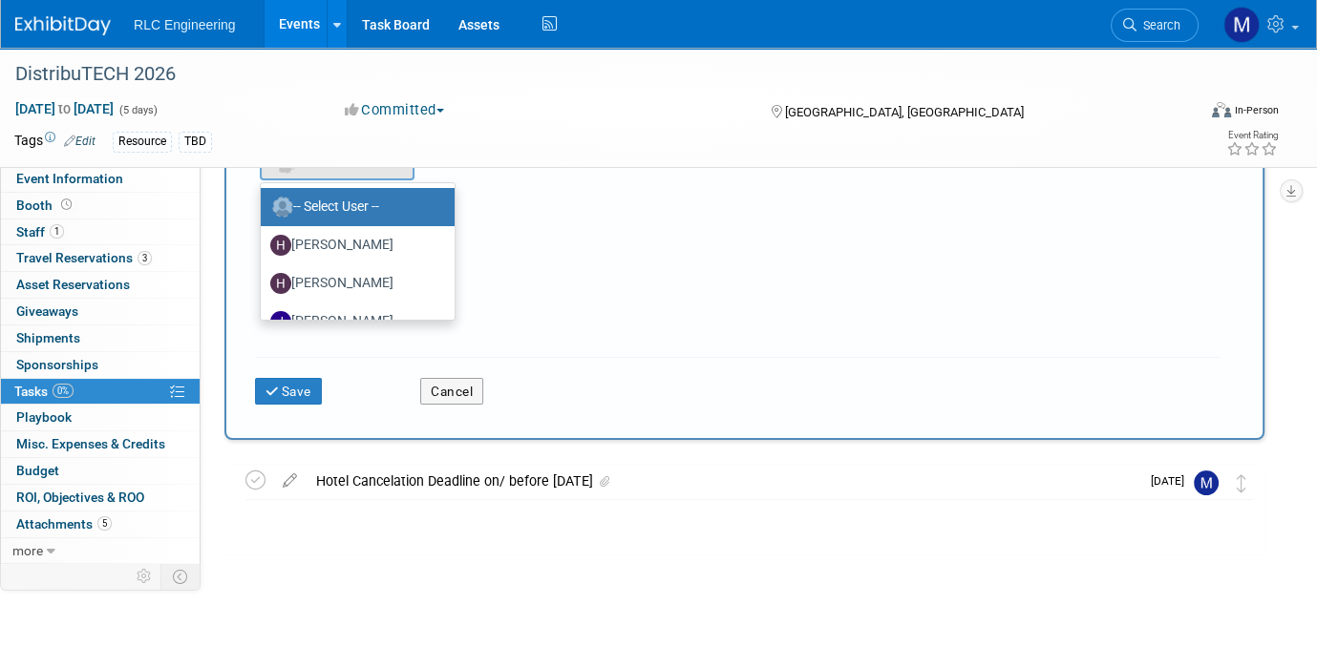
scroll to position [62, 0]
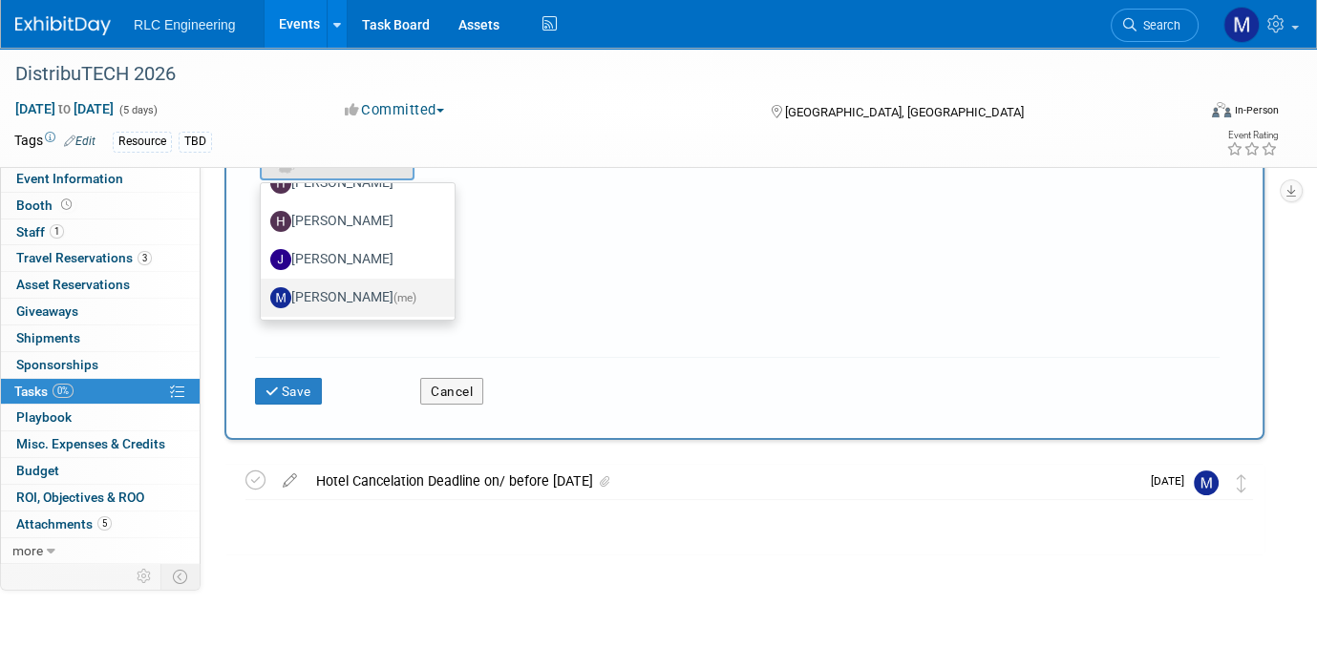
click at [347, 293] on label "Michelle Daniels (me)" at bounding box center [352, 298] width 165 height 31
click at [264, 293] on input "Michelle Daniels (me)" at bounding box center [257, 295] width 12 height 12
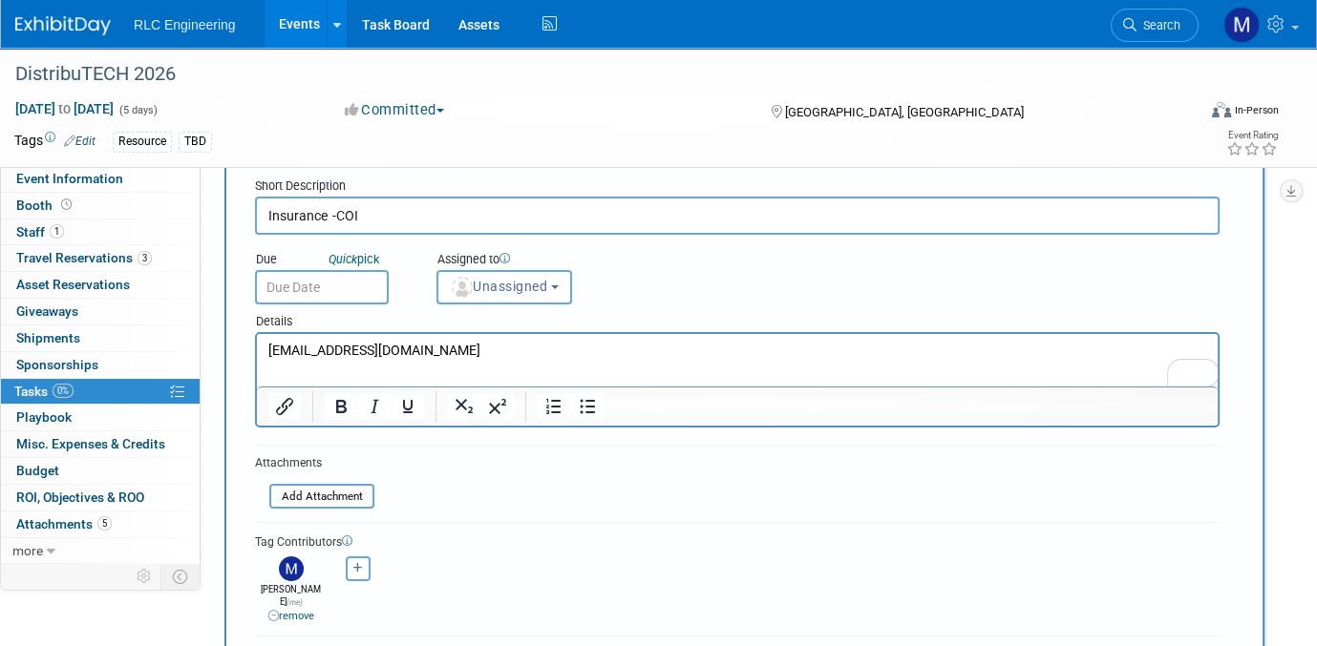
scroll to position [65, 0]
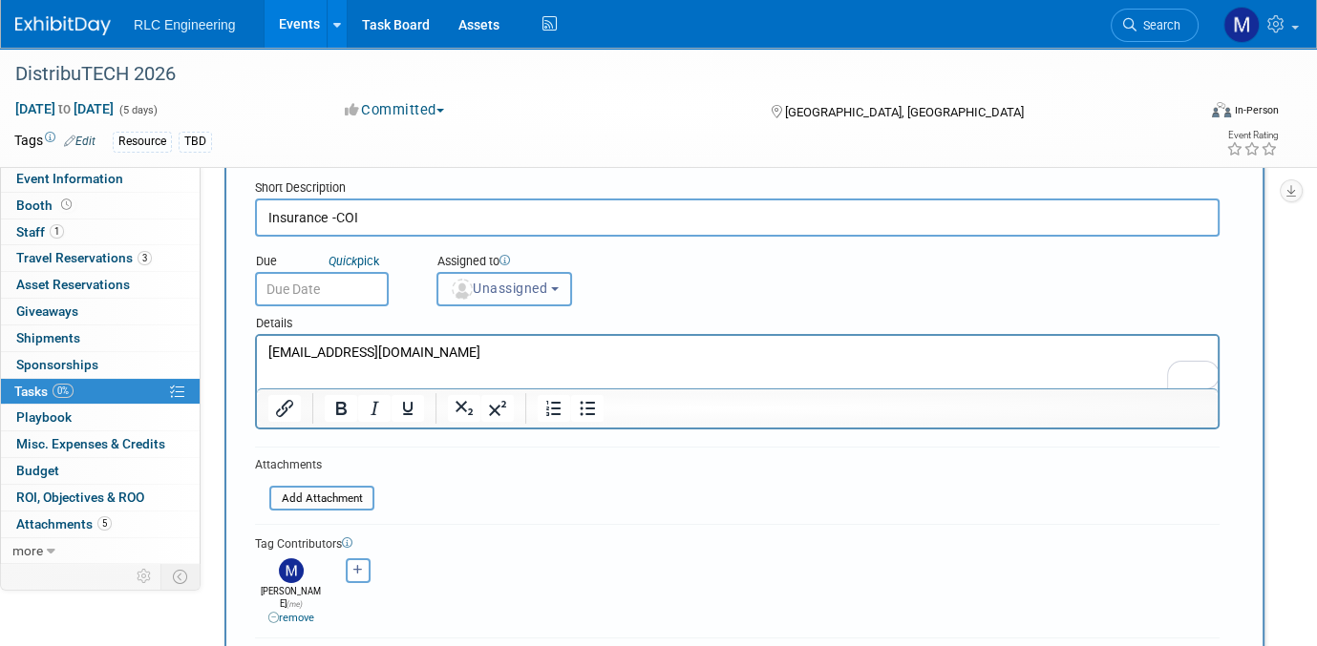
click at [559, 287] on b "button" at bounding box center [555, 289] width 8 height 4
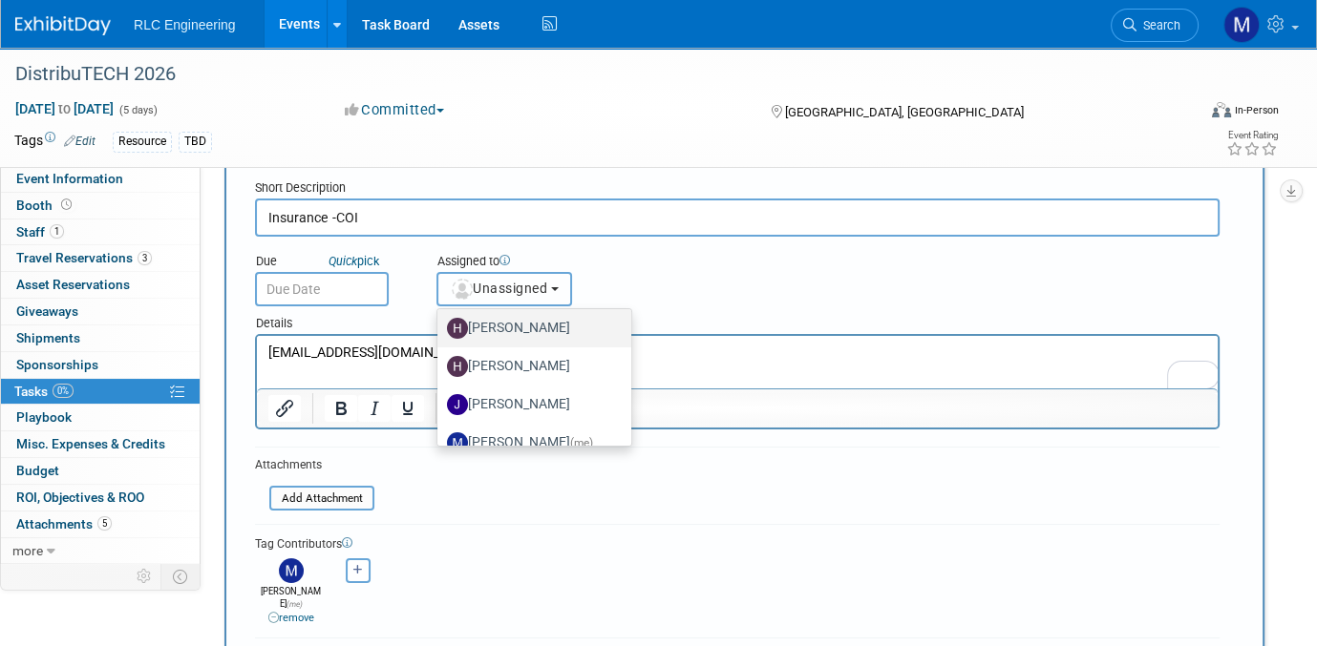
scroll to position [62, 0]
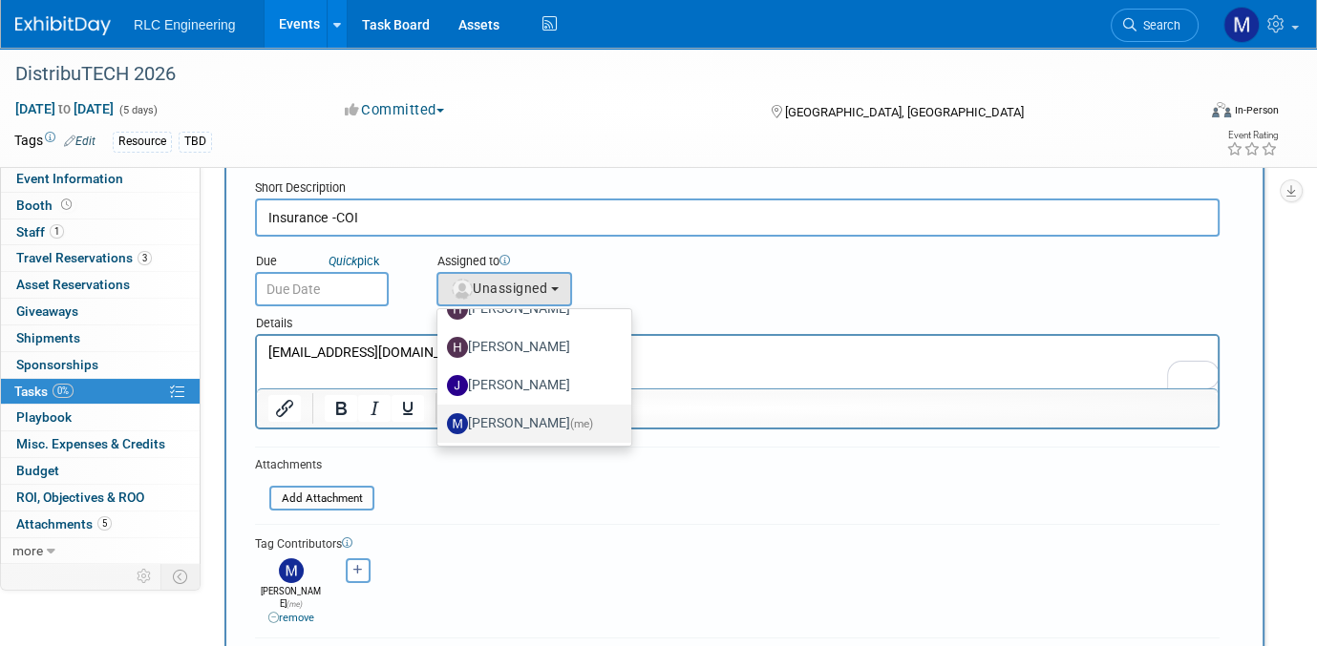
click at [536, 418] on label "Michelle Daniels (me)" at bounding box center [529, 424] width 165 height 31
click at [440, 418] on input "Michelle Daniels (me)" at bounding box center [434, 421] width 12 height 12
select select "4fd2f4b1-00a4-4438-9895-2691c08a19d9"
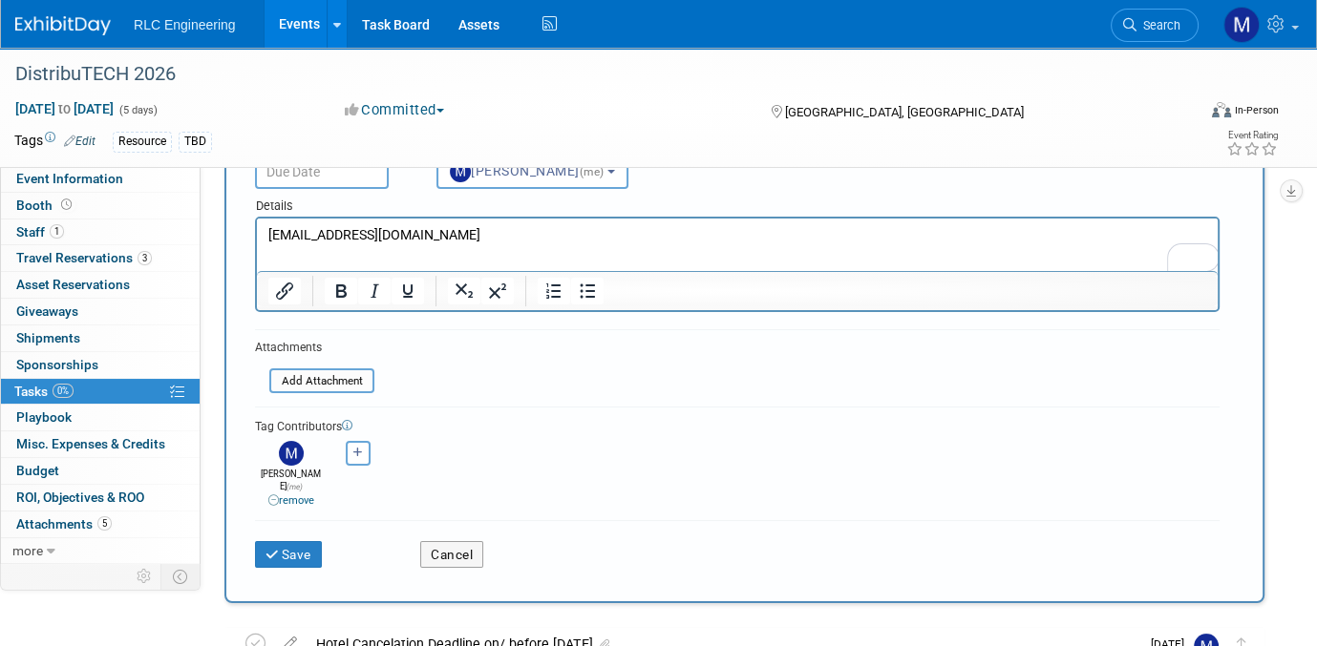
scroll to position [256, 0]
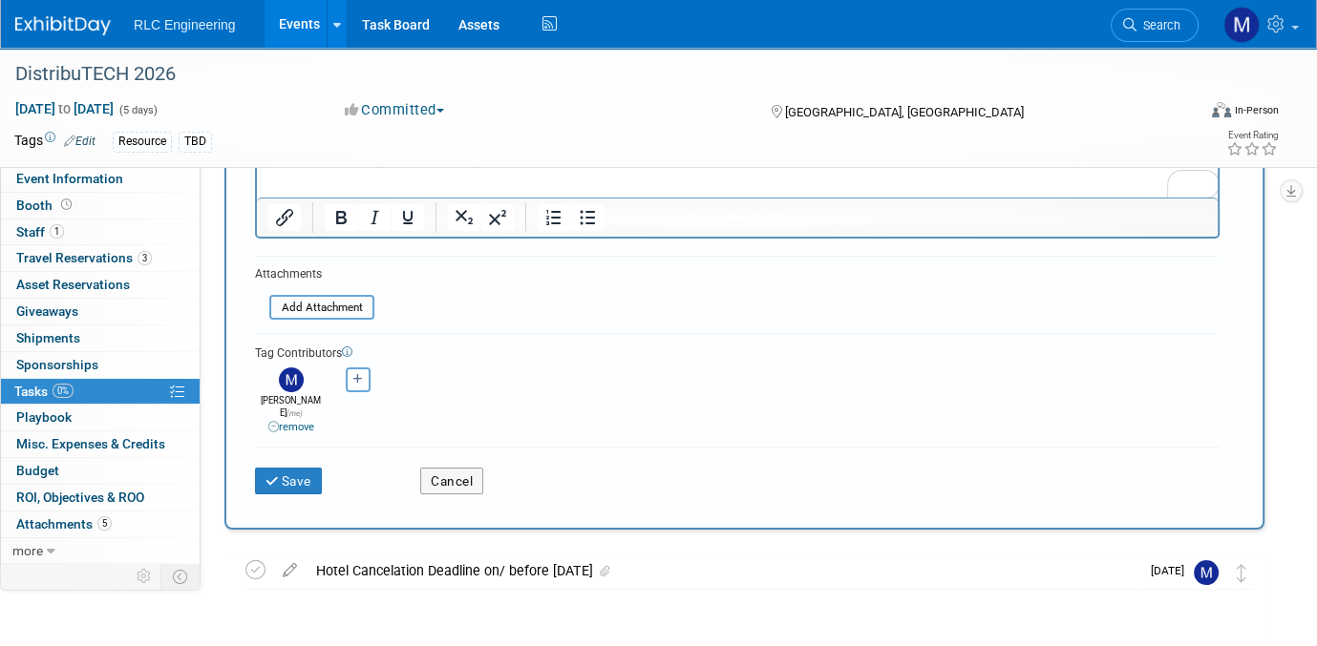
click at [290, 421] on link "remove" at bounding box center [291, 427] width 46 height 12
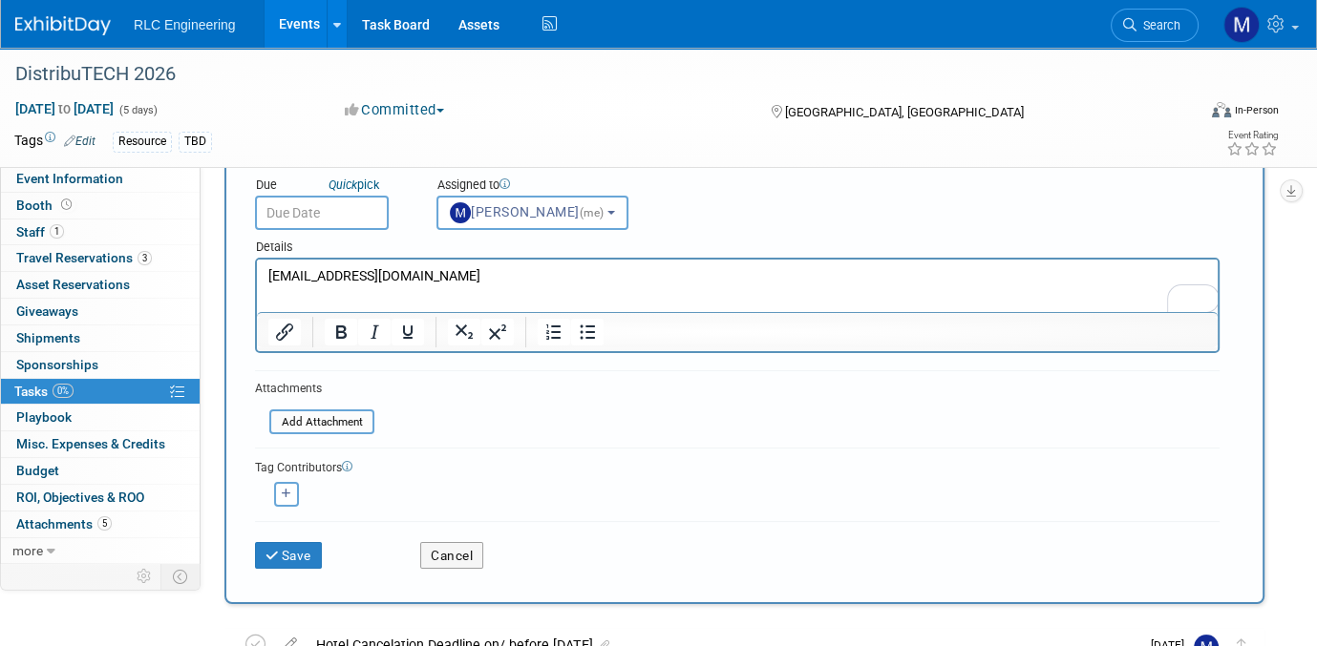
scroll to position [65, 0]
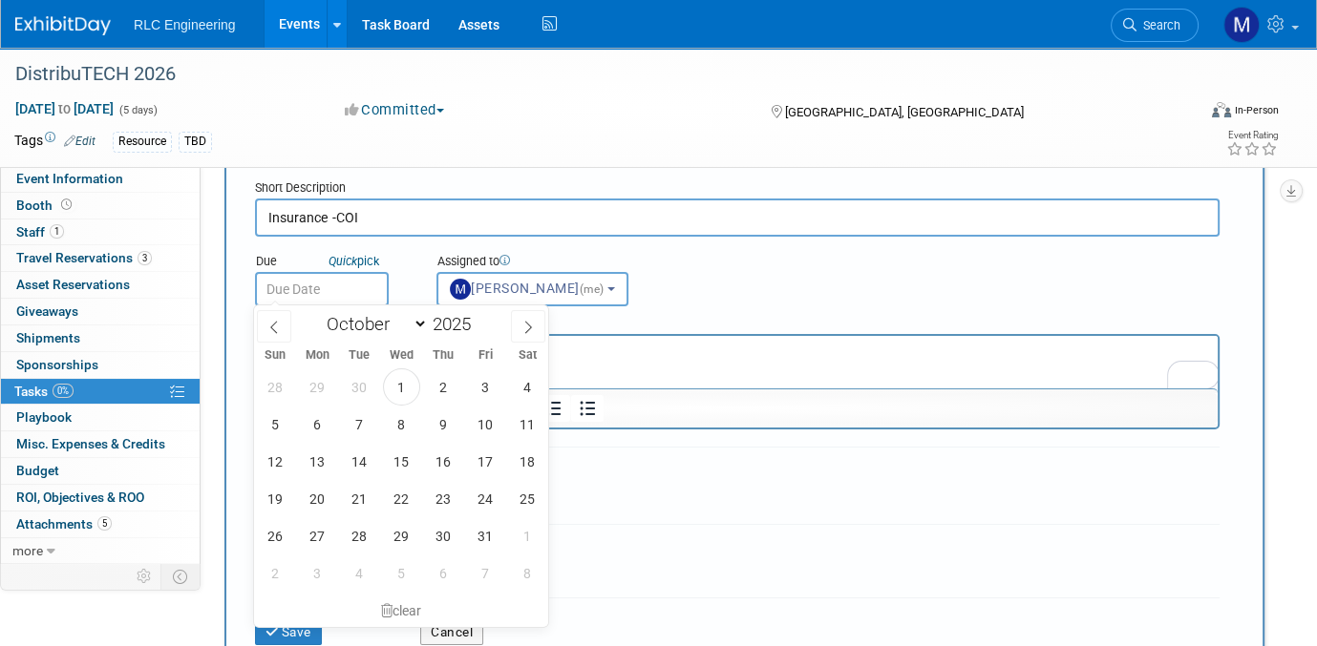
click at [339, 284] on input "text" at bounding box center [322, 289] width 134 height 34
click at [526, 325] on icon at bounding box center [527, 327] width 13 height 13
select select "10"
click at [321, 495] on span "17" at bounding box center [317, 498] width 37 height 37
type input "Nov 17, 2025"
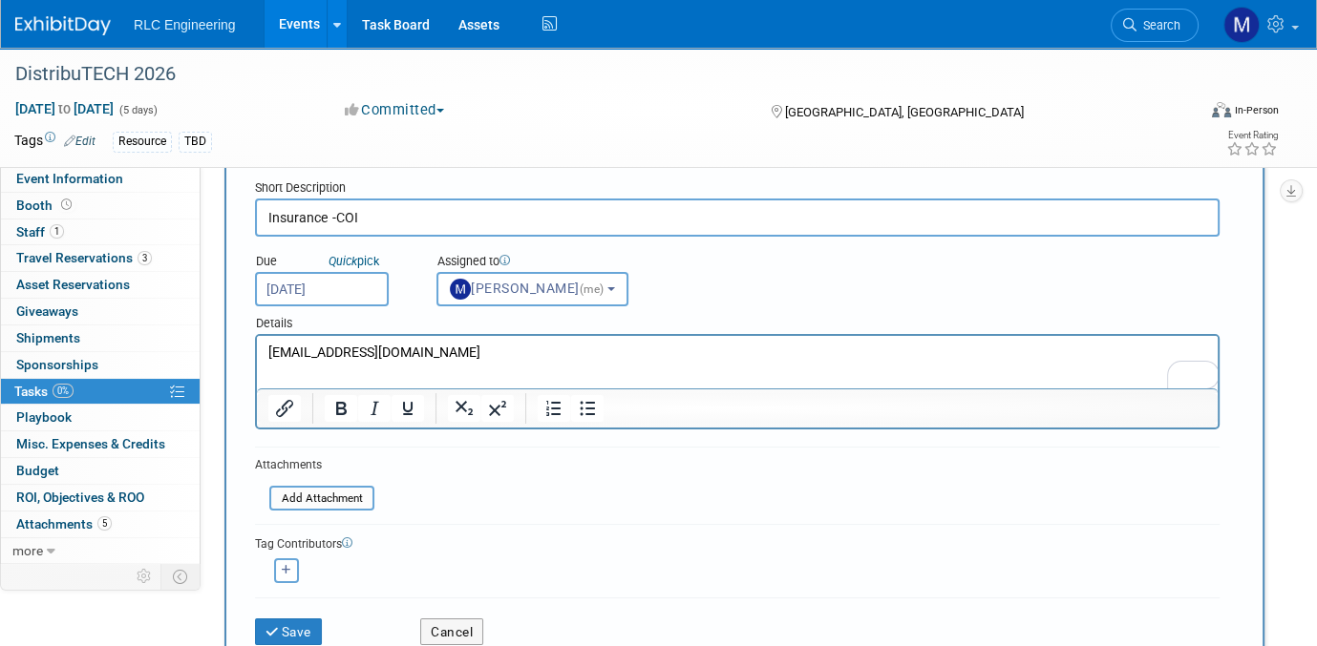
drag, startPoint x: 181, startPoint y: 17, endPoint x: 437, endPoint y: 349, distance: 419.4
click at [0, 0] on div "Sun Mon Tue Wed Thu Fri Sat 26 27 28 29 30 31 1 2 3 4 5 6 7 8 9 10 11 12 13 14 …" at bounding box center [0, 0] width 0 height 0
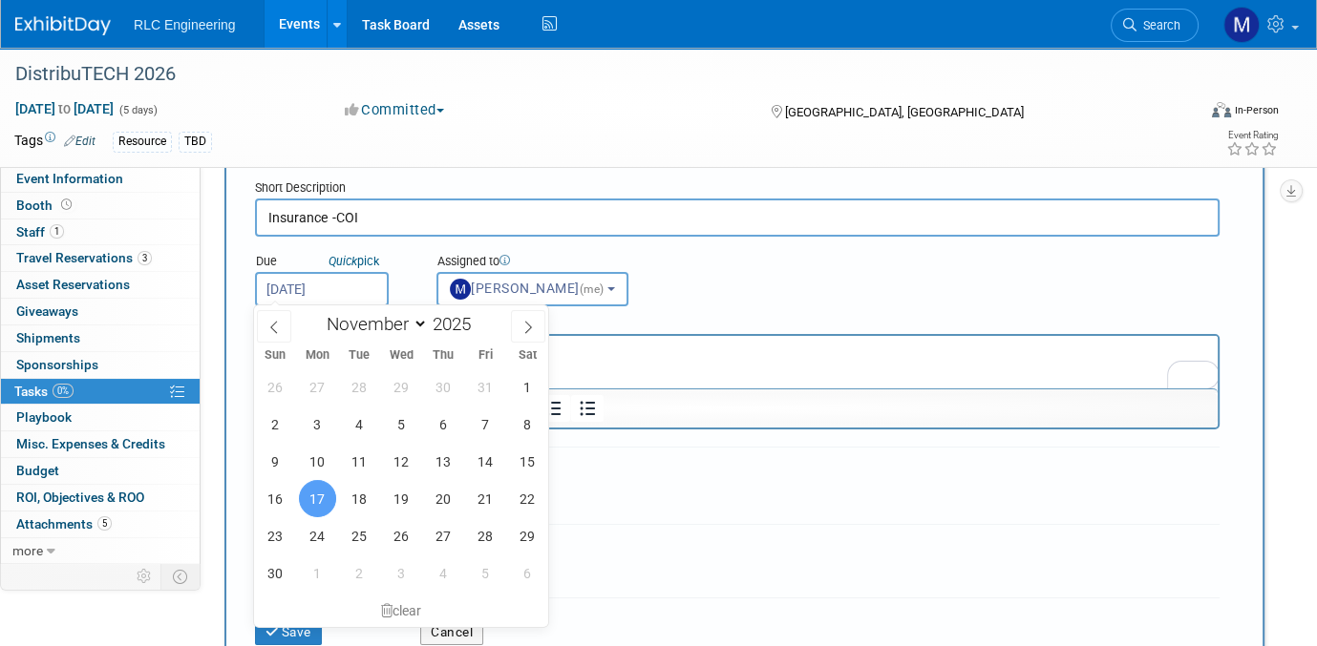
click at [603, 352] on p "sales@rainprotection.net" at bounding box center [737, 353] width 939 height 19
click at [663, 363] on html "sales@rainprotection.net" at bounding box center [737, 349] width 961 height 27
click at [763, 285] on div "Due Quick pick Nov 17, 2025 Assigned to <img src="https://www.exhibitday.com/Im…" at bounding box center [737, 272] width 993 height 70
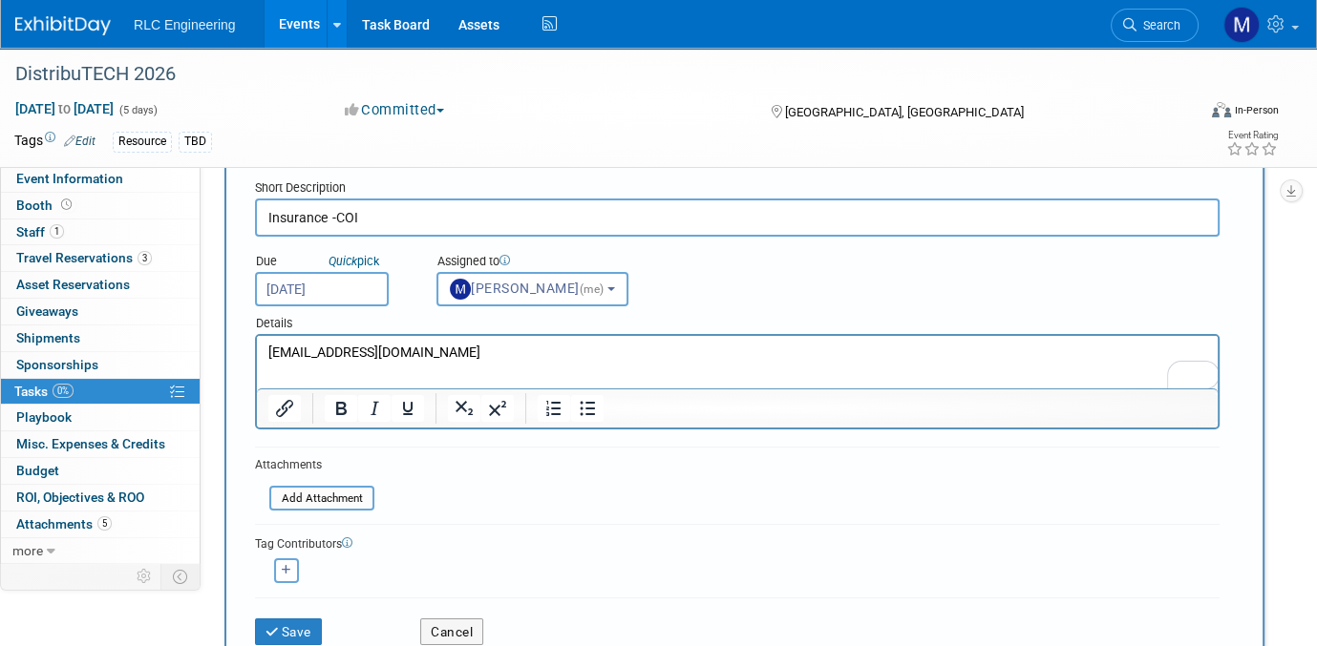
click at [459, 363] on html "sales@rainprotection.net" at bounding box center [737, 349] width 961 height 27
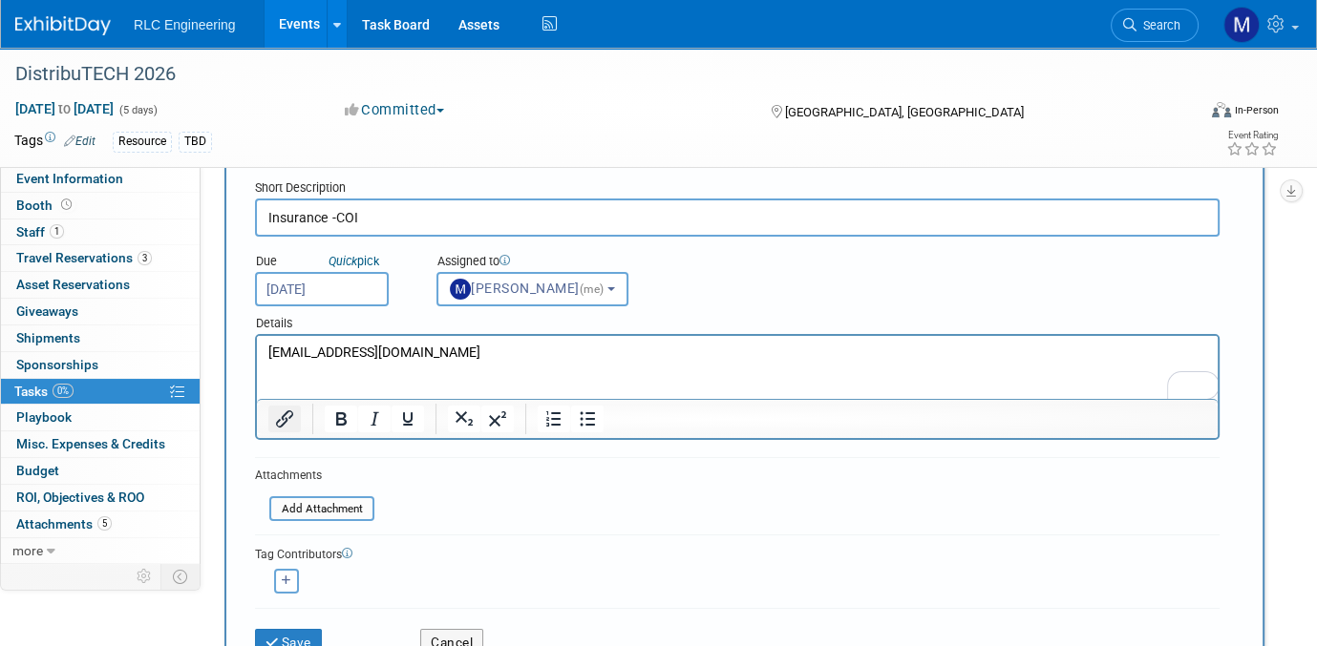
drag, startPoint x: 57, startPoint y: 43, endPoint x: 280, endPoint y: 414, distance: 433.0
click at [280, 414] on icon "Insert/edit link" at bounding box center [284, 419] width 23 height 23
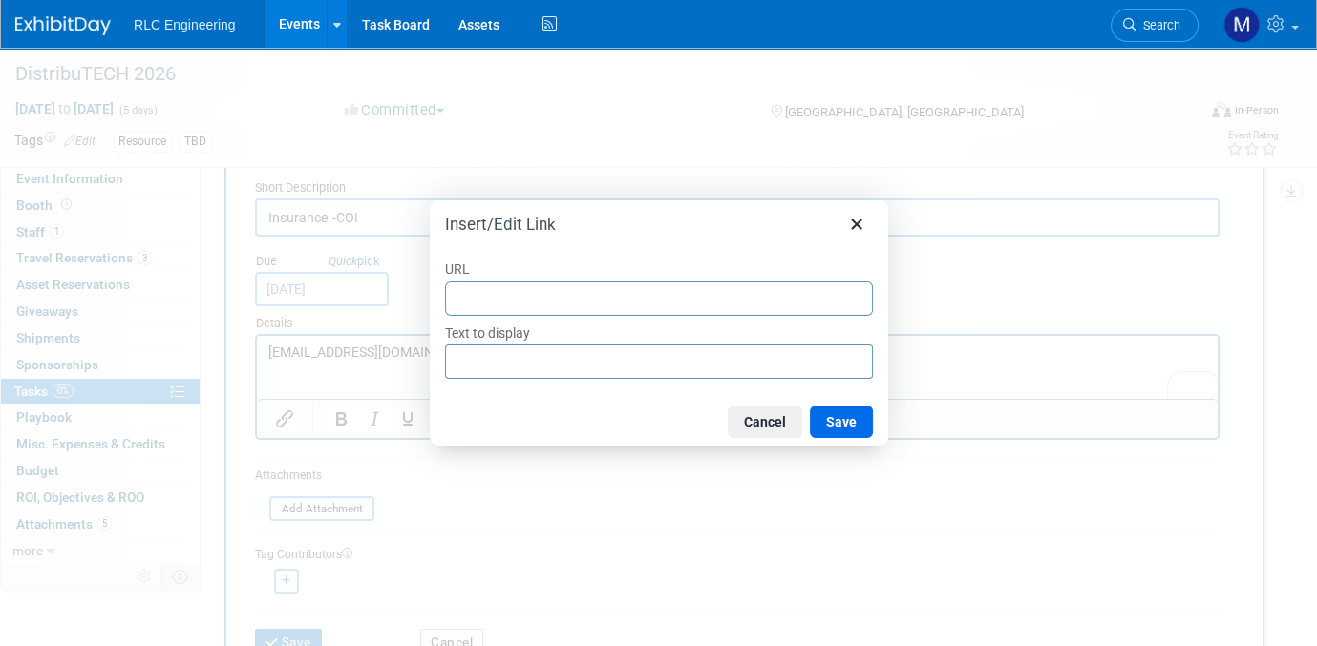
type input "https://www.distributech.com/exhibition/exhibitor-hub/general-exhibitor-informa…"
click at [836, 422] on button "Save" at bounding box center [841, 422] width 63 height 32
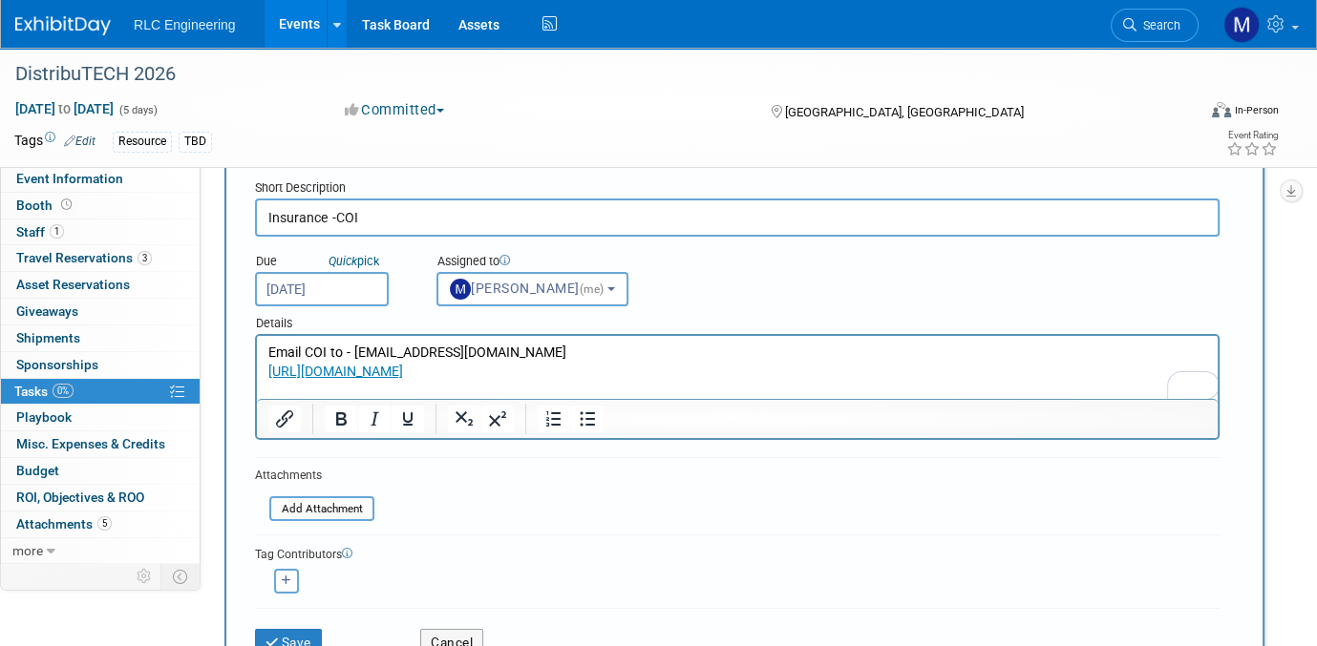
click at [670, 496] on form "New Task Short Description Insurance -COI Due Quick pick Nov 17, 2025 (me) (me)…" at bounding box center [744, 409] width 979 height 520
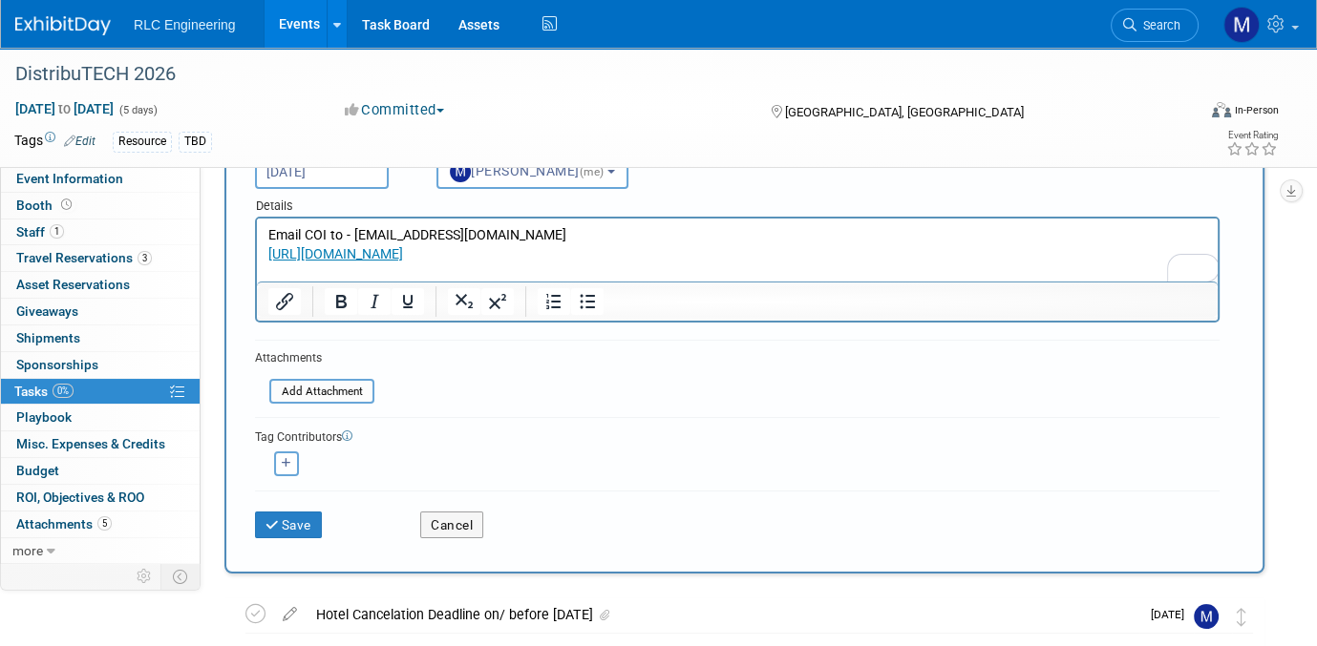
scroll to position [336, 0]
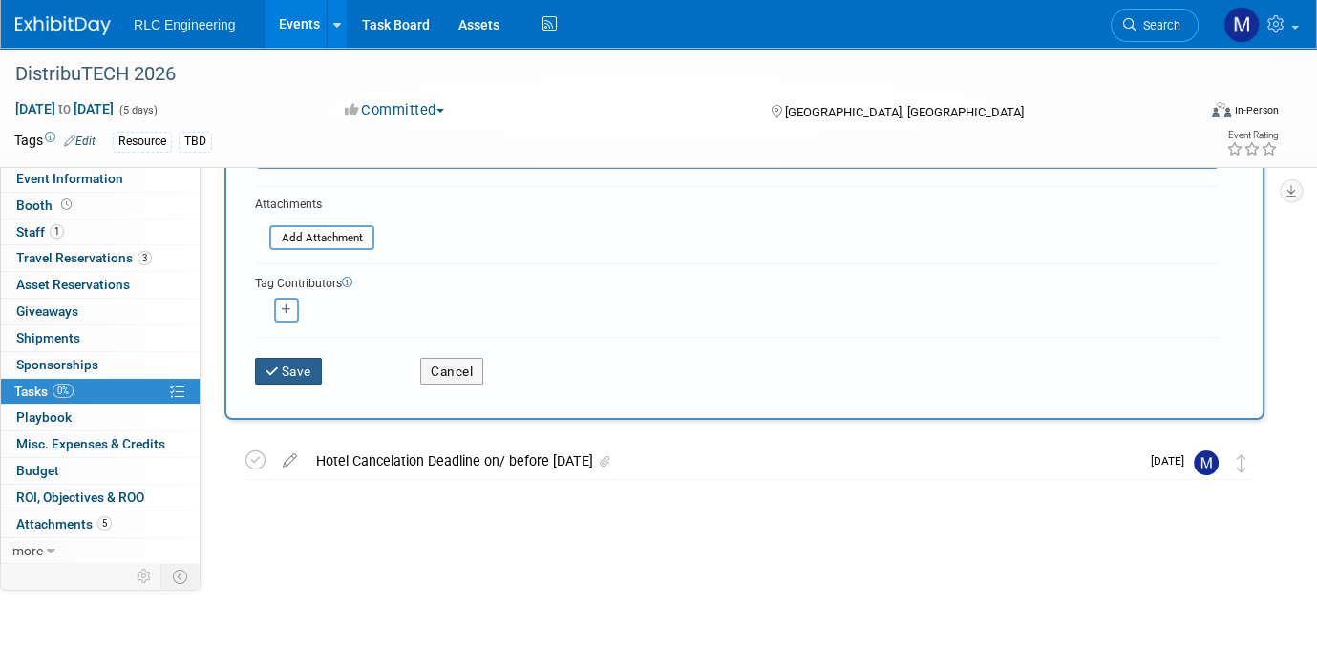
click at [298, 372] on button "Save" at bounding box center [288, 371] width 67 height 27
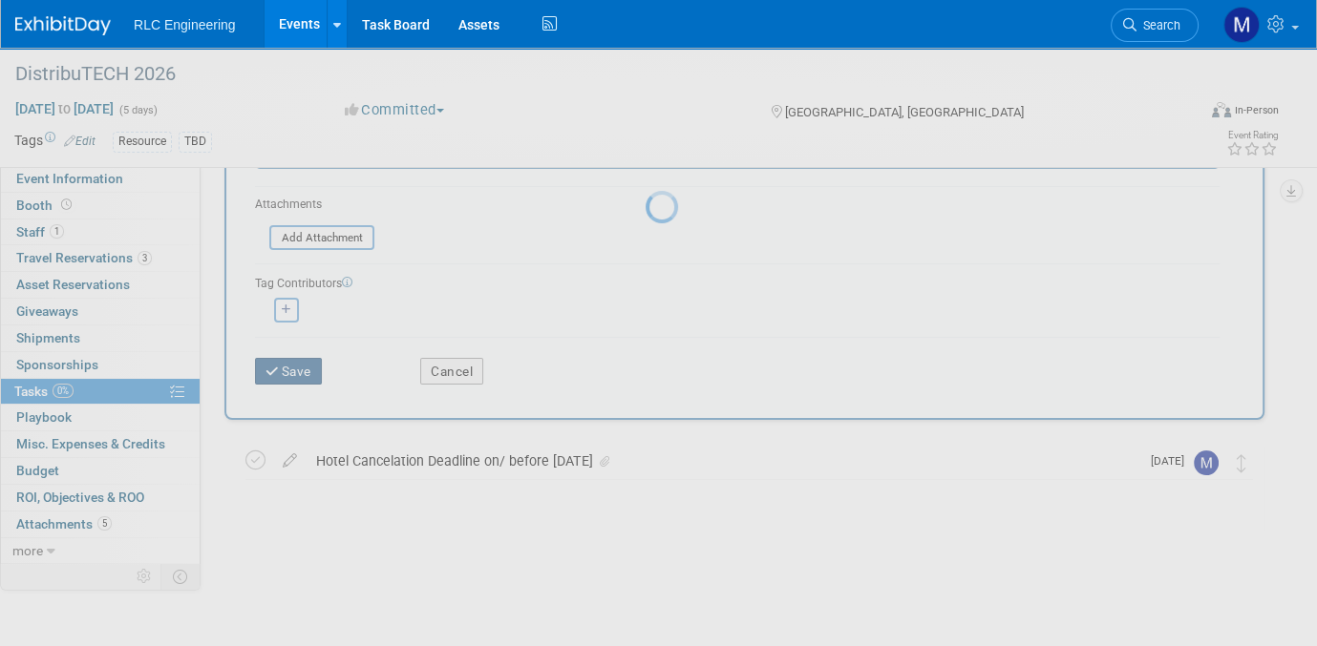
scroll to position [0, 0]
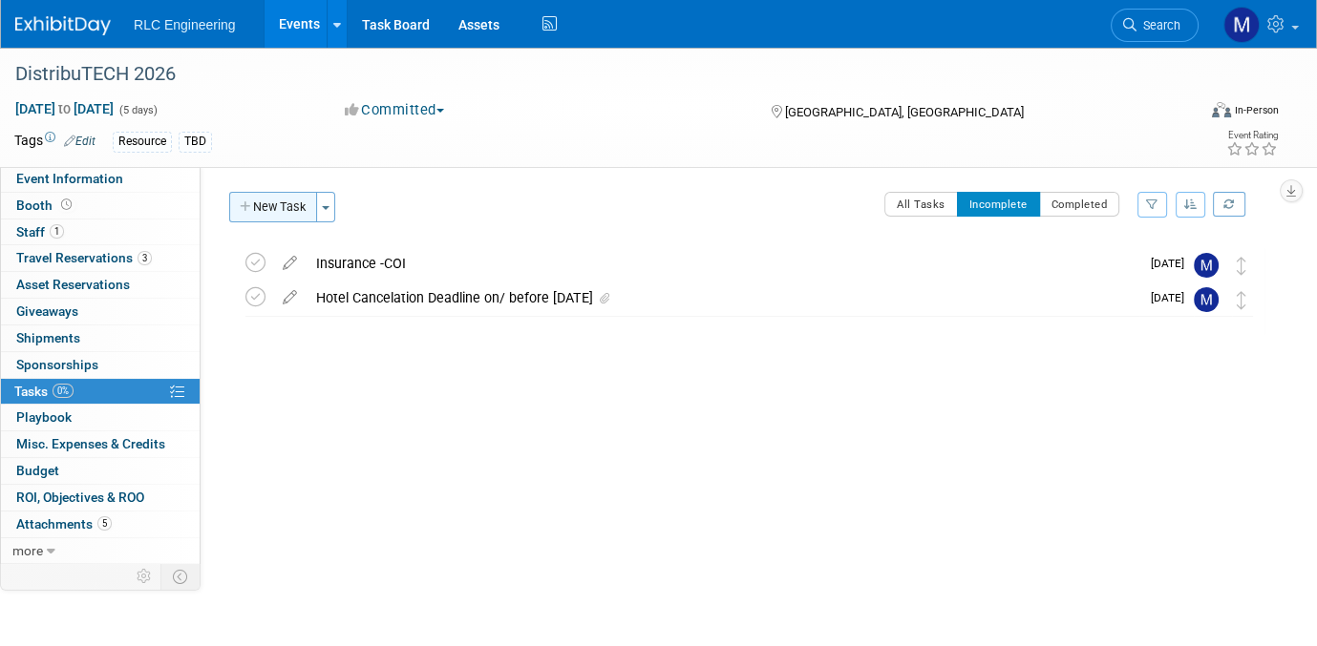
click at [272, 208] on button "New Task" at bounding box center [273, 207] width 88 height 31
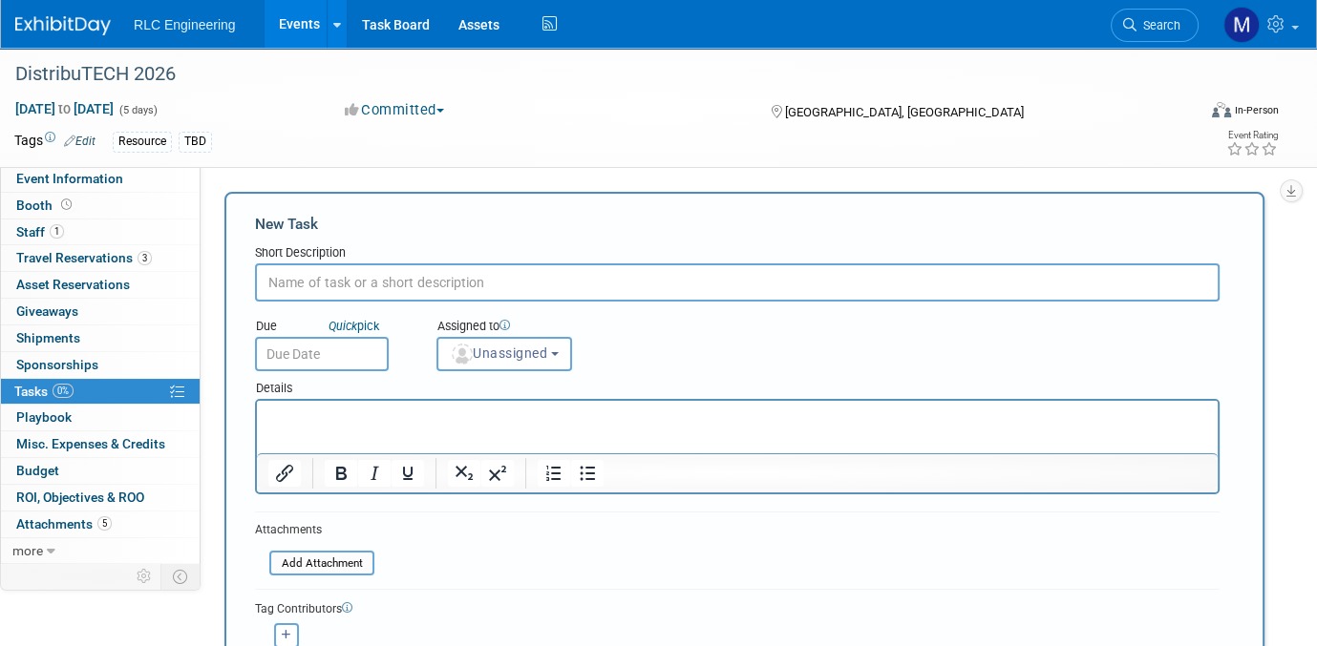
click at [304, 285] on input "text" at bounding box center [737, 283] width 964 height 38
type input "Need to determine when pallet is returned to booth for ship out"
click at [321, 354] on input "text" at bounding box center [322, 354] width 134 height 34
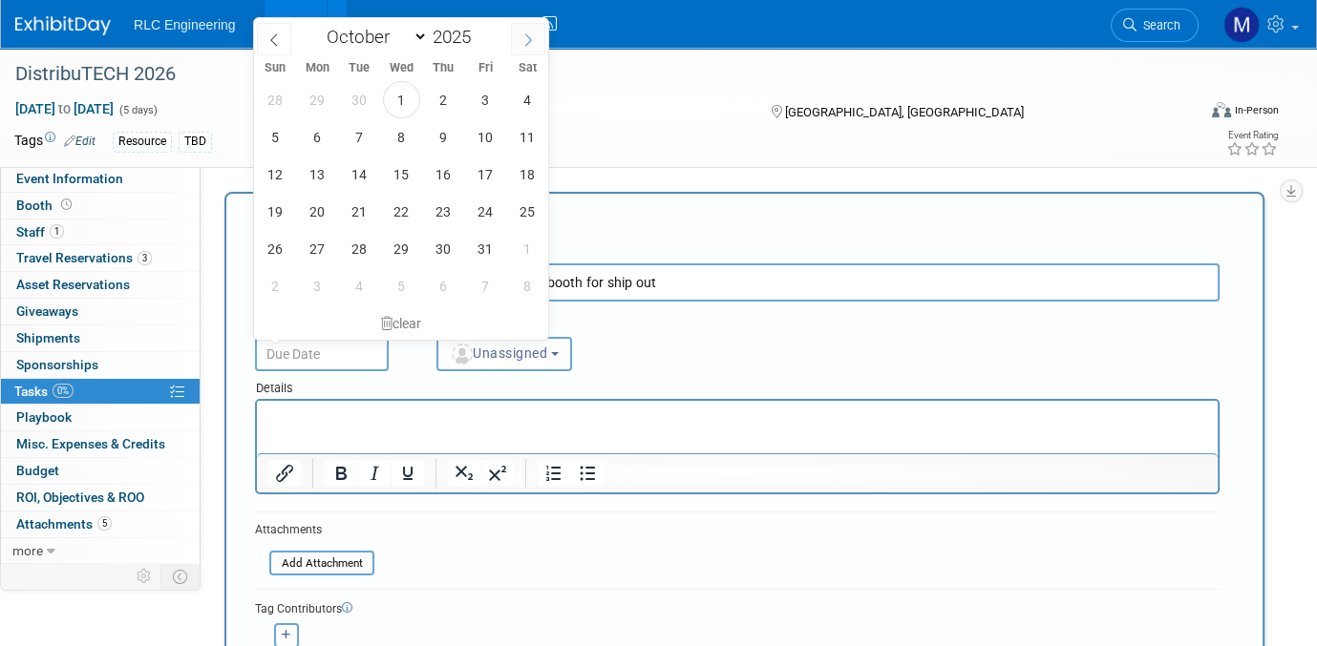
click at [522, 42] on icon at bounding box center [527, 39] width 13 height 13
click at [276, 47] on span at bounding box center [274, 39] width 34 height 32
select select "10"
click at [312, 99] on span "27" at bounding box center [317, 99] width 37 height 37
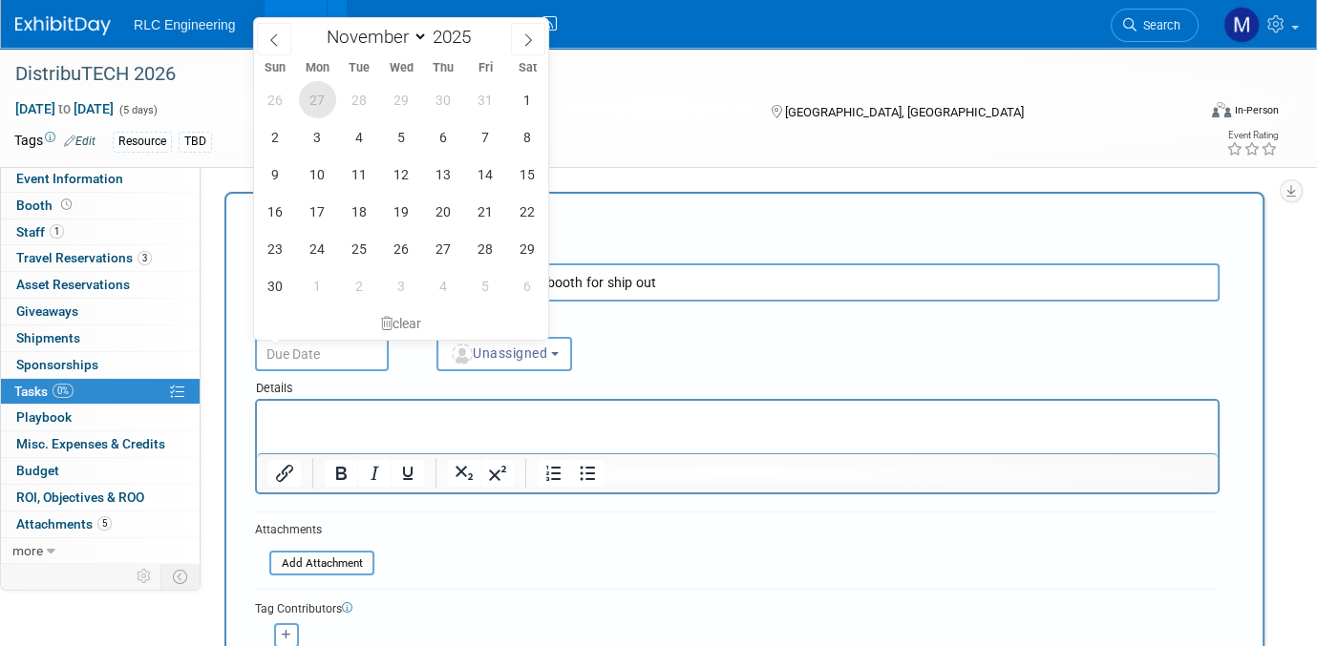
type input "Oct 27, 2025"
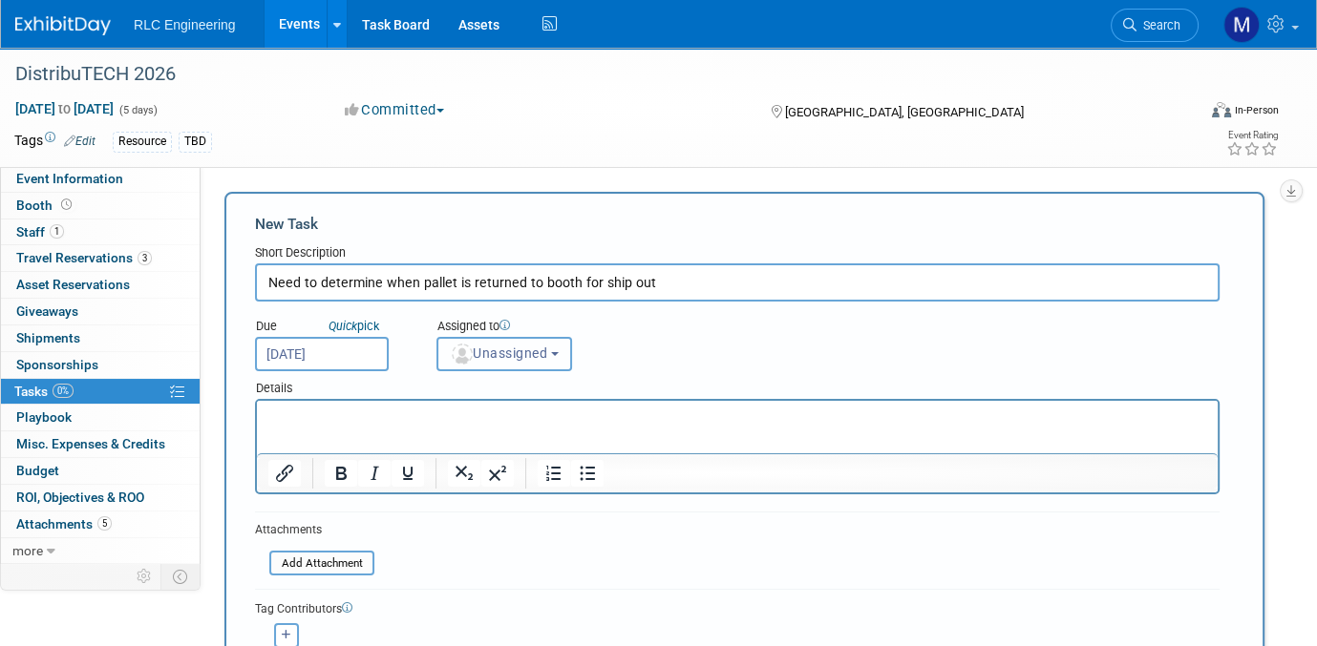
click at [559, 349] on button "Unassigned" at bounding box center [504, 354] width 136 height 34
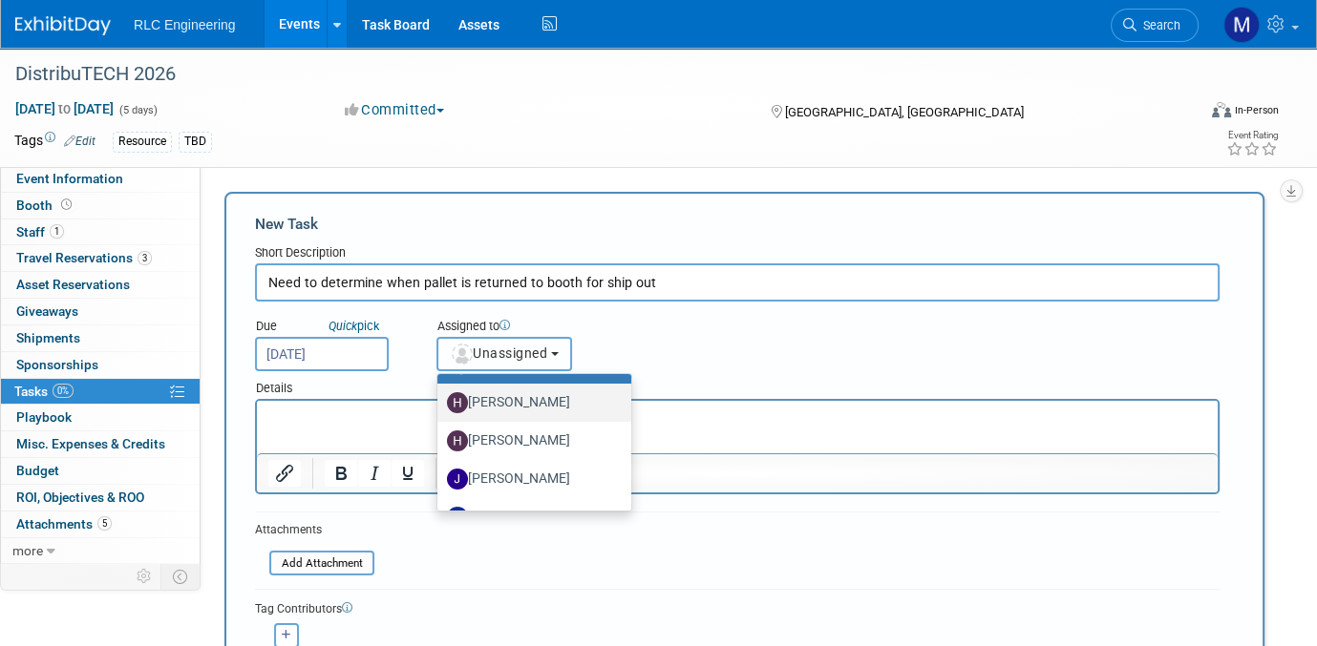
scroll to position [62, 0]
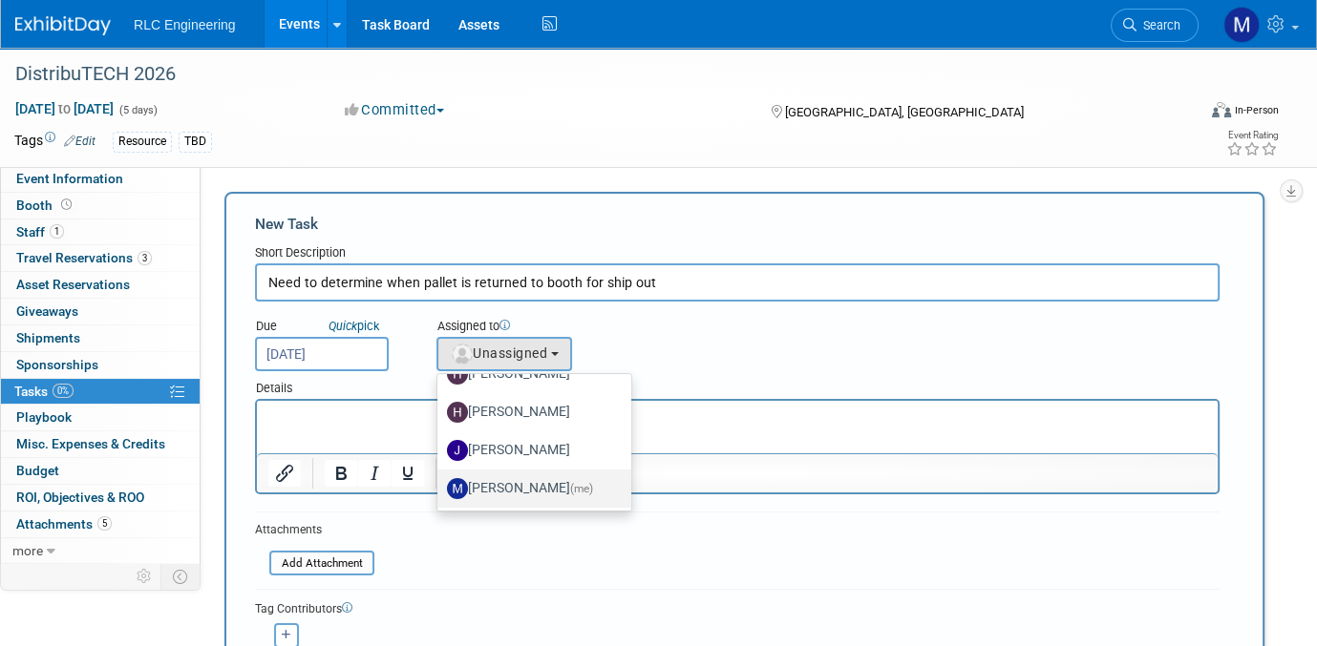
click at [493, 480] on label "Michelle Daniels (me)" at bounding box center [529, 489] width 165 height 31
click at [440, 480] on input "Michelle Daniels (me)" at bounding box center [434, 486] width 12 height 12
select select "4fd2f4b1-00a4-4438-9895-2691c08a19d9"
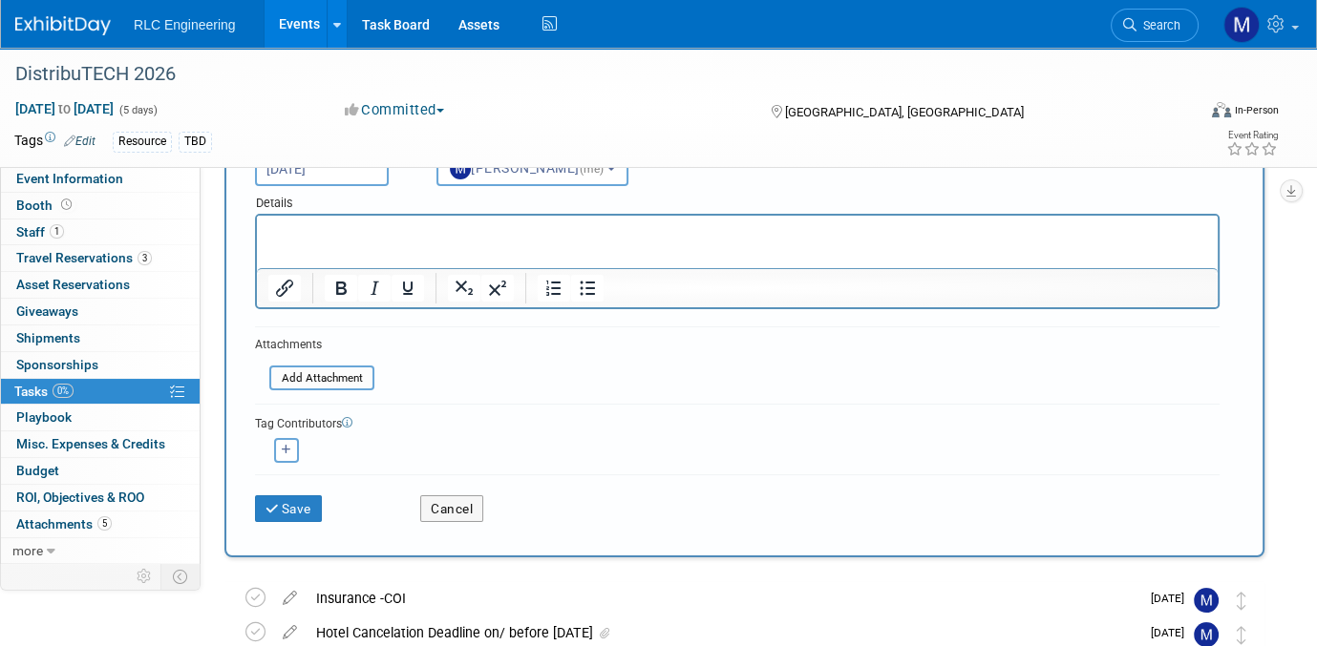
scroll to position [191, 0]
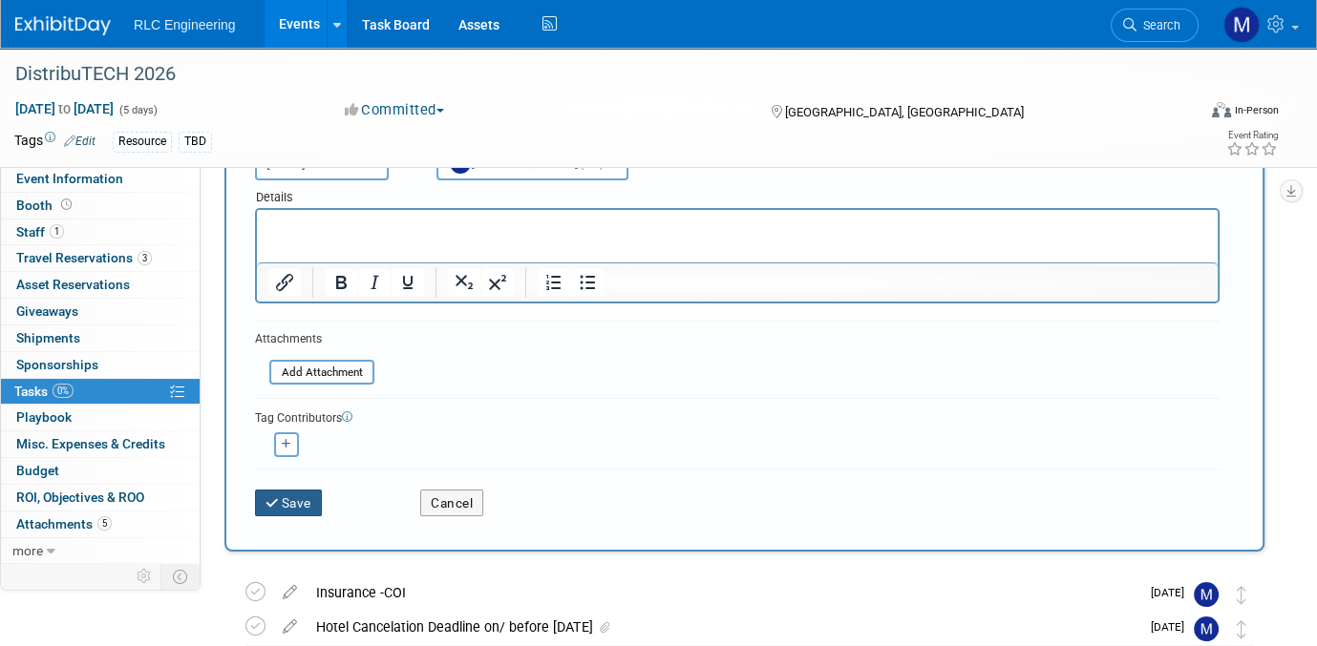
click at [300, 494] on button "Save" at bounding box center [288, 503] width 67 height 27
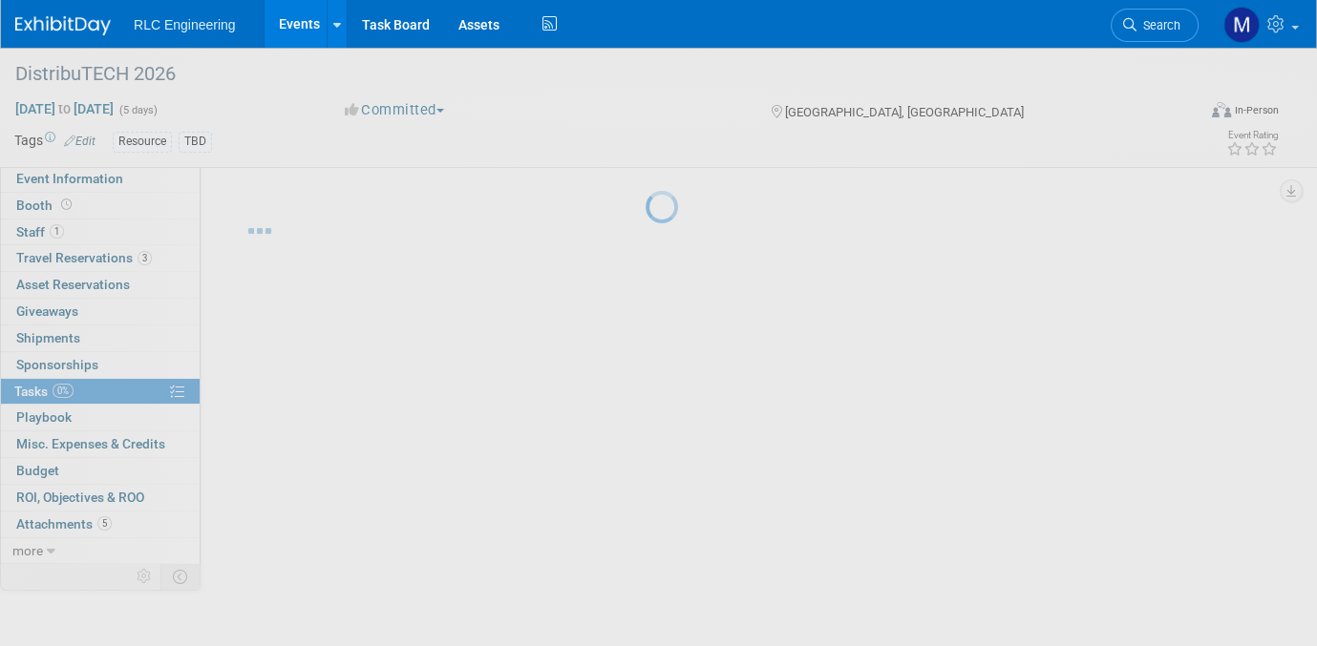
scroll to position [0, 0]
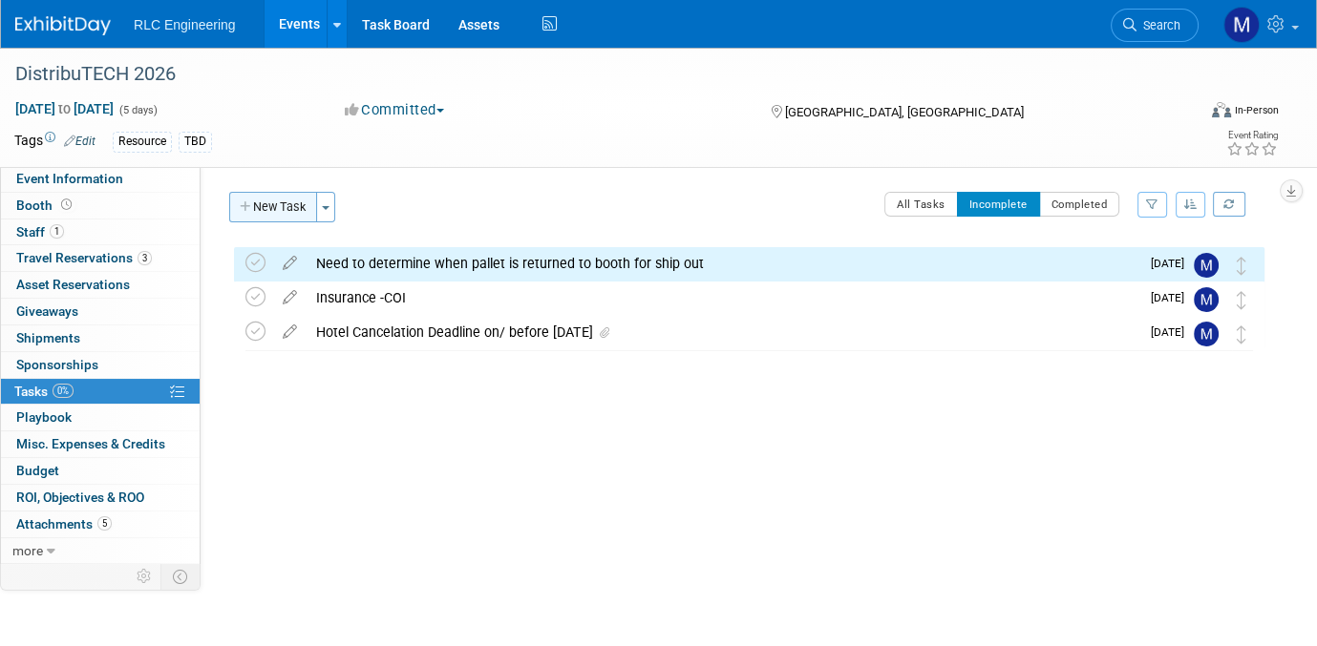
click at [269, 206] on button "New Task" at bounding box center [273, 207] width 88 height 31
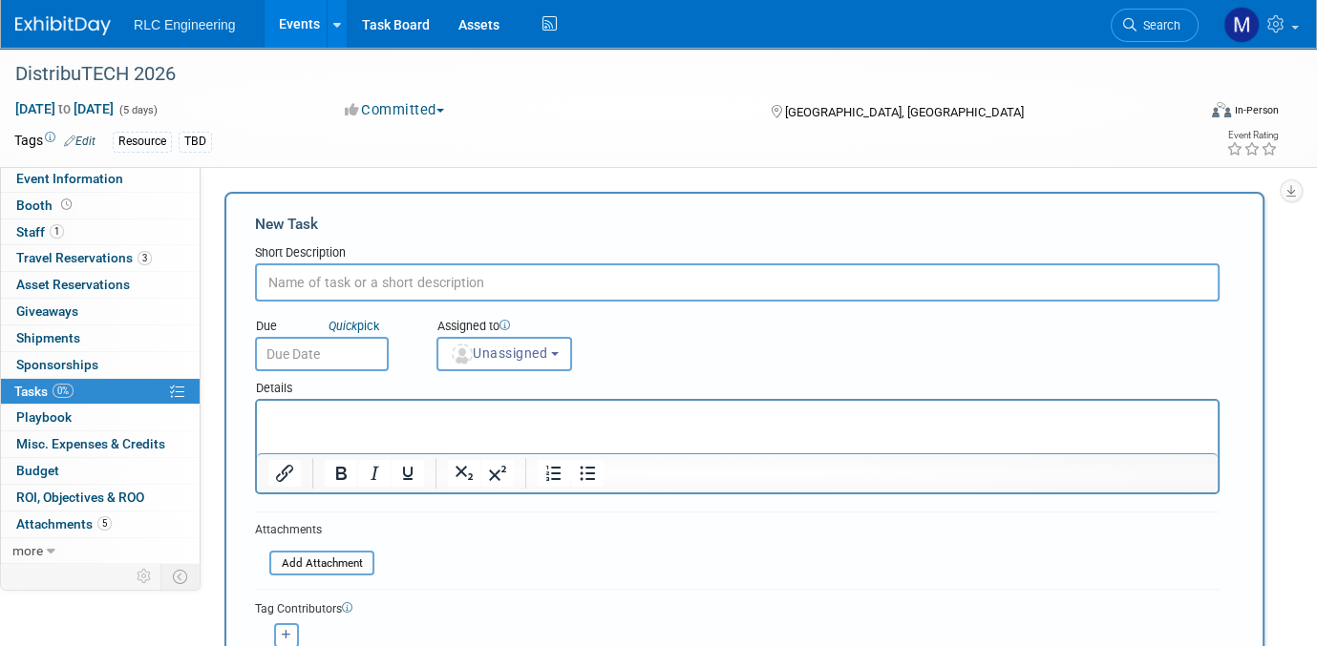
click at [289, 277] on input "text" at bounding box center [737, 283] width 964 height 38
type input "D"
type input "Final list of attendees"
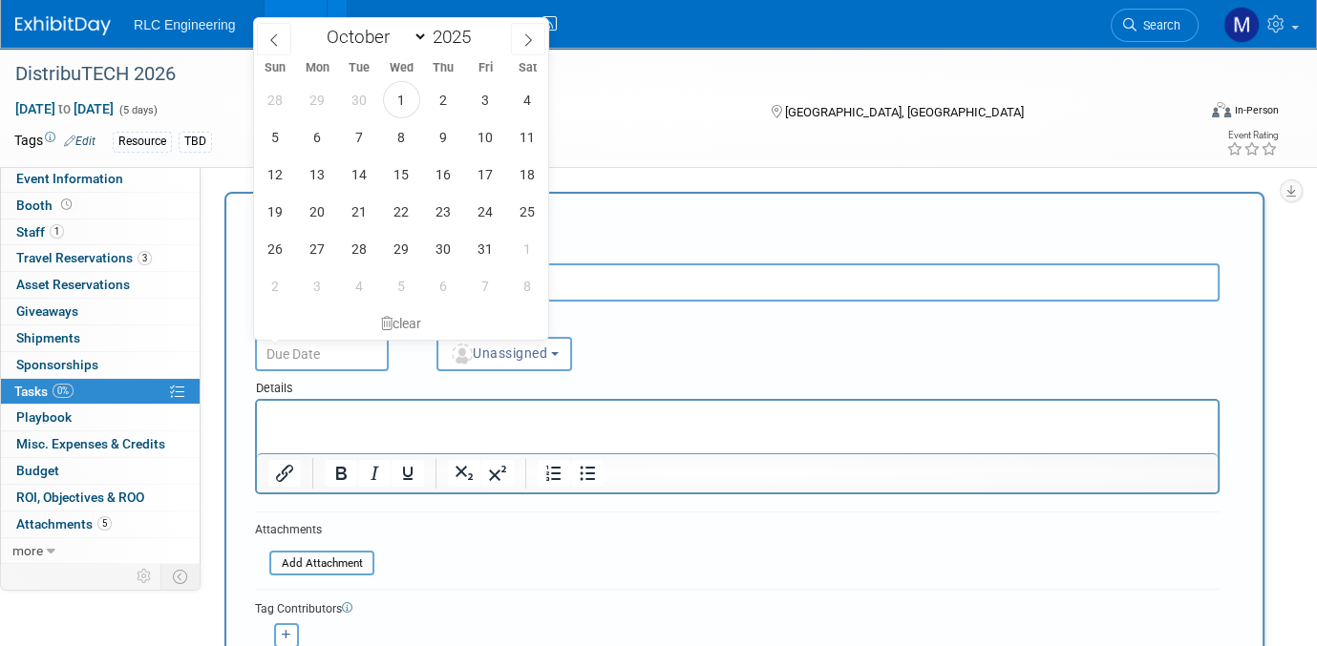
click at [321, 352] on input "text" at bounding box center [322, 354] width 134 height 34
click at [324, 285] on span "3" at bounding box center [317, 285] width 37 height 37
type input "Nov 3, 2025"
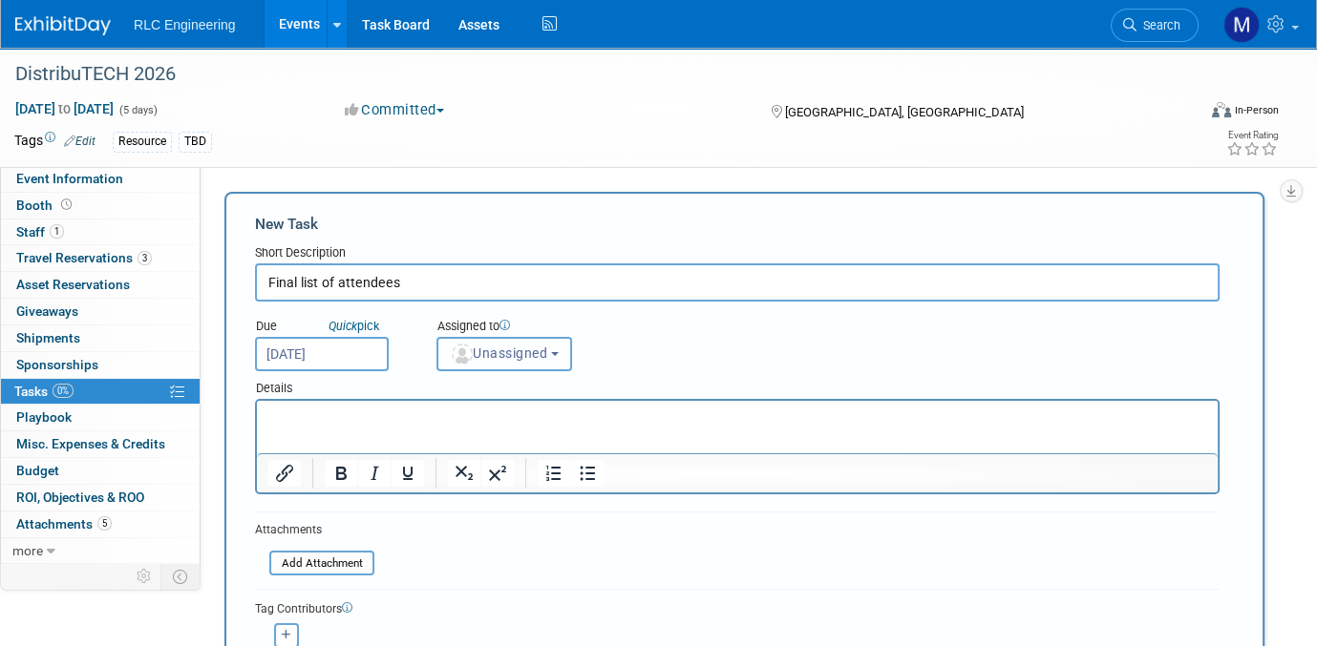
click at [525, 352] on span "Unassigned" at bounding box center [498, 353] width 97 height 15
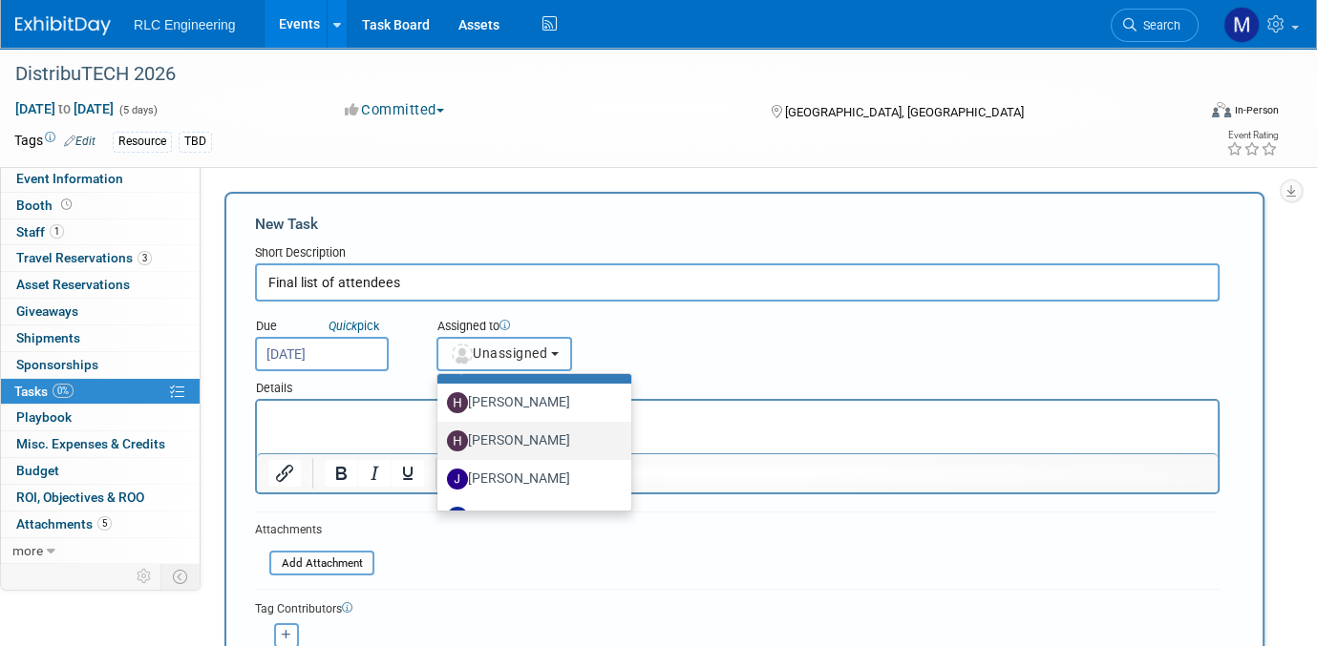
scroll to position [62, 0]
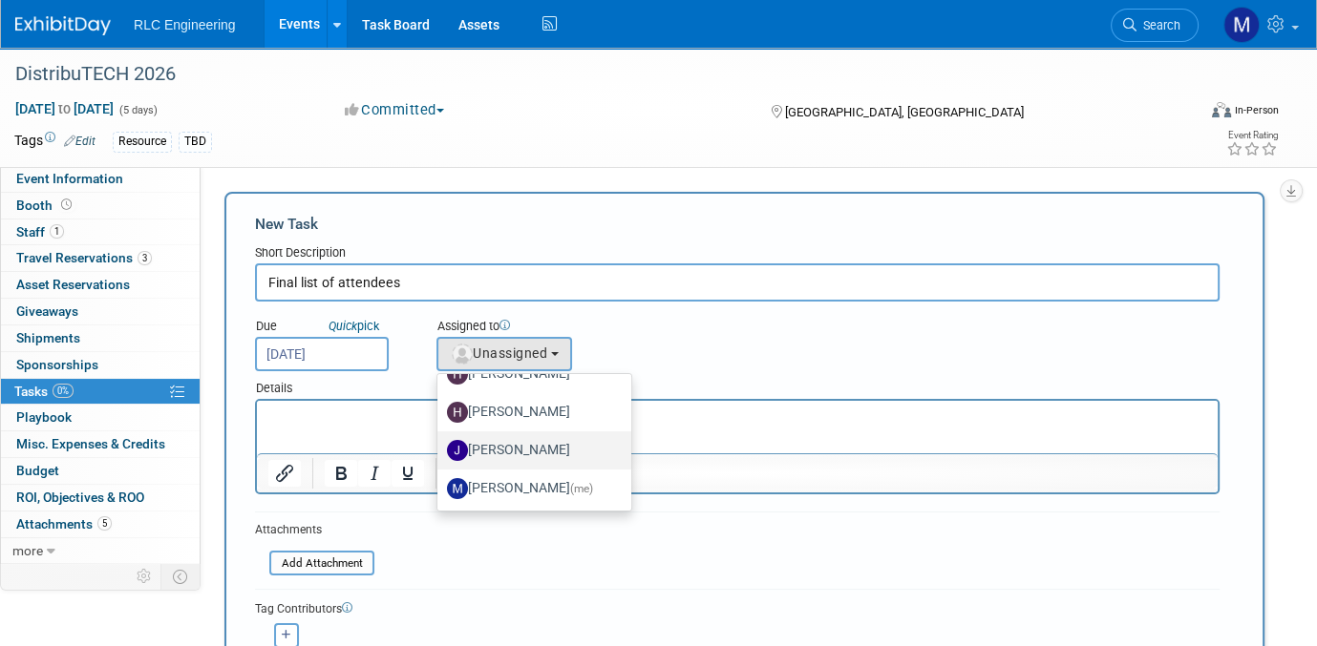
click at [515, 446] on label "[PERSON_NAME]" at bounding box center [529, 450] width 165 height 31
click at [440, 446] on input "[PERSON_NAME]" at bounding box center [434, 448] width 12 height 12
select select "08f0bf34-df08-4322-9b47-f9c5f9e96b1b"
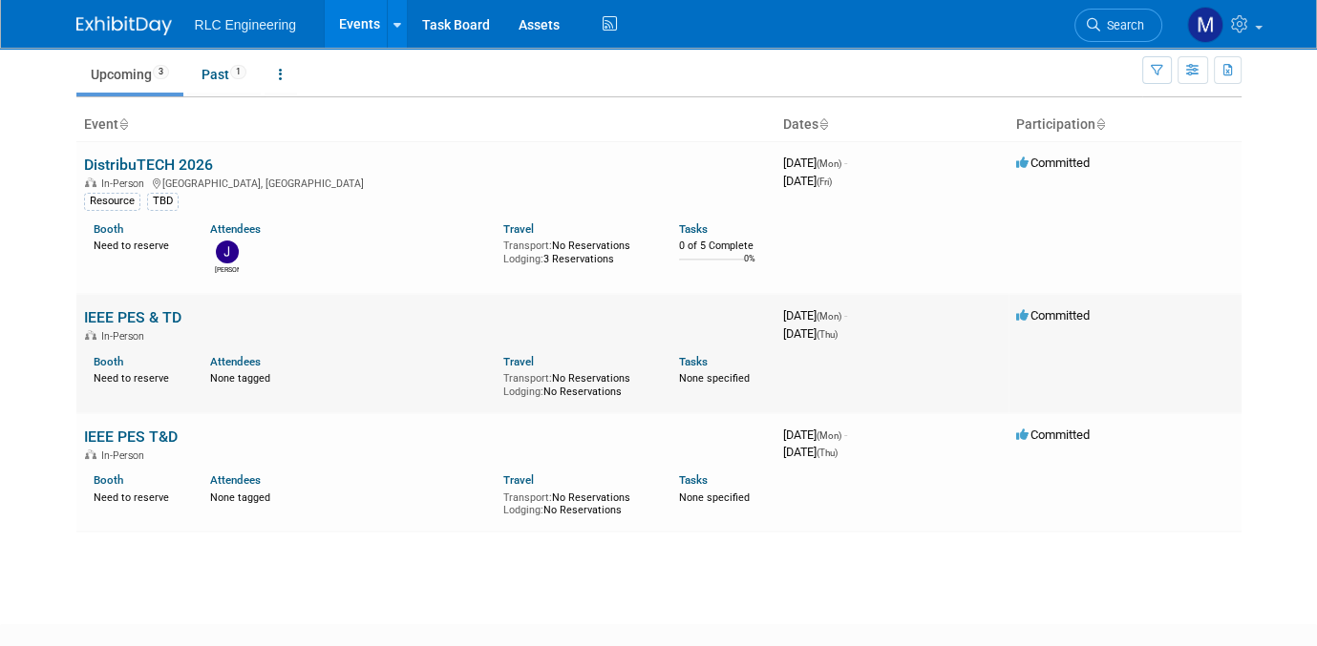
scroll to position [95, 0]
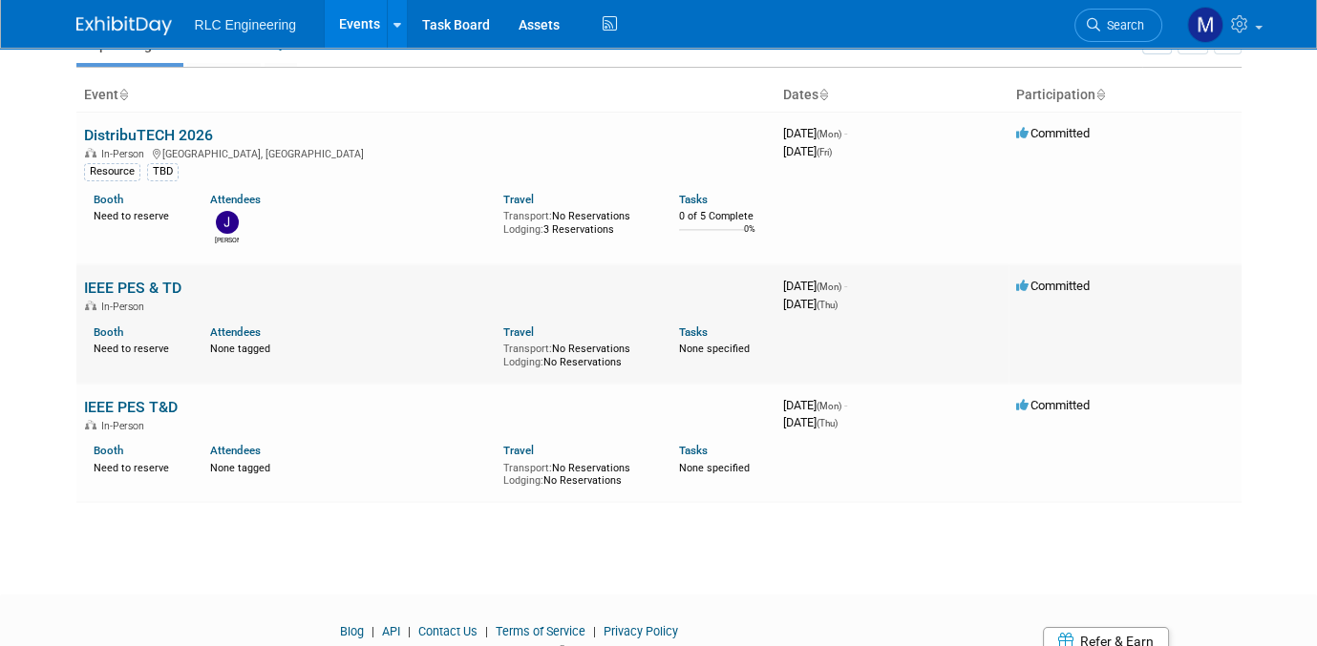
click at [122, 286] on link "IEEE PES & TD" at bounding box center [132, 288] width 97 height 18
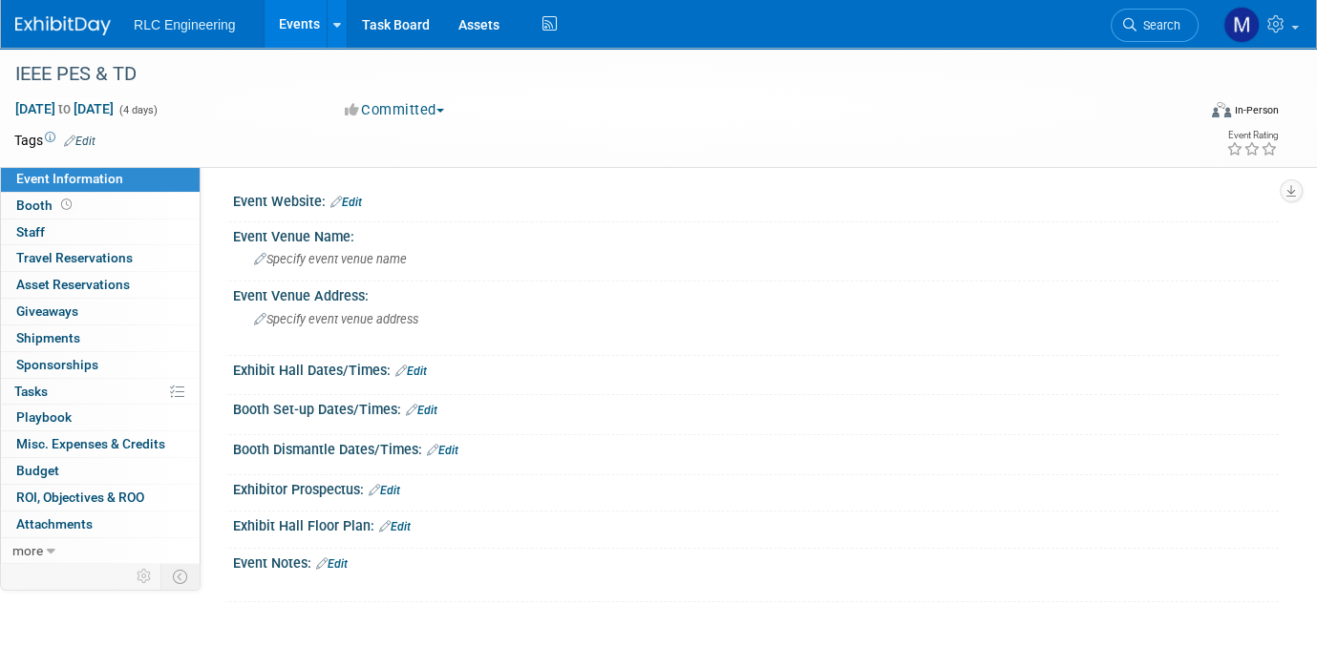
click at [286, 25] on link "Events" at bounding box center [300, 24] width 70 height 48
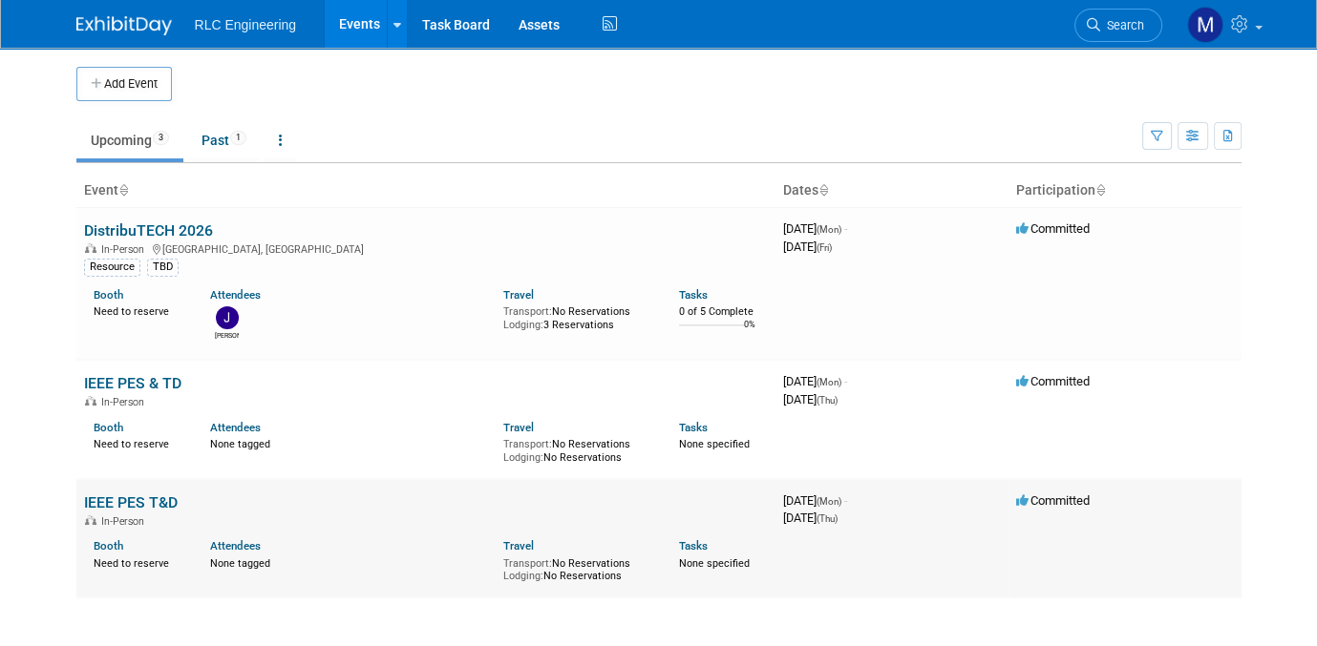
click at [138, 501] on link "IEEE PES T&D" at bounding box center [131, 503] width 94 height 18
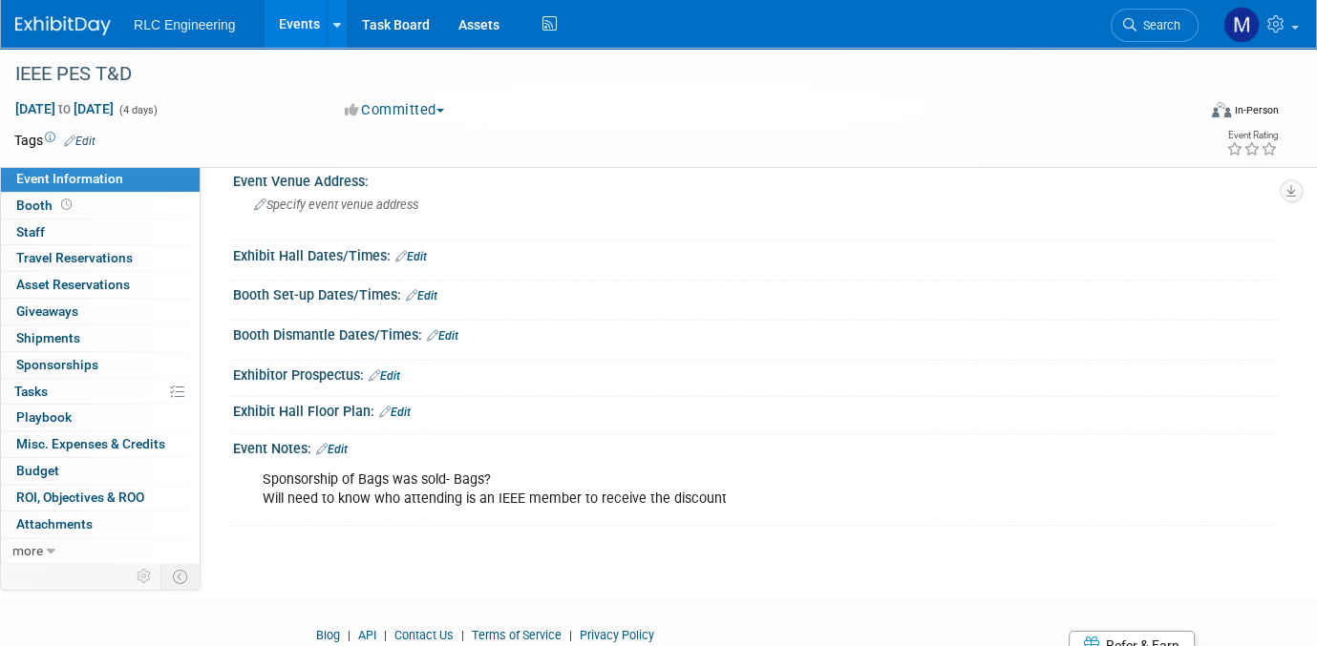
scroll to position [219, 0]
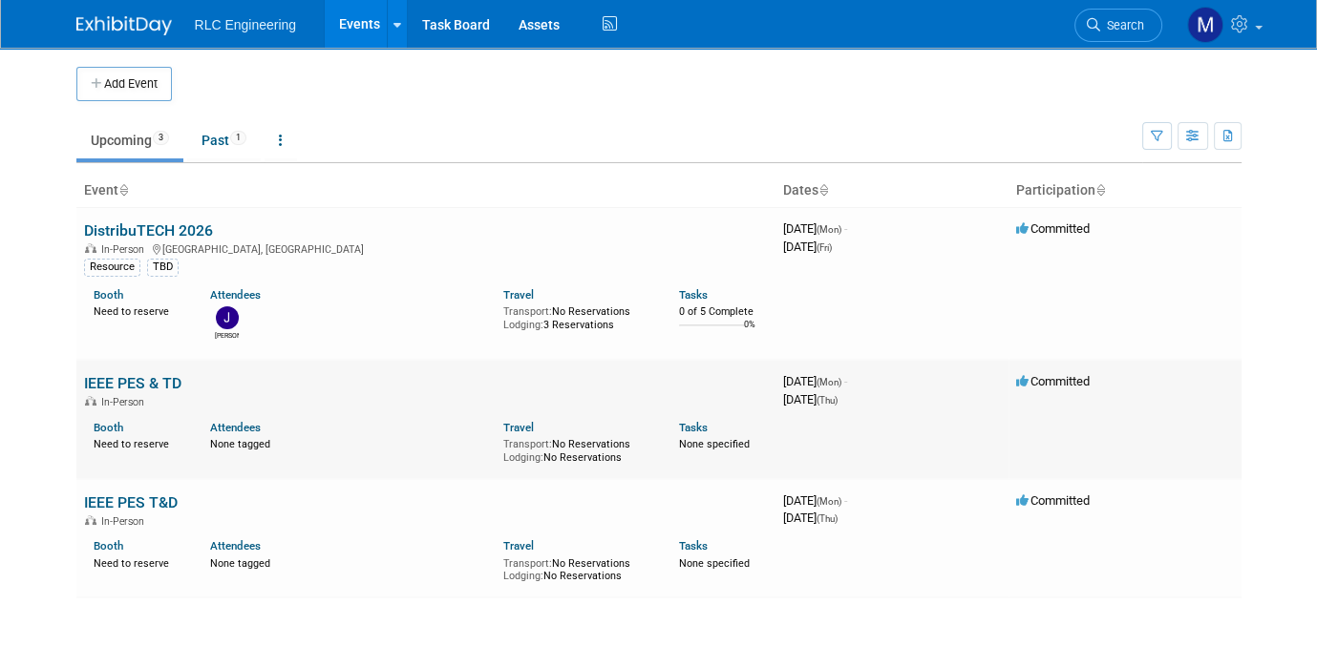
click at [140, 396] on span "In-Person" at bounding box center [125, 402] width 49 height 12
click at [122, 382] on link "IEEE PES & TD" at bounding box center [132, 383] width 97 height 18
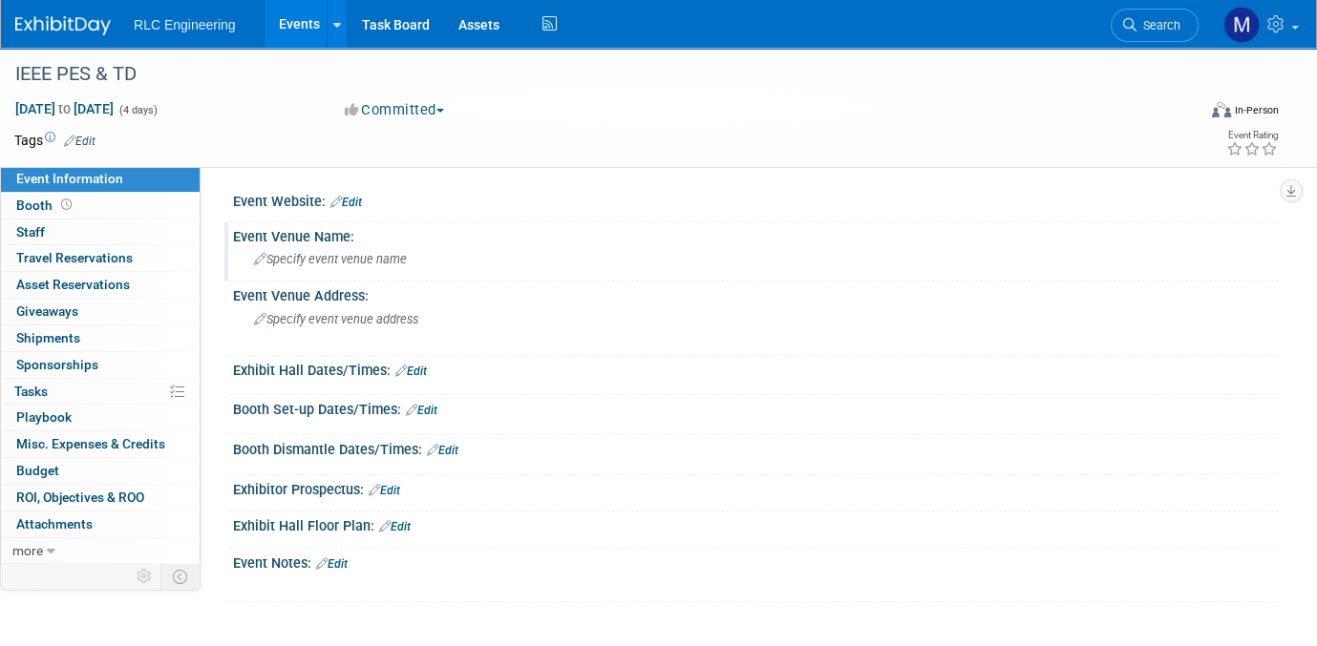
drag, startPoint x: 21, startPoint y: 0, endPoint x: 888, endPoint y: 275, distance: 909.6
click at [888, 275] on div "Event Venue Name: Specify event venue name" at bounding box center [751, 252] width 1054 height 60
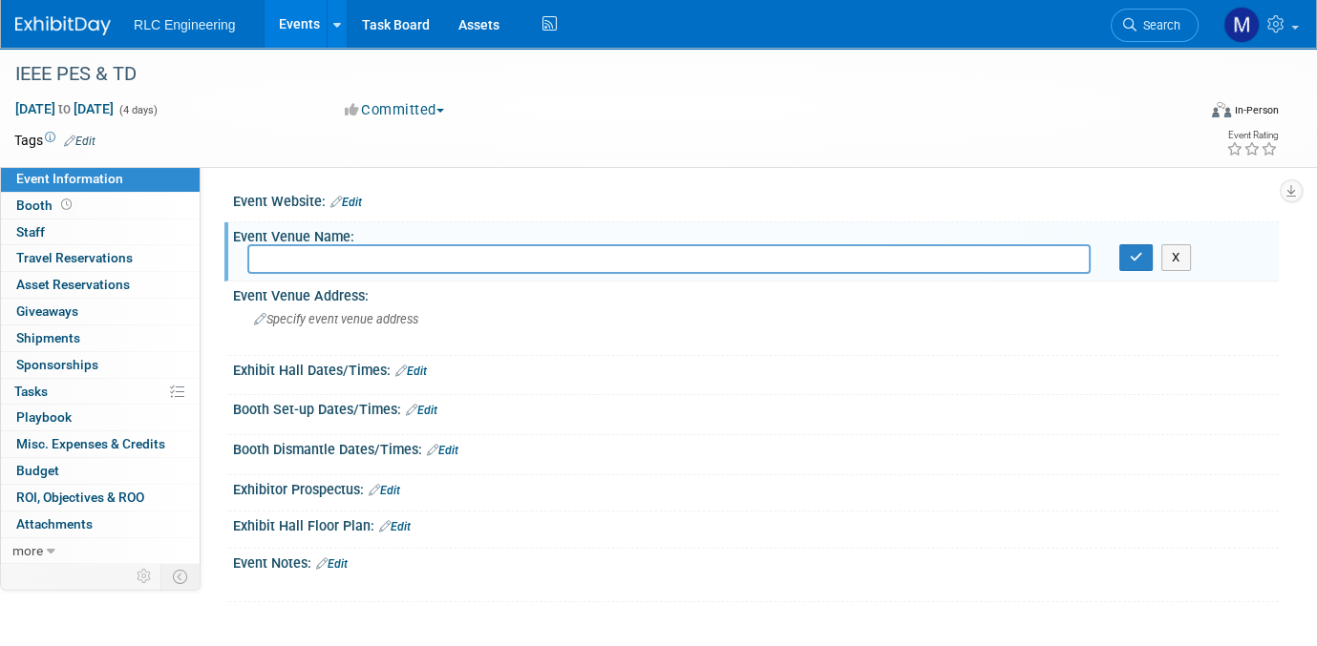
click at [301, 30] on link "Events" at bounding box center [300, 24] width 70 height 48
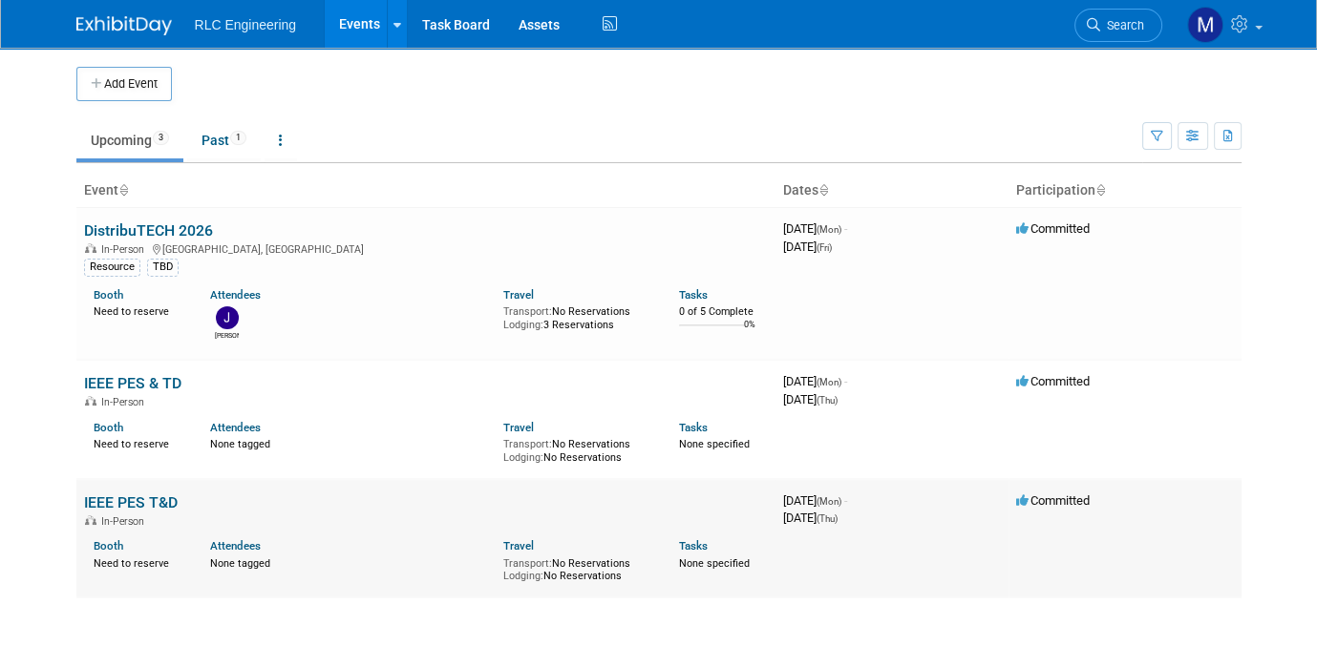
click at [110, 499] on link "IEEE PES T&D" at bounding box center [131, 503] width 94 height 18
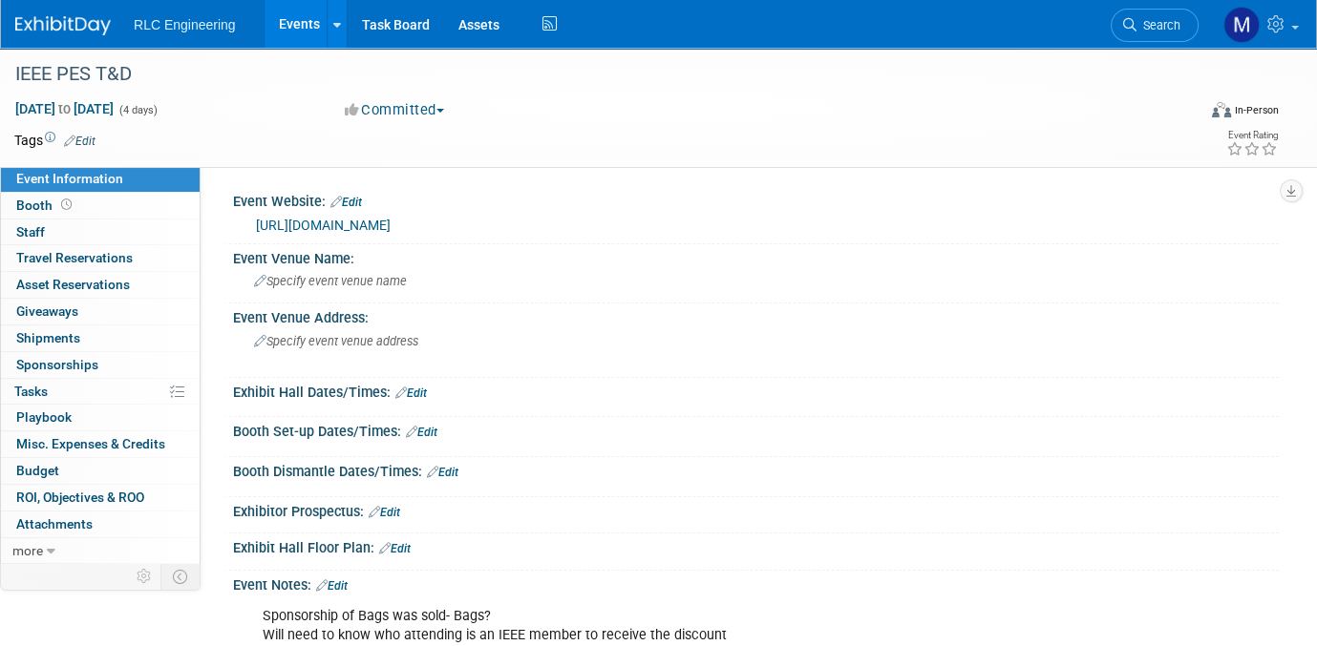
click at [298, 30] on link "Events" at bounding box center [300, 24] width 70 height 48
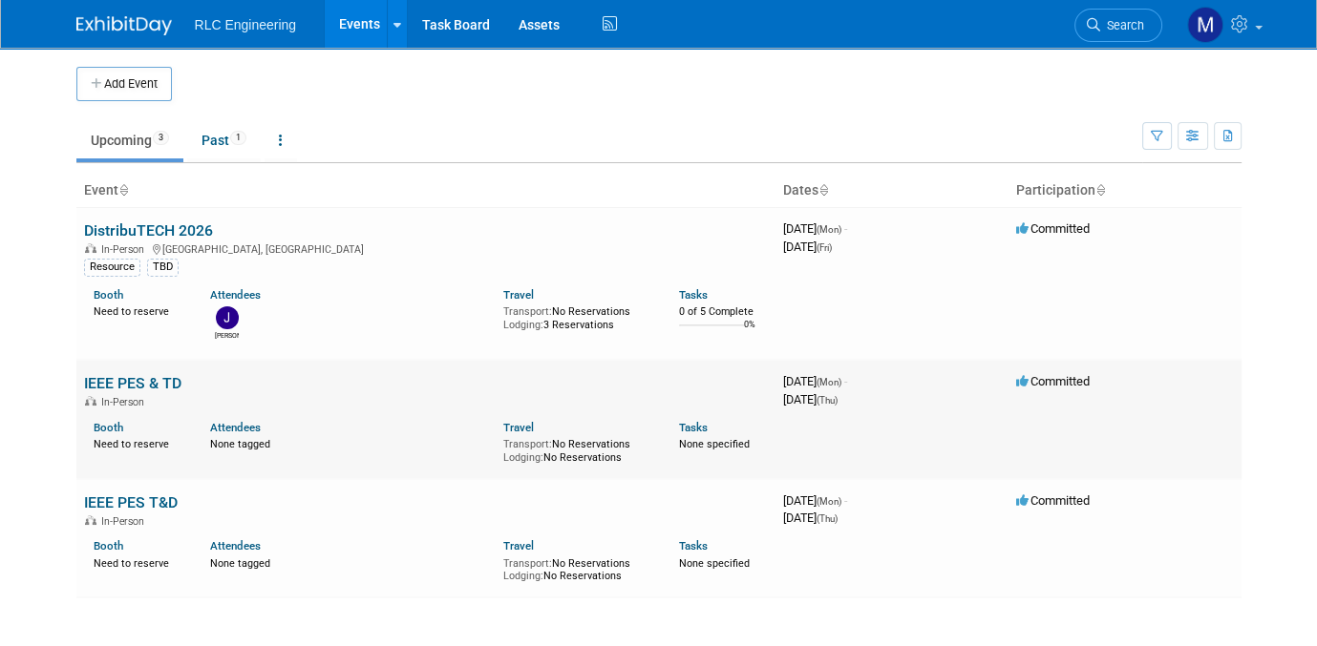
click at [133, 374] on link "IEEE PES & TD" at bounding box center [132, 383] width 97 height 18
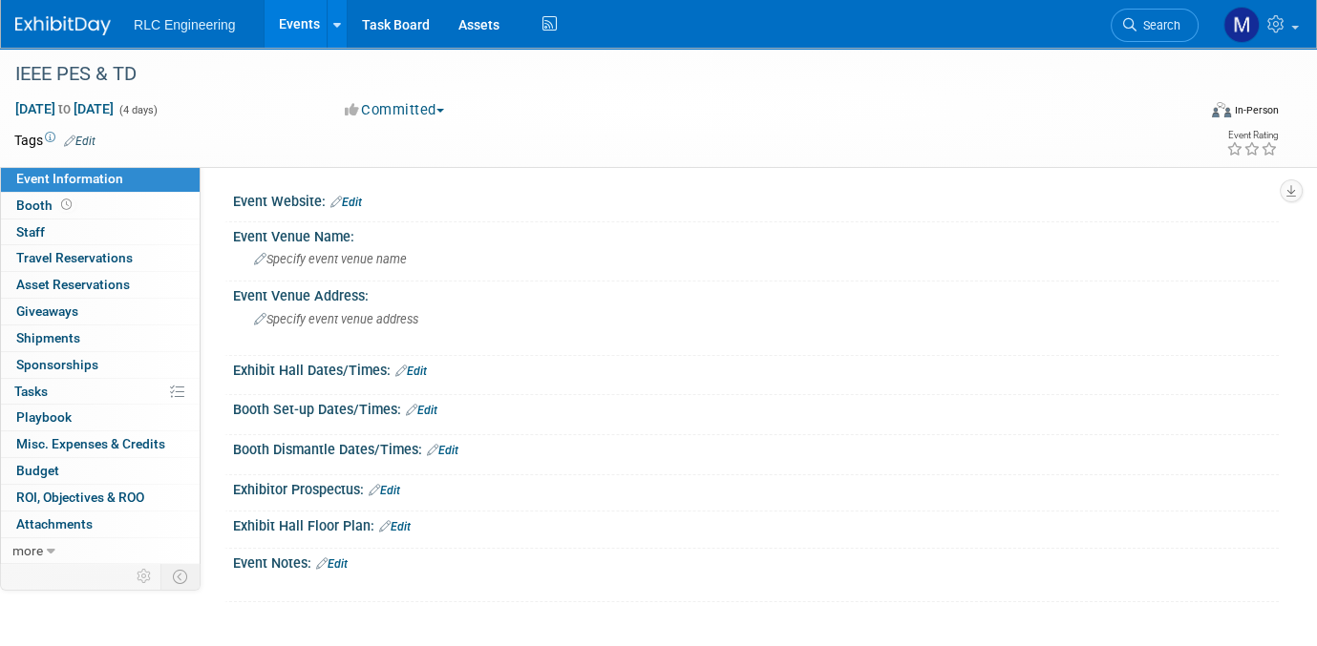
click at [439, 110] on button "Committed" at bounding box center [395, 110] width 114 height 20
click at [539, 100] on div "Committed Committed Considering Not Going" at bounding box center [539, 110] width 402 height 21
drag, startPoint x: 99, startPoint y: 74, endPoint x: 70, endPoint y: 74, distance: 29.6
click at [70, 74] on div "IEEE PES & TD" at bounding box center [590, 74] width 1162 height 34
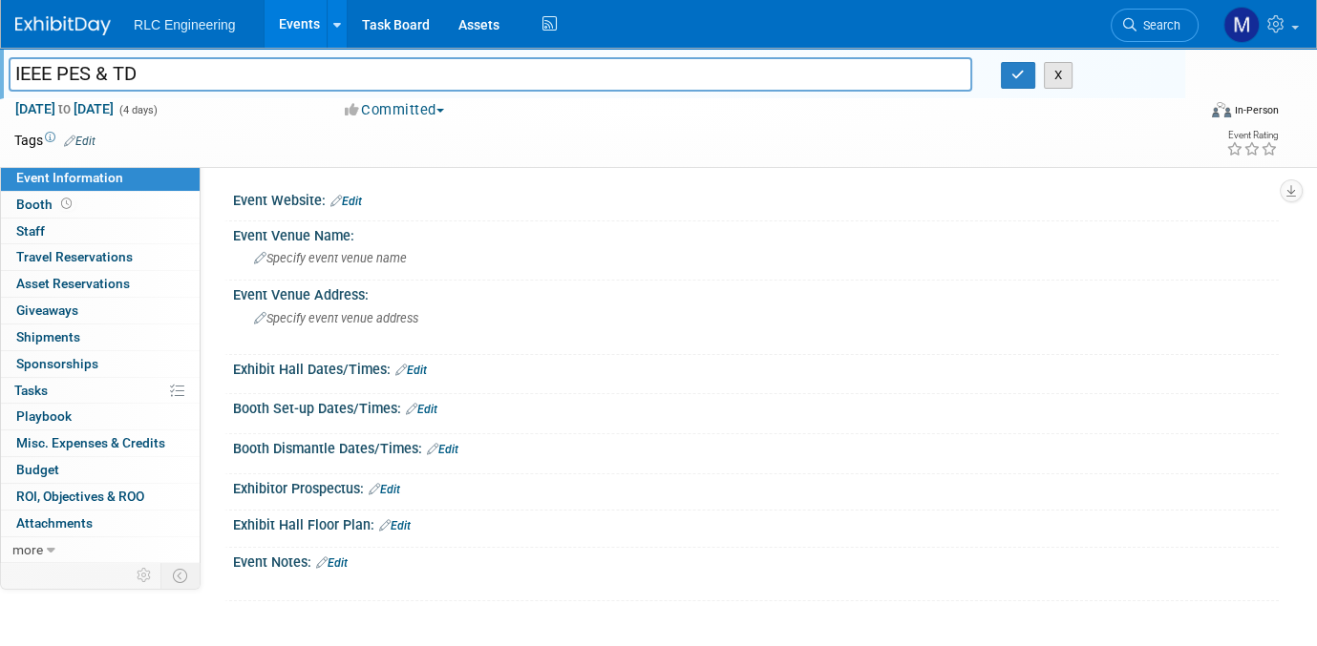
click at [1064, 78] on button "X" at bounding box center [1059, 75] width 30 height 27
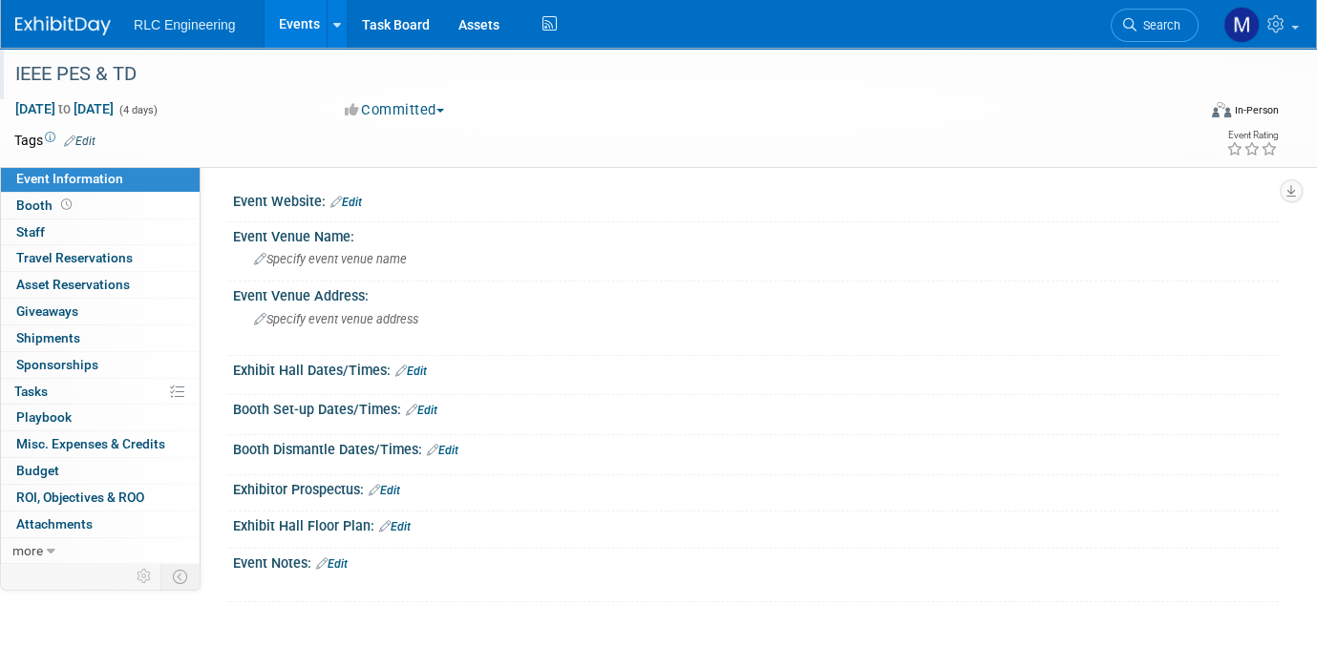
click at [1020, 78] on div "IEEE PES & TD" at bounding box center [590, 74] width 1162 height 34
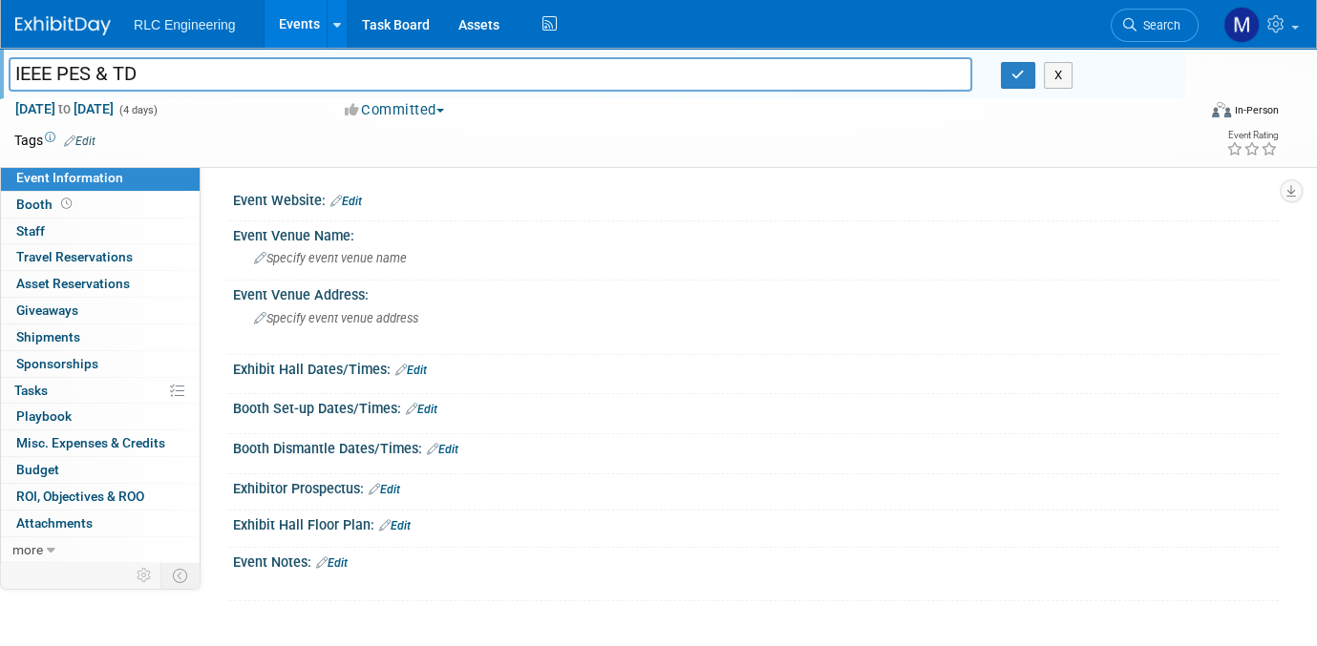
drag, startPoint x: 159, startPoint y: 68, endPoint x: -116, endPoint y: 63, distance: 276.0
click at [0, 63] on html "RLC Engineering Events Add Event Bulk Upload Events Shareable Event Boards Rece…" at bounding box center [658, 323] width 1317 height 646
click at [1019, 75] on icon "button" at bounding box center [1017, 75] width 13 height 12
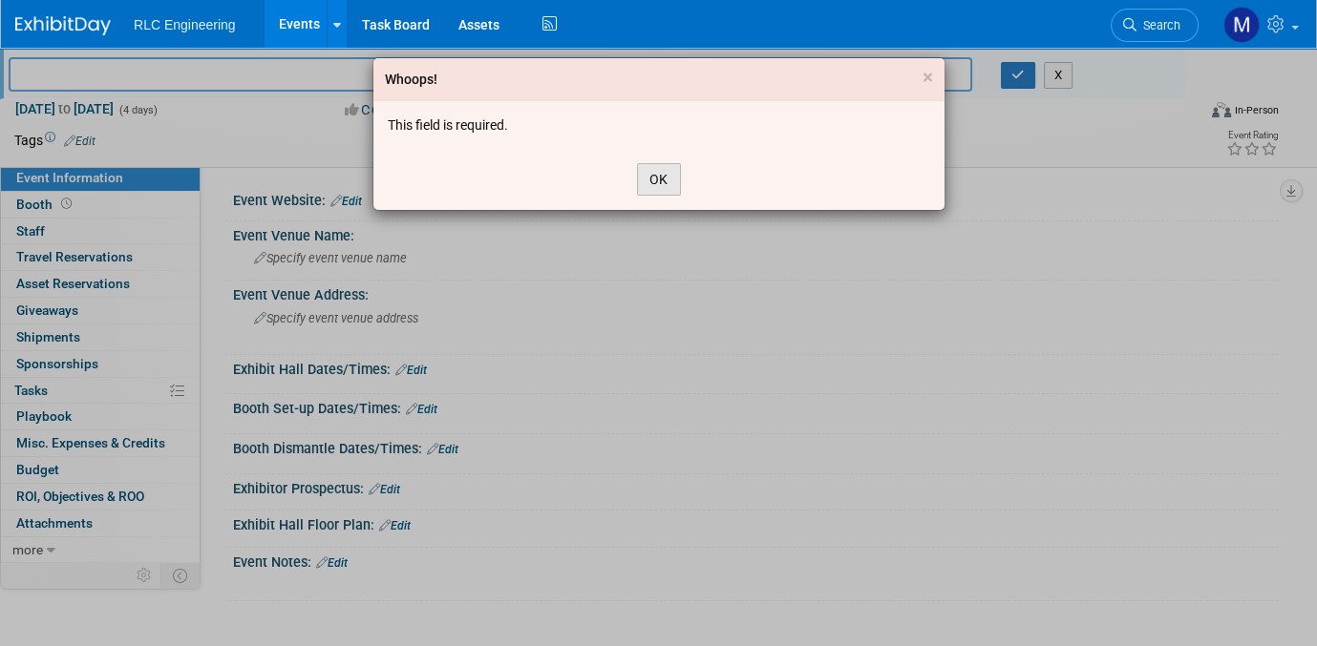
click at [655, 178] on button "OK" at bounding box center [659, 179] width 44 height 32
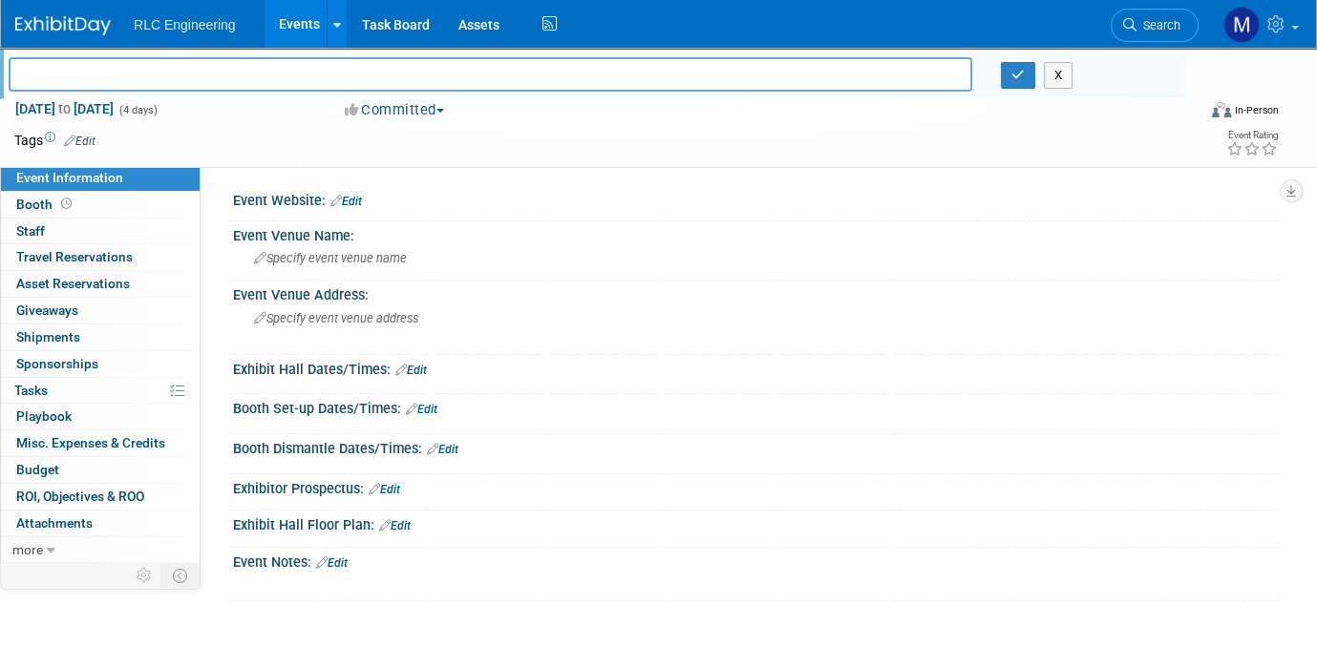
click at [107, 175] on span "Event Information" at bounding box center [69, 177] width 107 height 15
click at [350, 75] on input "ad" at bounding box center [490, 73] width 963 height 33
type input "adfasdf"
click at [1011, 74] on icon "button" at bounding box center [1017, 75] width 13 height 12
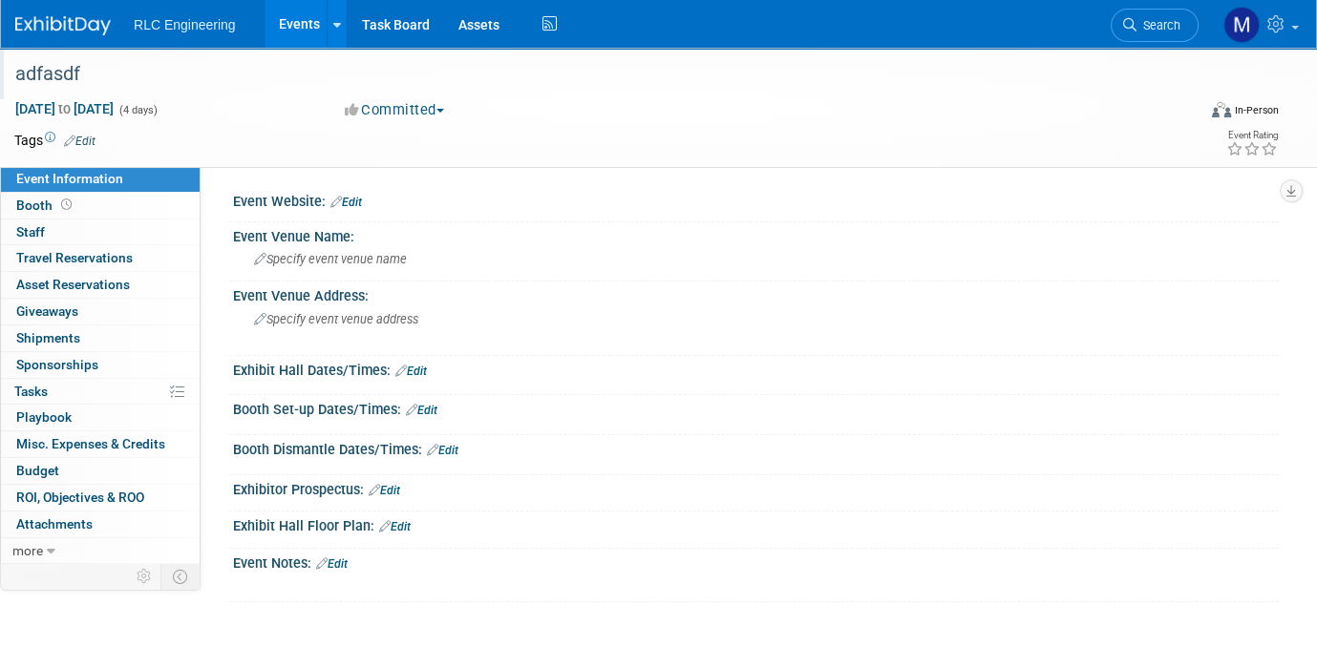
click at [293, 26] on link "Events" at bounding box center [300, 24] width 70 height 48
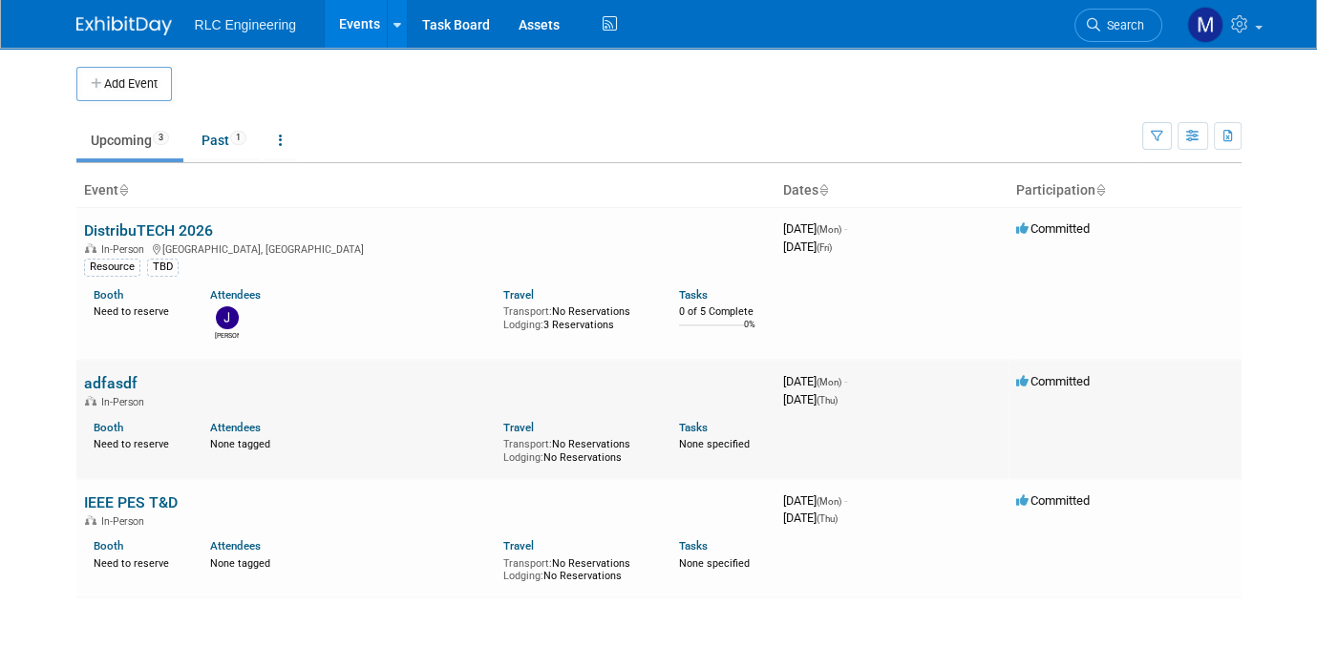
click at [109, 378] on link "adfasdf" at bounding box center [110, 383] width 53 height 18
click at [283, 140] on icon at bounding box center [281, 140] width 4 height 13
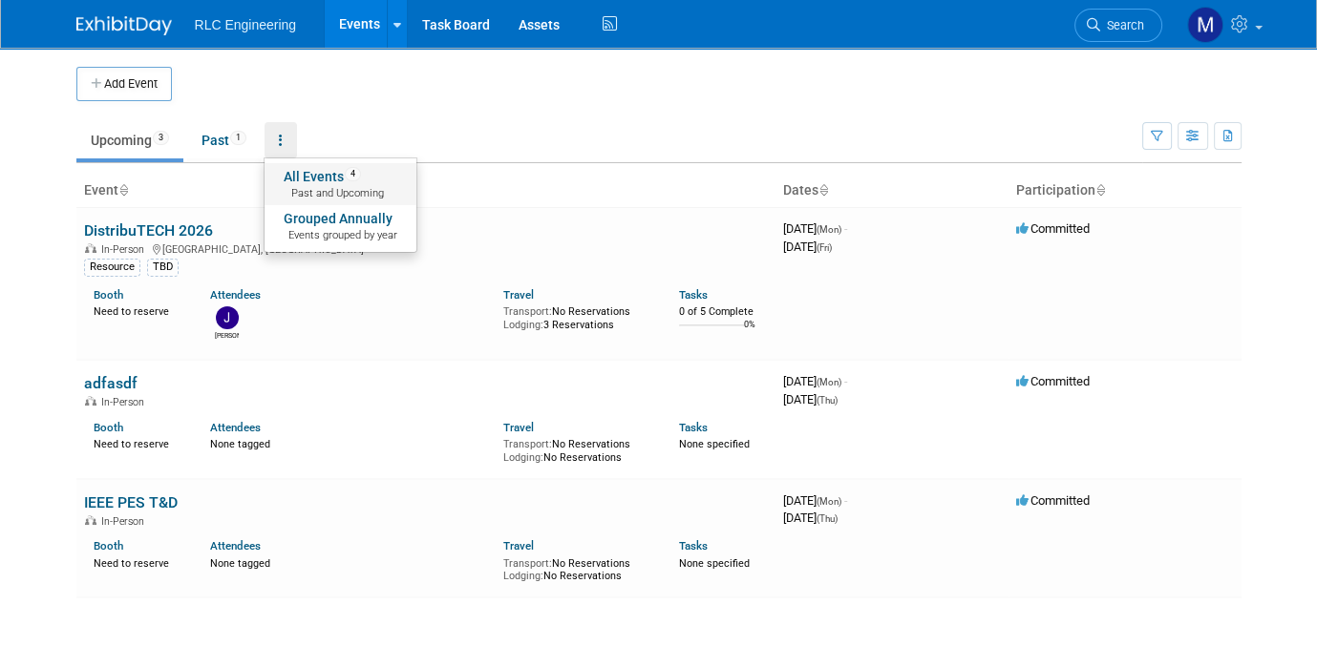
click at [313, 177] on link "All Events 4 Past and Upcoming" at bounding box center [341, 184] width 152 height 42
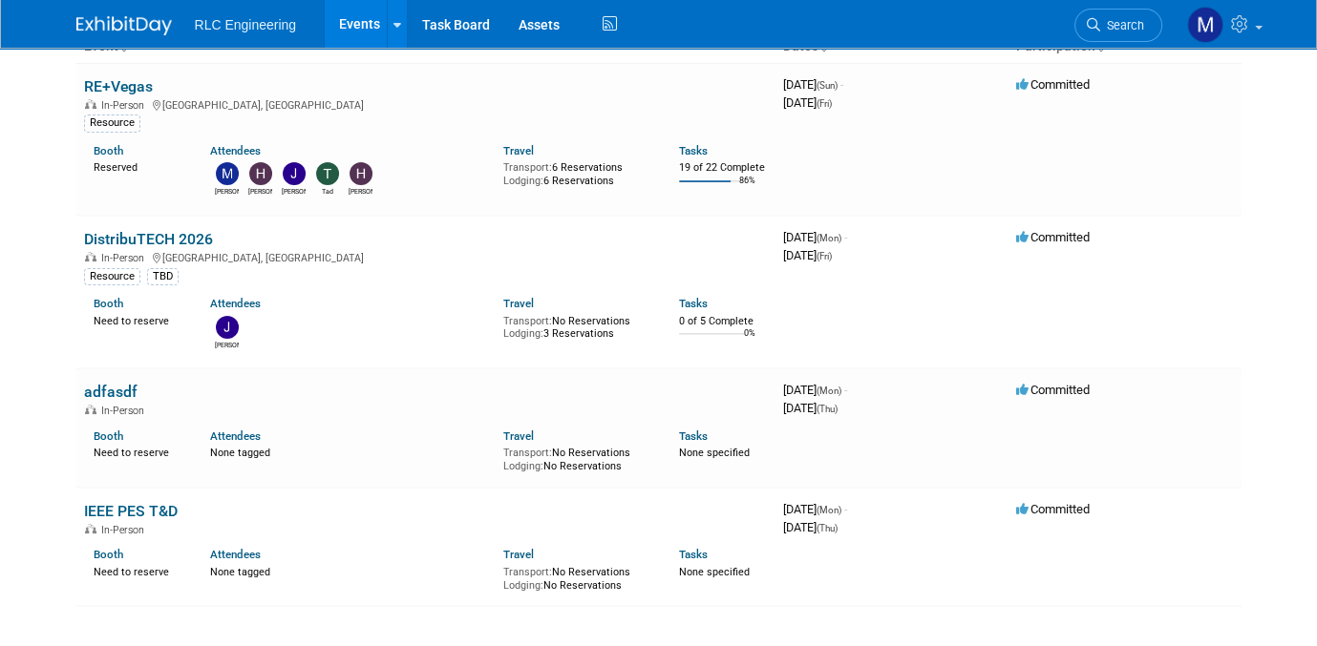
scroll to position [191, 0]
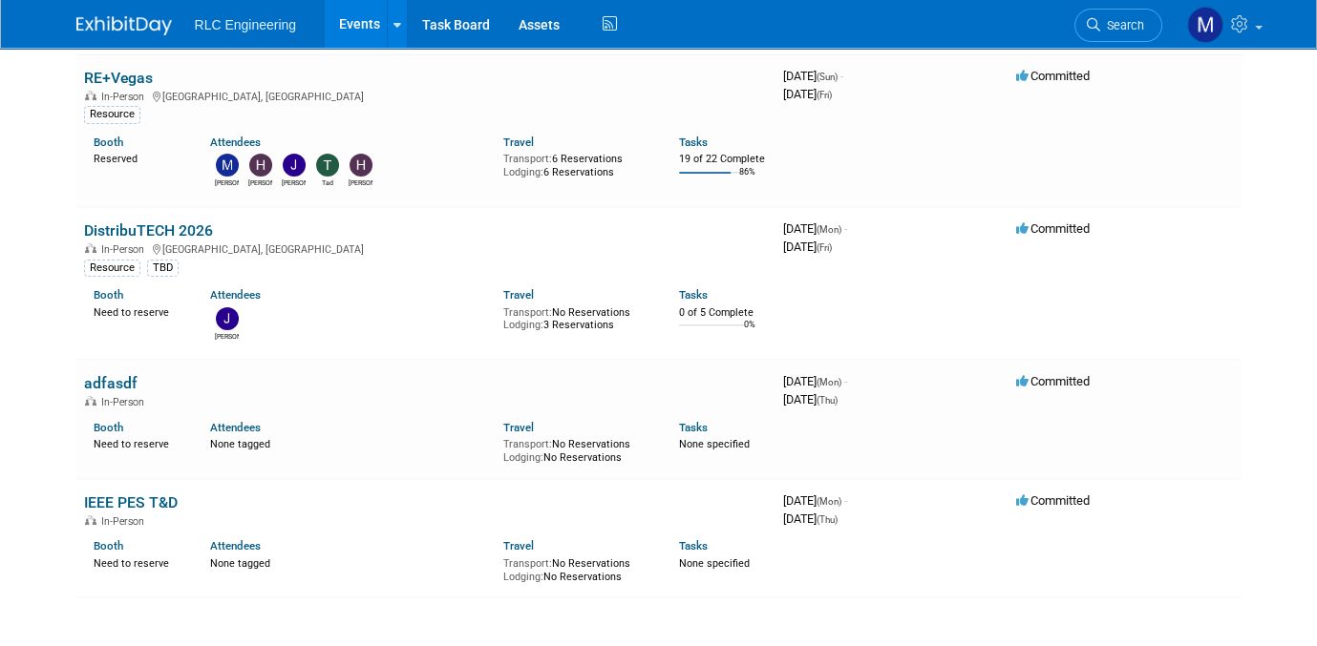
drag, startPoint x: 1227, startPoint y: 412, endPoint x: 1262, endPoint y: 424, distance: 37.4
click at [1262, 424] on body "RLC Engineering Events Add Event Bulk Upload Events Shareable Event Boards Rece…" at bounding box center [658, 132] width 1317 height 646
click at [1239, 30] on icon at bounding box center [1242, 23] width 22 height 17
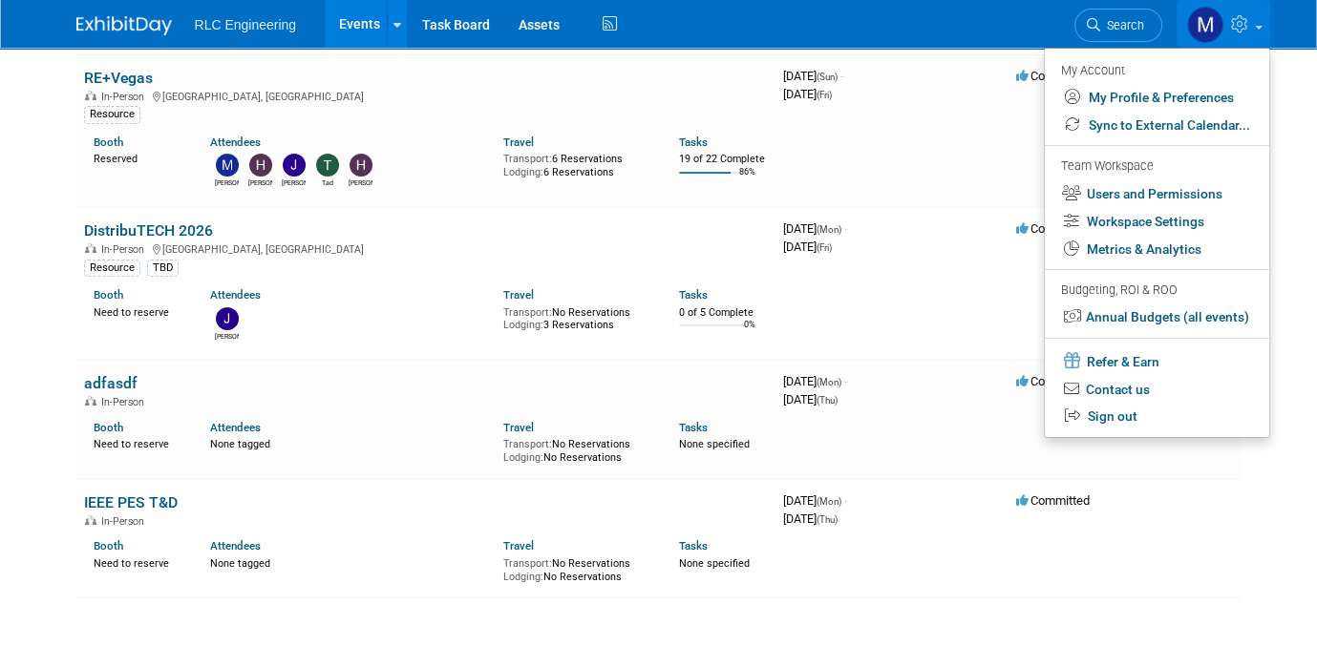
click at [1288, 455] on html "RLC Engineering Events Add Event Bulk Upload Events Shareable Event Boards Rece…" at bounding box center [658, 132] width 1317 height 646
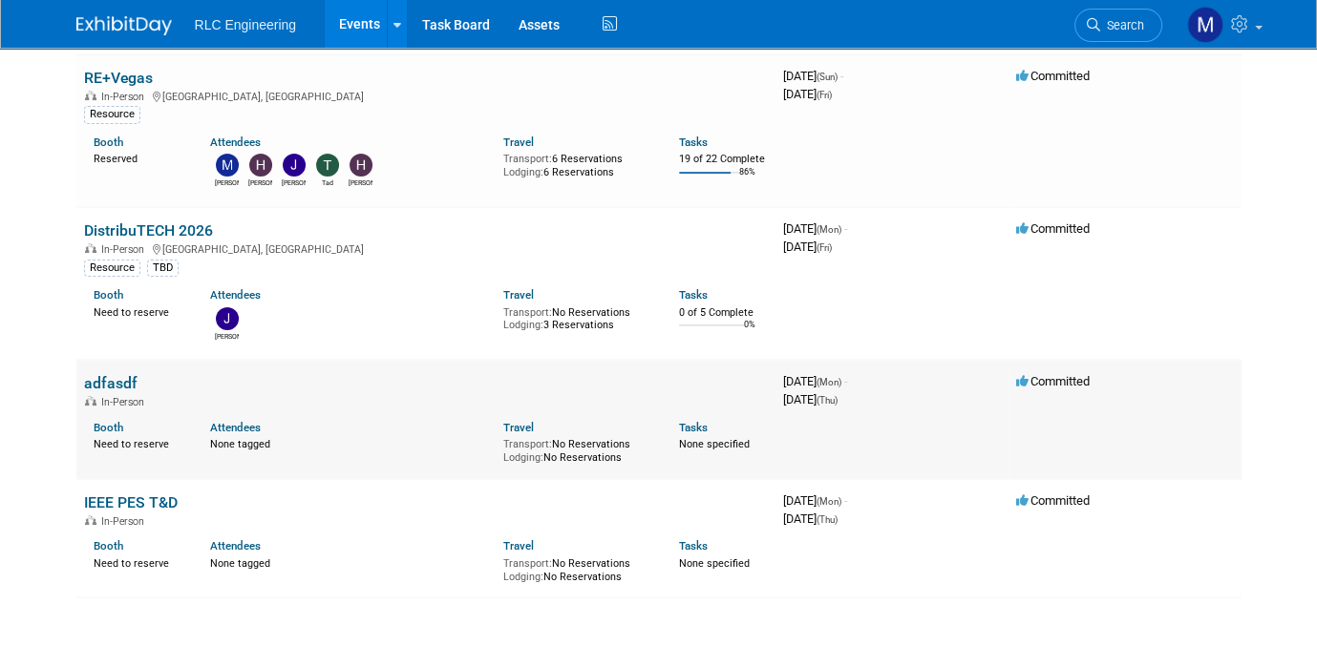
click at [1075, 379] on span "Committed" at bounding box center [1053, 381] width 74 height 14
click at [98, 375] on link "adfasdf" at bounding box center [110, 383] width 53 height 18
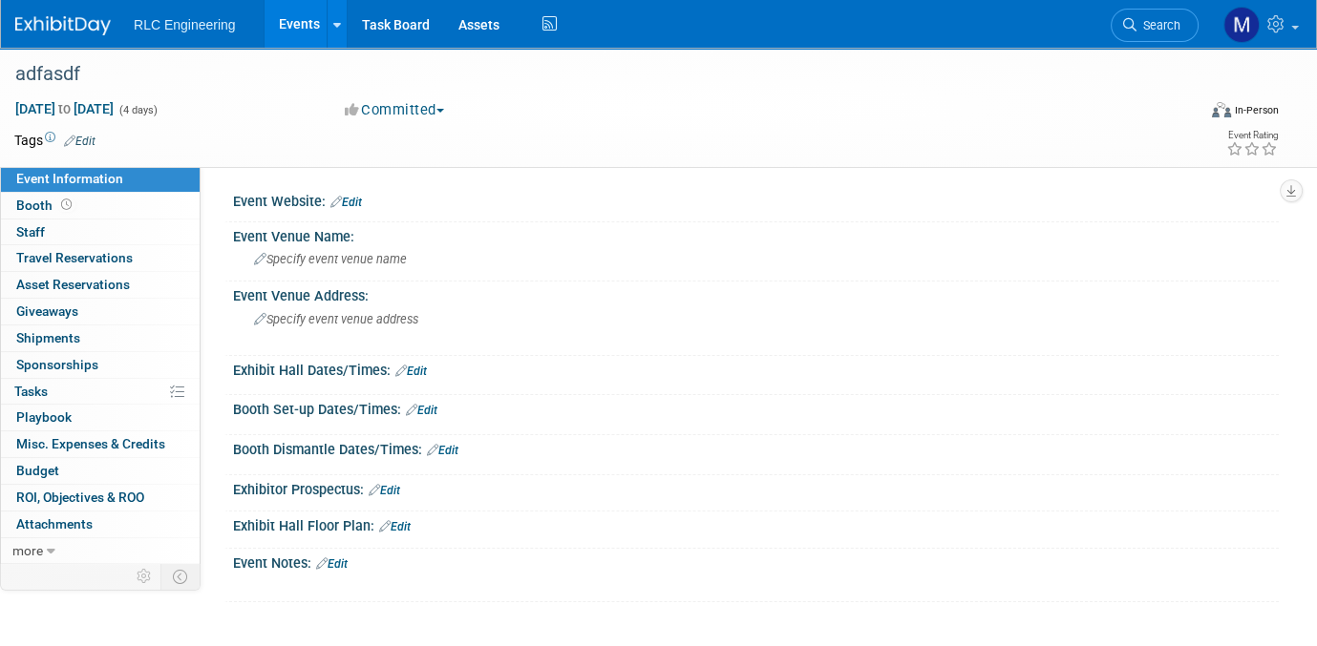
click at [444, 112] on button "Committed" at bounding box center [395, 110] width 114 height 20
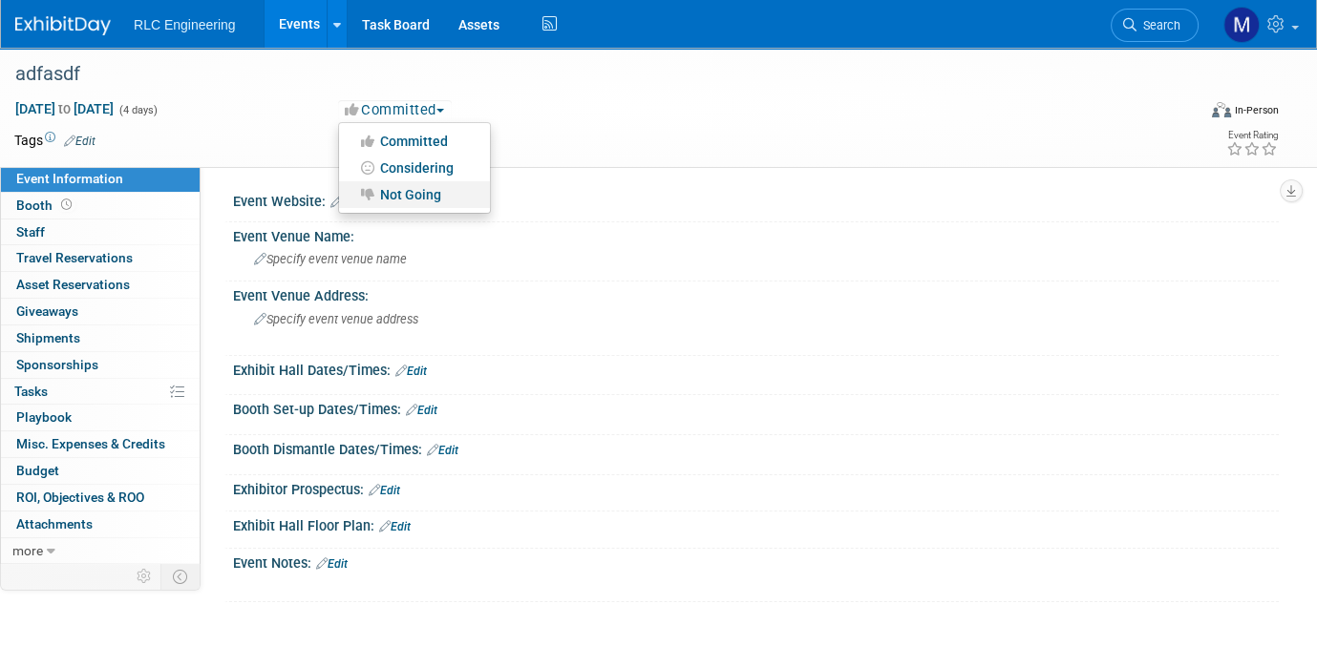
click at [413, 192] on link "Not Going" at bounding box center [414, 194] width 151 height 27
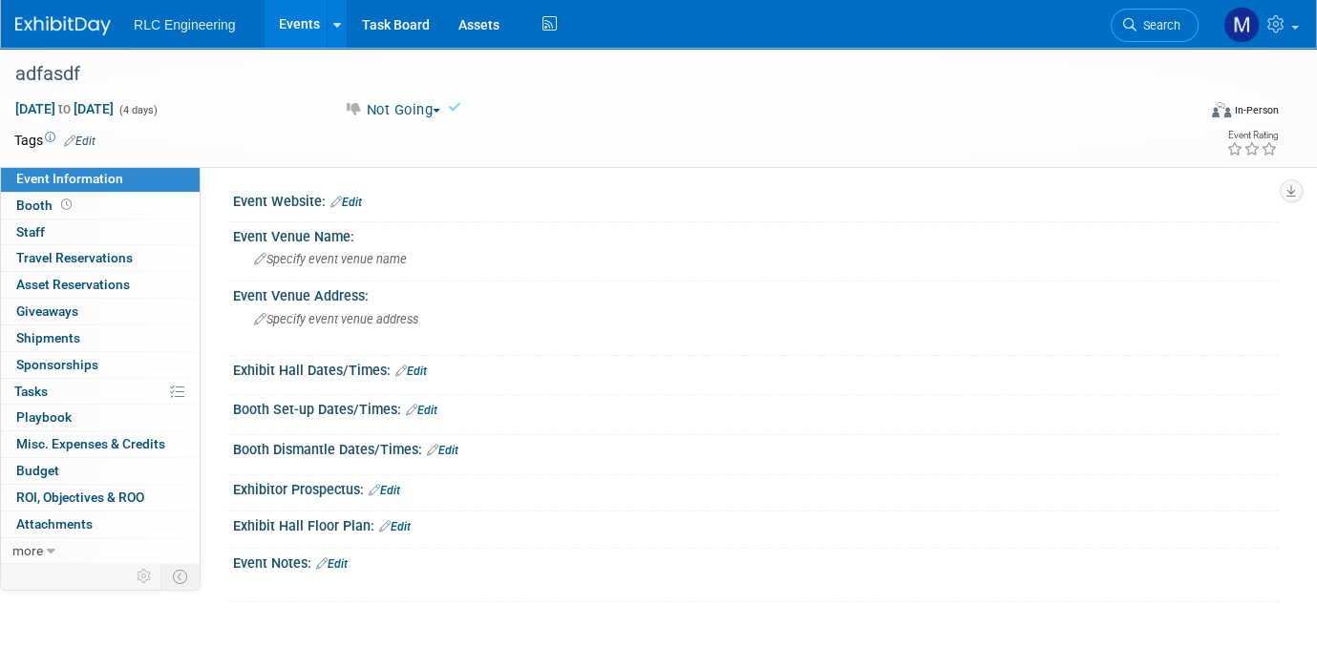
click at [561, 116] on div "Not Going Committed Considering Not Going" at bounding box center [539, 110] width 402 height 21
click at [115, 107] on span "[DATE] to [DATE]" at bounding box center [64, 108] width 100 height 17
select select "4"
click at [96, 80] on div "adfasdf" at bounding box center [590, 74] width 1162 height 34
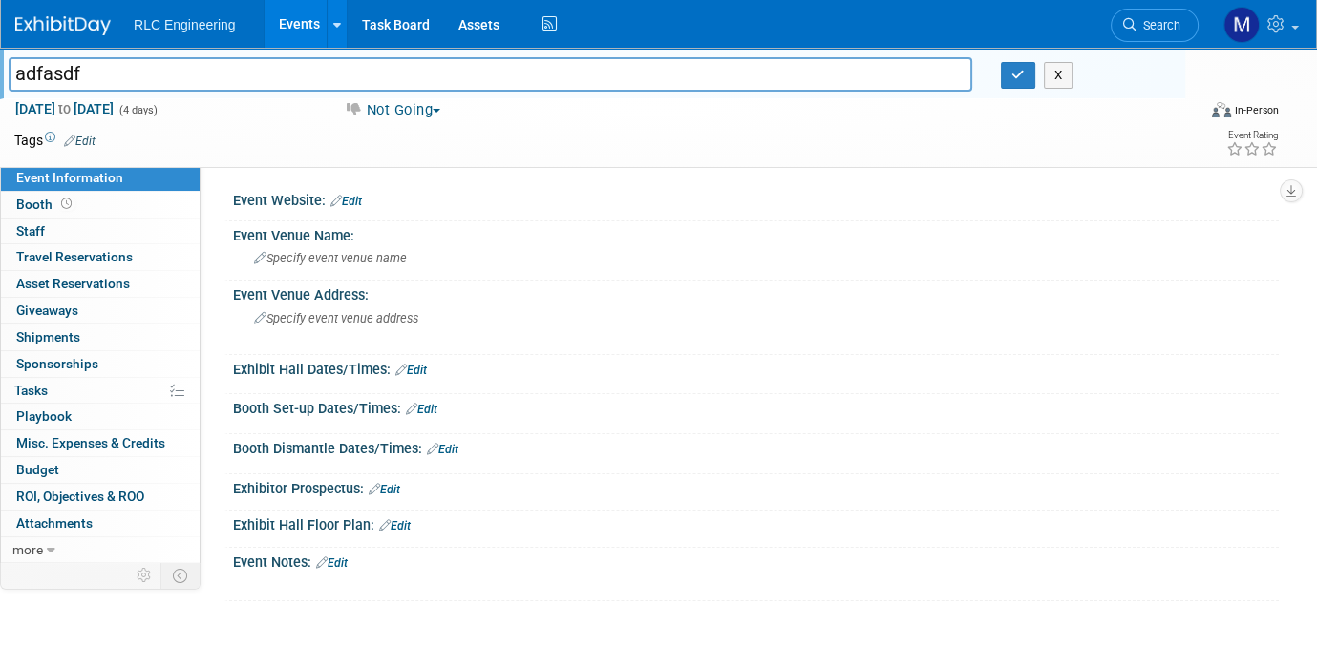
click at [1081, 125] on div "Virtual In-Person Hybrid <img src="[URL][DOMAIN_NAME]" style="width: 22px; heig…" at bounding box center [1185, 113] width 216 height 29
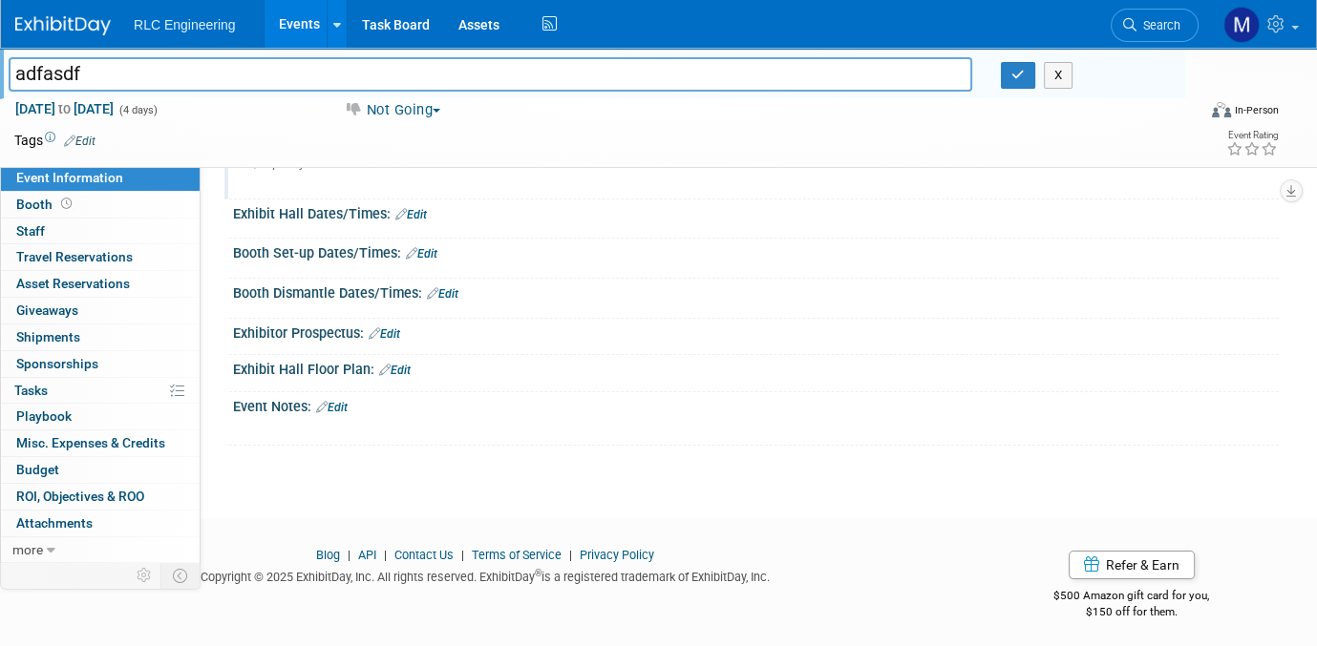
scroll to position [157, 0]
click at [63, 546] on link "more" at bounding box center [100, 551] width 199 height 26
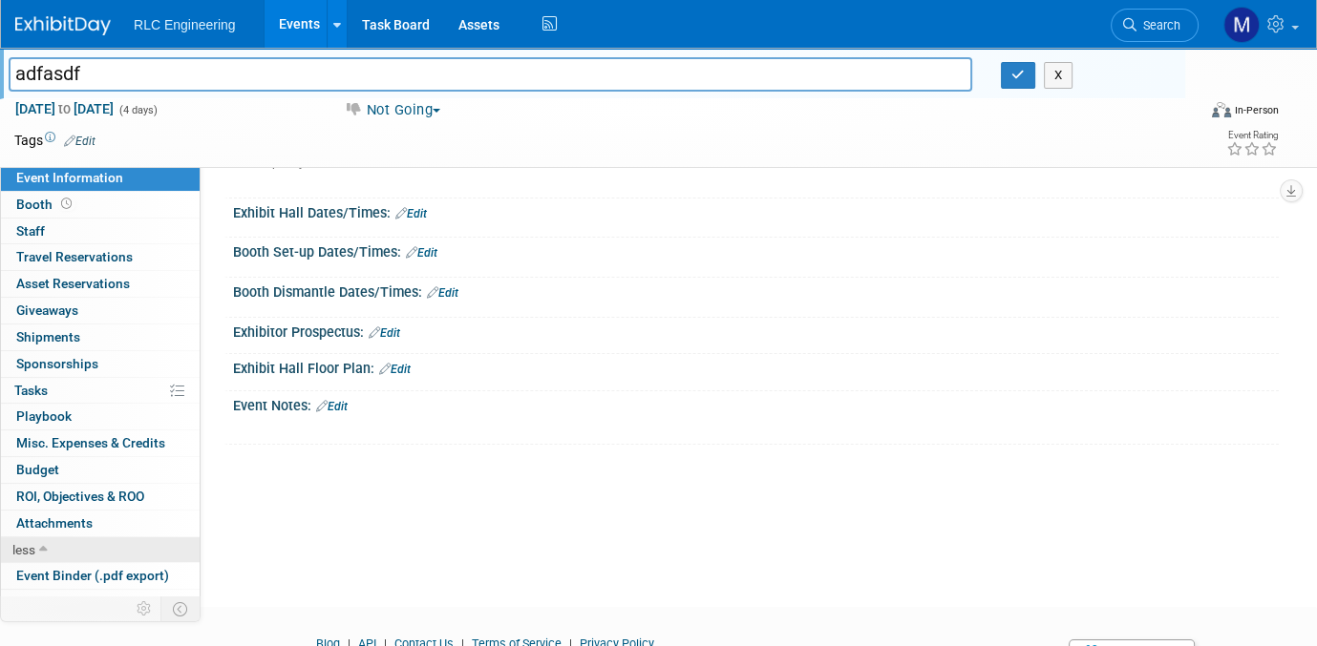
scroll to position [95, 0]
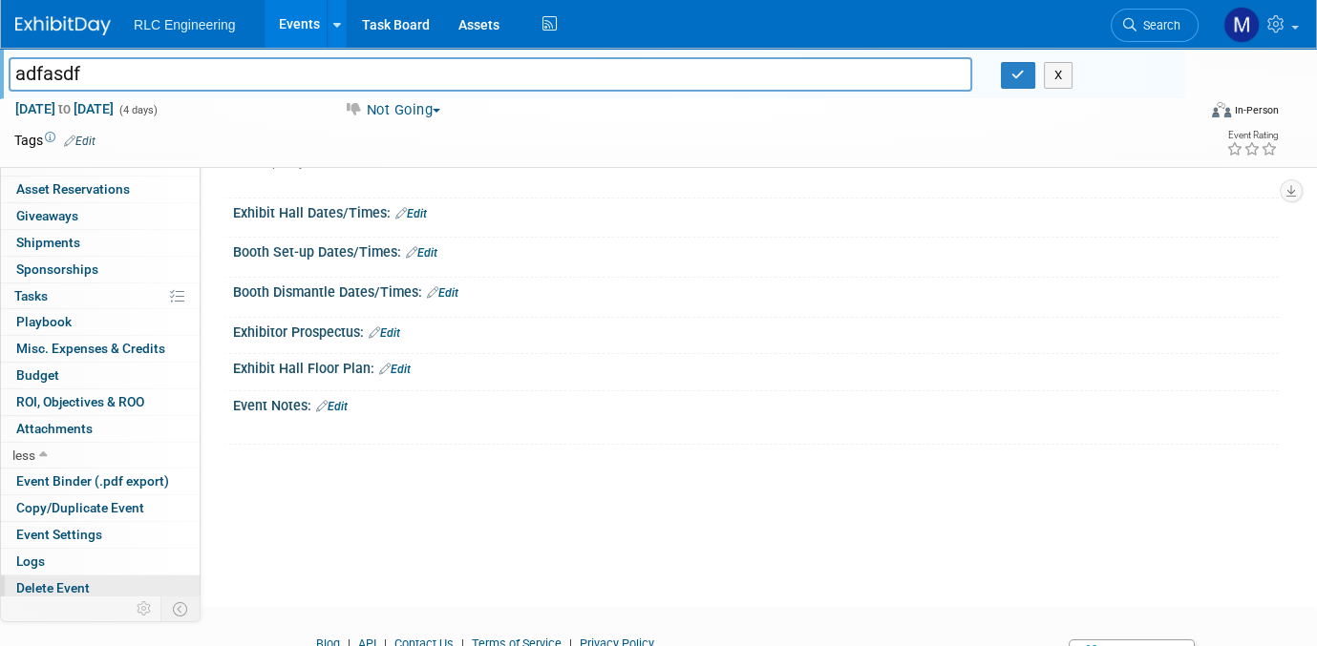
click at [71, 584] on span "Delete Event" at bounding box center [53, 588] width 74 height 15
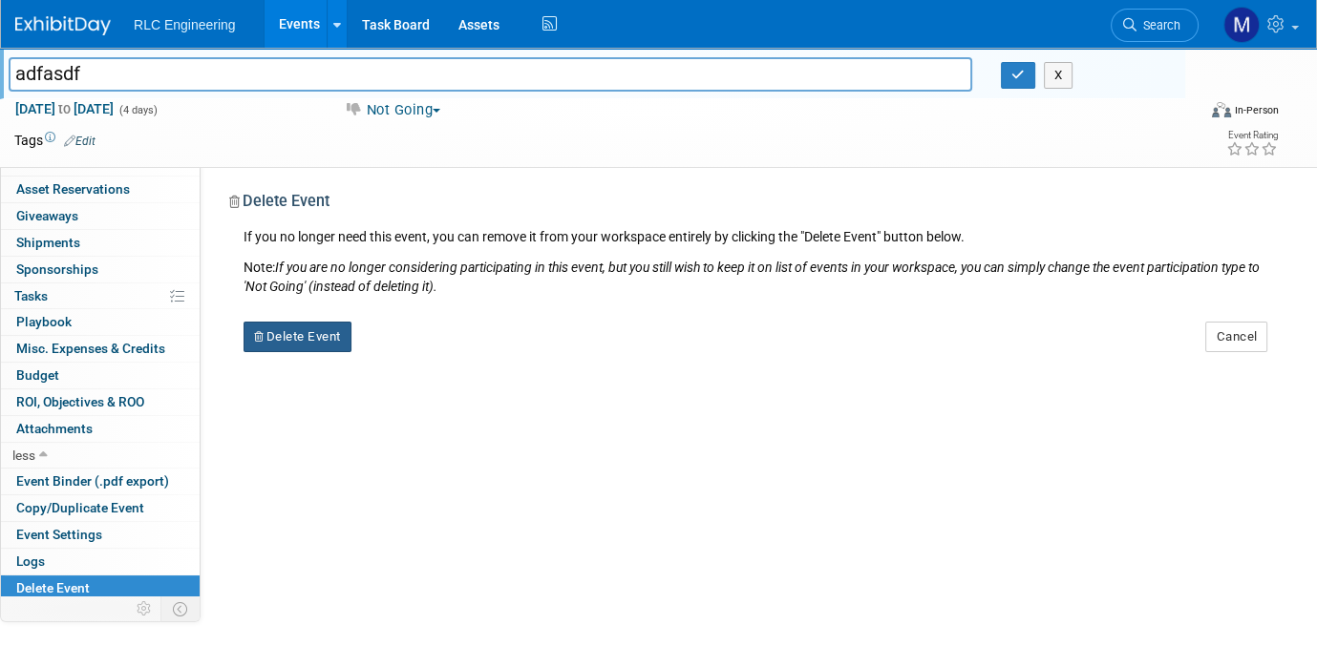
click at [286, 338] on button "Delete Event" at bounding box center [297, 337] width 108 height 31
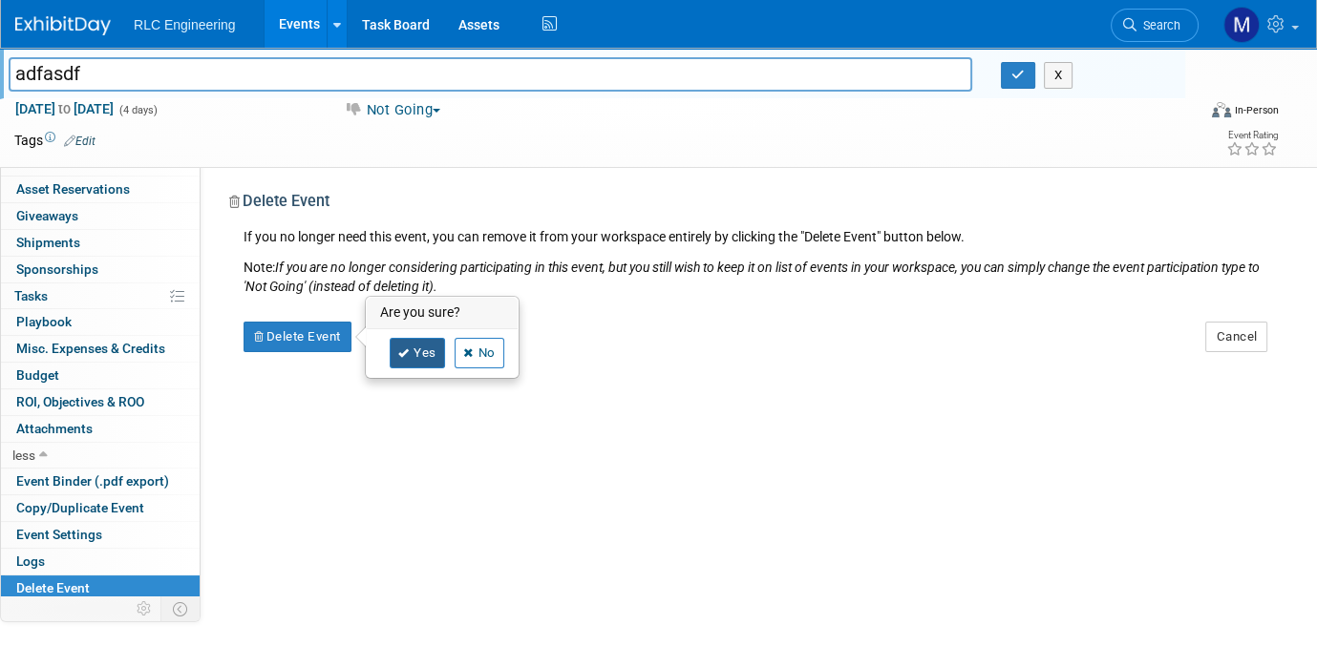
click at [422, 354] on link "Yes" at bounding box center [417, 353] width 55 height 31
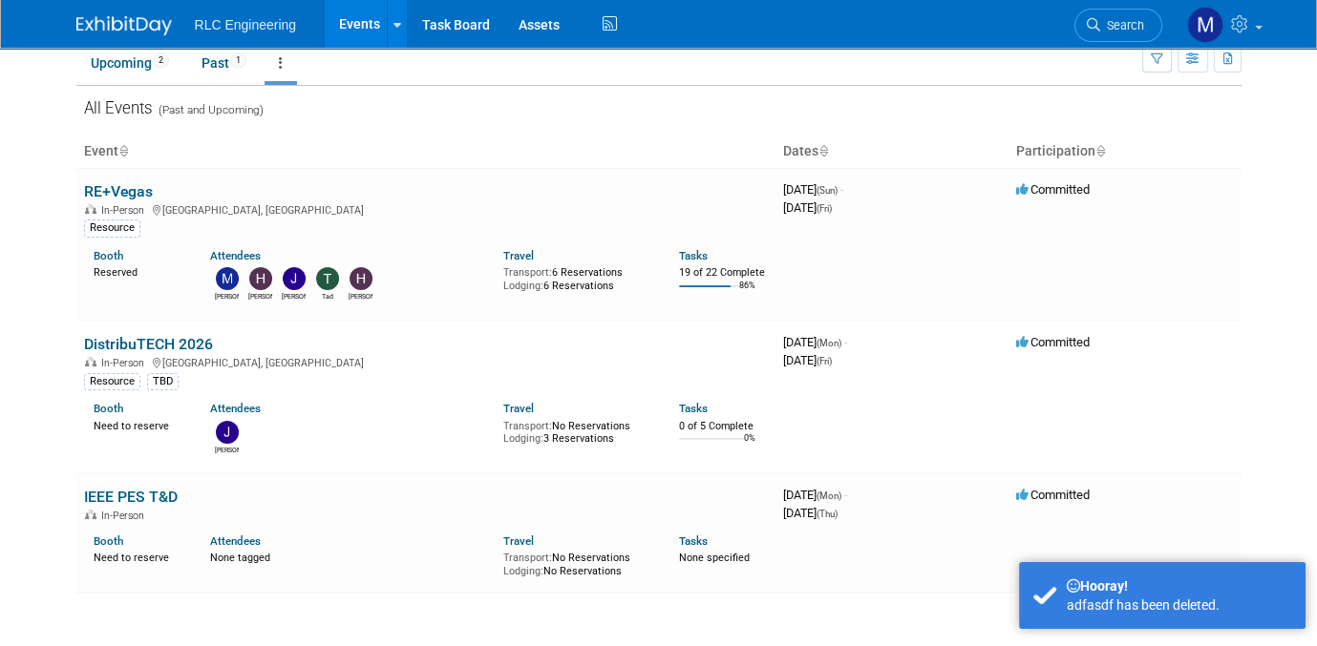
scroll to position [191, 0]
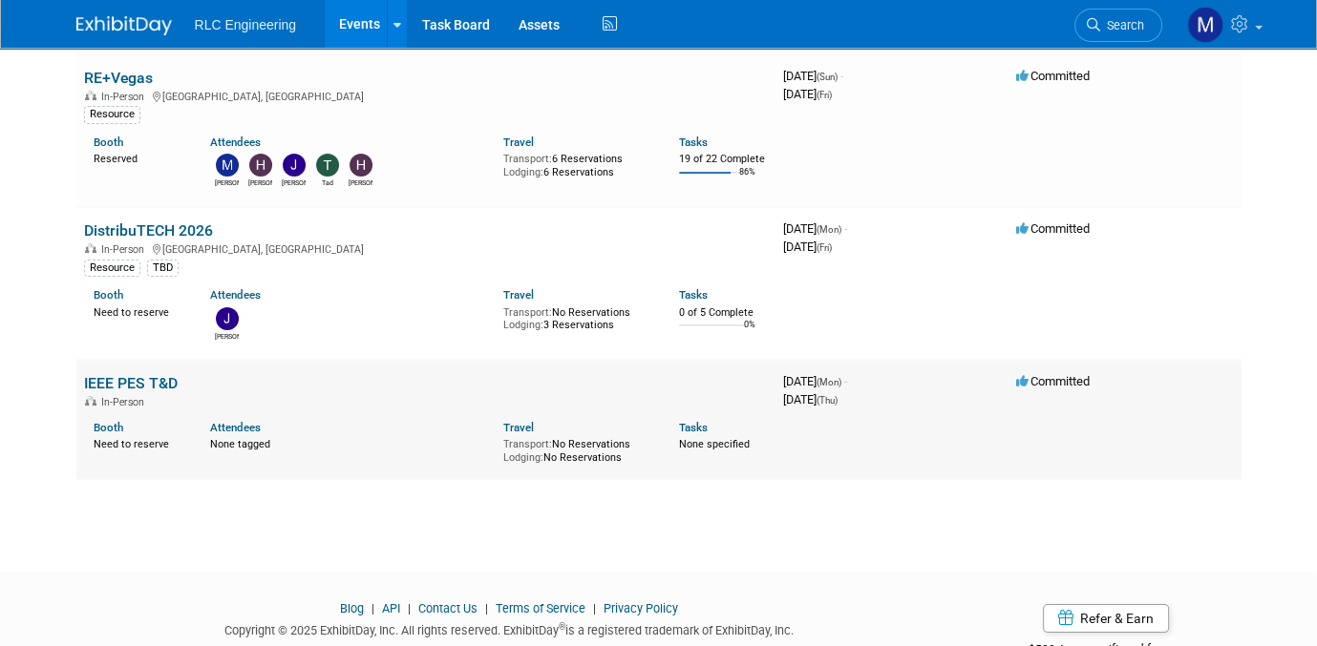
click at [128, 380] on link "IEEE PES T&D" at bounding box center [131, 383] width 94 height 18
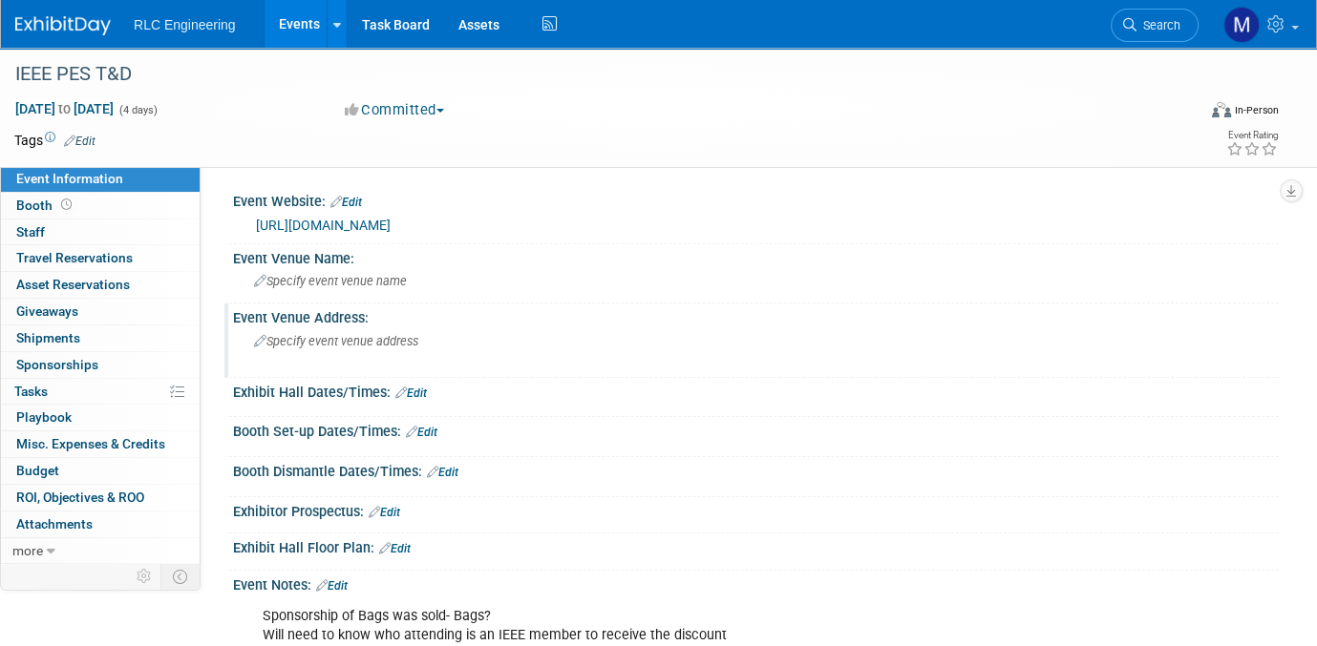
click at [398, 334] on span "Specify event venue address" at bounding box center [336, 341] width 164 height 14
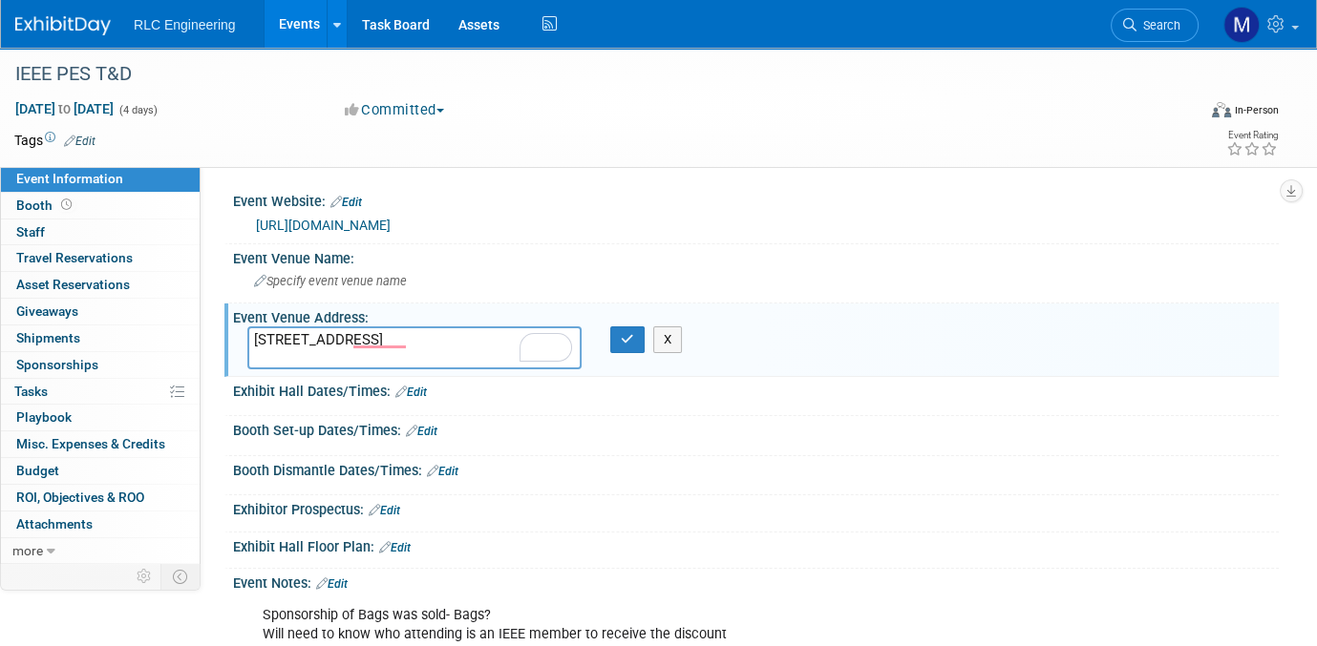
click at [255, 335] on textarea "[STREET_ADDRESS]" at bounding box center [414, 348] width 334 height 43
drag, startPoint x: 468, startPoint y: 338, endPoint x: 267, endPoint y: 338, distance: 200.5
click at [230, 338] on div "Event Information Event Info Booth Booth 0 Staff 0 Staff 0 Travel Reservations …" at bounding box center [658, 355] width 1317 height 614
type textarea "[PERSON_NAME] Place- [GEOGRAPHIC_DATA] [STREET_ADDRESS]"
click at [300, 280] on span "Specify event venue name" at bounding box center [330, 281] width 153 height 14
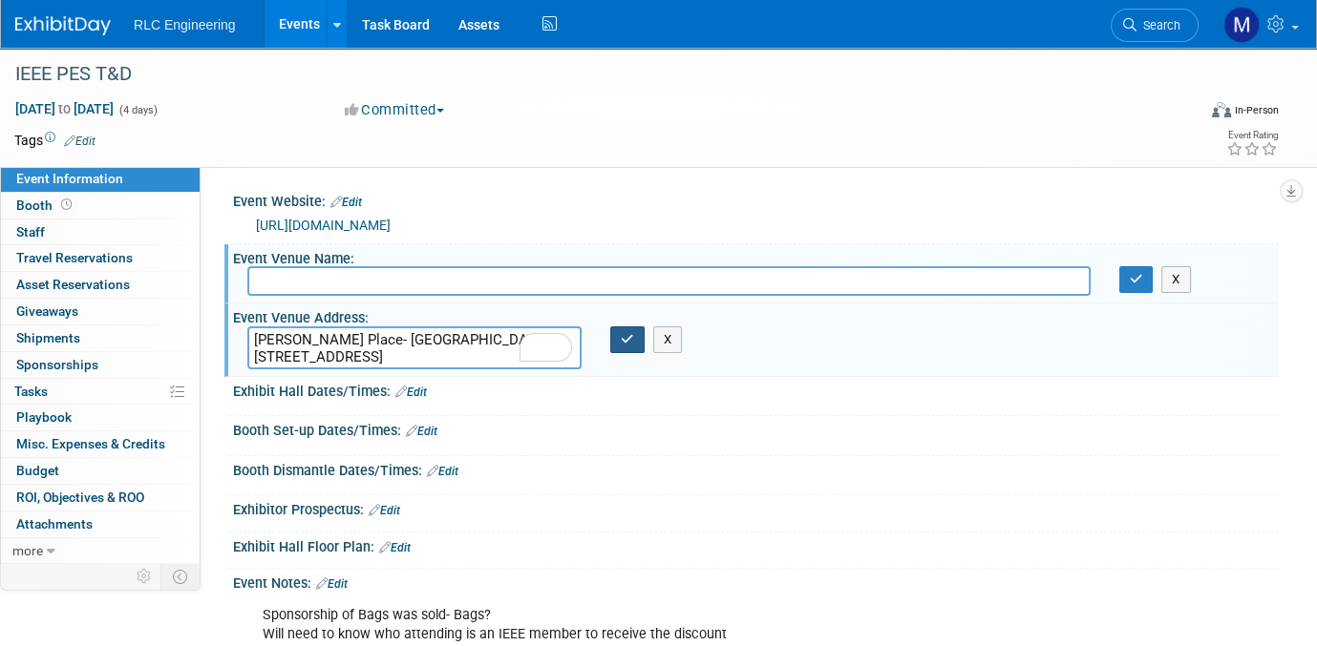
drag, startPoint x: 300, startPoint y: 280, endPoint x: 625, endPoint y: 341, distance: 331.3
click at [625, 341] on icon "button" at bounding box center [627, 339] width 13 height 12
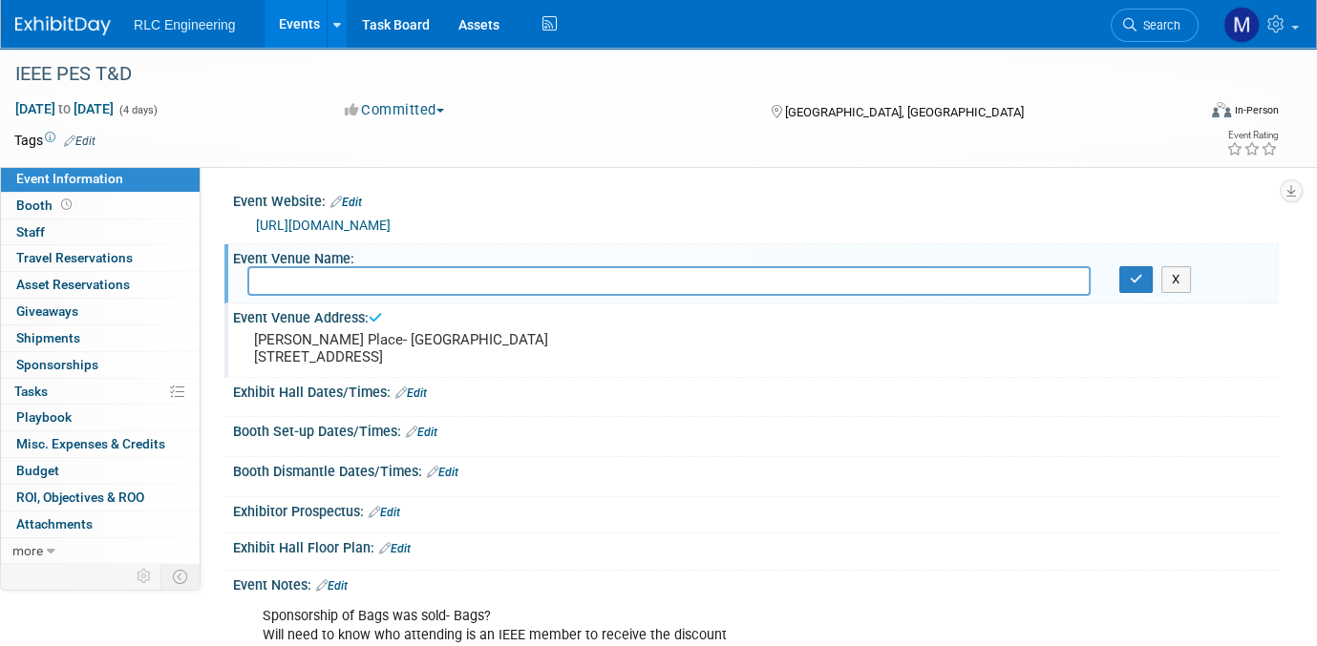
click at [280, 278] on input "text" at bounding box center [668, 281] width 843 height 30
paste input "[PERSON_NAME][GEOGRAPHIC_DATA]- [GEOGRAPHIC_DATA]"
type input "[PERSON_NAME][GEOGRAPHIC_DATA]- [GEOGRAPHIC_DATA]"
click at [1138, 285] on button "button" at bounding box center [1136, 279] width 34 height 27
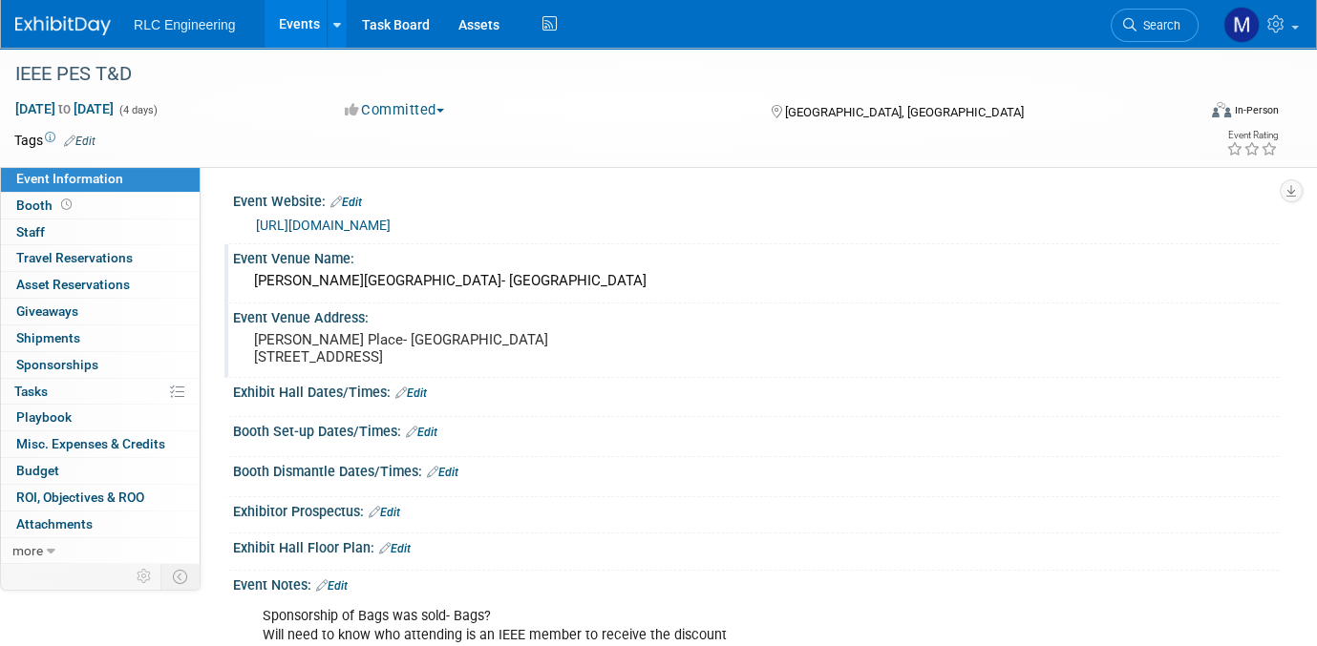
click at [409, 392] on link "Edit" at bounding box center [411, 393] width 32 height 13
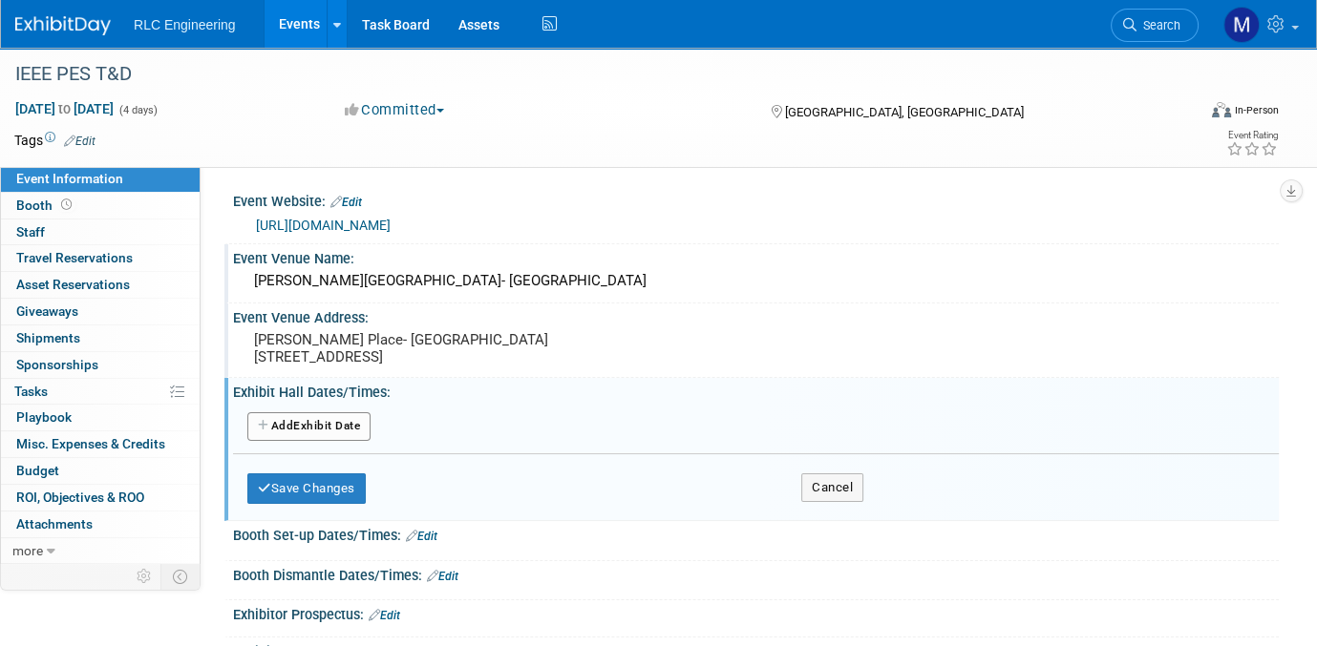
click at [258, 421] on icon "button" at bounding box center [264, 425] width 13 height 11
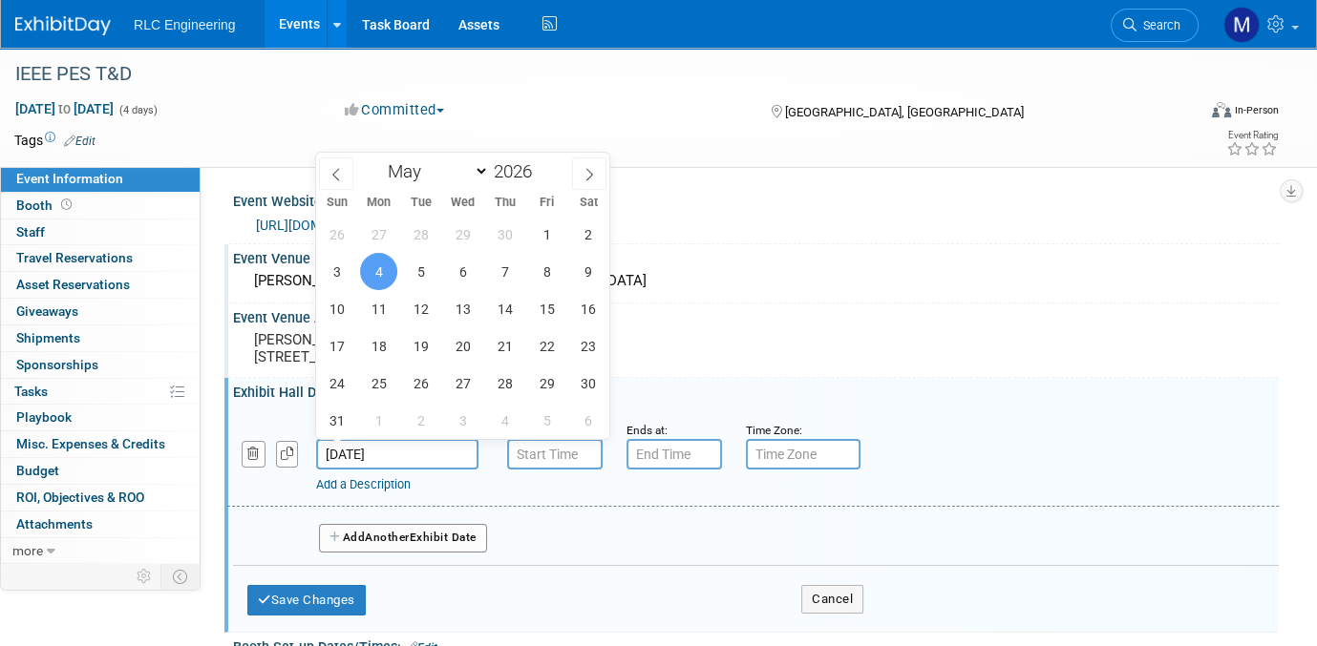
click at [413, 450] on input "[DATE]" at bounding box center [397, 454] width 162 height 31
click at [424, 267] on span "5" at bounding box center [420, 271] width 37 height 37
type input "[DATE]"
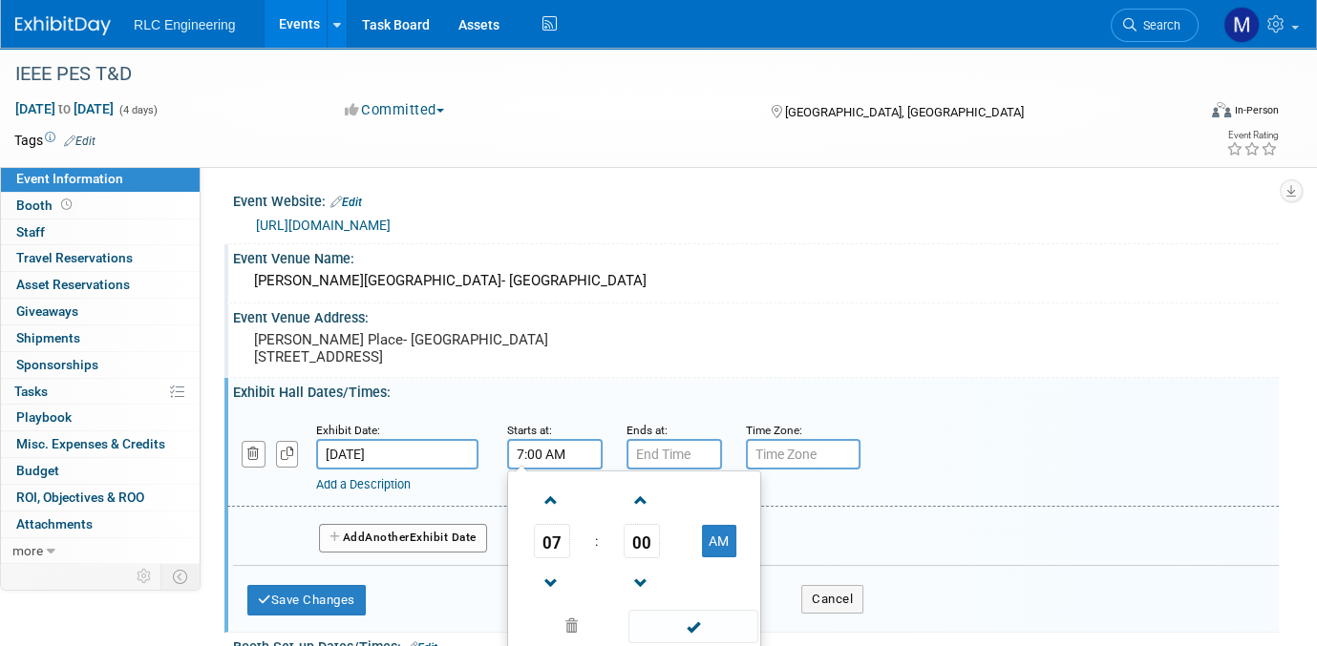
click at [564, 451] on input "7:00 AM" at bounding box center [554, 454] width 95 height 31
click at [549, 501] on span at bounding box center [551, 500] width 33 height 33
click at [548, 501] on span at bounding box center [551, 500] width 33 height 33
type input "10:00 AM"
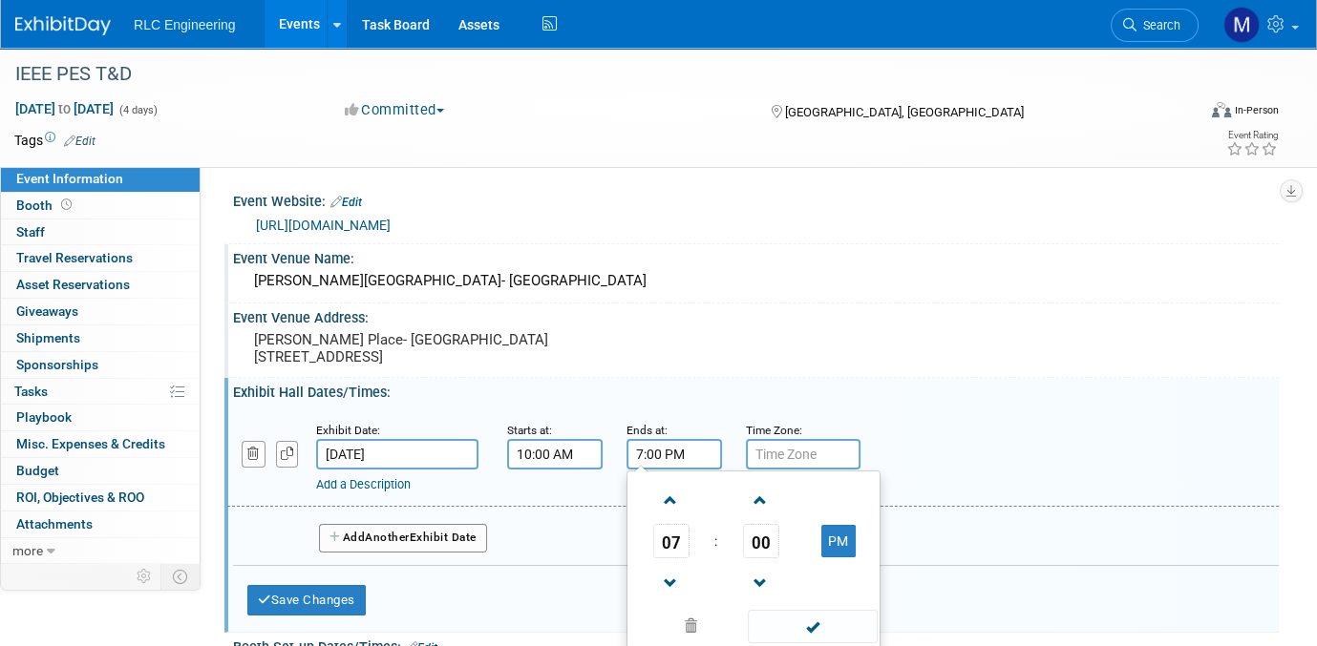
click at [674, 455] on input "7:00 PM" at bounding box center [673, 454] width 95 height 31
click at [670, 574] on span at bounding box center [670, 583] width 33 height 33
type input "5:00 PM"
click at [818, 625] on span at bounding box center [812, 626] width 129 height 33
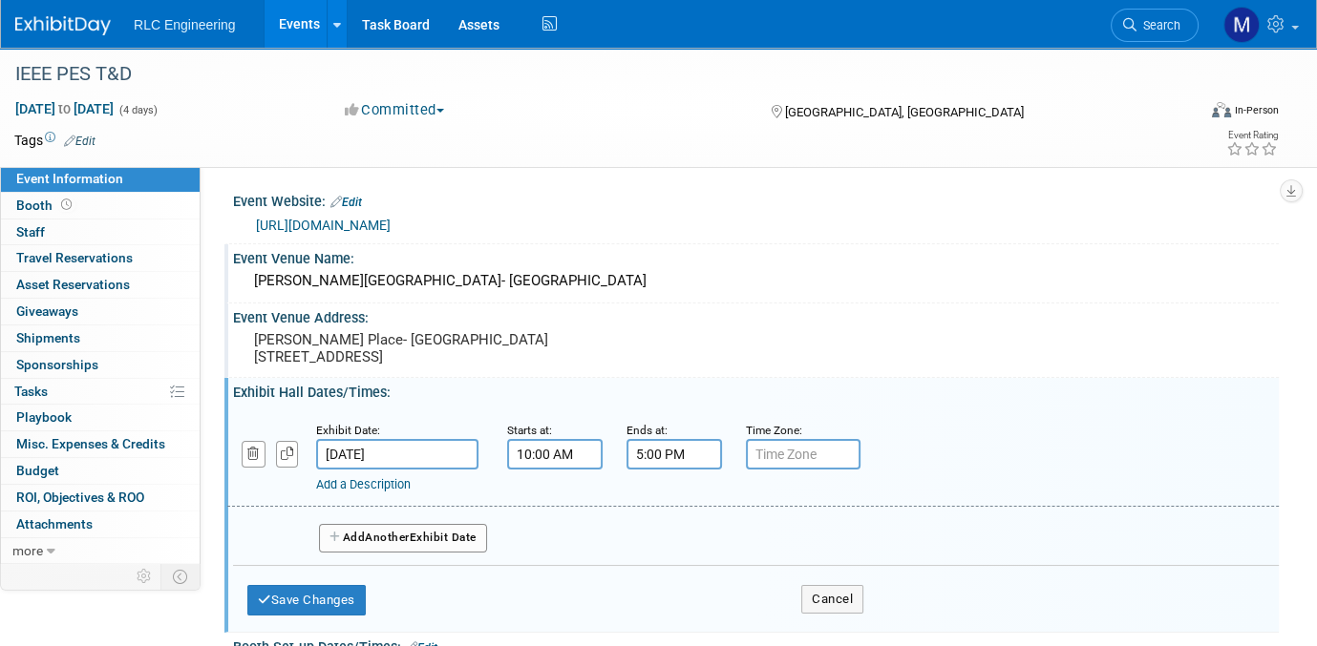
click at [371, 536] on span "Another" at bounding box center [387, 537] width 45 height 13
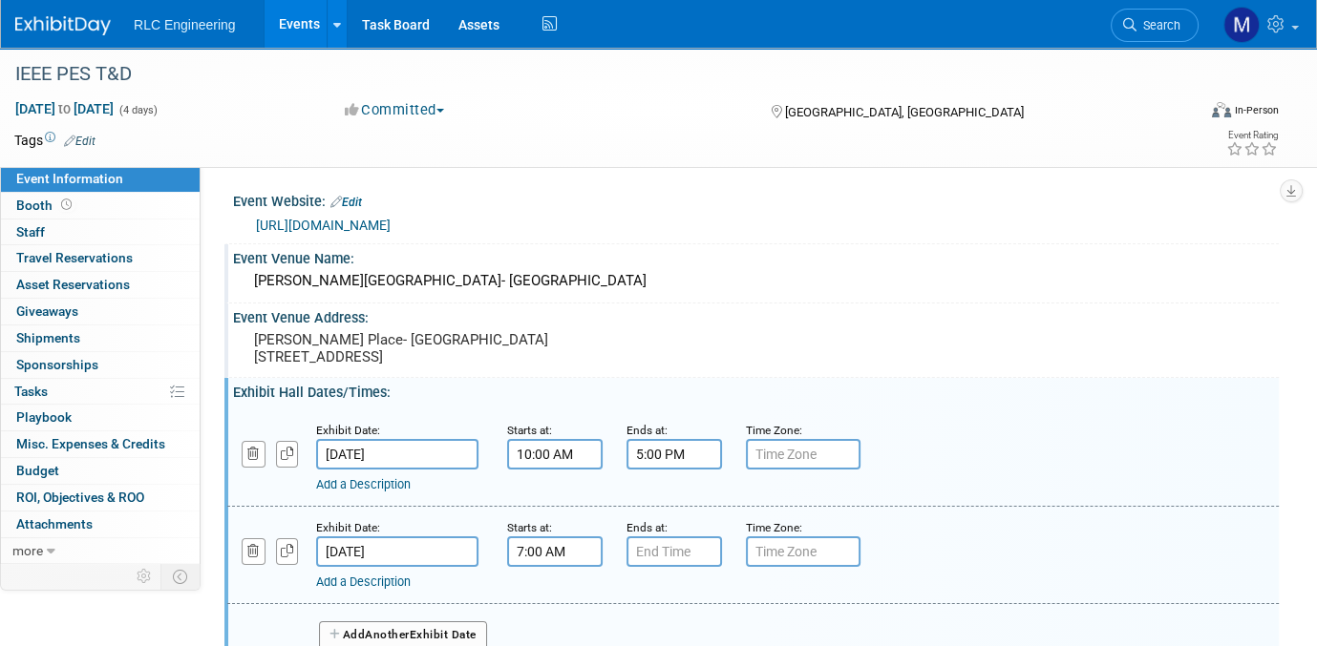
click at [540, 547] on input "7:00 AM" at bounding box center [554, 552] width 95 height 31
click at [548, 590] on span at bounding box center [551, 598] width 33 height 33
type input "10:00 AM"
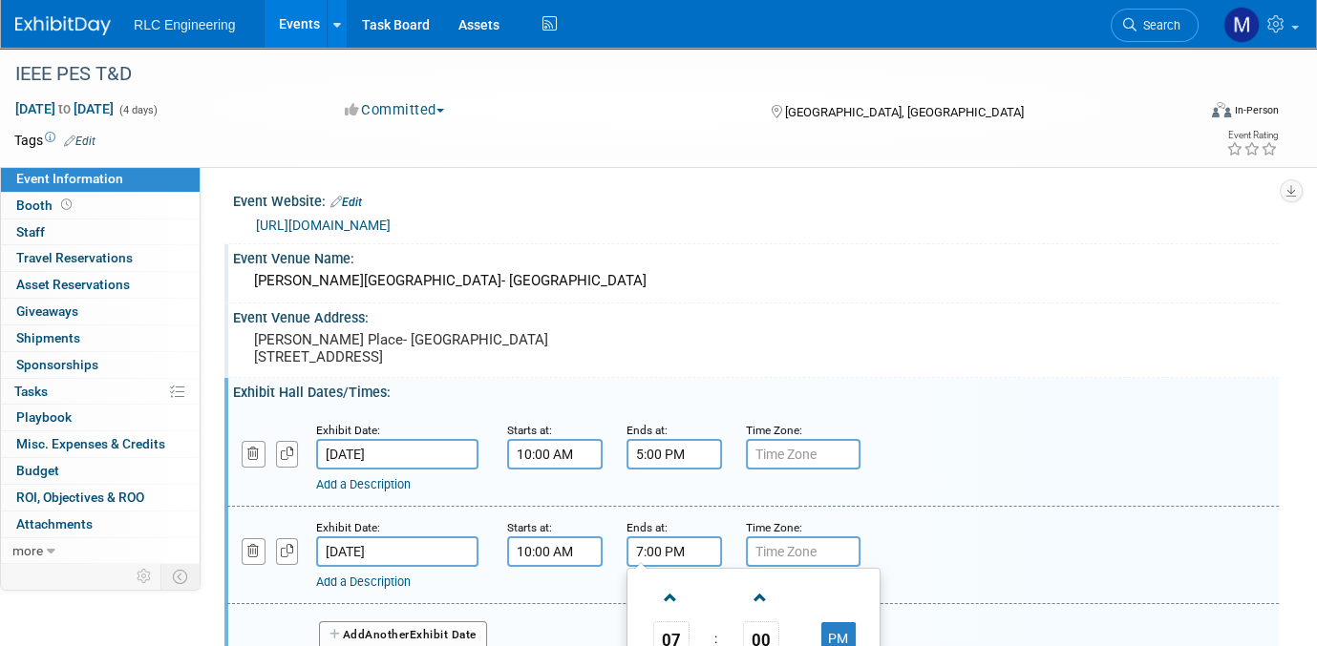
click at [667, 547] on input "7:00 PM" at bounding box center [673, 552] width 95 height 31
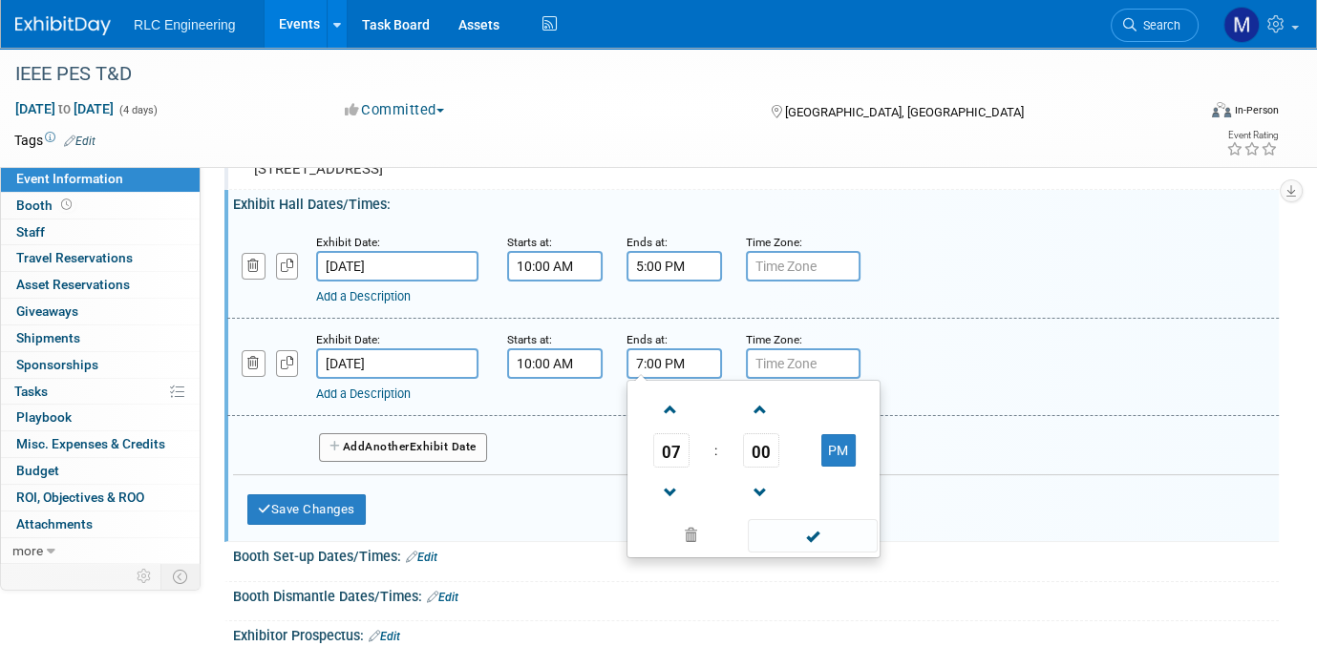
scroll to position [191, 0]
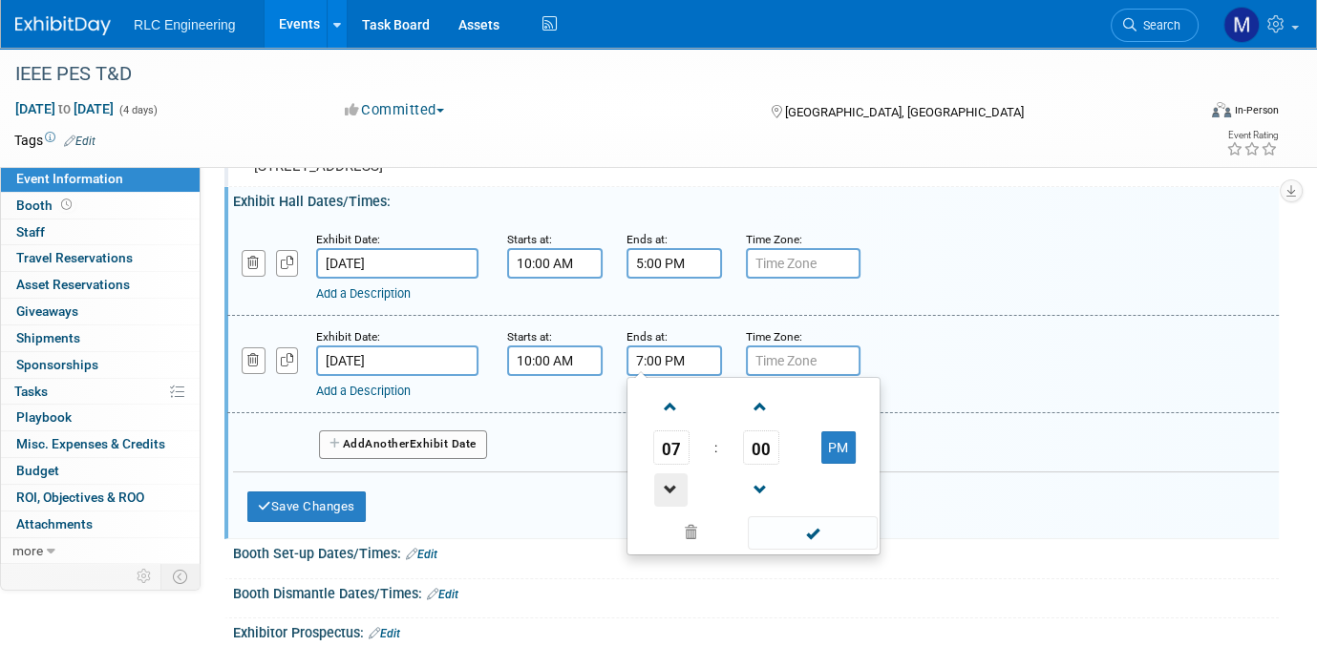
click at [668, 482] on span at bounding box center [670, 490] width 33 height 33
type input "5:00 PM"
click at [814, 529] on span at bounding box center [812, 533] width 129 height 33
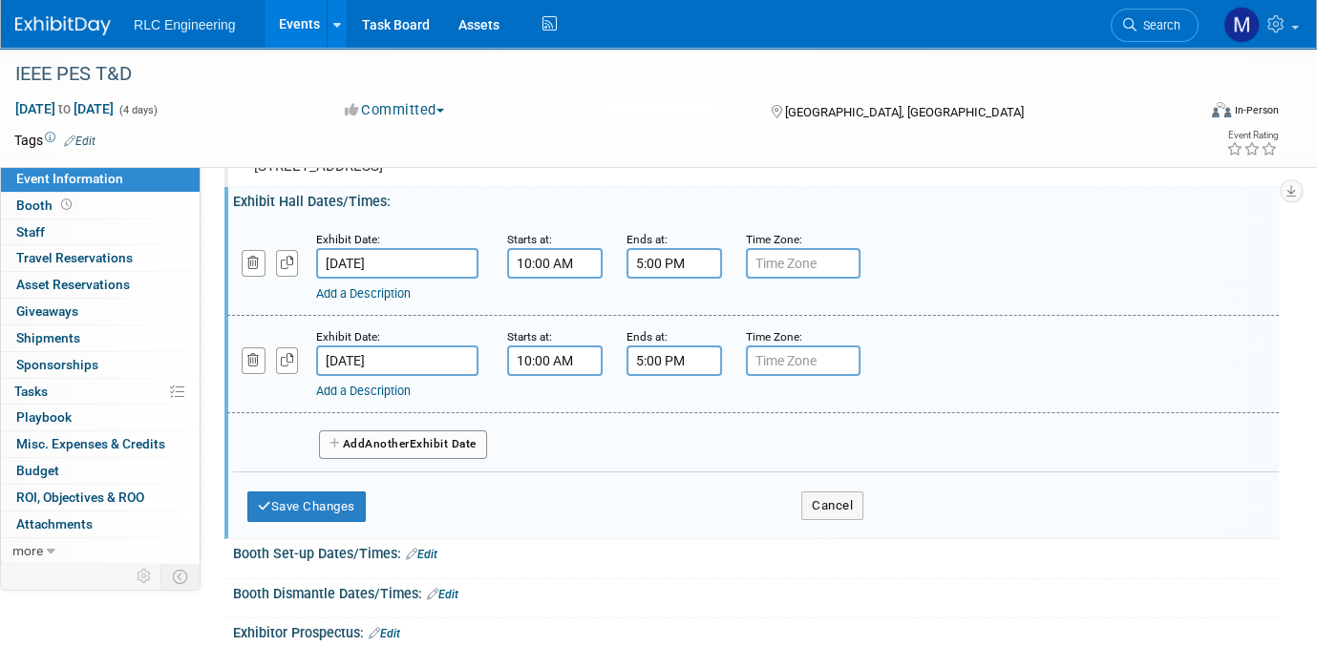
click at [385, 441] on span "Another" at bounding box center [387, 443] width 45 height 13
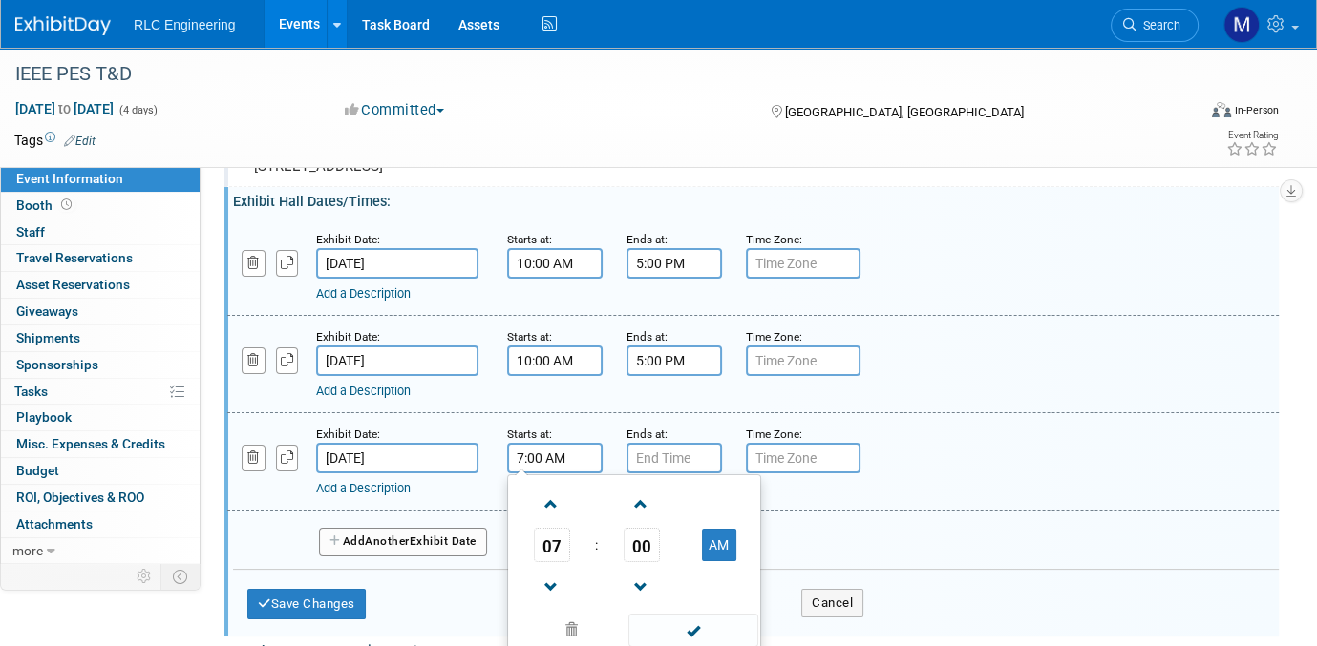
click at [569, 455] on input "7:00 AM" at bounding box center [554, 458] width 95 height 31
click at [550, 503] on span at bounding box center [551, 504] width 33 height 33
click at [548, 503] on span at bounding box center [551, 504] width 33 height 33
type input "10:00 AM"
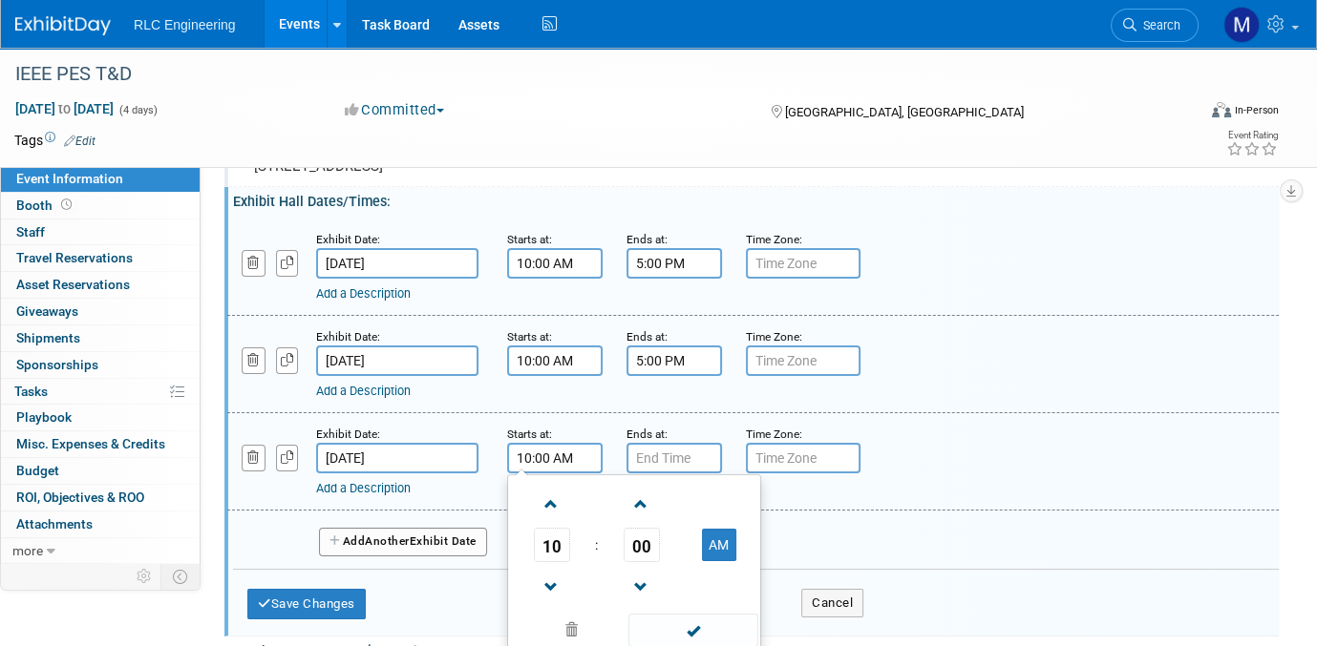
drag, startPoint x: 686, startPoint y: 624, endPoint x: 686, endPoint y: 614, distance: 10.5
click at [686, 624] on span at bounding box center [692, 630] width 129 height 33
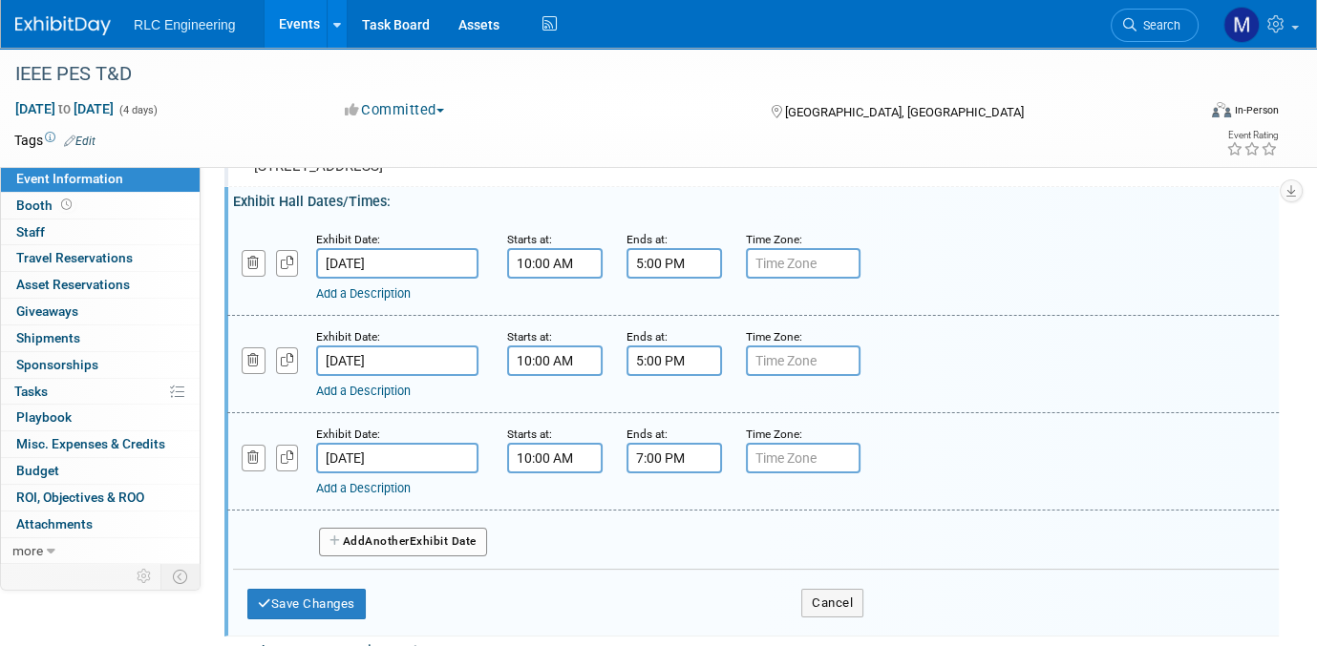
click at [667, 455] on input "7:00 PM" at bounding box center [673, 458] width 95 height 31
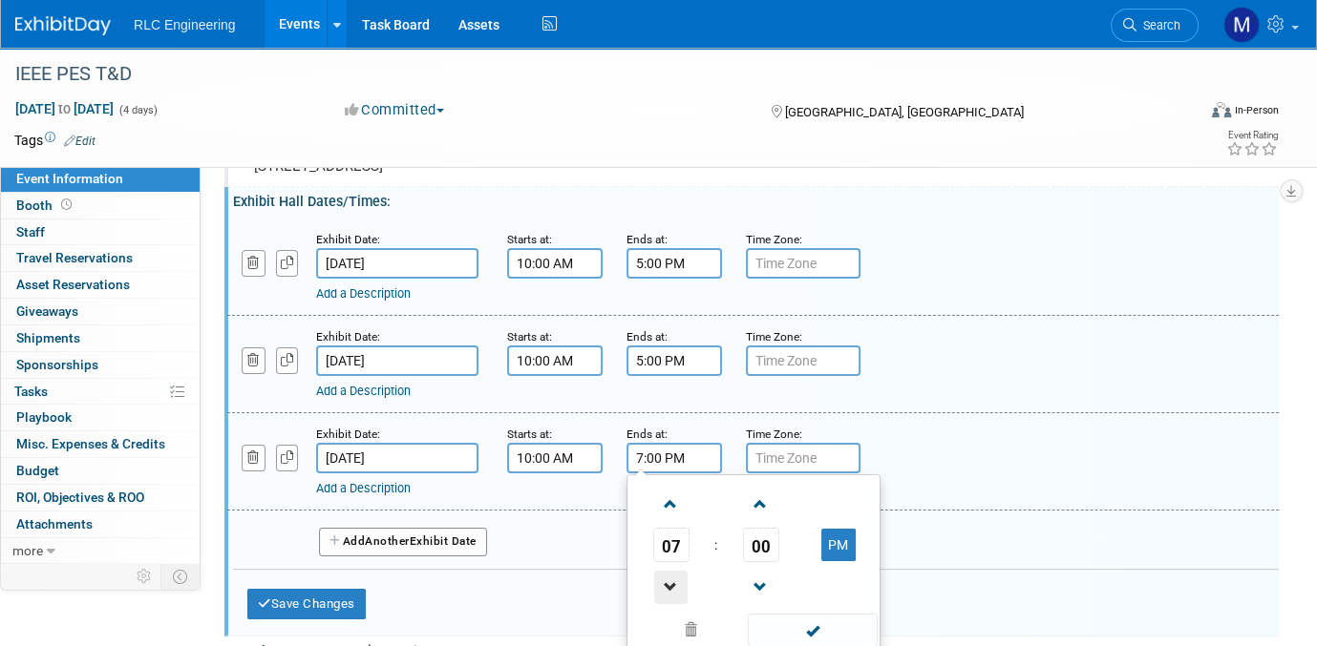
click at [672, 587] on span at bounding box center [670, 587] width 33 height 33
click at [671, 587] on span at bounding box center [670, 587] width 33 height 33
click at [669, 586] on span at bounding box center [670, 587] width 33 height 33
type input "3:00 PM"
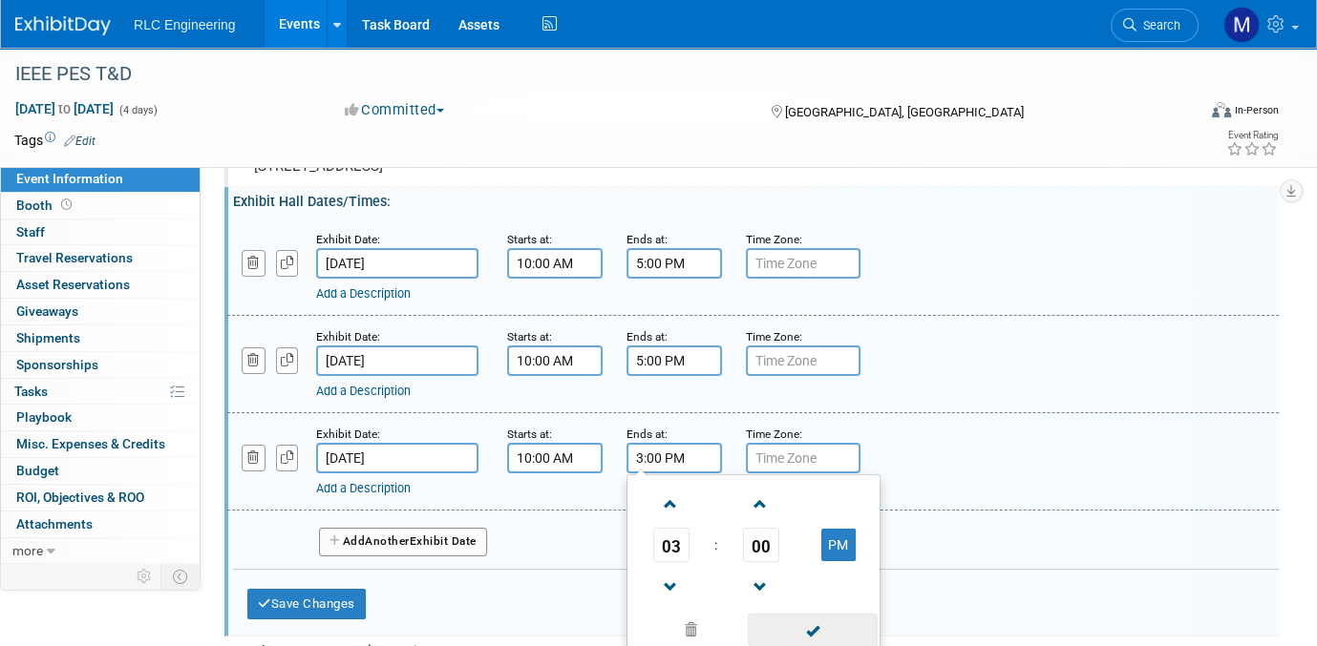
click at [821, 624] on span at bounding box center [812, 630] width 129 height 33
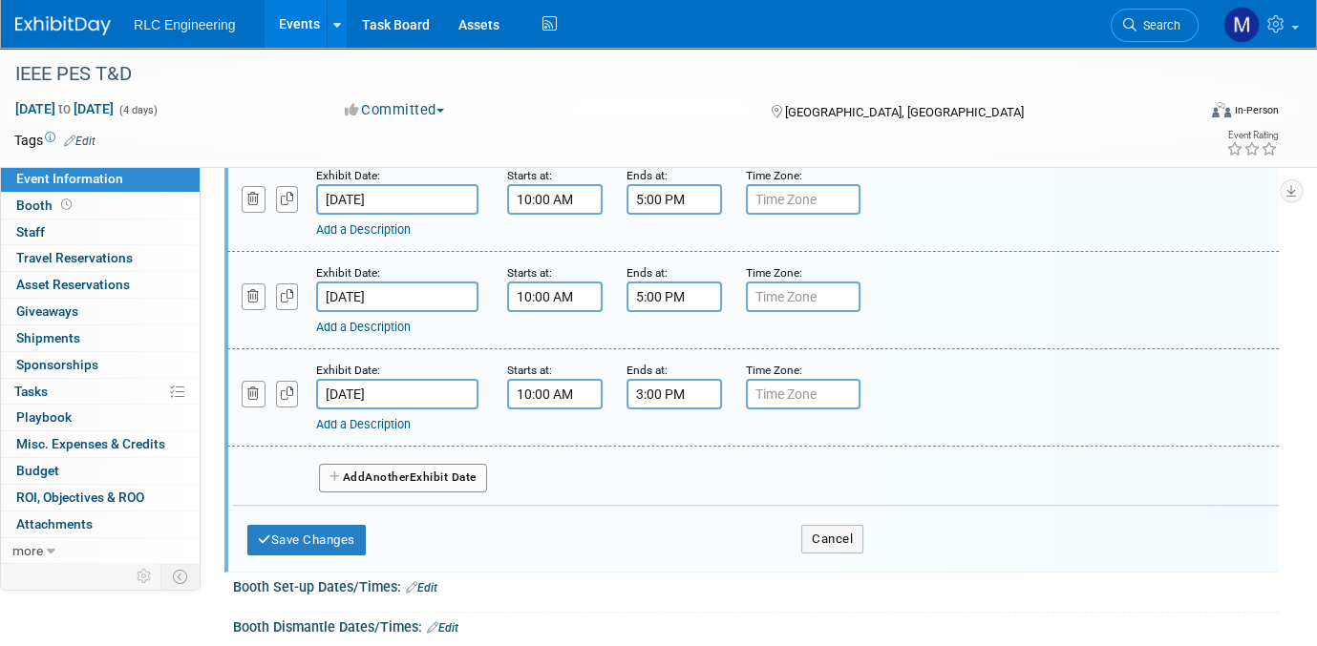
scroll to position [286, 0]
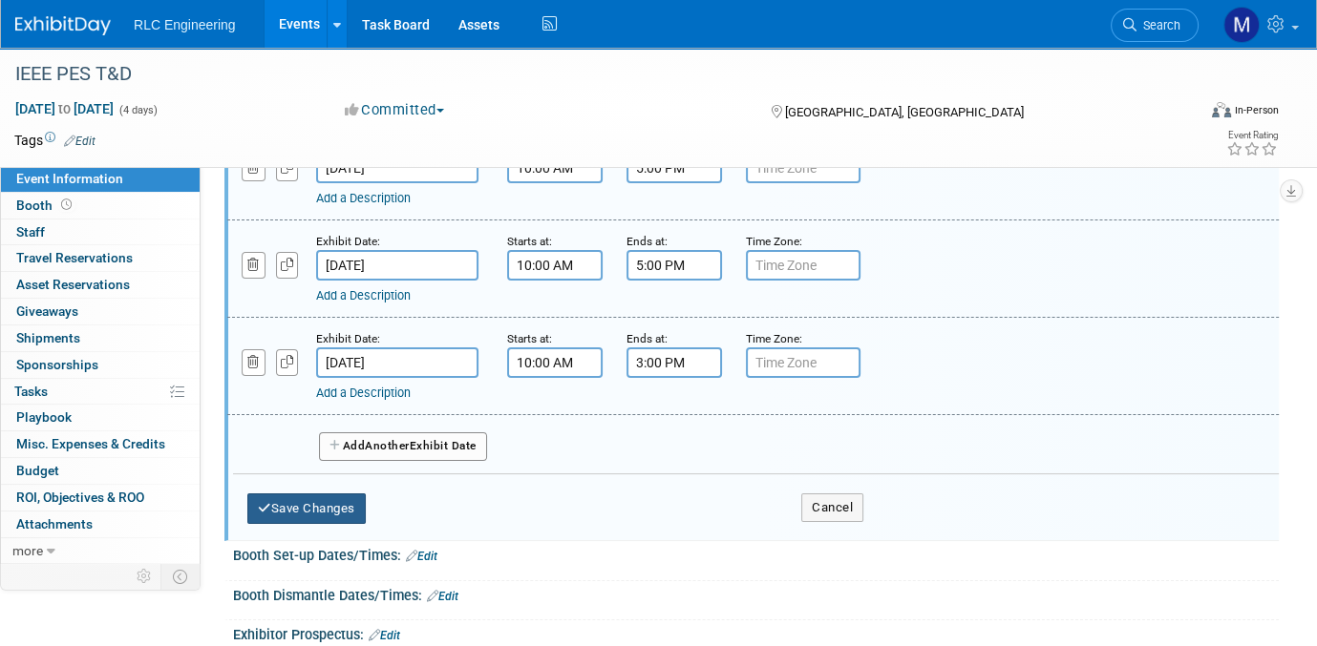
click at [296, 502] on button "Save Changes" at bounding box center [306, 509] width 118 height 31
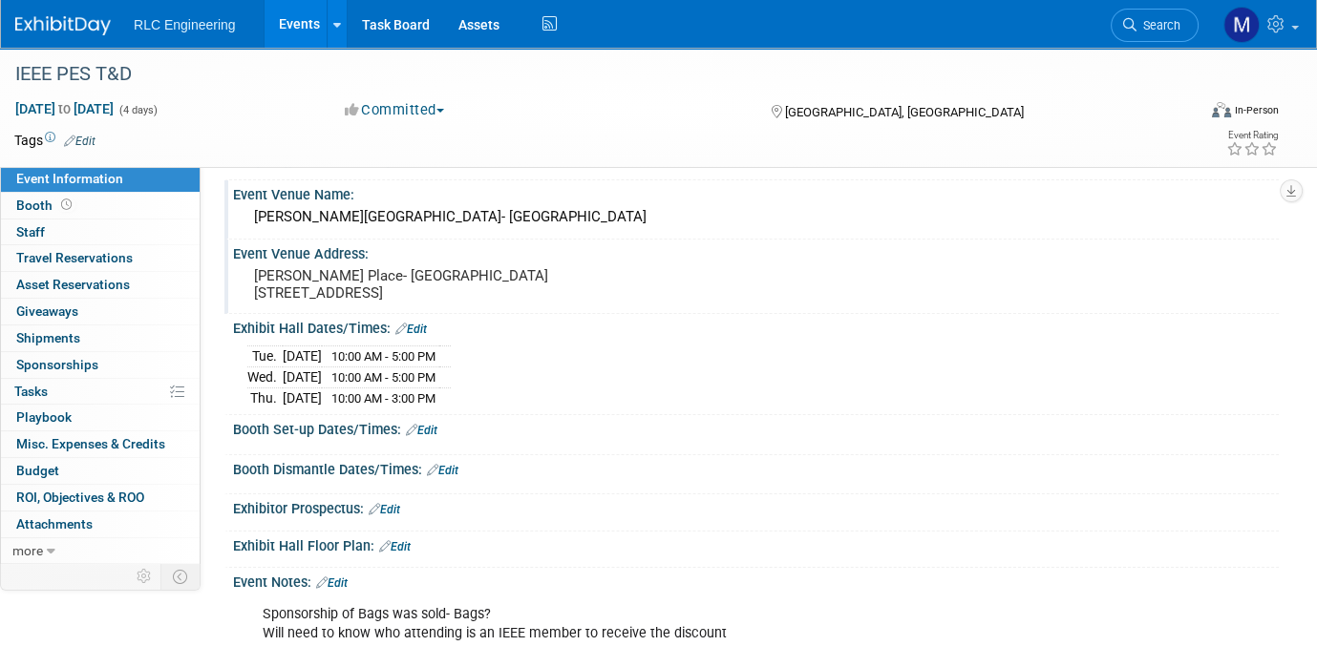
scroll to position [95, 0]
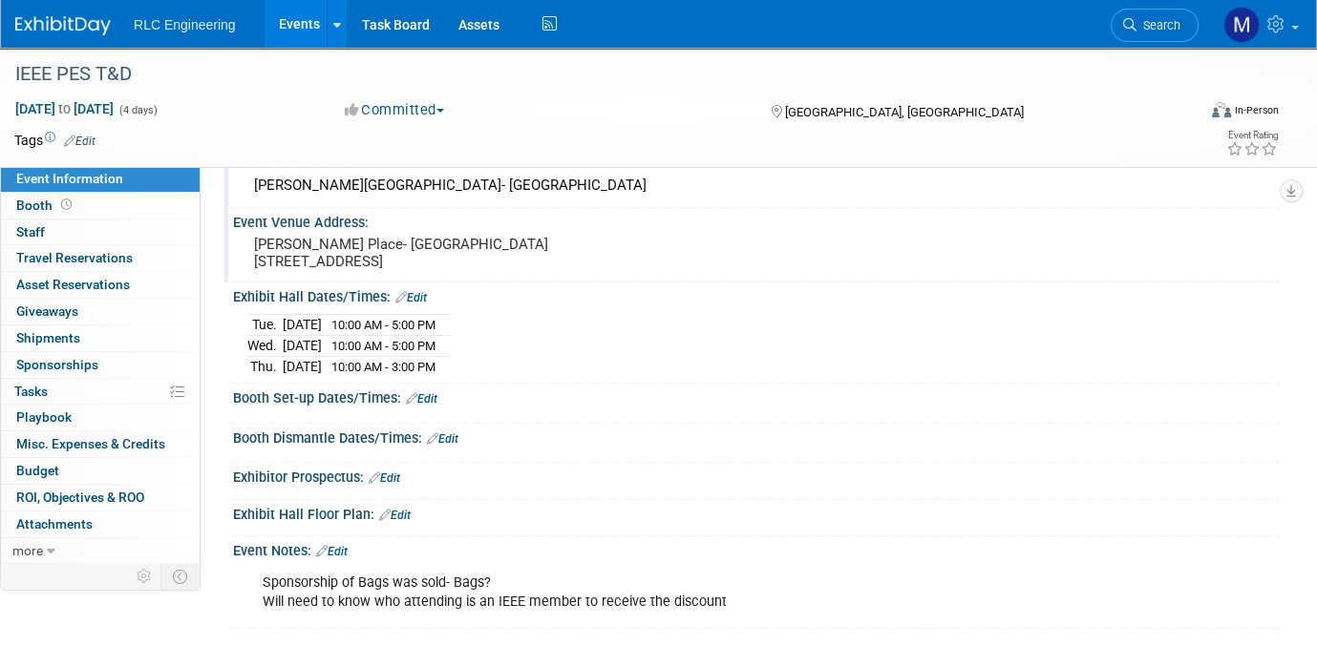
click at [404, 509] on link "Edit" at bounding box center [395, 515] width 32 height 13
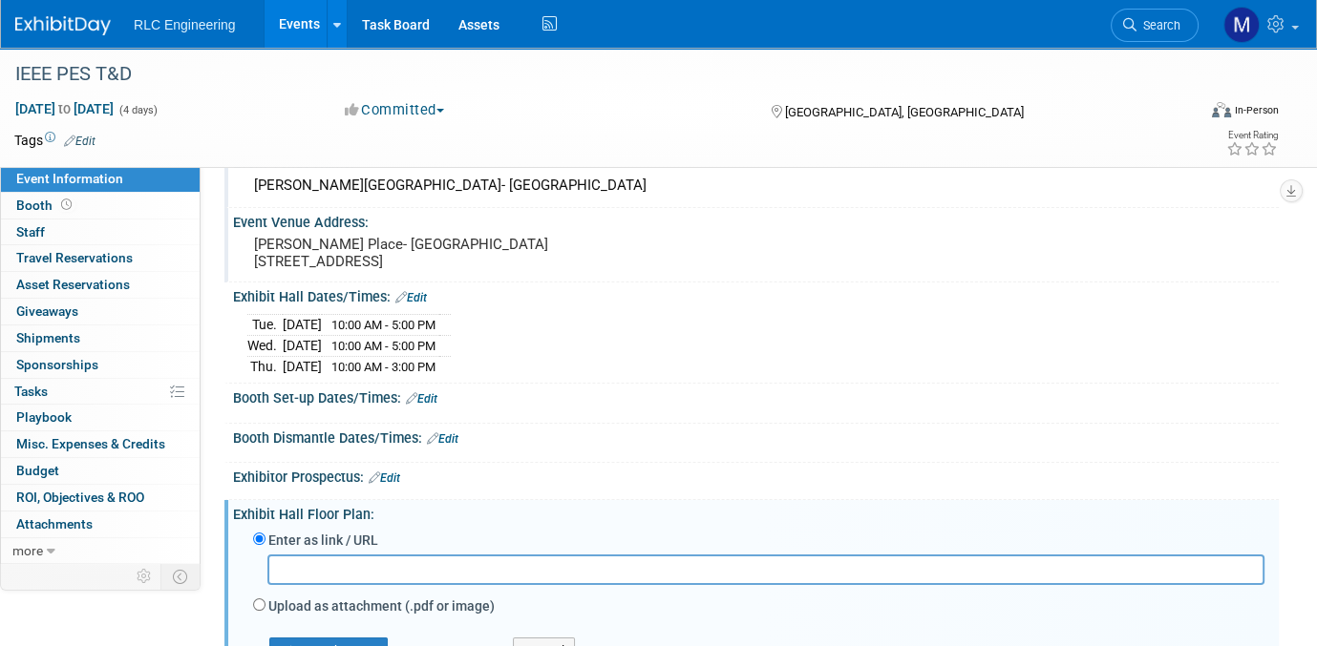
scroll to position [191, 0]
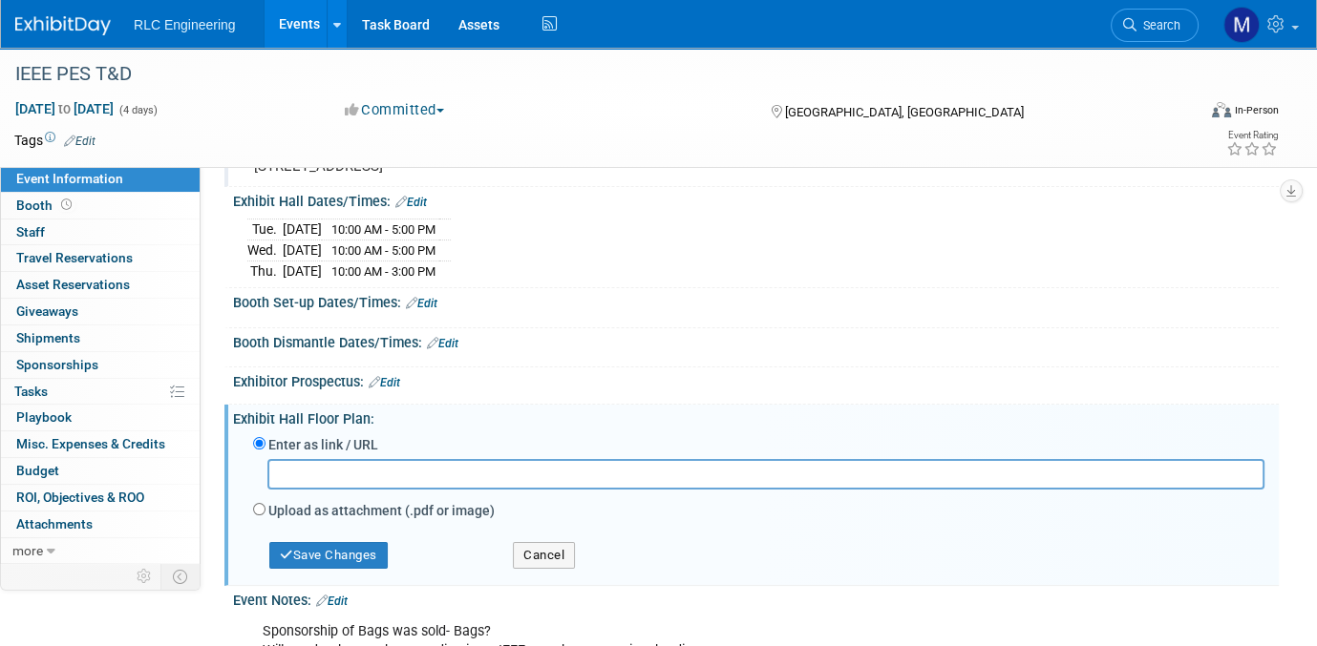
click at [308, 468] on input "text" at bounding box center [765, 474] width 997 height 30
paste input "https://td26.mapyourshow.com/8_0/floorplan/?st=booth&sv=1144&hallID=A&selectedB…"
type input "https://td26.mapyourshow.com/8_0/floorplan/?st=booth&sv=1144&hallID=A&selectedB…"
click at [368, 548] on button "Save Changes" at bounding box center [328, 555] width 118 height 27
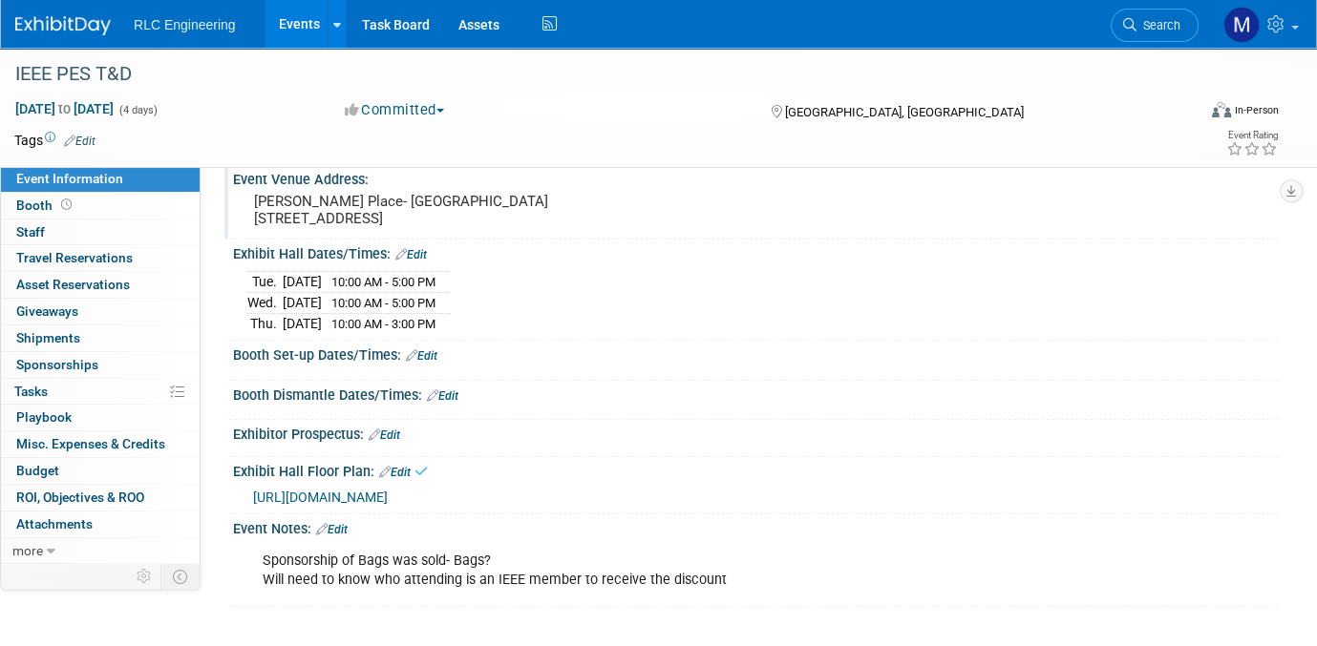
scroll to position [286, 0]
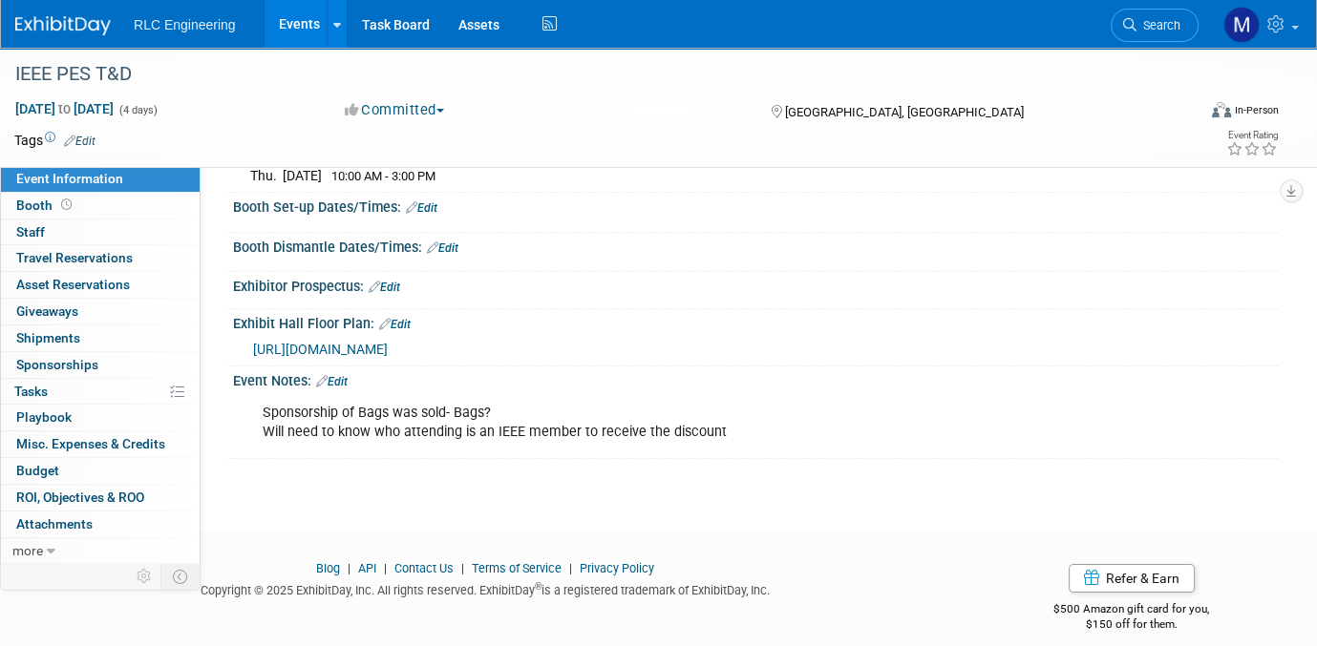
click at [342, 375] on link "Edit" at bounding box center [332, 381] width 32 height 13
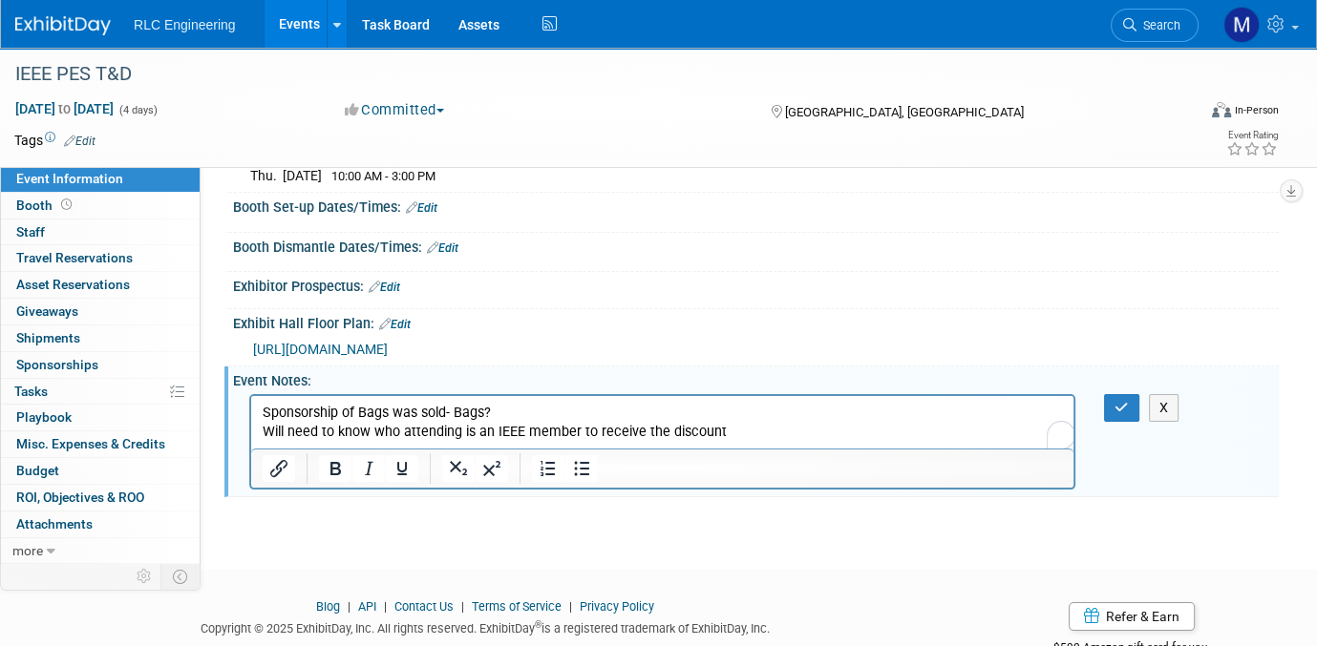
scroll to position [0, 0]
click at [265, 407] on p "Sponsorship of Bags was sold- Bags? Will need to know who attending is an IEEE …" at bounding box center [663, 422] width 800 height 38
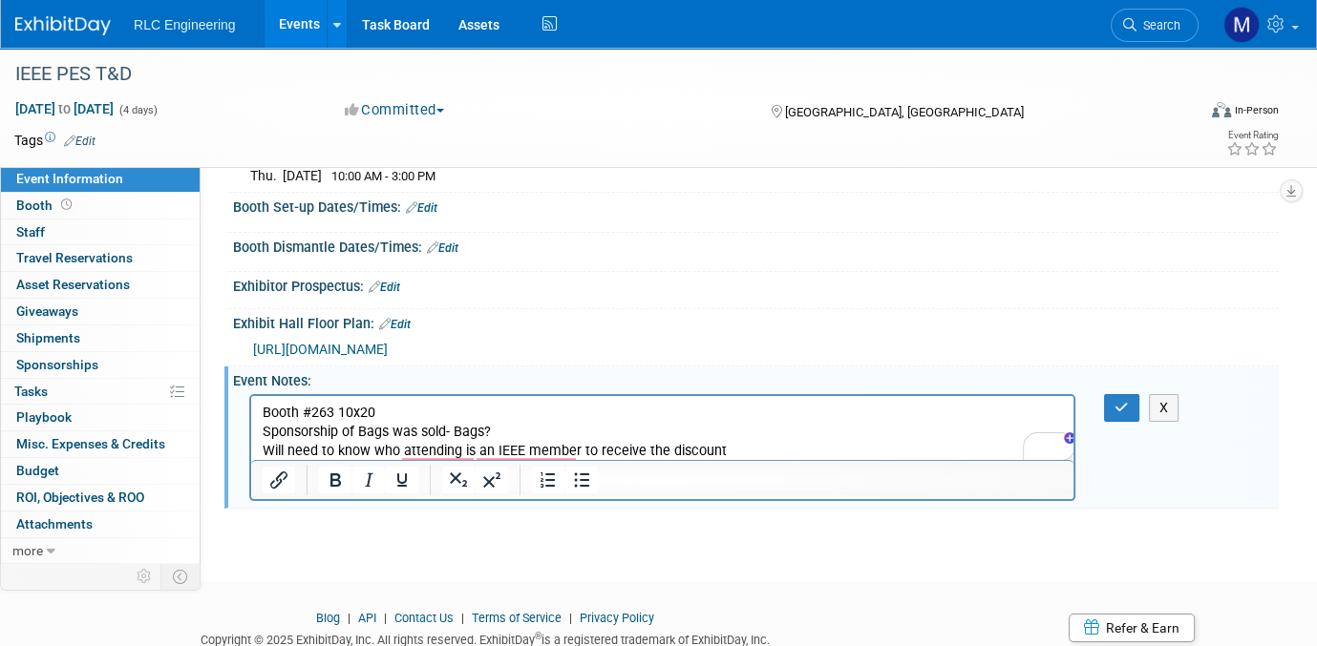
click at [429, 401] on html "Booth #263 10x20 Sponsorship of Bags was sold- Bags? Will need to know who atte…" at bounding box center [662, 427] width 822 height 65
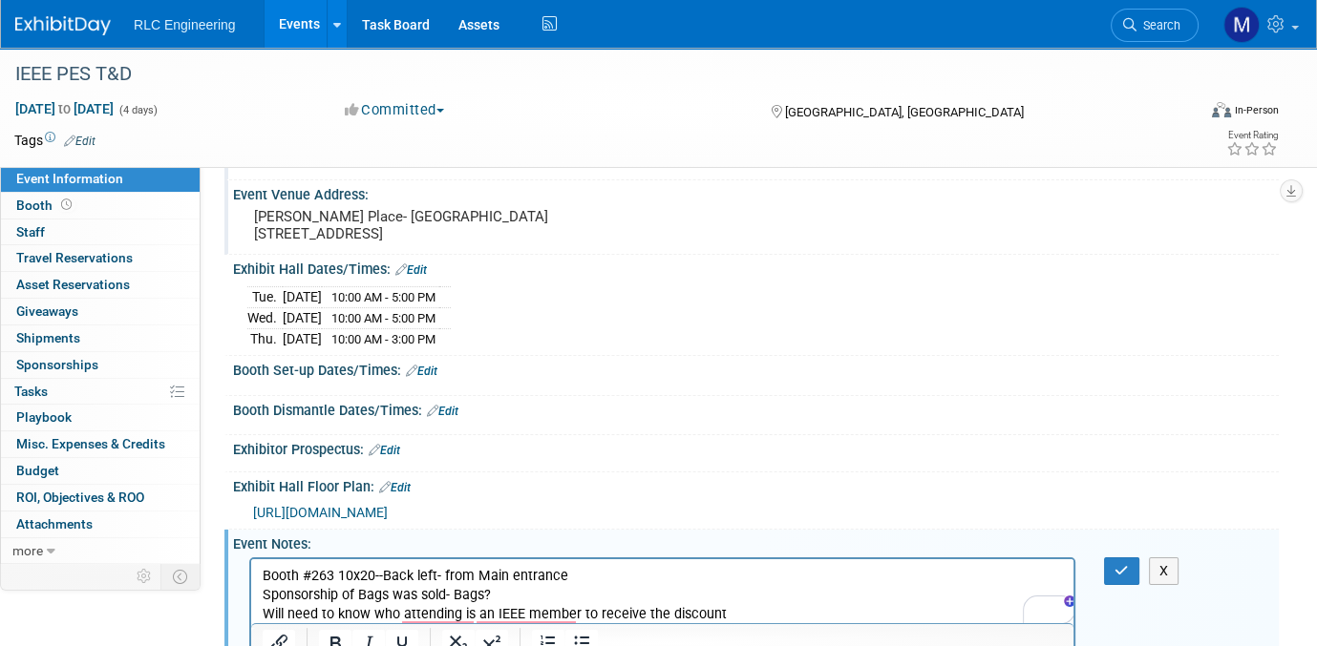
scroll to position [348, 0]
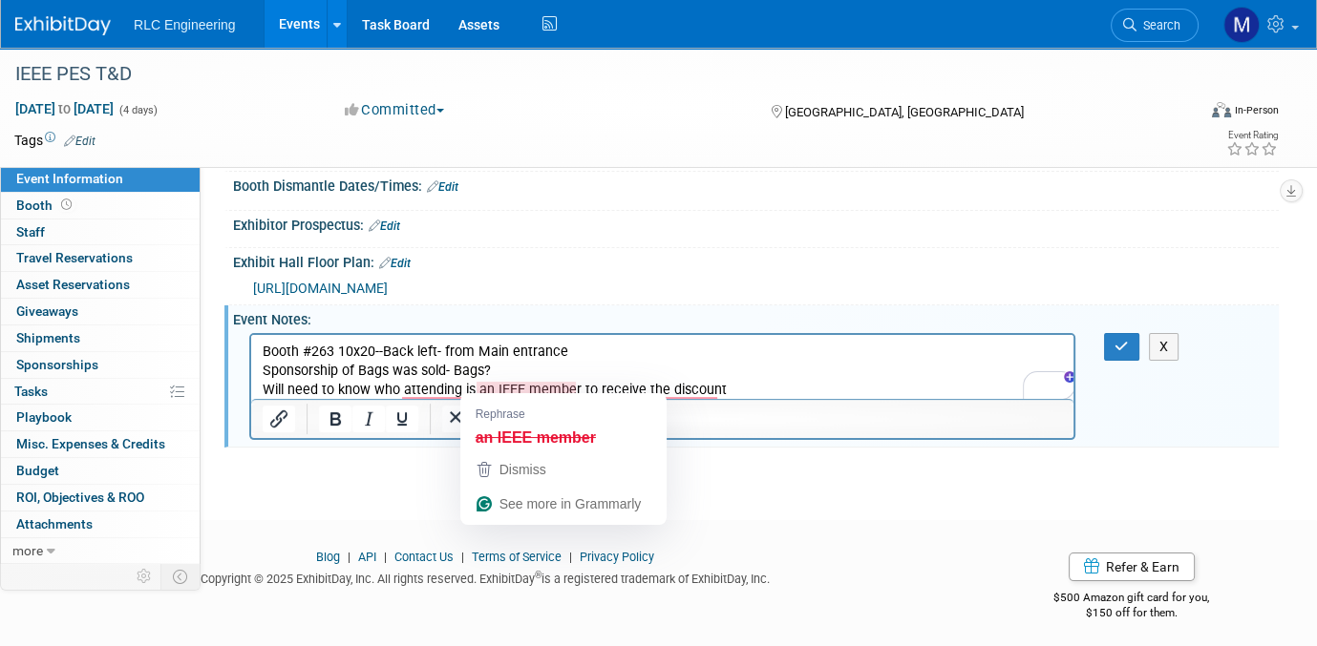
click at [762, 349] on p "Booth #263 10x20--Back left- from Main entrance" at bounding box center [663, 351] width 800 height 19
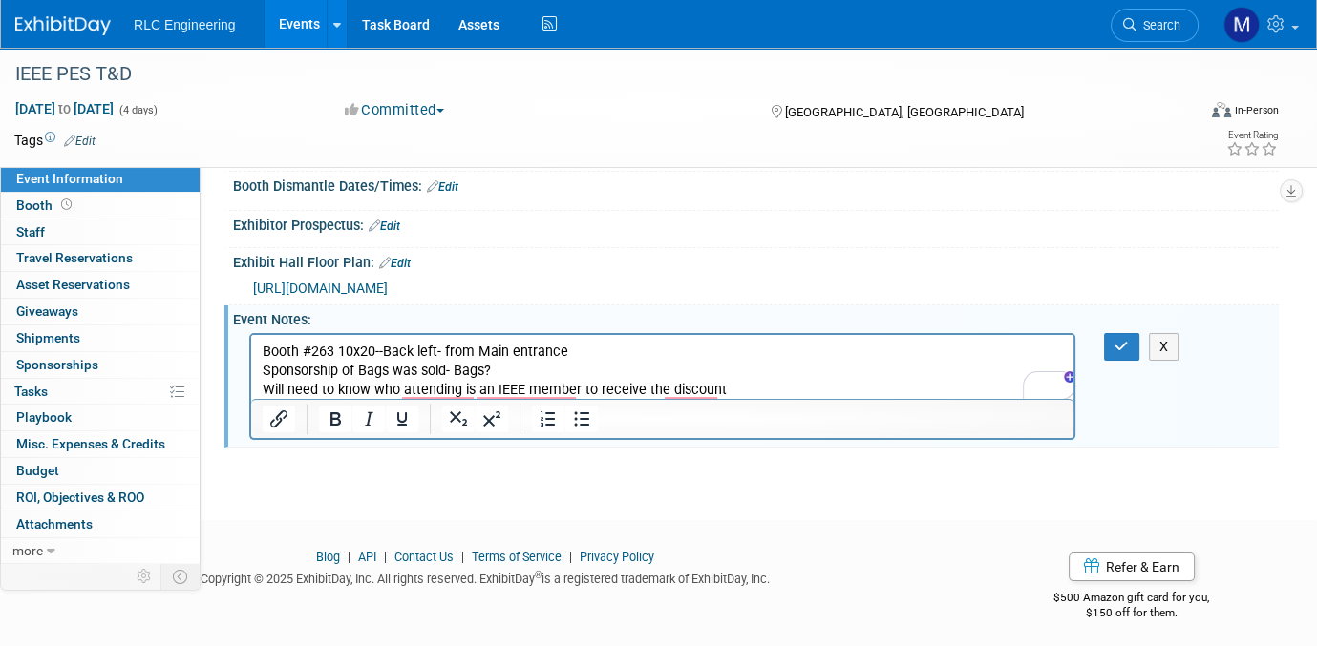
click at [741, 377] on p "Sponsorship of Bags was sold- Bags? Will need to know who attending is an IEEE …" at bounding box center [663, 380] width 800 height 38
click at [724, 394] on p "Sponsorship of Bags was sold- Bags? Will need to know who attending is an IEEE …" at bounding box center [663, 380] width 800 height 38
click at [588, 391] on p "Sponsorship of Bags was sold- Bags? Will need to know who attending is an IEEE …" at bounding box center [663, 380] width 800 height 38
click at [576, 392] on p "Sponsorship of Bags was sold- Bags? Will need to know who attending is an IEEE …" at bounding box center [663, 380] width 800 height 38
click at [852, 363] on p "Sponsorship of Bags was sold- Bags? Will need to know who attending is an IEEE …" at bounding box center [663, 380] width 800 height 38
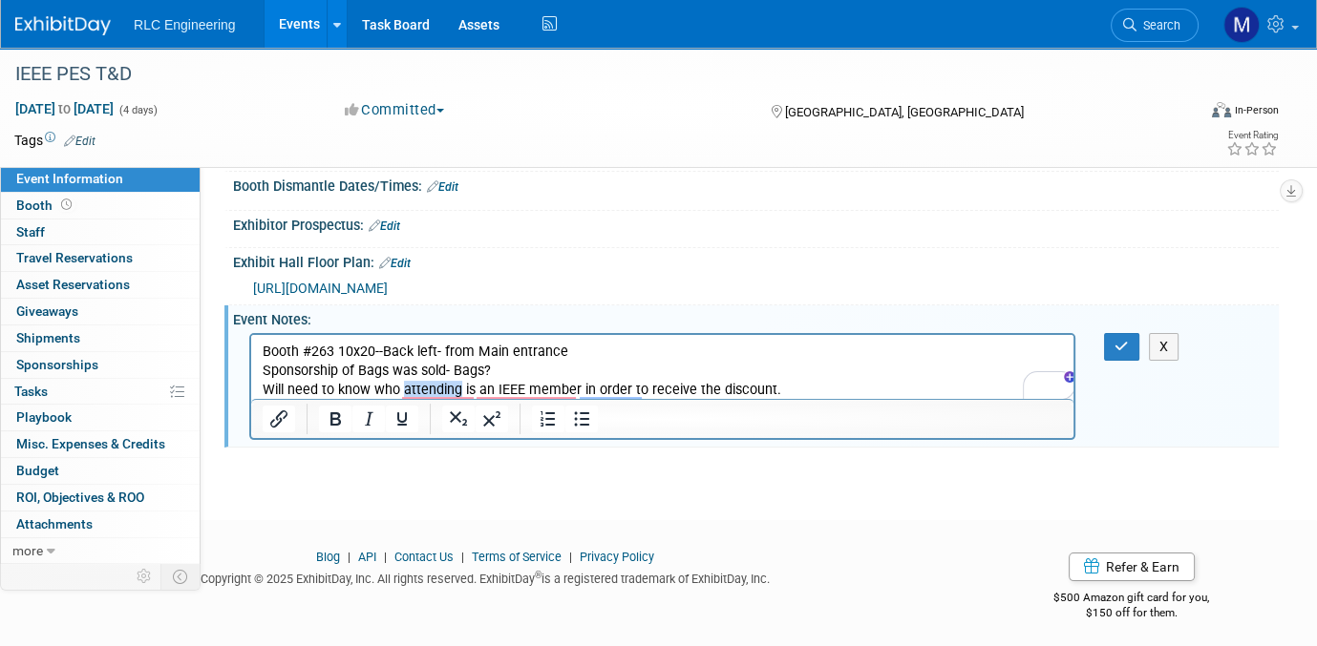
drag, startPoint x: 455, startPoint y: 388, endPoint x: 401, endPoint y: 394, distance: 54.8
click at [401, 394] on p "Sponsorship of Bags was sold- Bags? Will need to know who attending is an IEEE …" at bounding box center [663, 380] width 800 height 38
click at [746, 385] on p "Sponsorship of Bags was sold- Bags? Will need to know who is an IEEE member in …" at bounding box center [663, 380] width 800 height 38
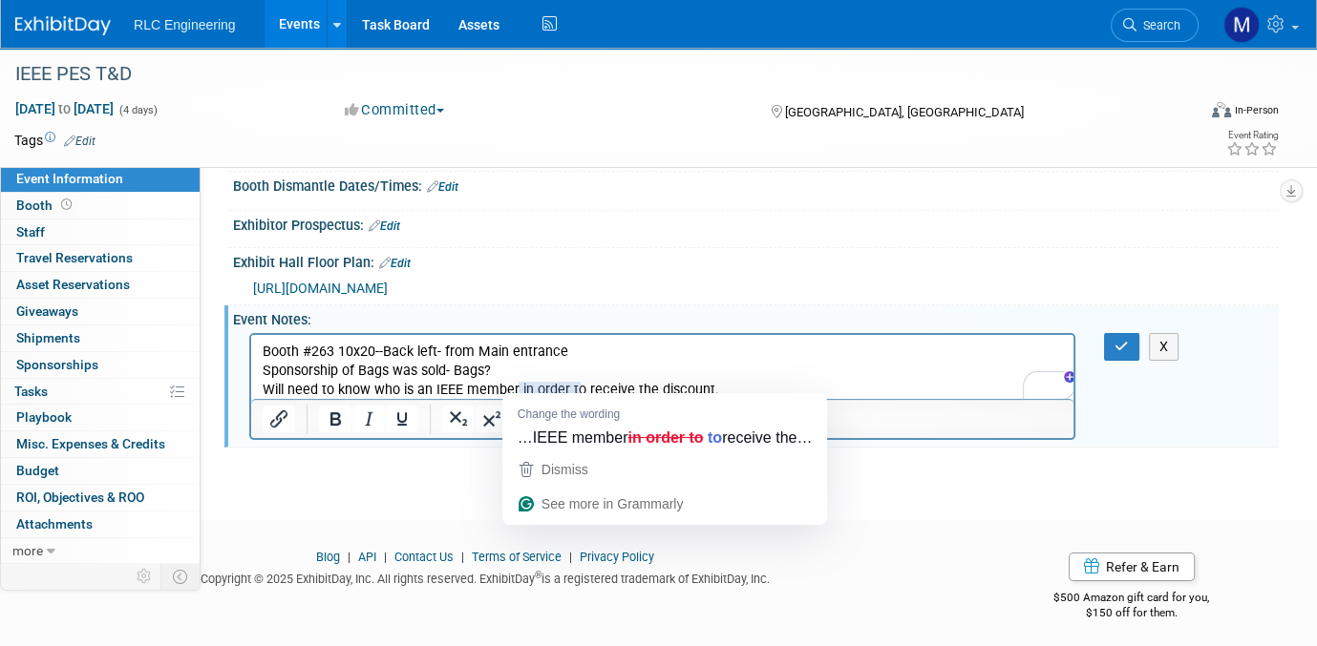
click at [820, 374] on p "Sponsorship of Bags was sold- Bags? Will need to know who is an IEEE member in …" at bounding box center [663, 380] width 800 height 38
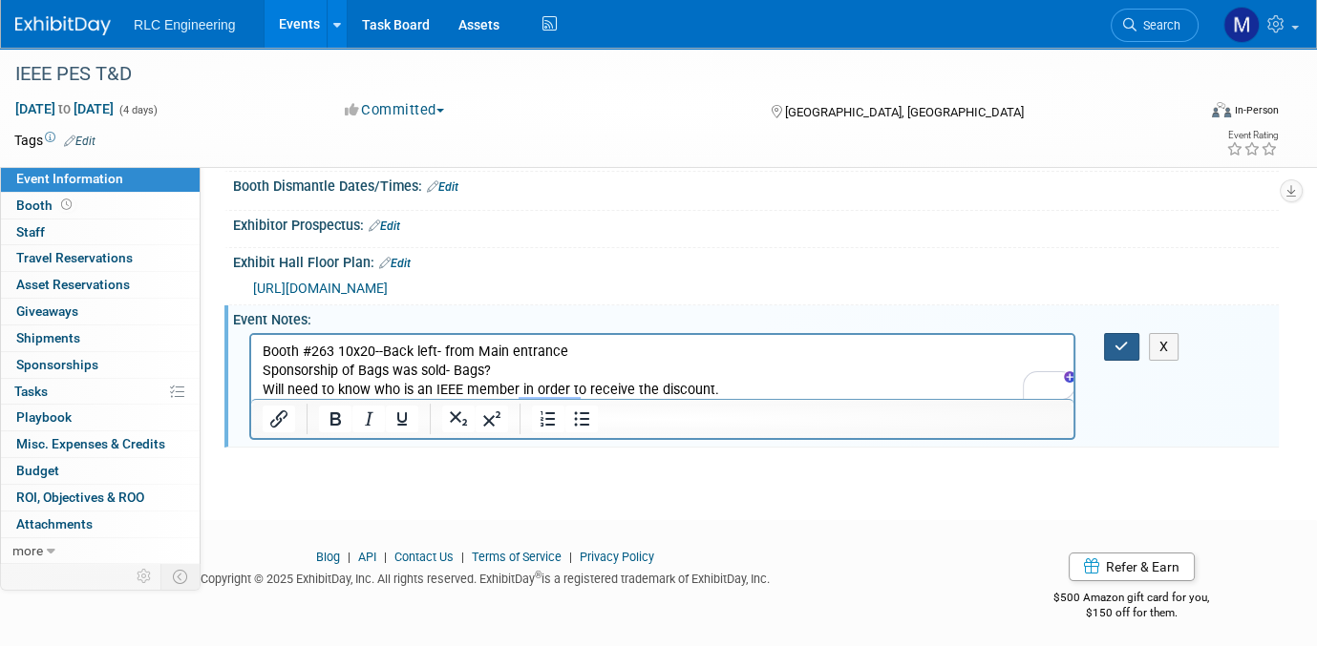
click at [1115, 341] on icon "button" at bounding box center [1121, 346] width 14 height 13
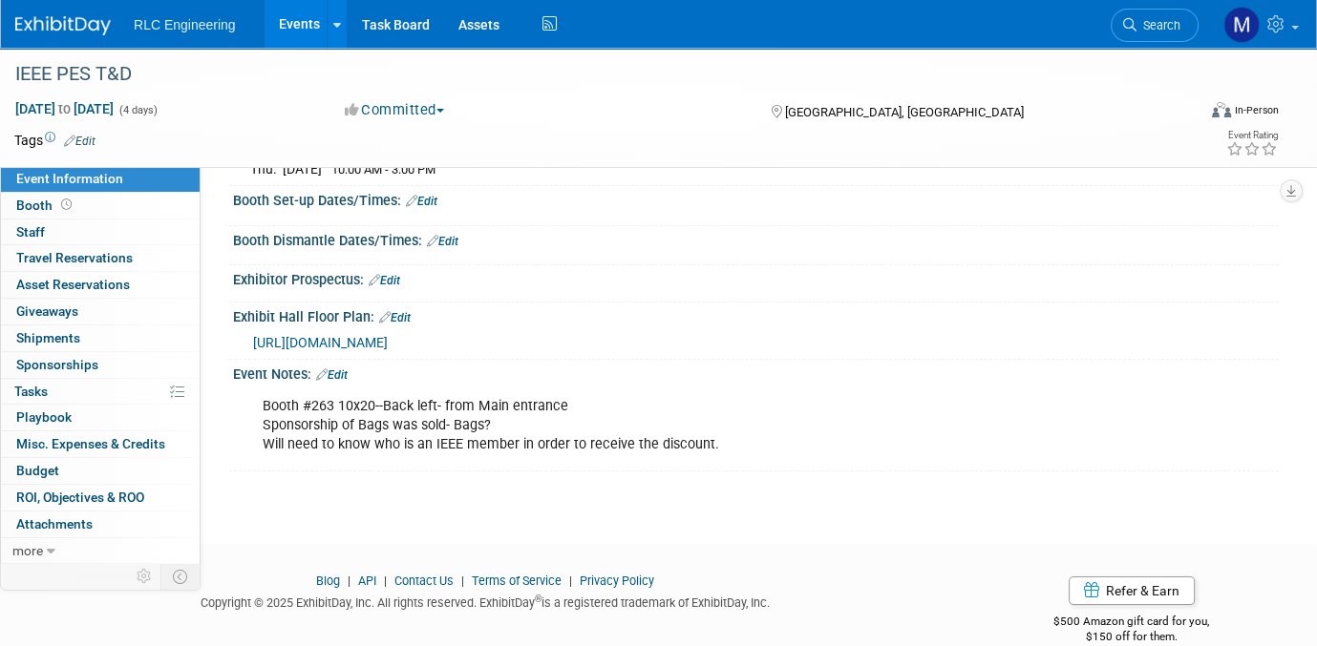
scroll to position [317, 0]
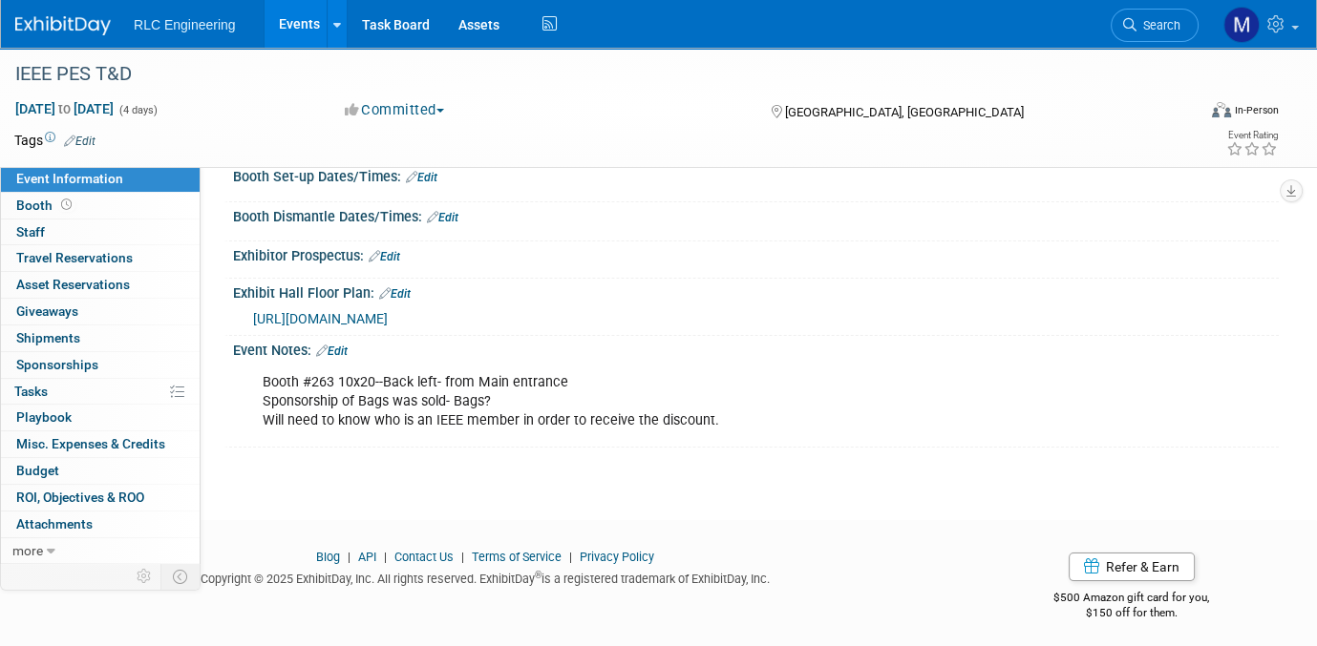
click at [345, 345] on link "Edit" at bounding box center [332, 351] width 32 height 13
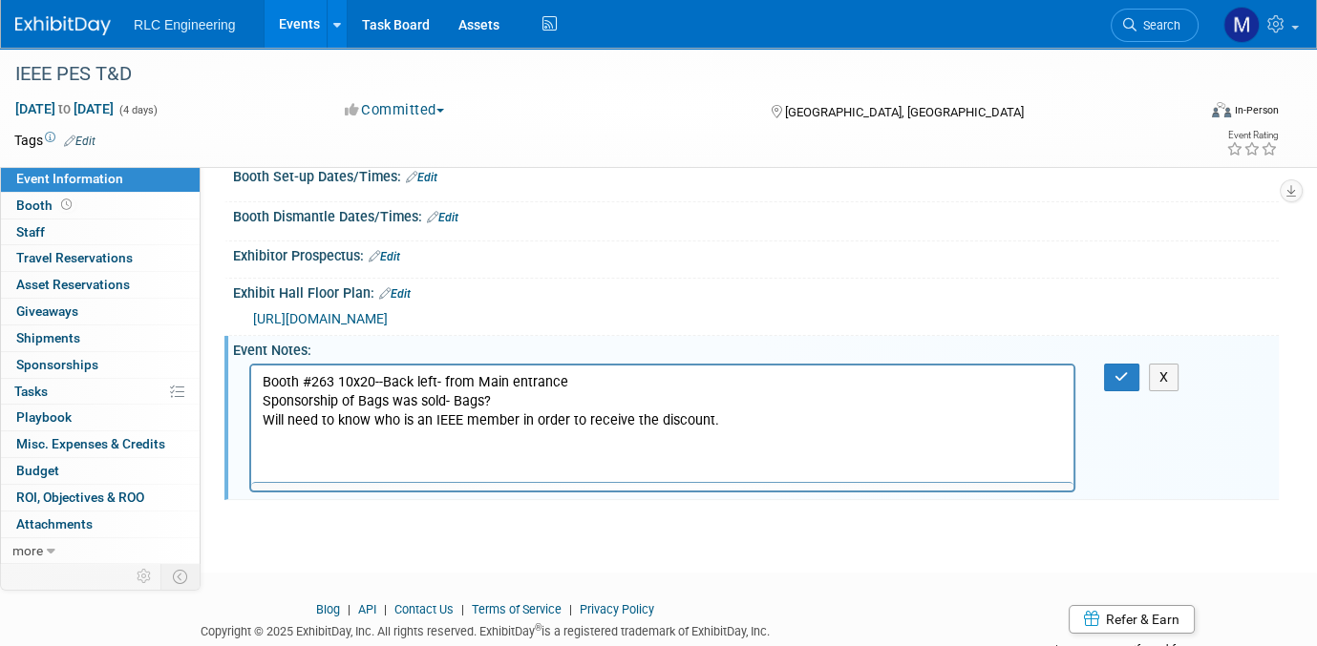
scroll to position [0, 0]
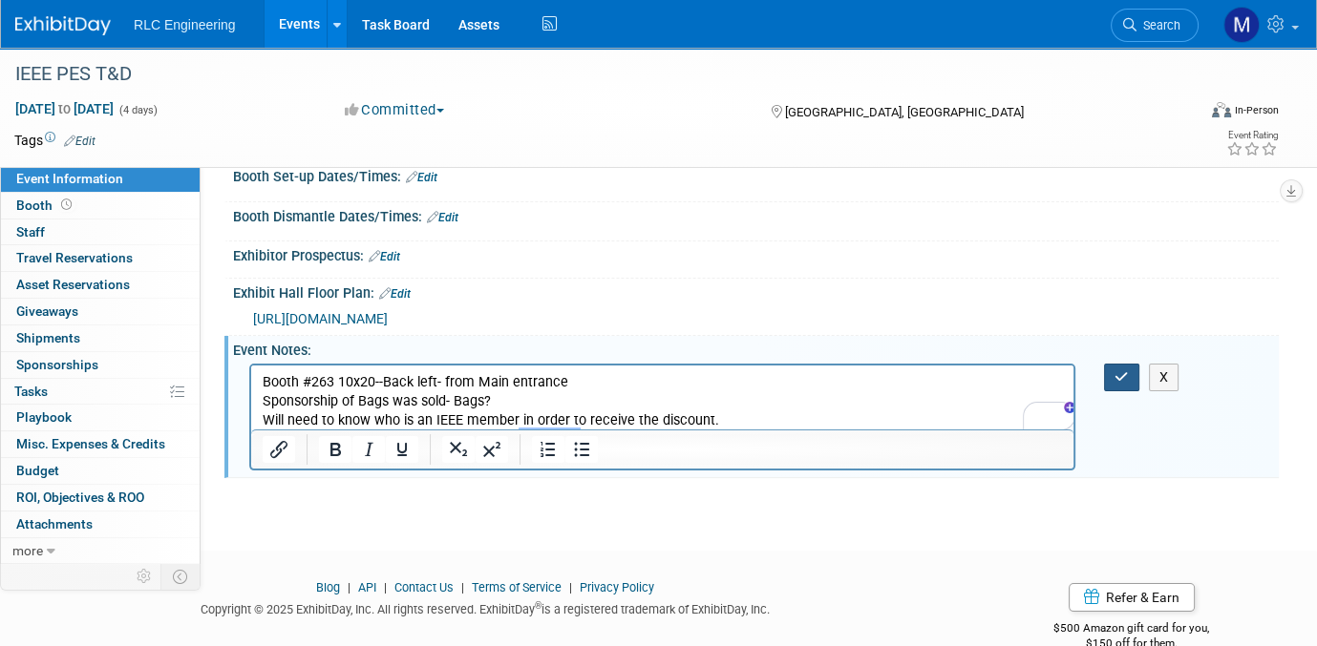
click at [1127, 374] on icon "button" at bounding box center [1121, 376] width 14 height 13
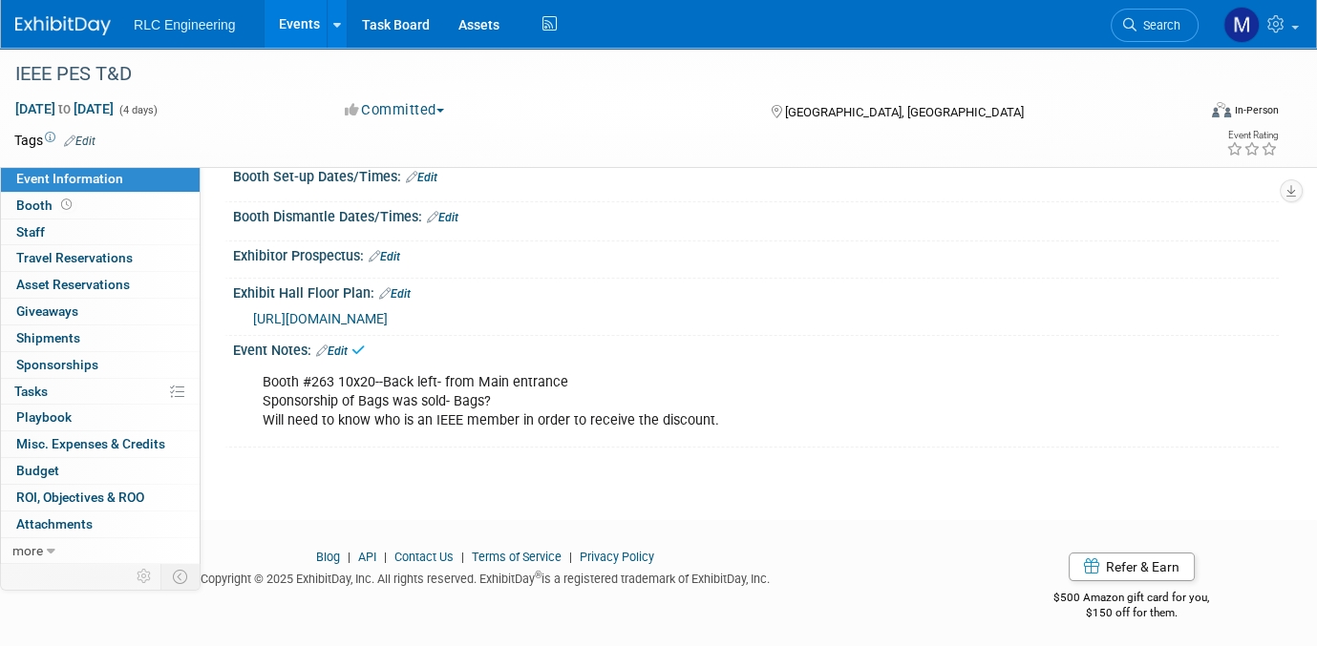
click at [404, 287] on link "Edit" at bounding box center [395, 293] width 32 height 13
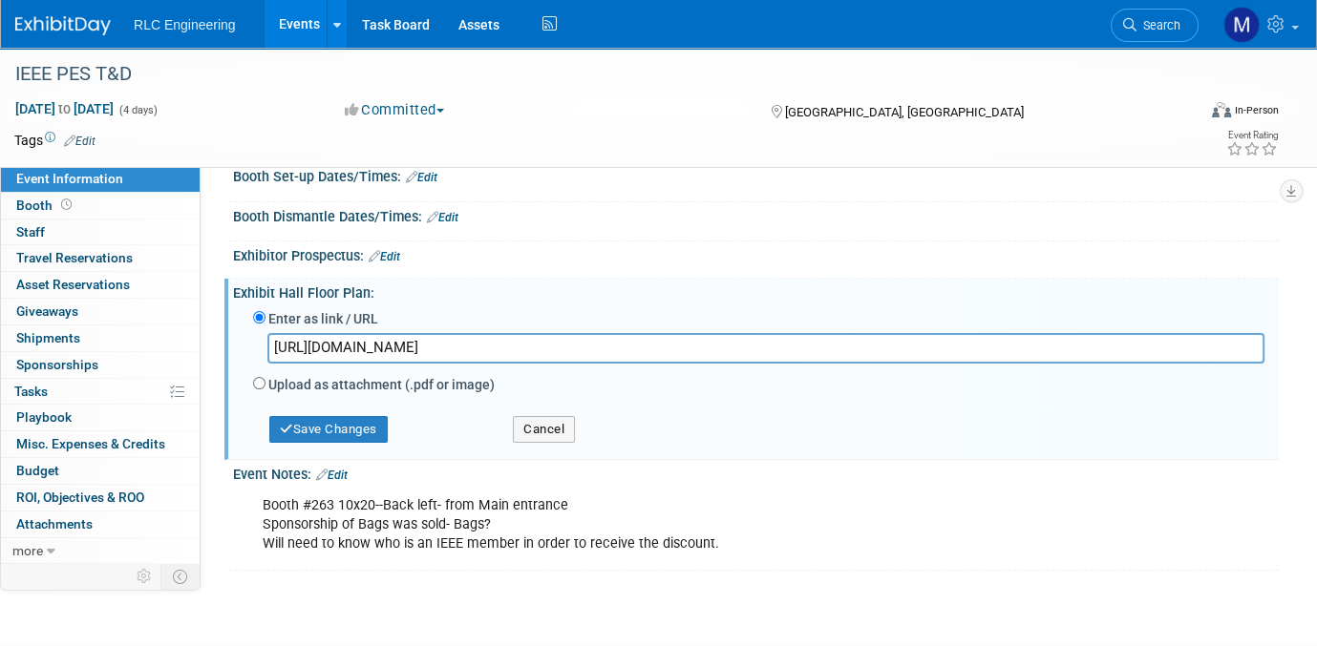
click at [291, 375] on label "Upload as attachment (.pdf or image)" at bounding box center [381, 384] width 226 height 19
click at [265, 377] on input "Upload as attachment (.pdf or image)" at bounding box center [259, 383] width 12 height 12
radio input "true"
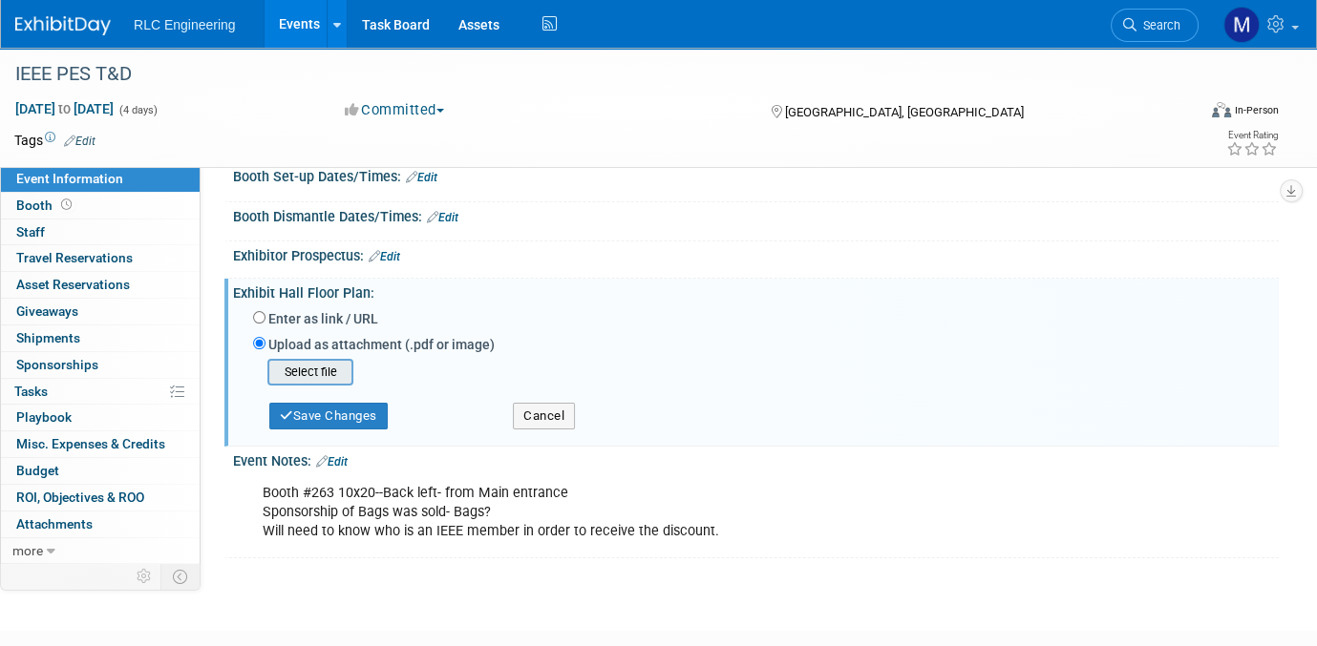
click at [303, 365] on input "file" at bounding box center [237, 372] width 227 height 23
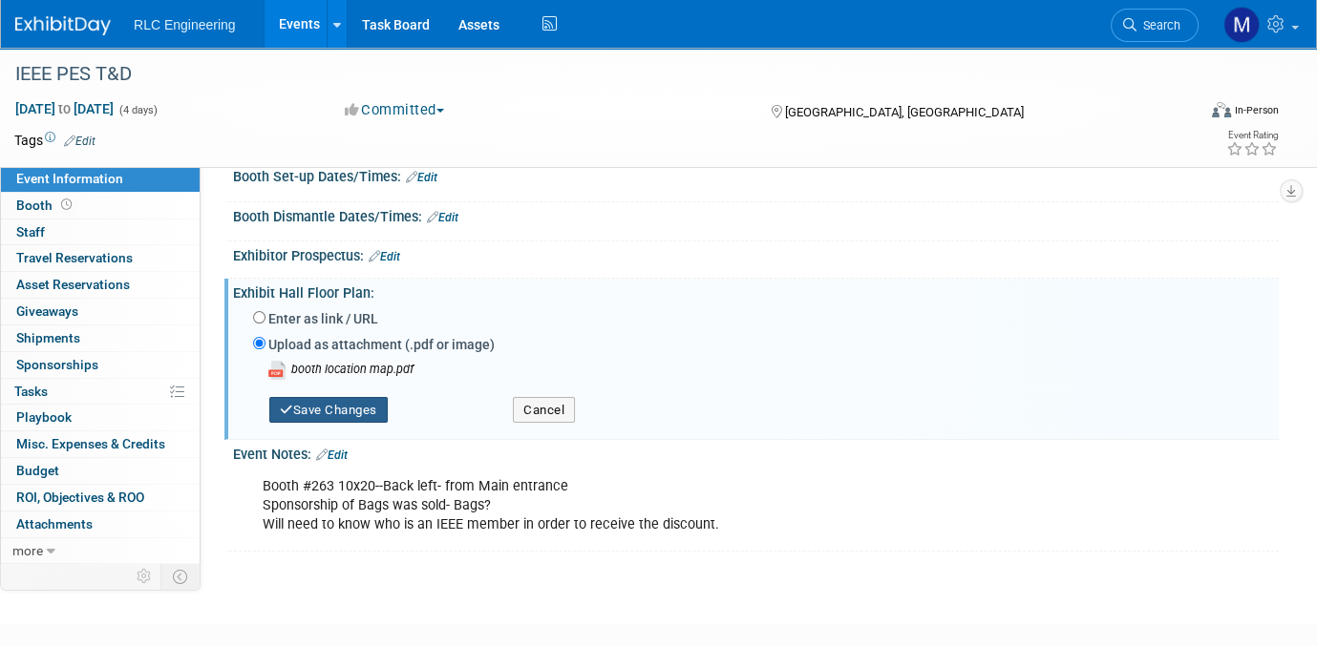
click at [339, 398] on button "Save Changes" at bounding box center [328, 410] width 118 height 27
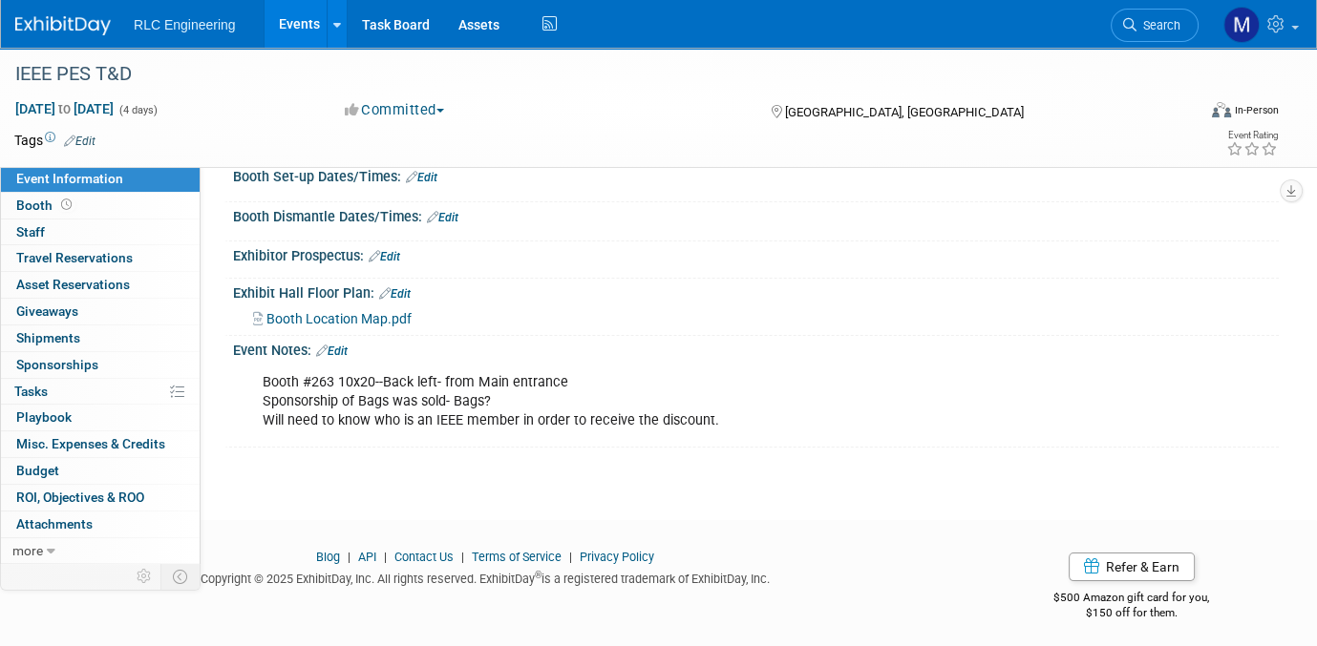
click at [397, 287] on link "Edit" at bounding box center [395, 293] width 32 height 13
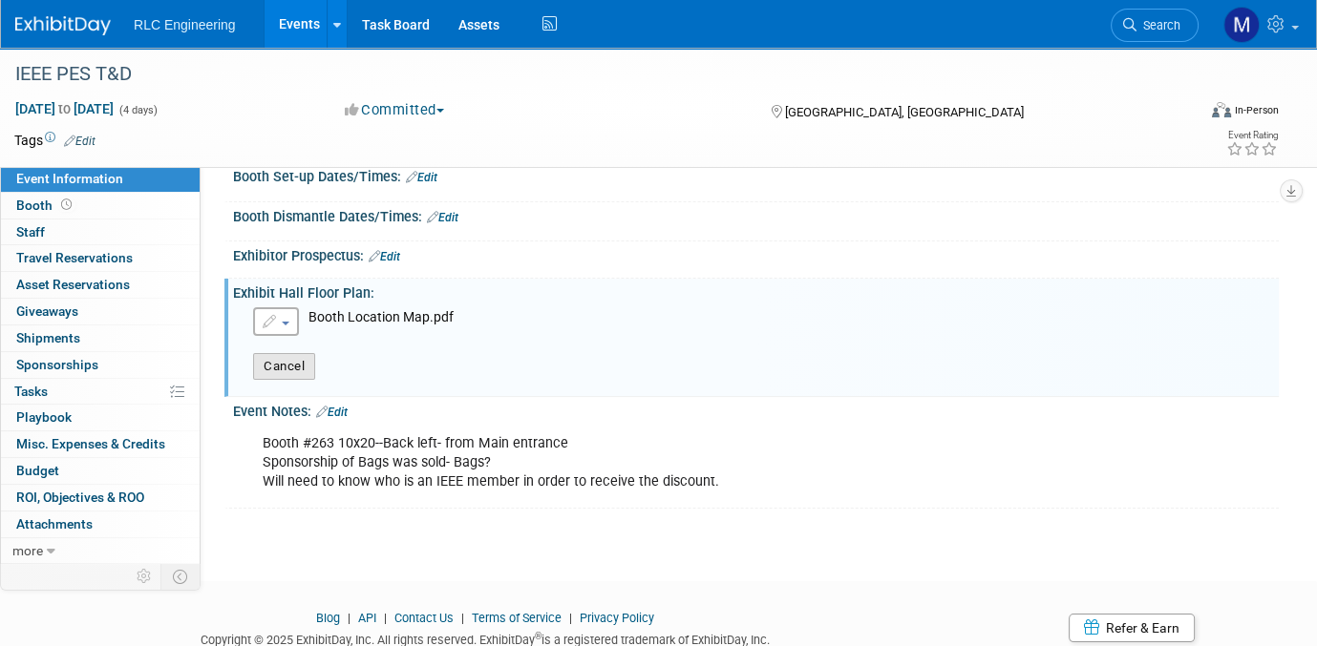
click at [281, 355] on button "Cancel" at bounding box center [284, 366] width 62 height 27
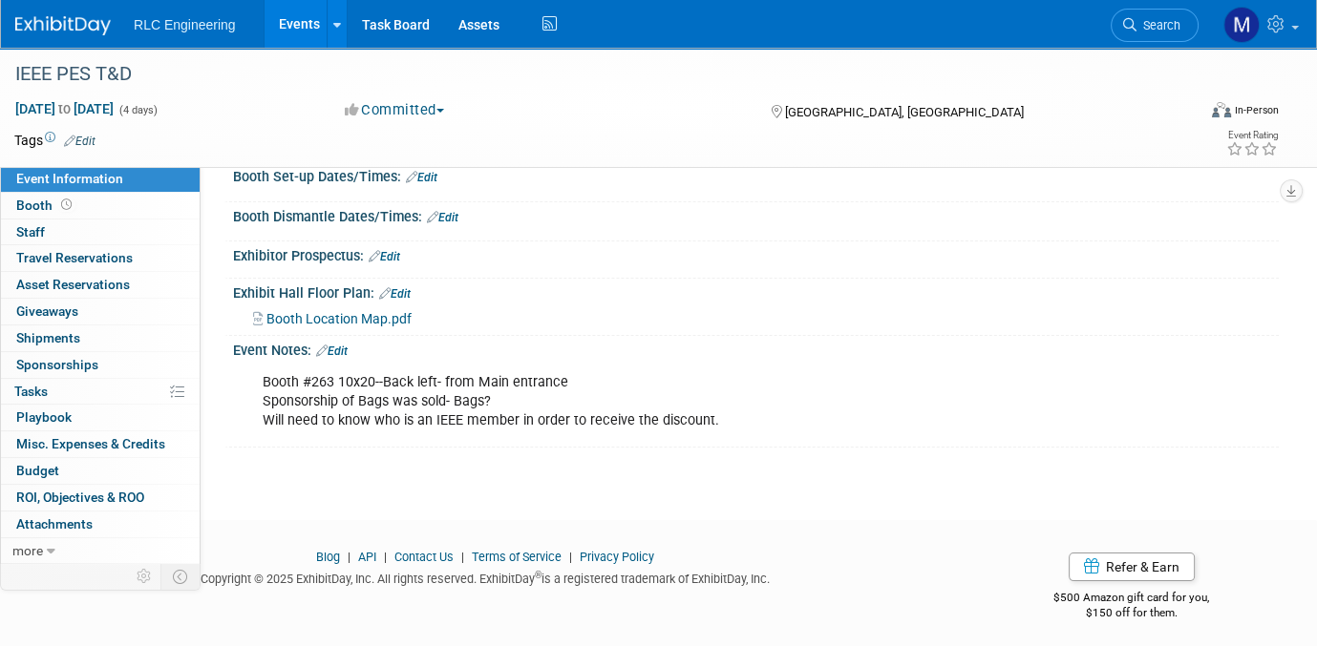
click at [386, 287] on icon at bounding box center [384, 293] width 11 height 12
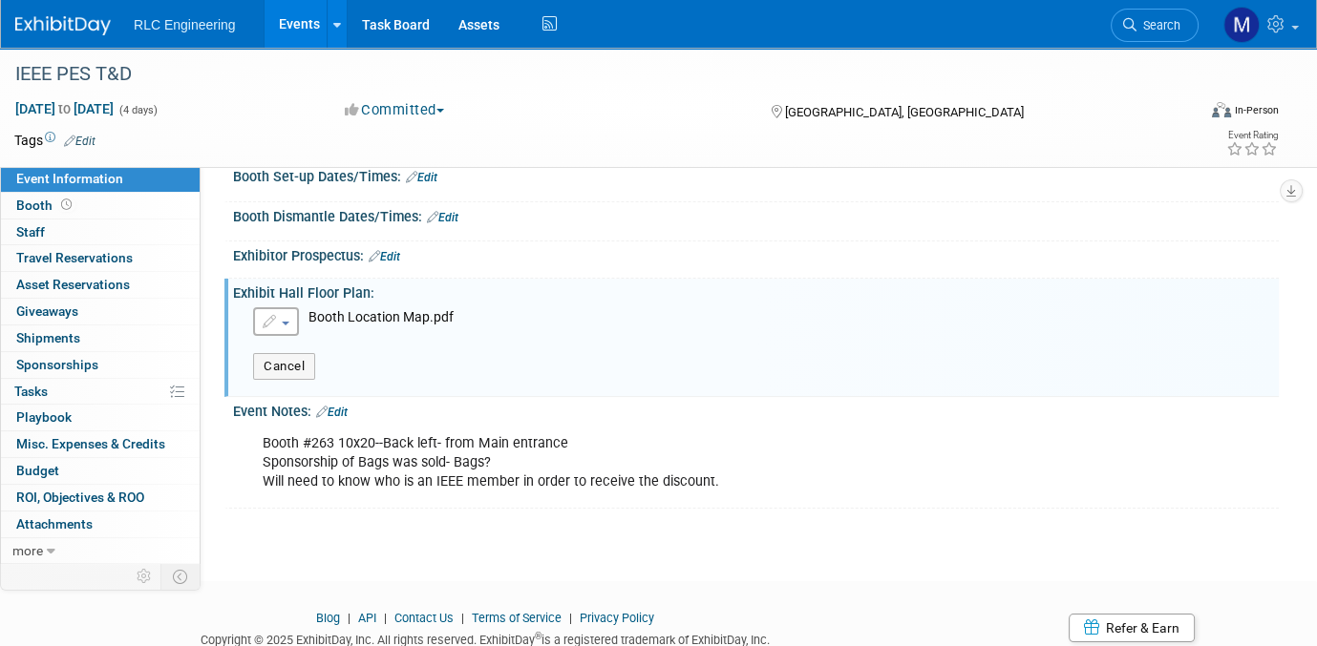
click at [285, 322] on span "button" at bounding box center [286, 324] width 8 height 4
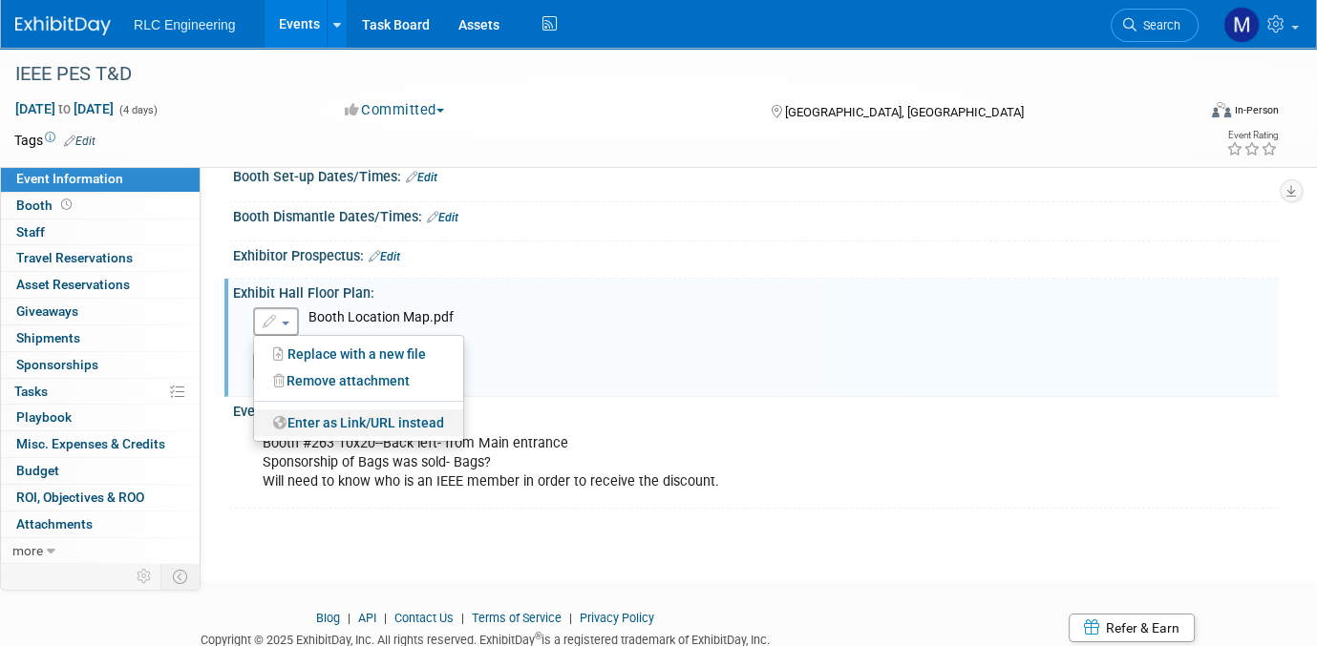
click at [316, 411] on link "Enter as Link/URL instead" at bounding box center [358, 423] width 209 height 27
radio input "true"
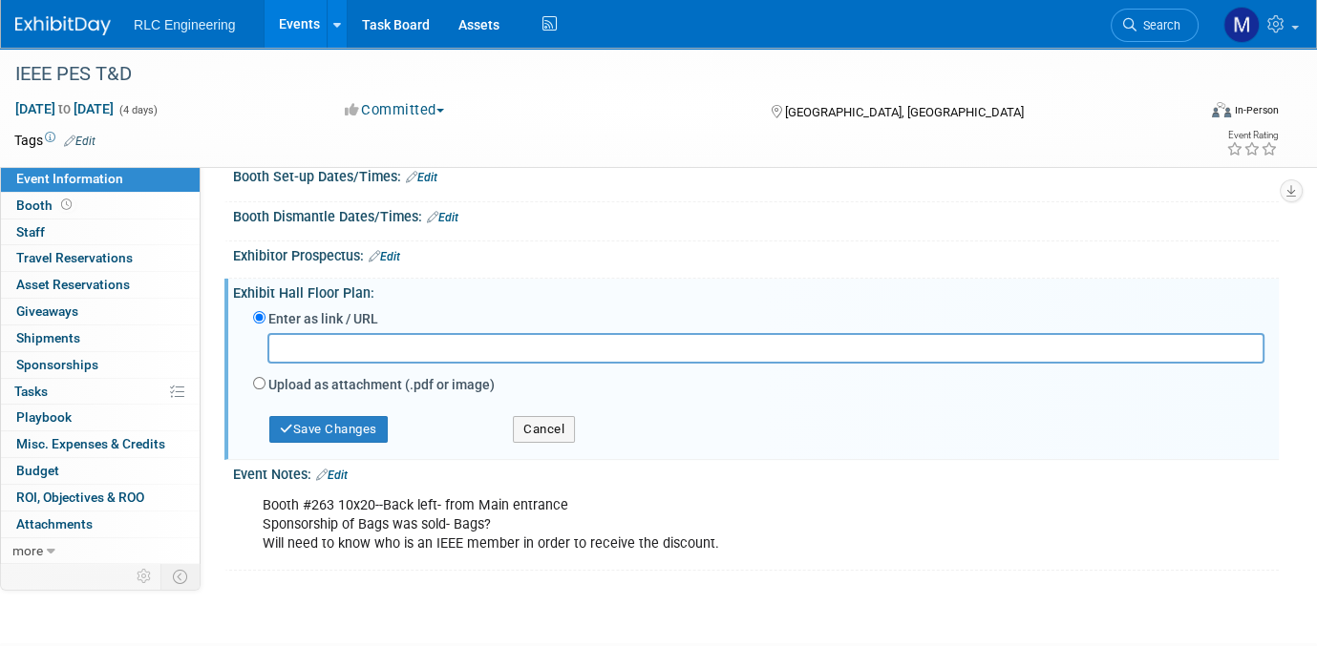
click at [284, 342] on input "text" at bounding box center [765, 348] width 997 height 30
paste input "https://td26.mapyourshow.com/8_0/floorplan/?st=booth&sv=1144&hallID=A&selectedB…"
type input "https://td26.mapyourshow.com/8_0/floorplan/?st=booth&sv=1144&hallID=A&selectedB…"
click at [307, 418] on button "Save Changes" at bounding box center [328, 429] width 118 height 27
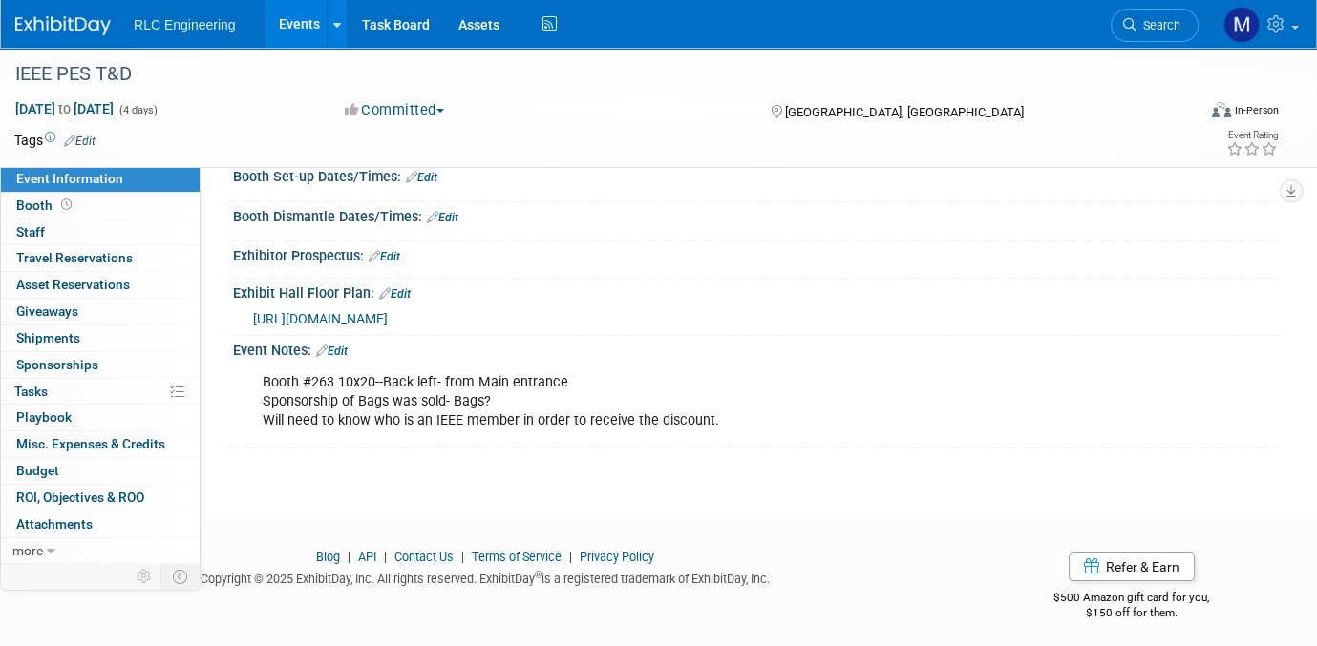
click at [341, 345] on link "Edit" at bounding box center [332, 351] width 32 height 13
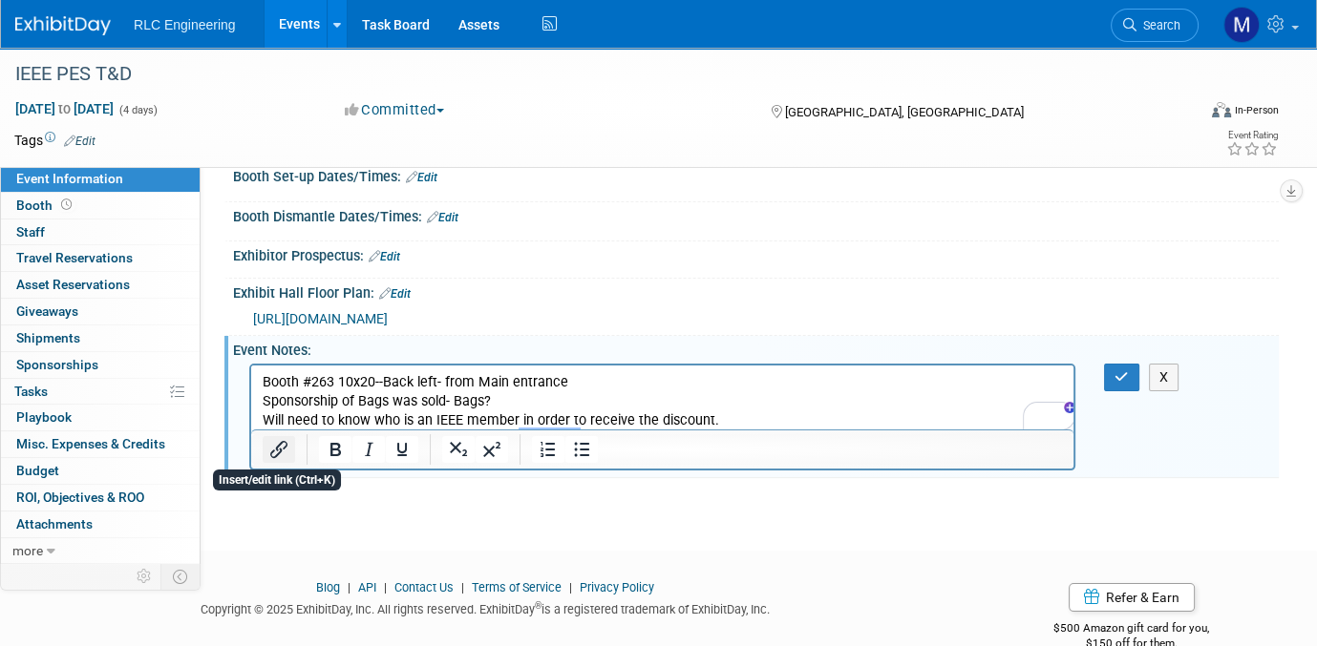
click at [279, 445] on icon "Insert/edit link" at bounding box center [278, 449] width 23 height 23
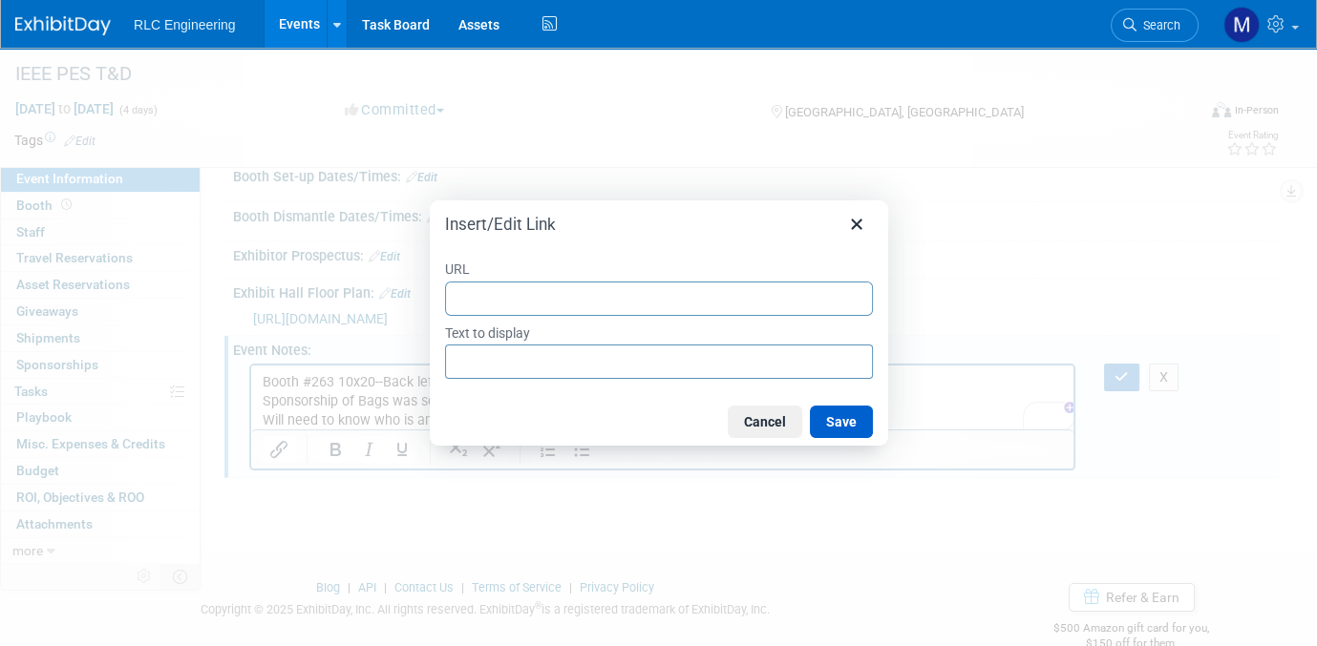
click at [839, 424] on button "Save" at bounding box center [841, 422] width 63 height 32
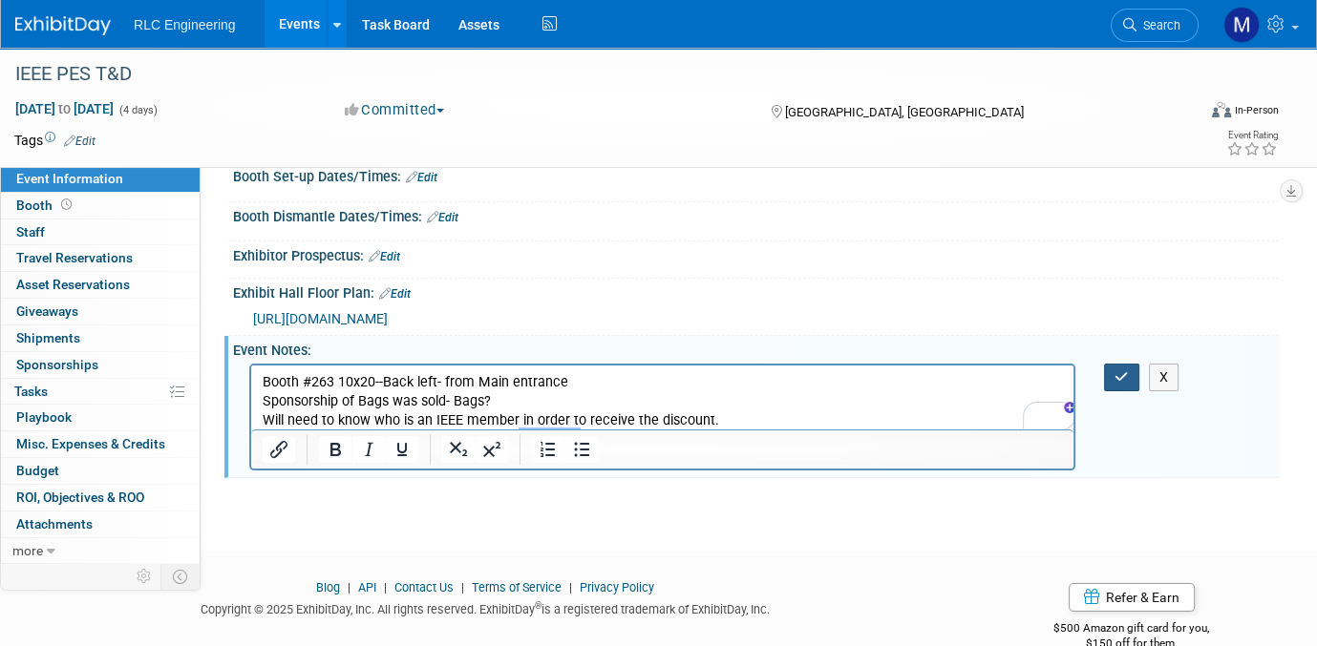
click at [1127, 364] on button "button" at bounding box center [1121, 378] width 35 height 28
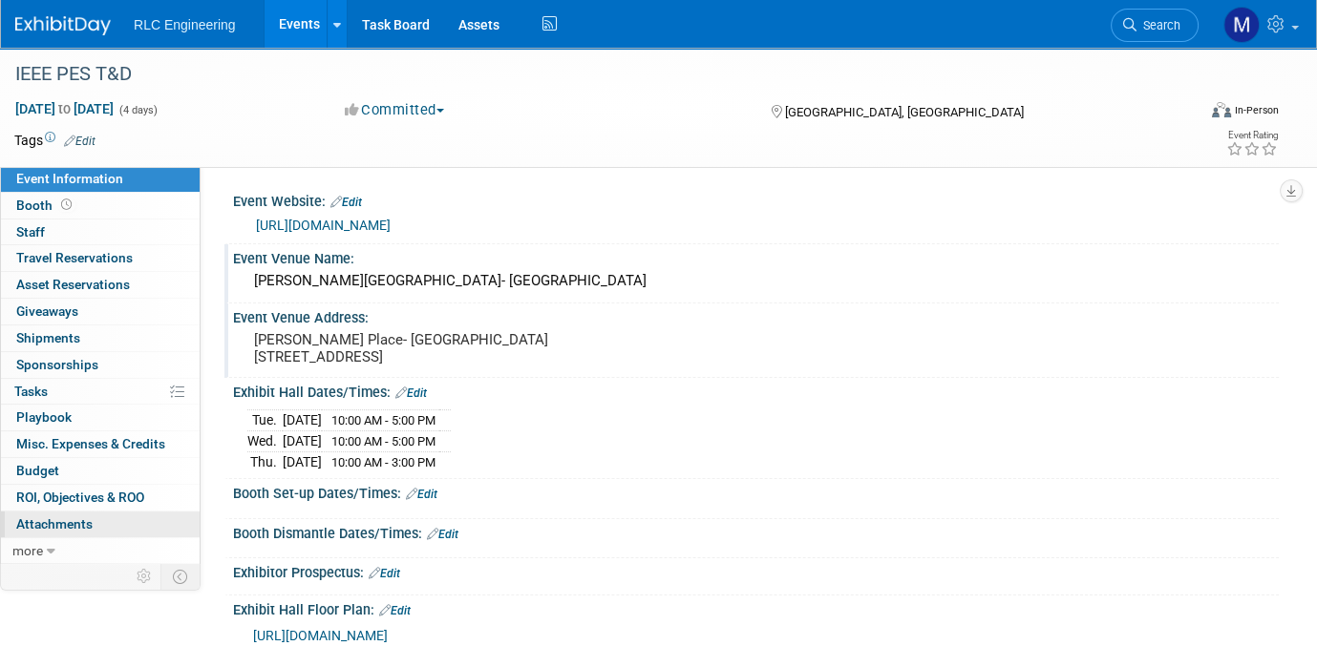
click at [86, 517] on span "Attachments 0" at bounding box center [54, 524] width 76 height 15
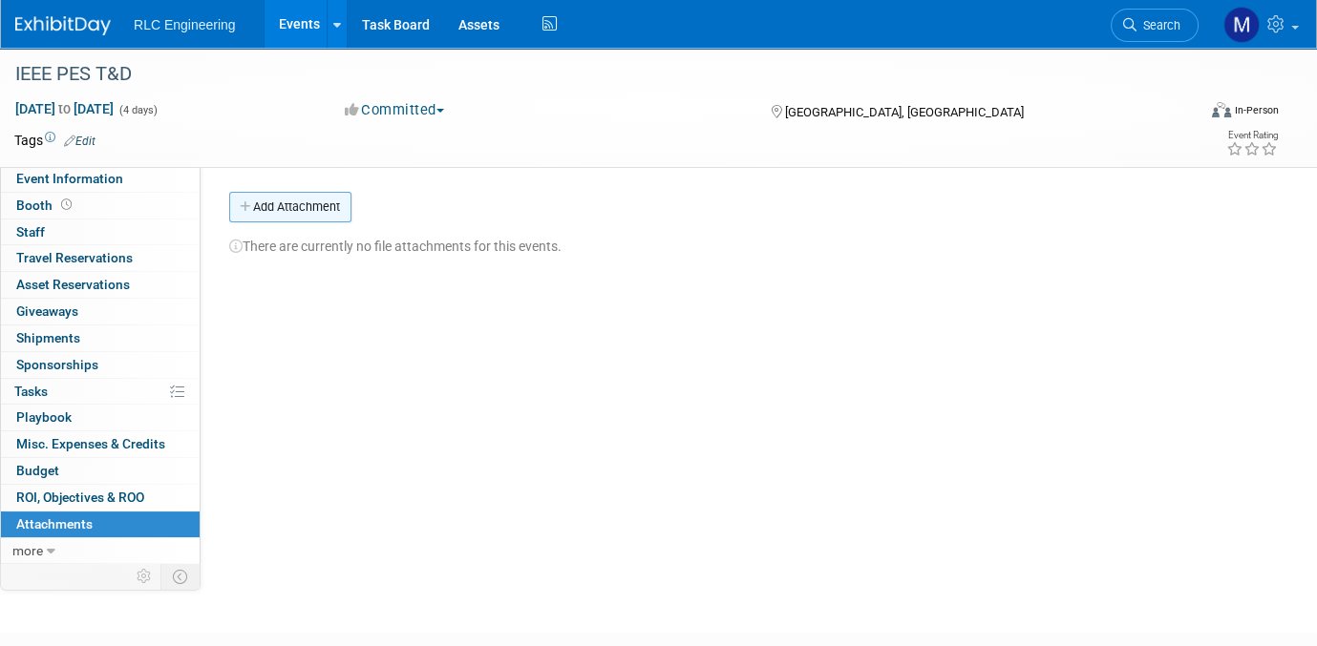
click at [295, 202] on button "Add Attachment" at bounding box center [290, 207] width 122 height 31
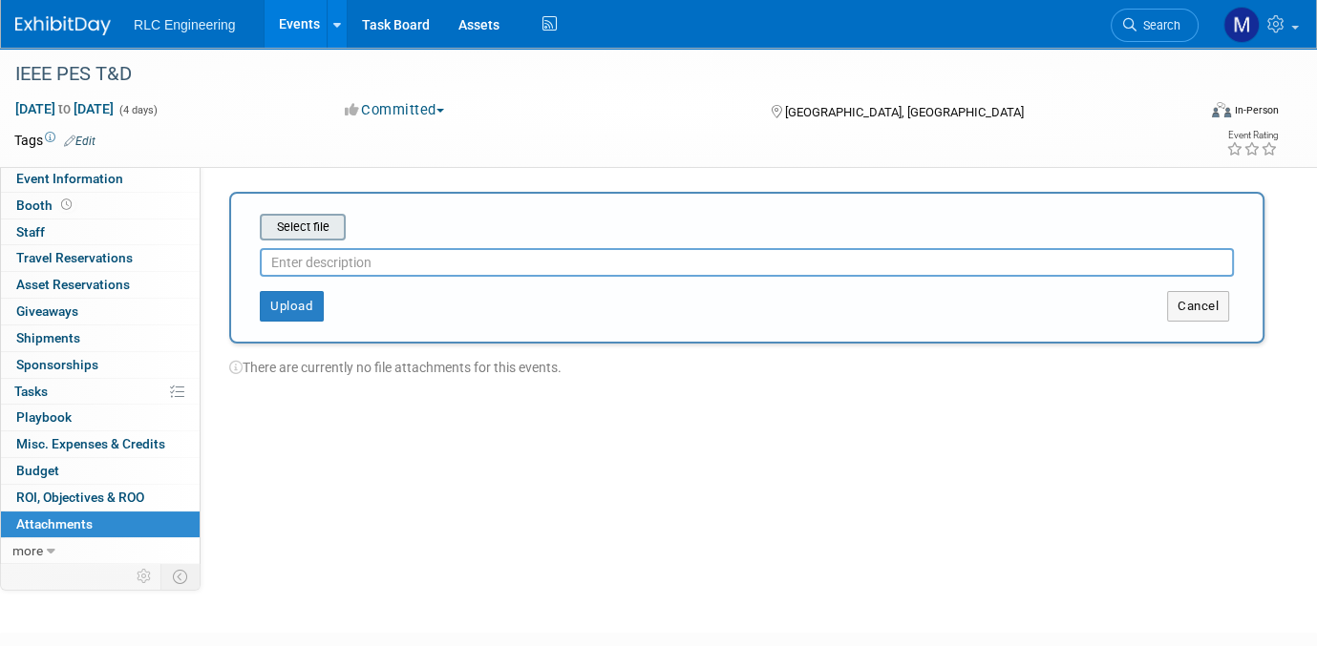
click at [313, 225] on input "file" at bounding box center [229, 227] width 227 height 23
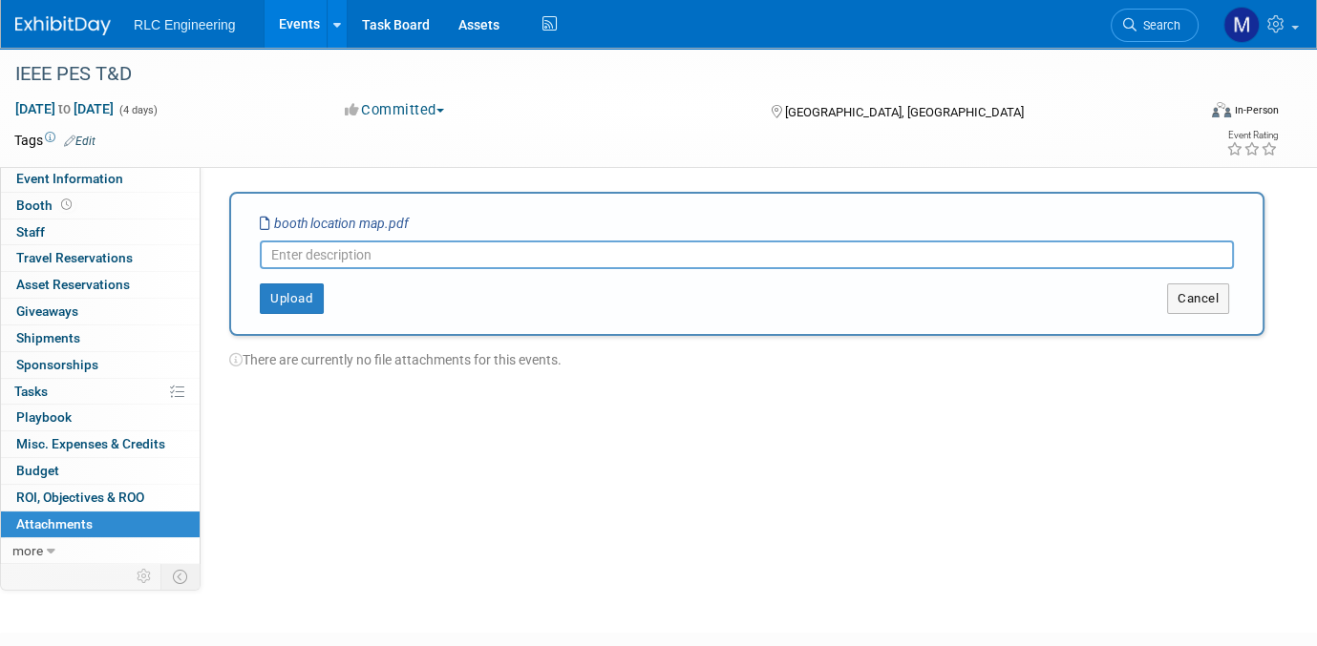
click at [333, 251] on input "text" at bounding box center [747, 255] width 974 height 29
type input "Booth location map"
click at [304, 288] on button "Upload" at bounding box center [292, 299] width 64 height 31
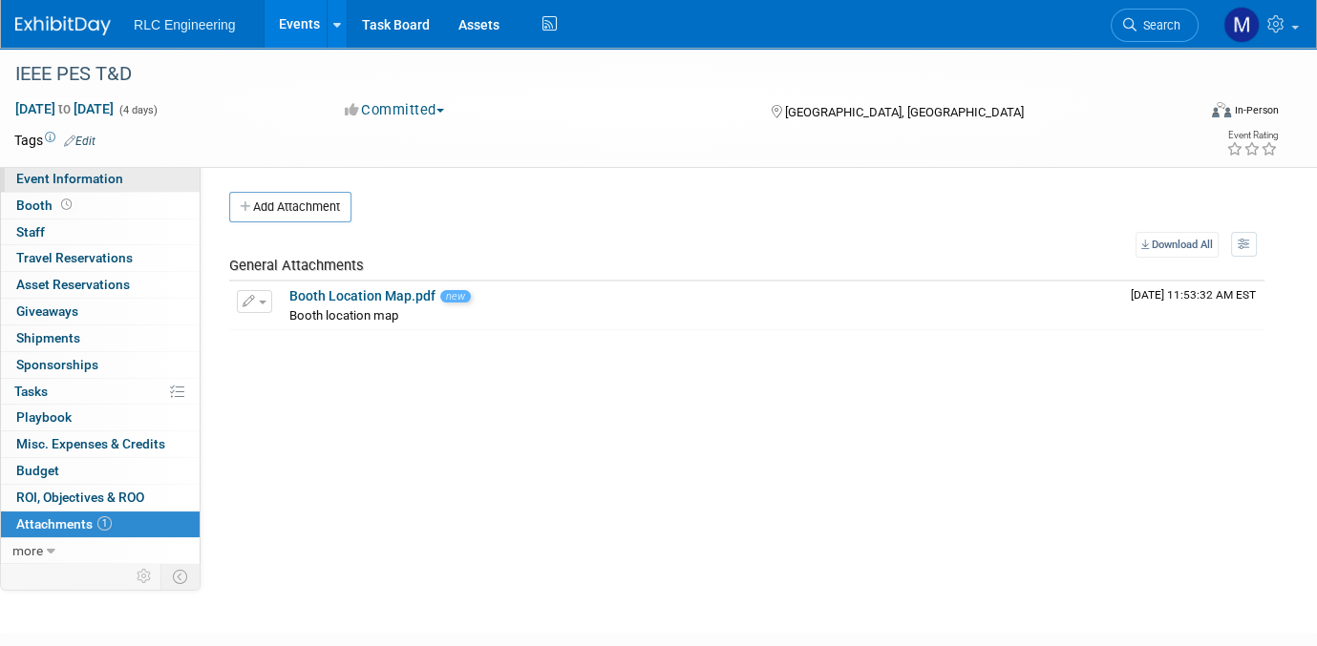
click at [121, 180] on link "Event Information" at bounding box center [100, 179] width 199 height 26
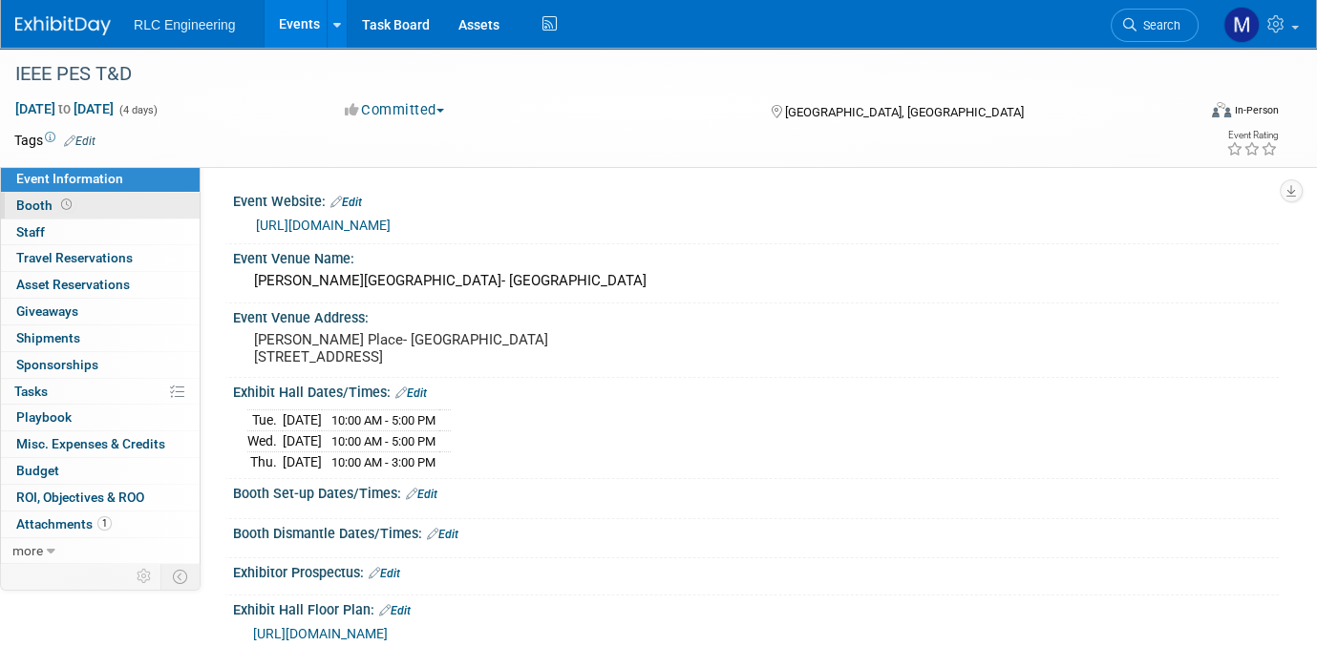
click at [106, 206] on link "Booth" at bounding box center [100, 206] width 199 height 26
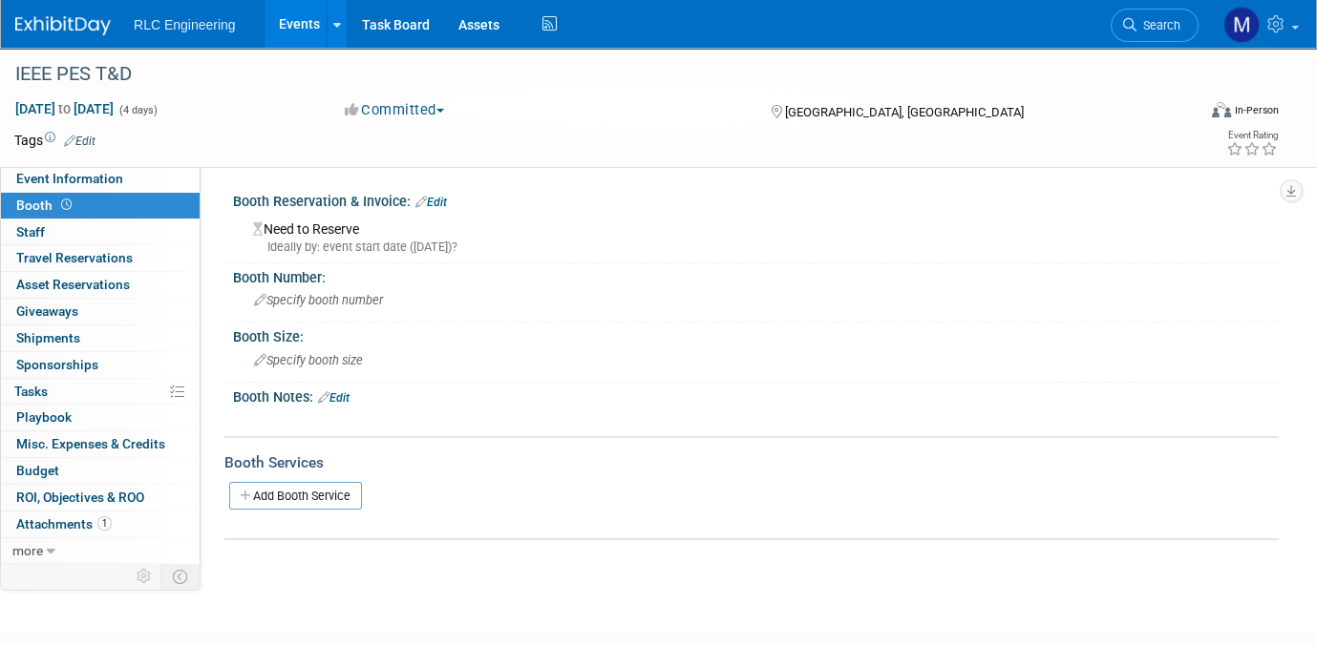
click at [425, 197] on icon at bounding box center [420, 202] width 11 height 12
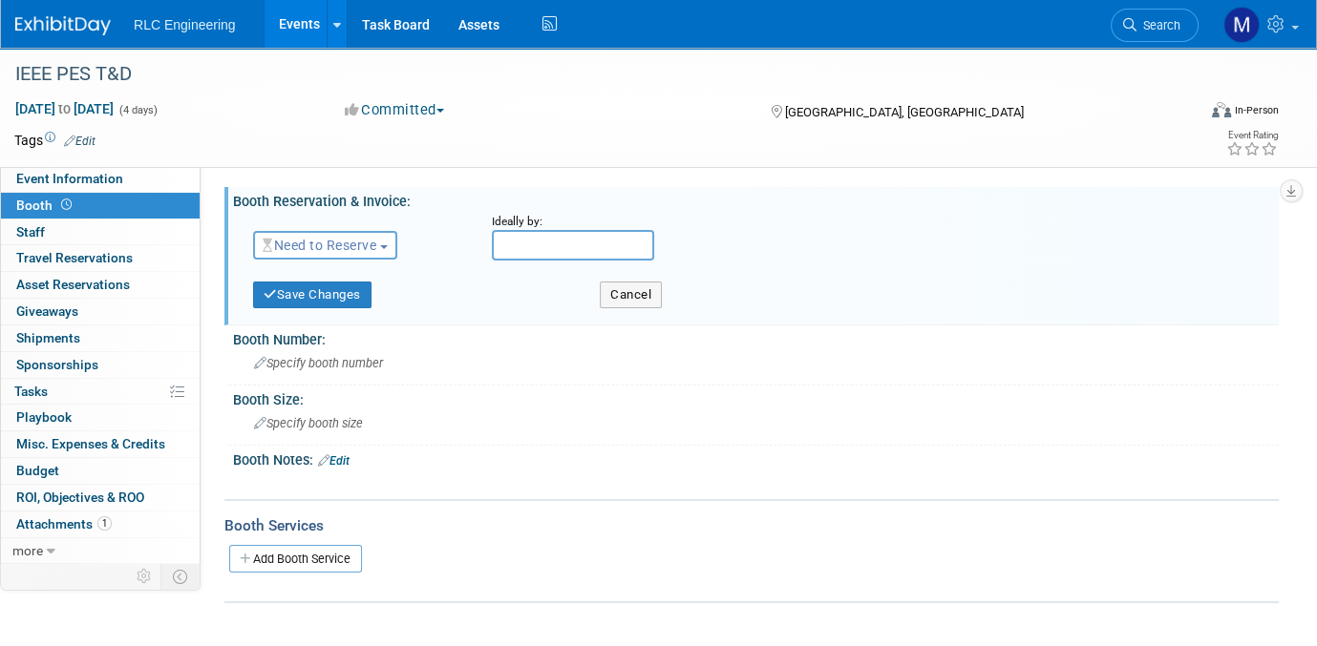
click at [386, 242] on button "Need to Reserve" at bounding box center [325, 245] width 144 height 29
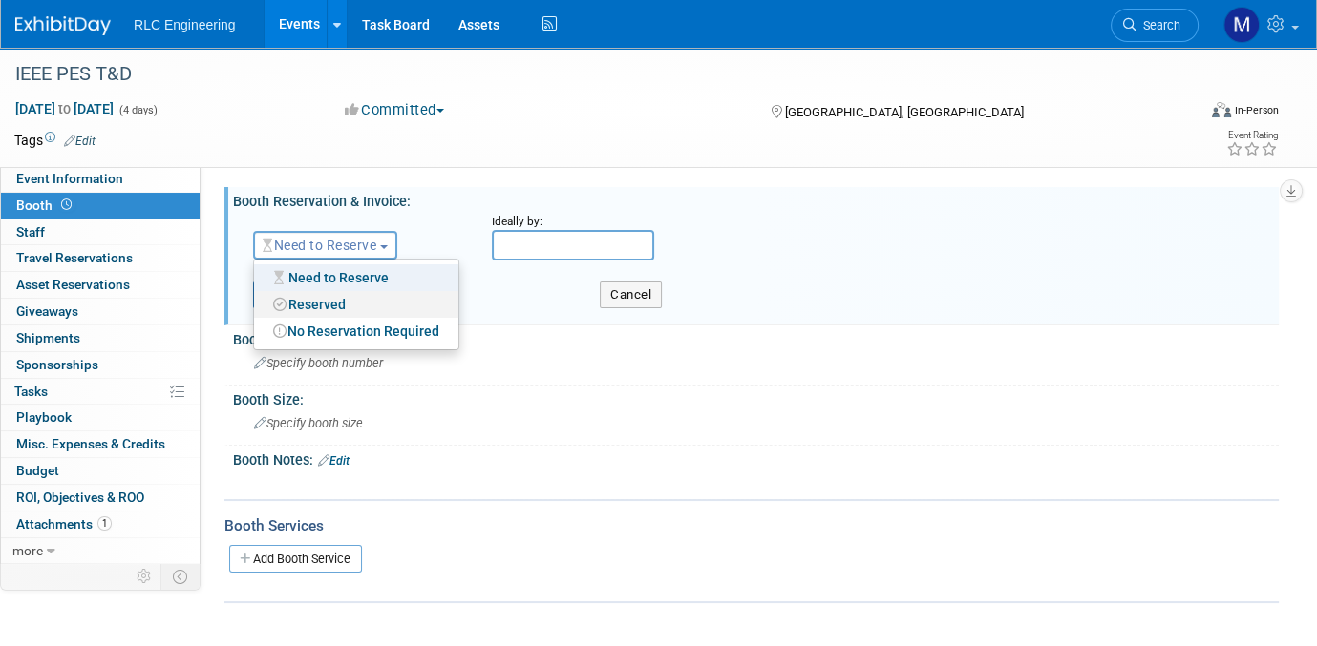
click at [329, 301] on link "Reserved" at bounding box center [356, 304] width 204 height 27
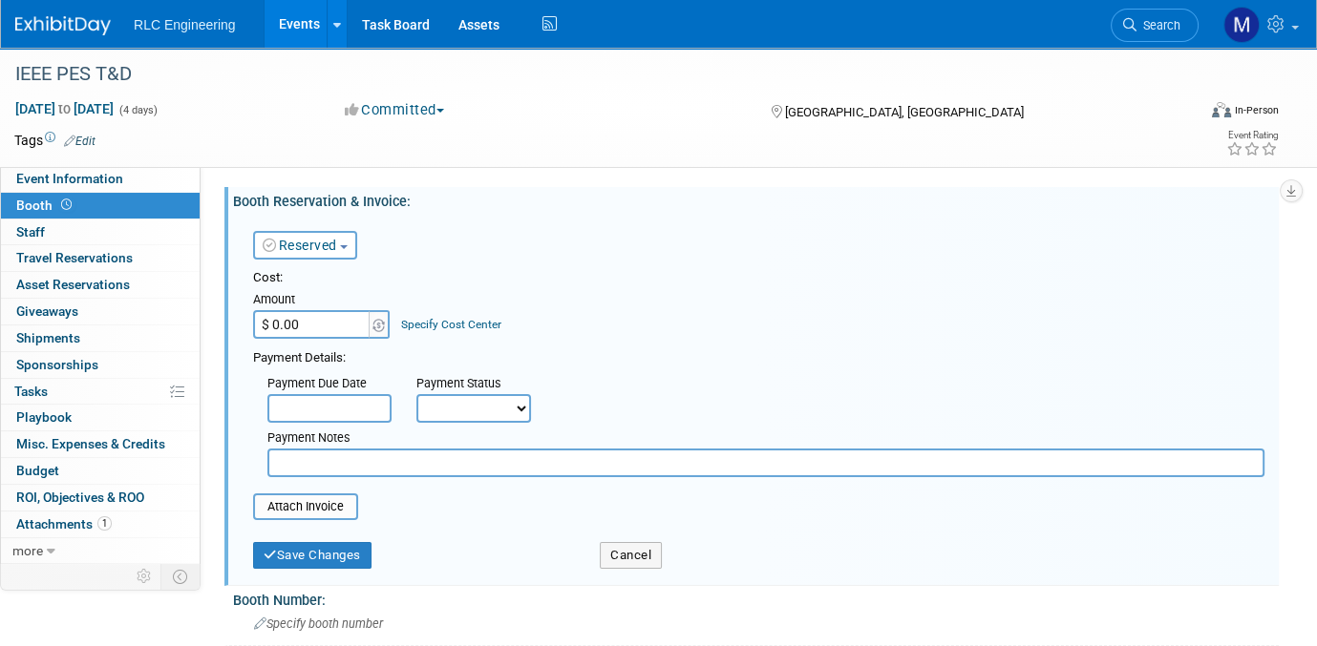
click at [327, 323] on input "$ 0.00" at bounding box center [312, 324] width 119 height 29
type input "$ 7,400.00"
click at [516, 409] on select "Not Paid Yet Partially Paid Paid in Full" at bounding box center [473, 408] width 115 height 29
select select "1"
click at [416, 394] on select "Not Paid Yet Partially Paid Paid in Full" at bounding box center [473, 408] width 115 height 29
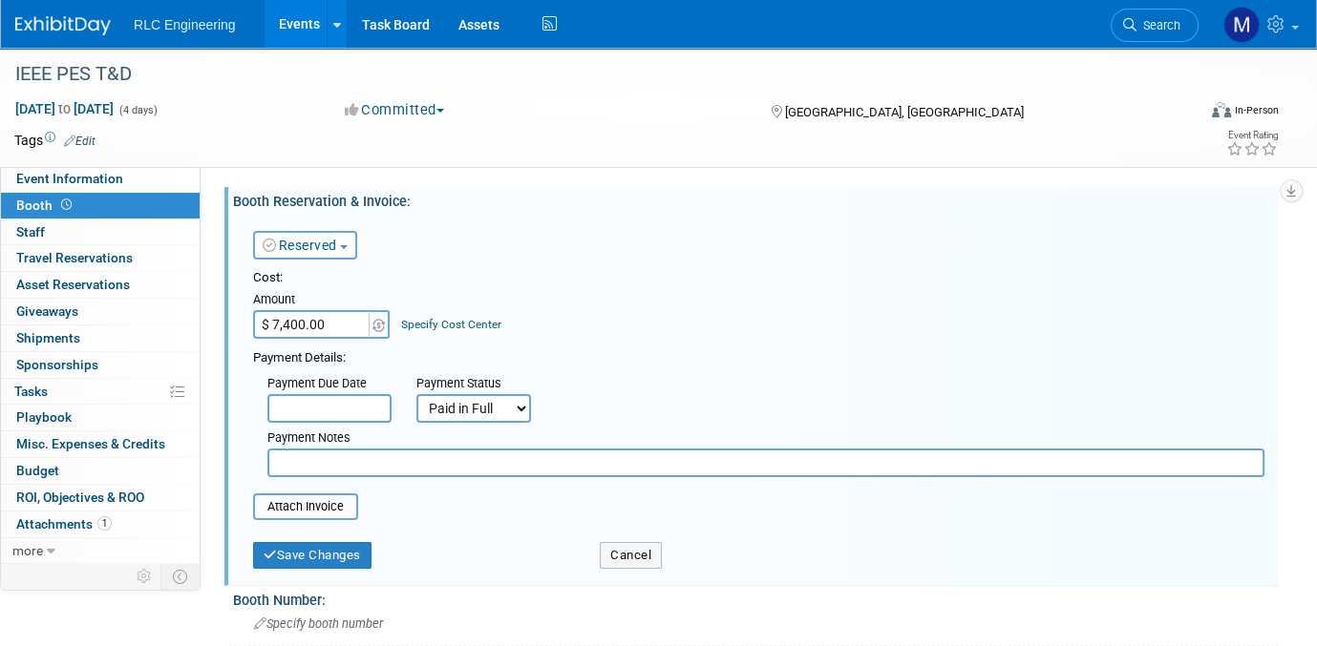
click at [310, 457] on input "text" at bounding box center [765, 463] width 997 height 29
type input "Payments made 4/1/2025, 6/10/2025"
click at [291, 502] on input "file" at bounding box center [242, 507] width 227 height 23
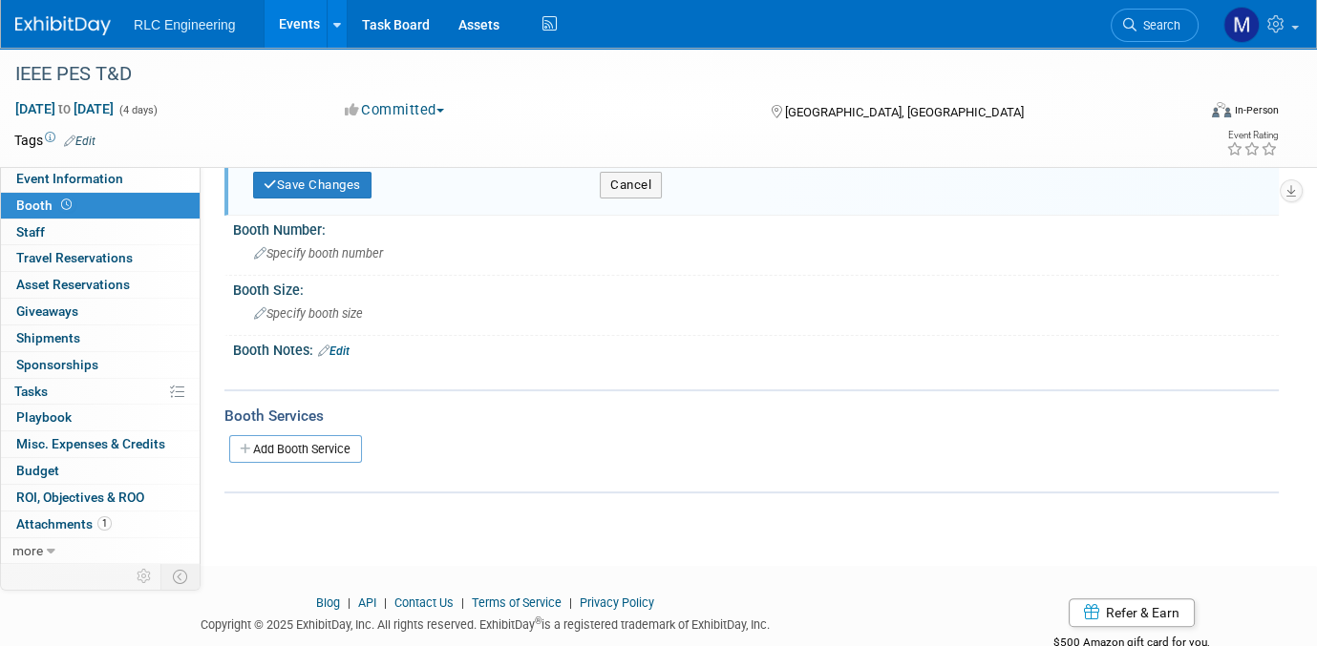
scroll to position [286, 0]
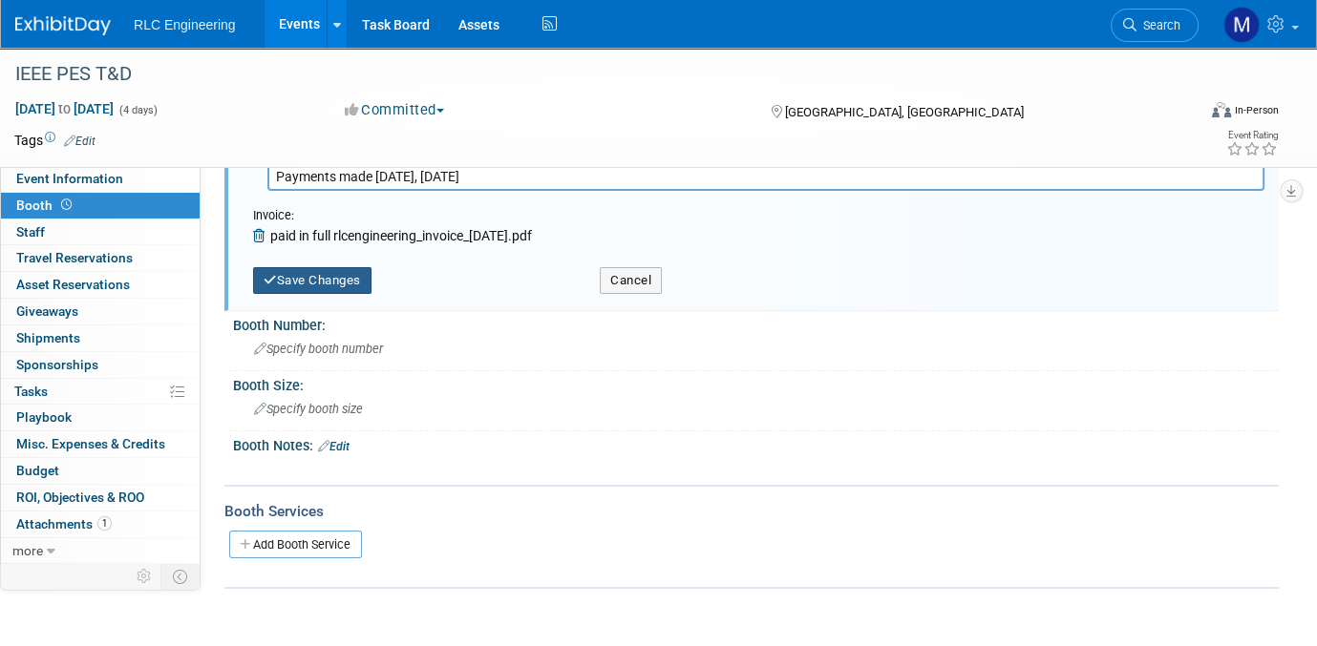
click at [311, 275] on button "Save Changes" at bounding box center [312, 280] width 118 height 27
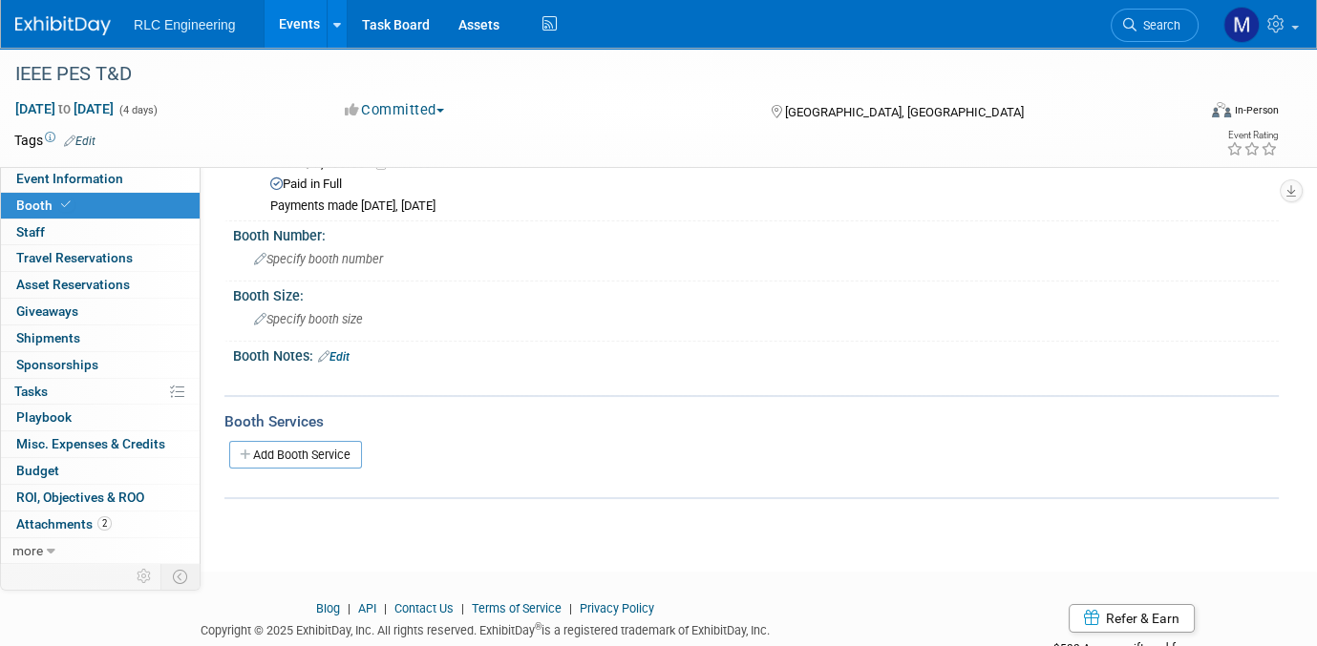
scroll to position [46, 0]
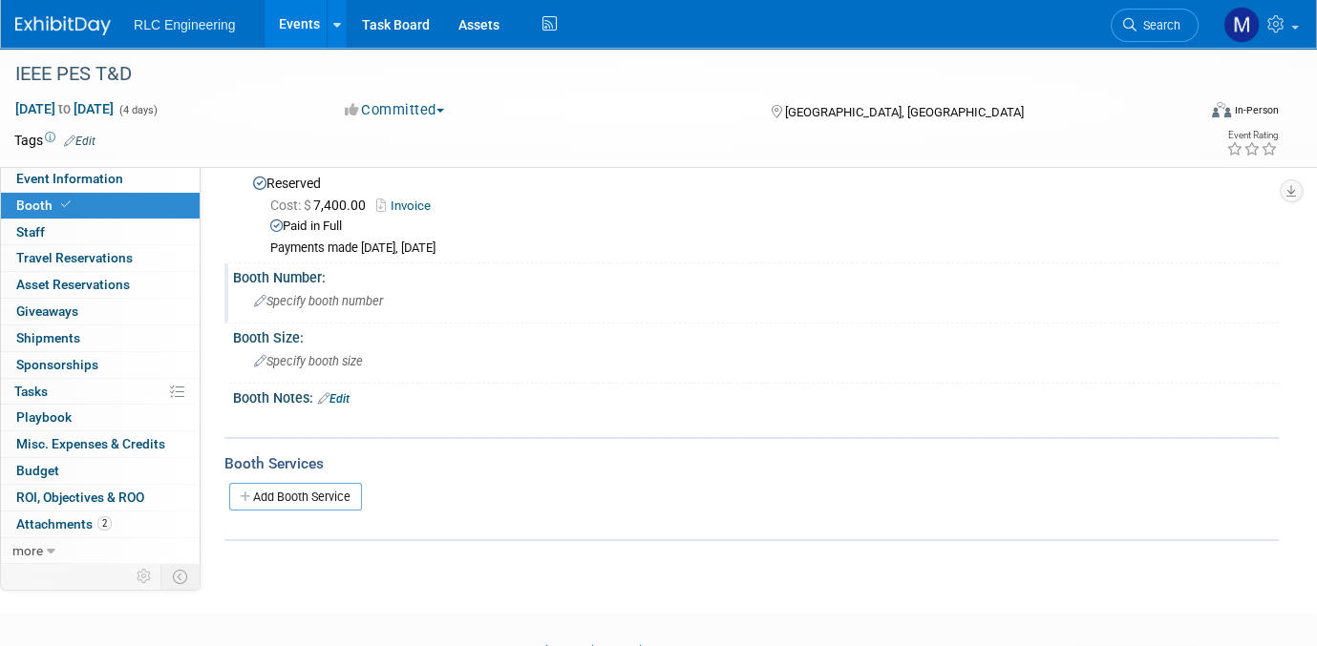
click at [350, 301] on span "Specify booth number" at bounding box center [318, 301] width 129 height 14
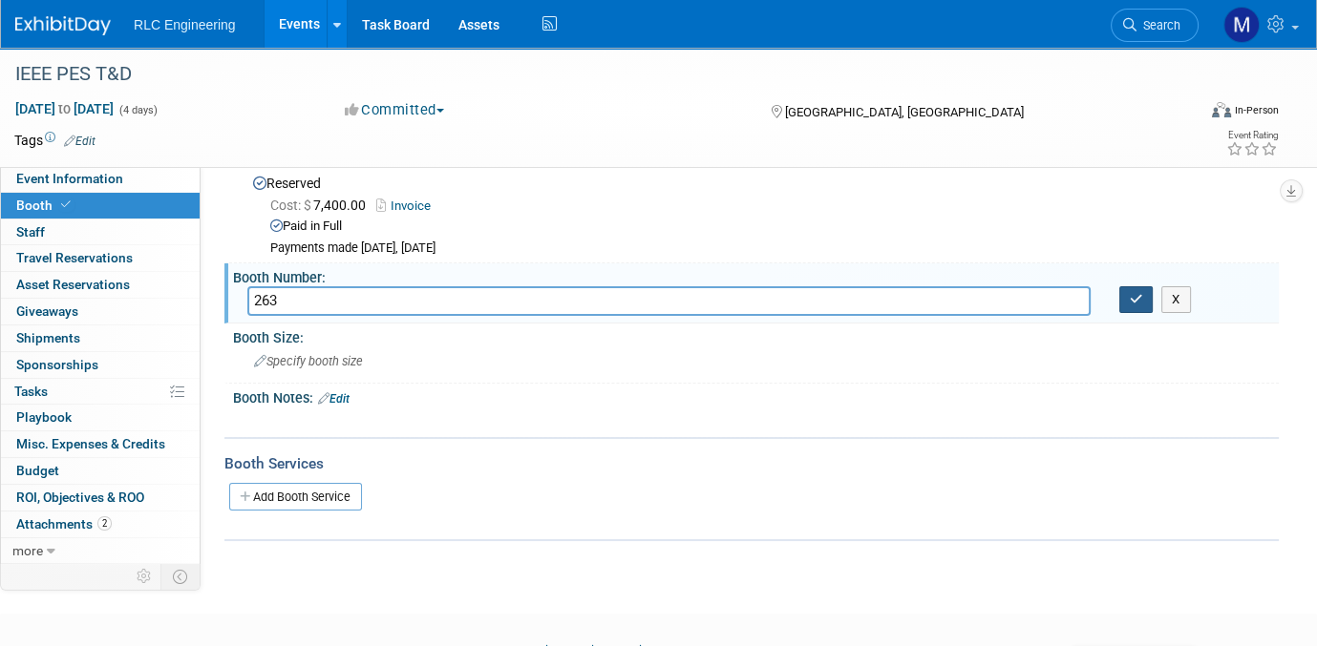
type input "263"
click at [1144, 296] on button "button" at bounding box center [1136, 299] width 34 height 27
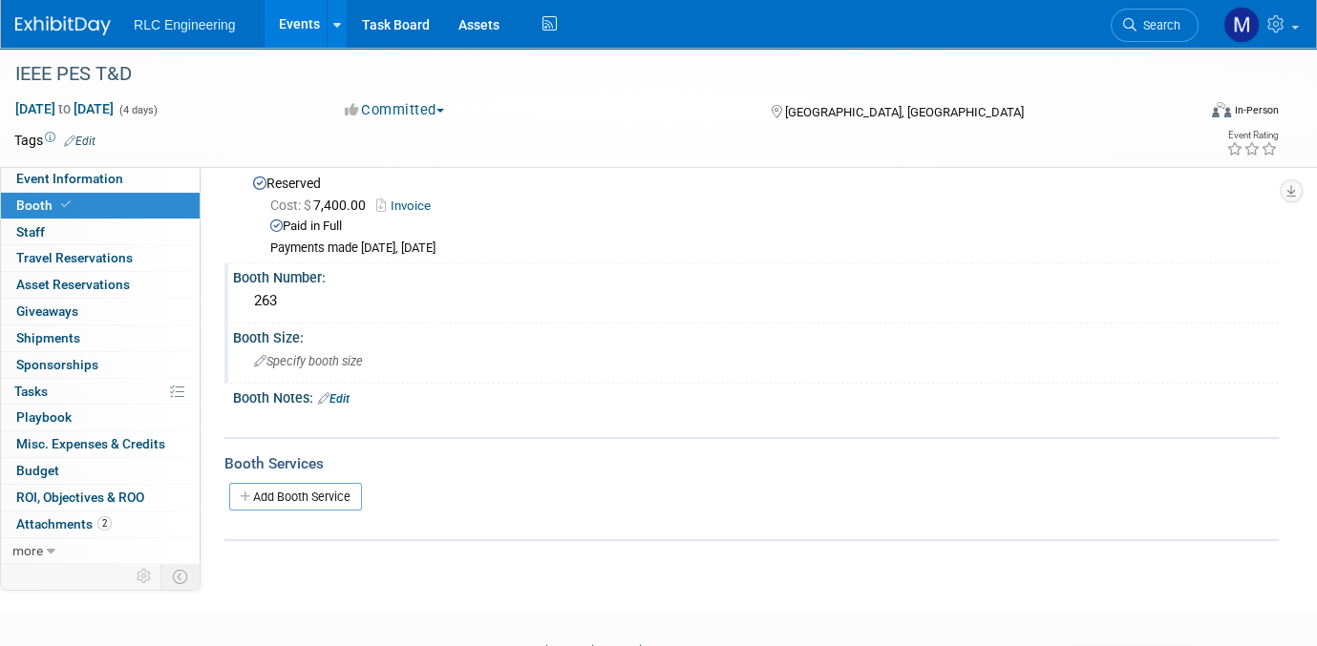
click at [336, 361] on span "Specify booth size" at bounding box center [308, 361] width 109 height 14
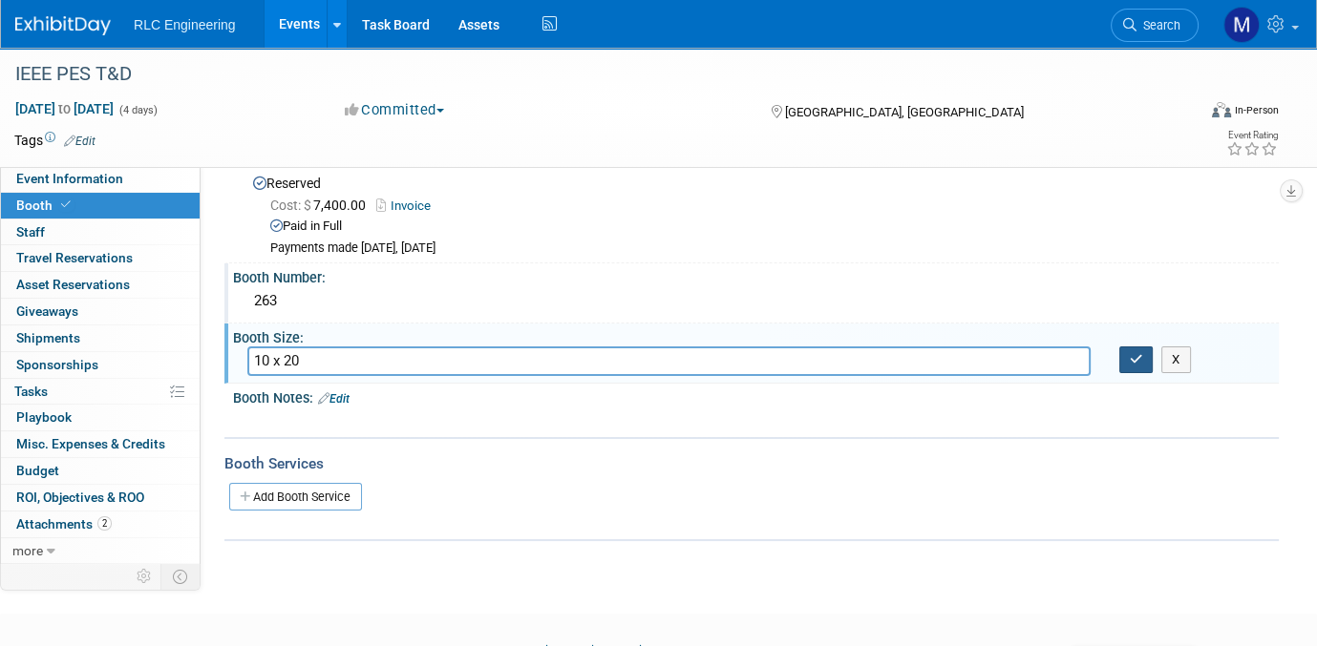
type input "10 x 20"
click at [1133, 357] on icon "button" at bounding box center [1136, 359] width 13 height 12
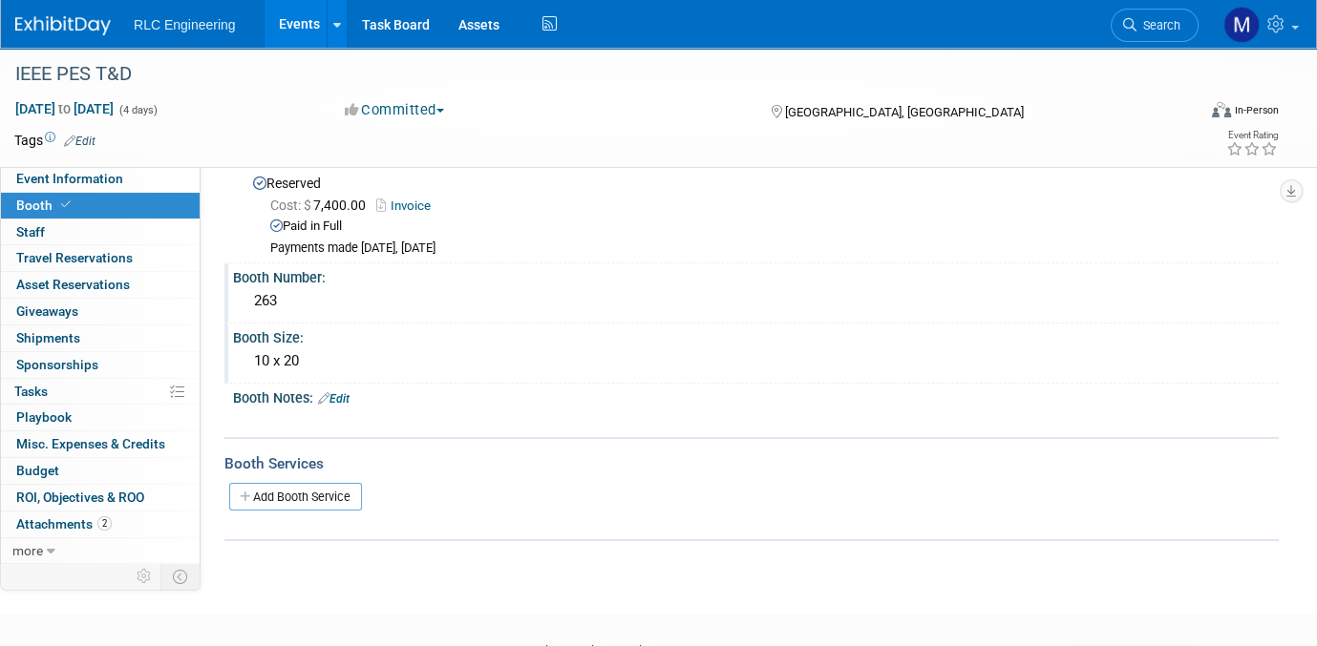
click at [339, 395] on link "Edit" at bounding box center [334, 398] width 32 height 13
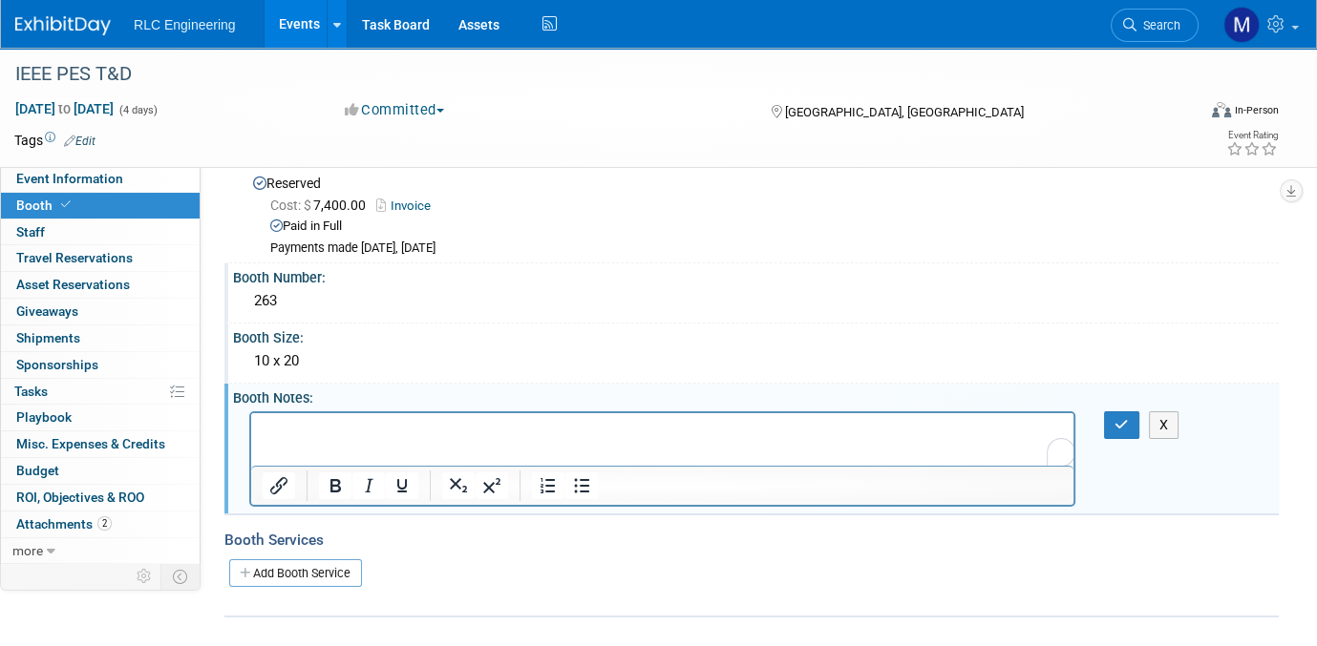
scroll to position [0, 0]
click at [306, 421] on p "To enrich screen reader interactions, please activate Accessibility in Grammarl…" at bounding box center [663, 429] width 800 height 19
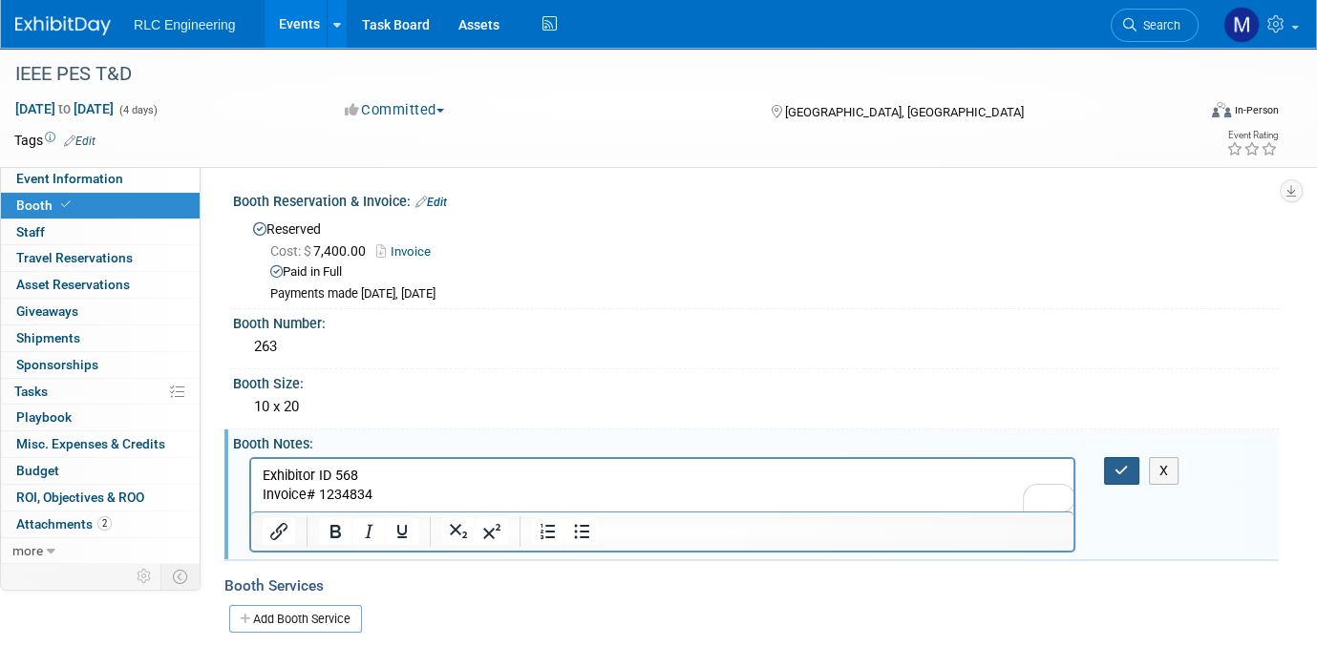
click at [1121, 468] on icon "button" at bounding box center [1121, 470] width 14 height 13
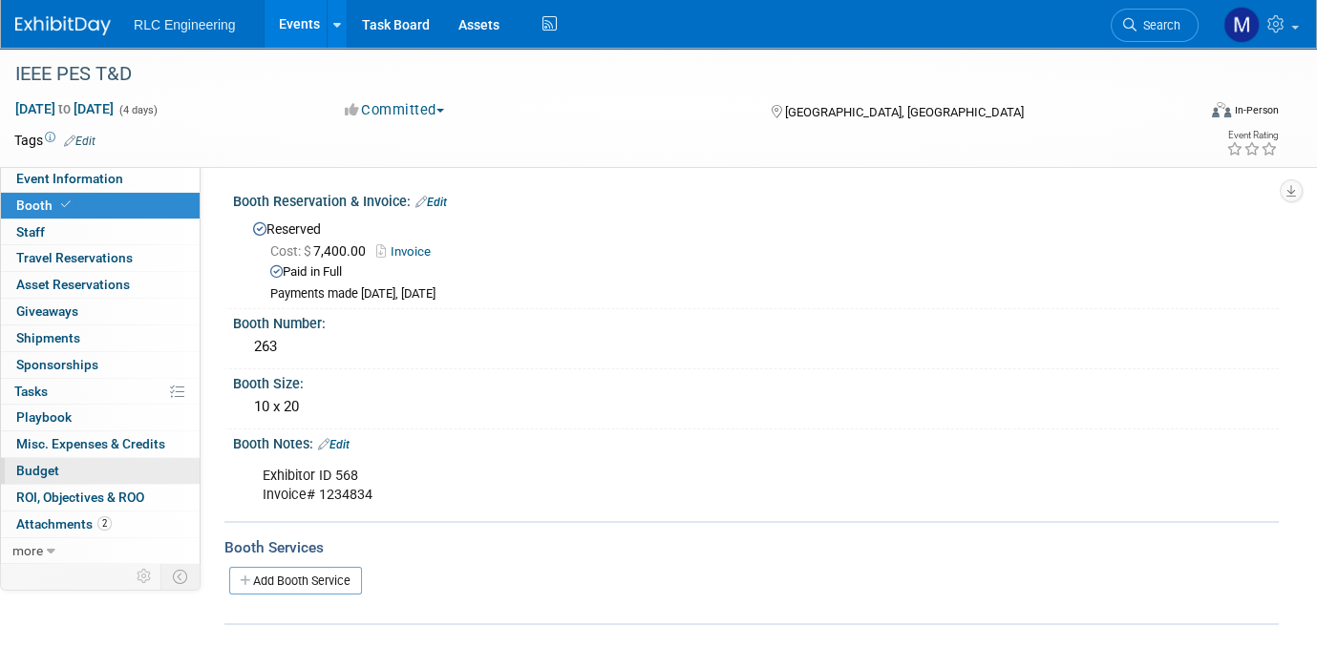
click at [52, 468] on span "Budget" at bounding box center [37, 470] width 43 height 15
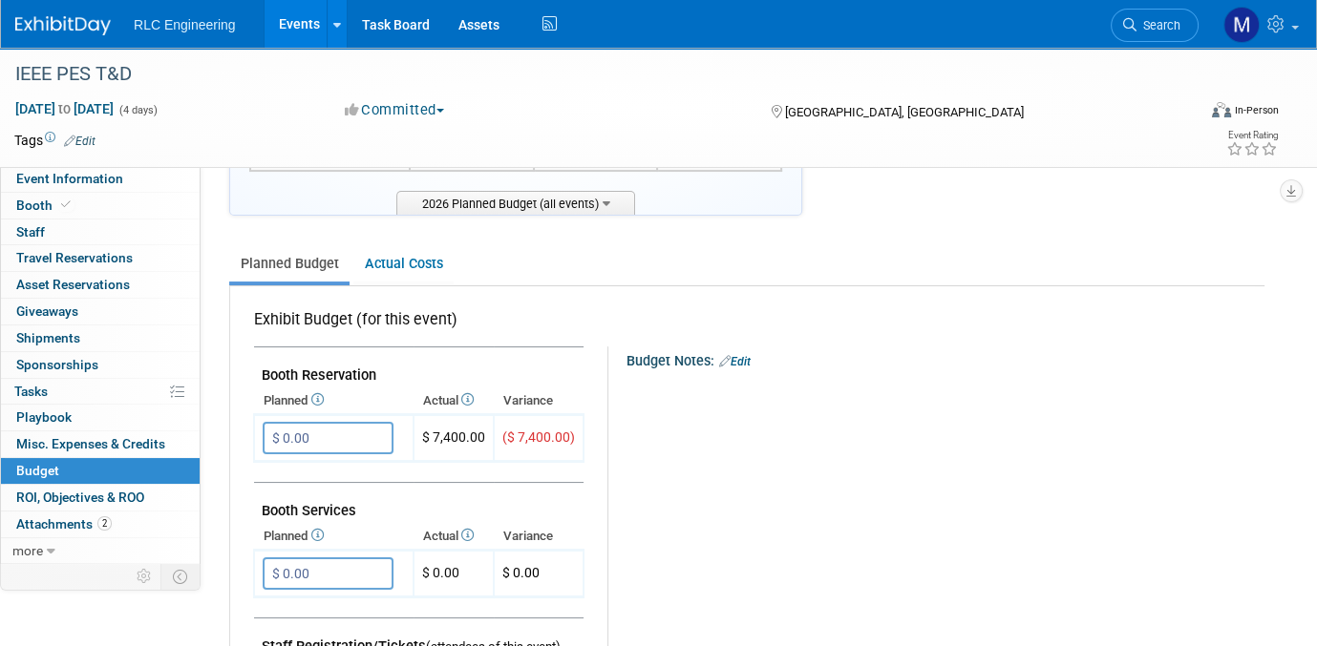
scroll to position [191, 0]
click at [325, 432] on input "$ 0.00" at bounding box center [328, 437] width 131 height 32
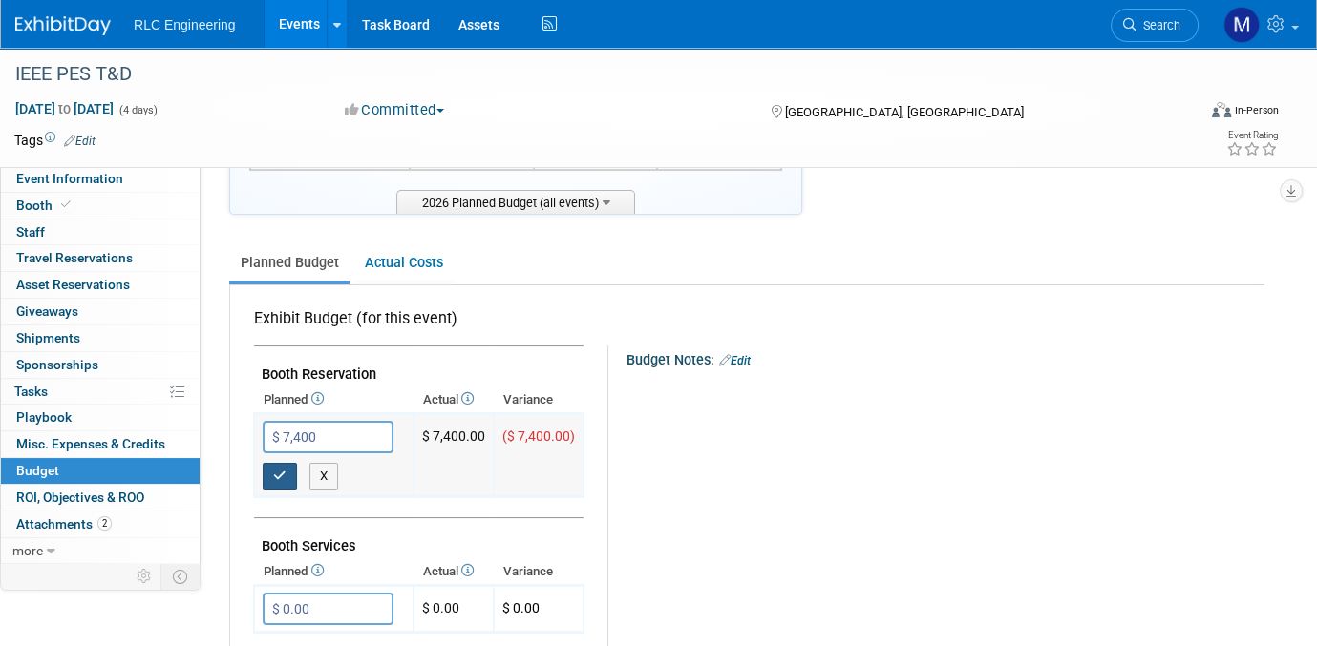
type input "$ 7,400.00"
click at [276, 470] on icon "button" at bounding box center [279, 476] width 13 height 12
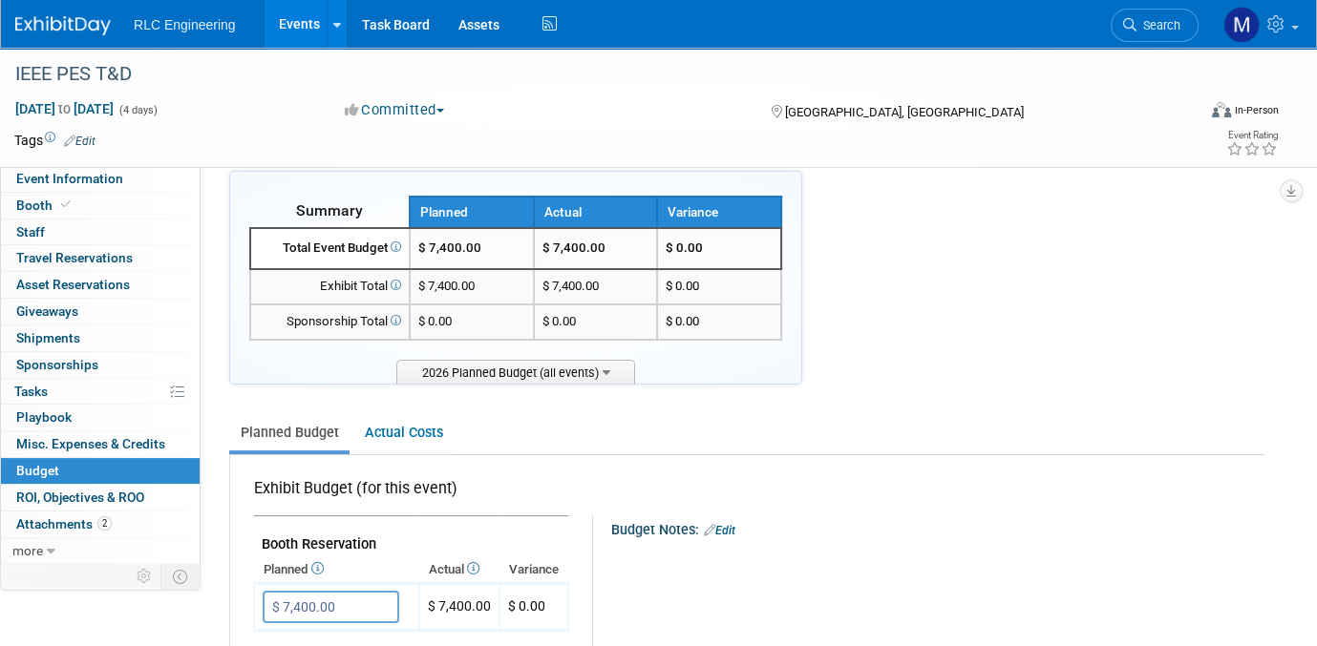
scroll to position [0, 0]
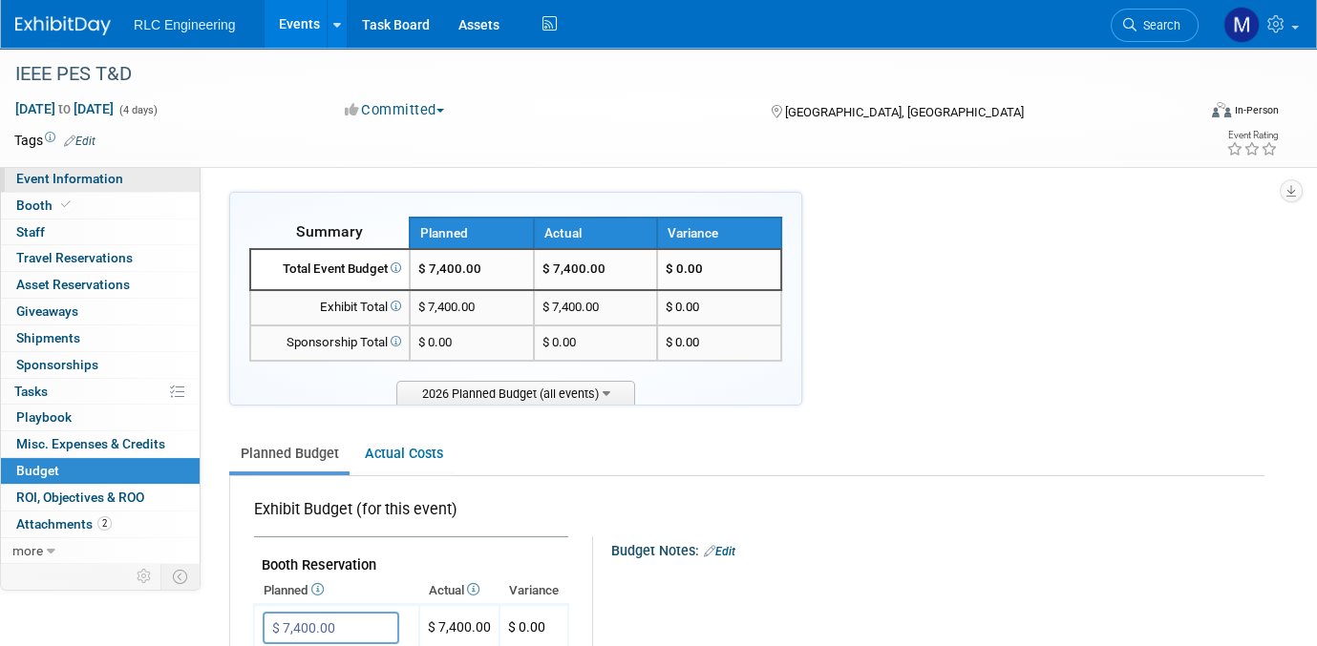
click at [78, 180] on span "Event Information" at bounding box center [69, 178] width 107 height 15
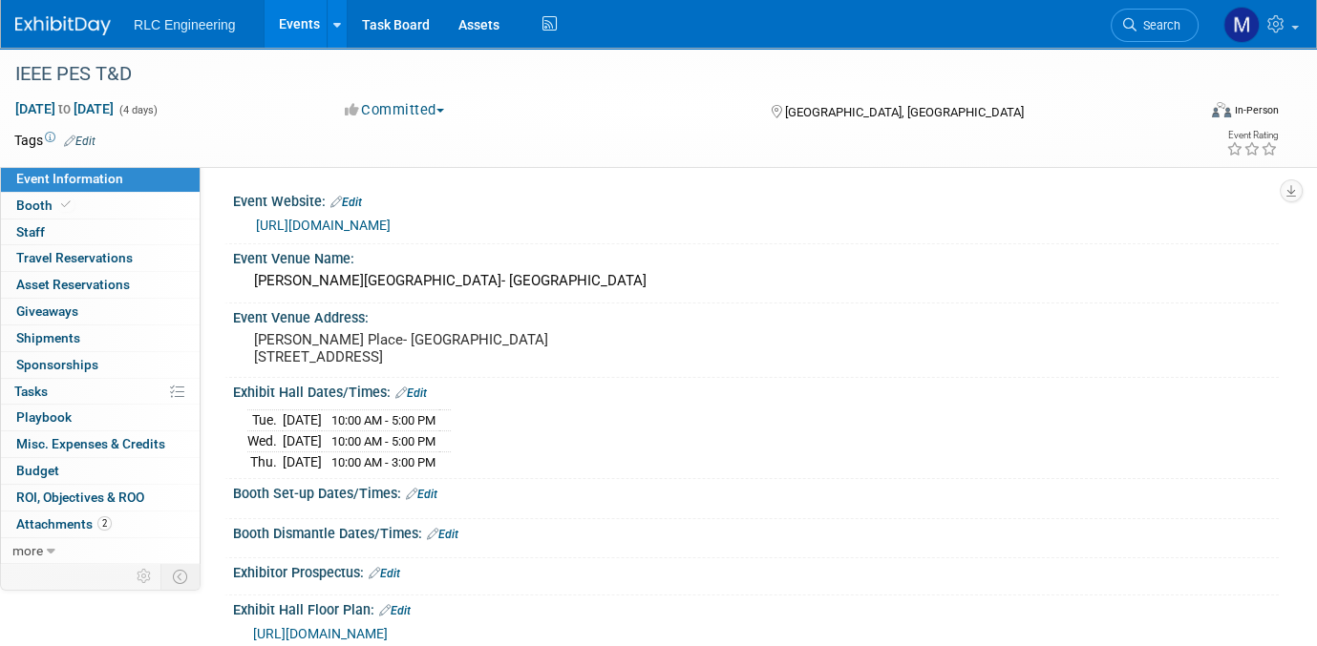
click at [431, 488] on link "Edit" at bounding box center [422, 494] width 32 height 13
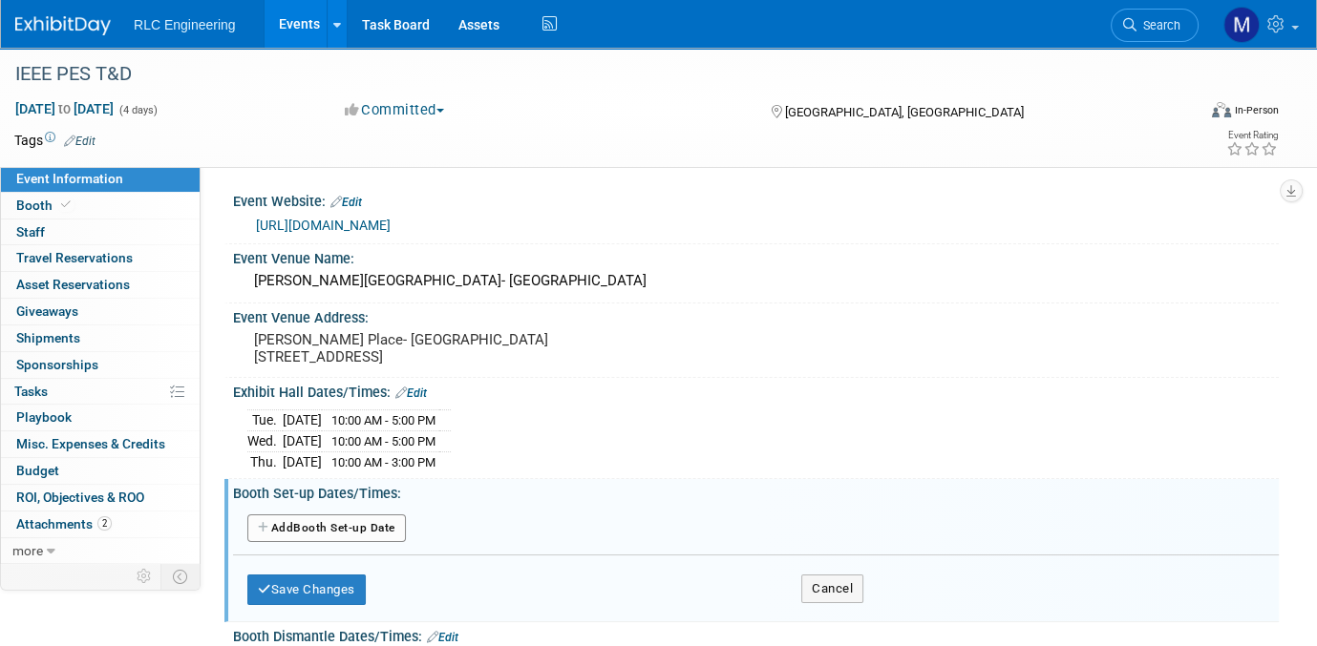
scroll to position [95, 0]
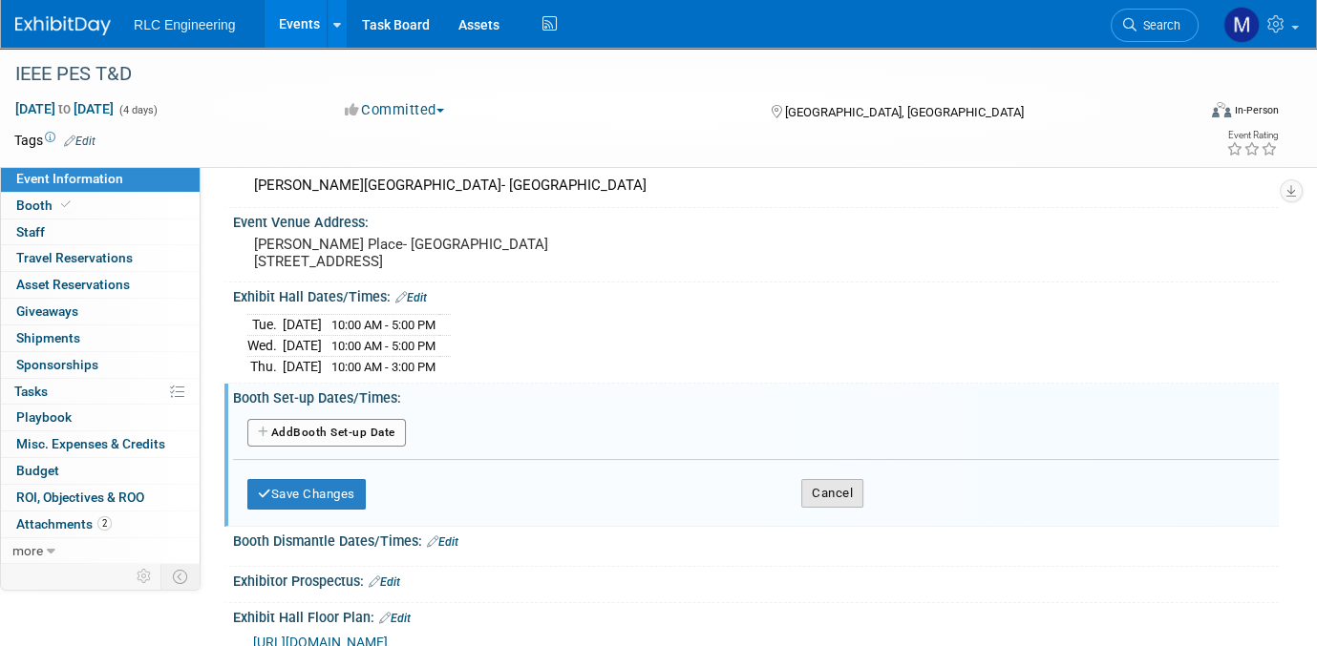
click at [846, 483] on button "Cancel" at bounding box center [832, 493] width 62 height 29
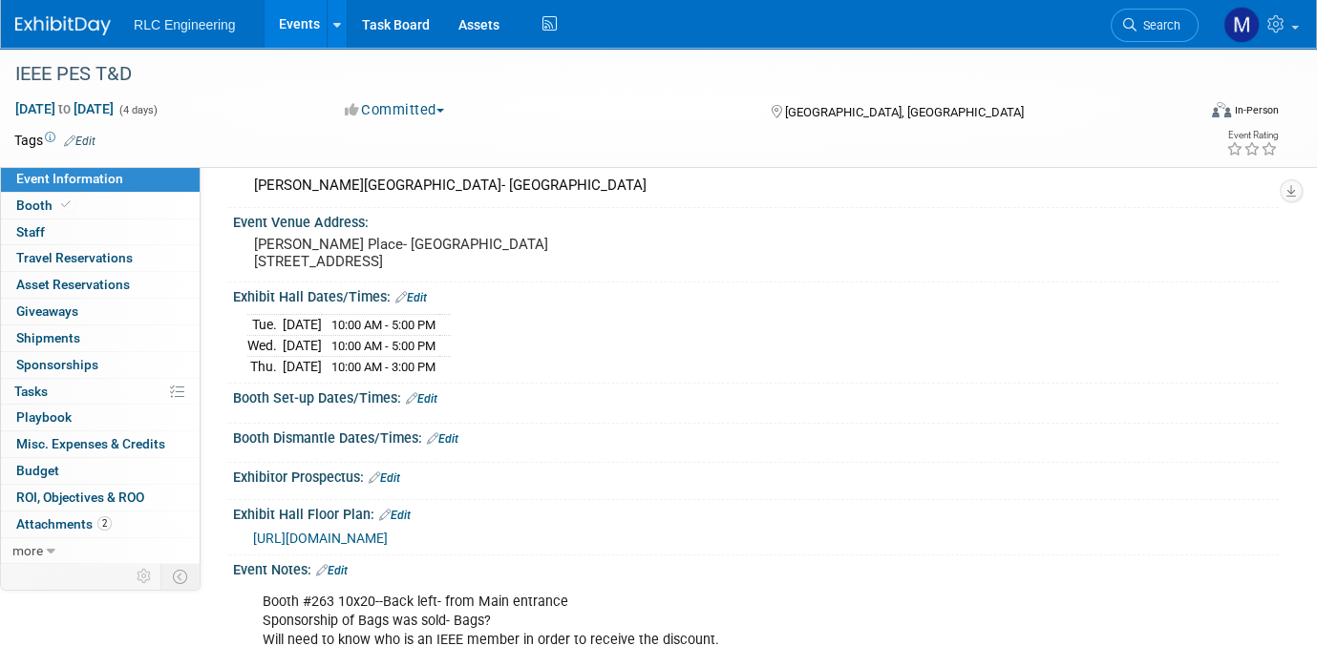
click at [454, 437] on link "Edit" at bounding box center [443, 439] width 32 height 13
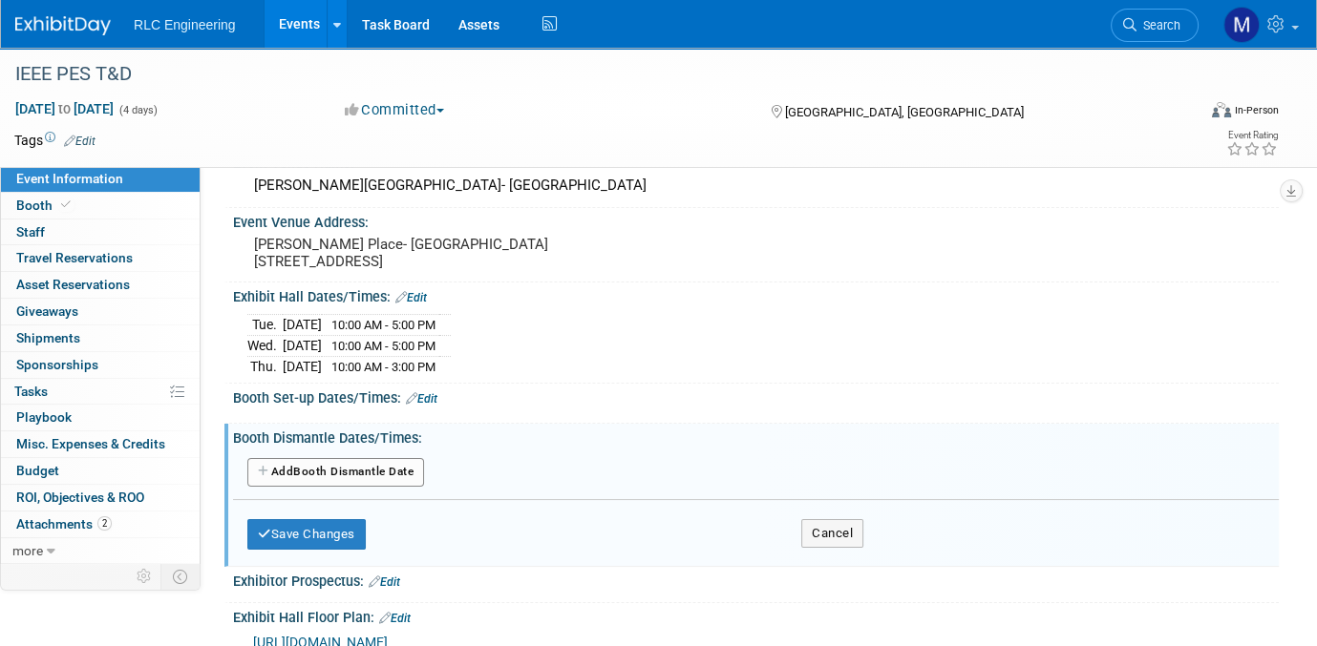
click at [349, 466] on button "Add Another Booth Dismantle Date" at bounding box center [335, 472] width 177 height 29
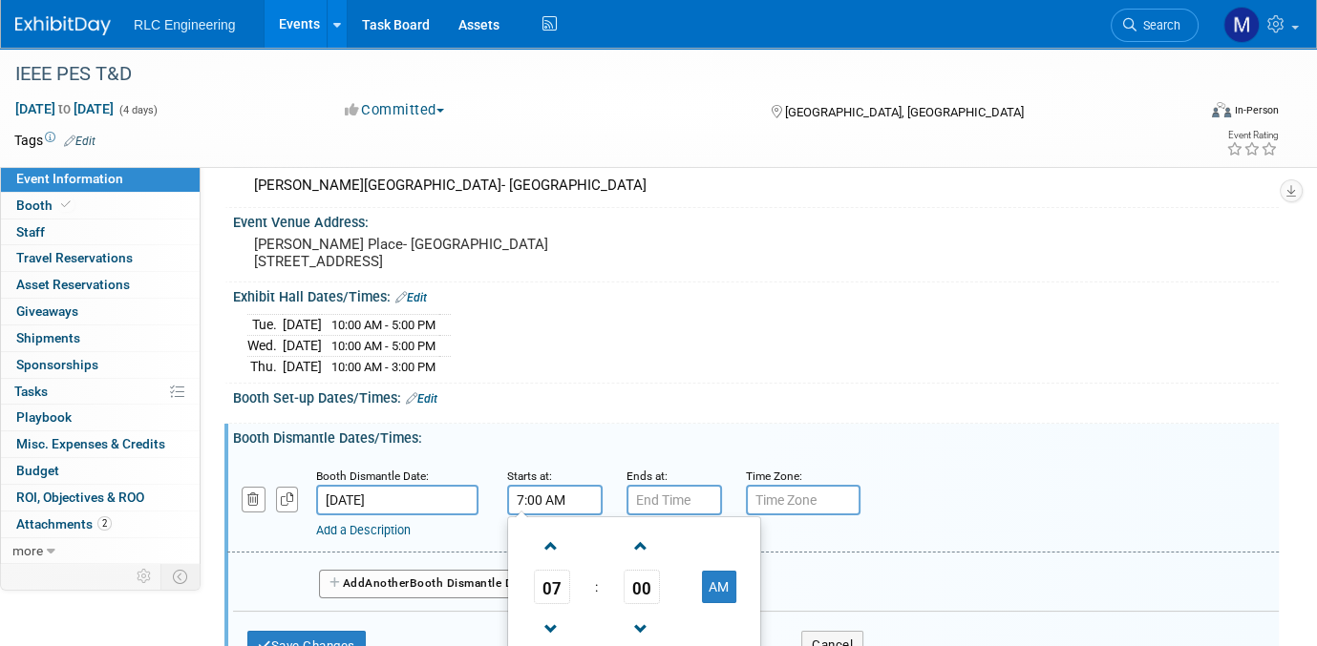
click at [566, 489] on input "7:00 AM" at bounding box center [554, 500] width 95 height 31
click at [548, 543] on span at bounding box center [551, 546] width 33 height 33
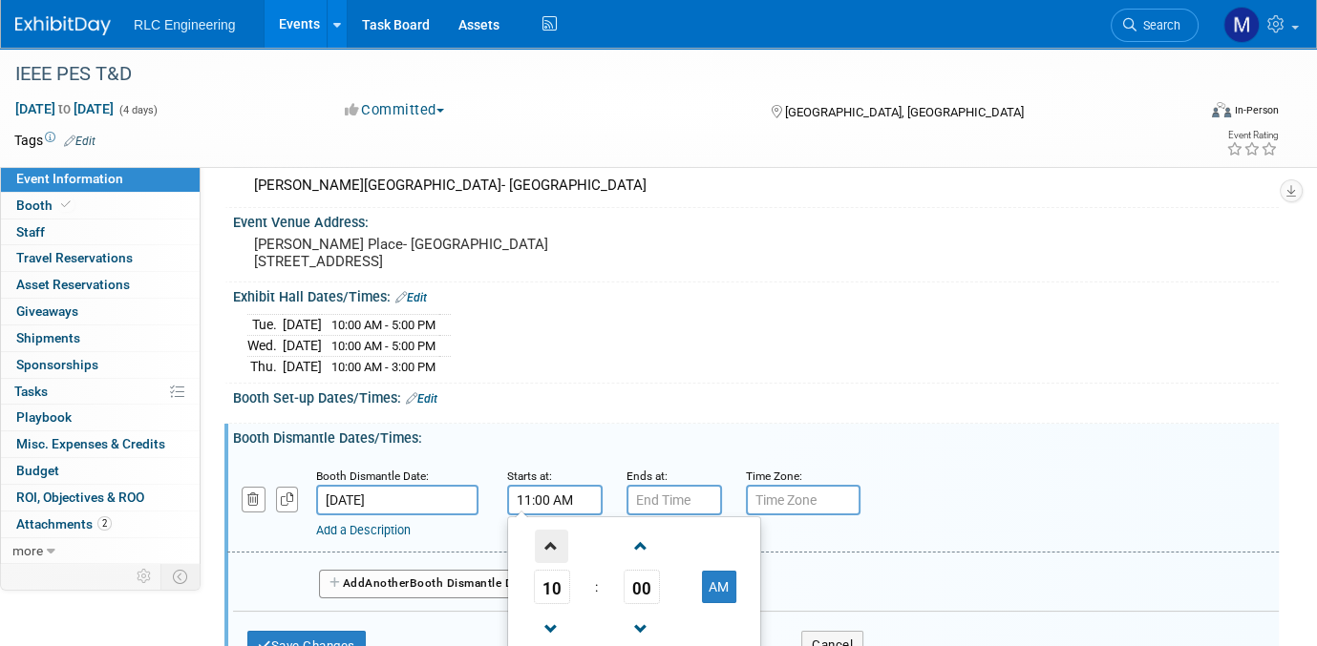
click at [548, 543] on span at bounding box center [551, 546] width 33 height 33
type input "2:00 PM"
click at [1130, 503] on div "Add a Description Description:" at bounding box center [753, 503] width 1080 height 74
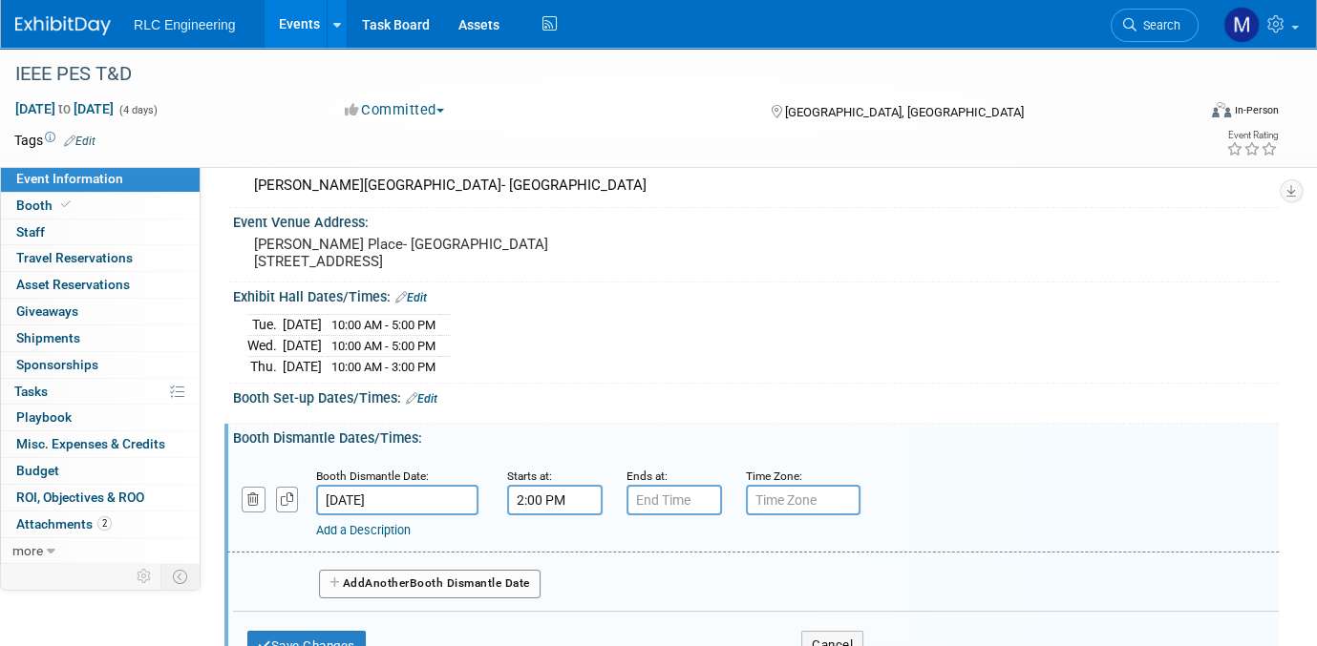
scroll to position [191, 0]
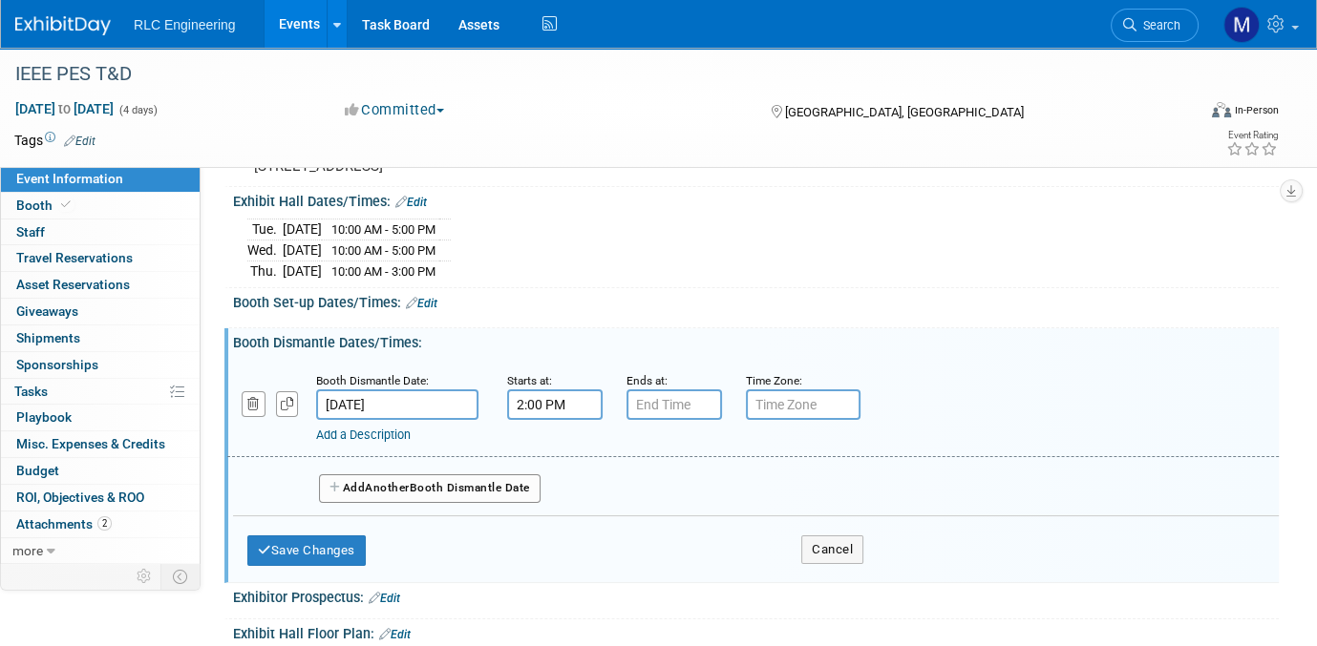
click at [374, 430] on link "Add a Description" at bounding box center [363, 435] width 95 height 14
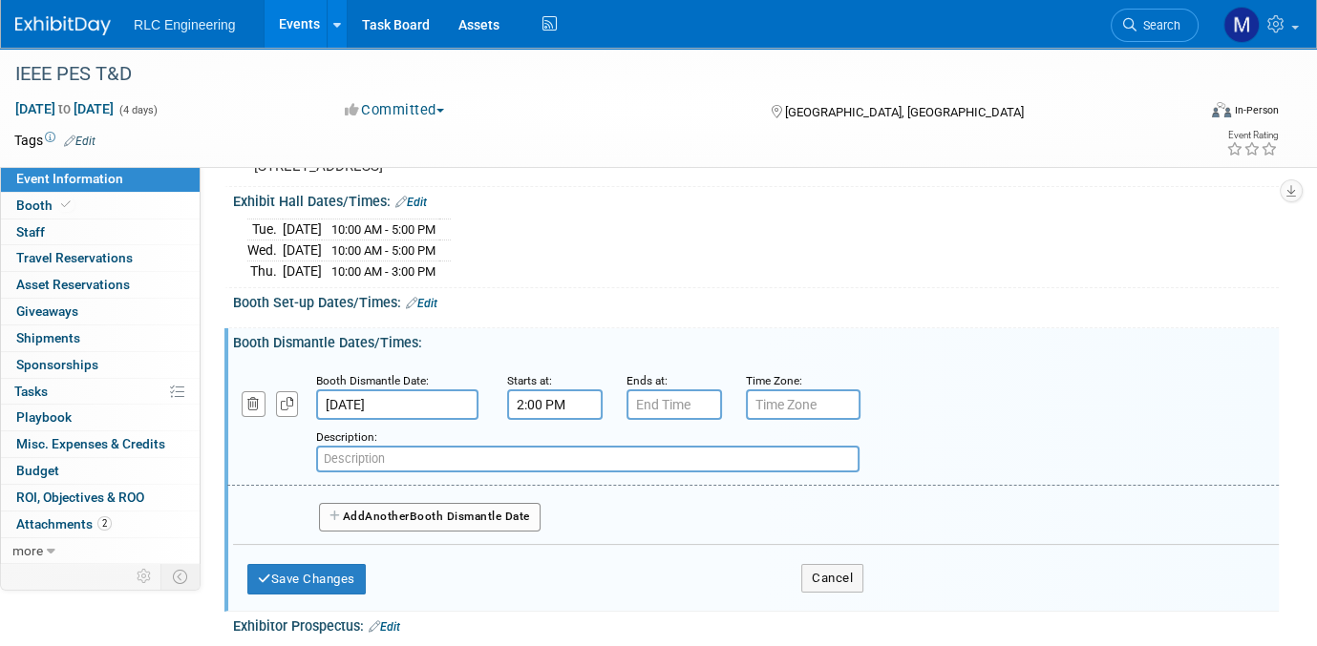
click at [360, 449] on input "text" at bounding box center [587, 459] width 543 height 27
type input "Freeman services again"
click at [286, 565] on button "Save Changes" at bounding box center [306, 579] width 118 height 31
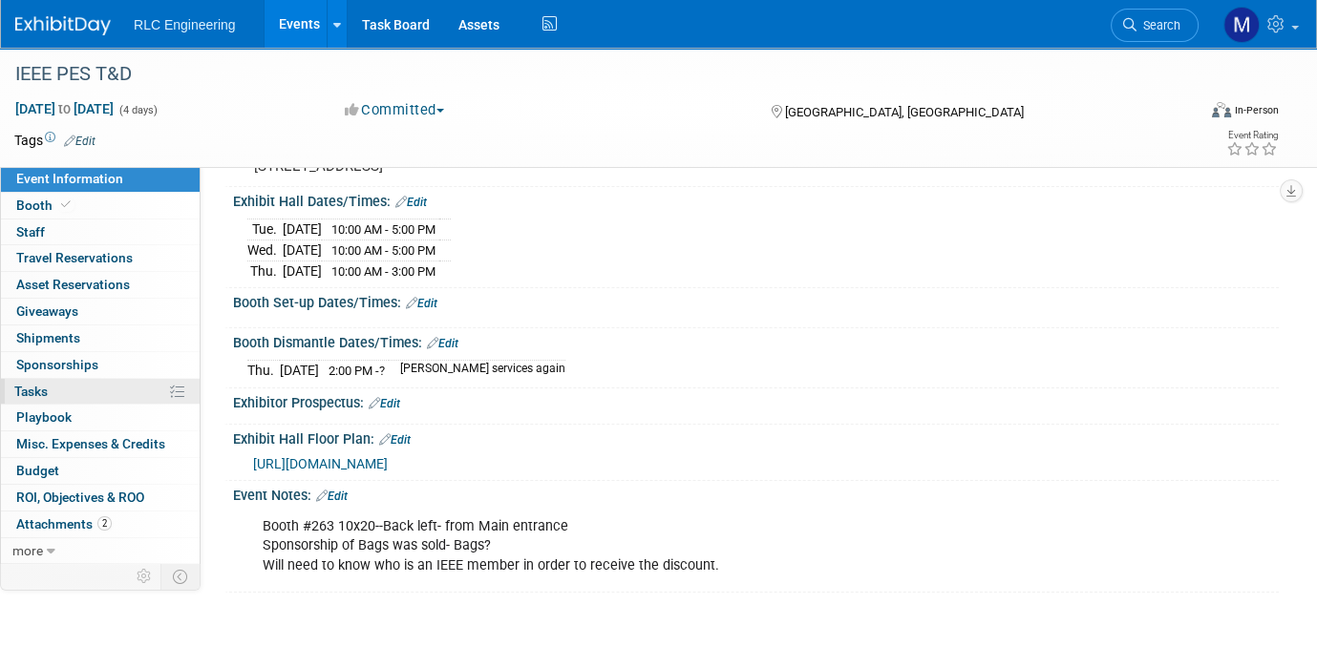
click at [71, 394] on link "0% Tasks 0%" at bounding box center [100, 392] width 199 height 26
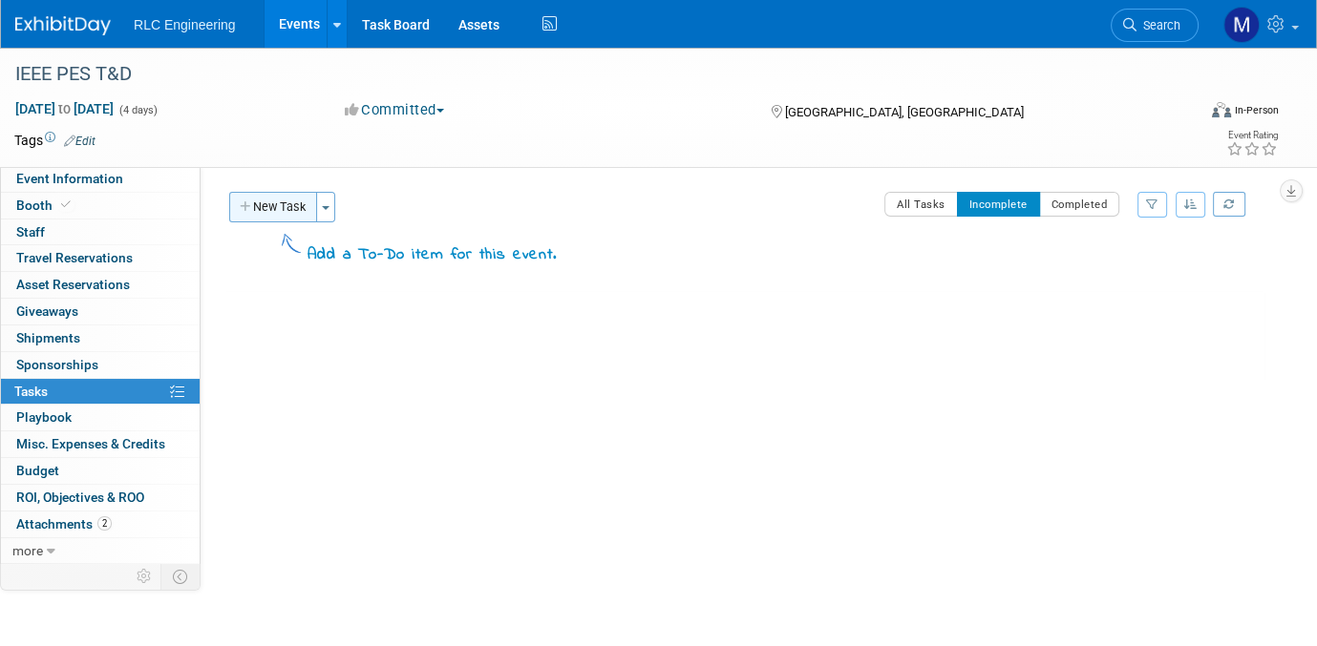
click at [288, 203] on button "New Task" at bounding box center [273, 207] width 88 height 31
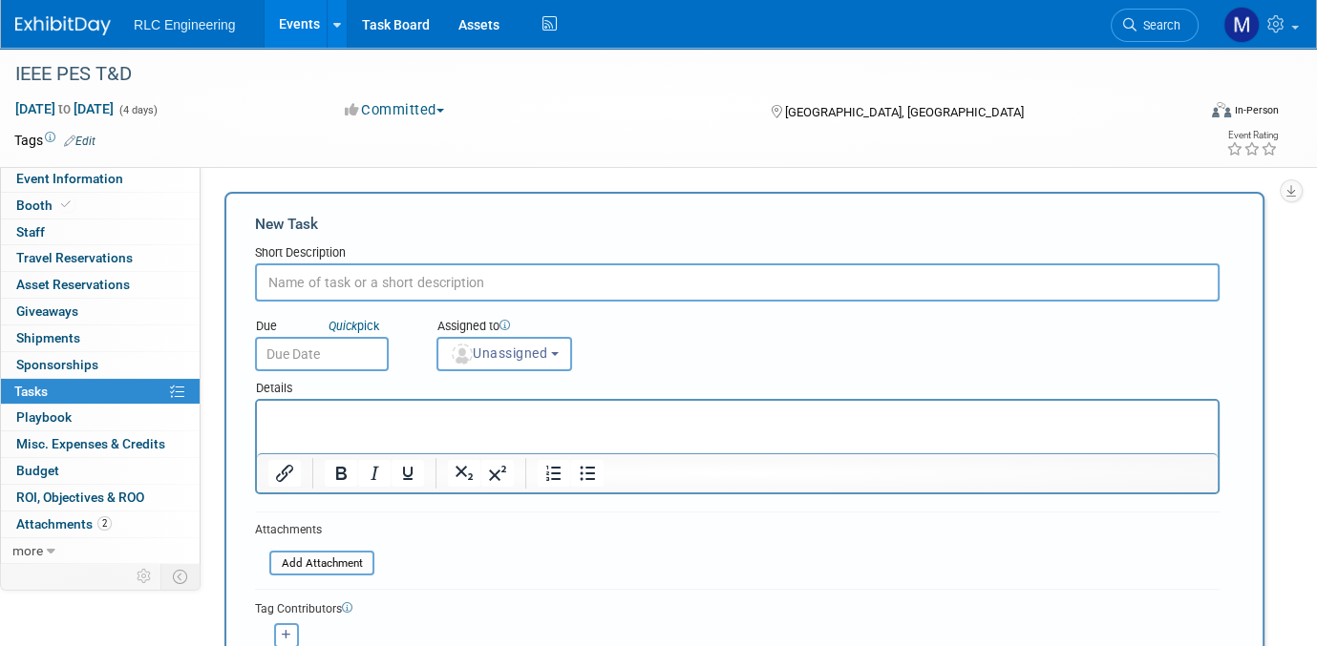
click at [321, 282] on input "text" at bounding box center [737, 283] width 964 height 38
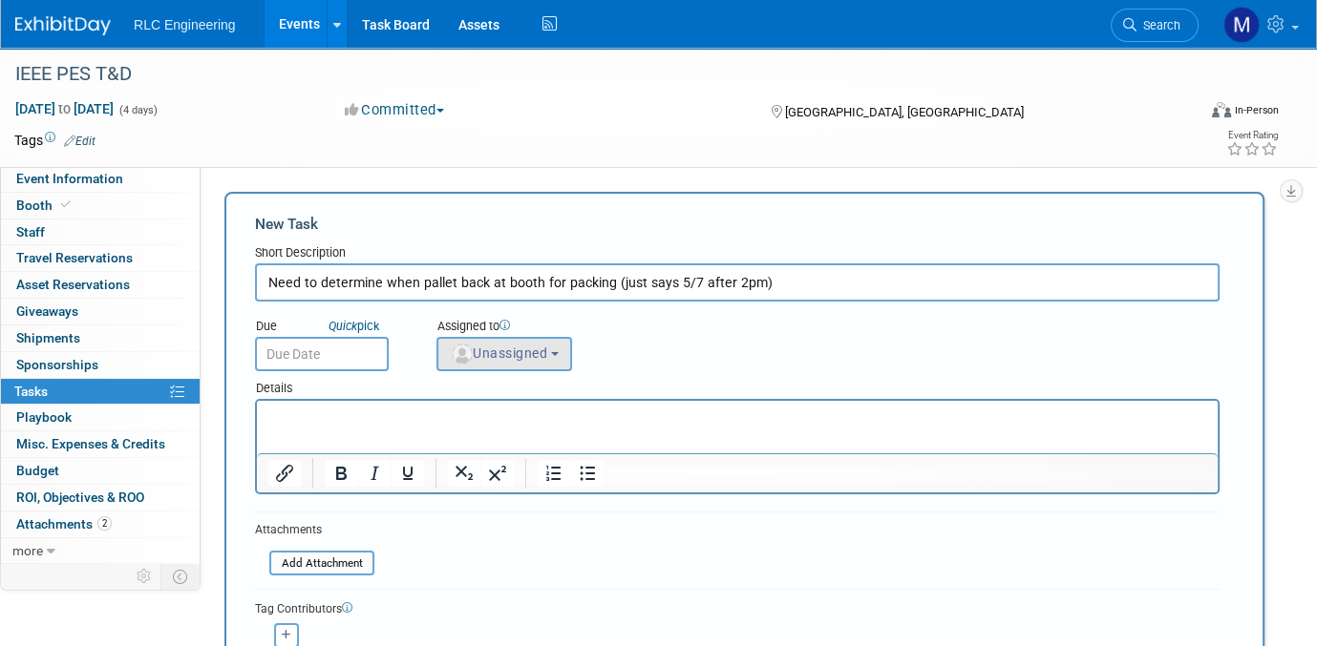
type input "Need to determine when pallet back at booth for packing (just says 5/7 after 2p…"
click at [486, 353] on span "Unassigned" at bounding box center [498, 353] width 97 height 15
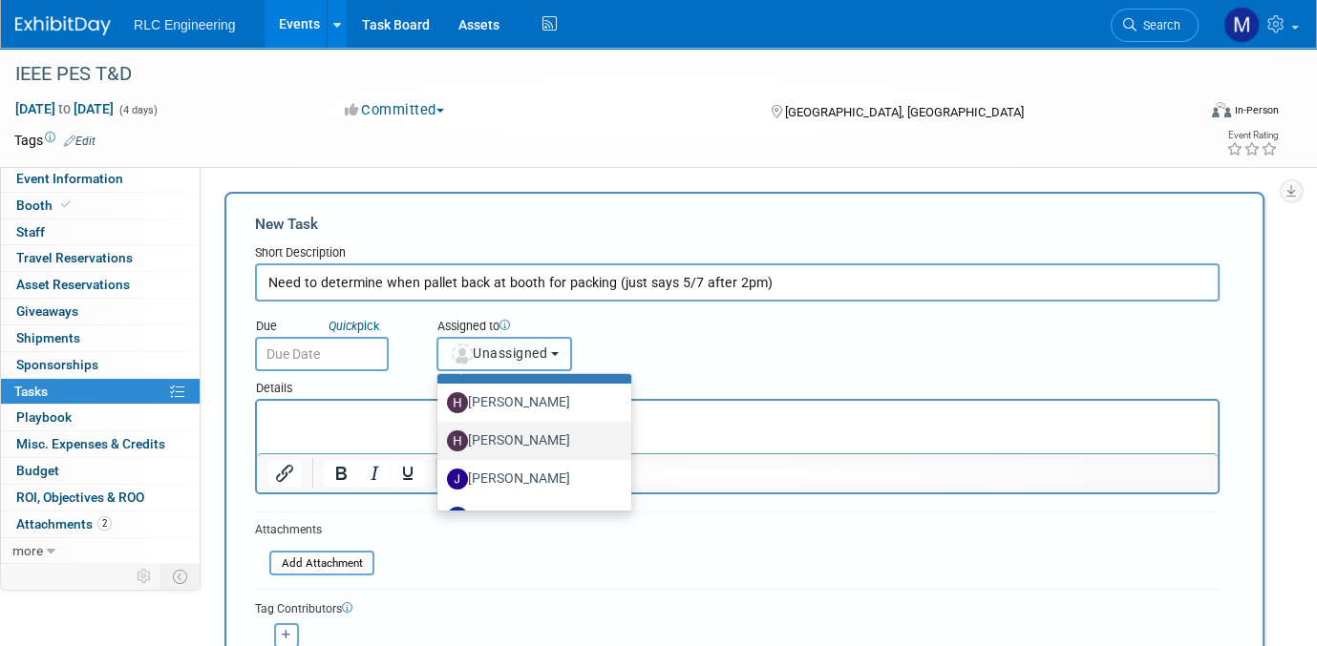
scroll to position [62, 0]
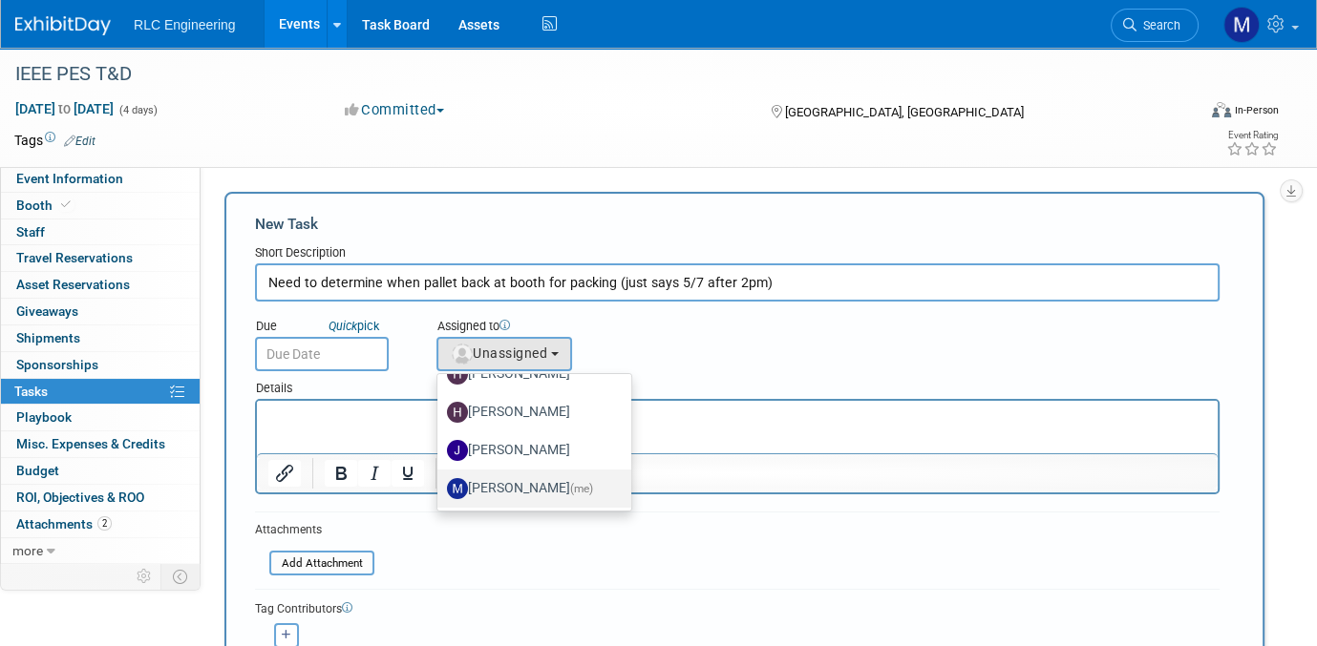
click at [492, 489] on label "Michelle Daniels (me)" at bounding box center [529, 489] width 165 height 31
click at [440, 489] on input "Michelle Daniels (me)" at bounding box center [434, 486] width 12 height 12
select select "4fd2f4b1-00a4-4438-9895-2691c08a19d9"
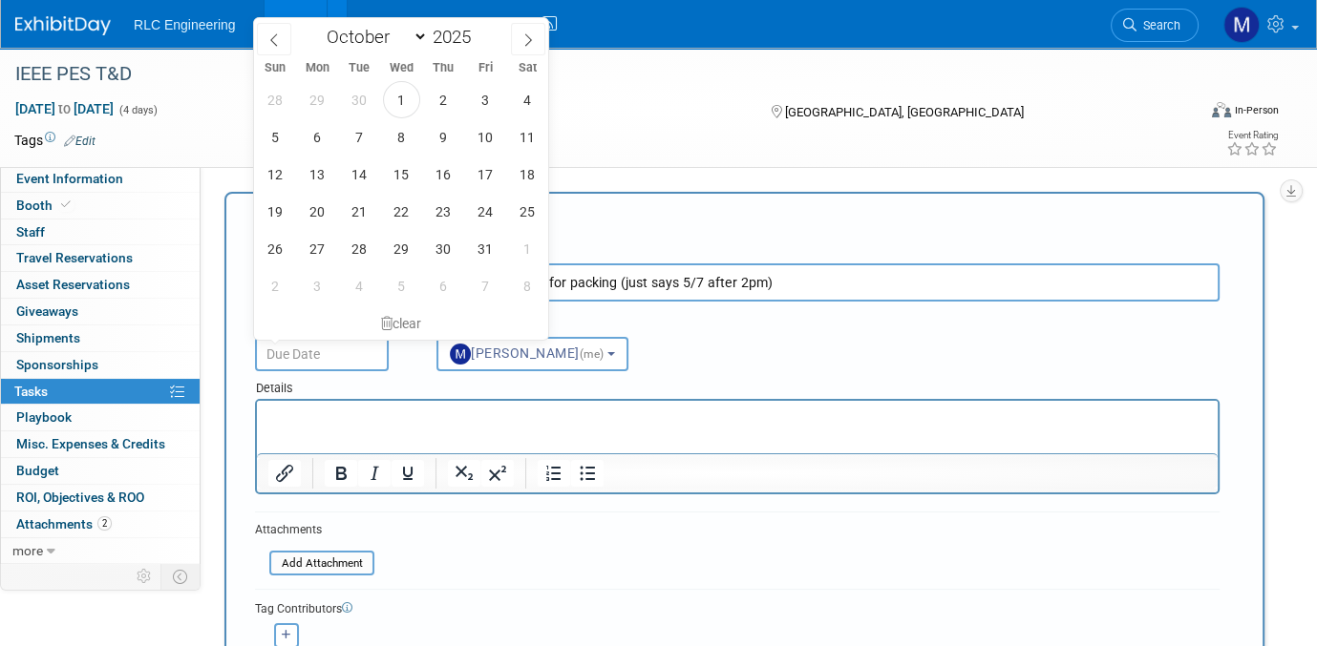
click at [357, 352] on input "text" at bounding box center [322, 354] width 134 height 34
click at [526, 38] on icon at bounding box center [527, 39] width 13 height 13
select select "11"
click at [526, 38] on icon at bounding box center [527, 39] width 13 height 13
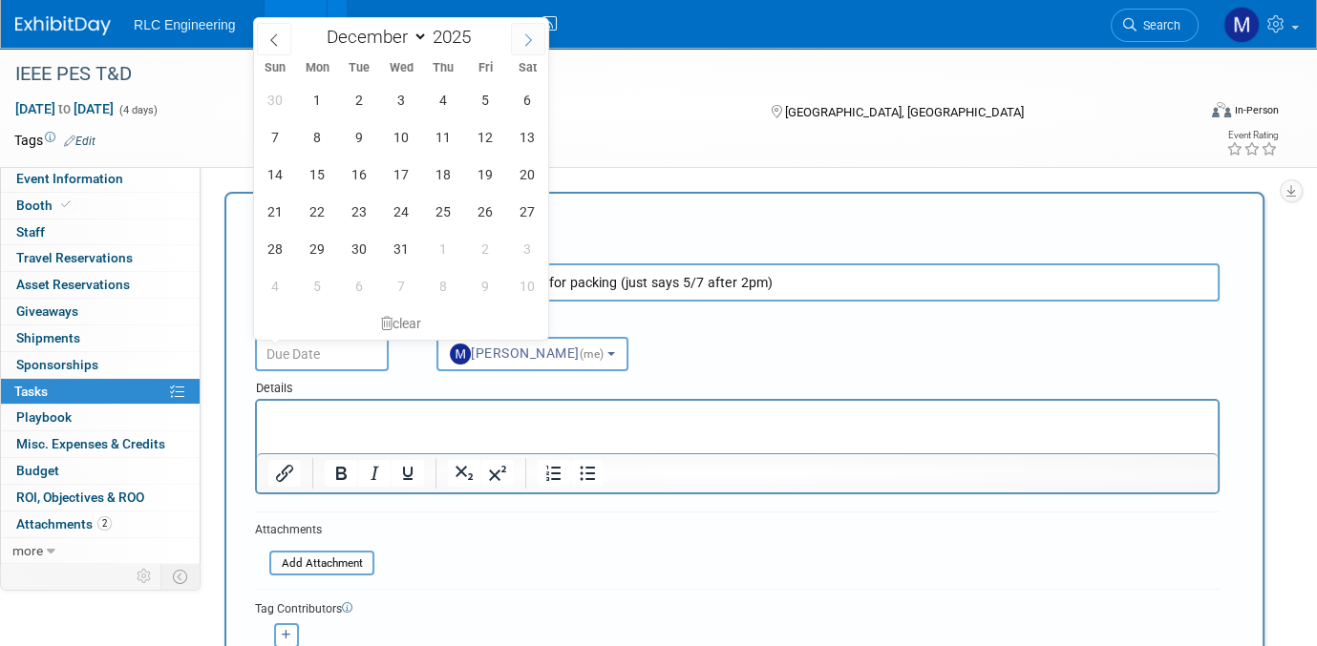
type input "2026"
select select "0"
click at [317, 140] on span "5" at bounding box center [317, 136] width 37 height 37
type input "Jan 5, 2026"
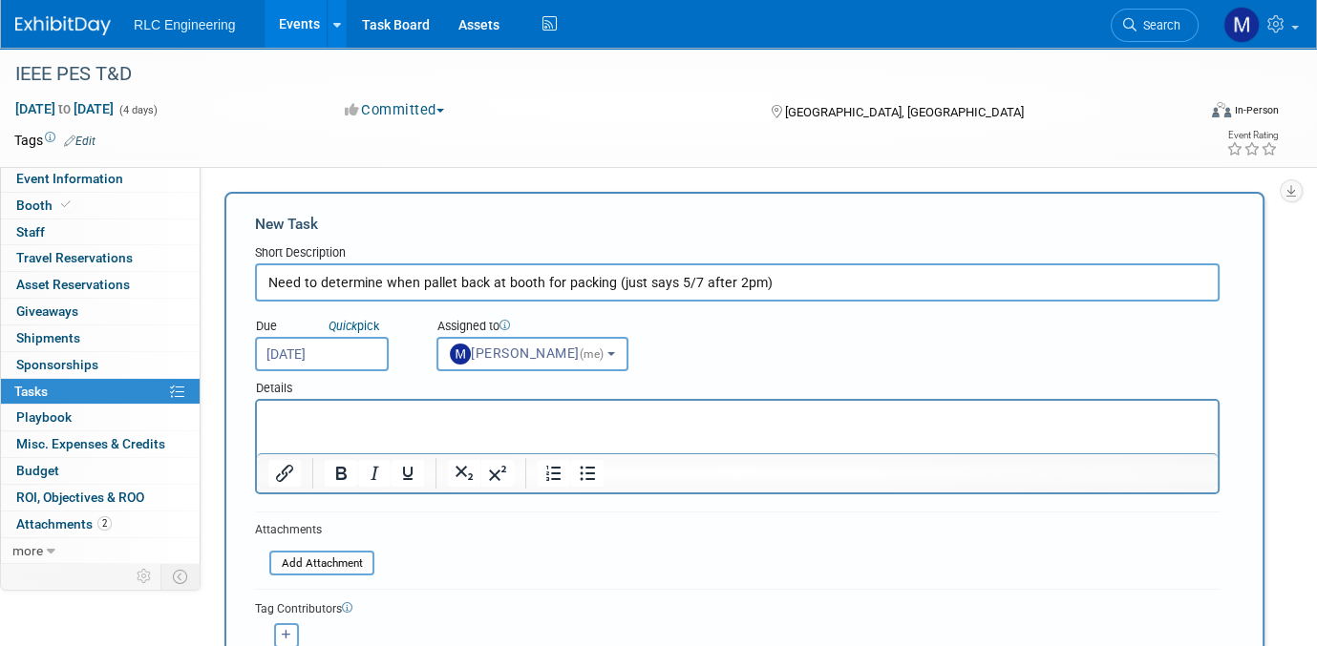
click at [446, 519] on form "New Task Short Description Need to determine when pallet back at booth for pack…" at bounding box center [744, 467] width 979 height 507
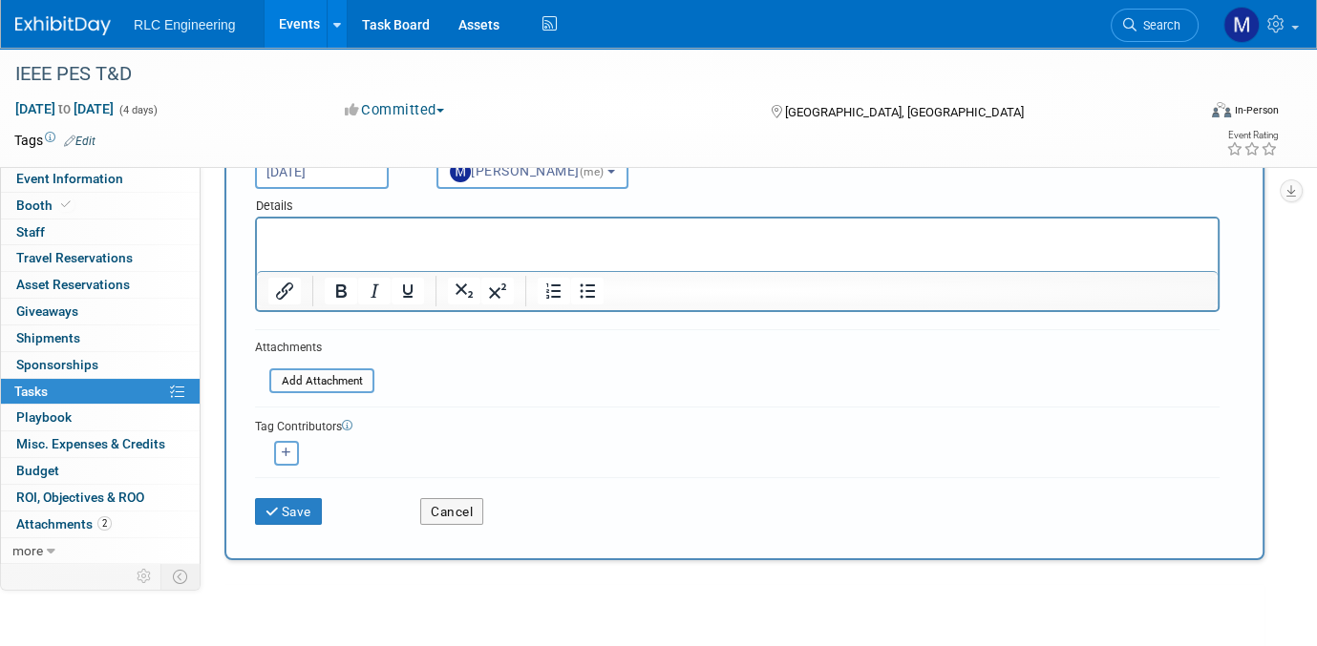
scroll to position [191, 0]
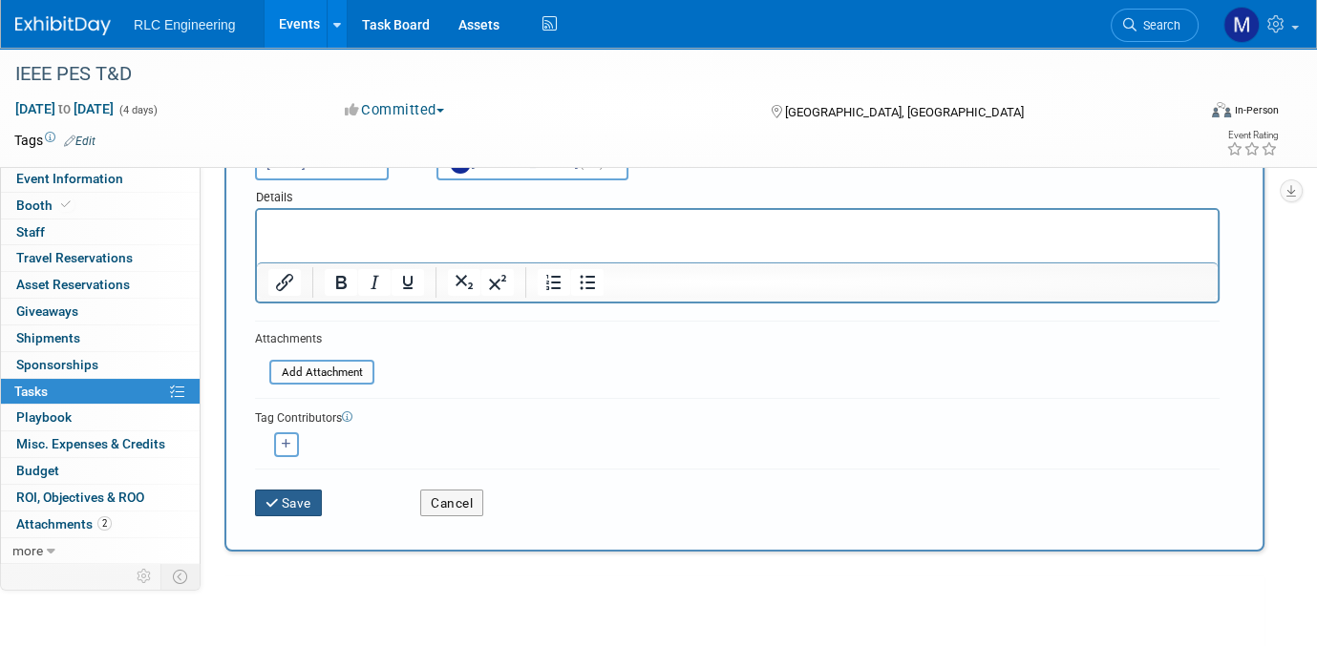
click at [296, 502] on button "Save" at bounding box center [288, 503] width 67 height 27
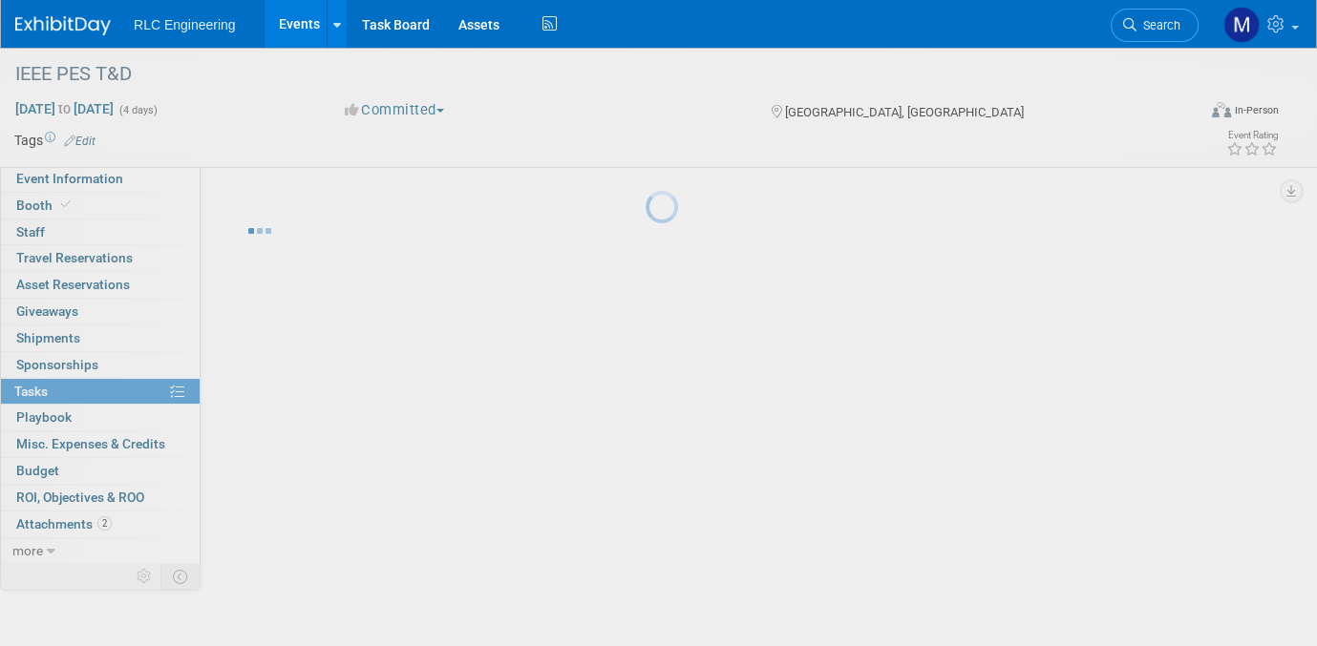
scroll to position [0, 0]
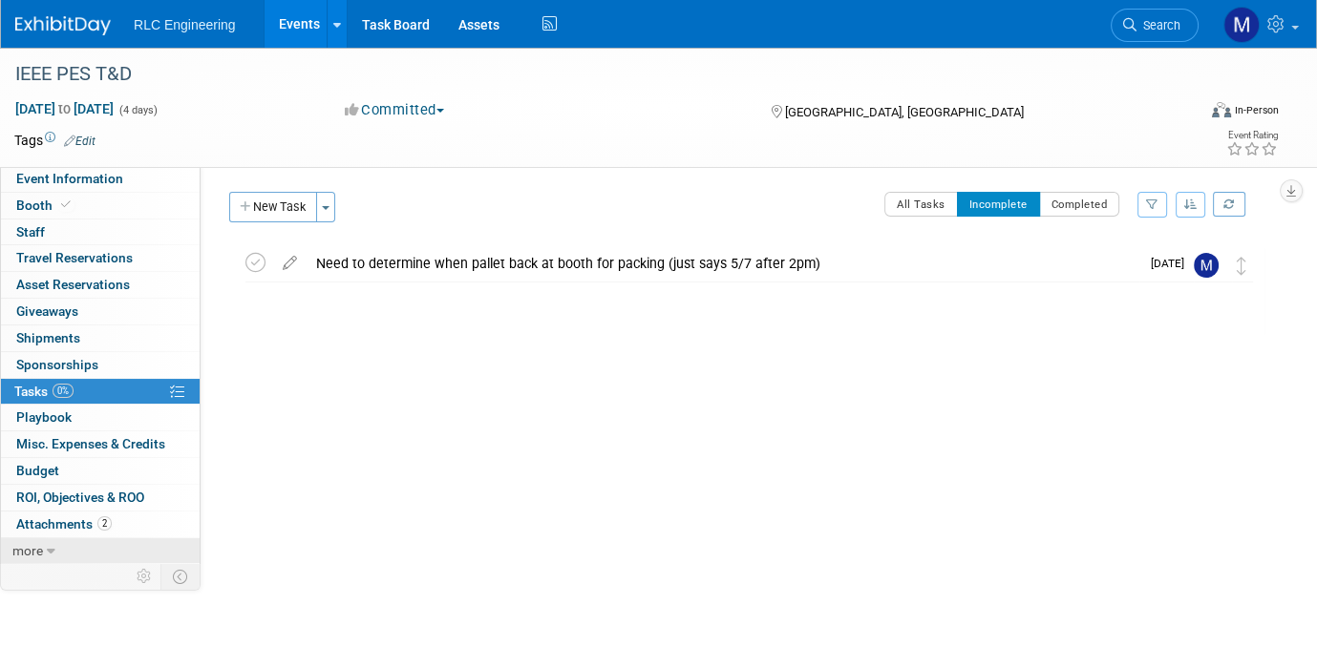
click at [48, 548] on icon at bounding box center [51, 551] width 9 height 13
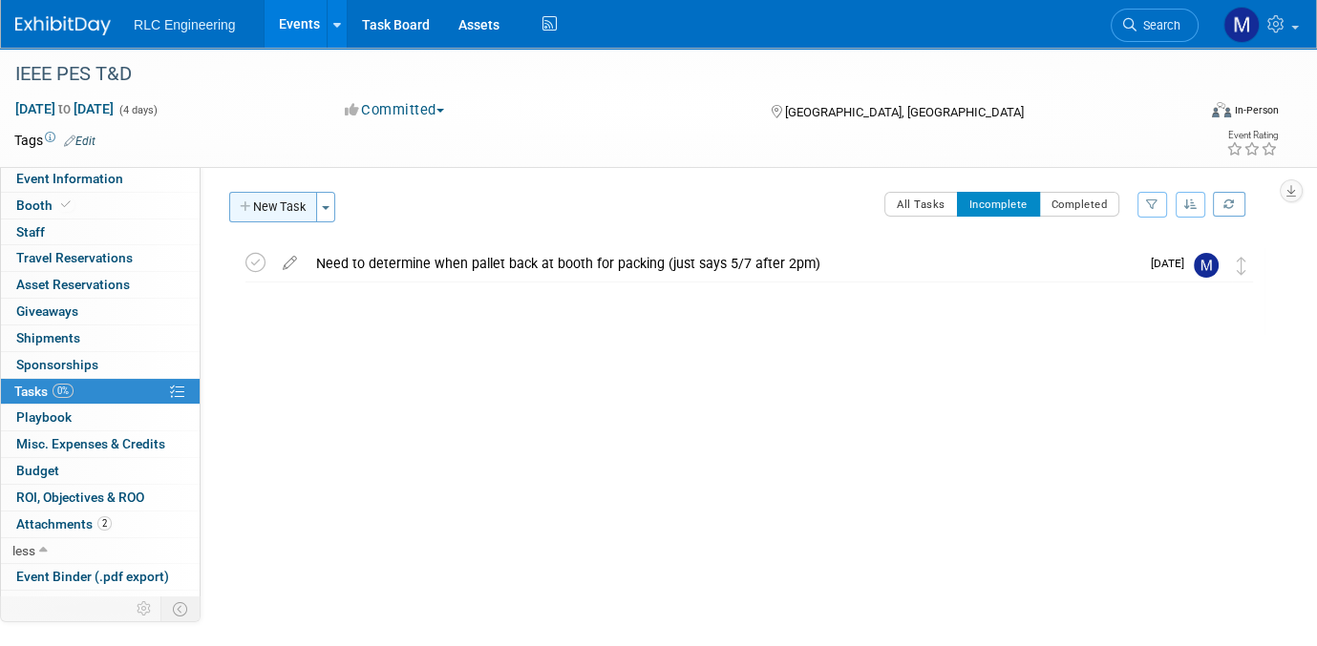
click at [287, 201] on button "New Task" at bounding box center [273, 207] width 88 height 31
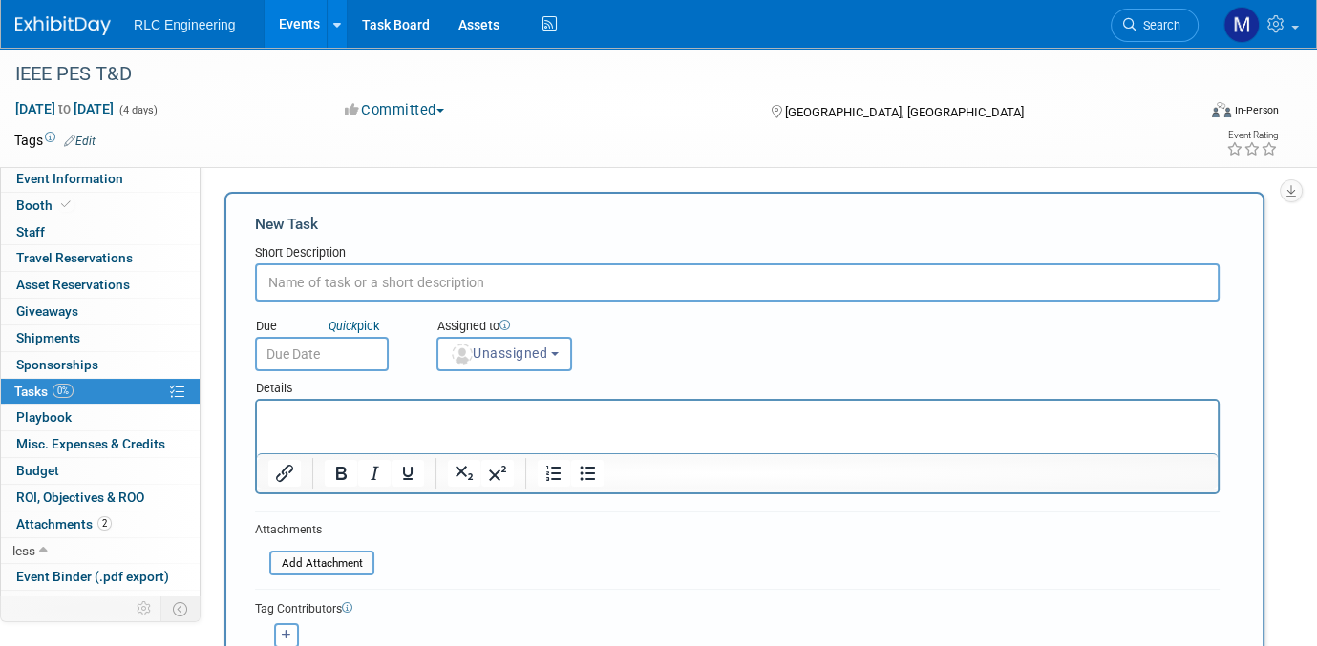
click at [290, 272] on input "text" at bounding box center [737, 283] width 964 height 38
type input "L"
type input "I"
click at [290, 279] on input "text" at bounding box center [737, 283] width 964 height 38
paste input "IEEE PES T&D Logo Usage & Linking Guidelines"
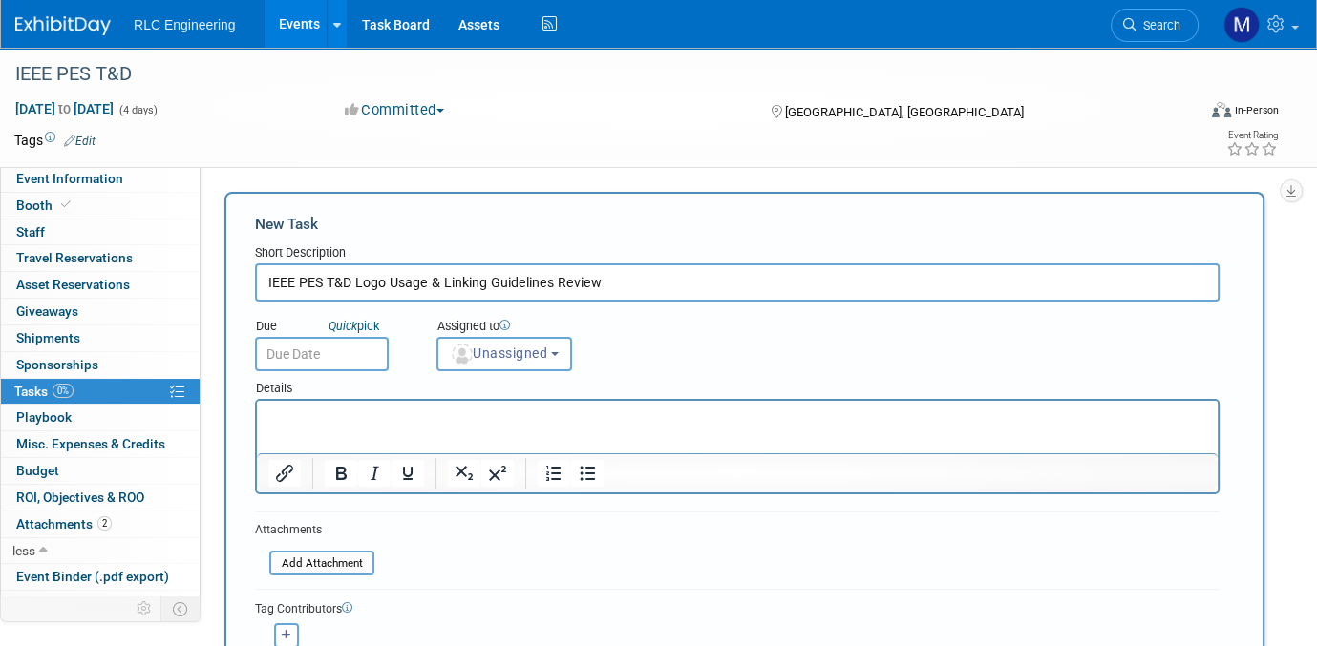
type input "IEEE PES T&D Logo Usage & Linking Guidelines Review"
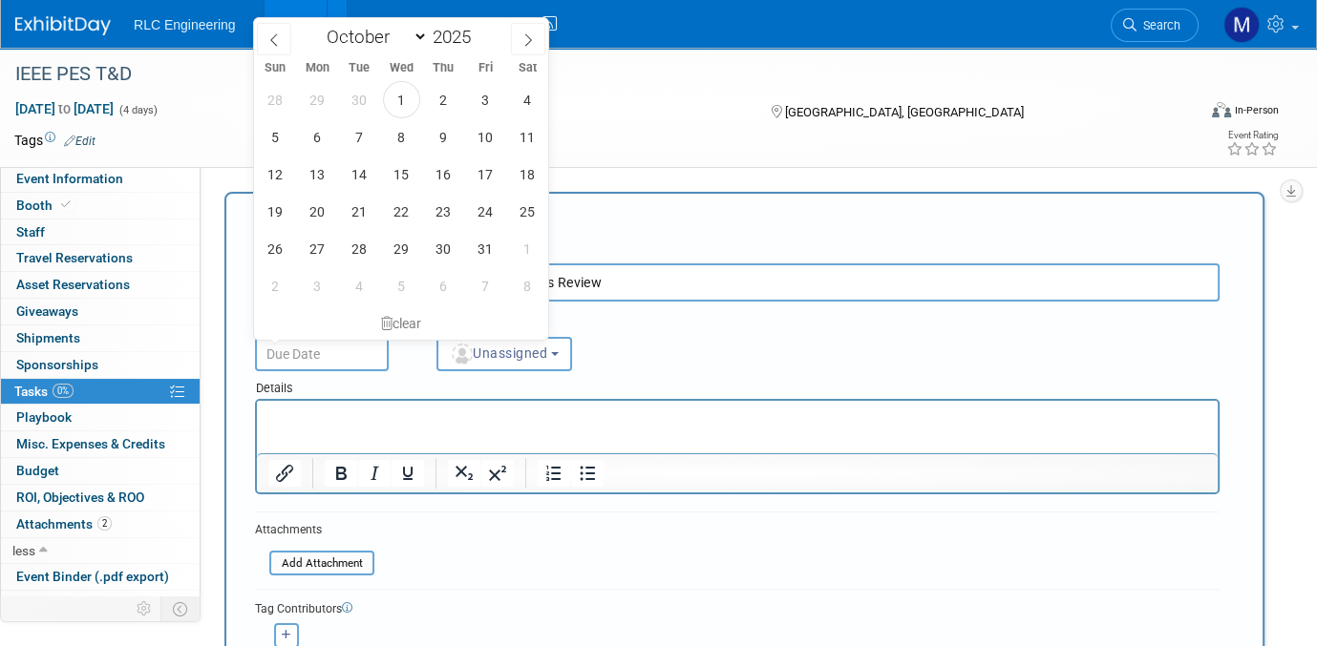
click at [349, 351] on input "text" at bounding box center [322, 354] width 134 height 34
click at [528, 40] on icon at bounding box center [527, 39] width 13 height 13
select select "11"
click at [528, 40] on icon at bounding box center [527, 39] width 13 height 13
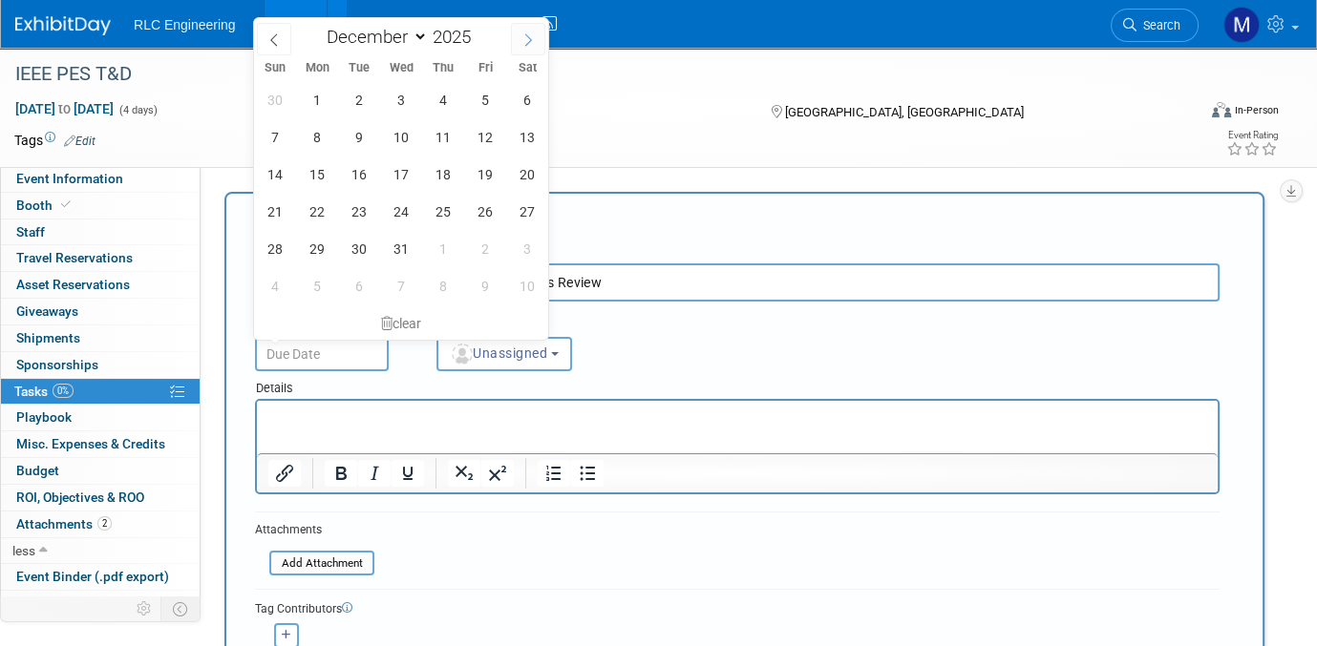
type input "2026"
click at [527, 40] on icon at bounding box center [527, 39] width 13 height 13
select select "2"
click at [316, 247] on span "30" at bounding box center [317, 248] width 37 height 37
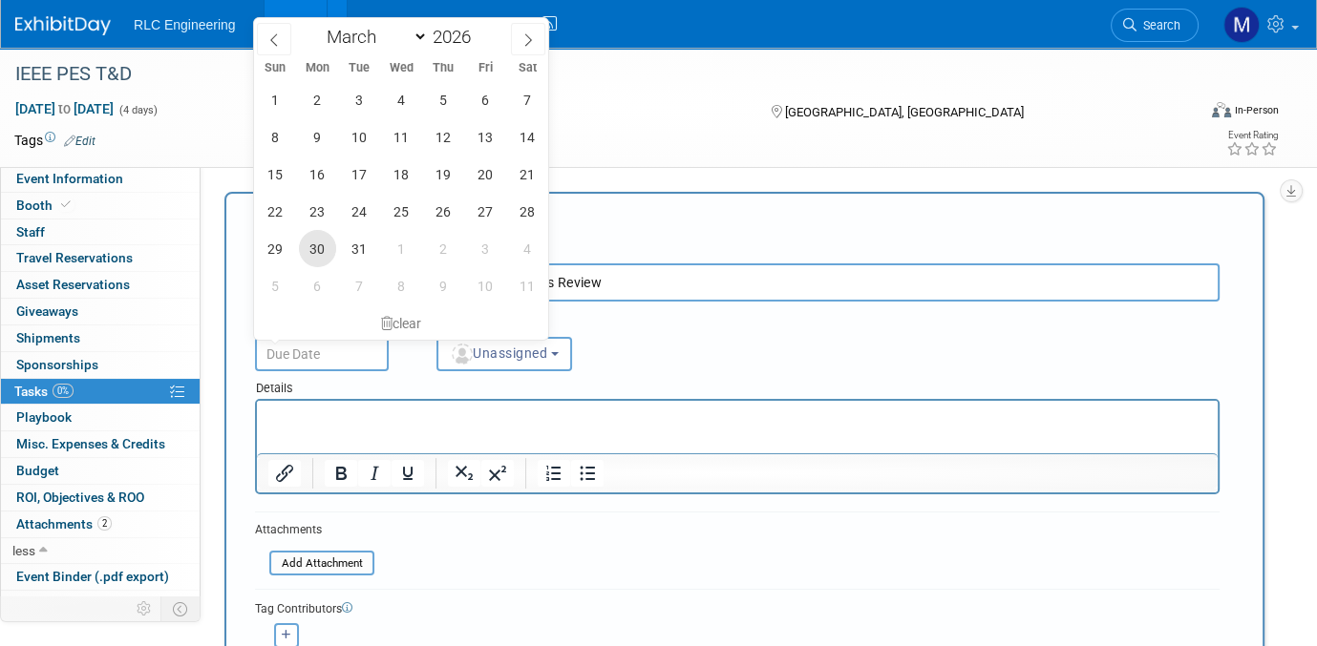
type input "Mar 30, 2026"
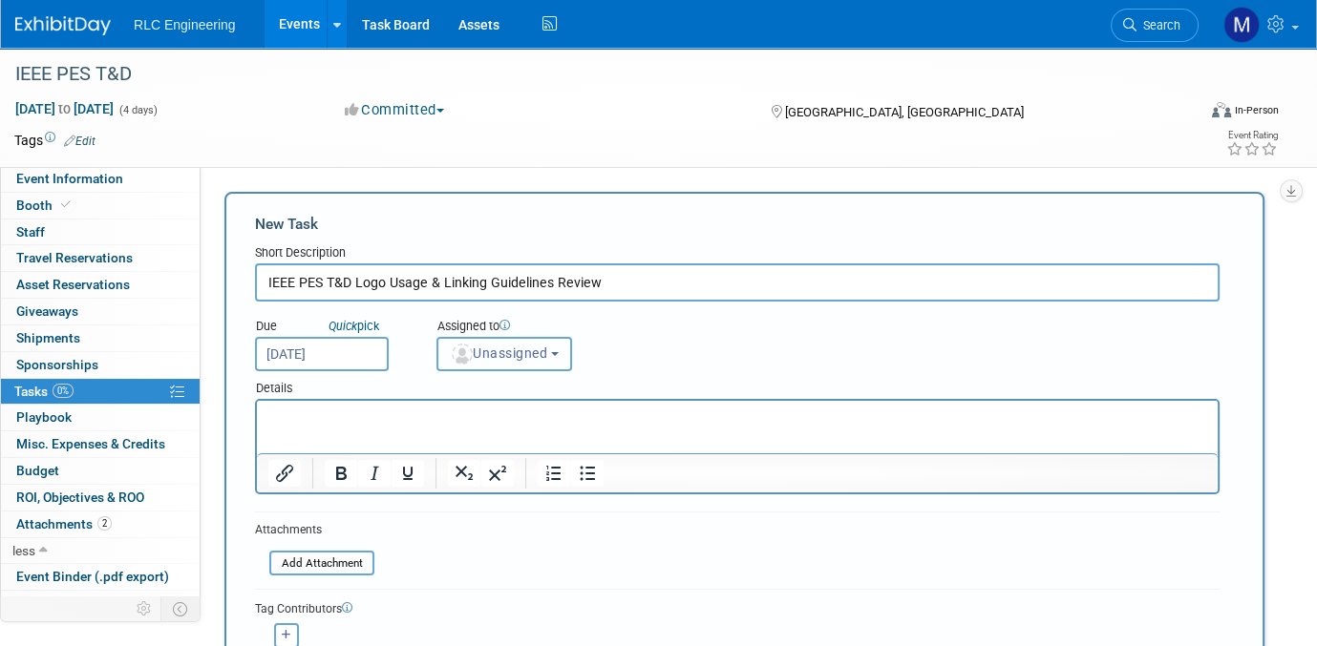
click at [536, 355] on span "Unassigned" at bounding box center [498, 353] width 97 height 15
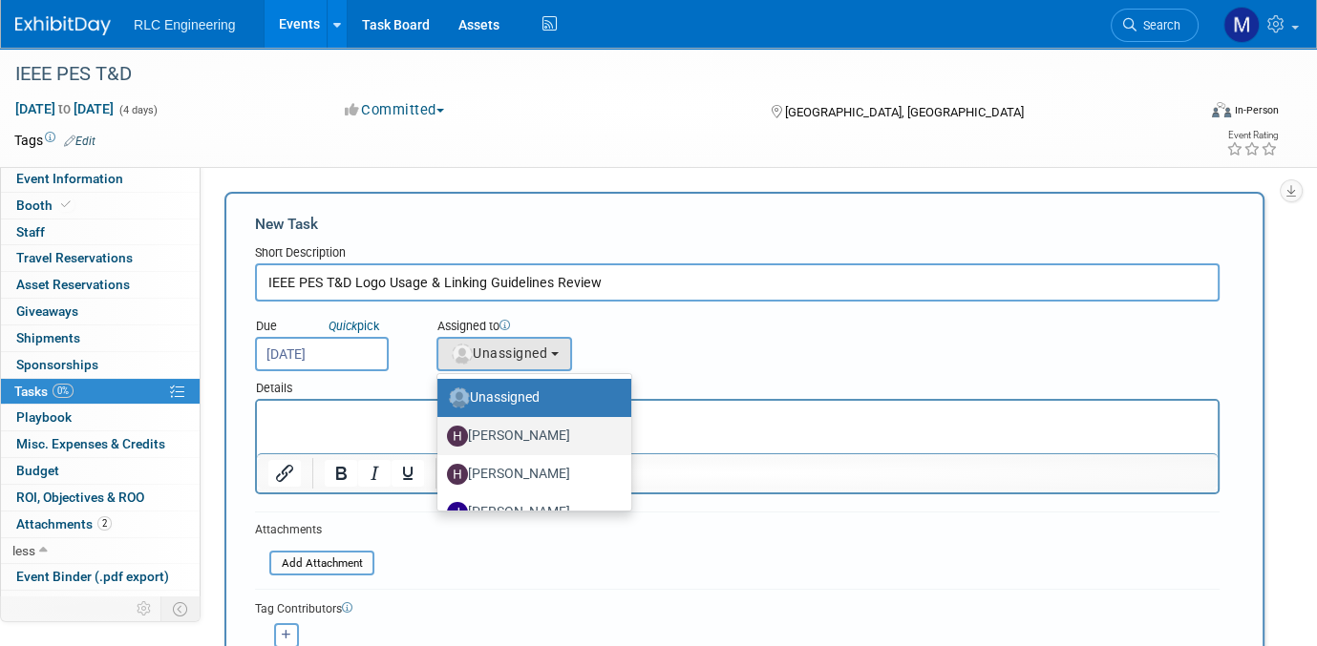
click at [527, 428] on label "[PERSON_NAME]" at bounding box center [529, 436] width 165 height 31
click at [440, 428] on input "[PERSON_NAME]" at bounding box center [434, 434] width 12 height 12
select select "410dd8dd-9243-4686-bb7b-db5482d8b555"
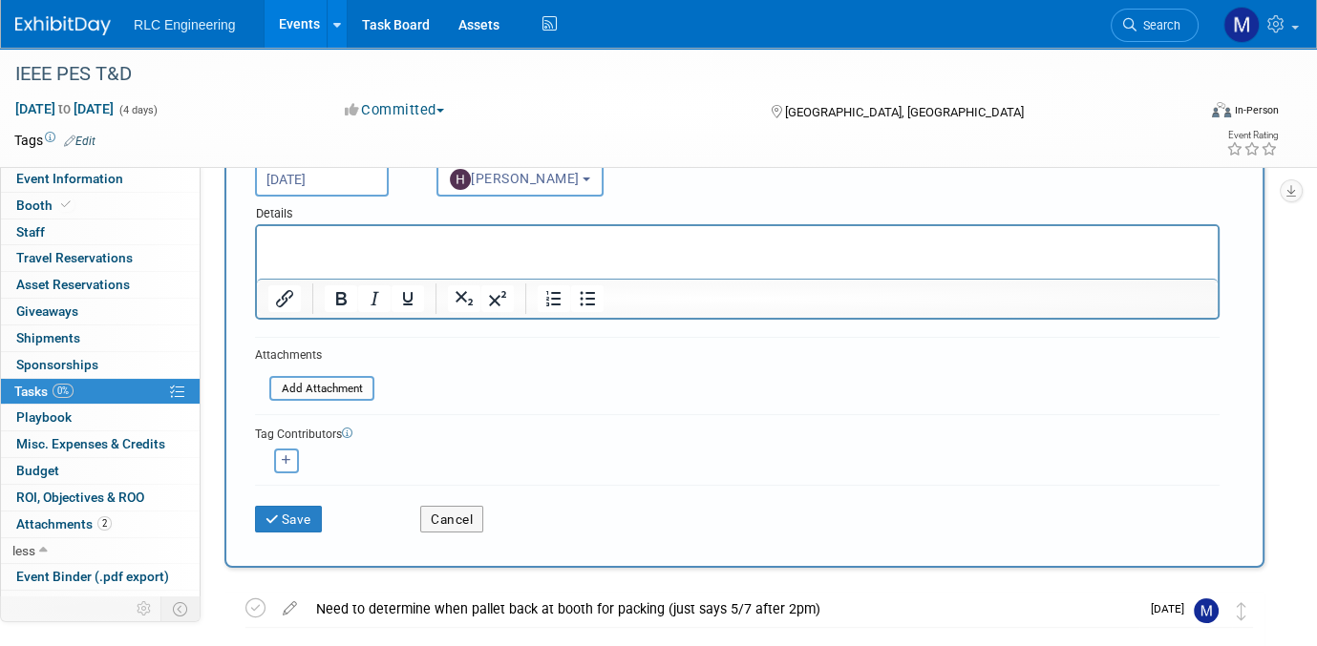
scroll to position [191, 0]
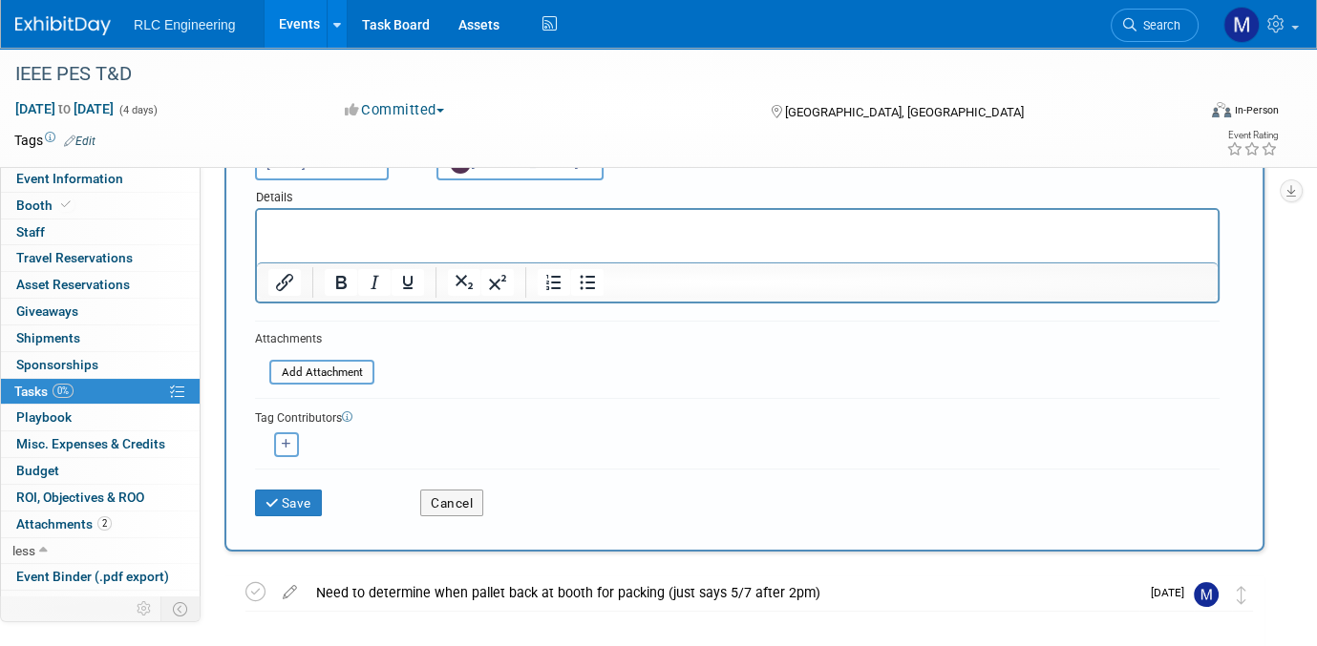
click at [282, 440] on icon "button" at bounding box center [287, 444] width 10 height 11
select select
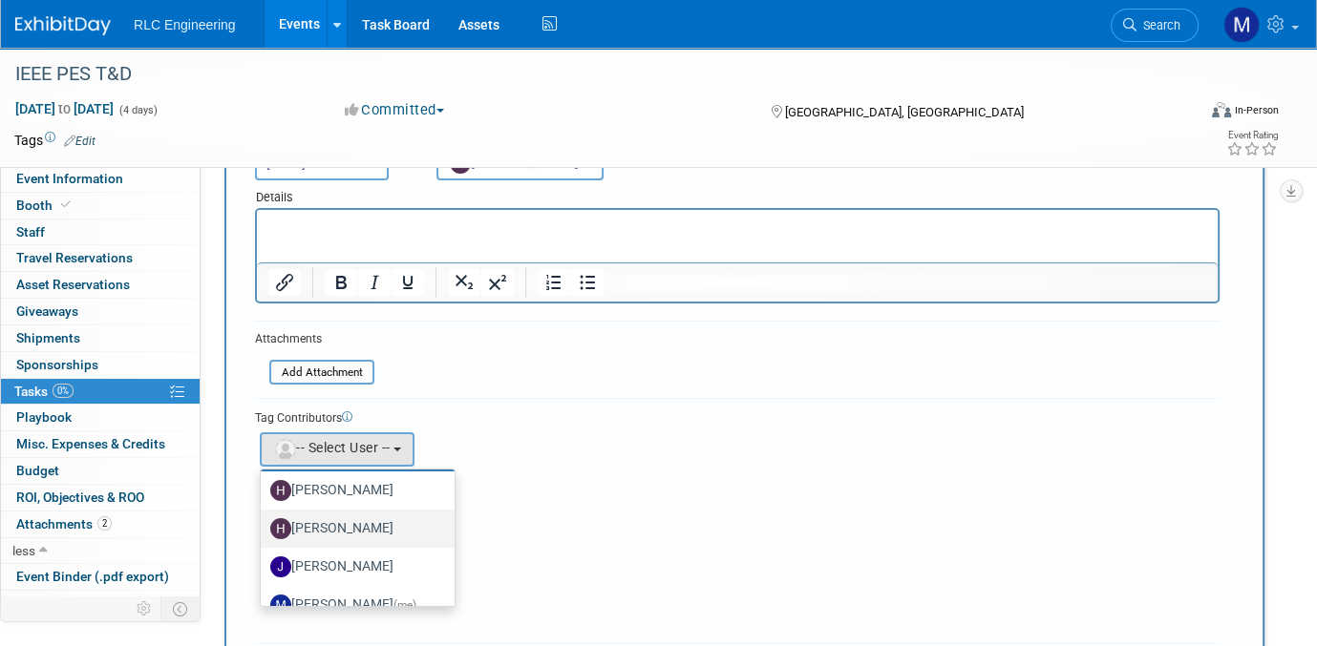
scroll to position [62, 0]
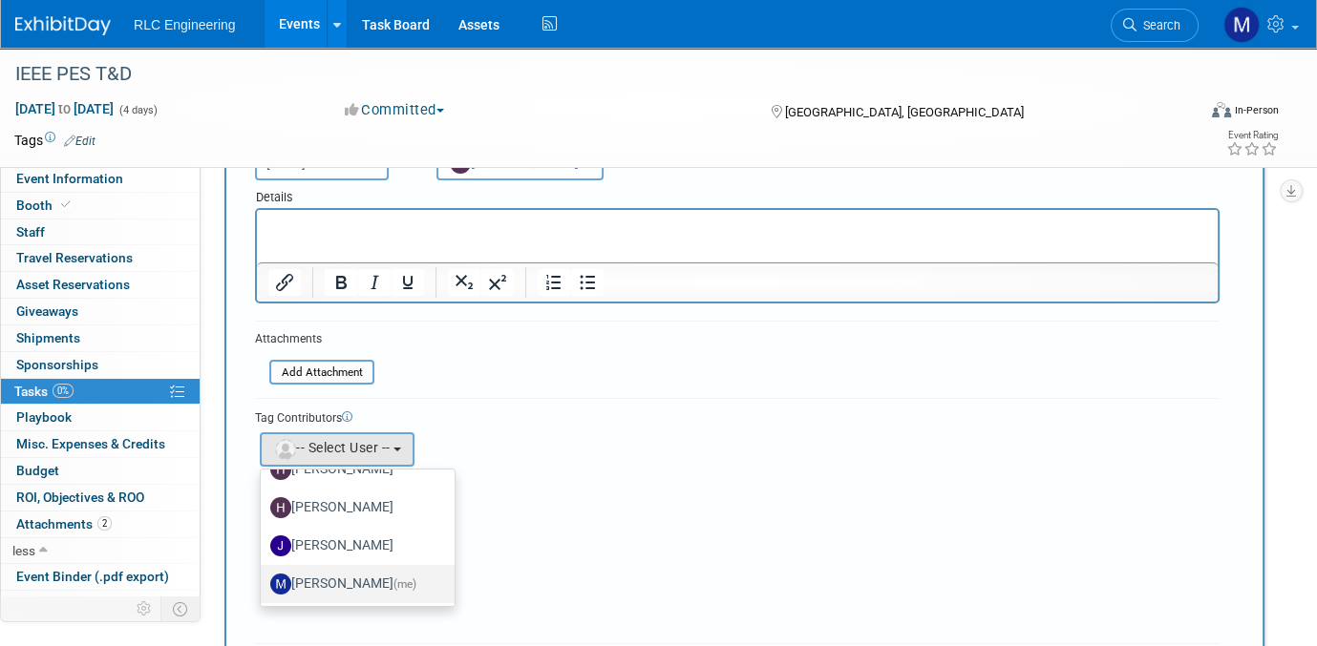
click at [336, 571] on label "Michelle Daniels (me)" at bounding box center [352, 584] width 165 height 31
click at [264, 576] on input "Michelle Daniels (me)" at bounding box center [257, 582] width 12 height 12
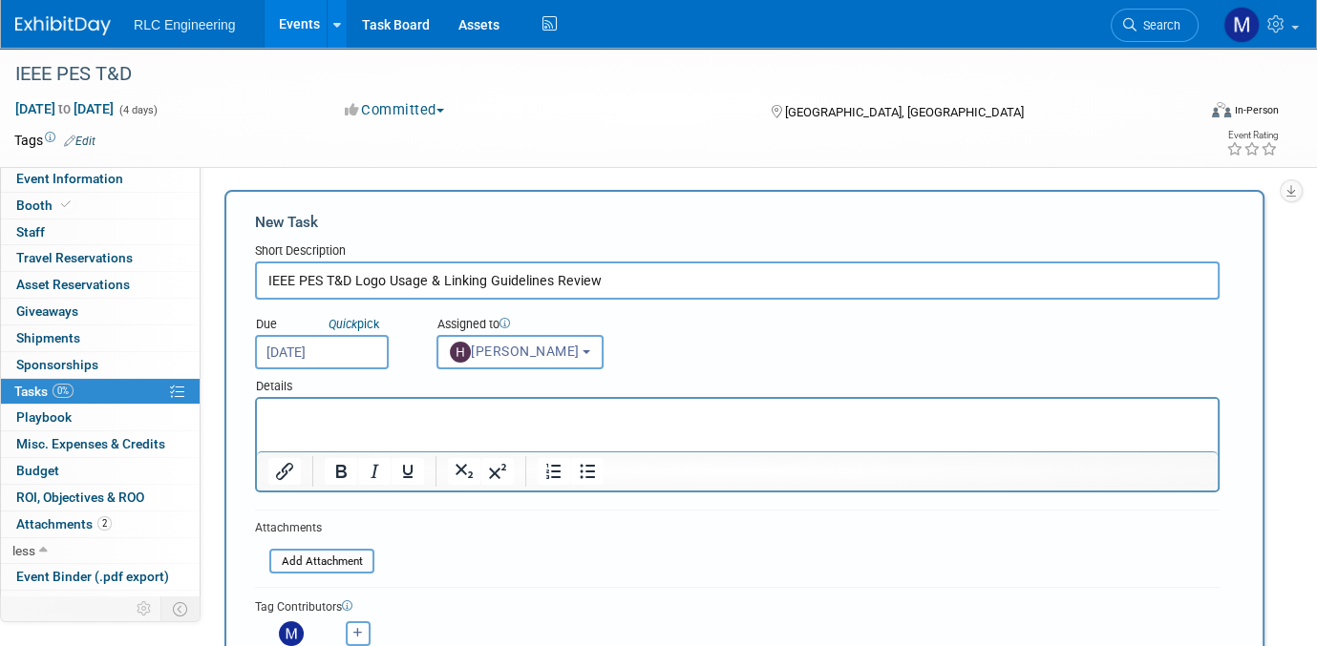
scroll to position [0, 0]
click at [277, 471] on icon "Insert/edit link" at bounding box center [284, 473] width 23 height 23
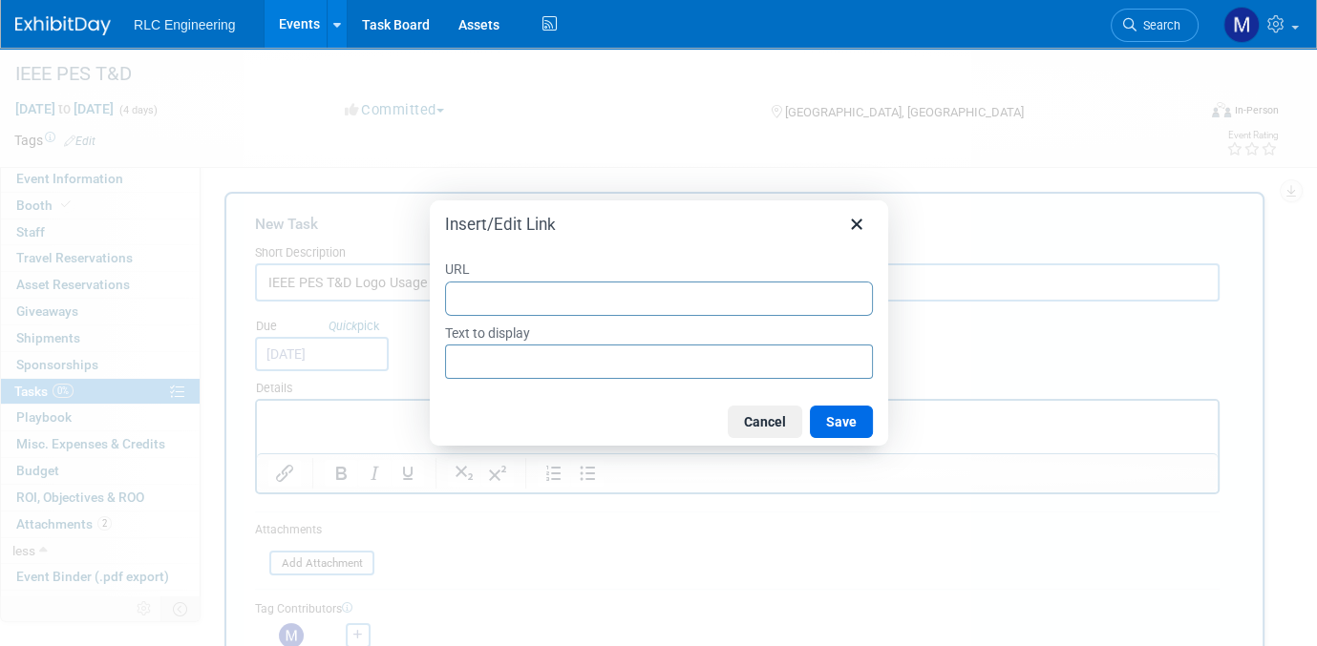
click at [516, 299] on input "URL" at bounding box center [659, 299] width 428 height 34
type input "https://ieeet-d.org/exhibit/promote-your-presence/marketing-toolkit/"
click at [839, 428] on button "Save" at bounding box center [841, 422] width 63 height 32
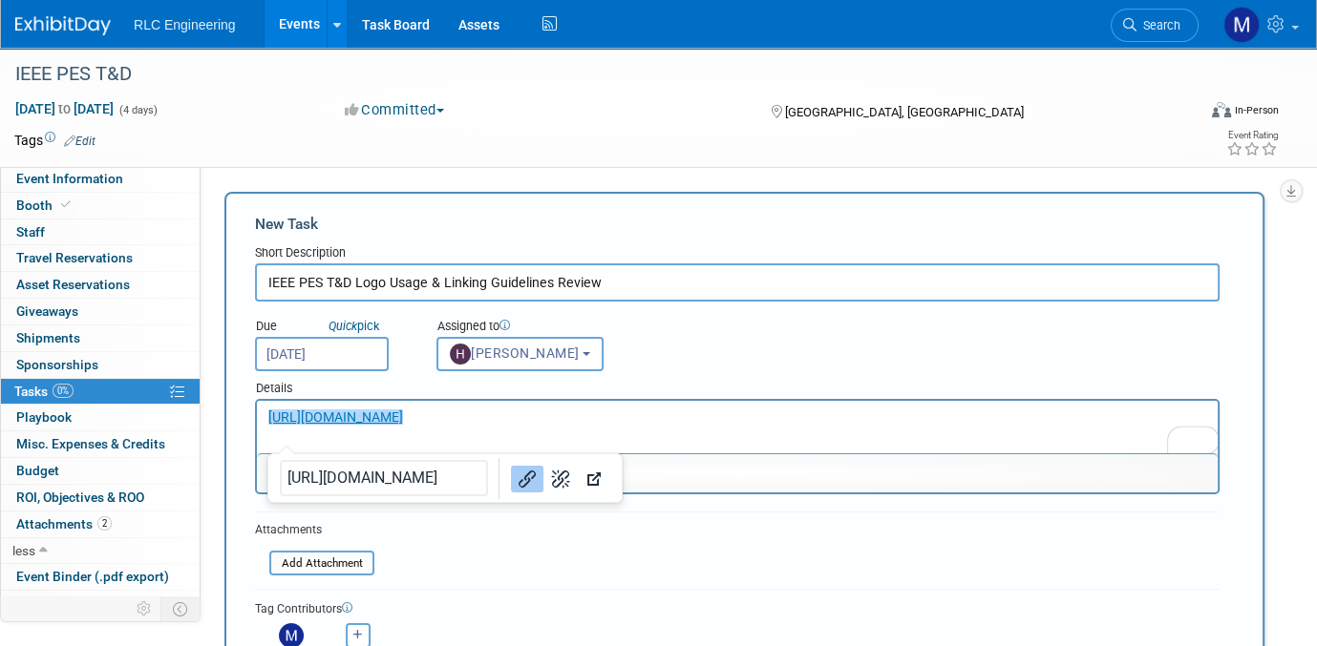
click at [782, 419] on p "﻿https://ieeet-d.org/exhibit/promote-your-presence/marketing-toolkit/" at bounding box center [737, 418] width 939 height 19
click at [368, 428] on html "https://ieeet-d.org/exhibit/promote-your-presence/marketing-toolkit/﻿" at bounding box center [737, 414] width 961 height 27
click at [299, 428] on html "https://ieeet-d.org/exhibit/promote-your-presence/marketing-toolkit/" at bounding box center [737, 414] width 961 height 27
click at [825, 428] on html "https://ieeet-d.org/exhibit/promote-your-presence/marketing-toolkit/" at bounding box center [737, 414] width 961 height 27
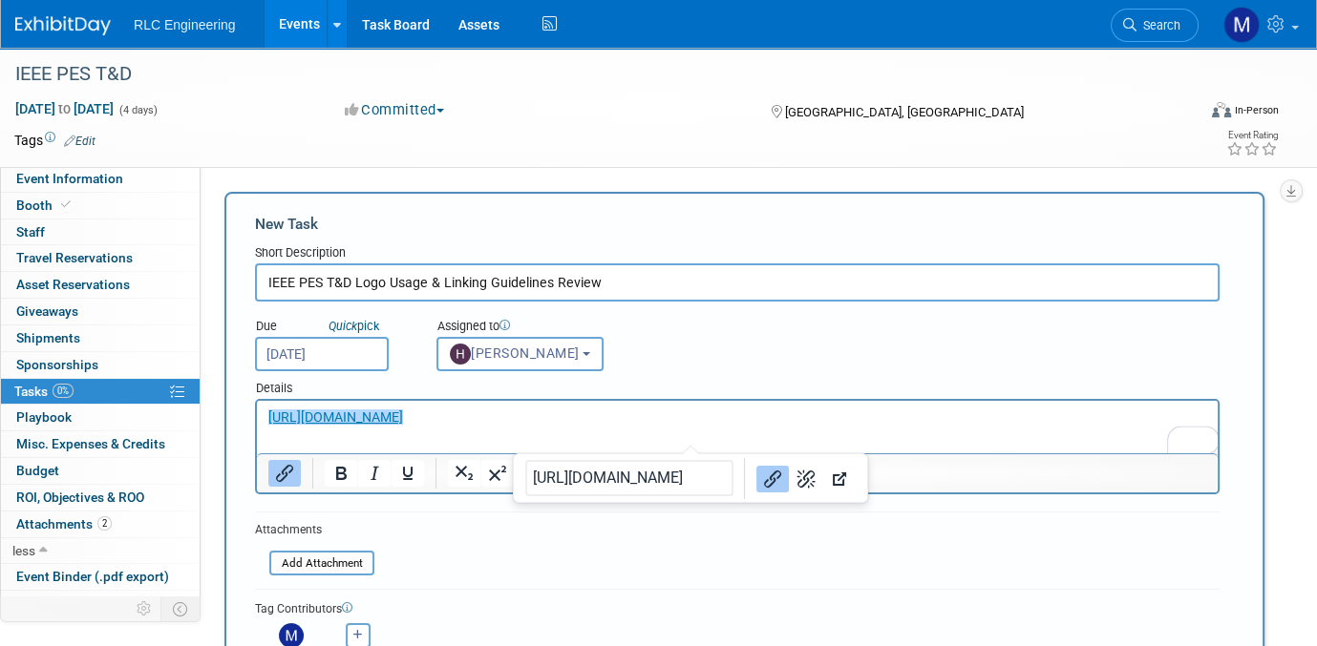
click at [267, 417] on body "https://ieeet-d.org/exhibit/promote-your-presence/marketing-toolkit/﻿" at bounding box center [737, 418] width 941 height 19
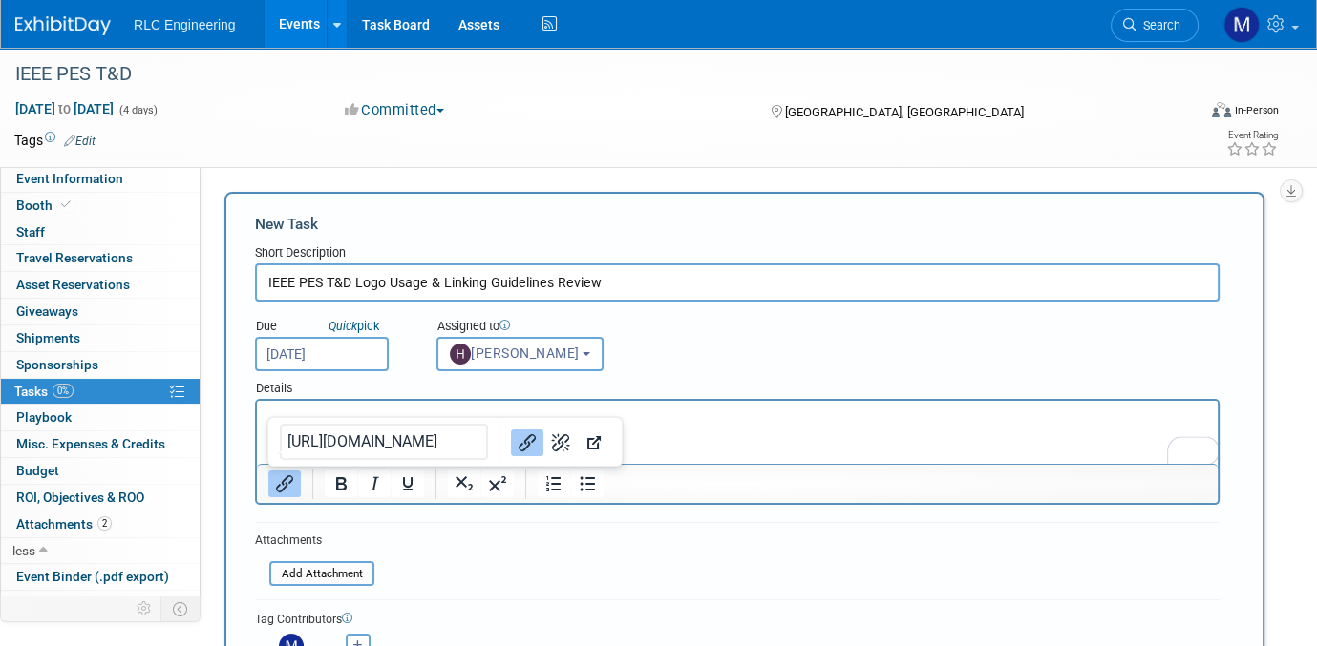
click at [890, 408] on html "﻿https://ieeet-d.org/exhibit/promote-your-presence/marketing-toolkit/" at bounding box center [737, 433] width 961 height 64
click at [379, 409] on p "To enrich screen reader interactions, please activate Accessibility in Grammarl…" at bounding box center [737, 418] width 939 height 19
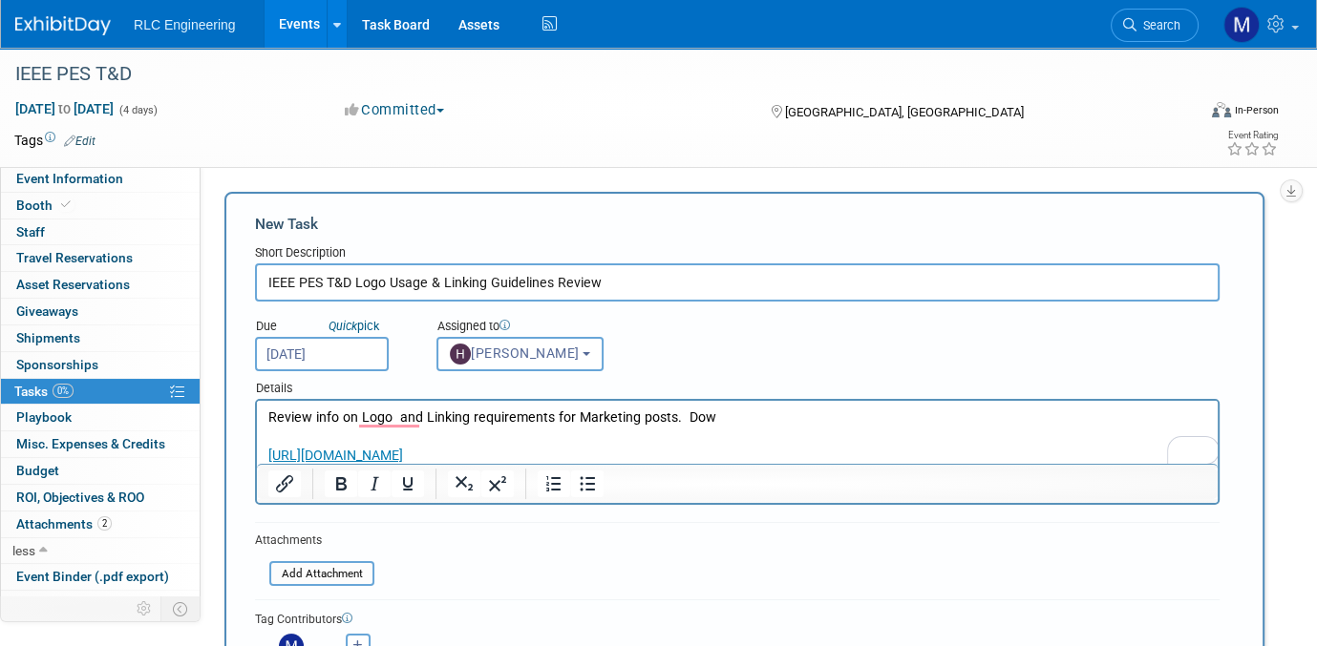
click at [624, 279] on input "IEEE PES T&D Logo Usage & Linking Guidelines Review" at bounding box center [737, 283] width 964 height 38
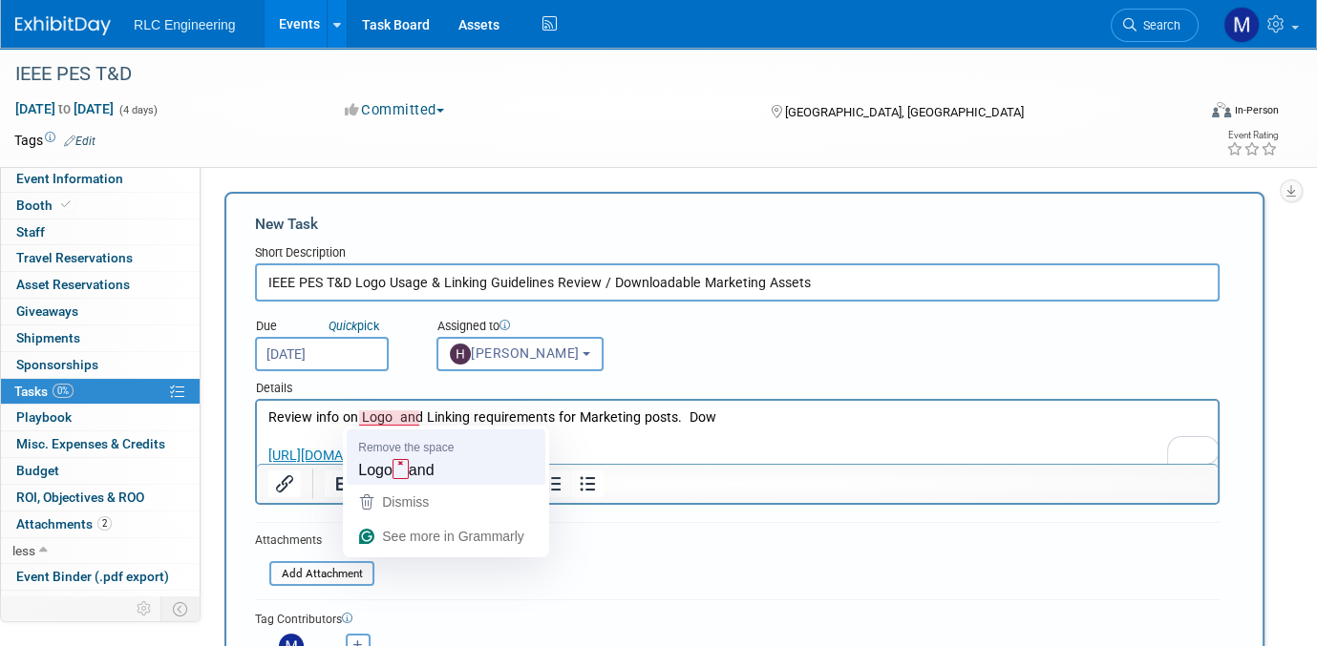
type input "IEEE PES T&D Logo Usage & Linking Guidelines Review / Downloadable Marketing As…"
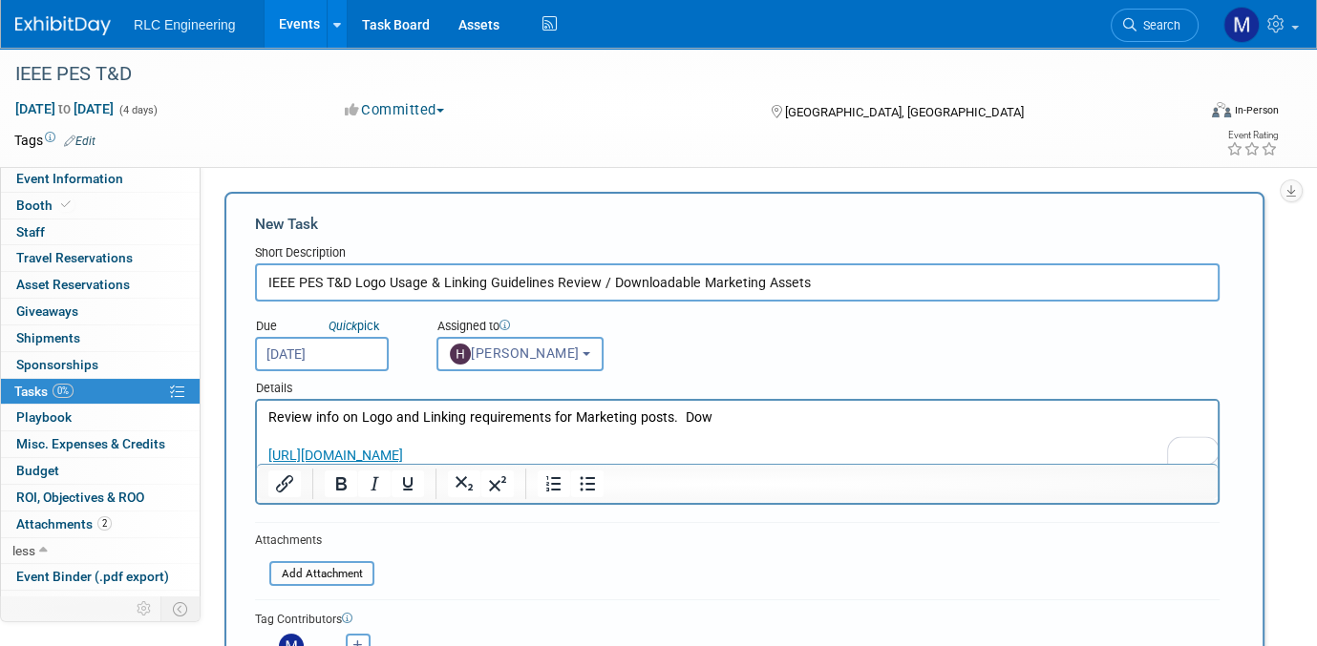
click at [731, 413] on p "Review info on Logo and Linking requirements for Marketing posts. Dow" at bounding box center [737, 418] width 939 height 19
click at [546, 560] on form "New Task Short Description IEEE PES T&D Logo Usage & Linking Guidelines Review …" at bounding box center [744, 494] width 979 height 561
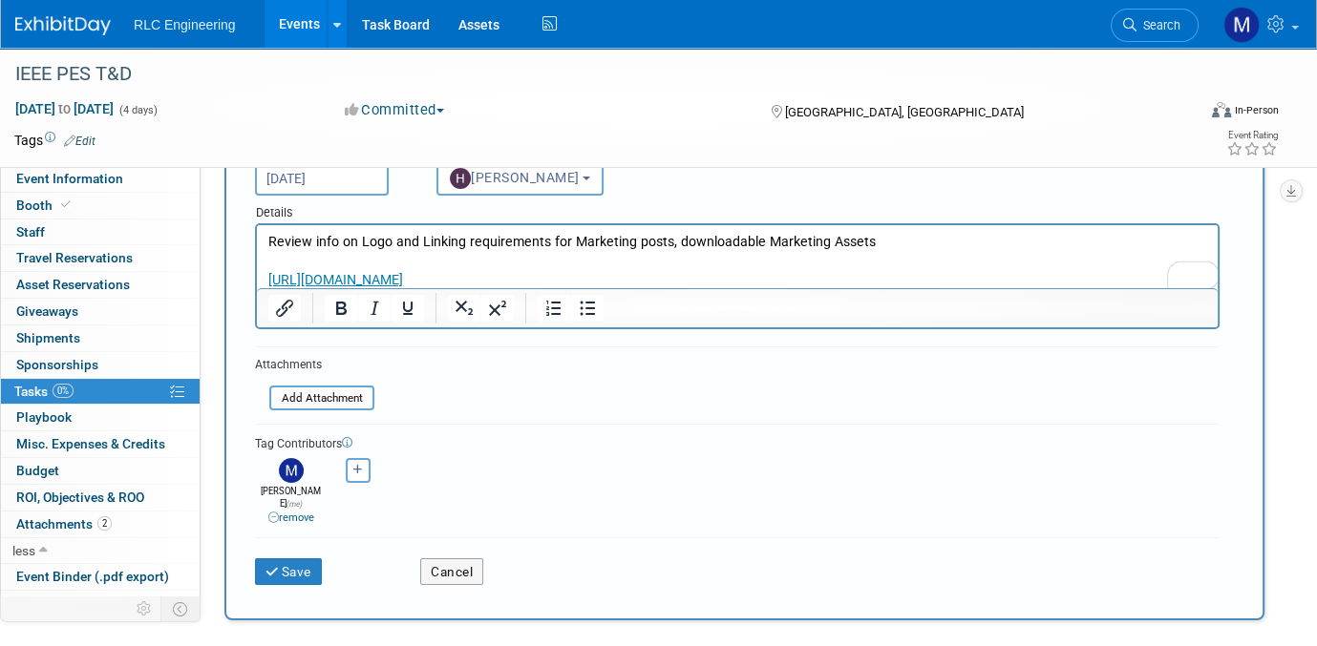
scroll to position [191, 0]
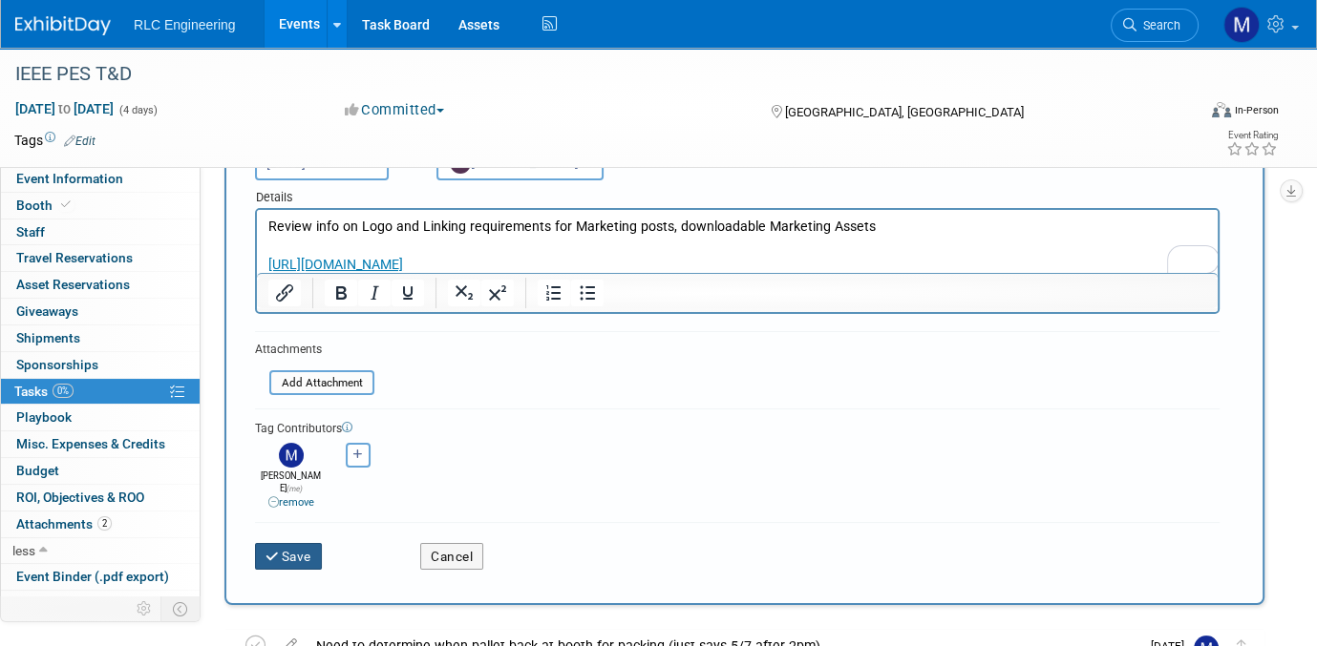
click at [288, 543] on button "Save" at bounding box center [288, 556] width 67 height 27
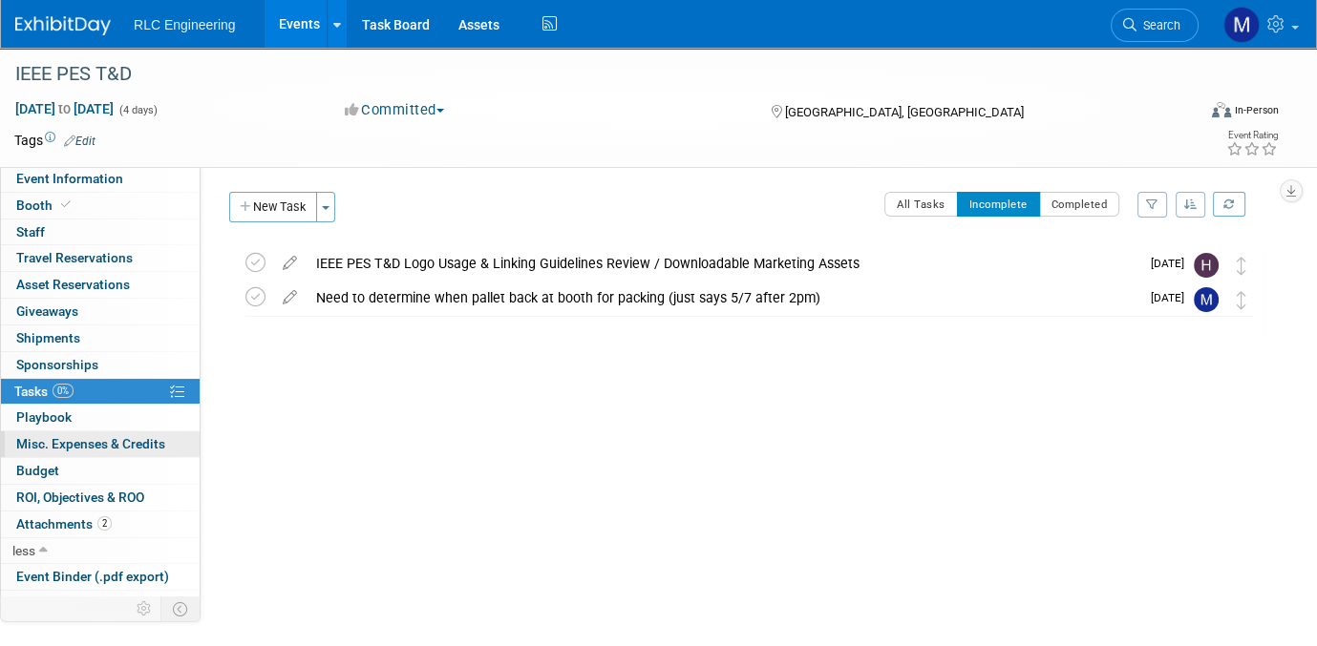
scroll to position [95, 0]
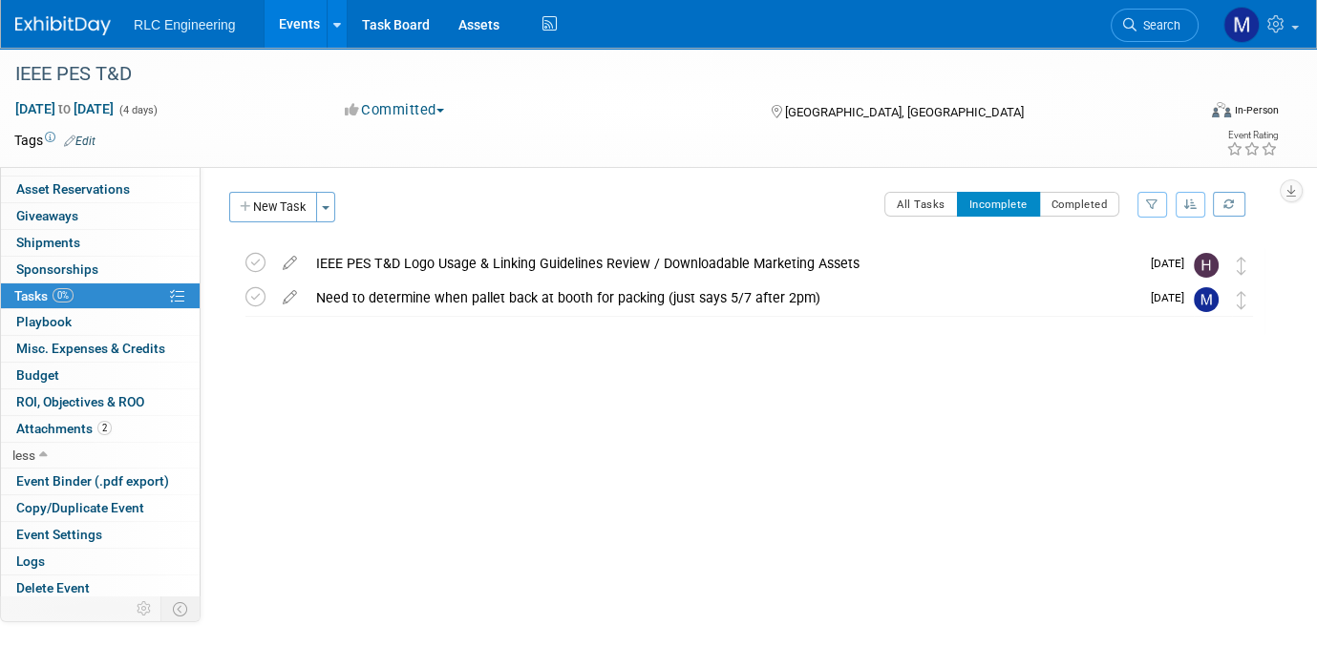
click at [672, 497] on div "Event Website: Edit https://ieeet-d.org/ Event Venue Name: McCormick Place- Sou…" at bounding box center [740, 429] width 1078 height 526
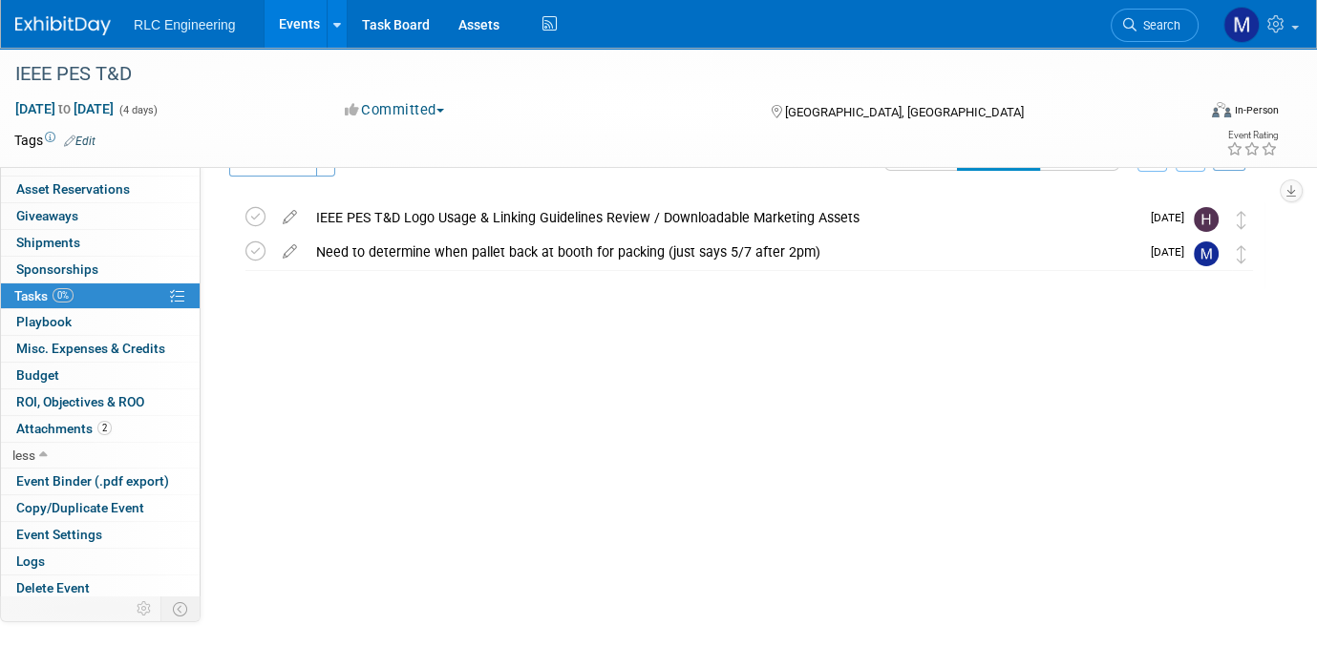
scroll to position [84, 0]
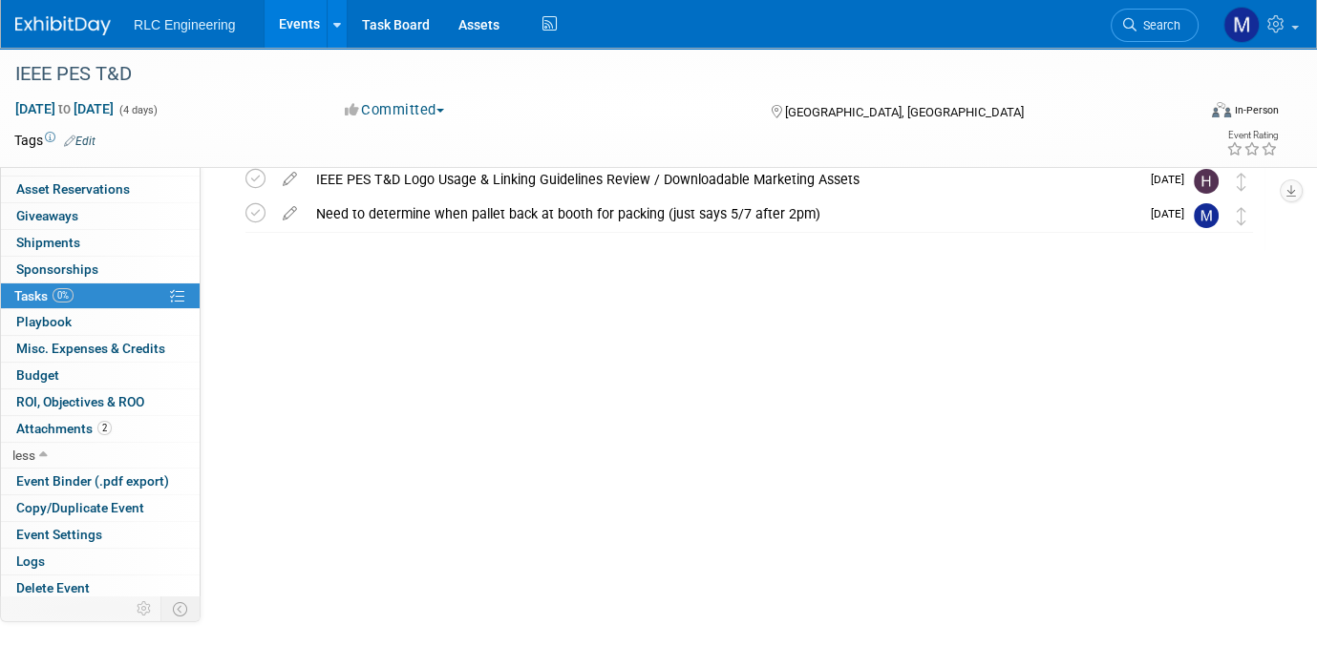
click at [307, 20] on link "Events" at bounding box center [300, 24] width 70 height 48
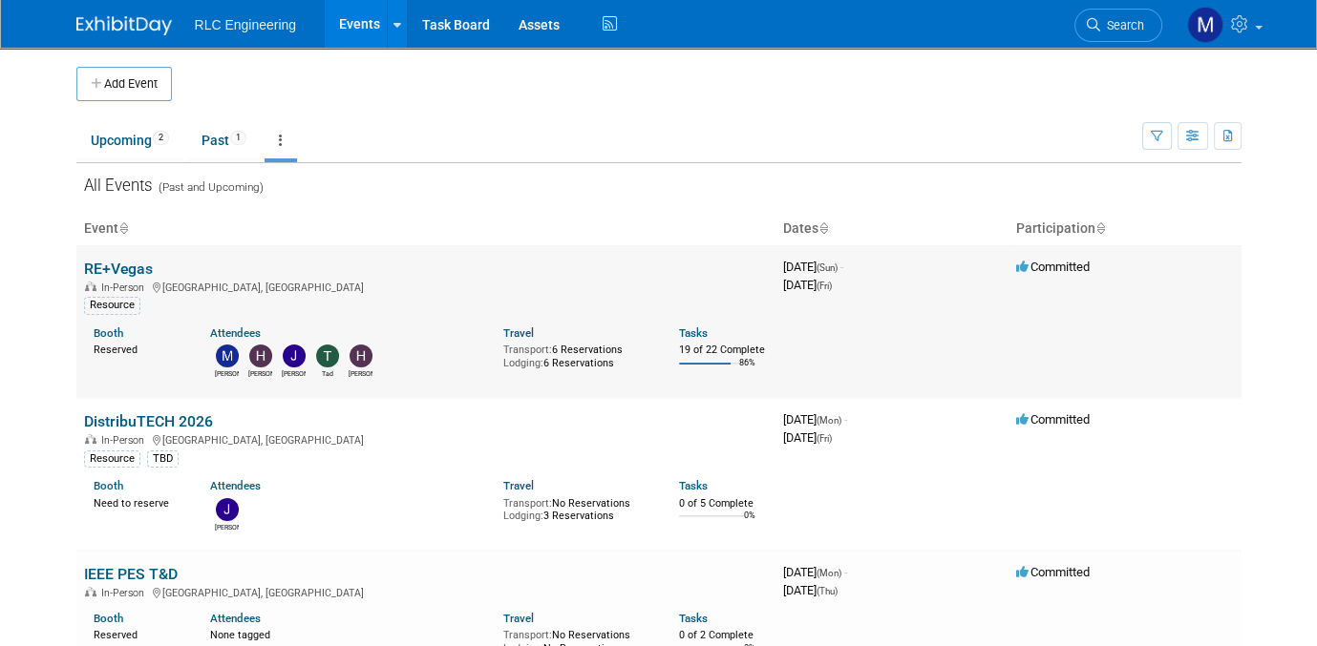
click at [127, 267] on link "RE+Vegas" at bounding box center [118, 269] width 69 height 18
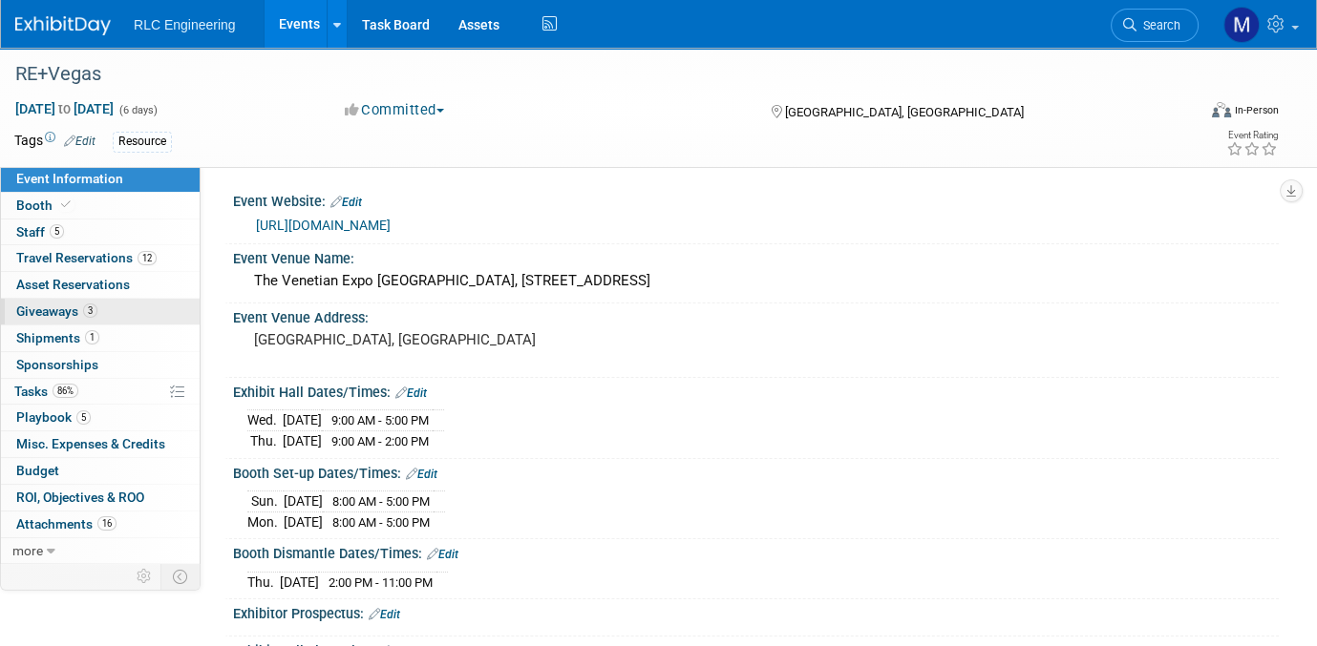
click at [53, 307] on span "Giveaways 3" at bounding box center [56, 311] width 81 height 15
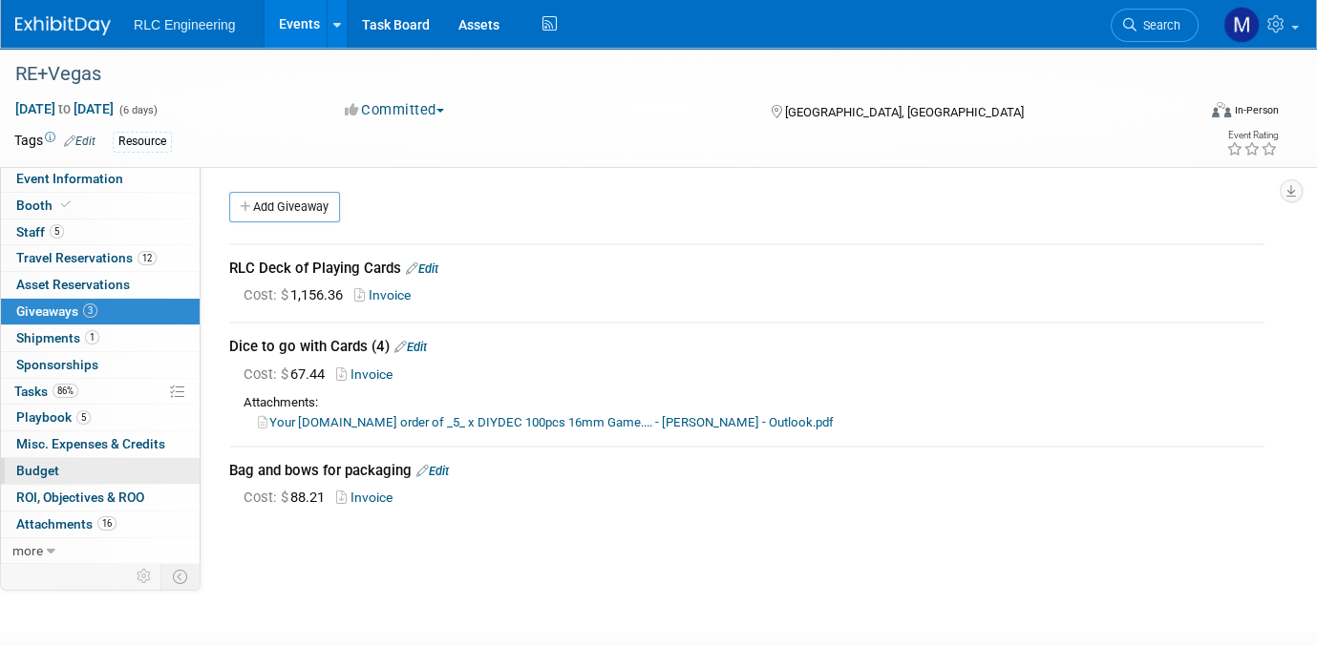
click at [48, 463] on span "Budget" at bounding box center [37, 470] width 43 height 15
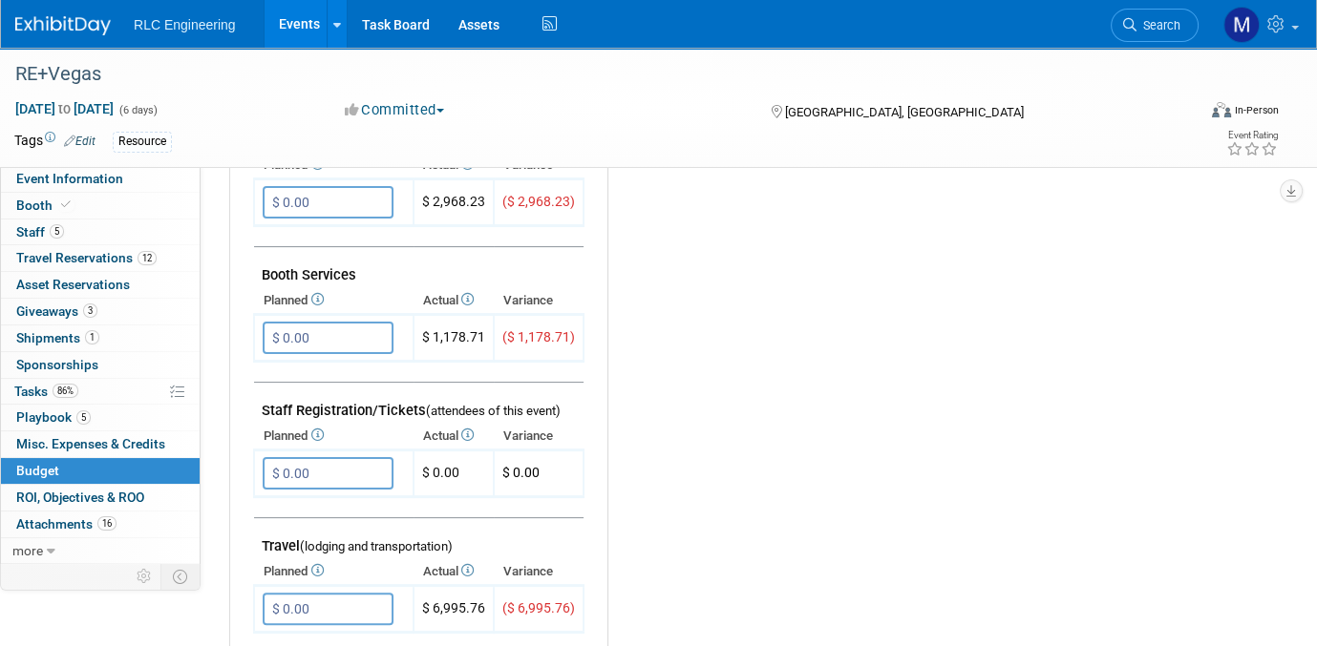
scroll to position [573, 0]
